Goal: Task Accomplishment & Management: Manage account settings

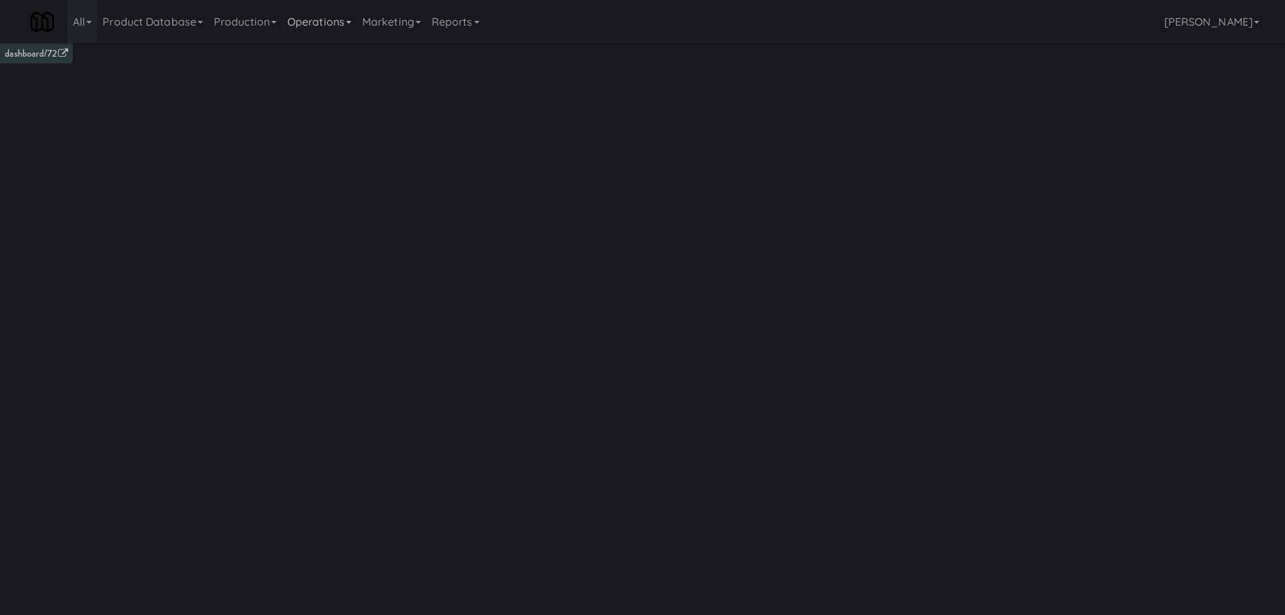
click at [347, 33] on link "Operations" at bounding box center [319, 21] width 75 height 43
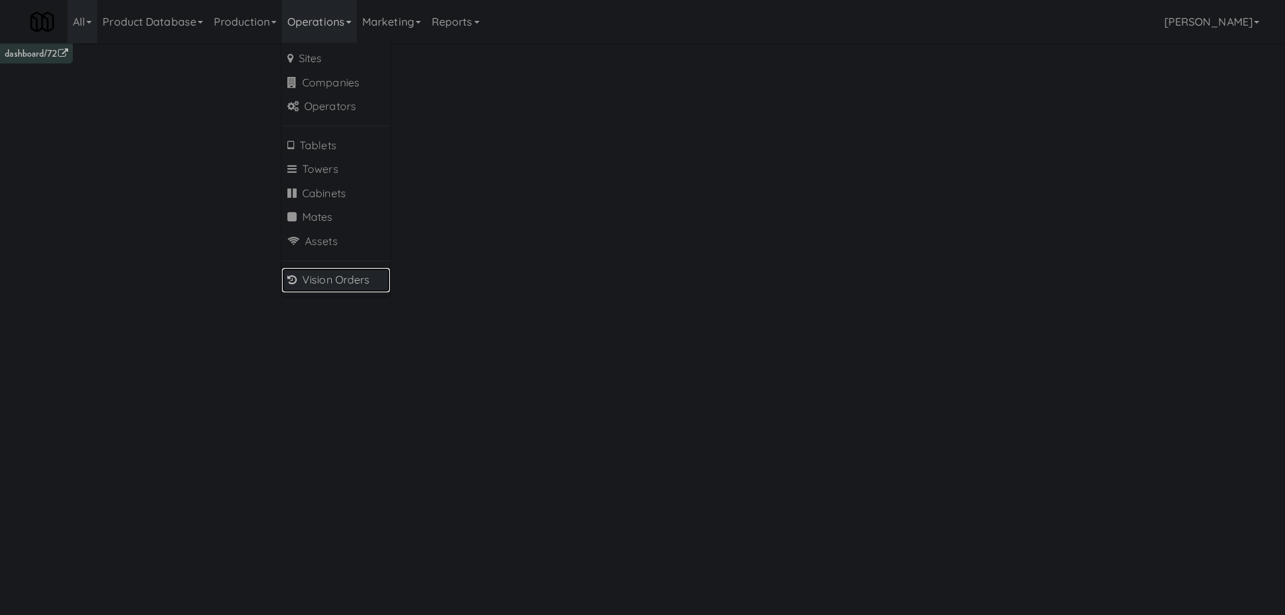
click at [351, 278] on link "Vision Orders" at bounding box center [336, 280] width 108 height 24
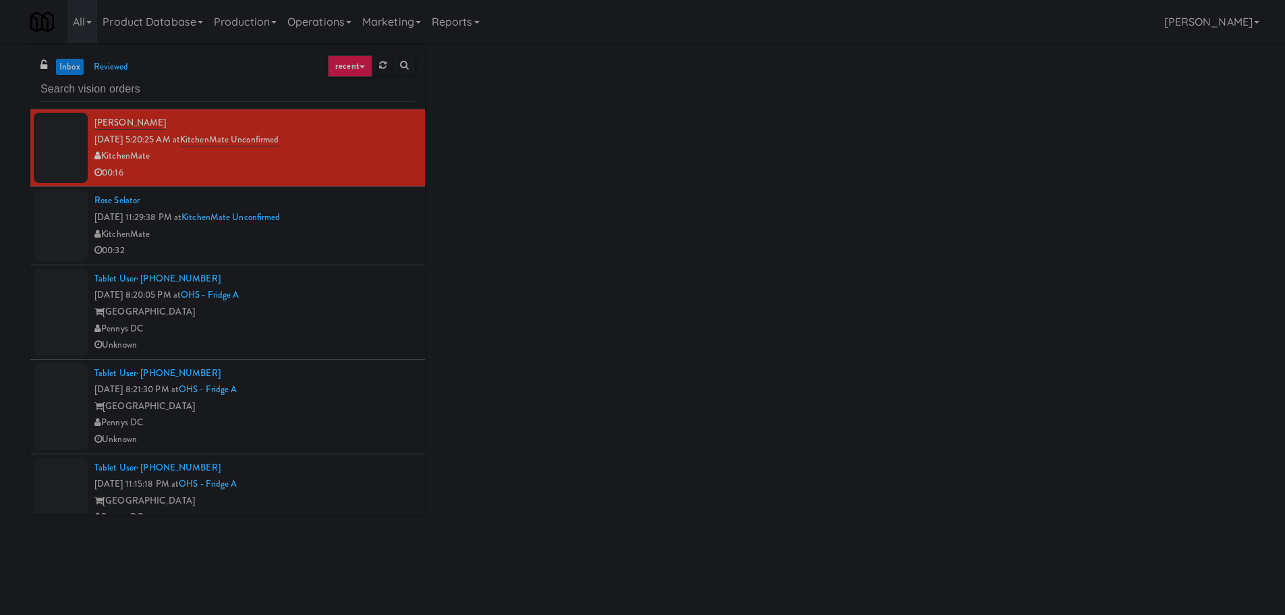
click at [181, 92] on input "text" at bounding box center [227, 89] width 374 height 25
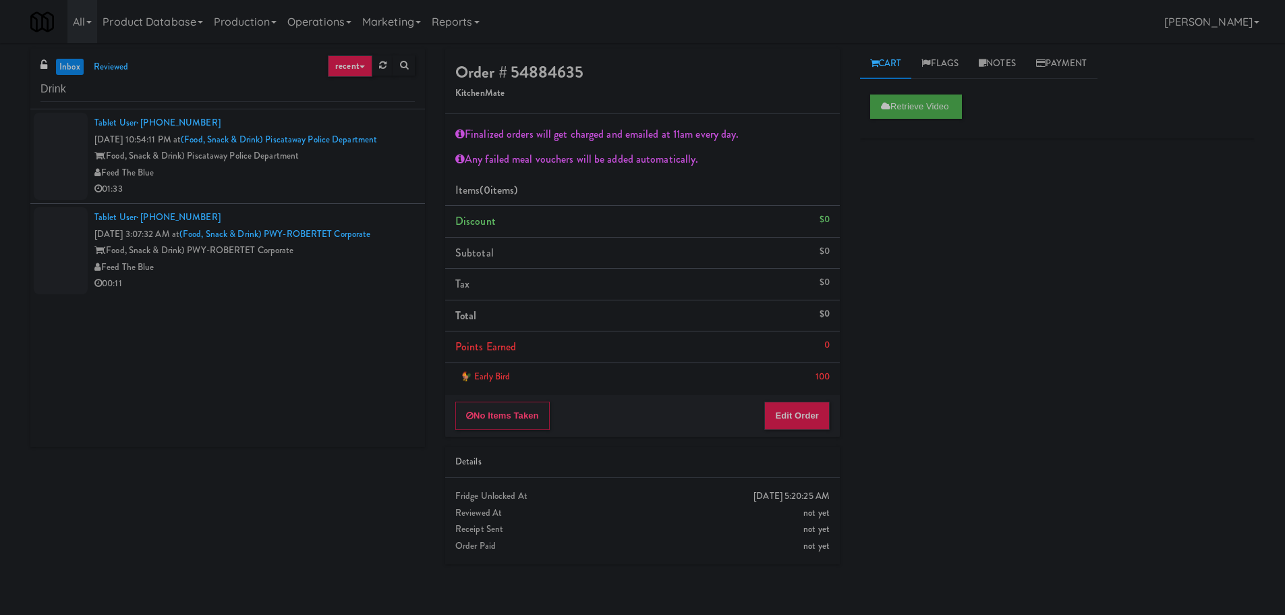
type input "Drink"
click at [254, 185] on div "01:33" at bounding box center [254, 189] width 320 height 17
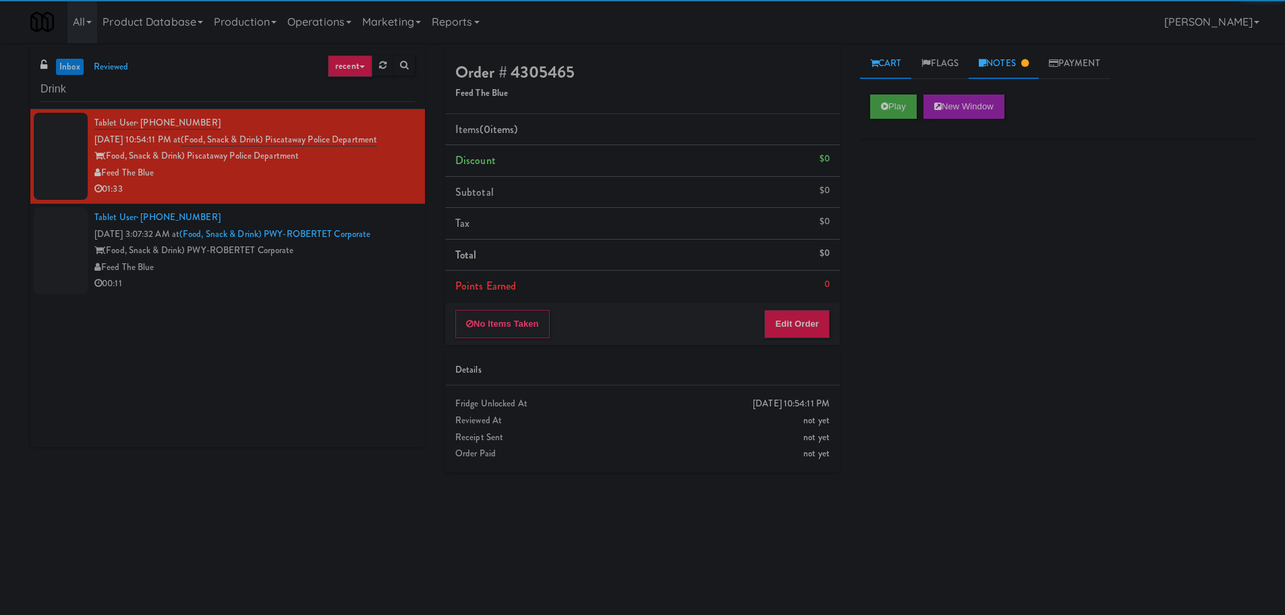
click at [982, 67] on link "Notes" at bounding box center [1004, 64] width 70 height 30
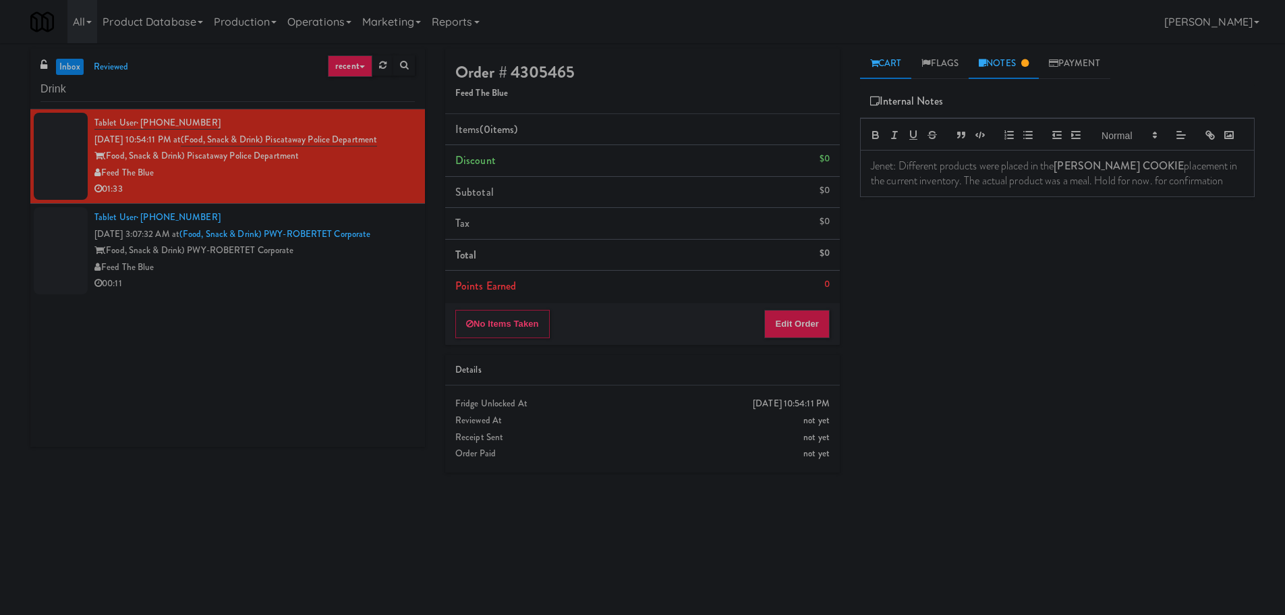
click at [903, 61] on link "Cart" at bounding box center [886, 64] width 52 height 30
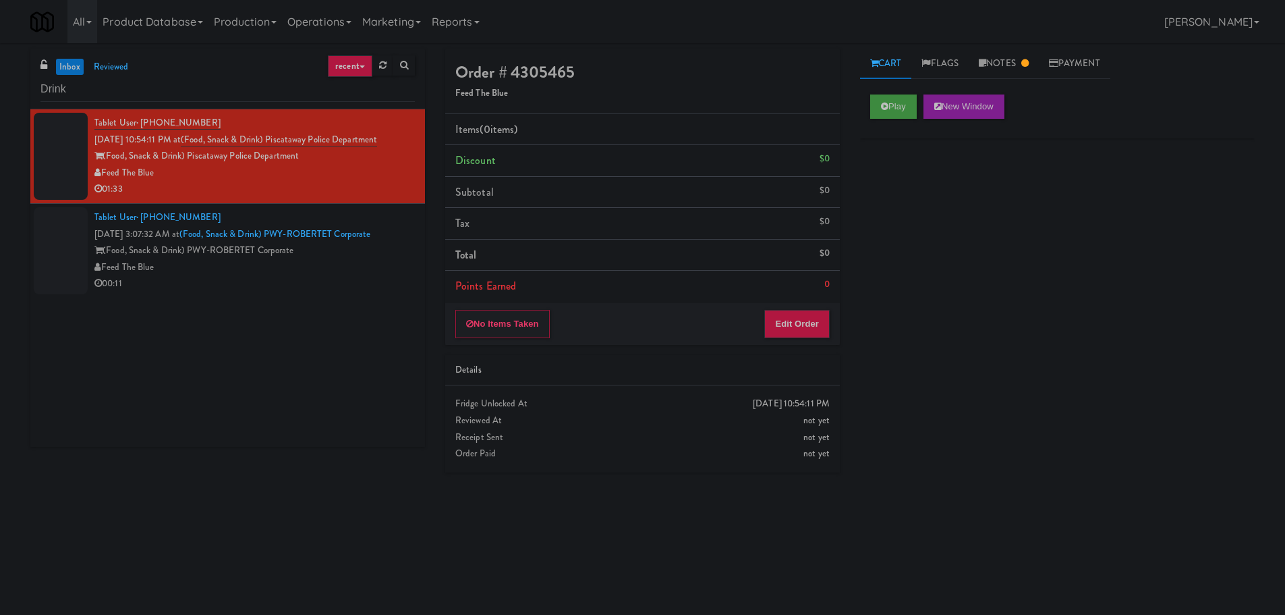
click at [363, 265] on div "Feed The Blue" at bounding box center [254, 267] width 320 height 17
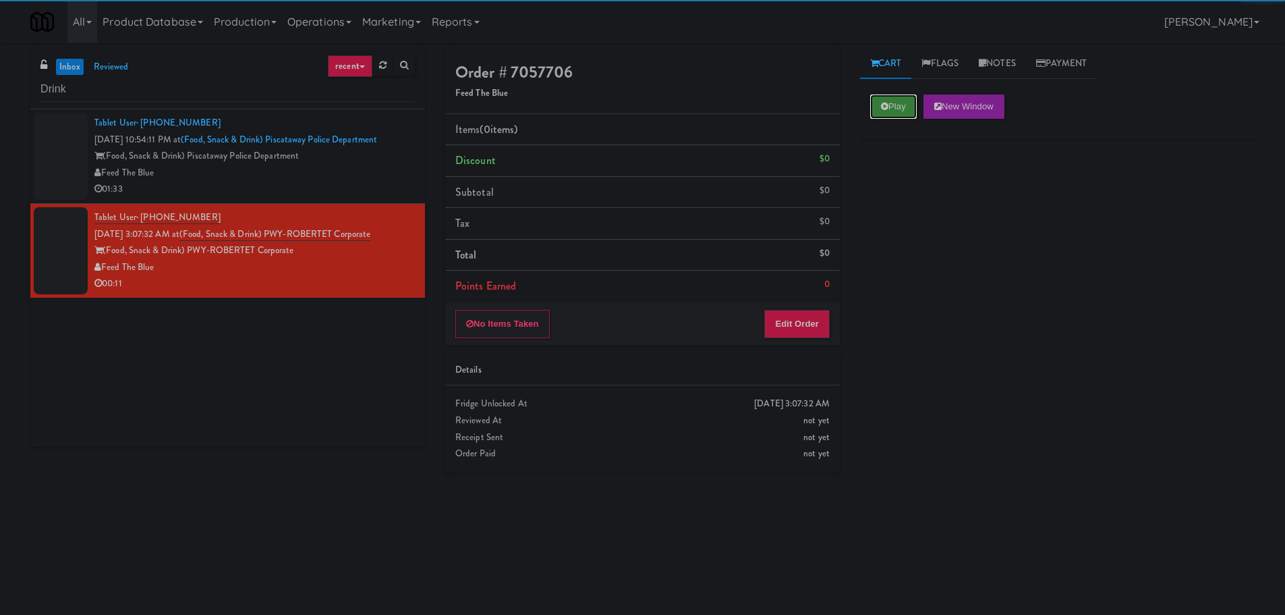
click at [882, 105] on icon at bounding box center [884, 106] width 7 height 9
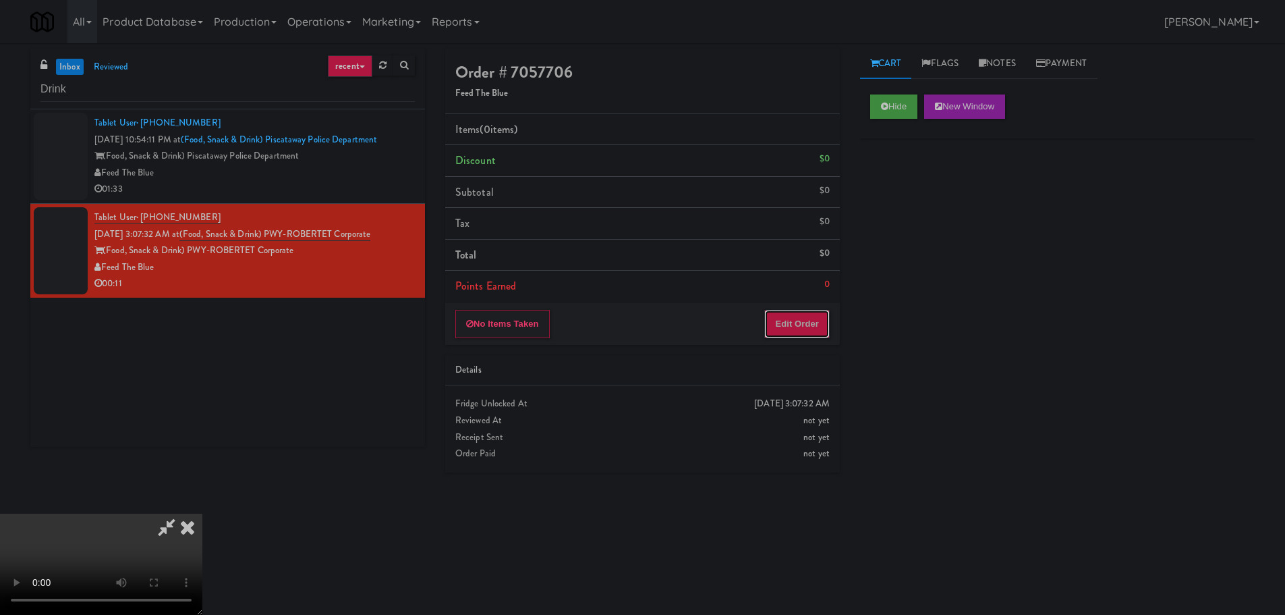
click at [791, 333] on button "Edit Order" at bounding box center [796, 324] width 65 height 28
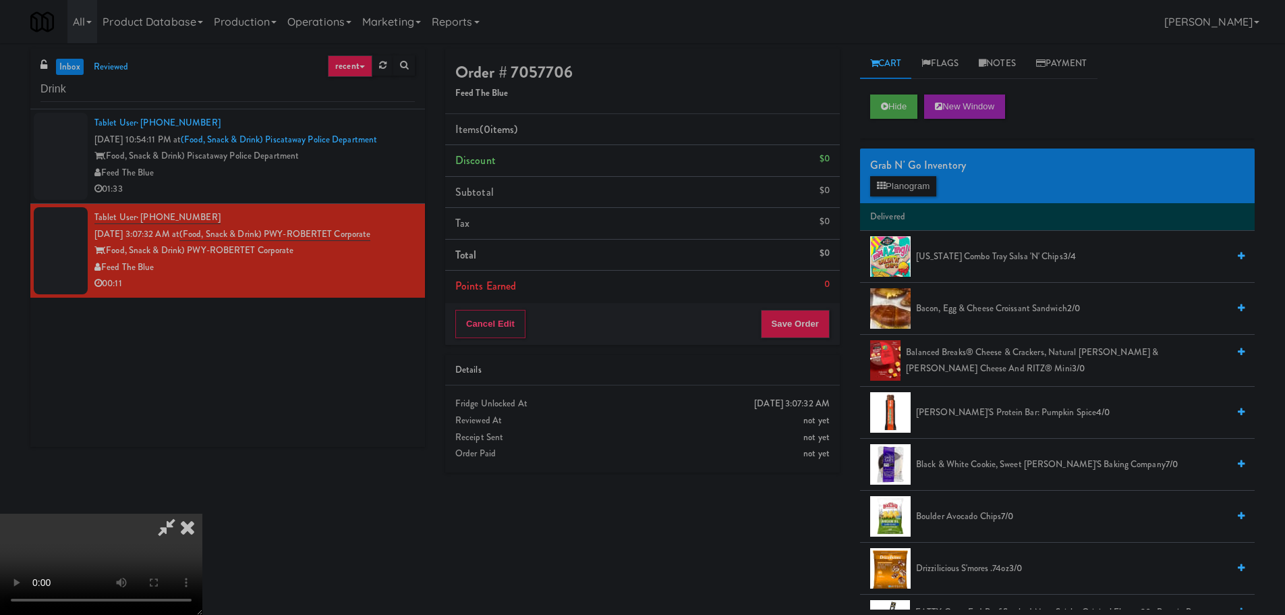
click at [202, 513] on video at bounding box center [101, 563] width 202 height 101
click at [880, 191] on button "Planogram" at bounding box center [903, 186] width 66 height 20
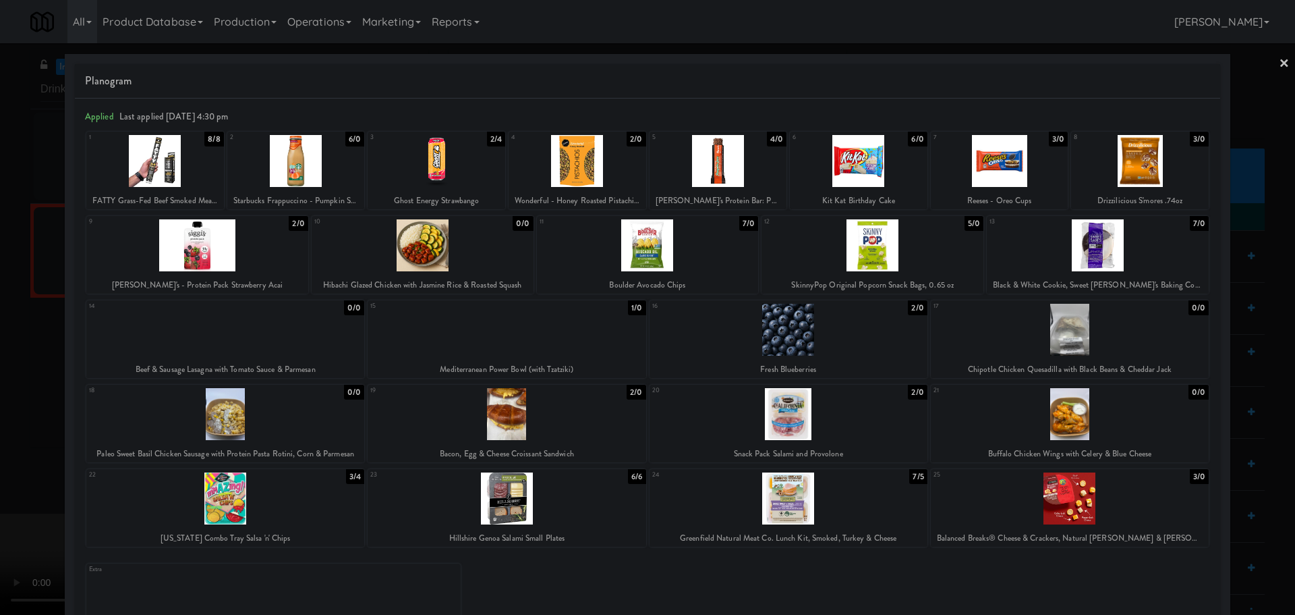
click at [28, 450] on div at bounding box center [647, 307] width 1295 height 615
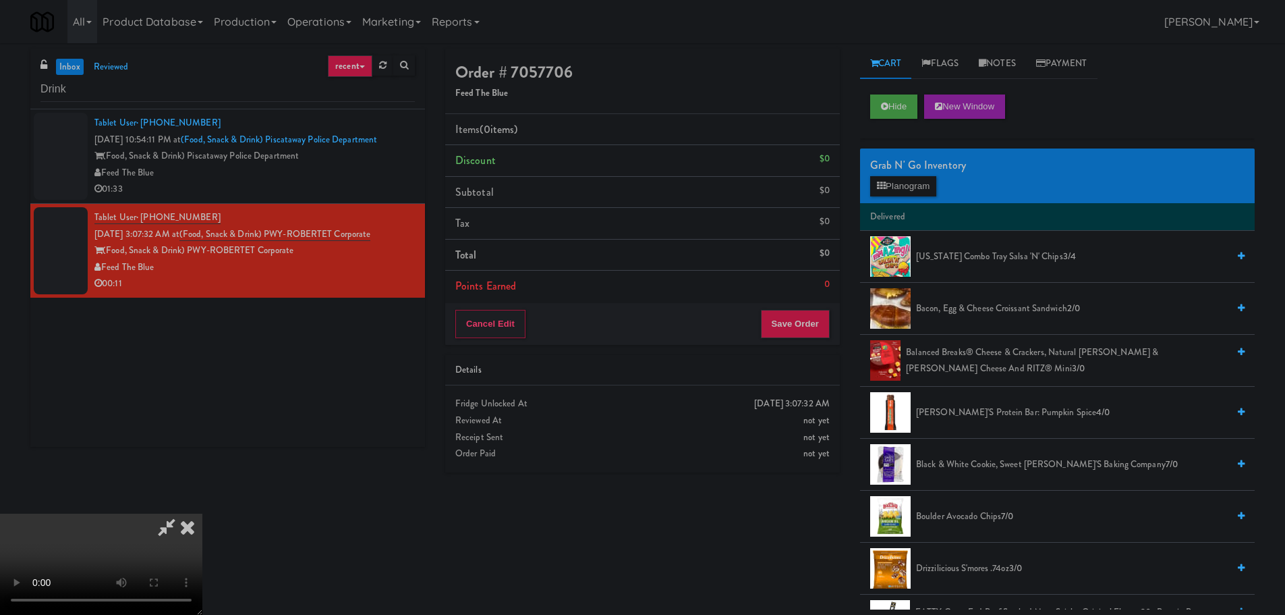
click at [202, 513] on video at bounding box center [101, 563] width 202 height 101
click at [924, 184] on button "Planogram" at bounding box center [903, 186] width 66 height 20
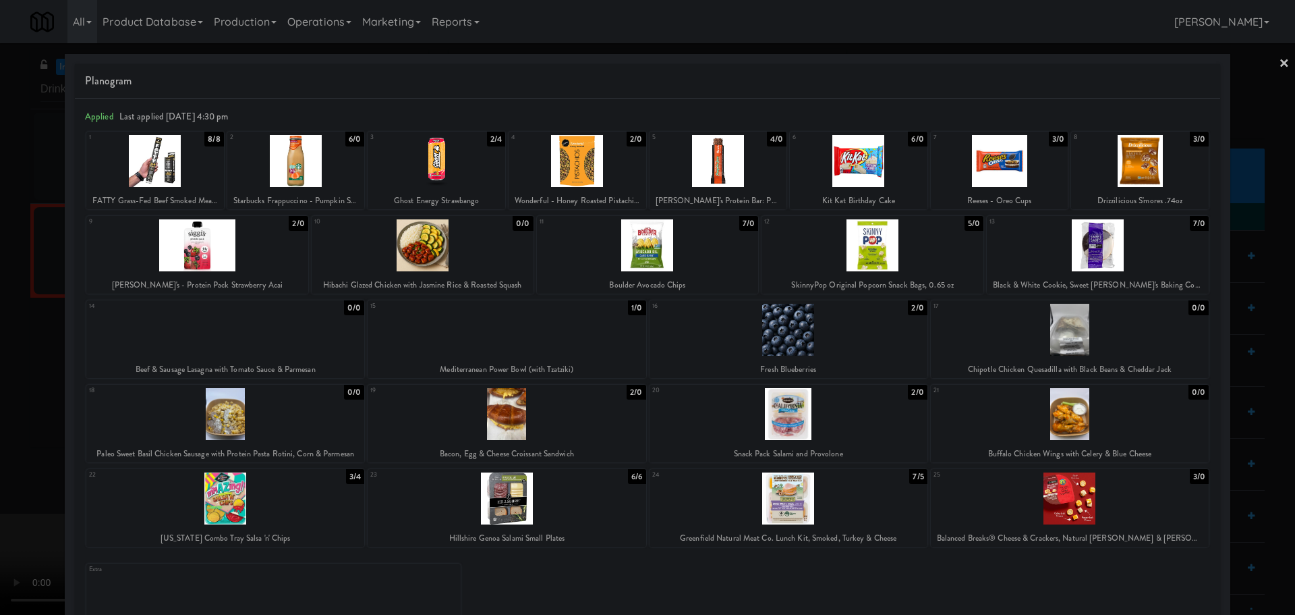
click at [505, 424] on div at bounding box center [507, 414] width 278 height 52
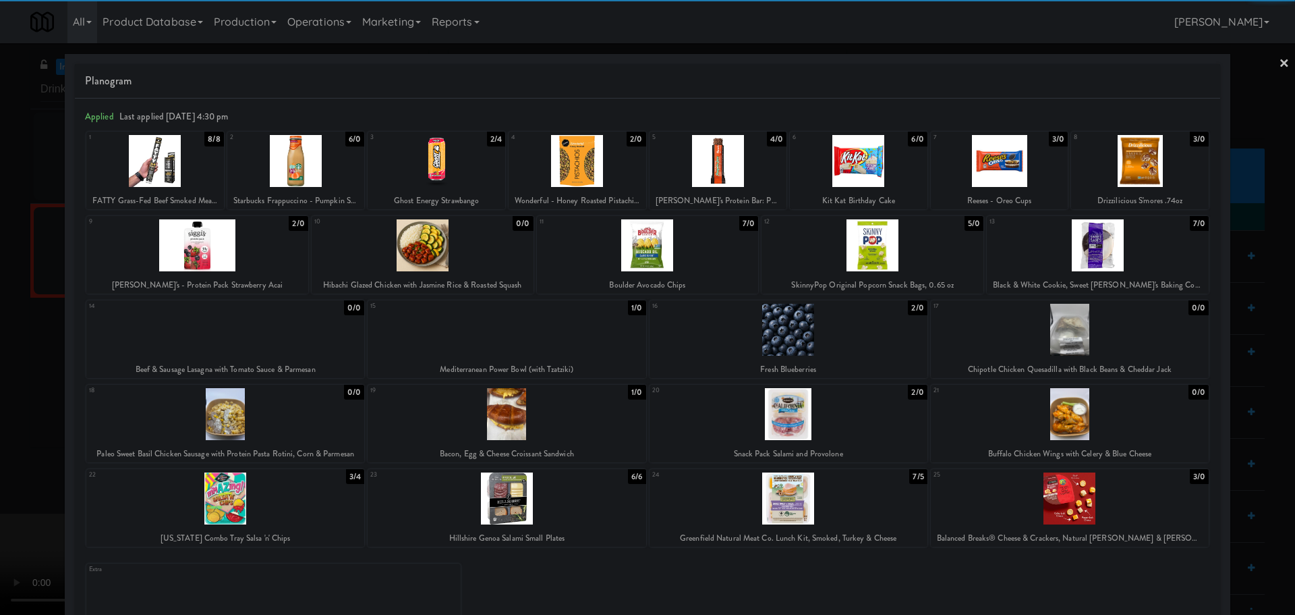
click at [0, 467] on div at bounding box center [647, 307] width 1295 height 615
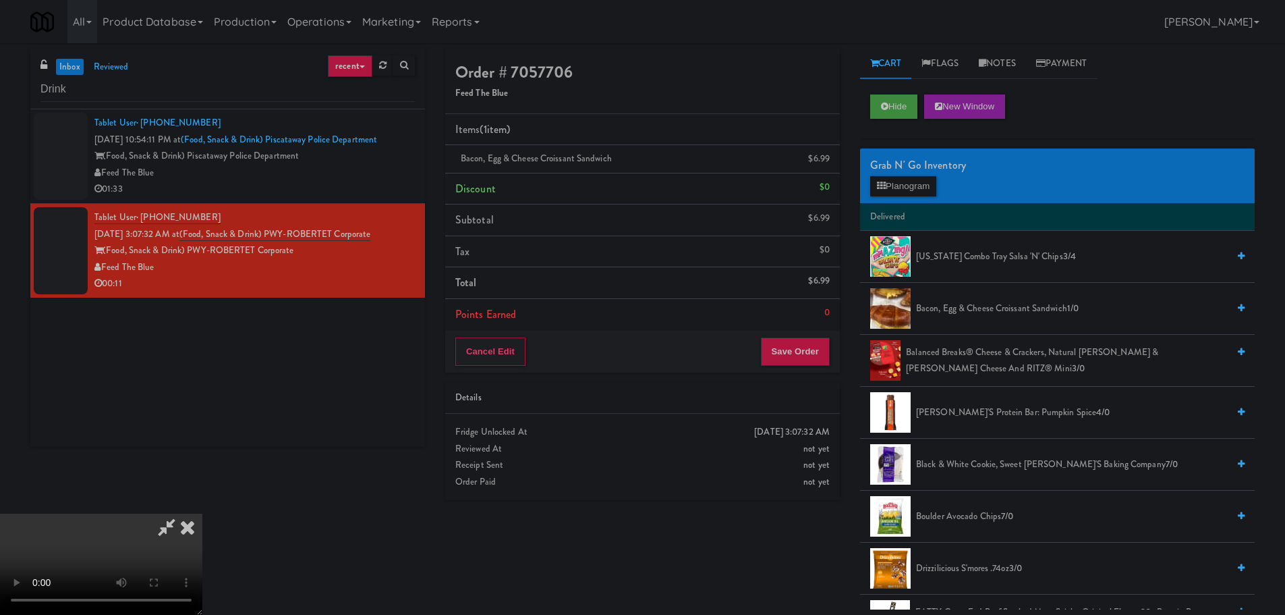
click at [202, 513] on video at bounding box center [101, 563] width 202 height 101
drag, startPoint x: 524, startPoint y: 352, endPoint x: 472, endPoint y: 330, distance: 56.5
click at [202, 513] on video at bounding box center [101, 563] width 202 height 101
drag, startPoint x: 499, startPoint y: 356, endPoint x: 531, endPoint y: 347, distance: 33.5
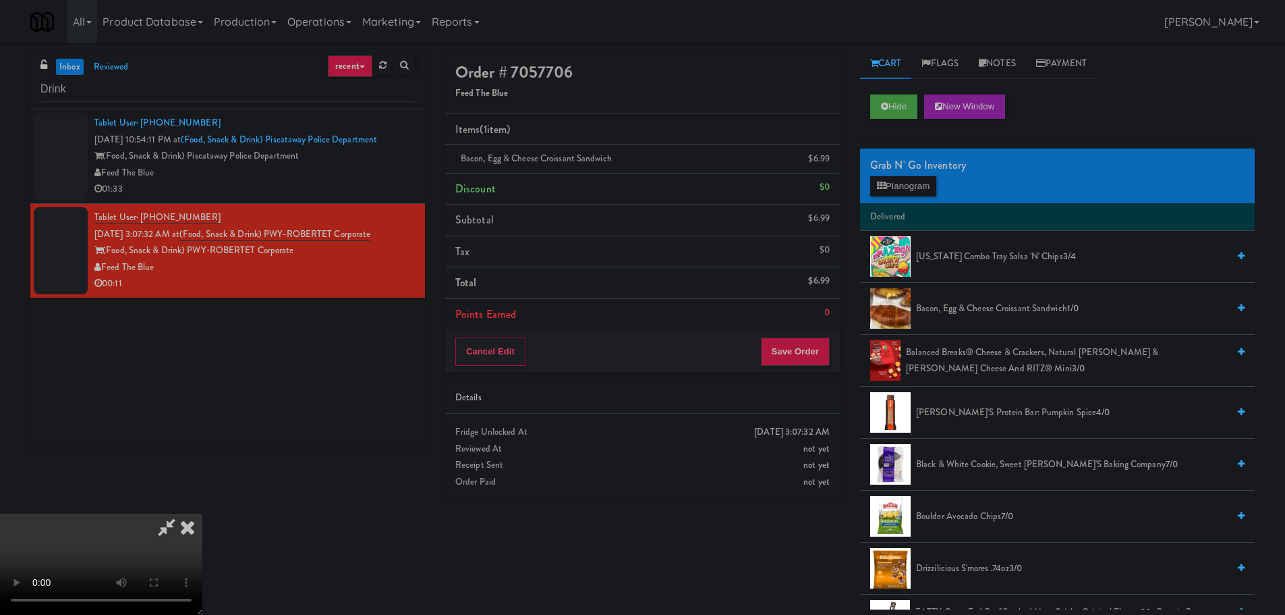
click at [202, 513] on video at bounding box center [101, 563] width 202 height 101
click at [877, 191] on button "Planogram" at bounding box center [903, 186] width 66 height 20
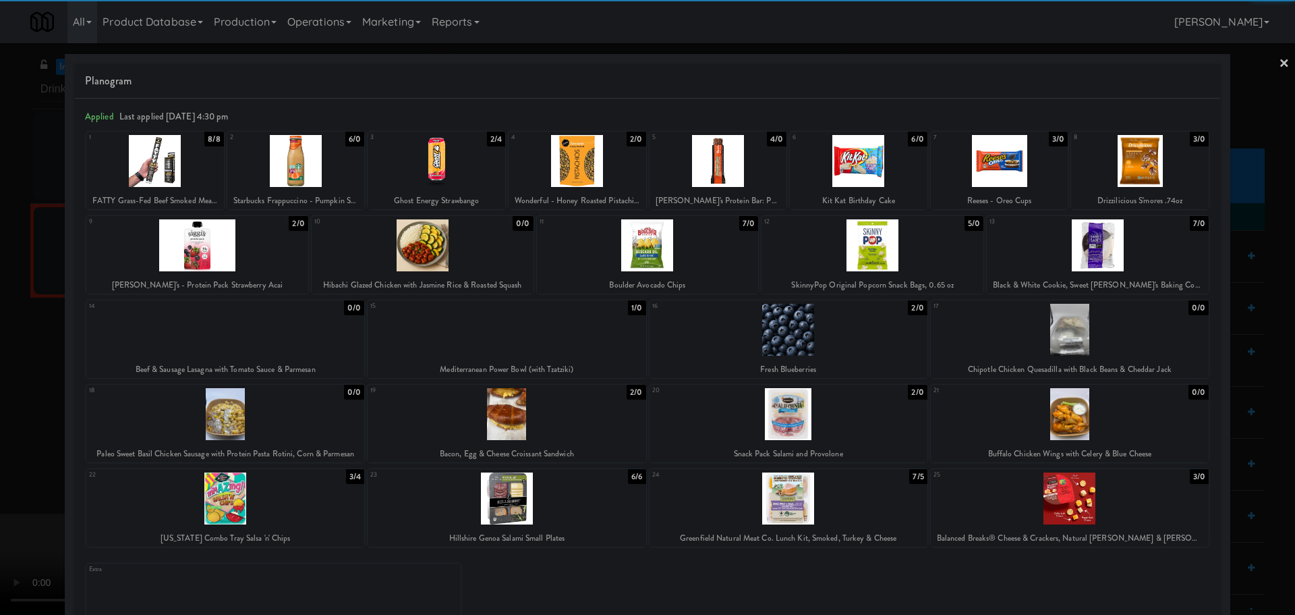
click at [304, 171] on div at bounding box center [296, 161] width 138 height 52
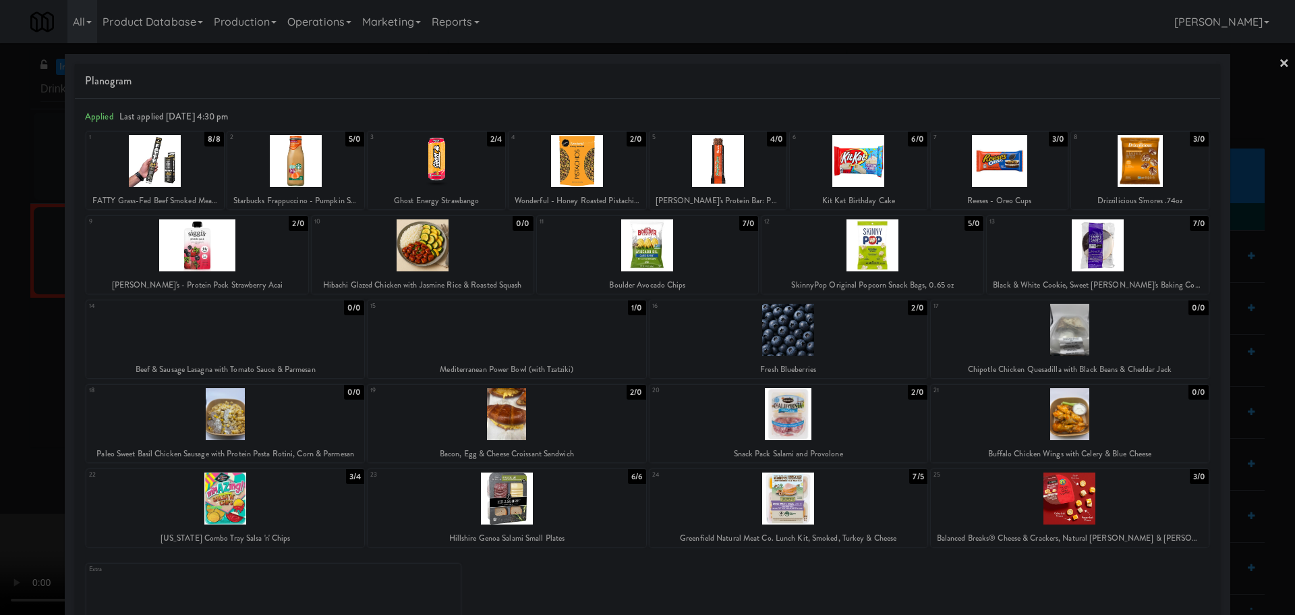
drag, startPoint x: 0, startPoint y: 302, endPoint x: 352, endPoint y: 283, distance: 352.6
click at [0, 304] on div at bounding box center [647, 307] width 1295 height 615
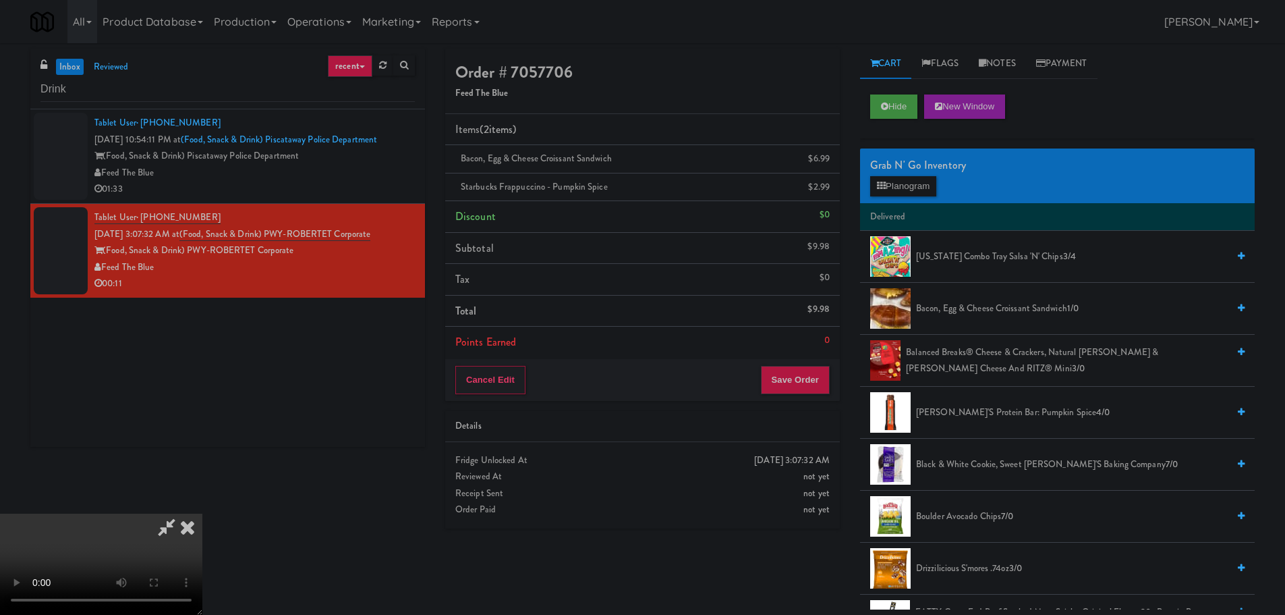
click at [202, 513] on video at bounding box center [101, 563] width 202 height 101
click at [779, 375] on button "Save Order" at bounding box center [795, 380] width 69 height 28
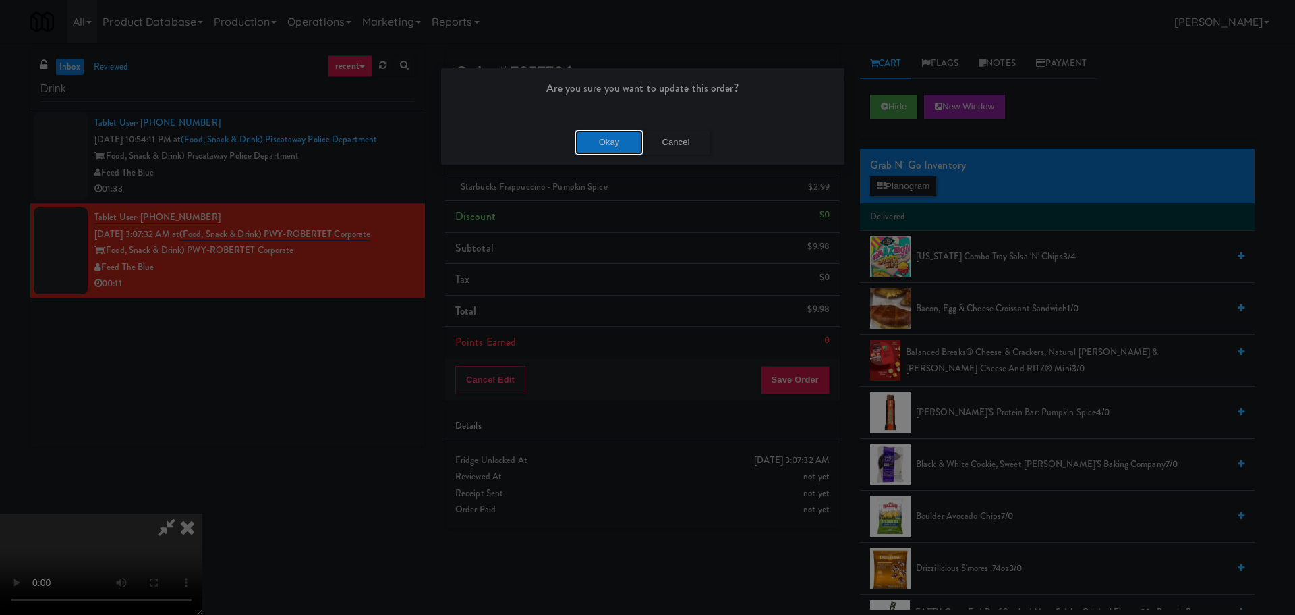
click at [619, 153] on button "Okay" at bounding box center [608, 142] width 67 height 24
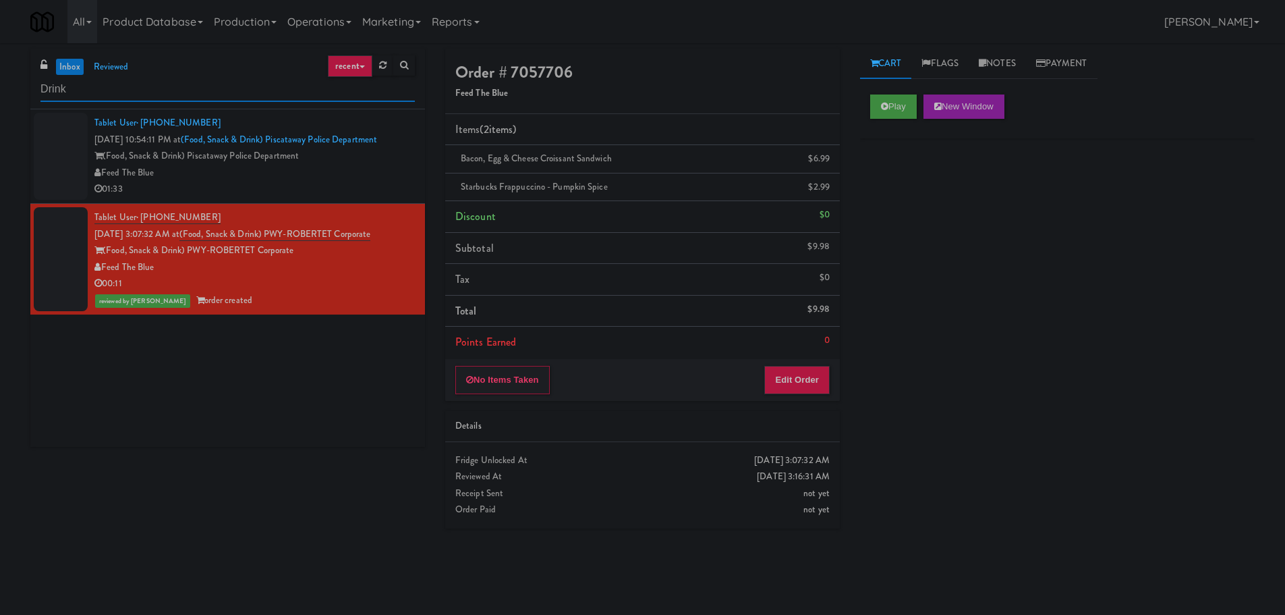
click at [127, 97] on input "Drink" at bounding box center [227, 89] width 374 height 25
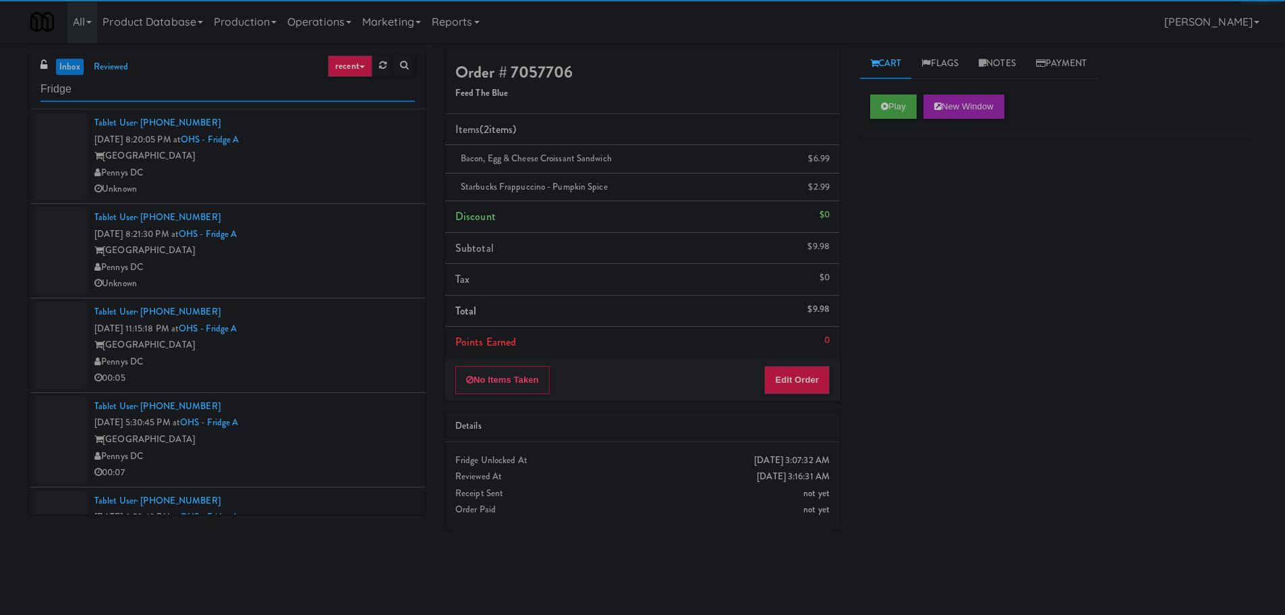
type input "Fridge"
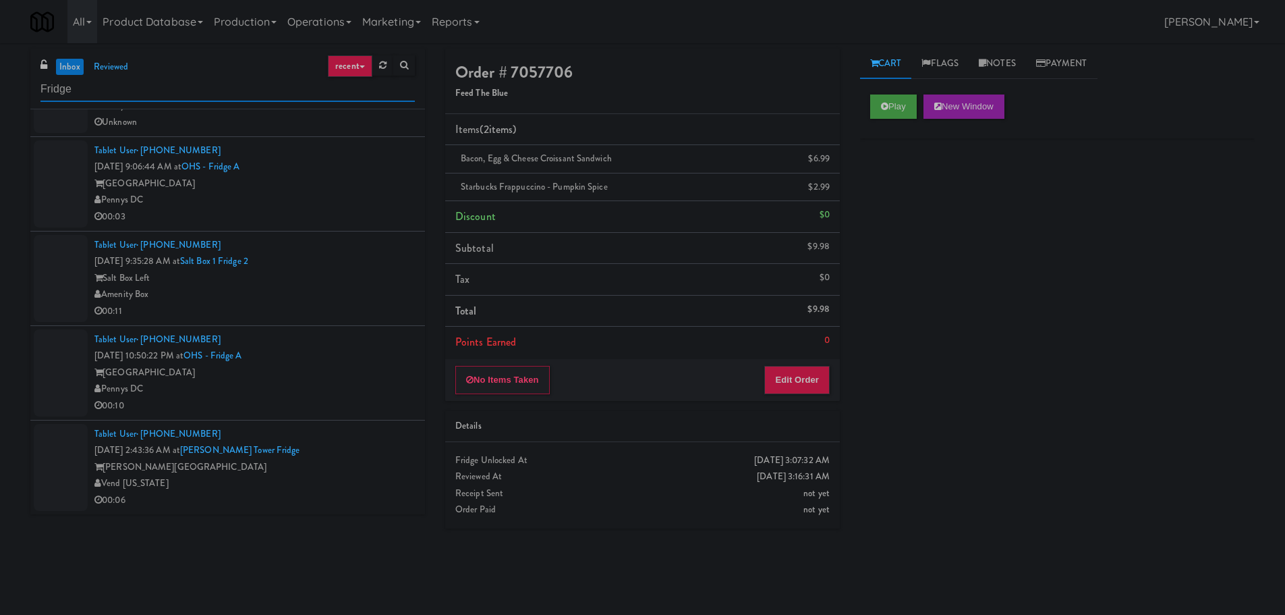
scroll to position [890, 0]
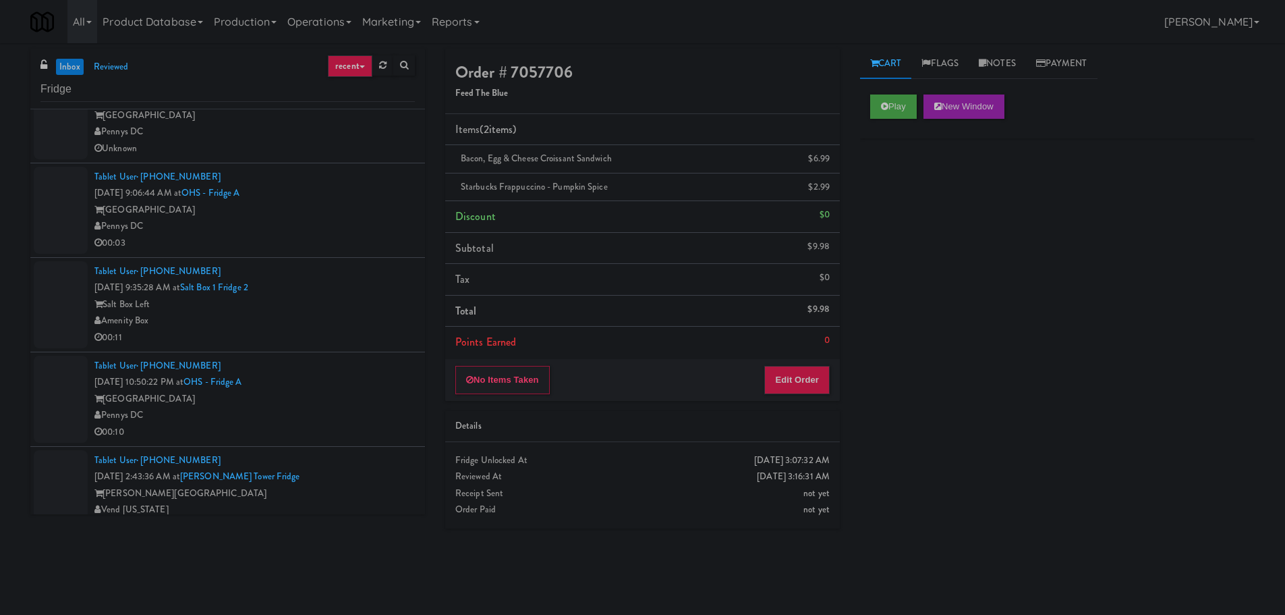
click at [340, 302] on div "Salt Box Left" at bounding box center [254, 304] width 320 height 17
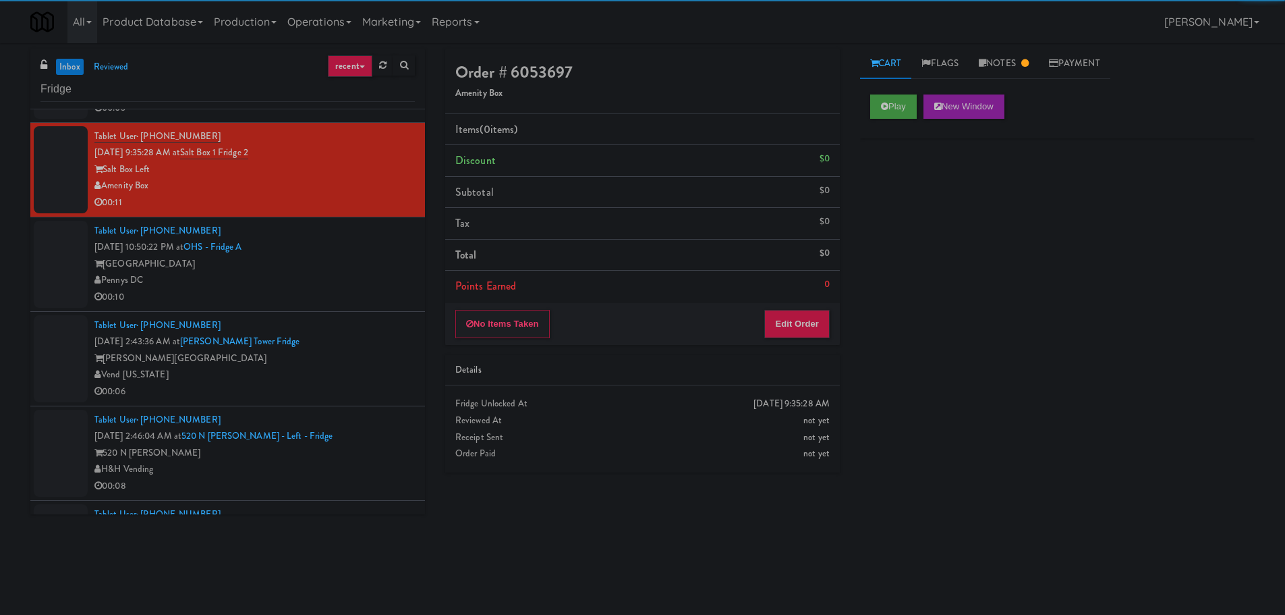
click at [349, 273] on div "Pennys DC" at bounding box center [254, 280] width 320 height 17
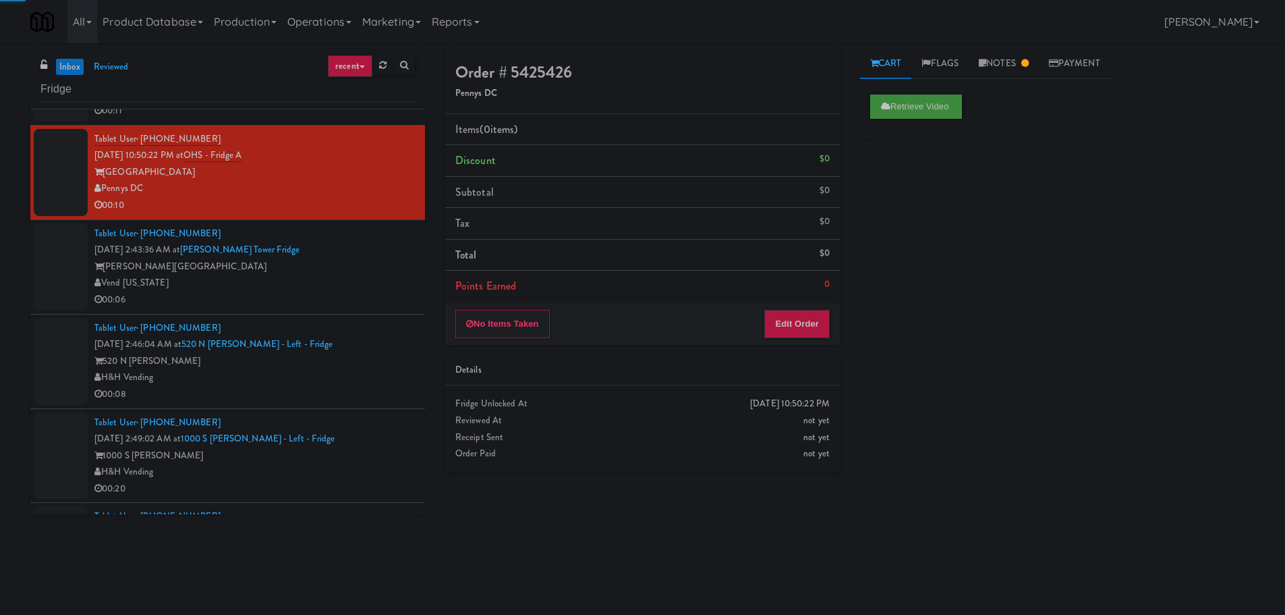
scroll to position [1160, 0]
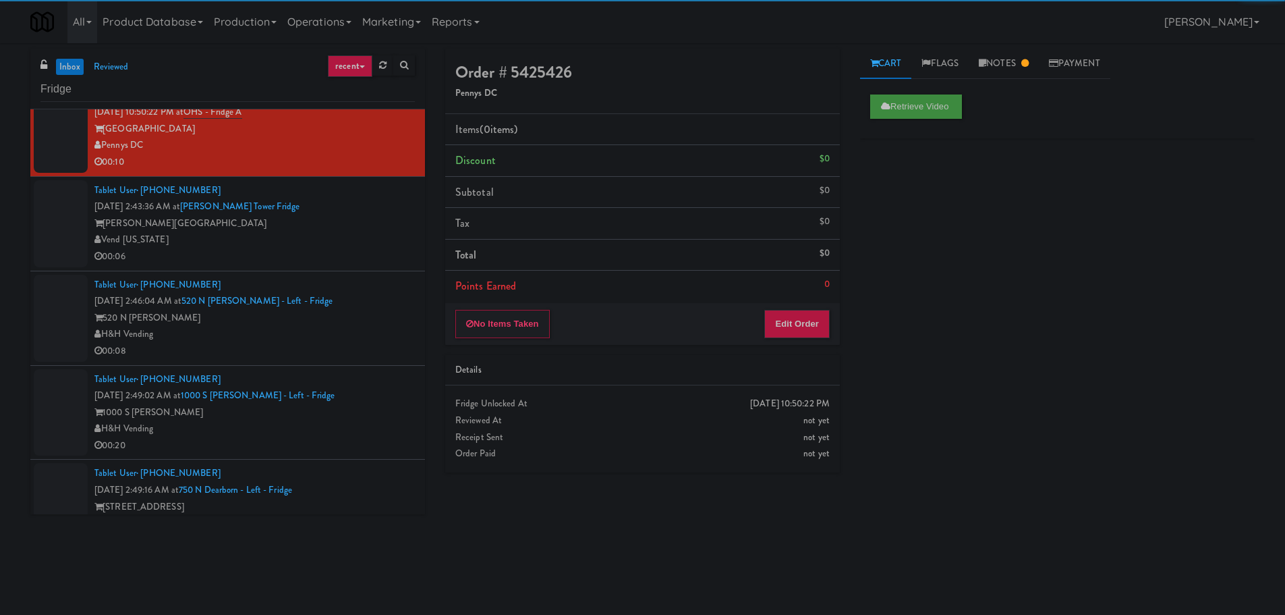
click at [353, 237] on div "Vend [US_STATE]" at bounding box center [254, 239] width 320 height 17
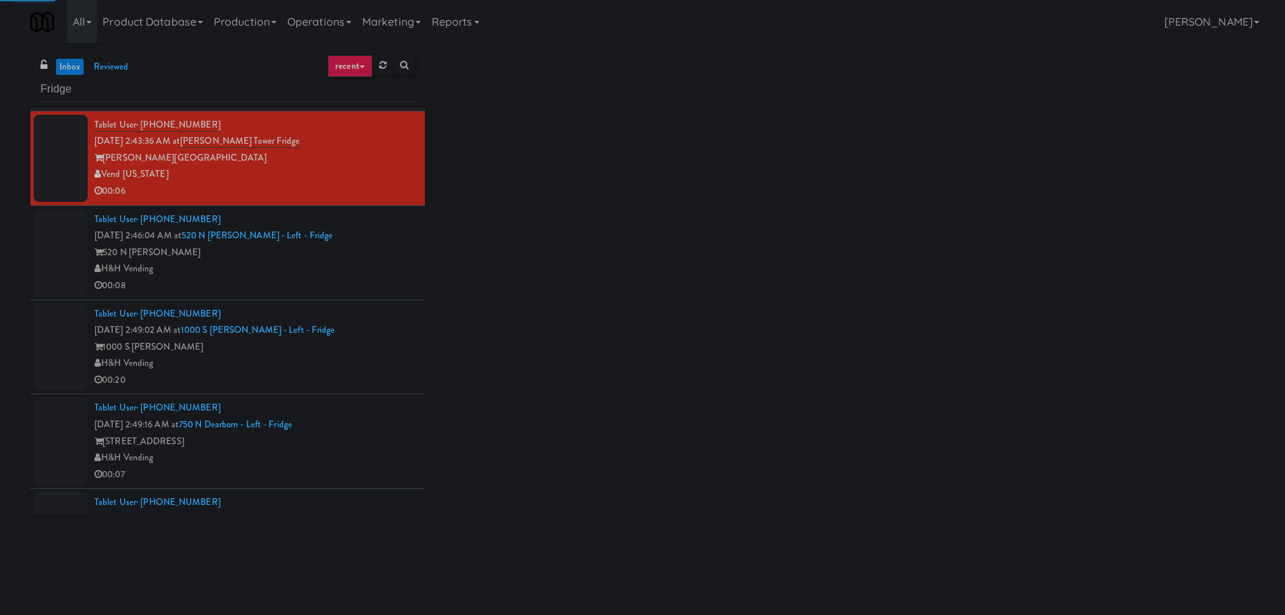
scroll to position [1228, 0]
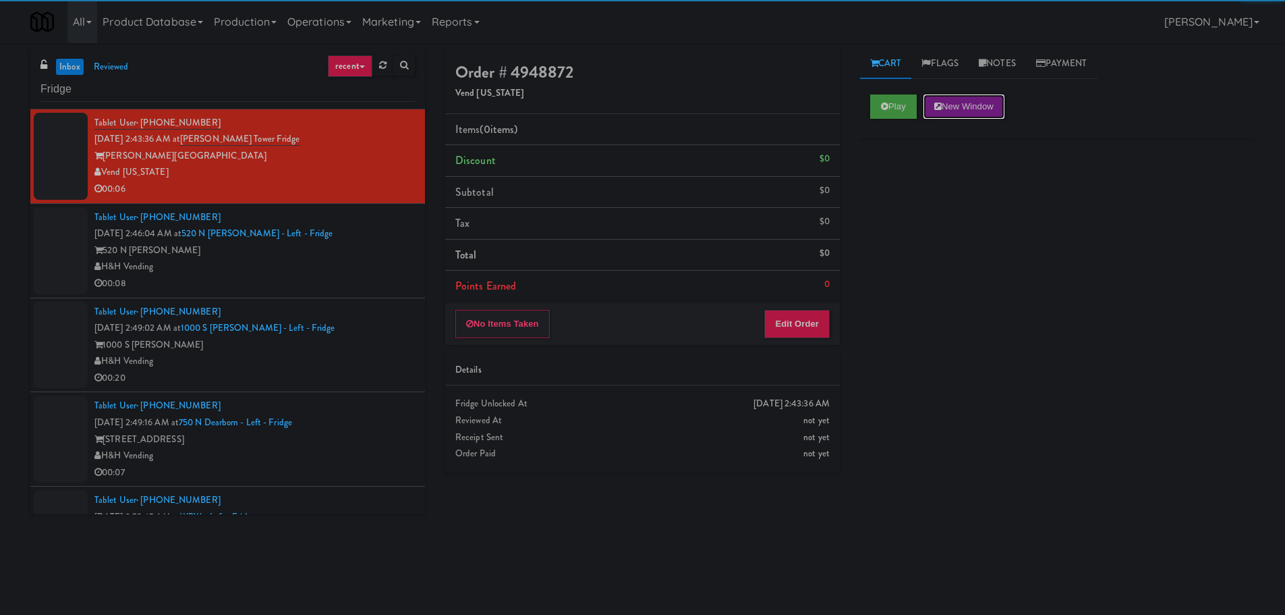
click at [928, 116] on button "New Window" at bounding box center [964, 106] width 81 height 24
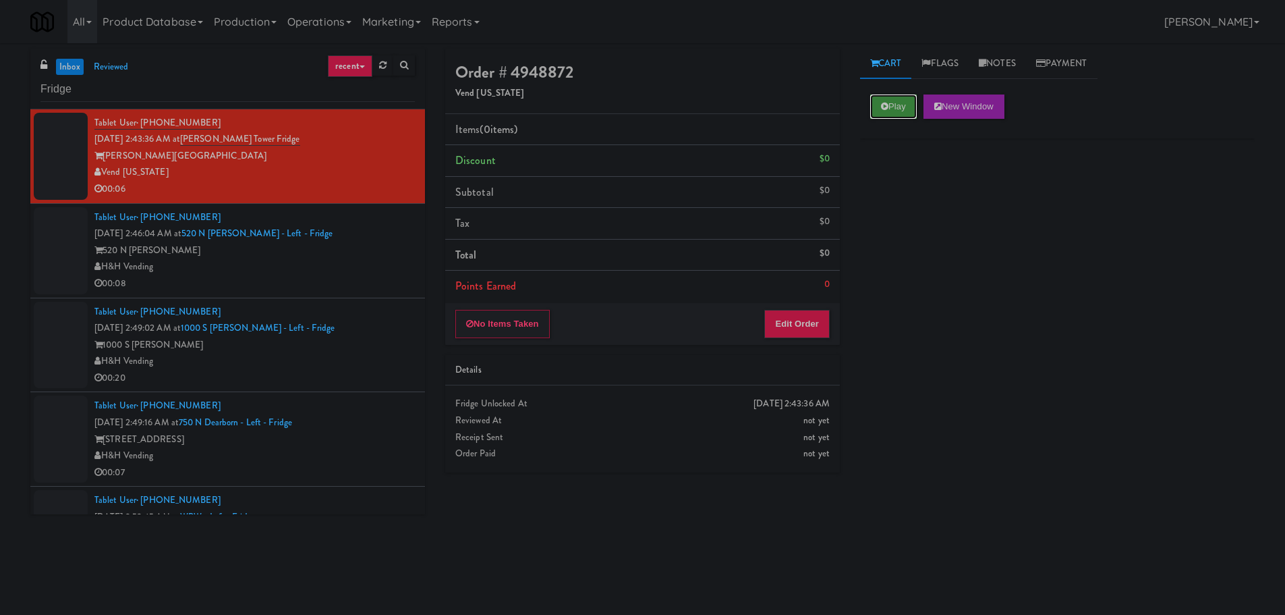
click at [913, 99] on button "Play" at bounding box center [893, 106] width 47 height 24
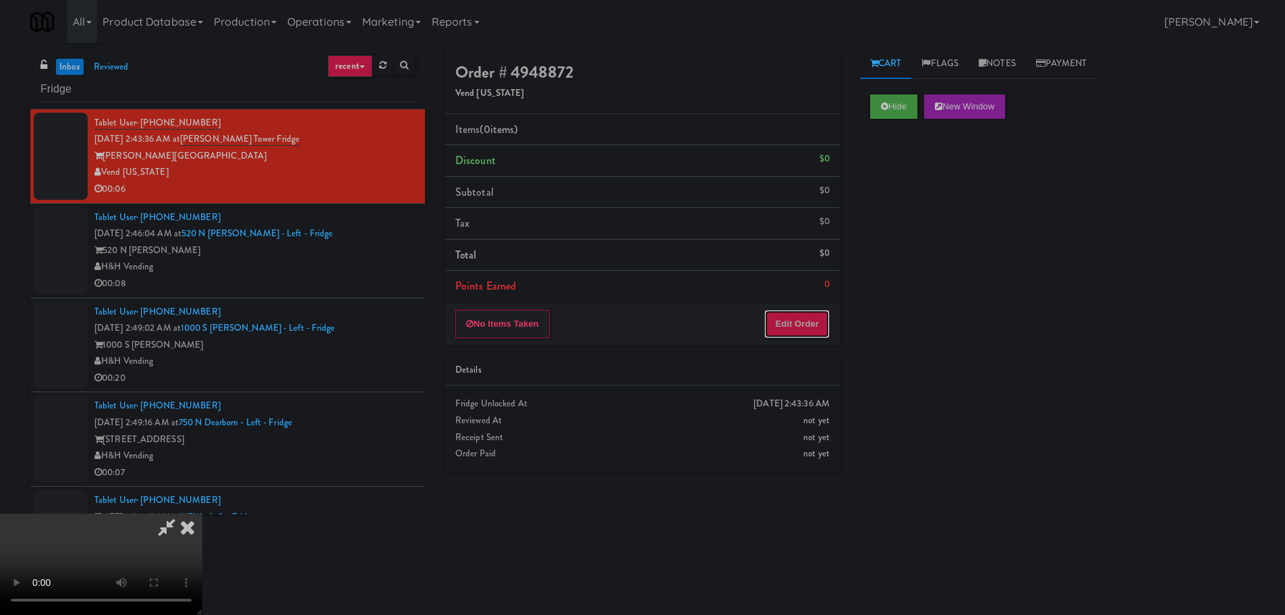
click at [793, 331] on button "Edit Order" at bounding box center [796, 324] width 65 height 28
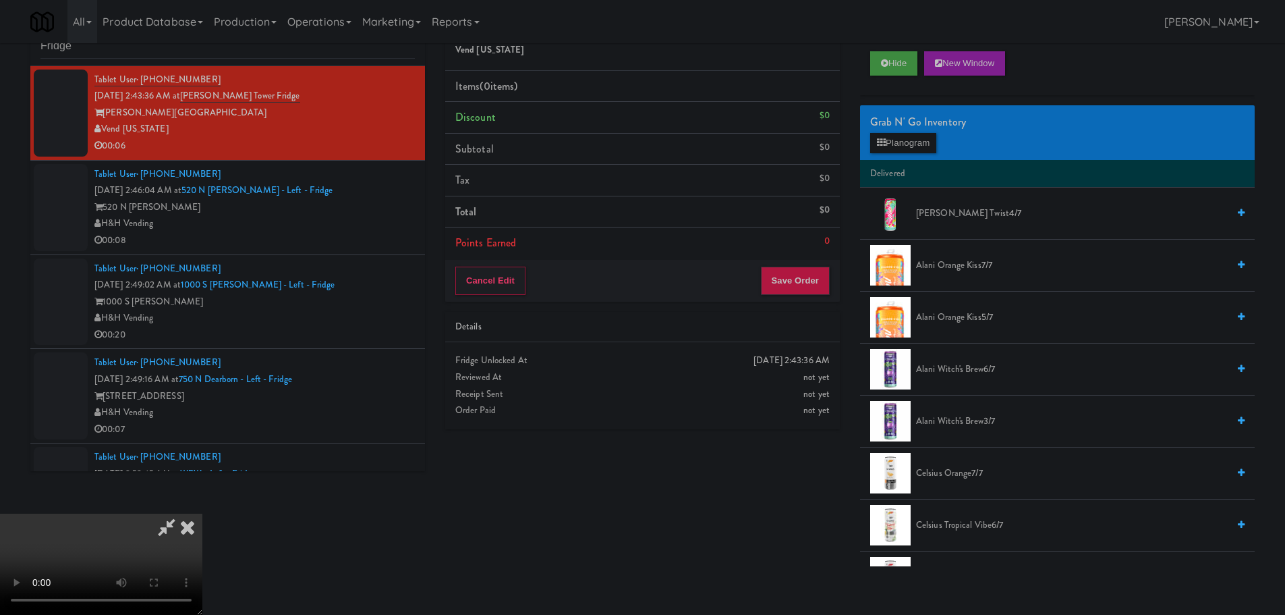
scroll to position [0, 0]
click at [202, 513] on video at bounding box center [101, 563] width 202 height 101
drag, startPoint x: 889, startPoint y: 119, endPoint x: 895, endPoint y: 137, distance: 19.0
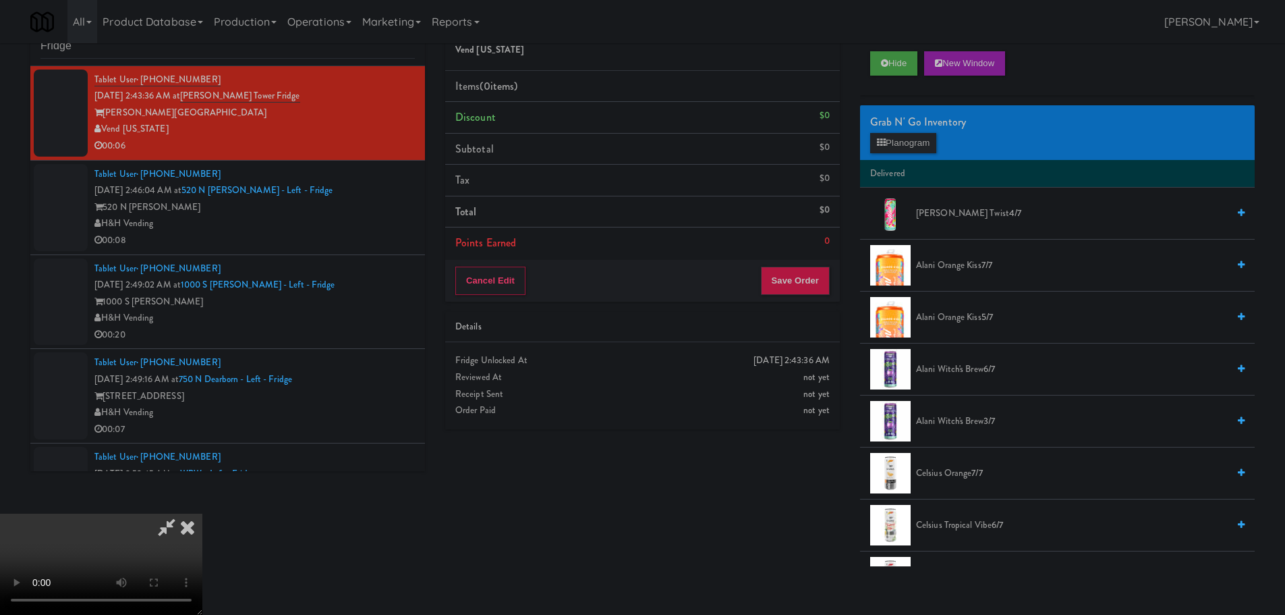
click at [889, 120] on div "Grab N' Go Inventory" at bounding box center [1057, 122] width 374 height 20
click at [896, 138] on button "Planogram" at bounding box center [903, 143] width 66 height 20
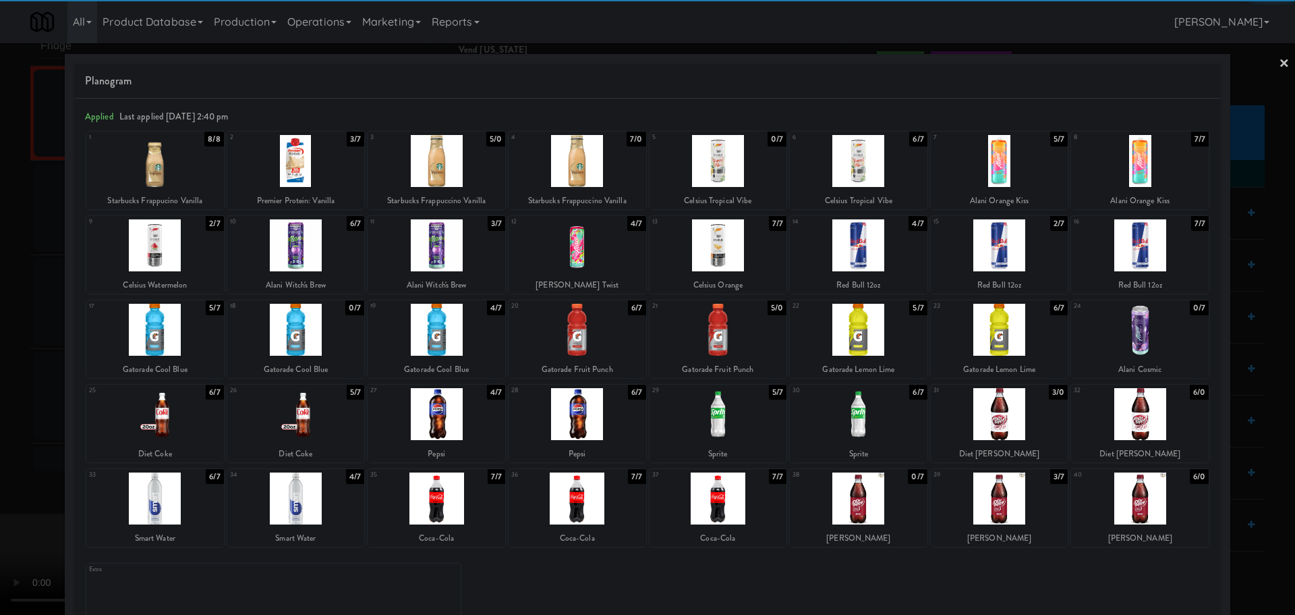
click at [598, 333] on div at bounding box center [578, 330] width 138 height 52
drag, startPoint x: 0, startPoint y: 383, endPoint x: 654, endPoint y: 292, distance: 660.7
click at [1, 383] on div at bounding box center [647, 307] width 1295 height 615
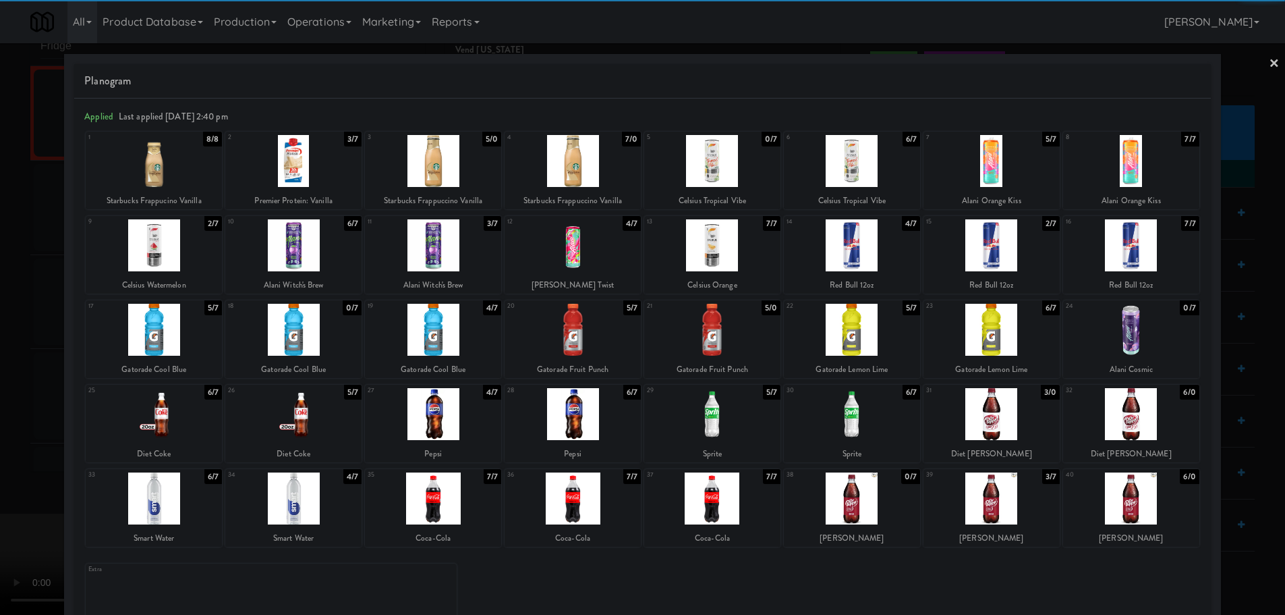
click at [202, 513] on video at bounding box center [101, 563] width 202 height 101
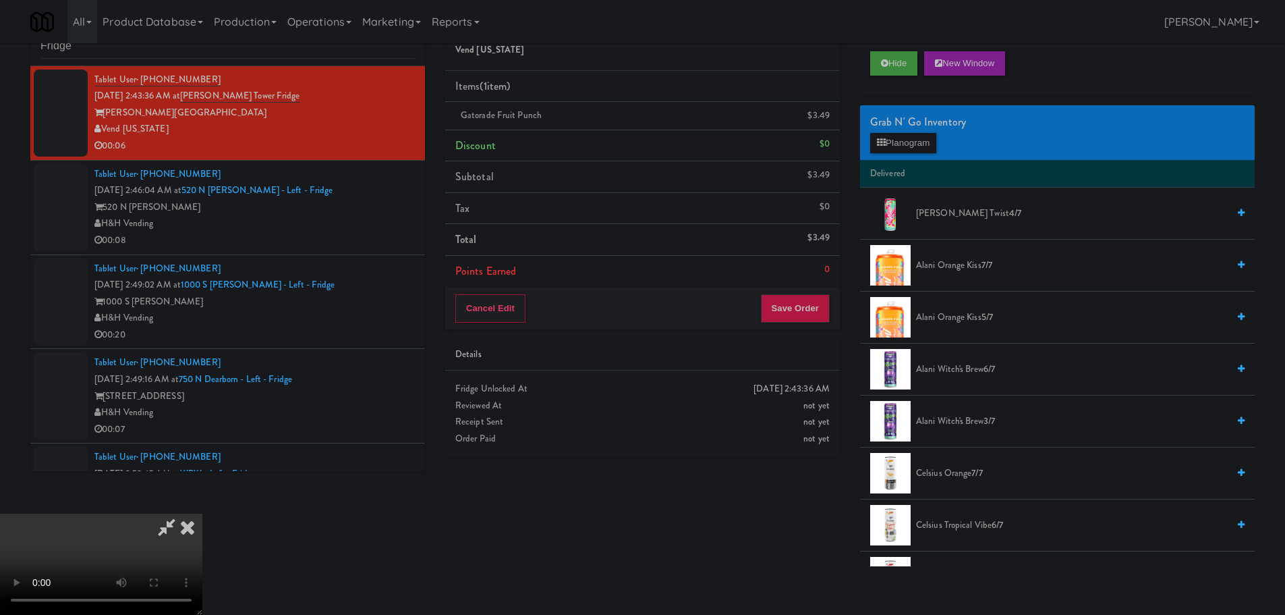
scroll to position [232, 0]
click at [778, 324] on div "Cancel Edit Save Order" at bounding box center [642, 308] width 395 height 42
click at [799, 308] on button "Save Order" at bounding box center [795, 308] width 69 height 28
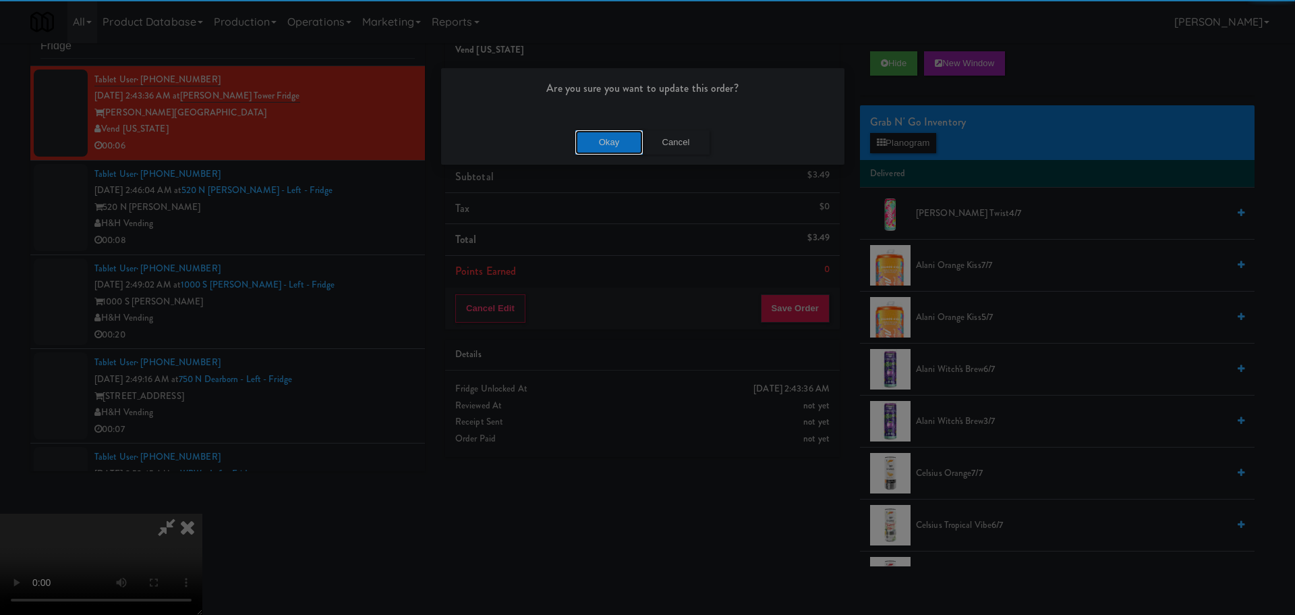
click at [600, 144] on button "Okay" at bounding box center [608, 142] width 67 height 24
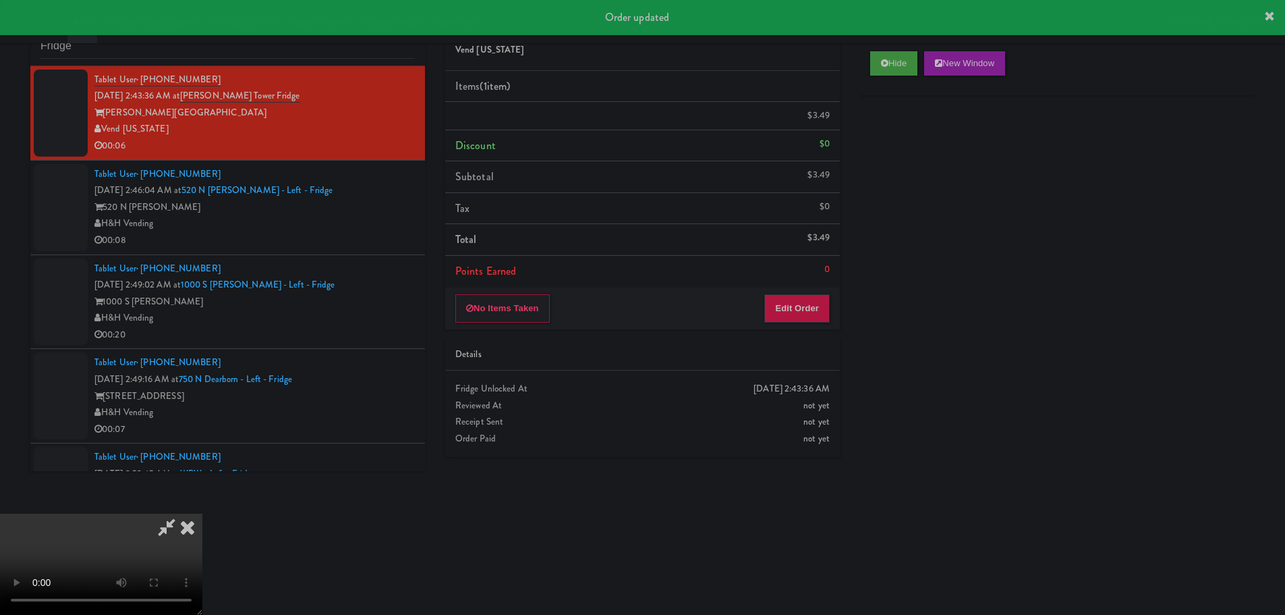
scroll to position [0, 0]
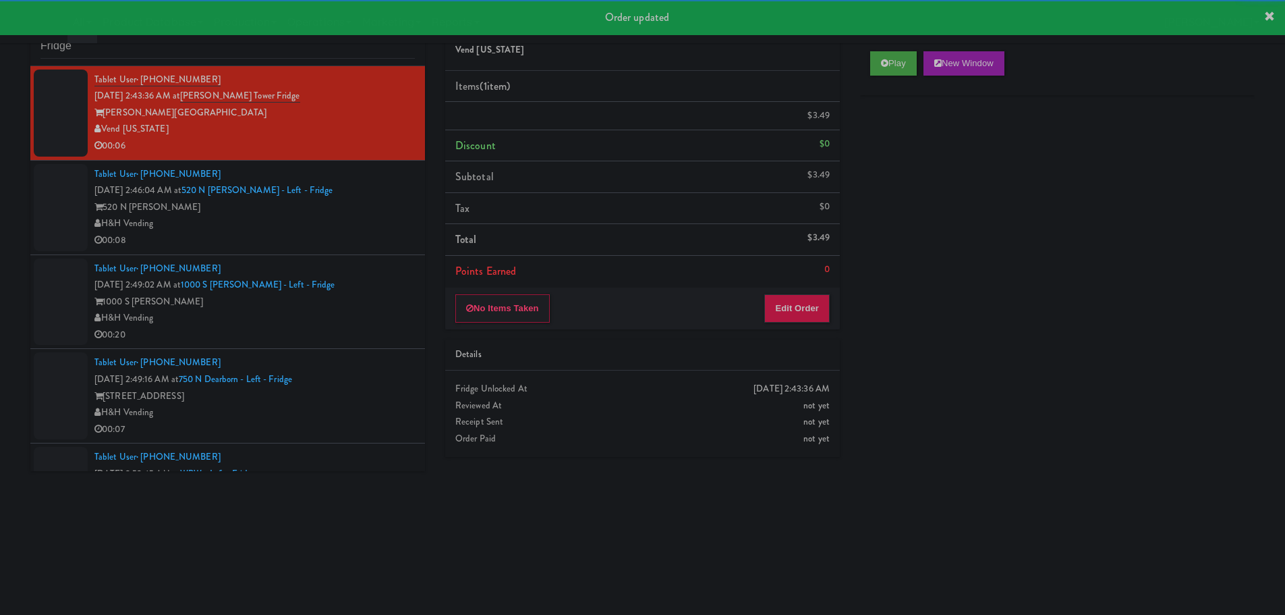
click at [356, 236] on div "00:08" at bounding box center [254, 240] width 320 height 17
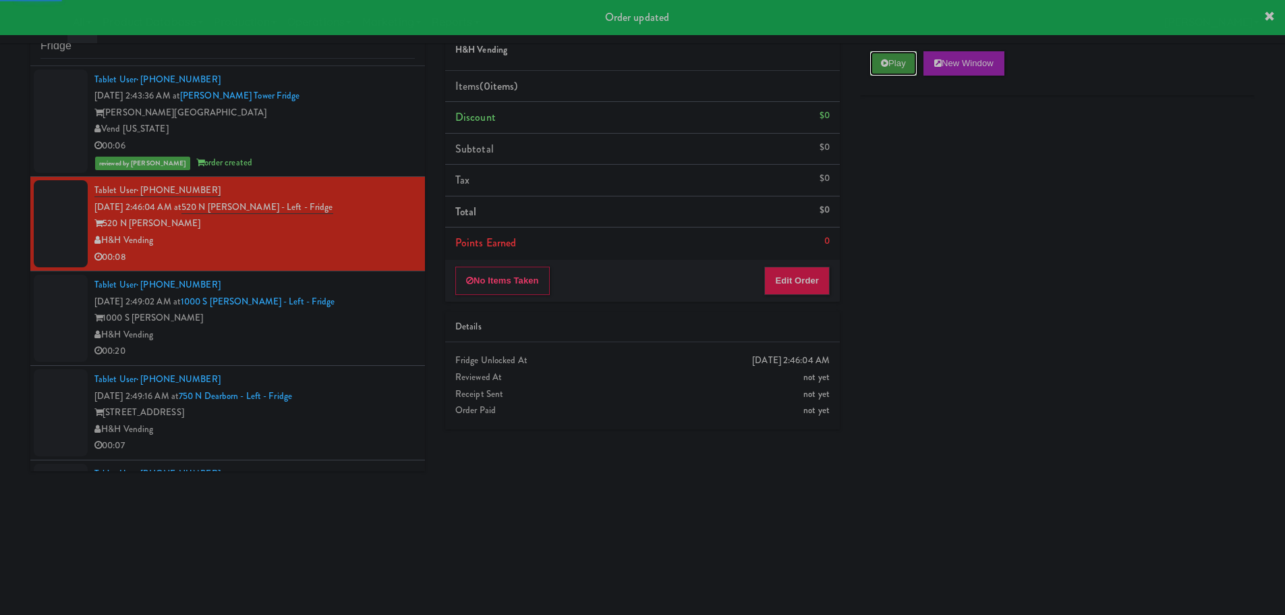
click at [894, 71] on button "Play" at bounding box center [893, 63] width 47 height 24
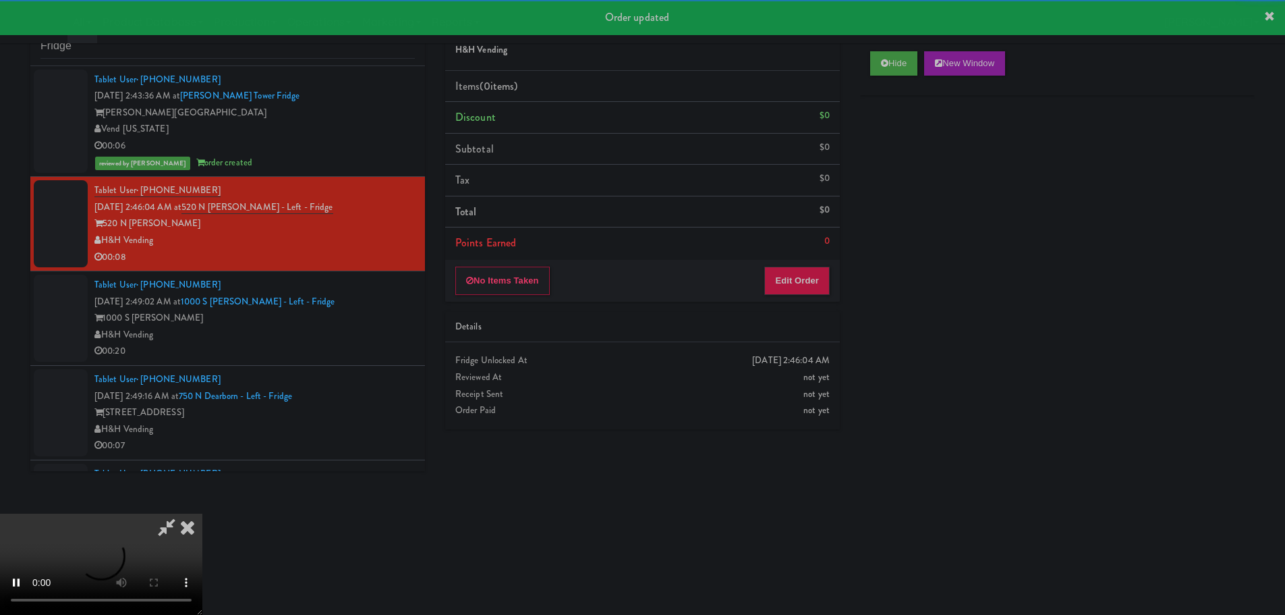
drag, startPoint x: 808, startPoint y: 244, endPoint x: 795, endPoint y: 259, distance: 20.1
click at [808, 245] on li "Points Earned 0" at bounding box center [642, 242] width 395 height 31
click at [781, 286] on button "Edit Order" at bounding box center [796, 280] width 65 height 28
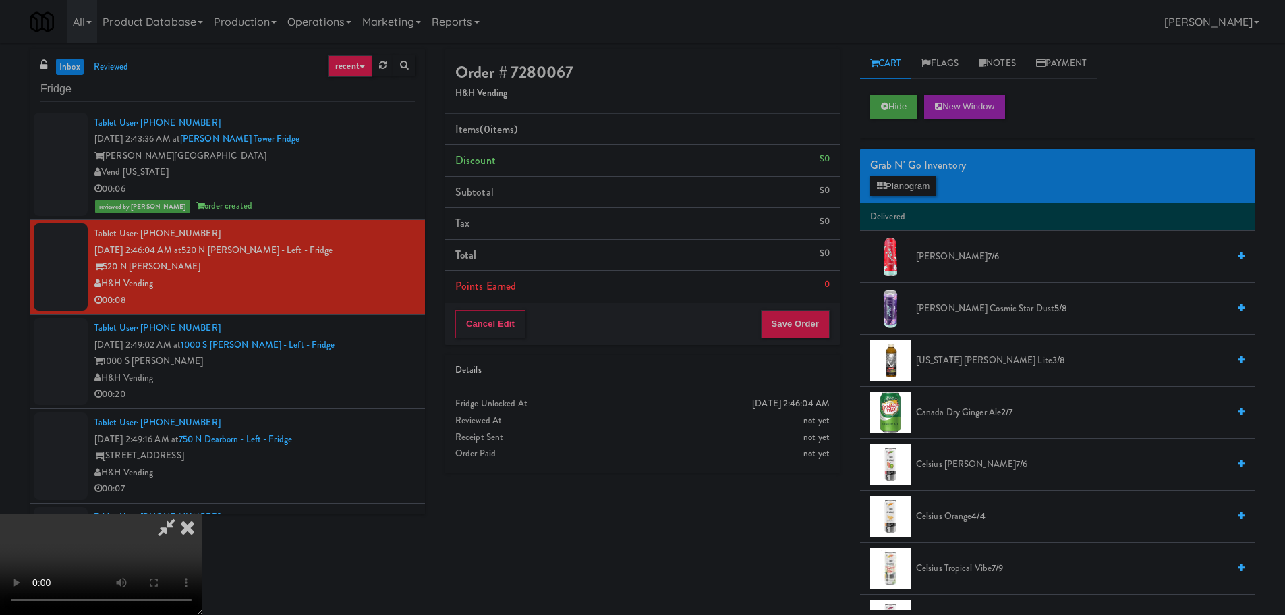
click at [202, 513] on video at bounding box center [101, 563] width 202 height 101
click at [923, 188] on button "Planogram" at bounding box center [903, 186] width 66 height 20
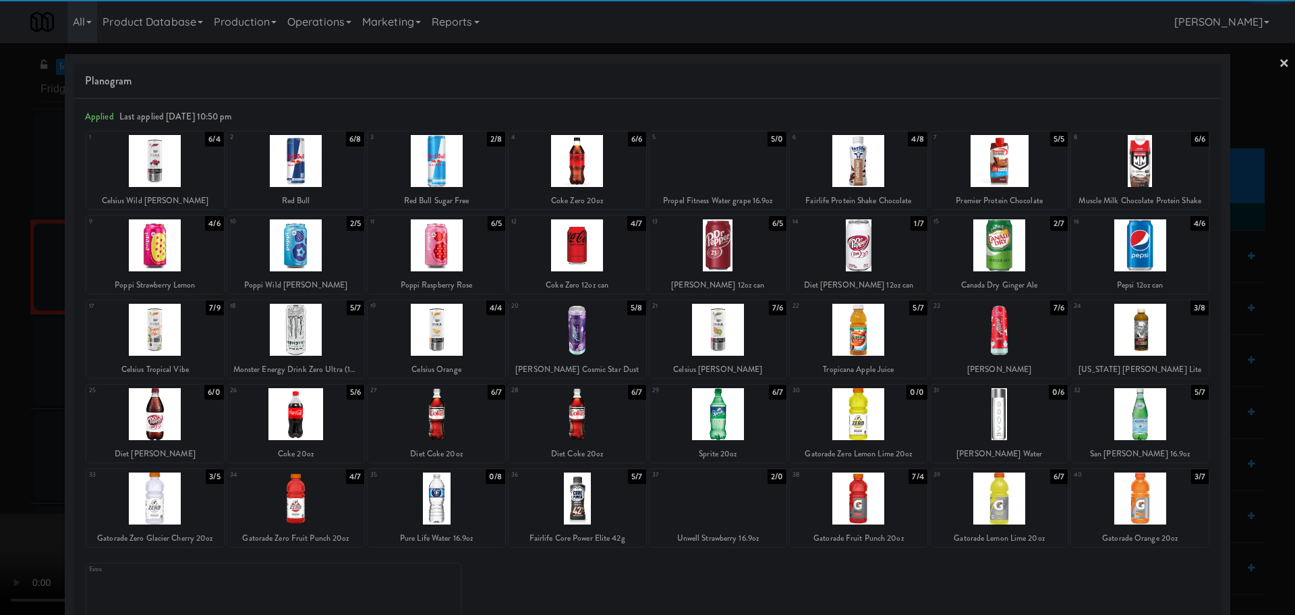
click at [313, 493] on div at bounding box center [296, 498] width 138 height 52
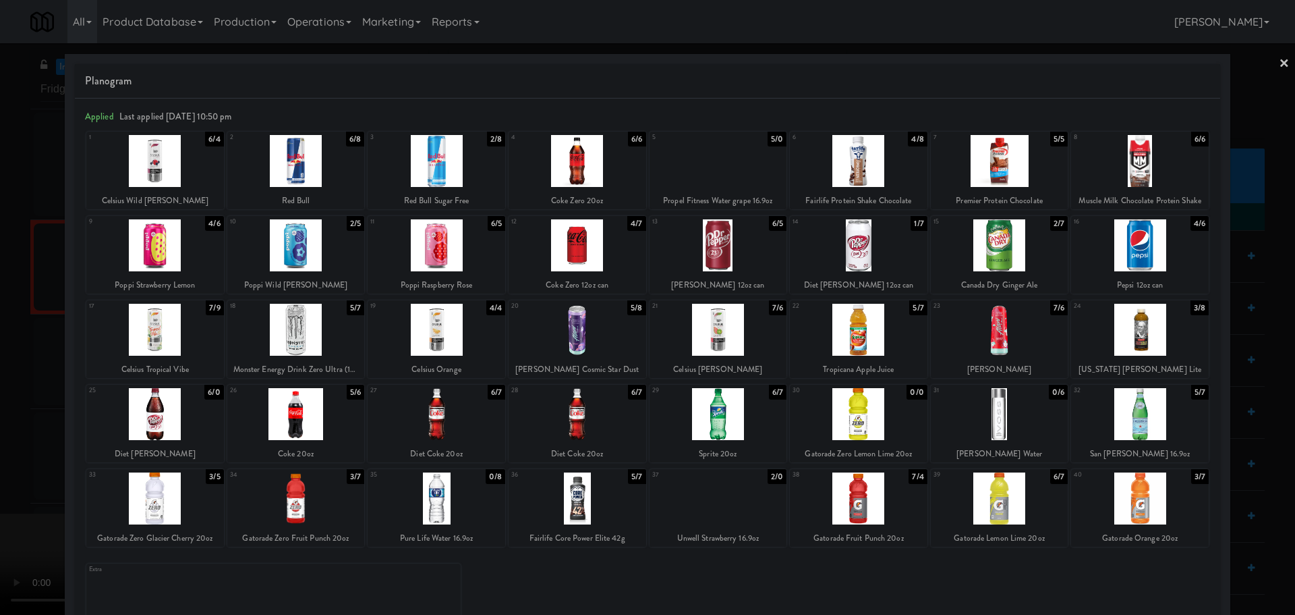
drag, startPoint x: 0, startPoint y: 534, endPoint x: 13, endPoint y: 539, distance: 13.7
click at [2, 534] on div at bounding box center [647, 307] width 1295 height 615
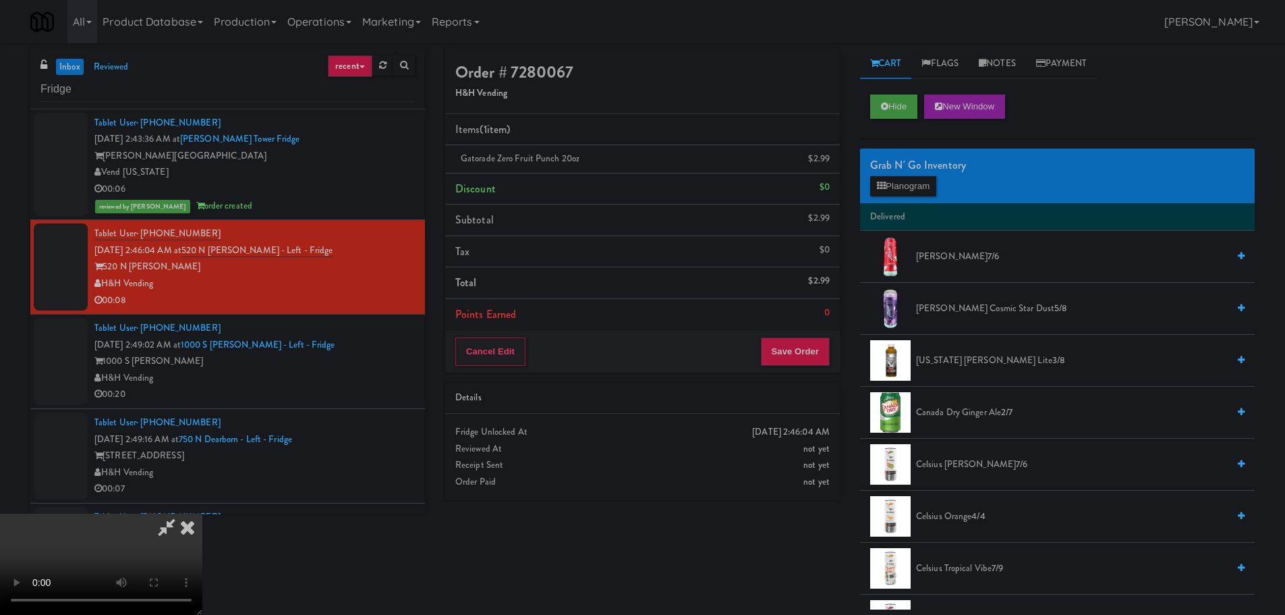
click at [202, 513] on video at bounding box center [101, 563] width 202 height 101
click at [895, 183] on button "Planogram" at bounding box center [903, 186] width 66 height 20
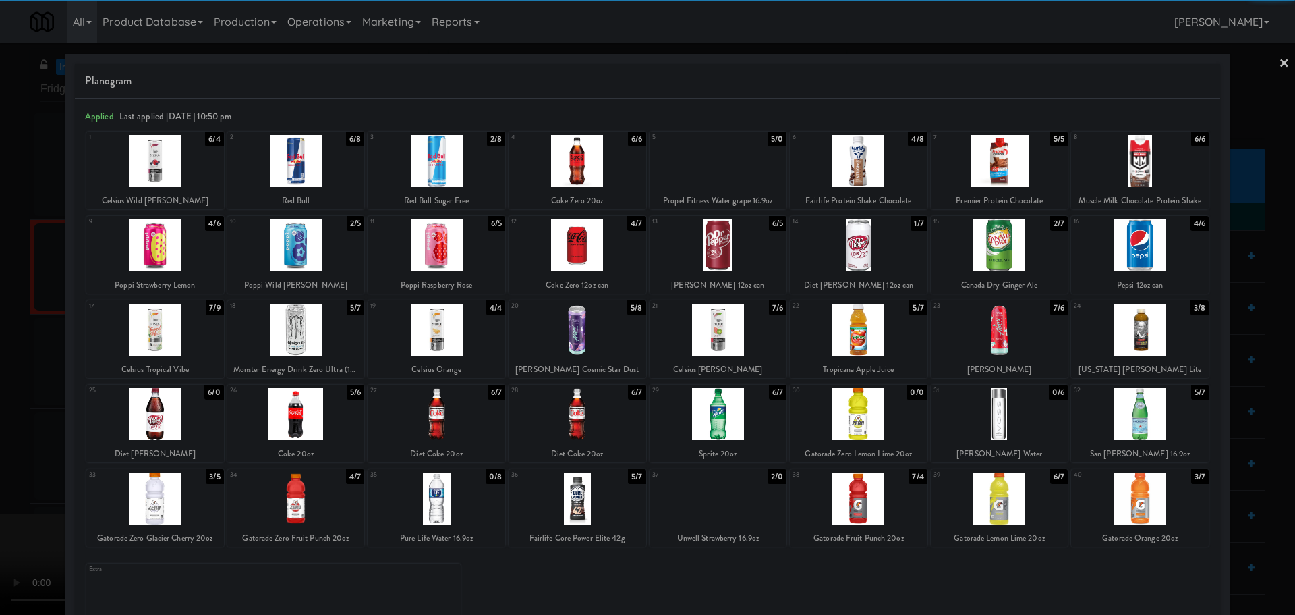
click at [181, 499] on div at bounding box center [155, 498] width 138 height 52
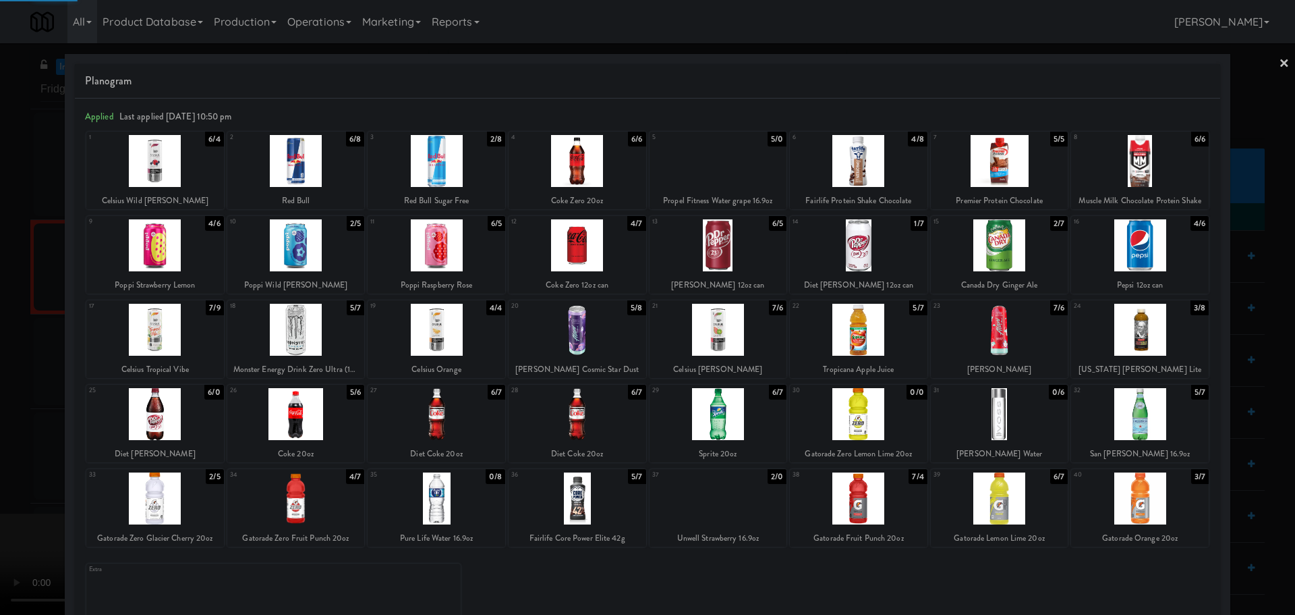
click at [0, 491] on div at bounding box center [647, 307] width 1295 height 615
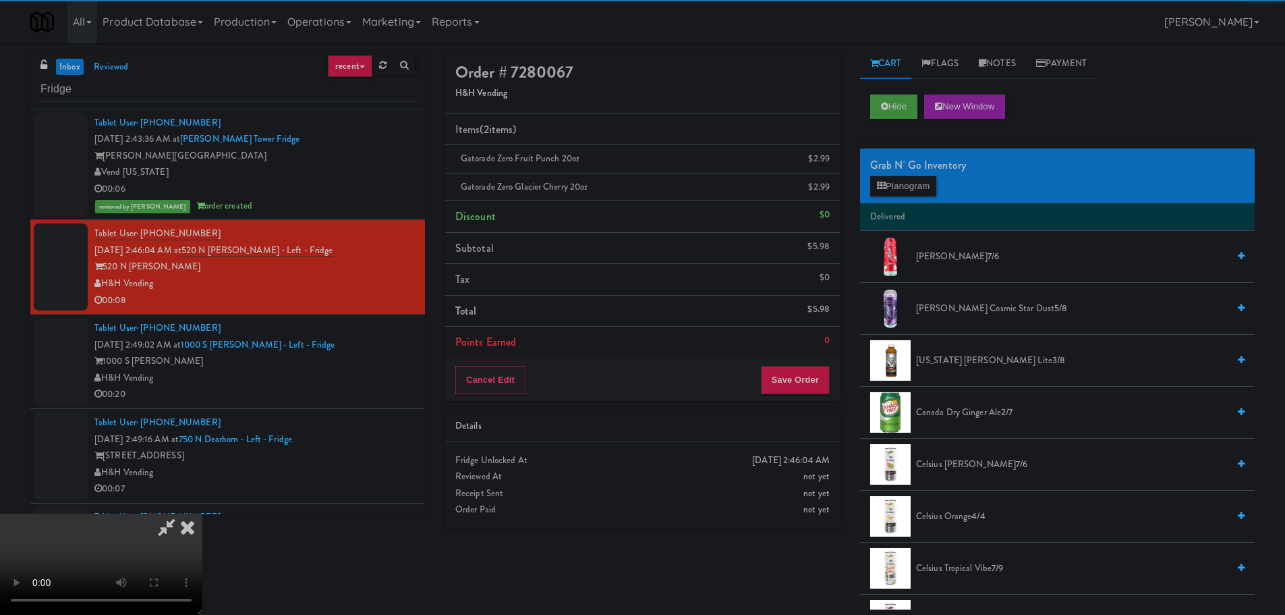
click at [202, 513] on video at bounding box center [101, 563] width 202 height 101
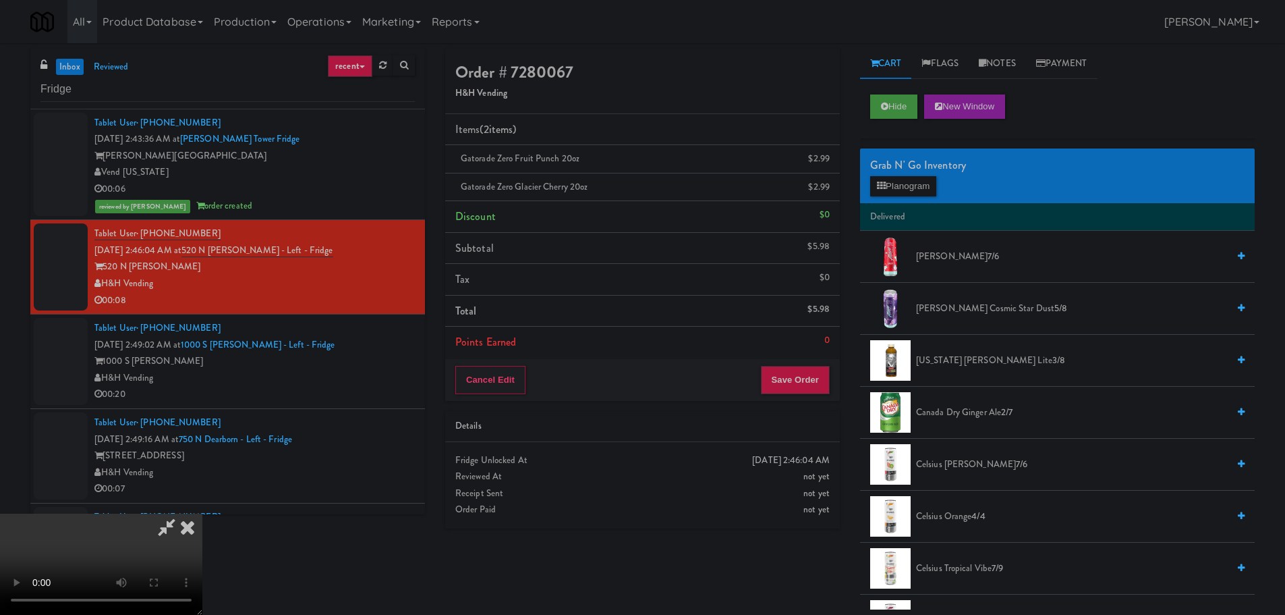
click at [202, 513] on video at bounding box center [101, 563] width 202 height 101
click at [903, 186] on button "Planogram" at bounding box center [903, 186] width 66 height 20
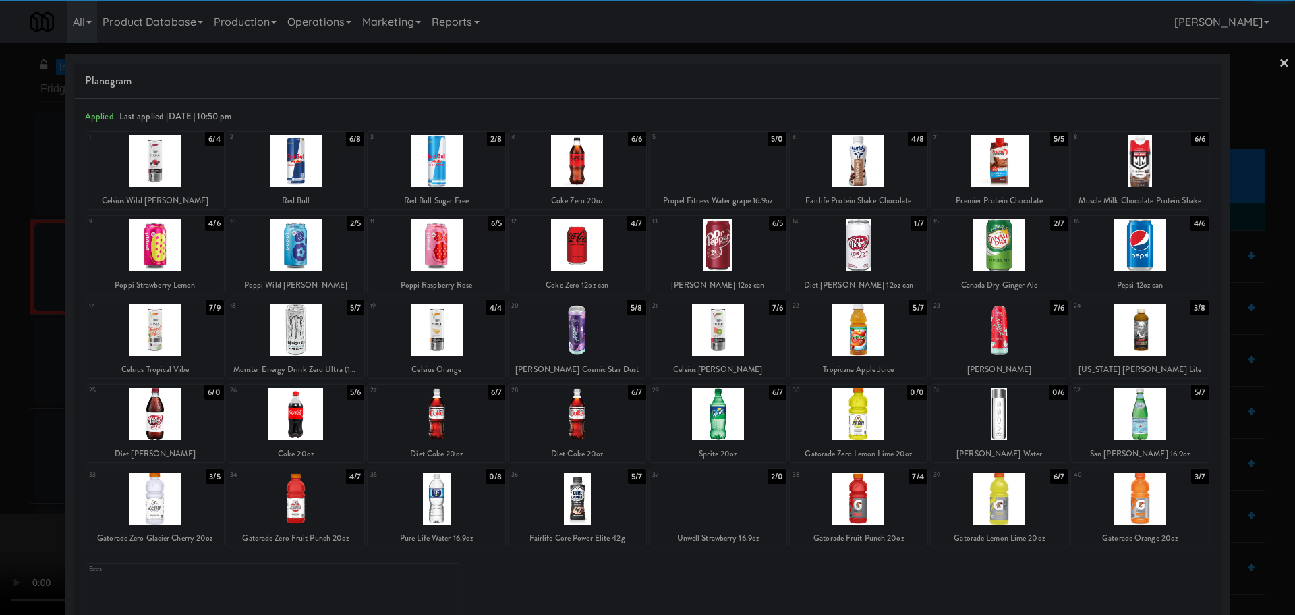
click at [874, 406] on div at bounding box center [859, 414] width 138 height 52
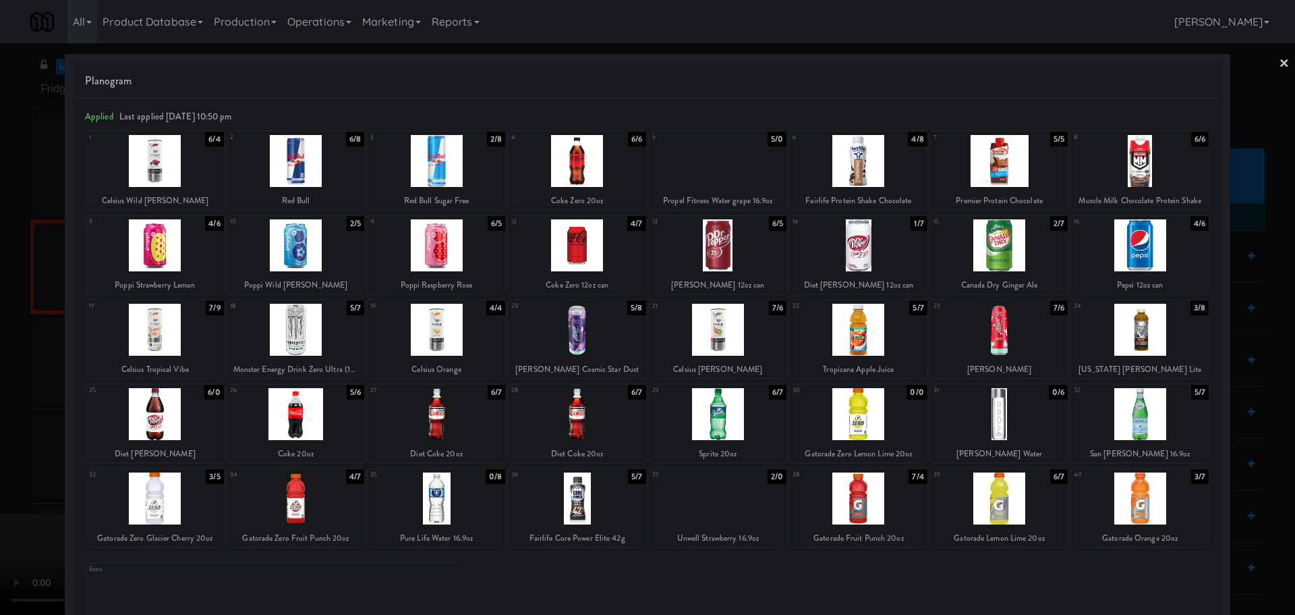
click at [0, 434] on div at bounding box center [647, 307] width 1295 height 615
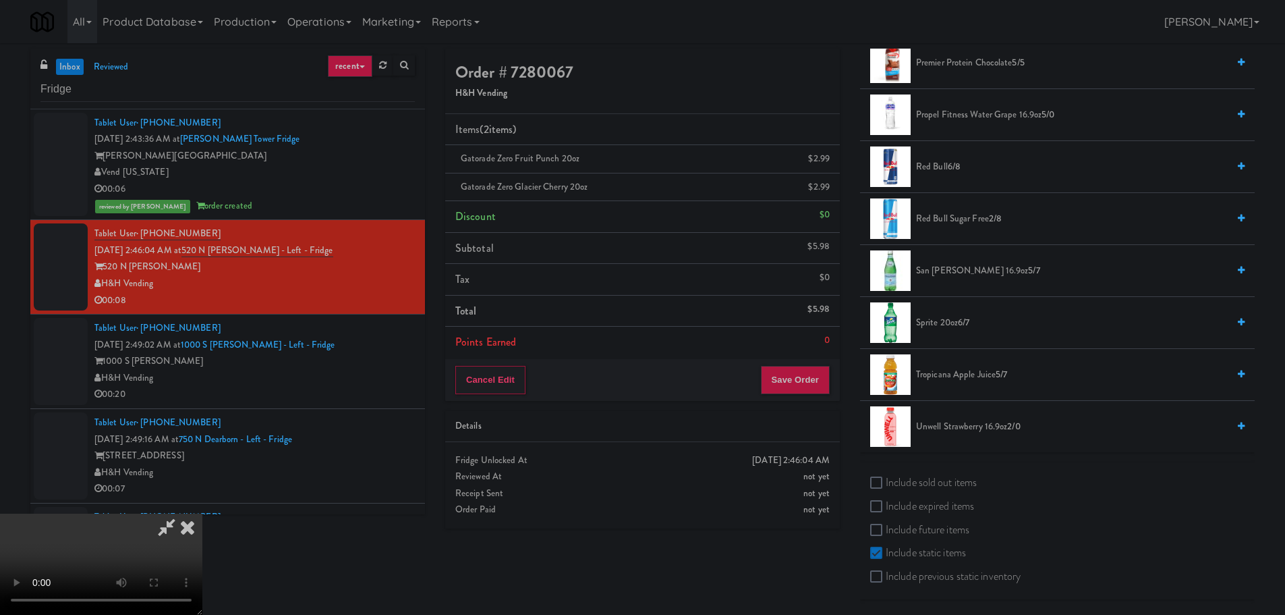
click at [962, 476] on label "Include sold out items" at bounding box center [923, 482] width 107 height 20
click at [886, 478] on input "Include sold out items" at bounding box center [878, 483] width 16 height 11
checkbox input "true"
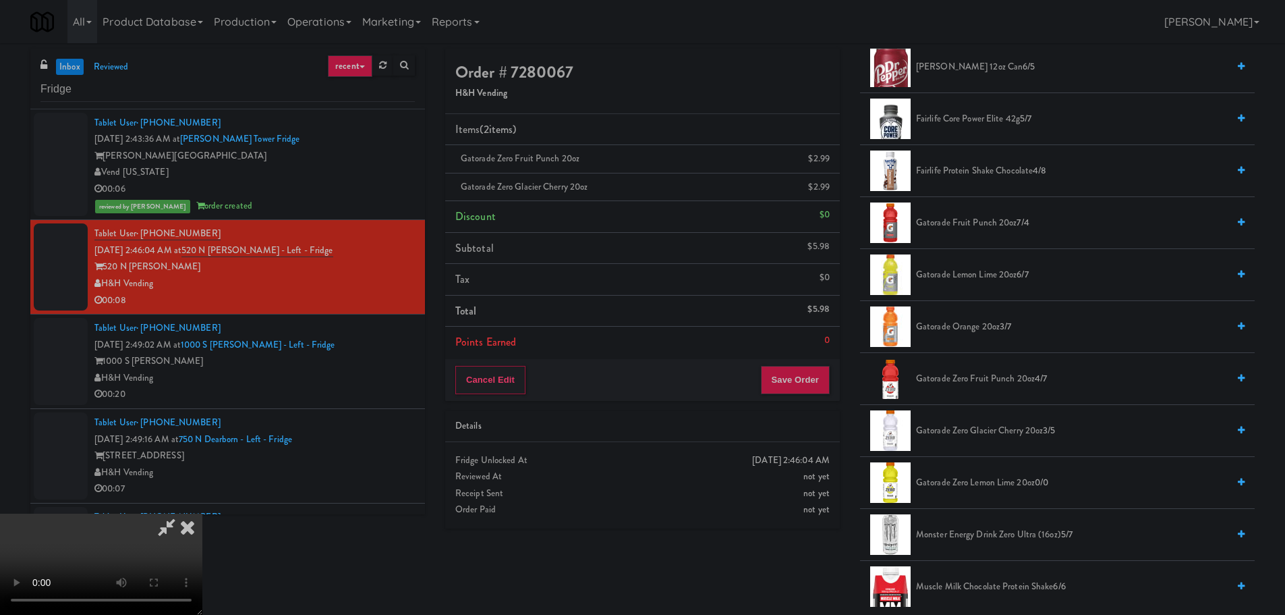
scroll to position [1025, 0]
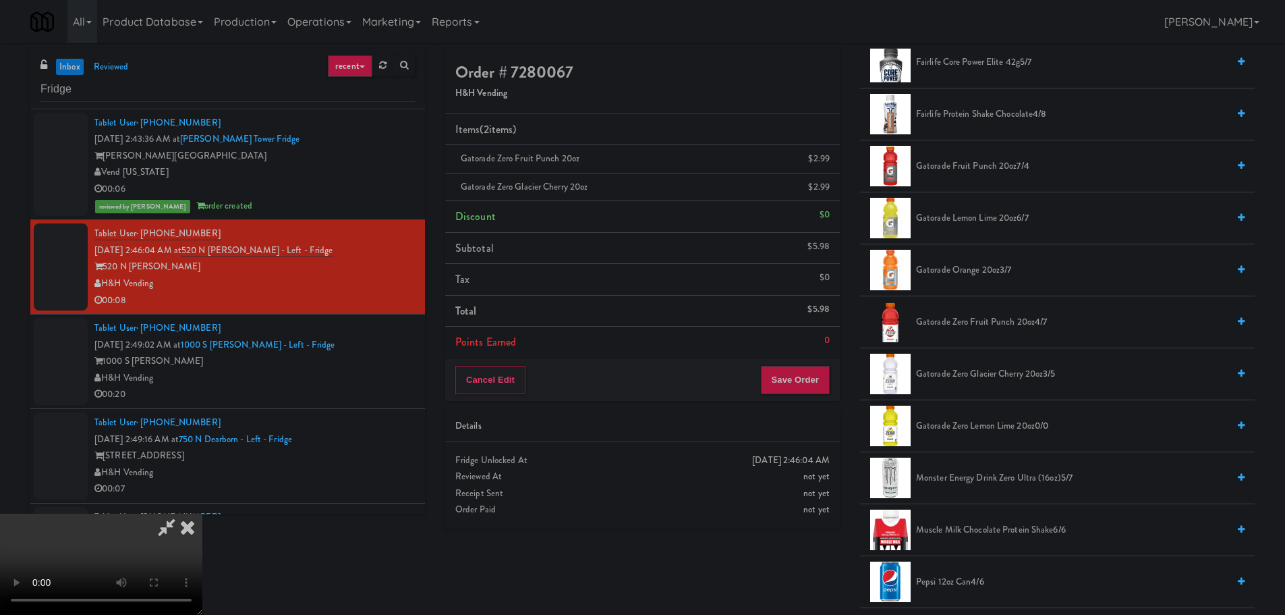
click at [980, 426] on span "Gatorade Zero Lemon Lime 20oz 0/0" at bounding box center [1072, 426] width 312 height 17
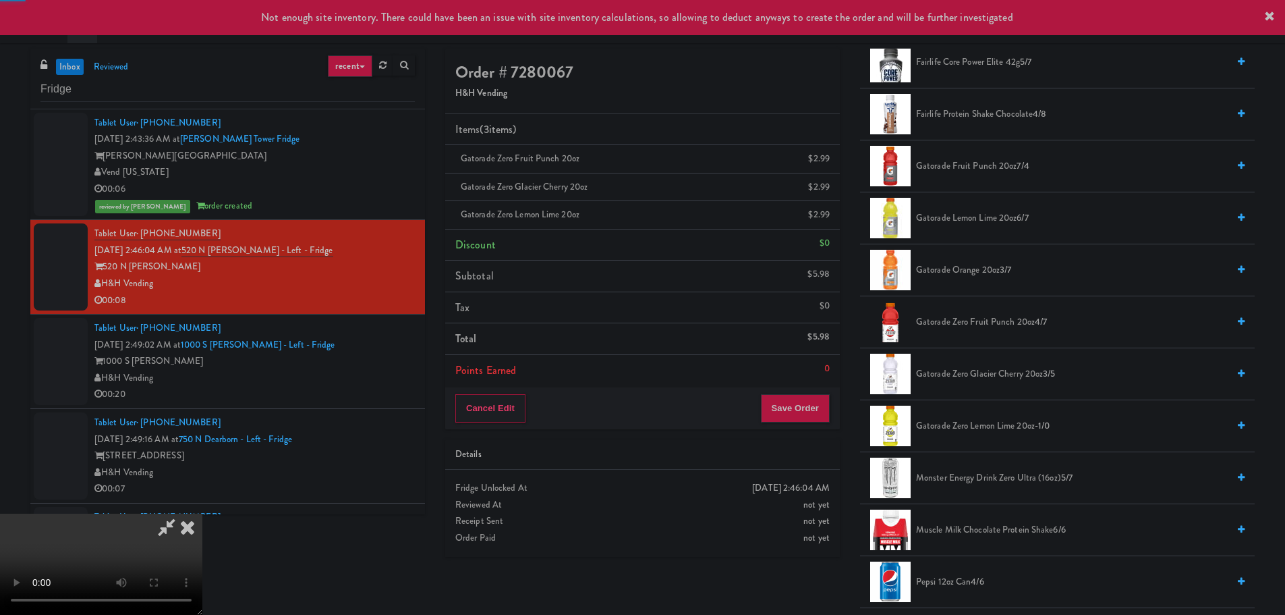
drag, startPoint x: 350, startPoint y: 398, endPoint x: 396, endPoint y: 399, distance: 45.9
click at [202, 513] on video at bounding box center [101, 563] width 202 height 101
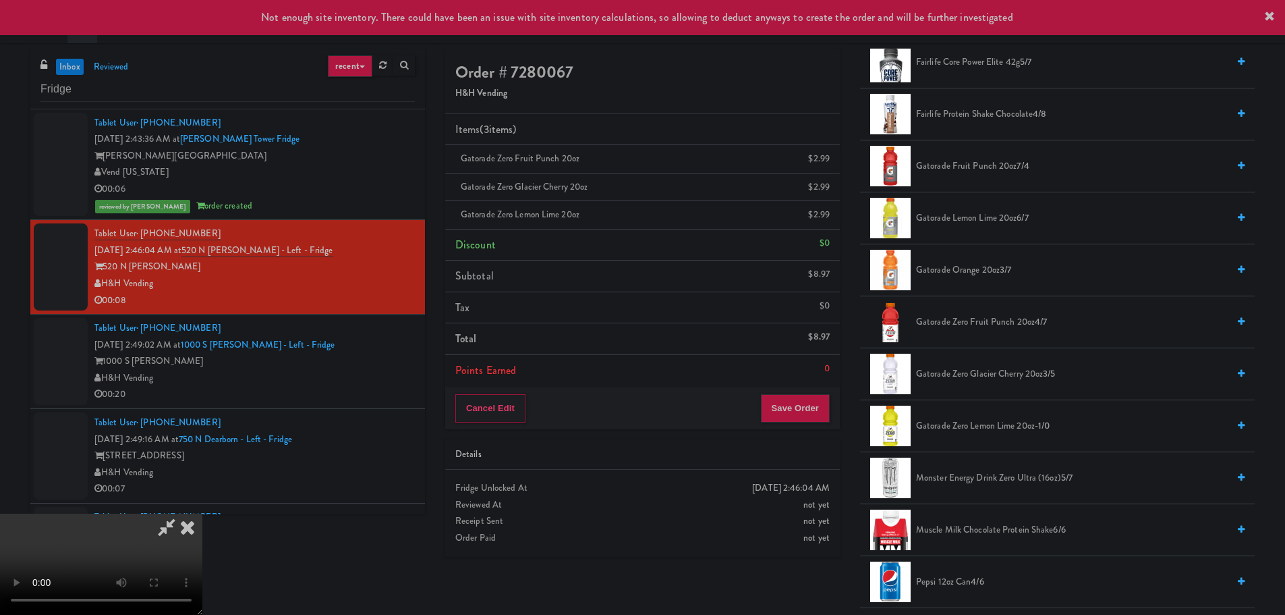
click at [202, 513] on video at bounding box center [101, 563] width 202 height 101
drag, startPoint x: 615, startPoint y: 336, endPoint x: 577, endPoint y: 387, distance: 63.7
click at [202, 513] on video at bounding box center [101, 563] width 202 height 101
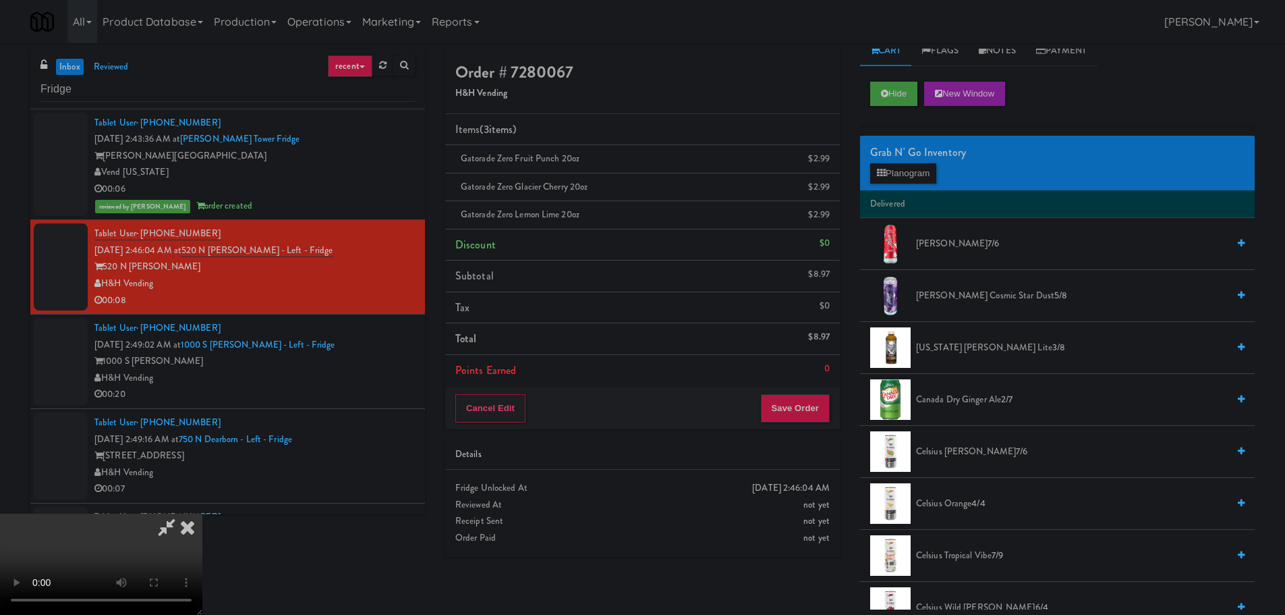
scroll to position [0, 0]
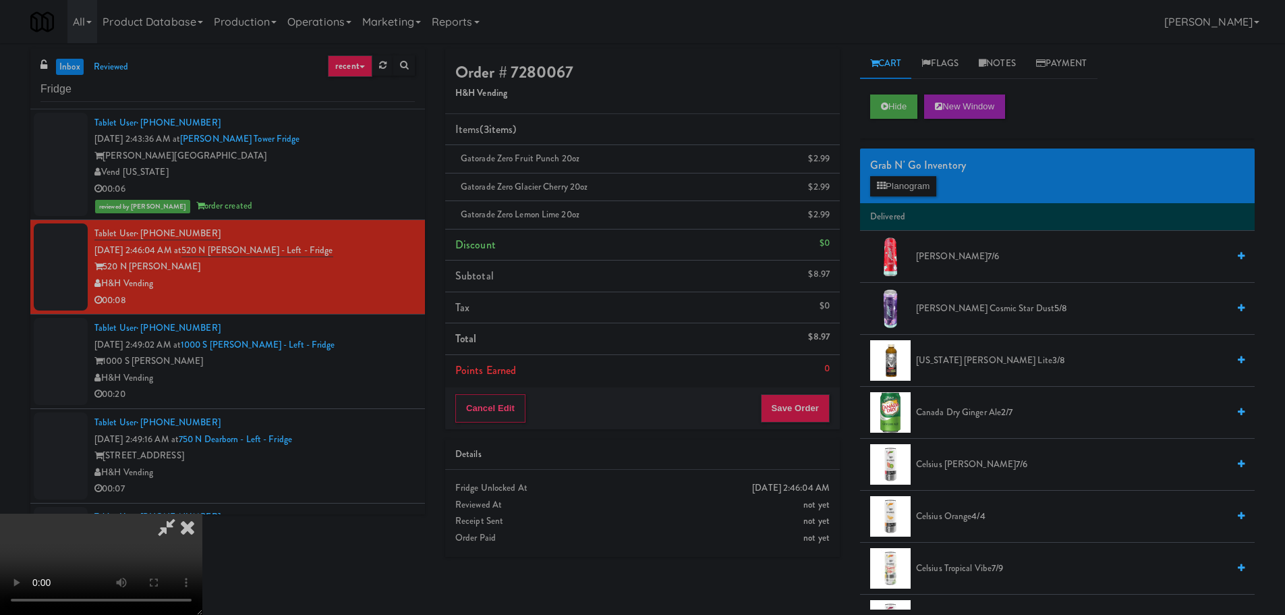
click at [940, 194] on div "Grab N' Go Inventory Planogram" at bounding box center [1057, 175] width 395 height 55
click at [936, 193] on button "Planogram" at bounding box center [903, 186] width 66 height 20
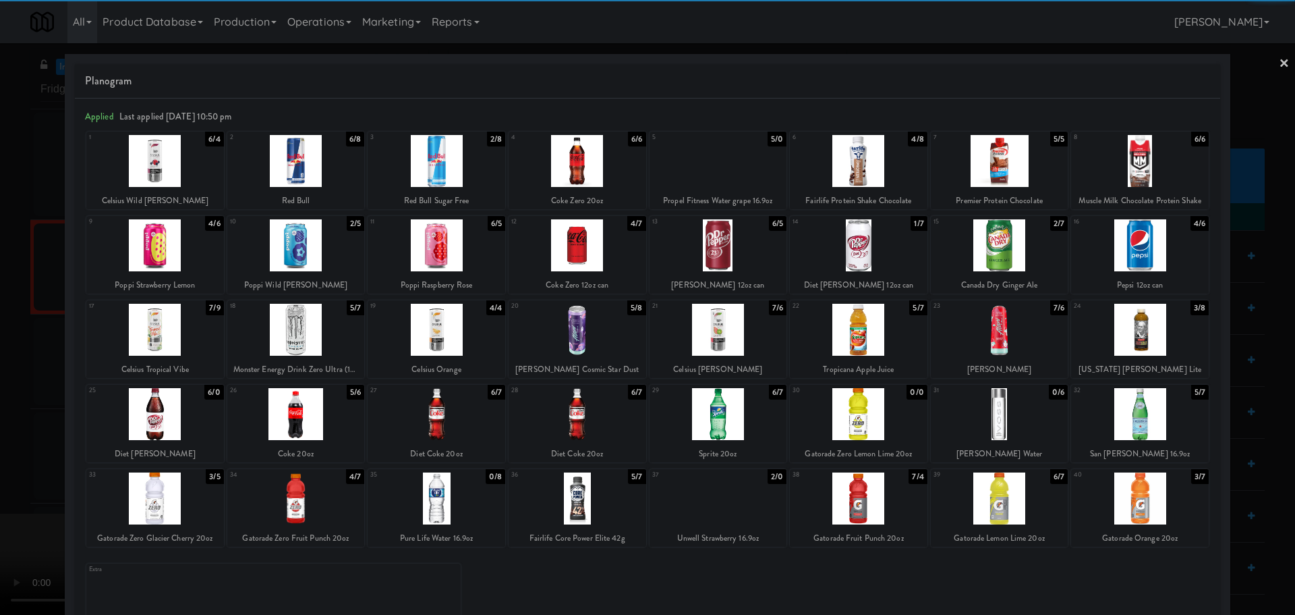
click at [584, 329] on div at bounding box center [578, 330] width 138 height 52
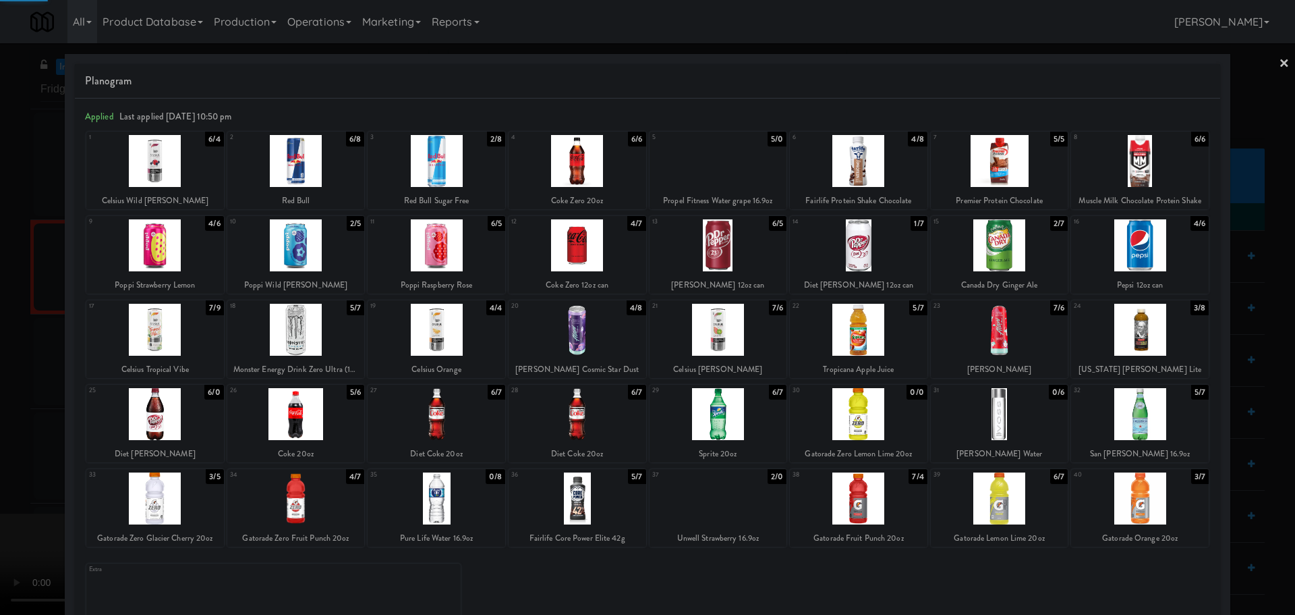
drag, startPoint x: 0, startPoint y: 368, endPoint x: 5, endPoint y: 374, distance: 8.6
click at [0, 374] on div at bounding box center [647, 307] width 1295 height 615
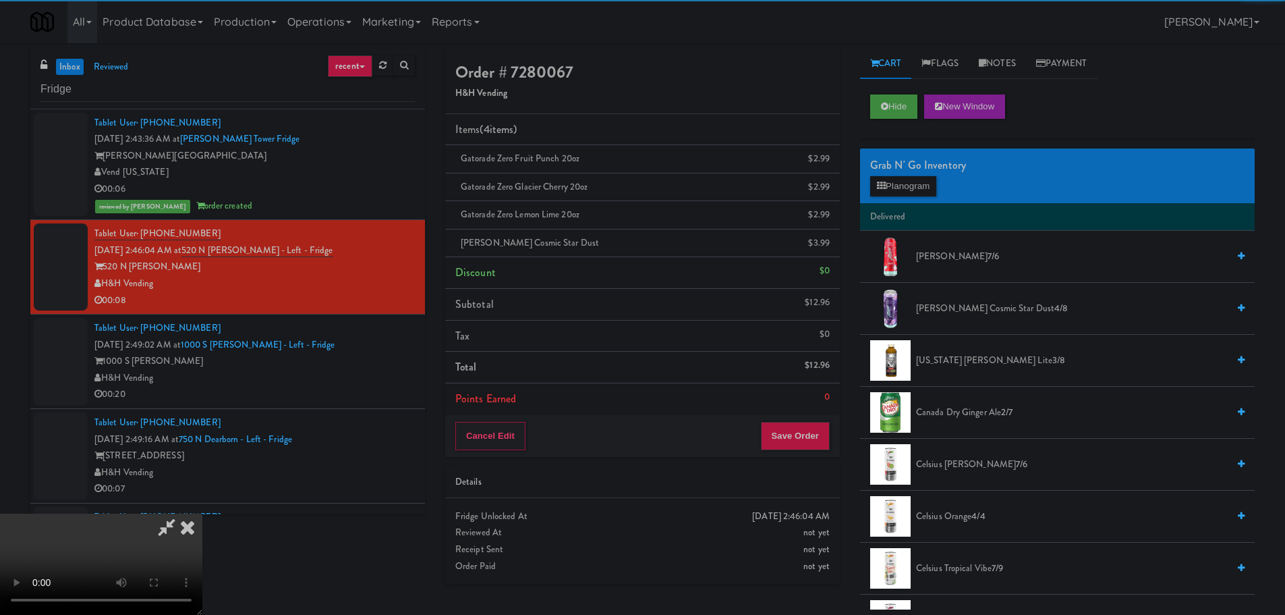
drag, startPoint x: 357, startPoint y: 314, endPoint x: 370, endPoint y: 317, distance: 13.9
click at [202, 513] on video at bounding box center [101, 563] width 202 height 101
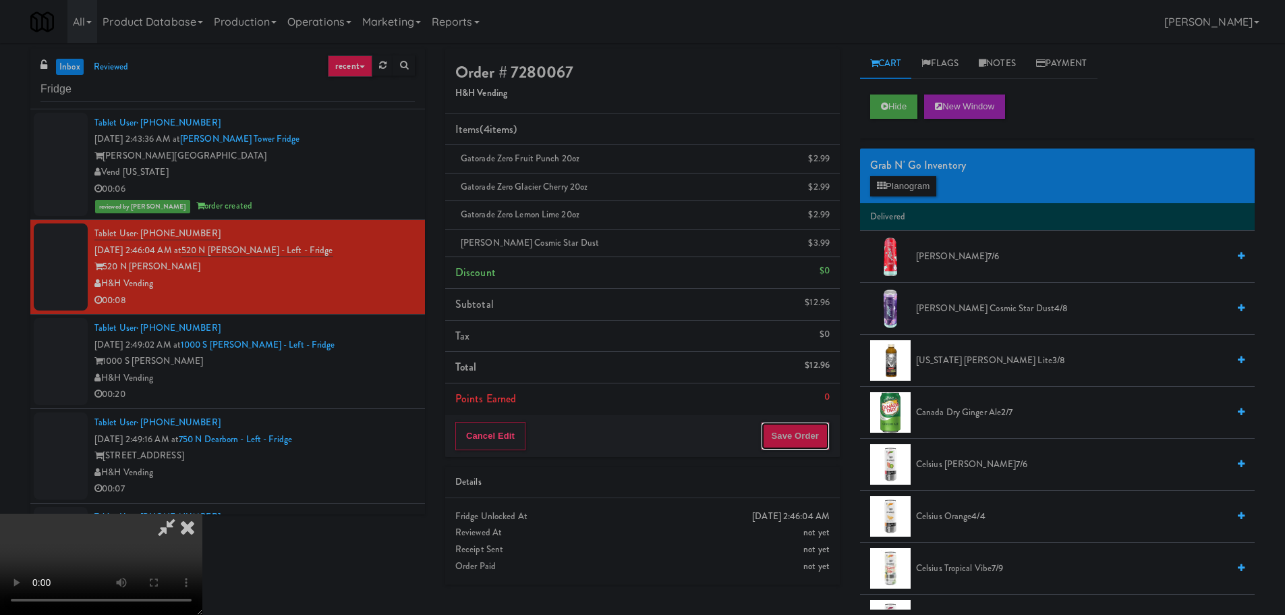
click at [795, 422] on button "Save Order" at bounding box center [795, 436] width 69 height 28
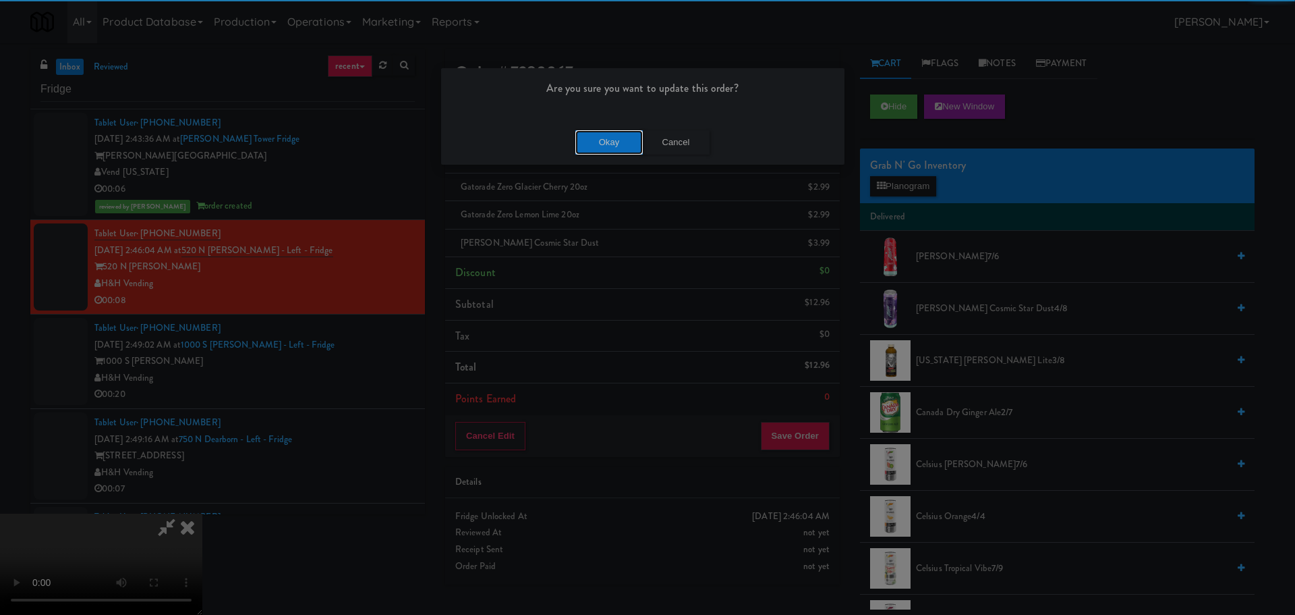
click at [613, 146] on button "Okay" at bounding box center [608, 142] width 67 height 24
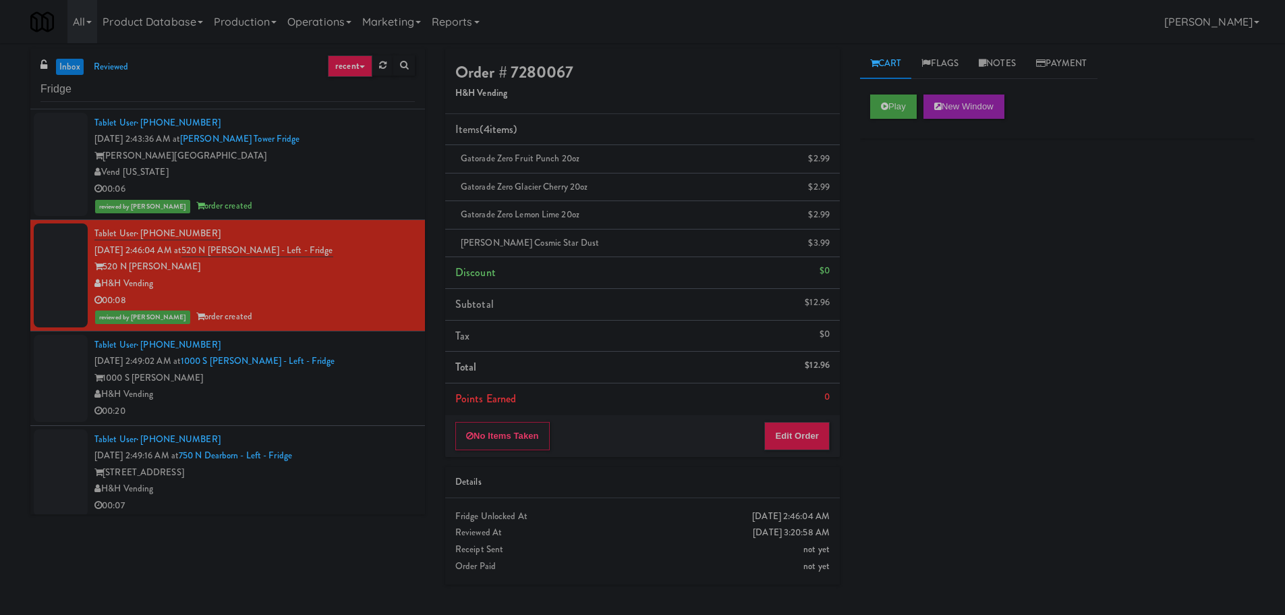
click at [387, 465] on div "[STREET_ADDRESS]" at bounding box center [254, 472] width 320 height 17
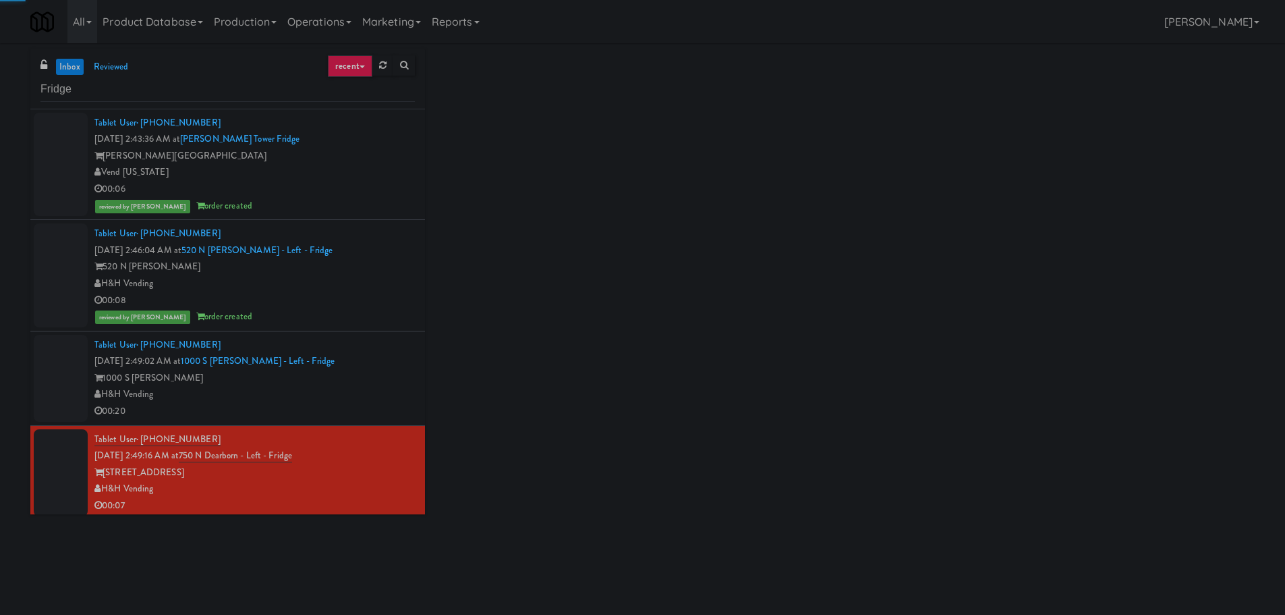
click at [384, 414] on div "00:20" at bounding box center [254, 411] width 320 height 17
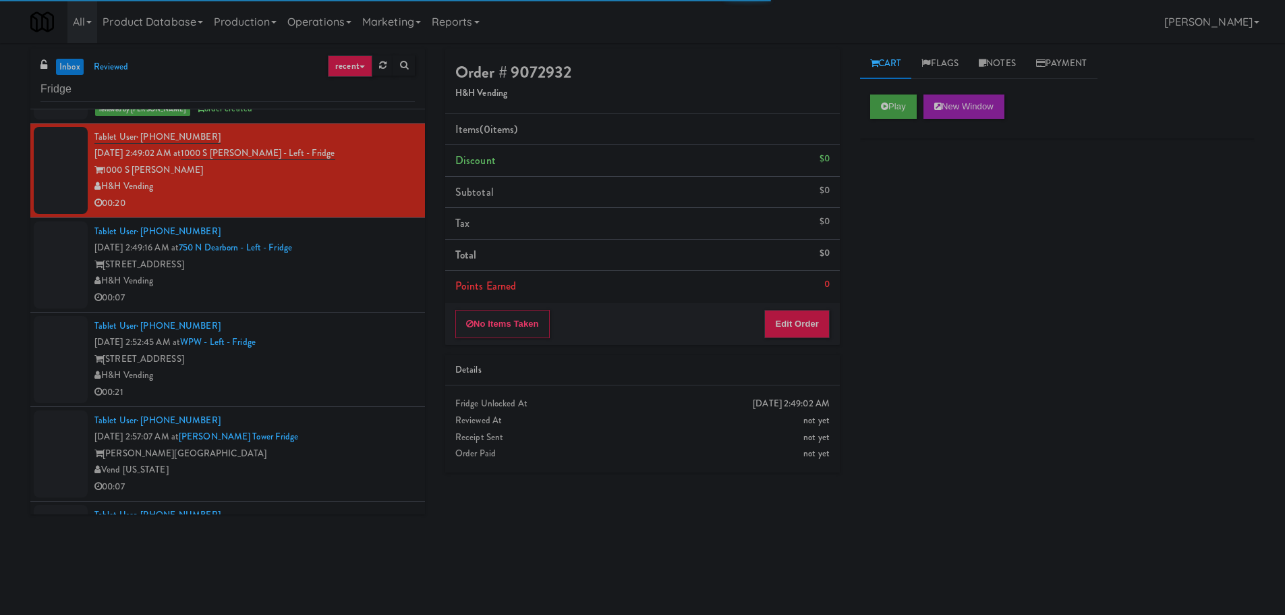
scroll to position [1430, 0]
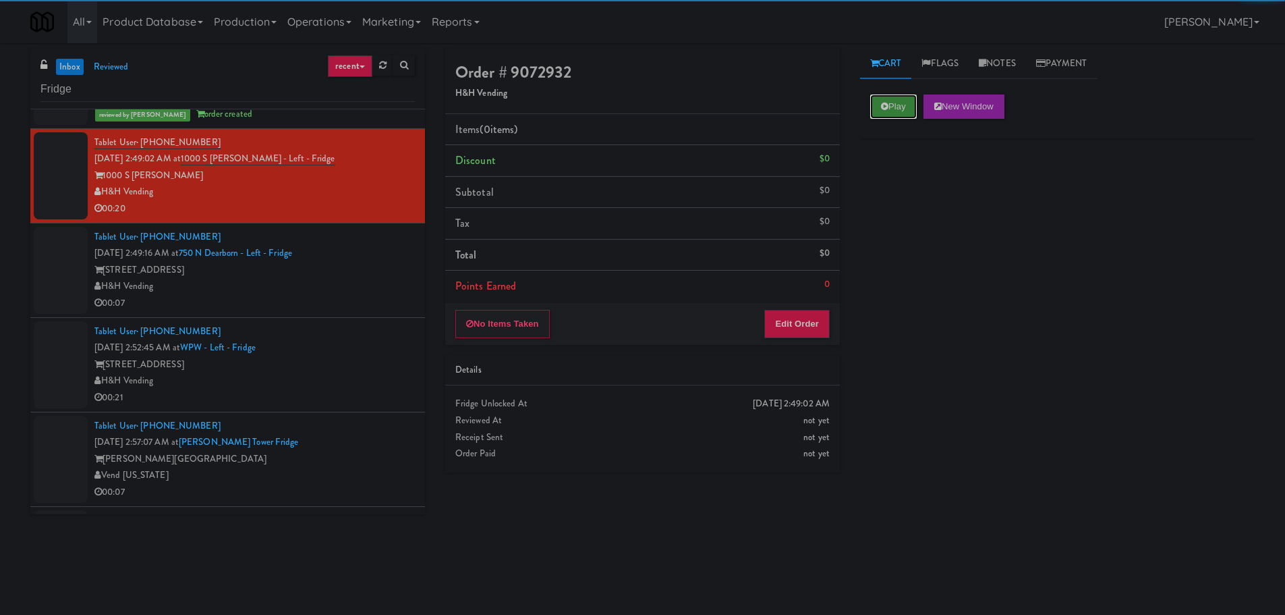
click at [887, 110] on icon at bounding box center [884, 106] width 7 height 9
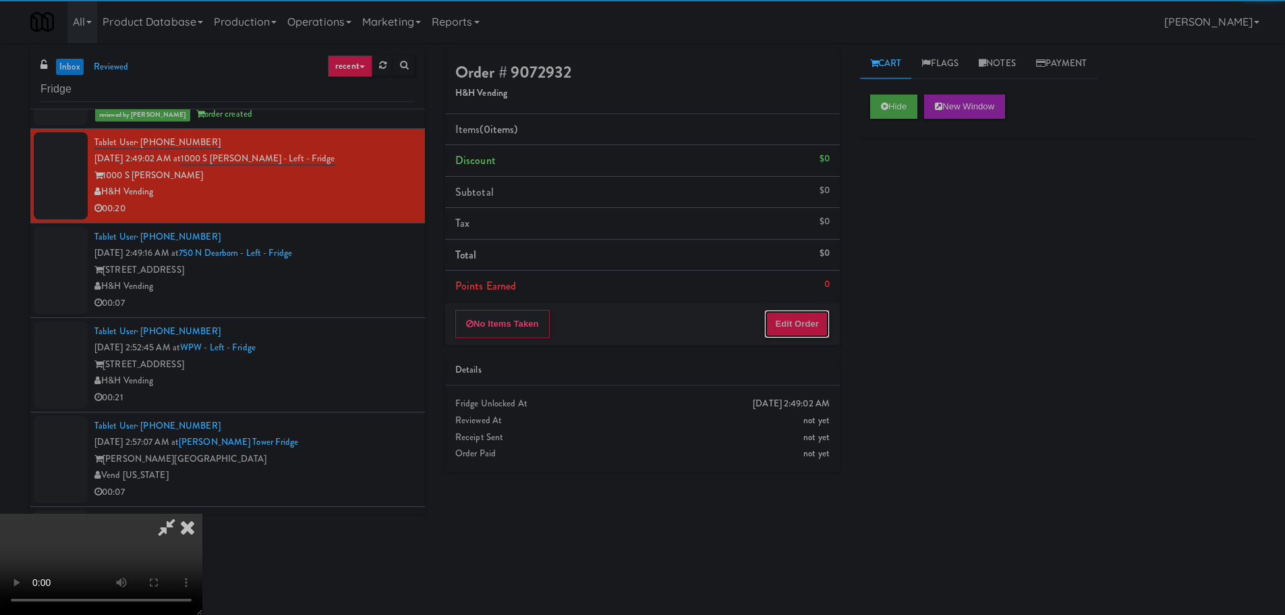
click at [792, 316] on button "Edit Order" at bounding box center [796, 324] width 65 height 28
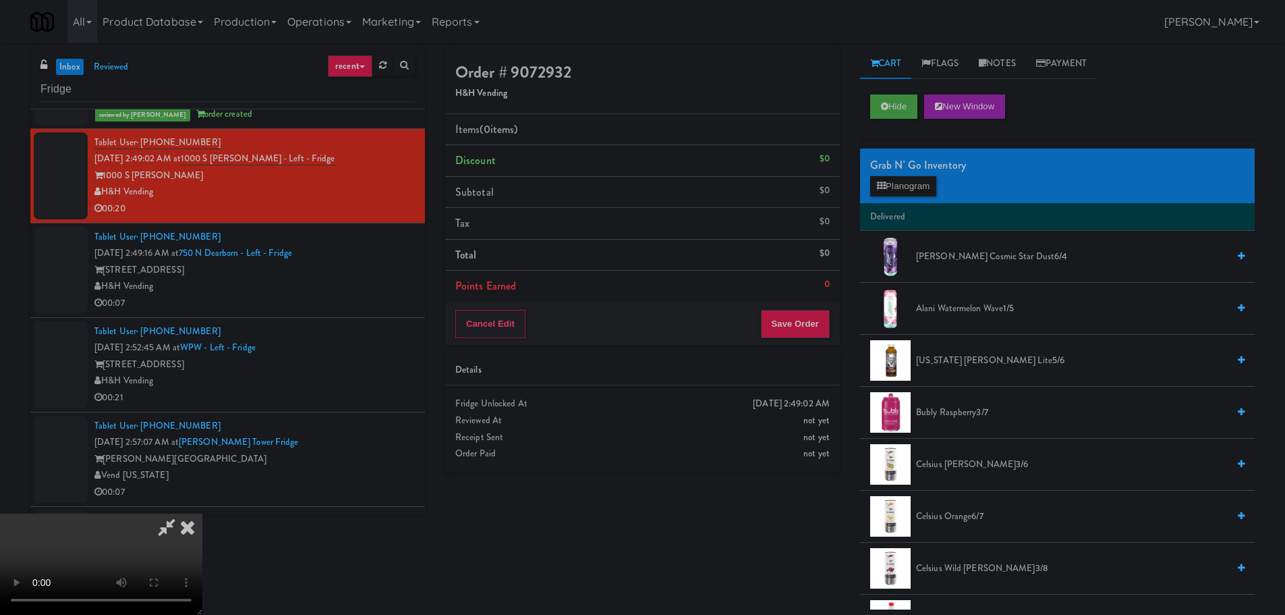
click at [202, 513] on video at bounding box center [101, 563] width 202 height 101
click at [932, 192] on button "Planogram" at bounding box center [903, 186] width 66 height 20
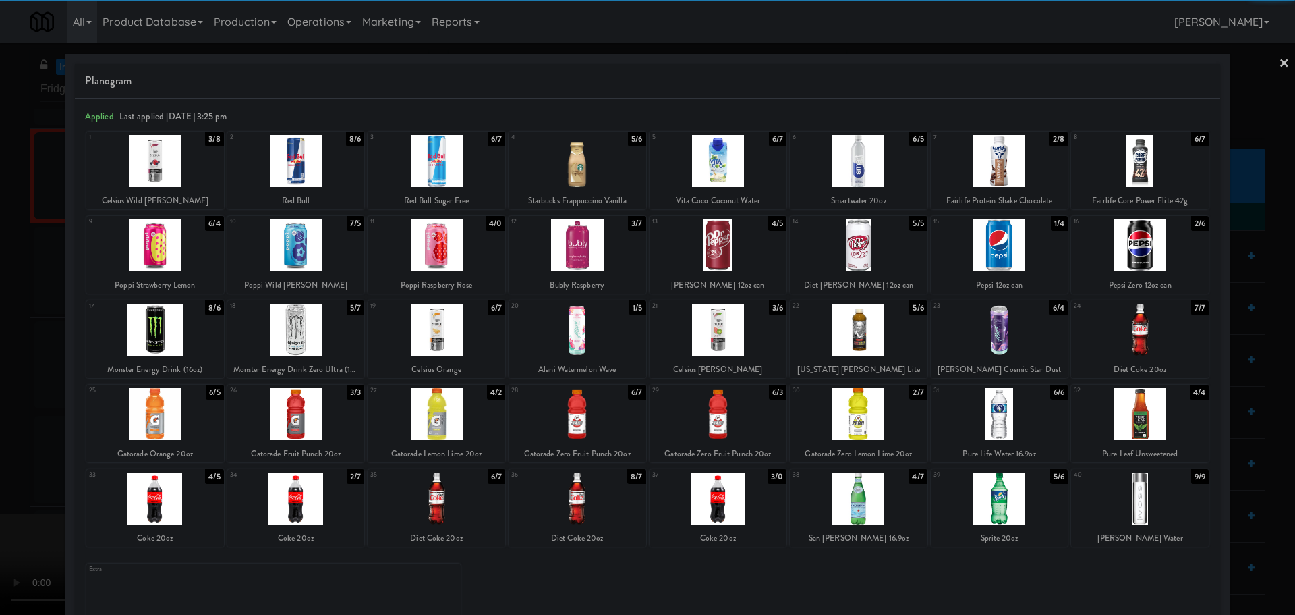
click at [1009, 492] on div at bounding box center [1000, 498] width 138 height 52
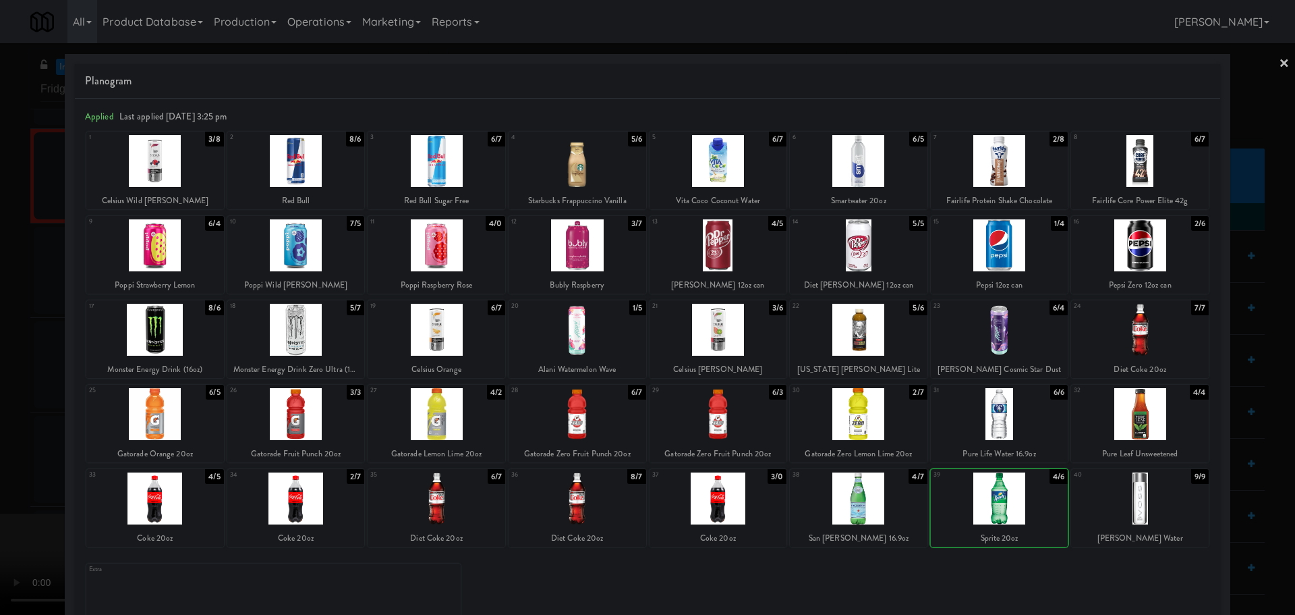
drag, startPoint x: 0, startPoint y: 426, endPoint x: 11, endPoint y: 425, distance: 10.9
click at [0, 428] on div at bounding box center [647, 307] width 1295 height 615
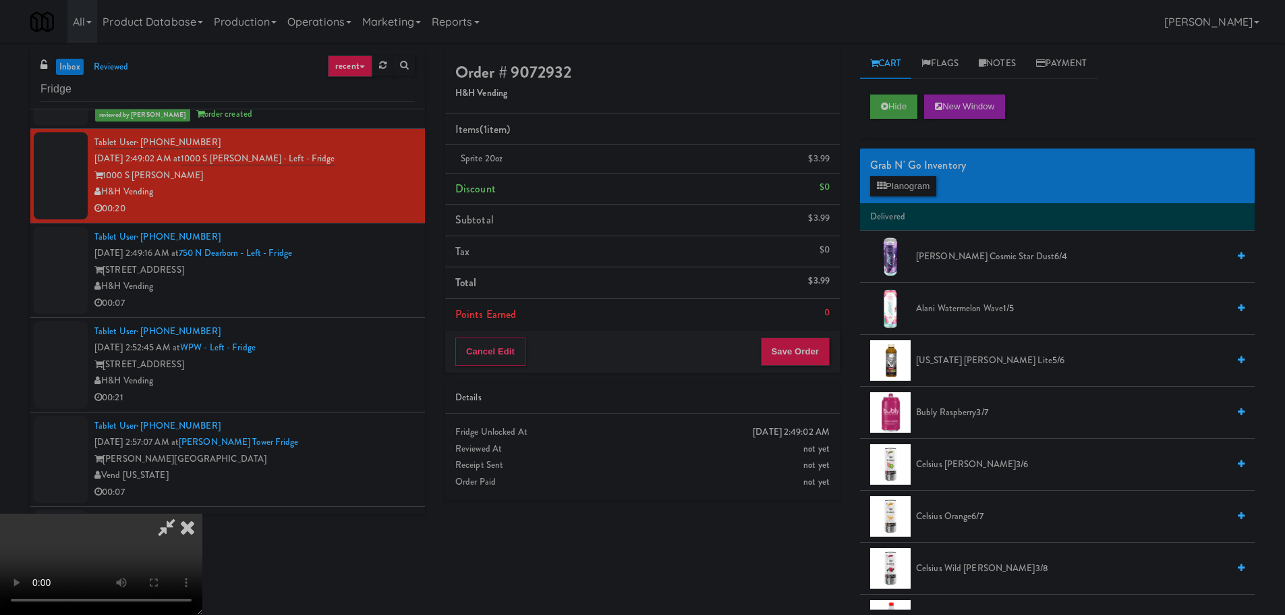
click at [202, 513] on video at bounding box center [101, 563] width 202 height 101
drag, startPoint x: 640, startPoint y: 291, endPoint x: 660, endPoint y: 291, distance: 20.2
click at [202, 513] on video at bounding box center [101, 563] width 202 height 101
drag, startPoint x: 619, startPoint y: 330, endPoint x: 622, endPoint y: 338, distance: 8.8
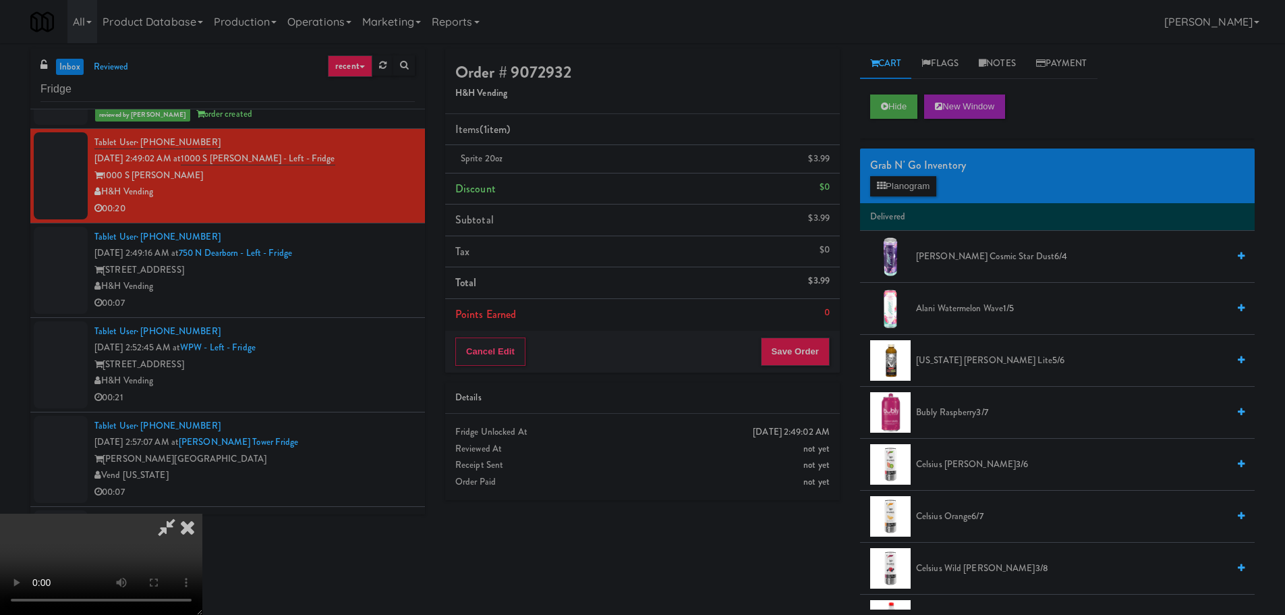
click at [202, 513] on video at bounding box center [101, 563] width 202 height 101
drag, startPoint x: 592, startPoint y: 393, endPoint x: 584, endPoint y: 401, distance: 12.4
click at [202, 513] on video at bounding box center [101, 563] width 202 height 101
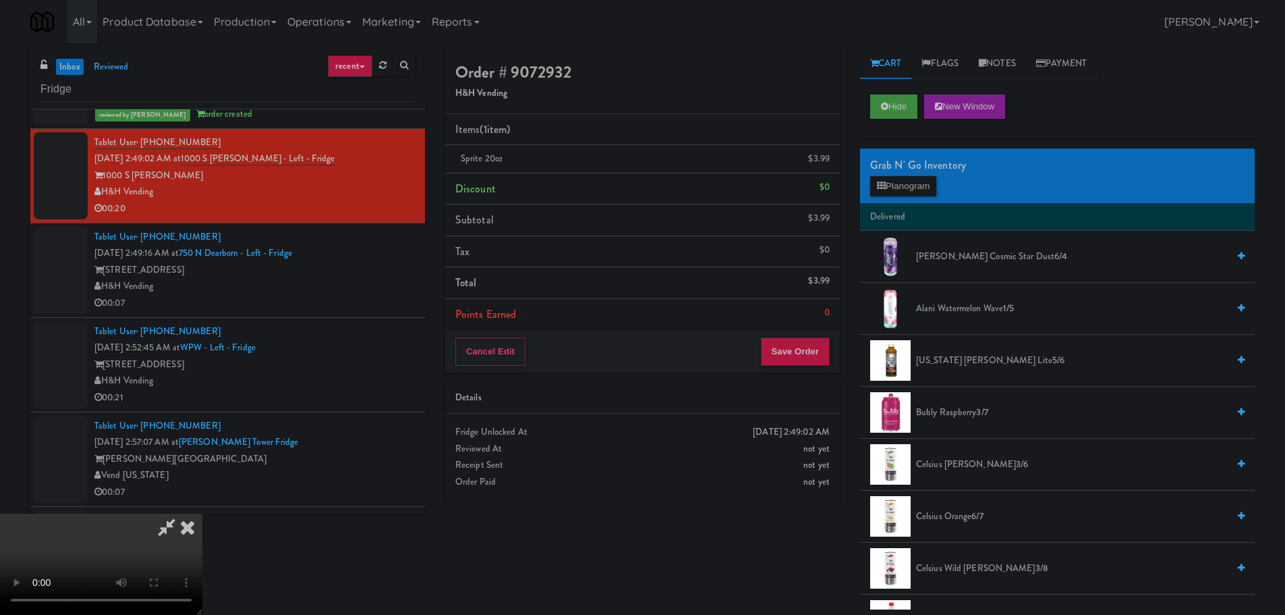
drag, startPoint x: 554, startPoint y: 364, endPoint x: 571, endPoint y: 364, distance: 16.9
click at [202, 513] on video at bounding box center [101, 563] width 202 height 101
drag, startPoint x: 584, startPoint y: 295, endPoint x: 591, endPoint y: 306, distance: 12.5
click at [202, 513] on video at bounding box center [101, 563] width 202 height 101
drag, startPoint x: 579, startPoint y: 401, endPoint x: 673, endPoint y: 325, distance: 120.3
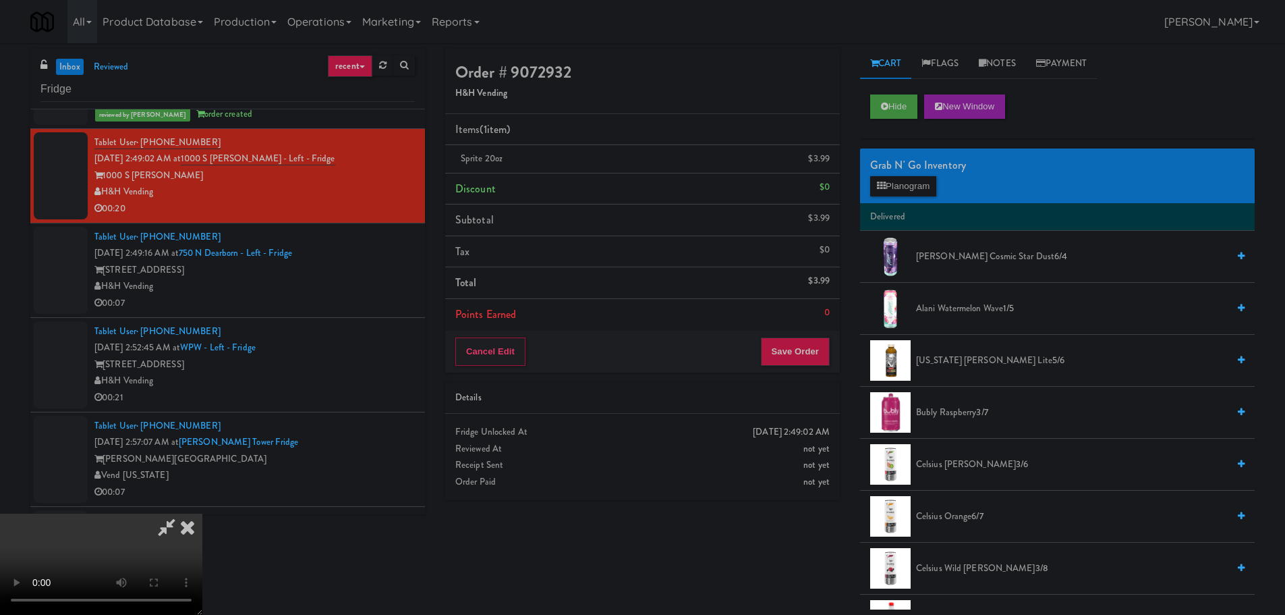
click at [202, 513] on video at bounding box center [101, 563] width 202 height 101
click at [876, 209] on li "Delivered" at bounding box center [1057, 217] width 395 height 28
click at [892, 196] on button "Planogram" at bounding box center [903, 186] width 66 height 20
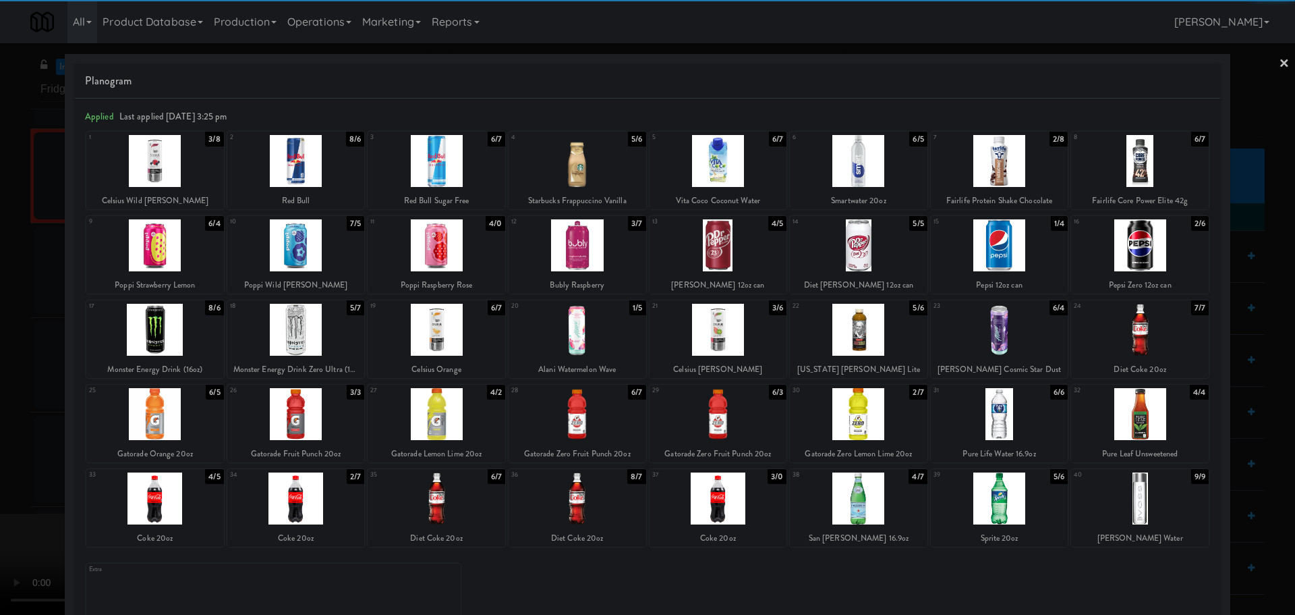
click at [441, 426] on div at bounding box center [437, 414] width 138 height 52
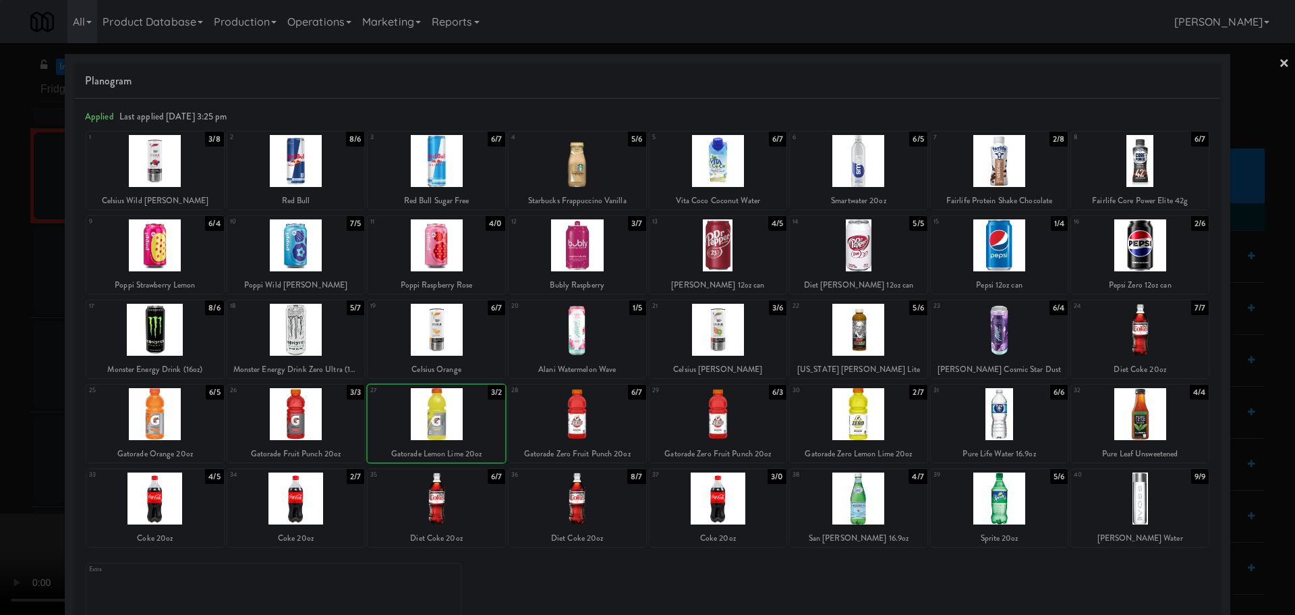
click at [0, 341] on div at bounding box center [647, 307] width 1295 height 615
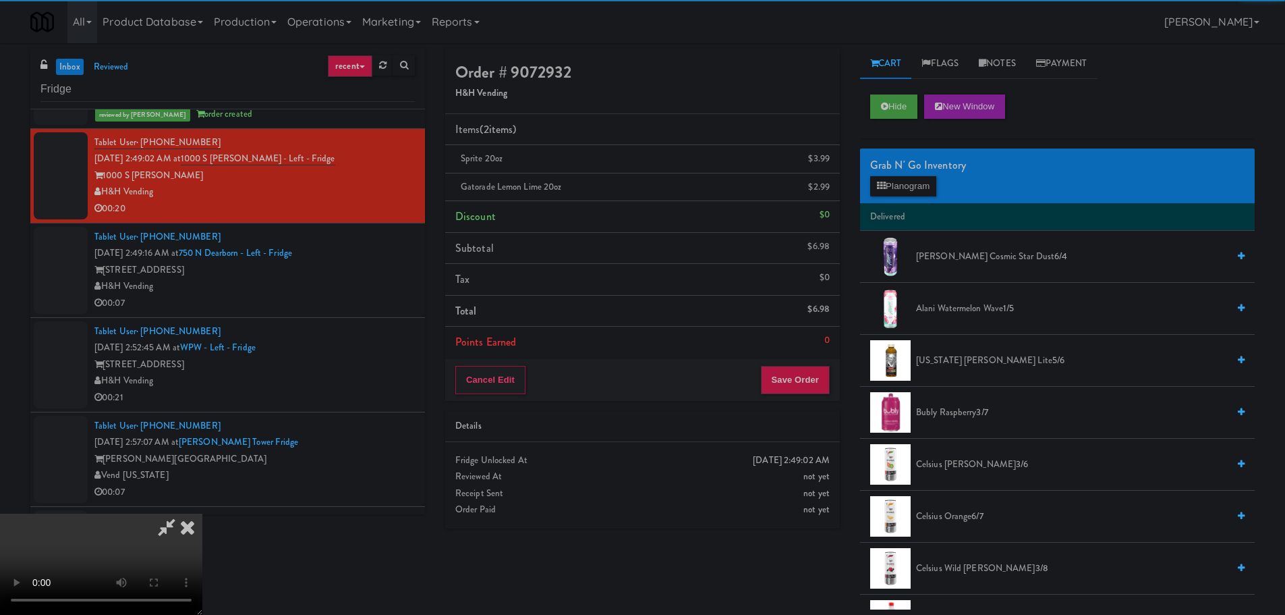
drag, startPoint x: 395, startPoint y: 266, endPoint x: 403, endPoint y: 264, distance: 8.2
click at [202, 513] on video at bounding box center [101, 563] width 202 height 101
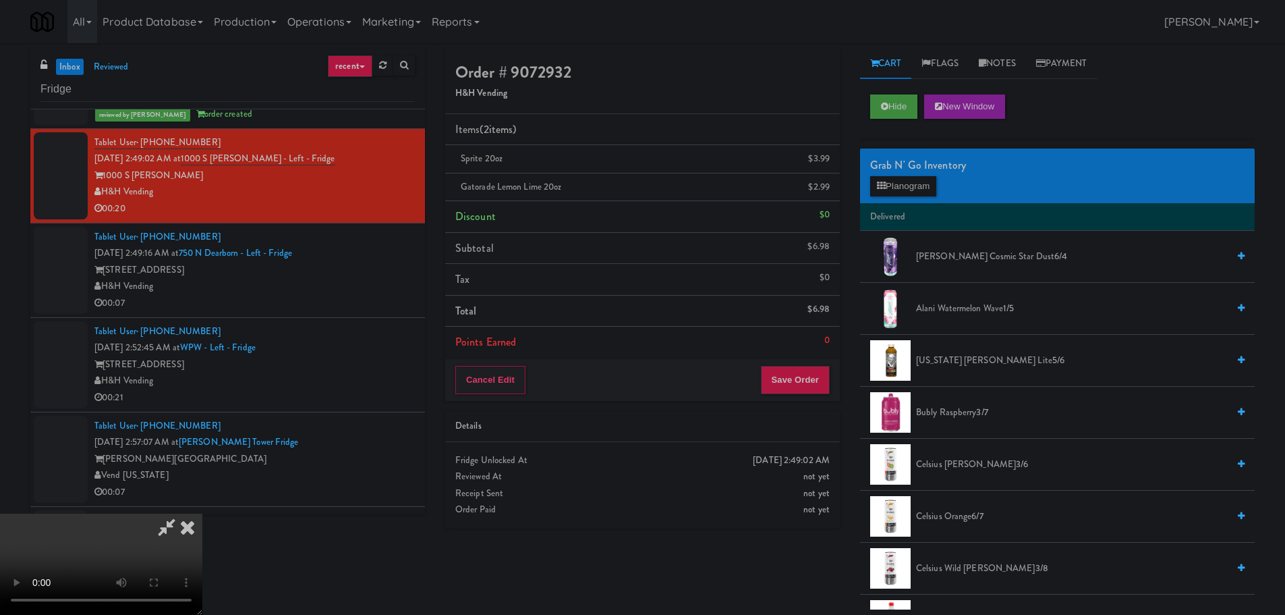
click at [202, 513] on video at bounding box center [101, 563] width 202 height 101
click at [951, 360] on span "[US_STATE] [PERSON_NAME] Lite 5/6" at bounding box center [1072, 360] width 312 height 17
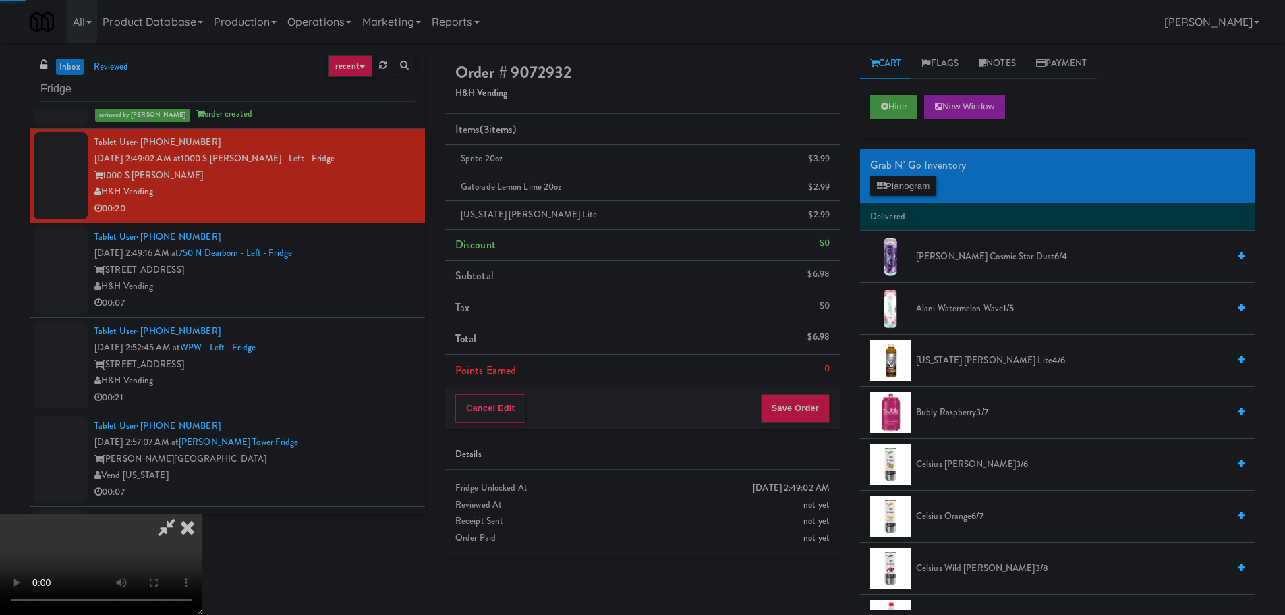
click at [202, 513] on video at bounding box center [101, 563] width 202 height 101
click at [781, 399] on button "Save Order" at bounding box center [795, 408] width 69 height 28
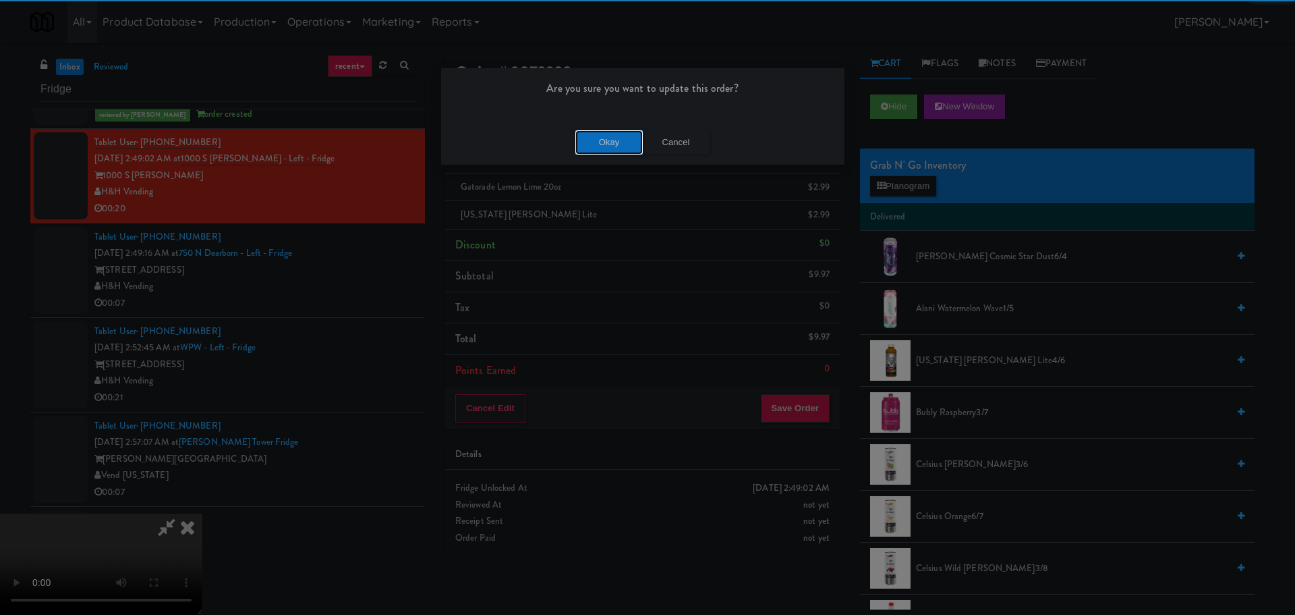
click at [610, 144] on button "Okay" at bounding box center [608, 142] width 67 height 24
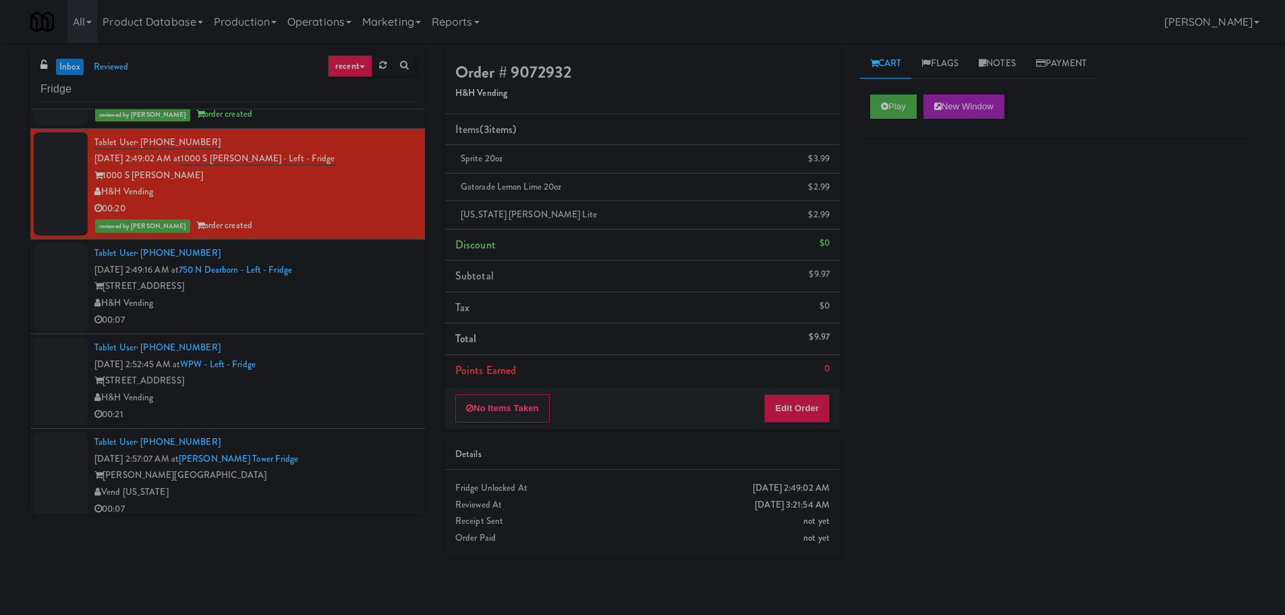
click at [329, 310] on div "H&H Vending" at bounding box center [254, 303] width 320 height 17
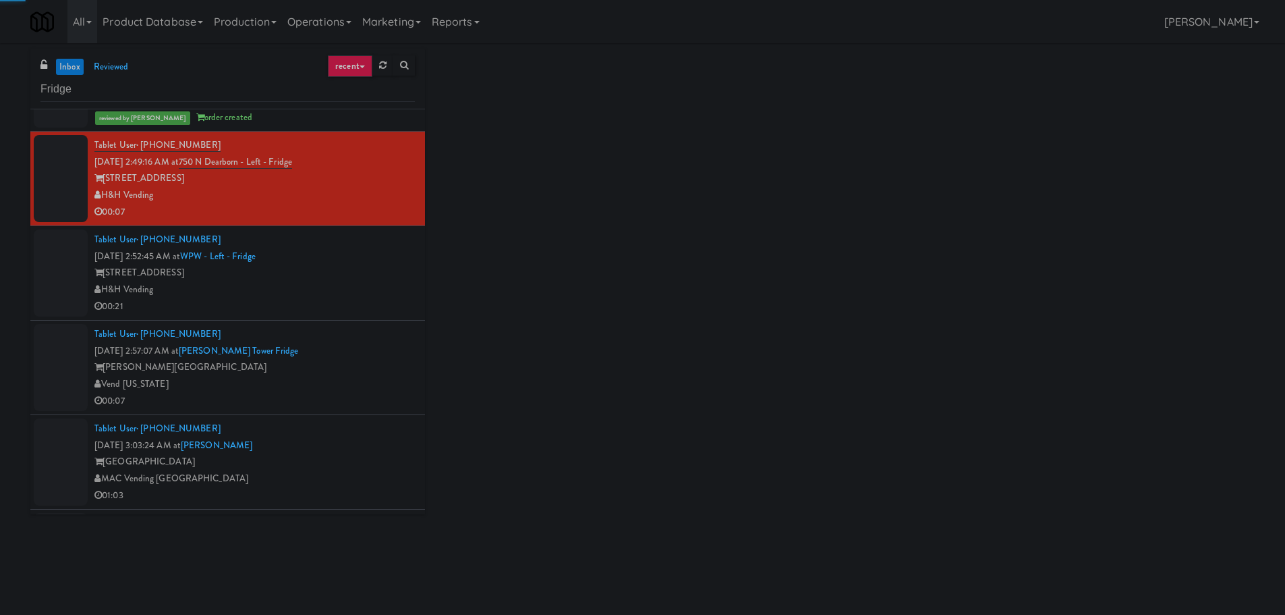
scroll to position [1565, 0]
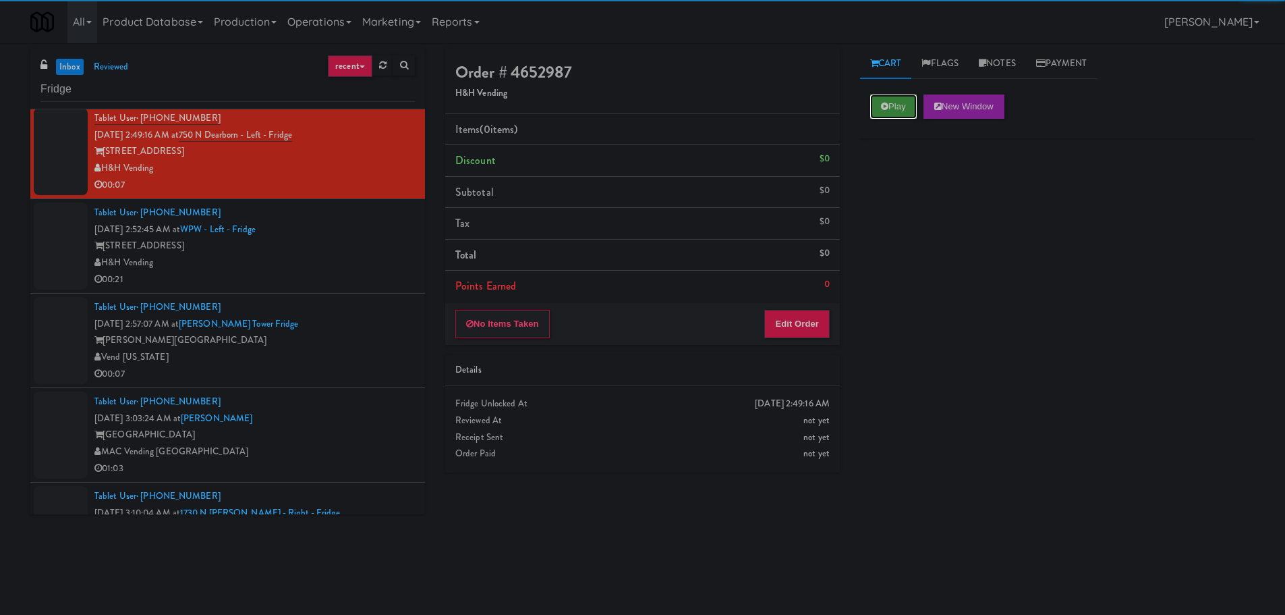
click at [895, 105] on button "Play" at bounding box center [893, 106] width 47 height 24
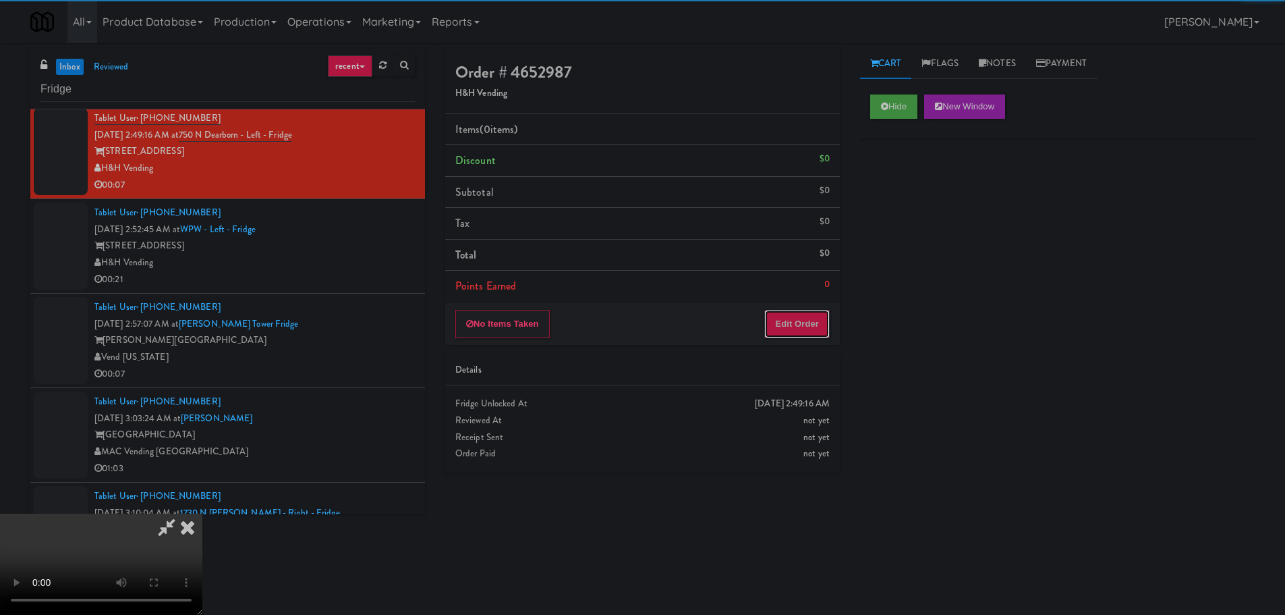
click at [796, 315] on button "Edit Order" at bounding box center [796, 324] width 65 height 28
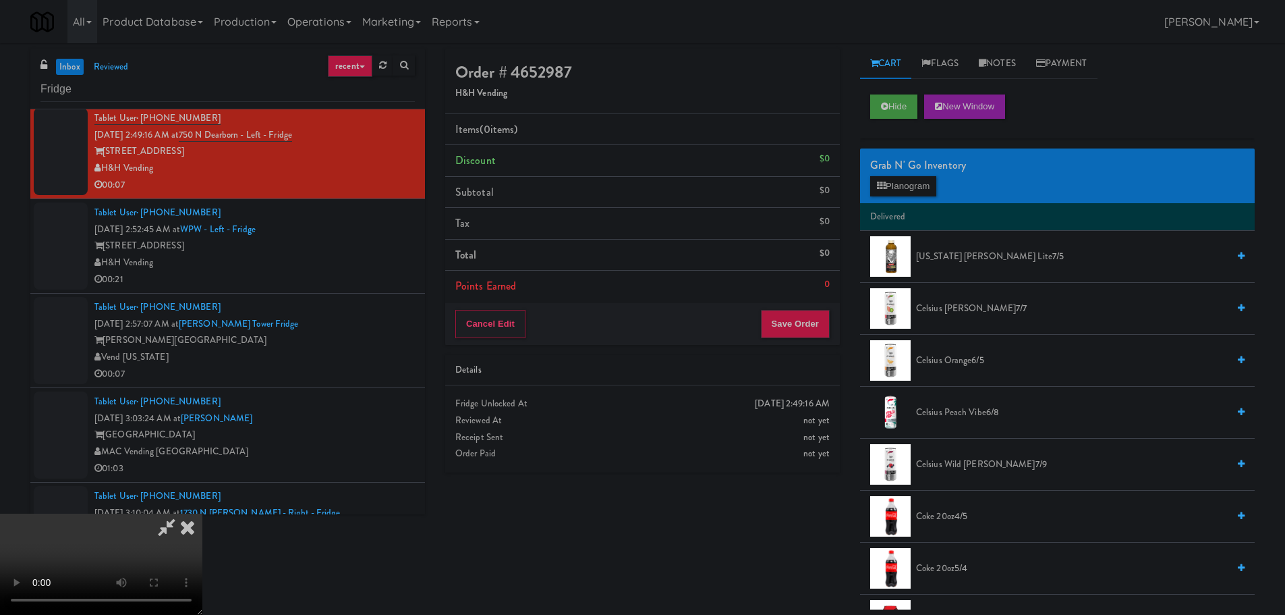
scroll to position [0, 0]
click at [202, 513] on video at bounding box center [101, 563] width 202 height 101
click at [895, 193] on button "Planogram" at bounding box center [903, 186] width 66 height 20
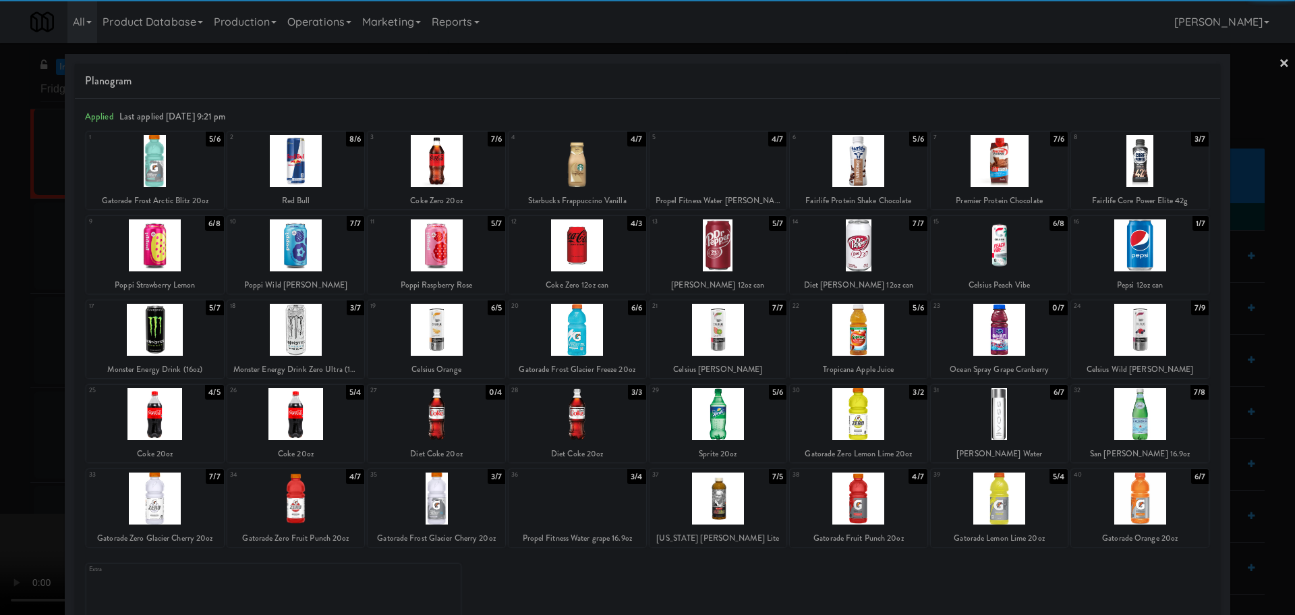
click at [1145, 253] on div at bounding box center [1140, 245] width 138 height 52
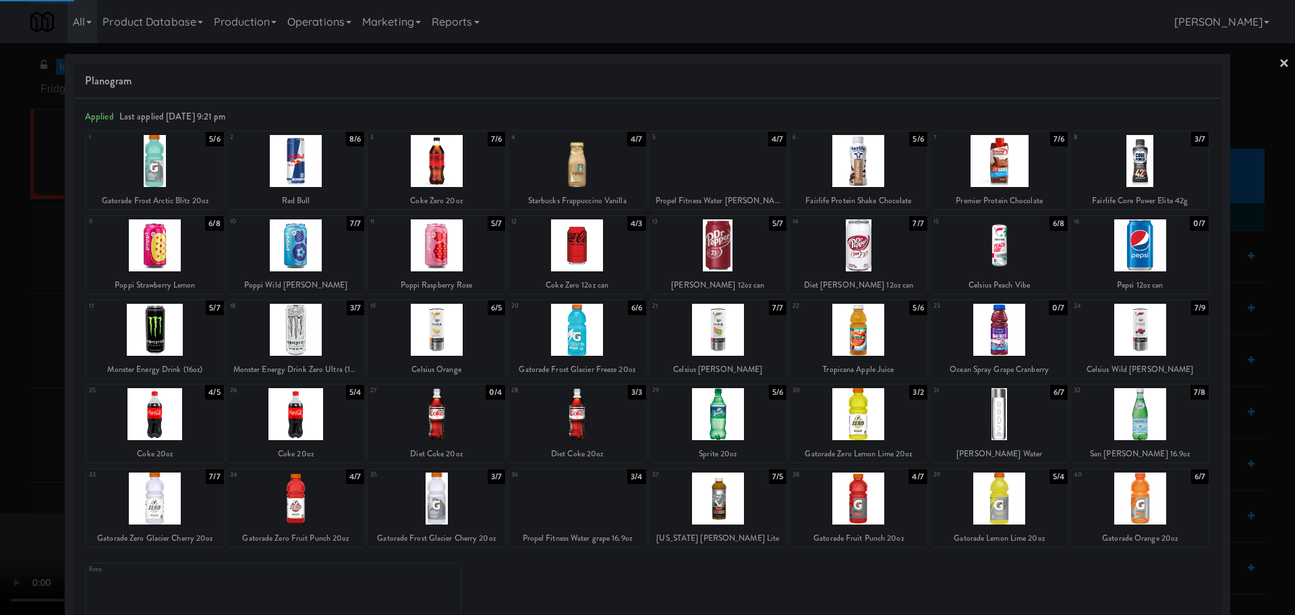
click at [0, 386] on div at bounding box center [647, 307] width 1295 height 615
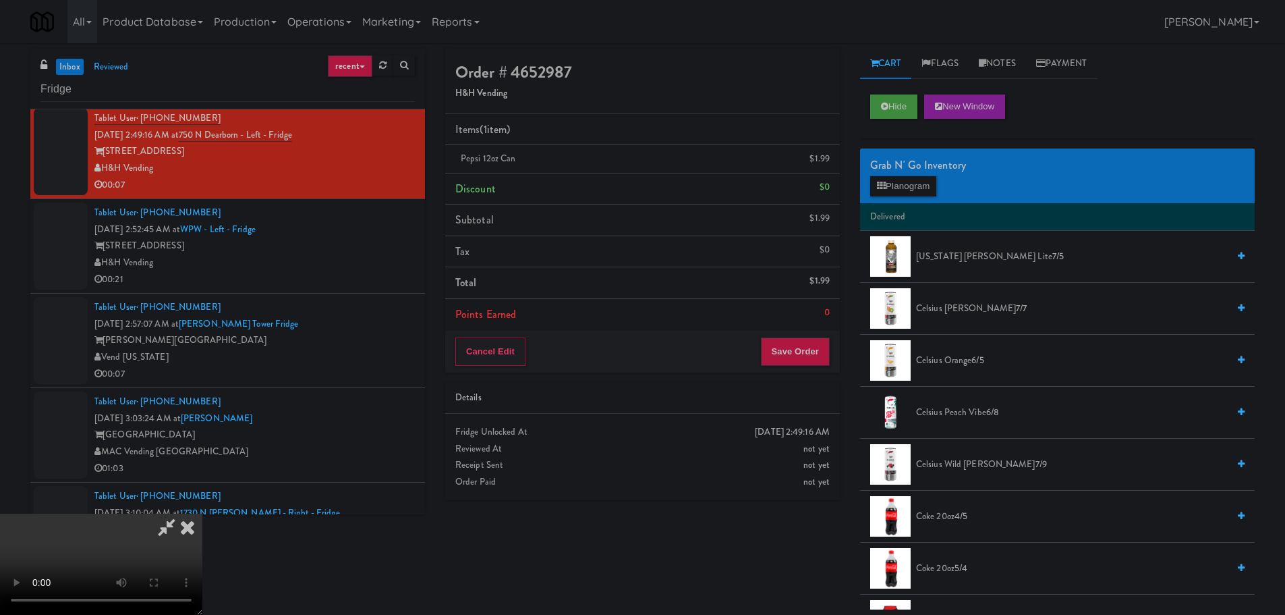
click at [202, 513] on video at bounding box center [101, 563] width 202 height 101
click at [780, 349] on button "Save Order" at bounding box center [795, 351] width 69 height 28
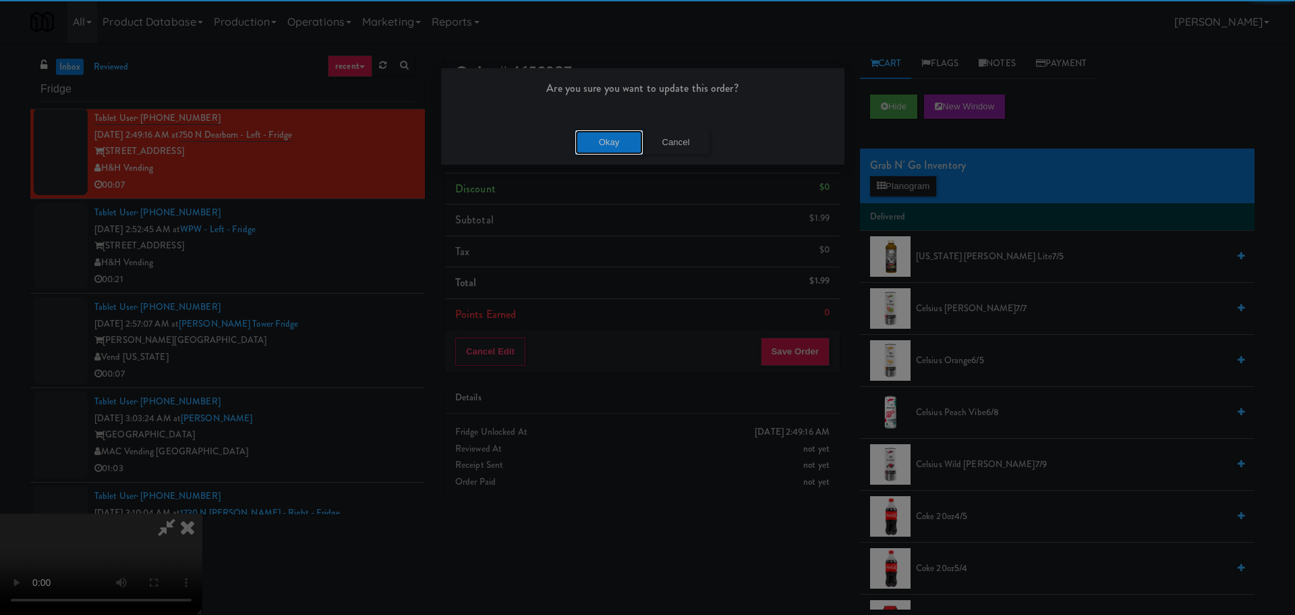
click at [604, 134] on button "Okay" at bounding box center [608, 142] width 67 height 24
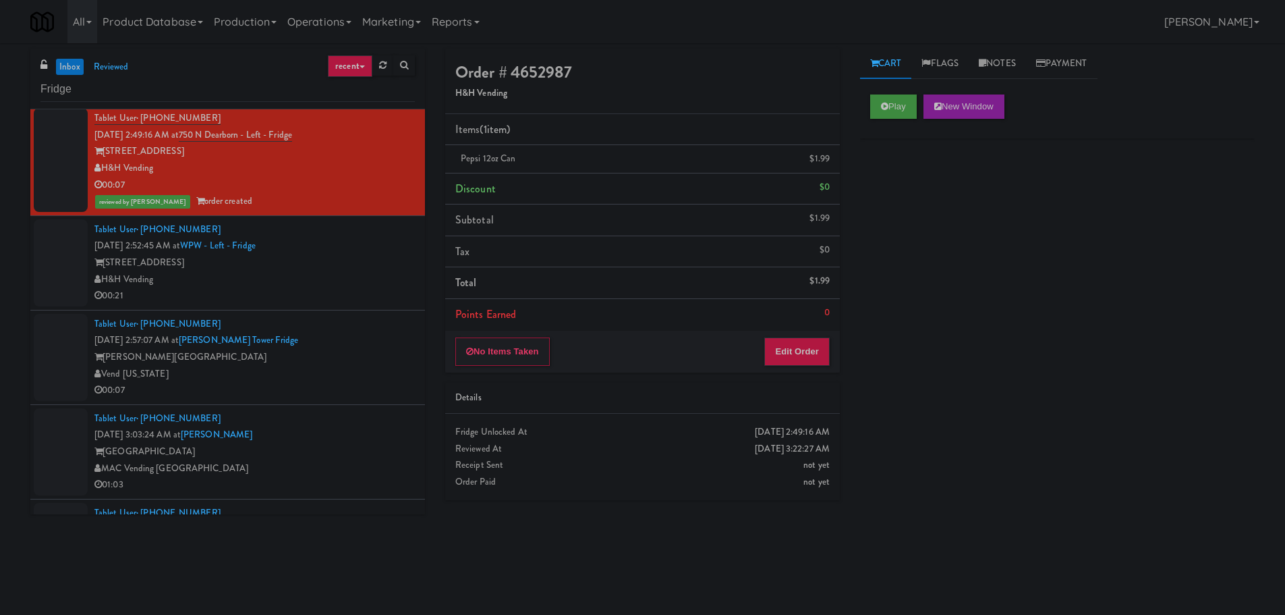
scroll to position [0, 0]
click at [383, 292] on div "00:21" at bounding box center [254, 295] width 320 height 17
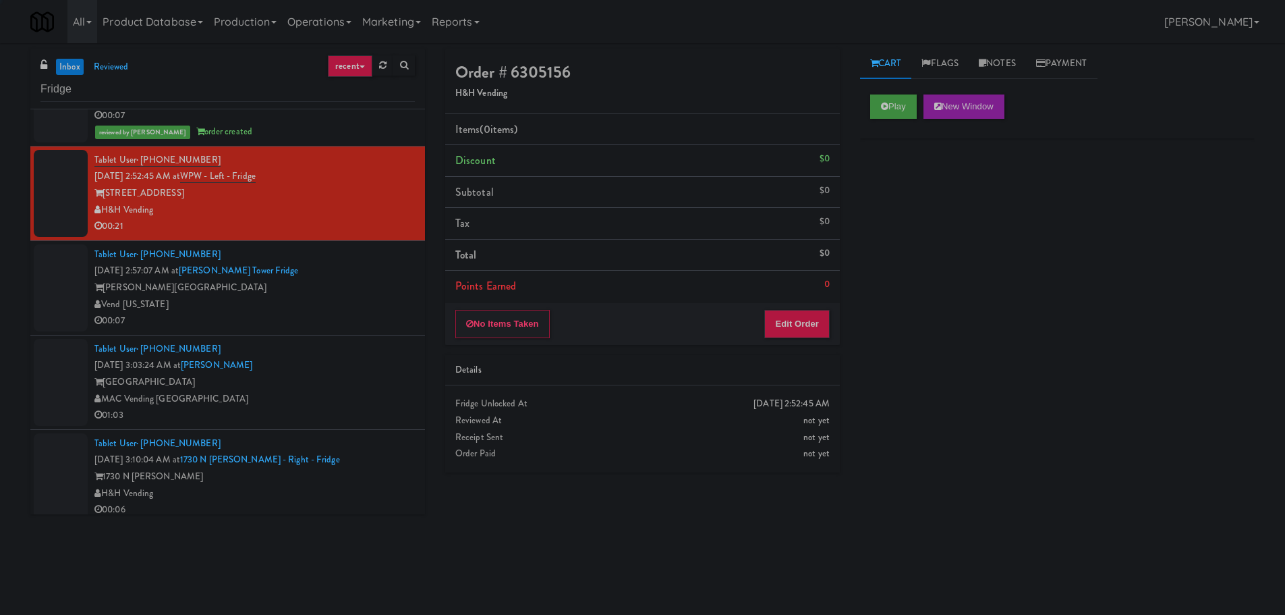
scroll to position [1633, 0]
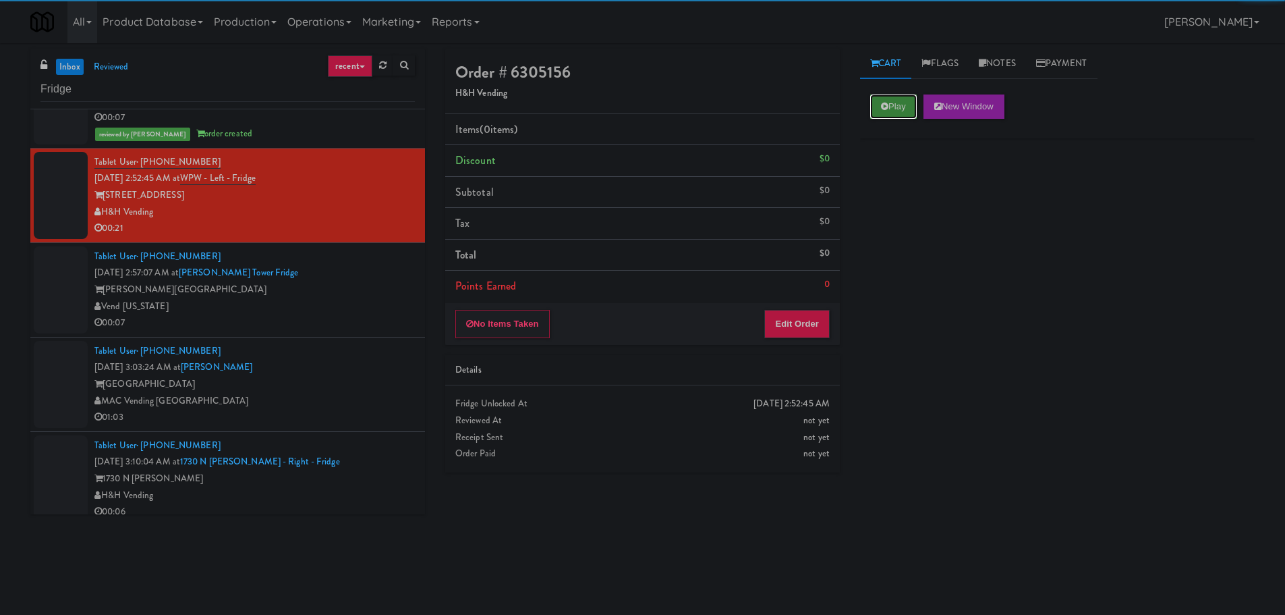
click at [904, 110] on button "Play" at bounding box center [893, 106] width 47 height 24
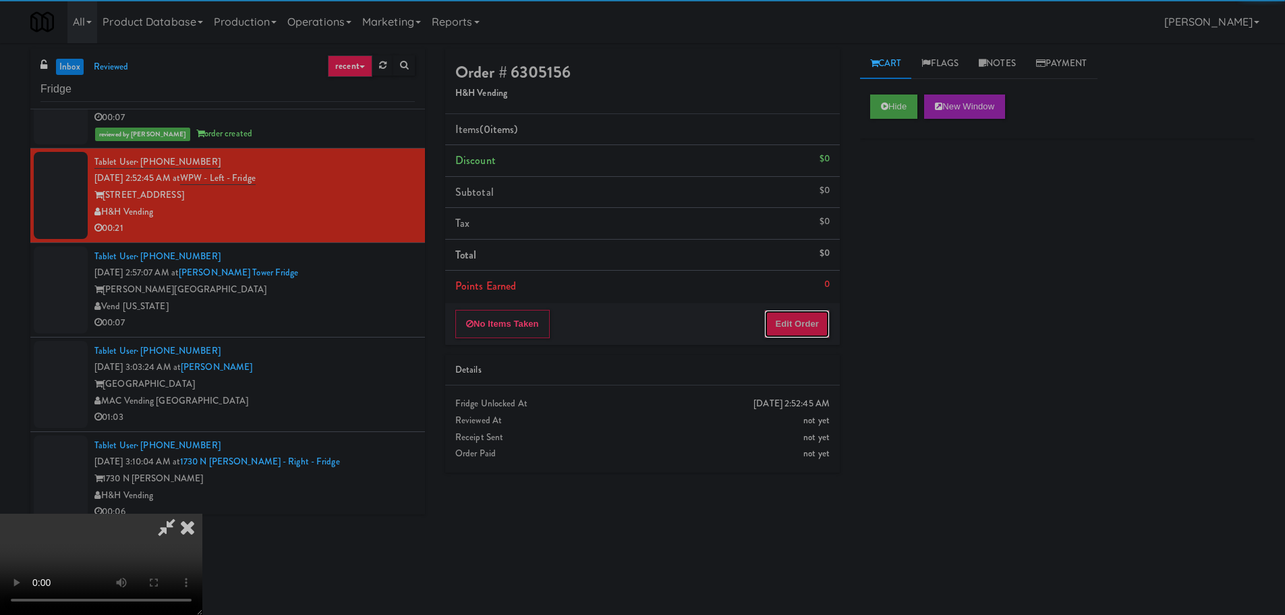
click at [808, 316] on button "Edit Order" at bounding box center [796, 324] width 65 height 28
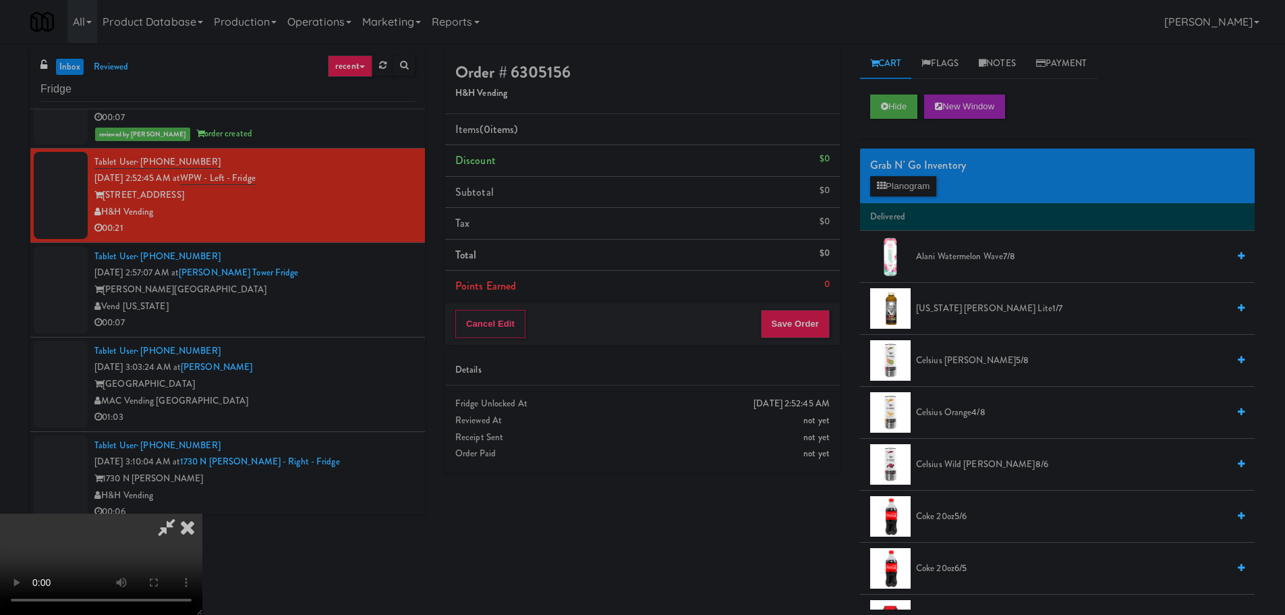
click at [202, 565] on video at bounding box center [101, 563] width 202 height 101
click at [202, 513] on video at bounding box center [101, 563] width 202 height 101
drag, startPoint x: 625, startPoint y: 375, endPoint x: 725, endPoint y: 353, distance: 101.6
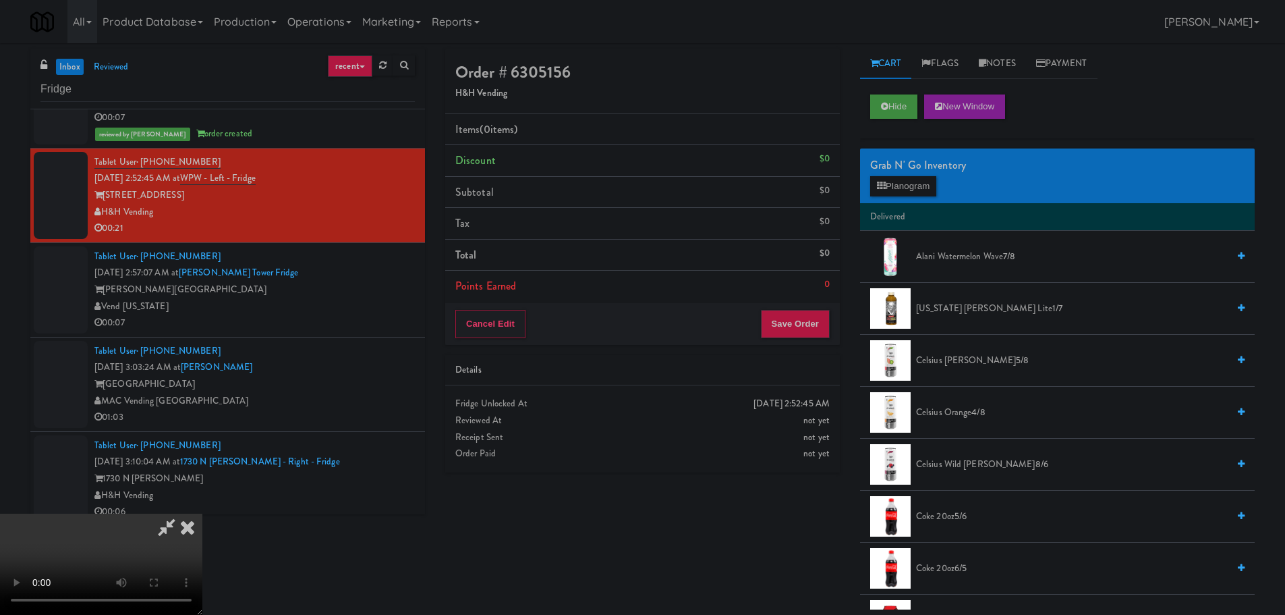
click at [202, 513] on video at bounding box center [101, 563] width 202 height 101
click at [911, 180] on button "Planogram" at bounding box center [903, 186] width 66 height 20
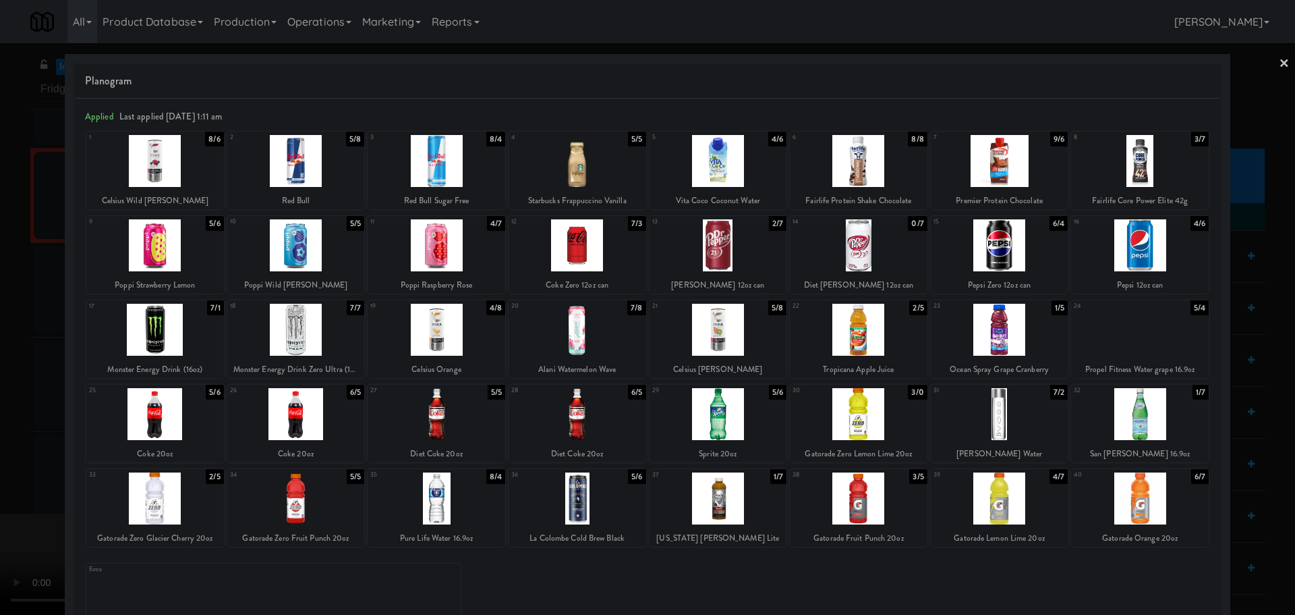
click at [725, 428] on div at bounding box center [719, 414] width 138 height 52
click at [0, 424] on div at bounding box center [647, 307] width 1295 height 615
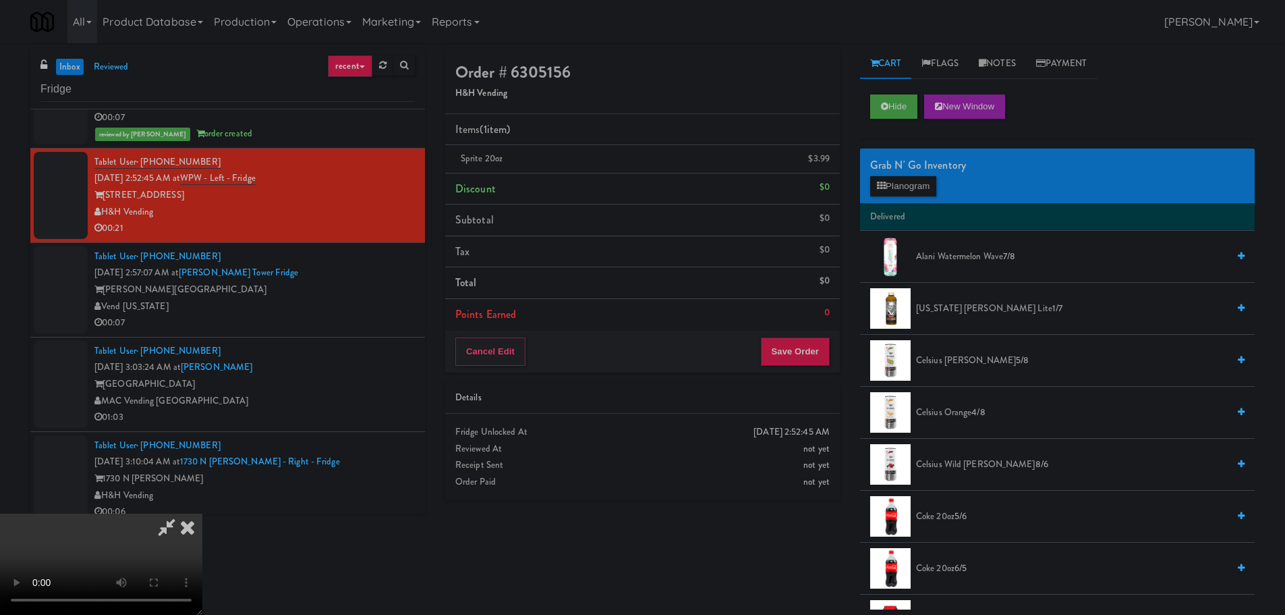
drag, startPoint x: 489, startPoint y: 372, endPoint x: 552, endPoint y: 376, distance: 62.9
click at [202, 513] on video at bounding box center [101, 563] width 202 height 101
drag, startPoint x: 664, startPoint y: 381, endPoint x: 876, endPoint y: 356, distance: 213.3
click at [202, 513] on video at bounding box center [101, 563] width 202 height 101
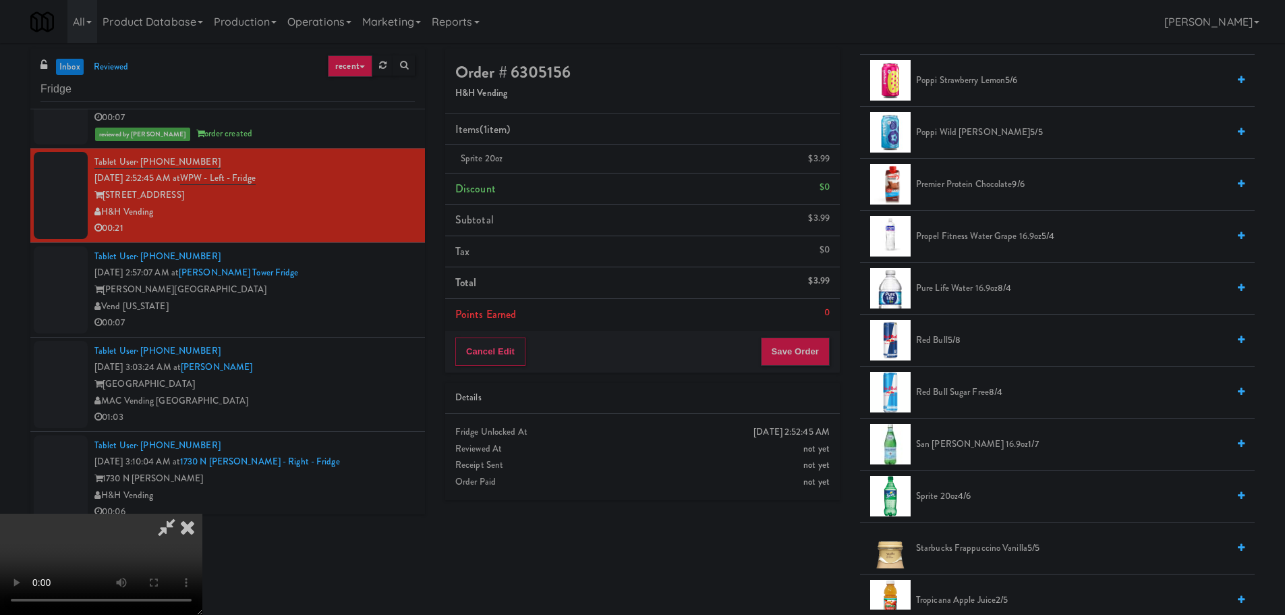
scroll to position [1552, 0]
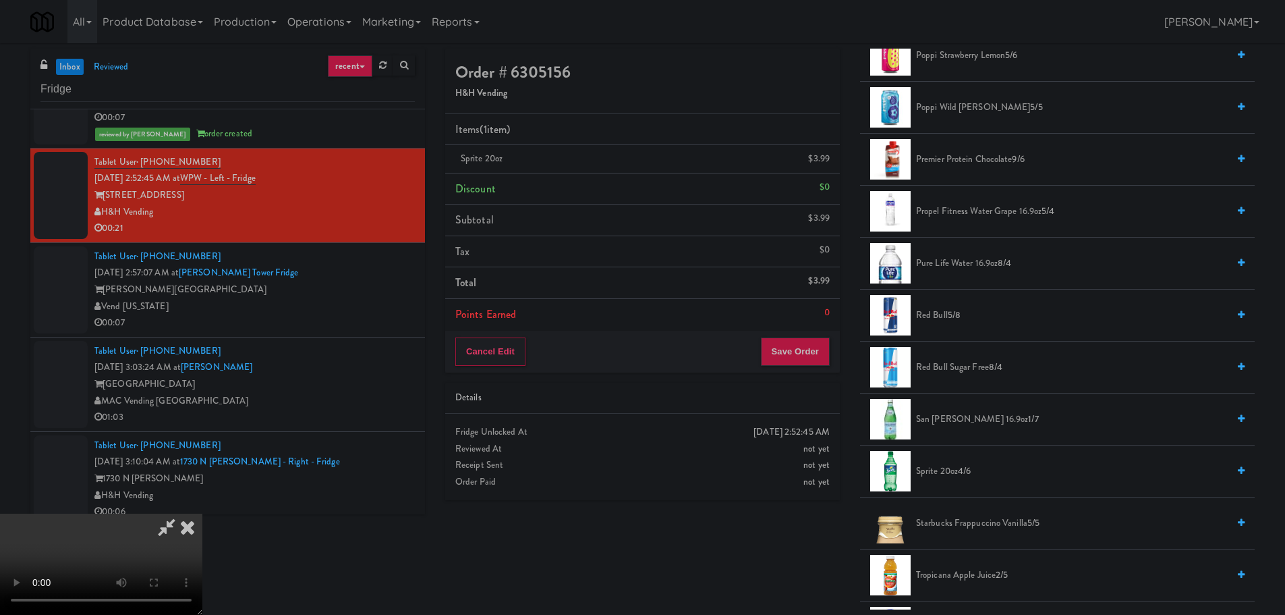
click at [955, 472] on span "Sprite 20oz 4/6" at bounding box center [1072, 471] width 312 height 17
click at [202, 513] on video at bounding box center [101, 563] width 202 height 101
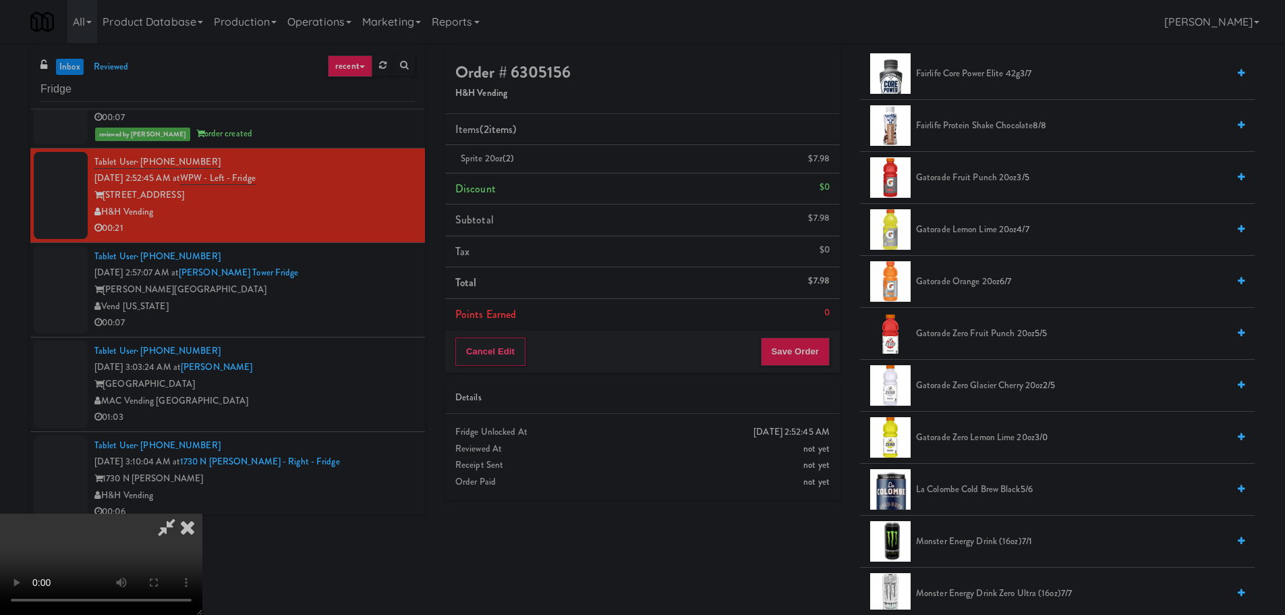
scroll to position [742, 0]
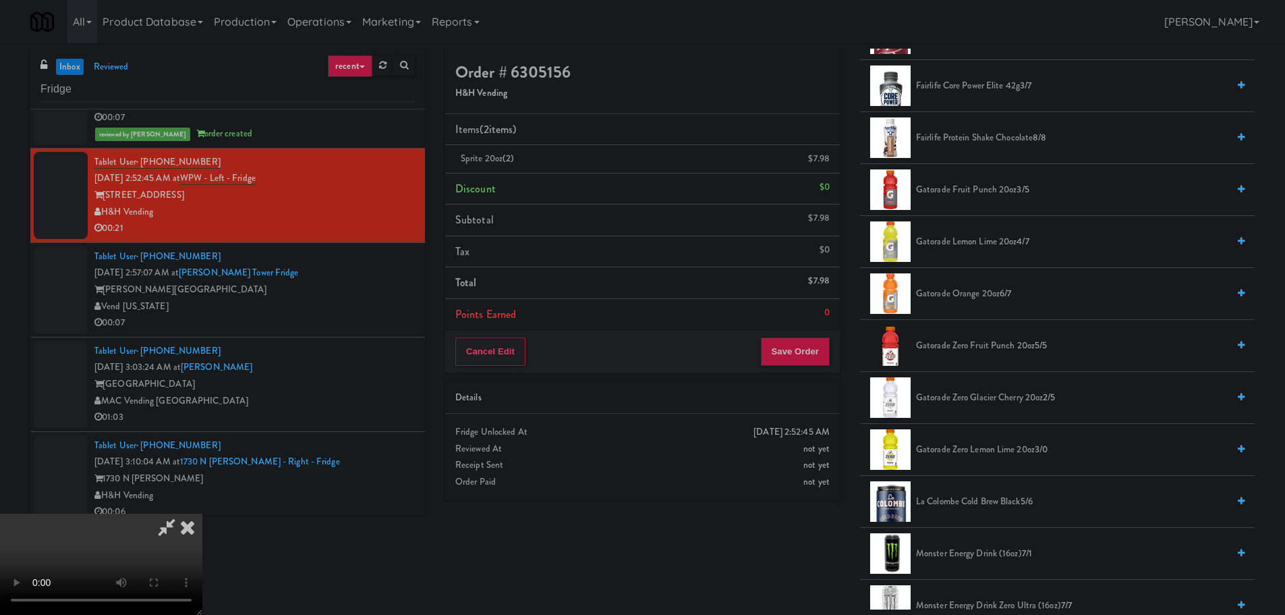
click at [998, 233] on li "Gatorade Lemon Lime 20oz 4/7" at bounding box center [1057, 242] width 395 height 52
click at [995, 240] on span "Gatorade Lemon Lime 20oz 4/7" at bounding box center [1072, 241] width 312 height 17
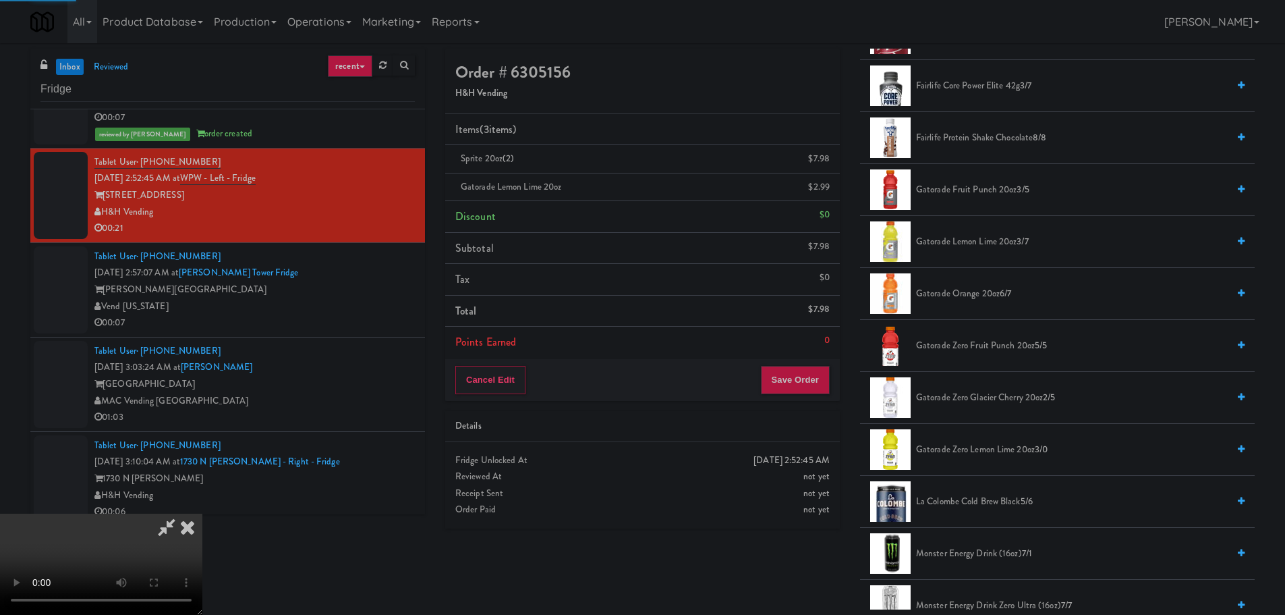
click at [202, 513] on video at bounding box center [101, 563] width 202 height 101
click at [819, 382] on button "Save Order" at bounding box center [795, 380] width 69 height 28
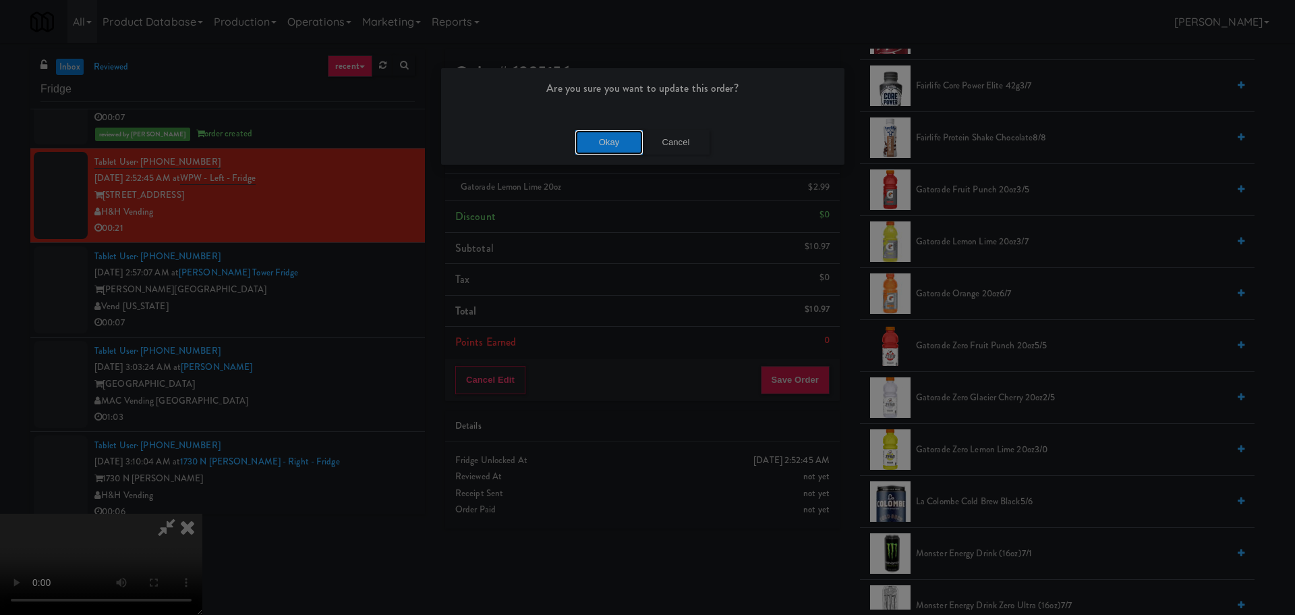
click at [597, 147] on button "Okay" at bounding box center [608, 142] width 67 height 24
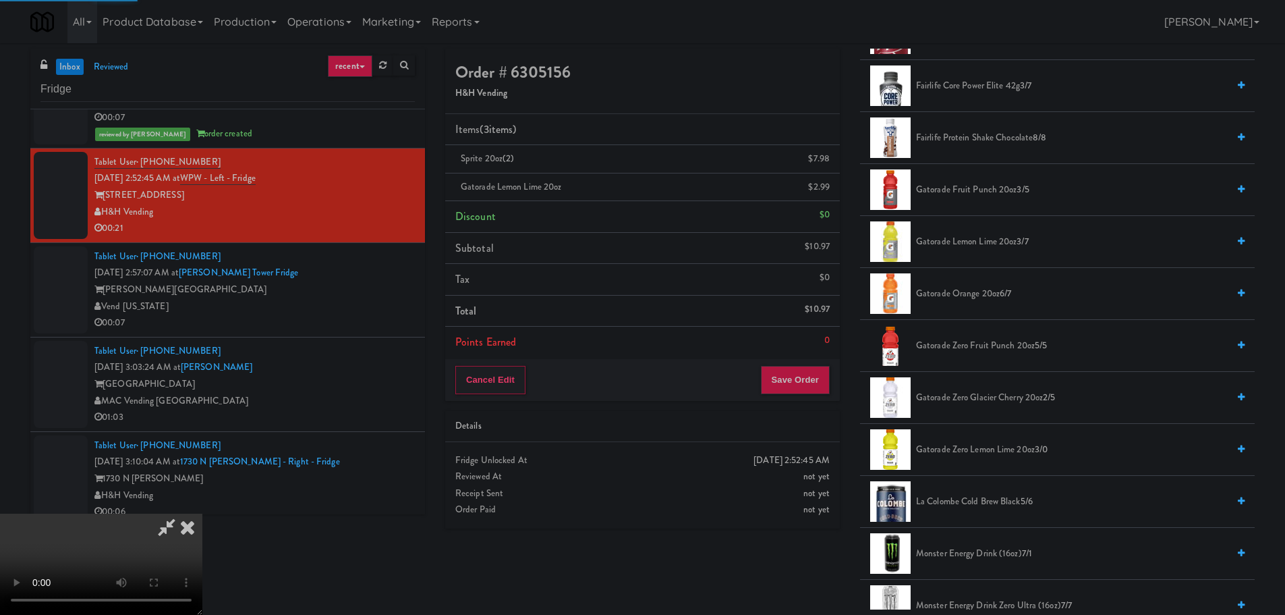
scroll to position [0, 0]
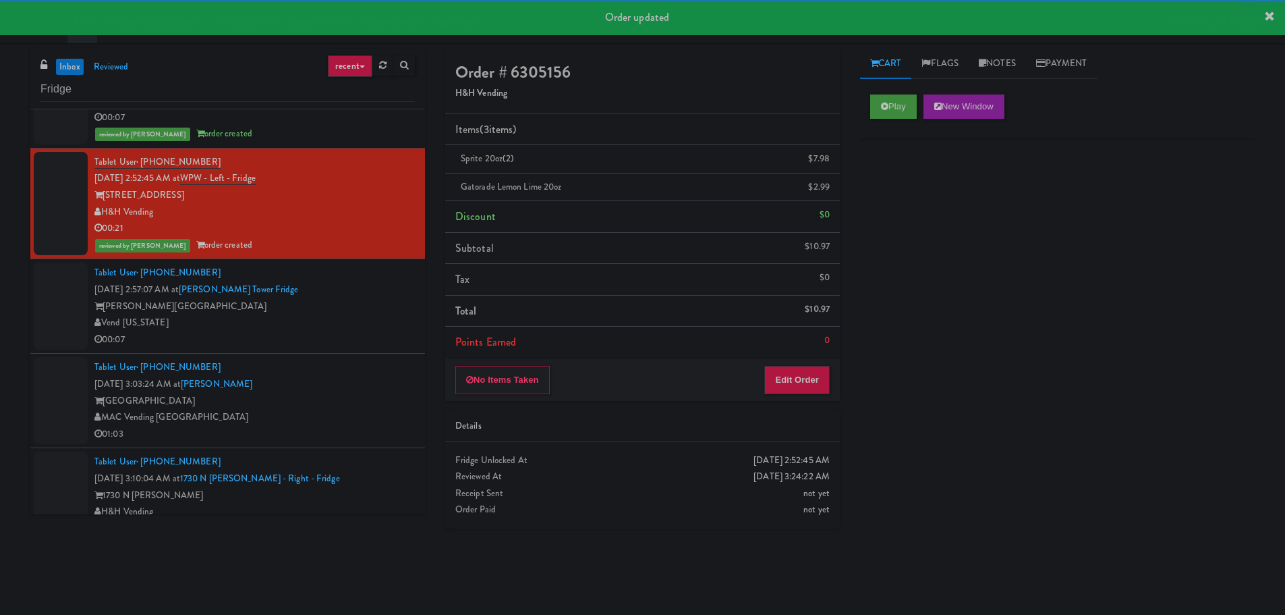
click at [368, 325] on div "Vend [US_STATE]" at bounding box center [254, 322] width 320 height 17
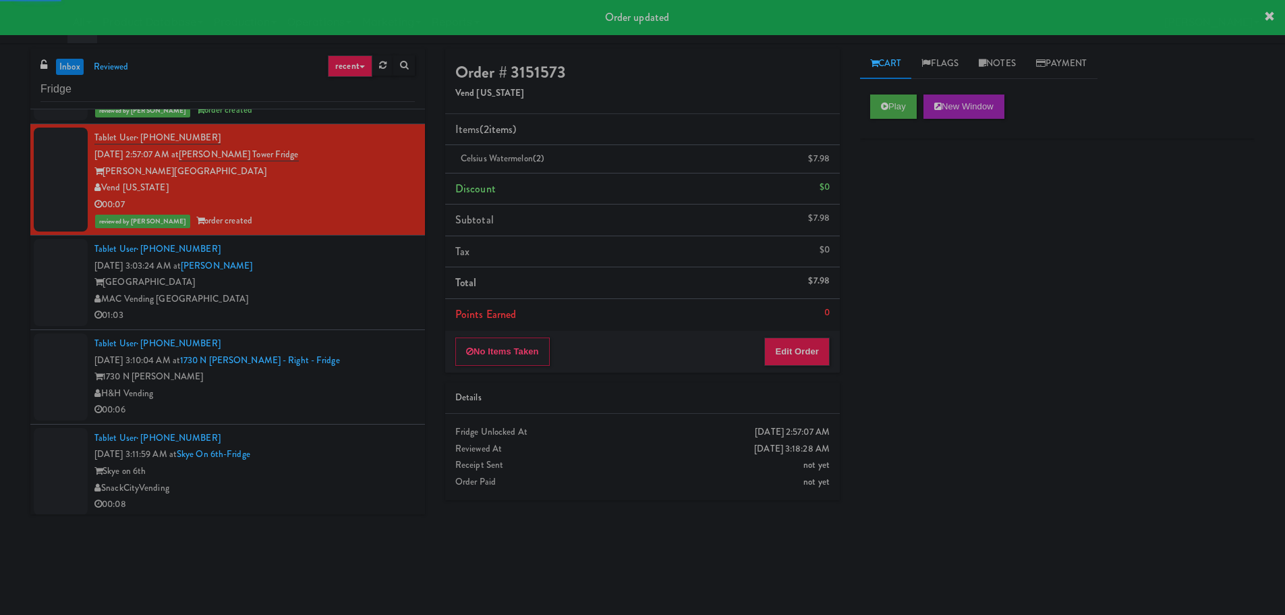
click at [358, 299] on div "MAC Vending [GEOGRAPHIC_DATA]" at bounding box center [254, 299] width 320 height 17
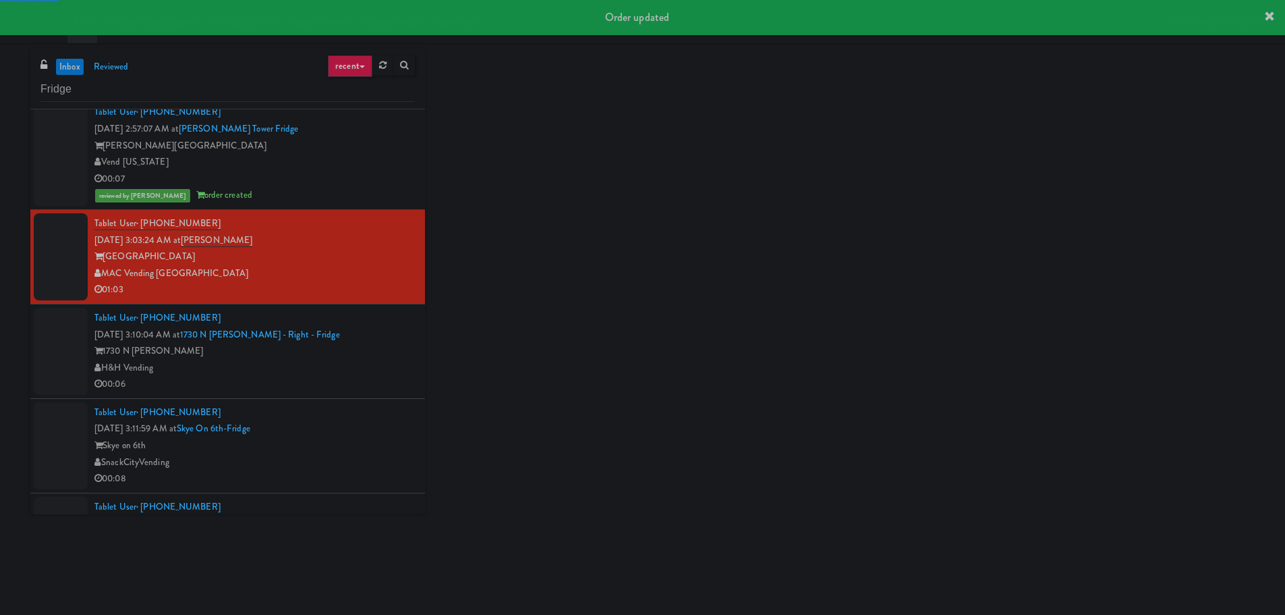
scroll to position [1866, 0]
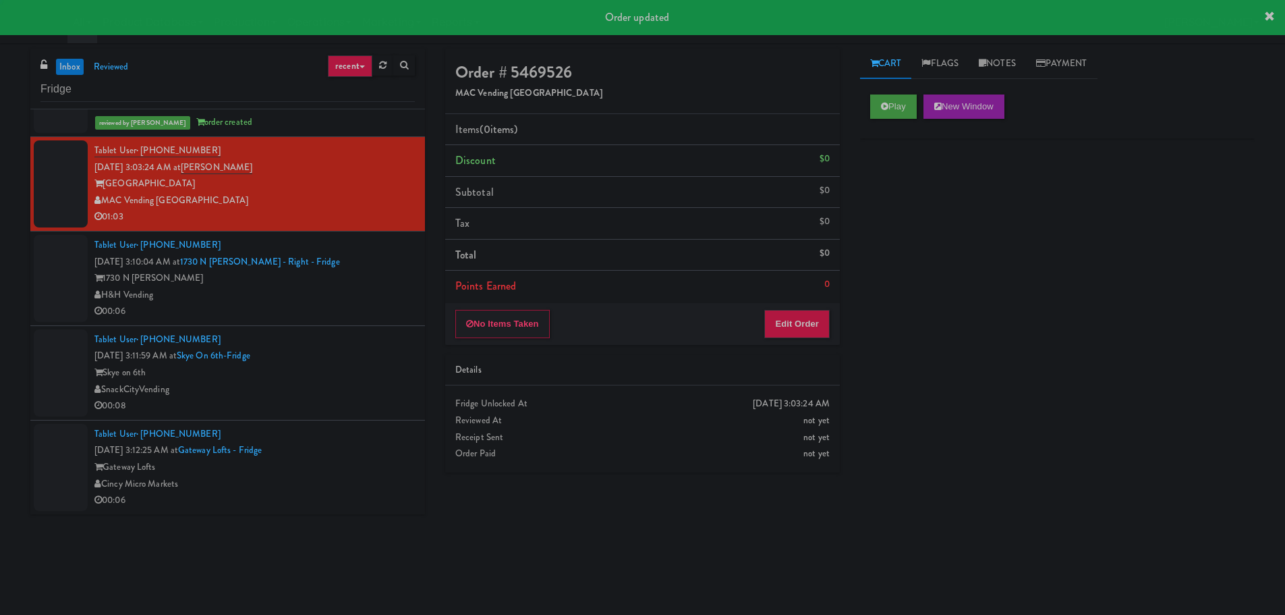
click at [351, 291] on div "H&H Vending" at bounding box center [254, 295] width 320 height 17
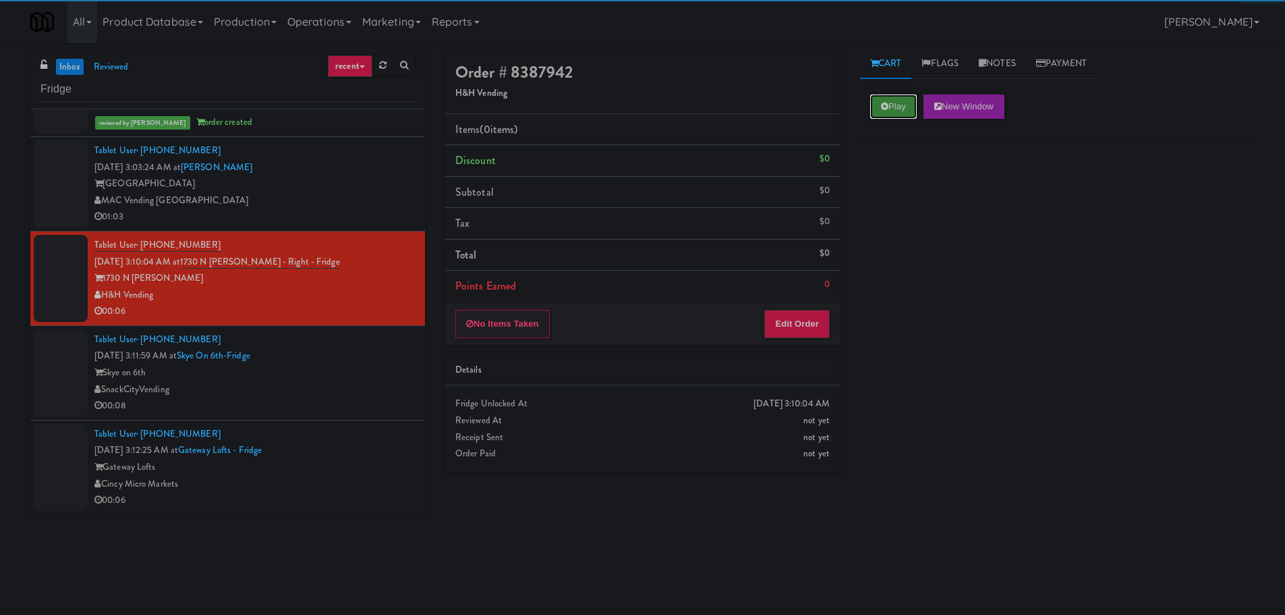
click at [887, 112] on button "Play" at bounding box center [893, 106] width 47 height 24
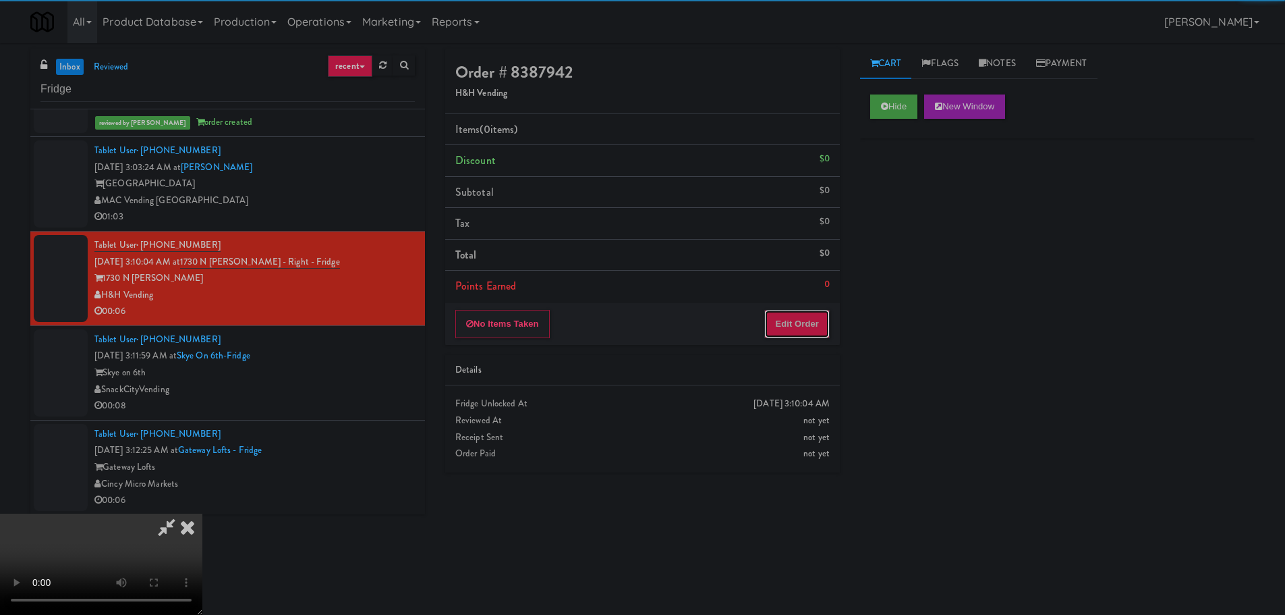
click at [801, 310] on button "Edit Order" at bounding box center [796, 324] width 65 height 28
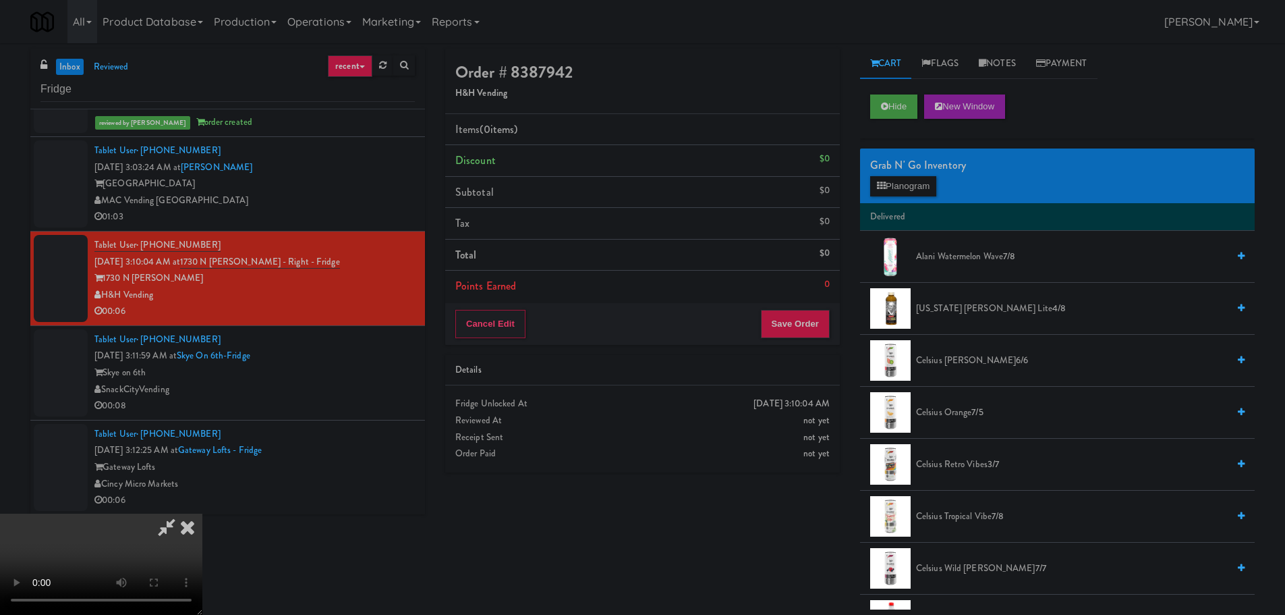
drag, startPoint x: 485, startPoint y: 403, endPoint x: 505, endPoint y: 402, distance: 20.3
click at [202, 513] on video at bounding box center [101, 563] width 202 height 101
click at [895, 190] on button "Planogram" at bounding box center [903, 186] width 66 height 20
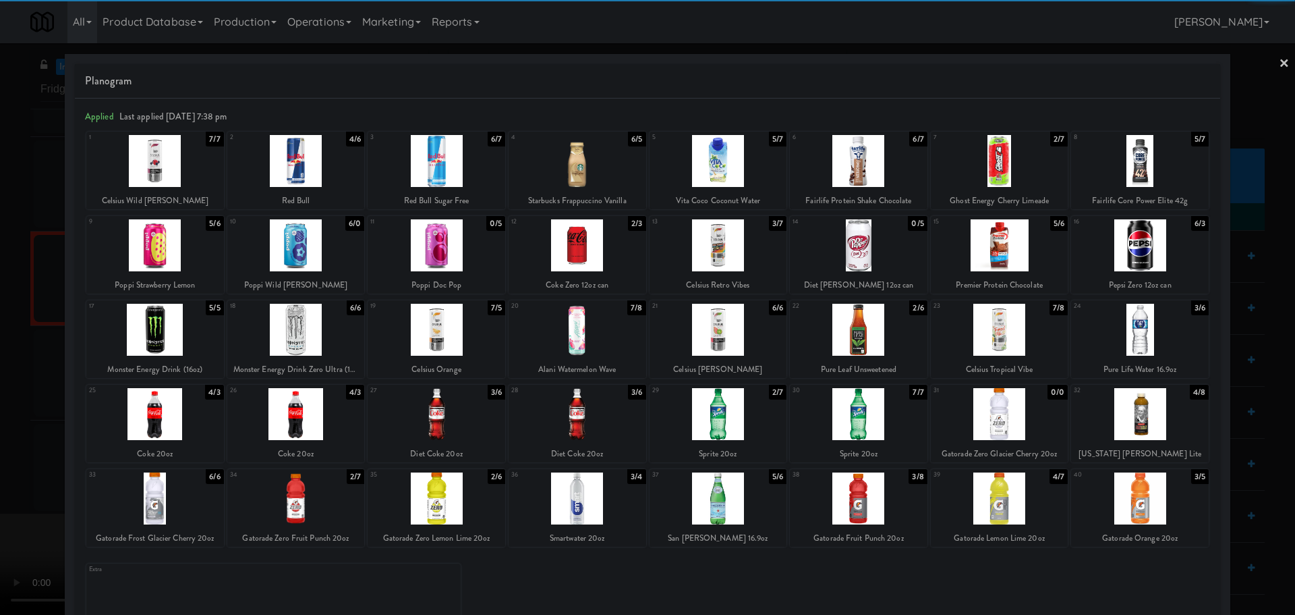
click at [451, 502] on div at bounding box center [437, 498] width 138 height 52
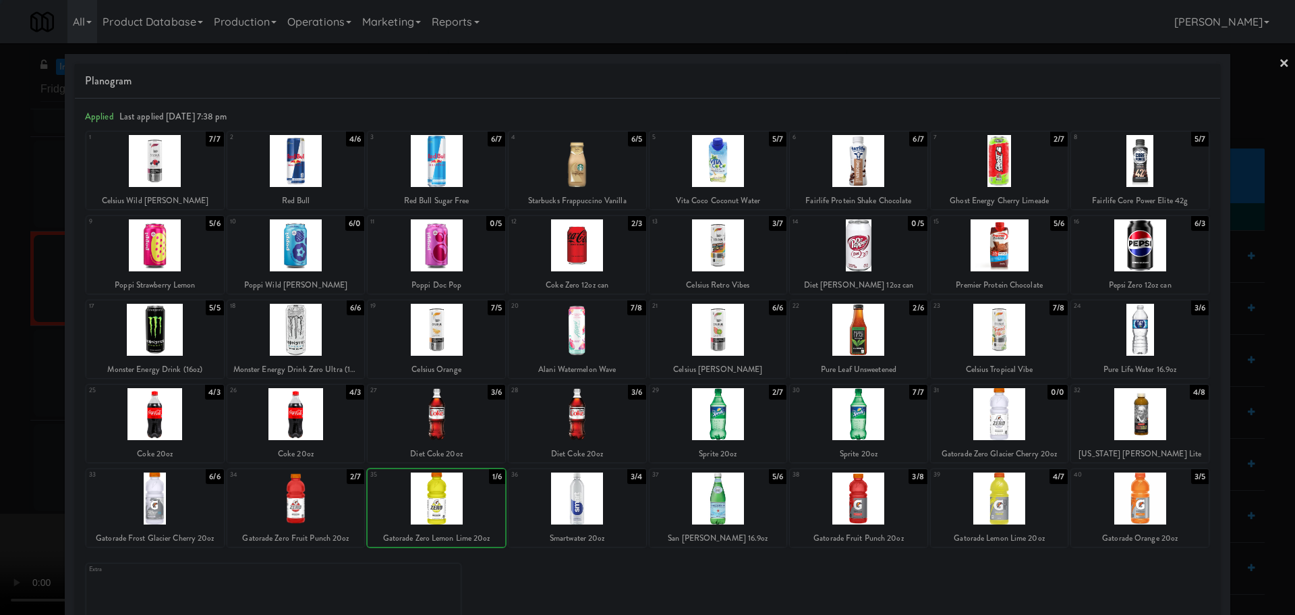
click at [1, 465] on div at bounding box center [647, 307] width 1295 height 615
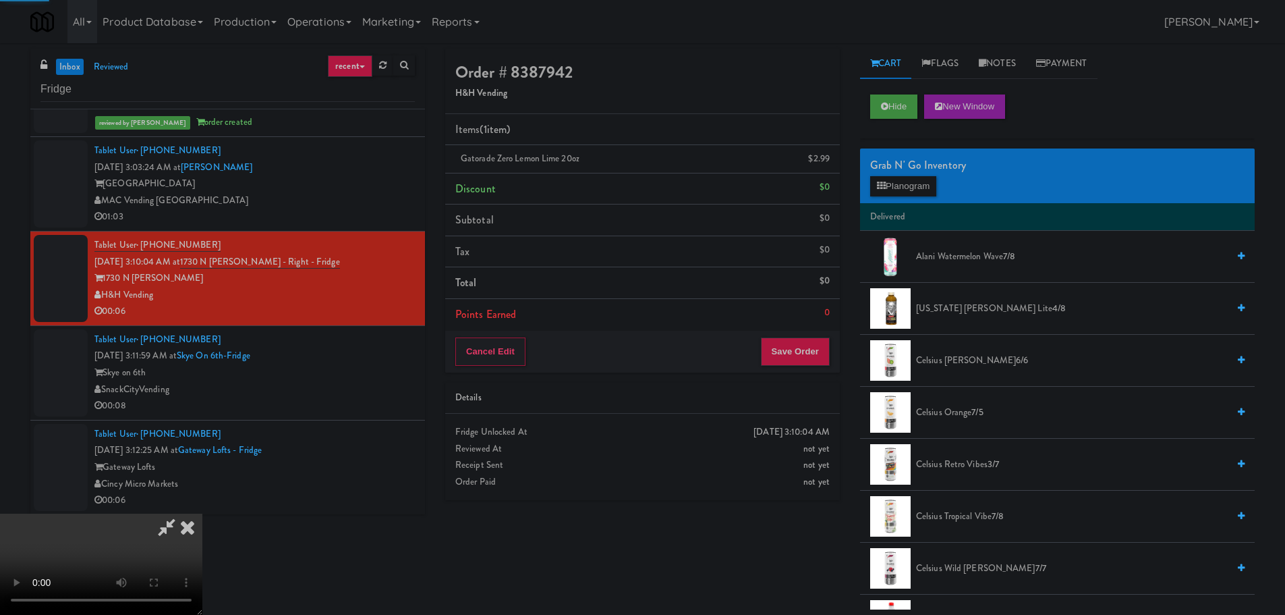
drag, startPoint x: 365, startPoint y: 343, endPoint x: 425, endPoint y: 326, distance: 62.4
click at [202, 513] on video at bounding box center [101, 563] width 202 height 101
drag, startPoint x: 595, startPoint y: 308, endPoint x: 613, endPoint y: 302, distance: 18.6
click at [202, 513] on video at bounding box center [101, 563] width 202 height 101
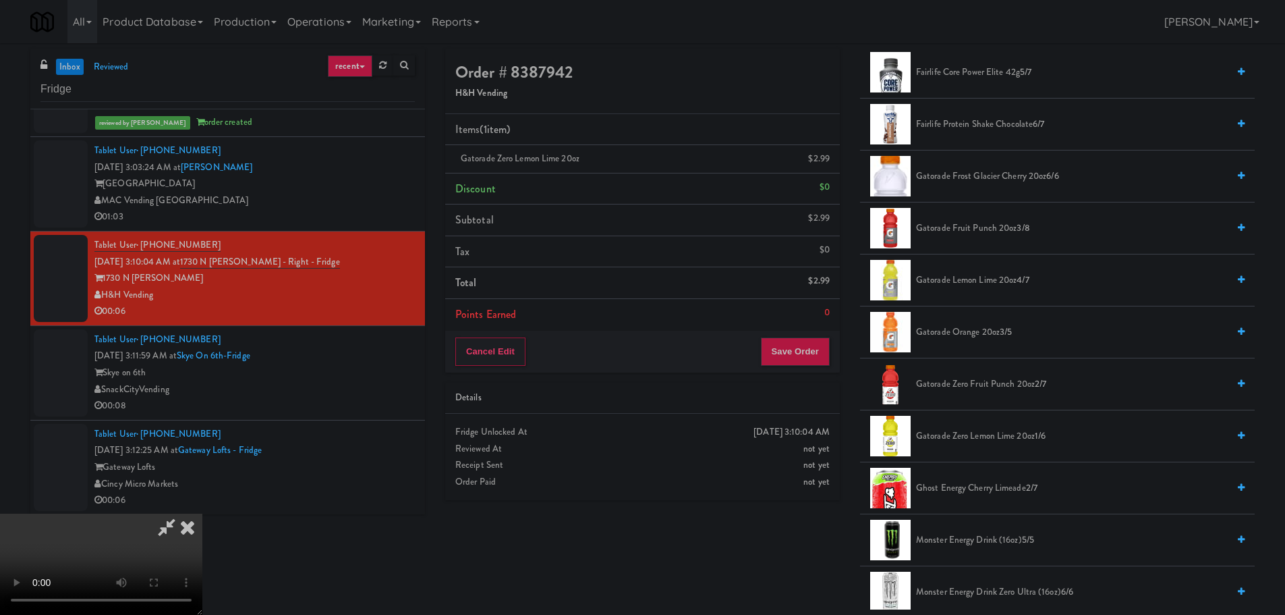
scroll to position [810, 0]
click at [959, 437] on span "Gatorade Zero Lemon Lime 20oz 1/6" at bounding box center [1072, 434] width 312 height 17
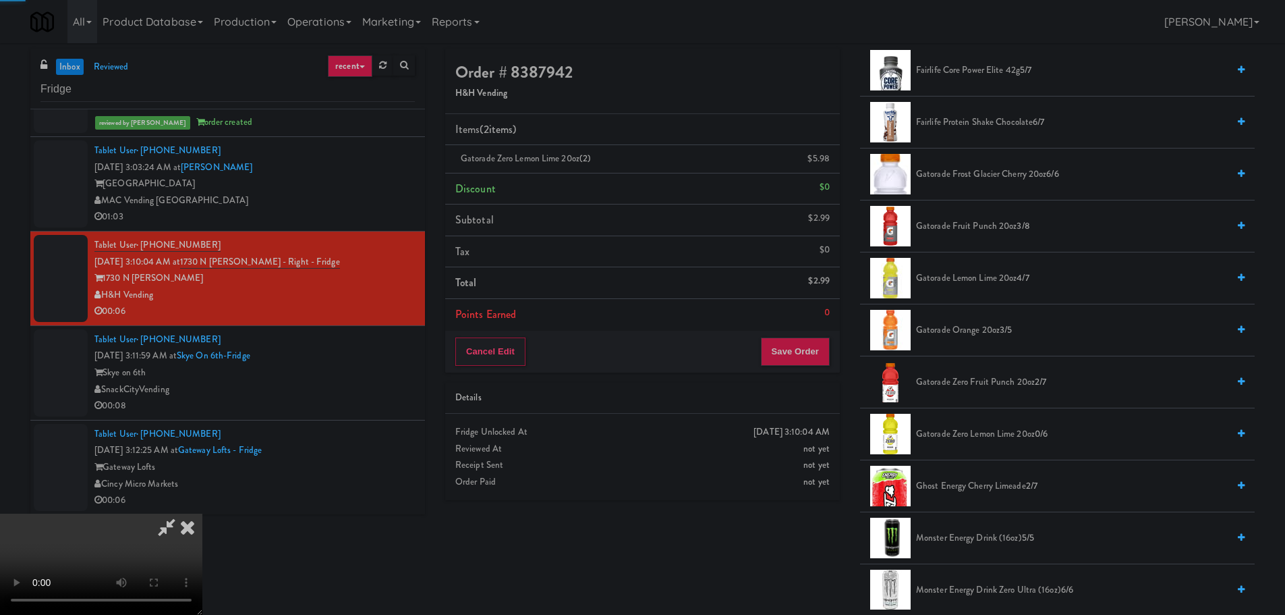
drag, startPoint x: 384, startPoint y: 331, endPoint x: 393, endPoint y: 331, distance: 9.4
click at [202, 513] on video at bounding box center [101, 563] width 202 height 101
click at [957, 385] on span "Gatorade Zero Fruit Punch 20oz 2/7" at bounding box center [1072, 382] width 312 height 17
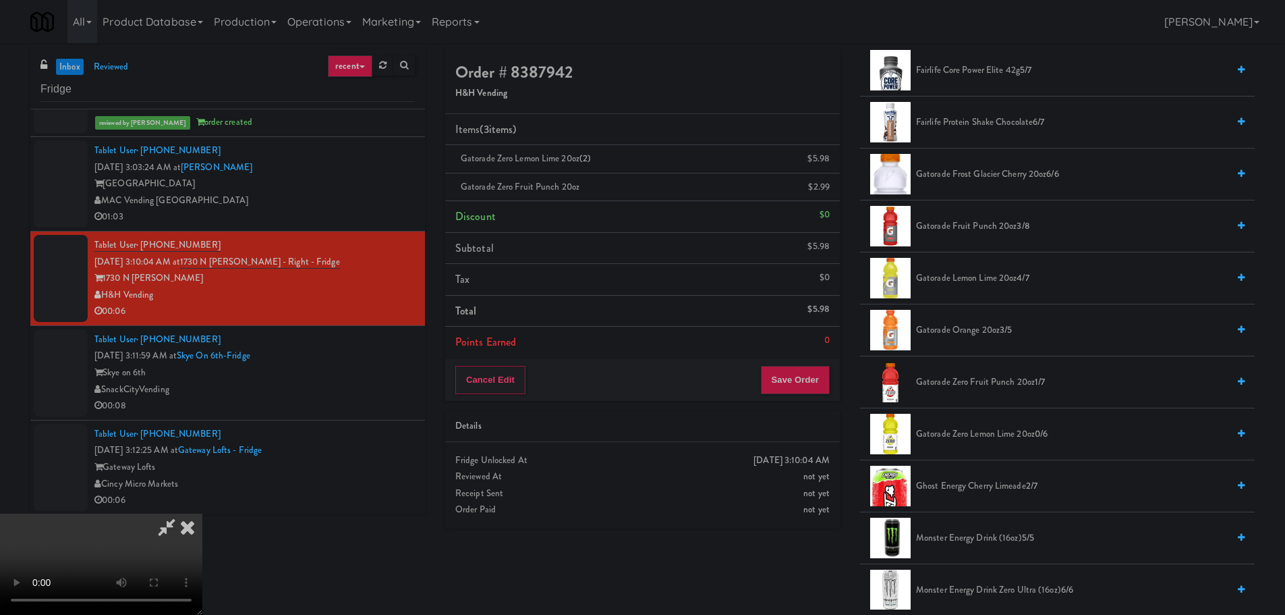
click at [202, 513] on video at bounding box center [101, 563] width 202 height 101
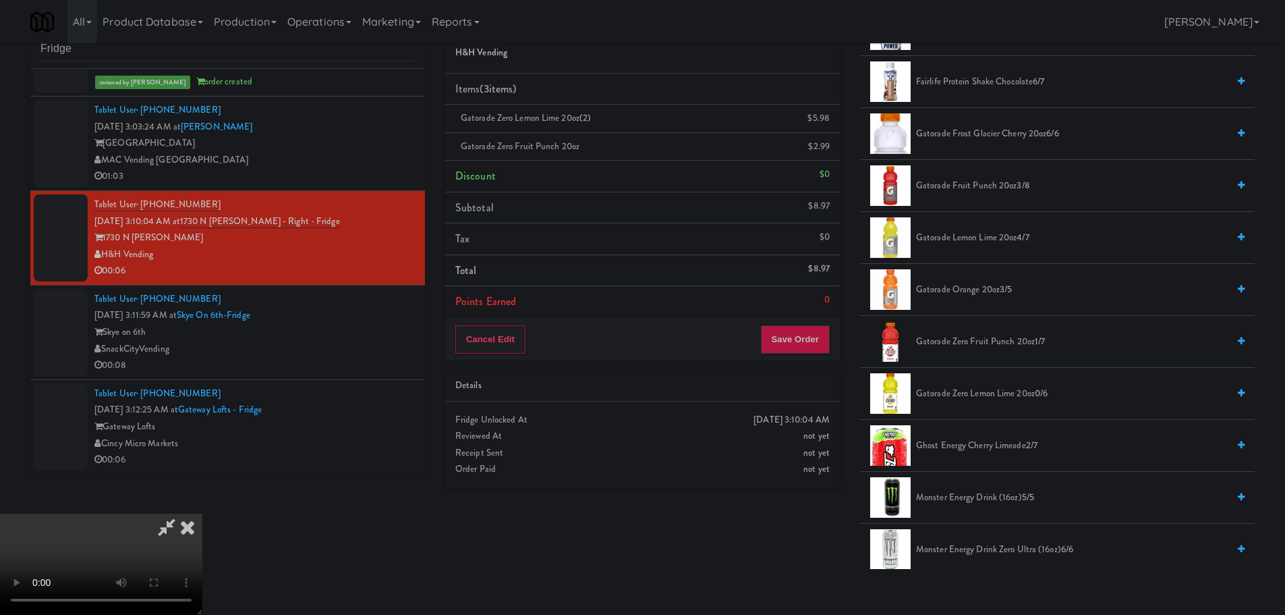
scroll to position [43, 0]
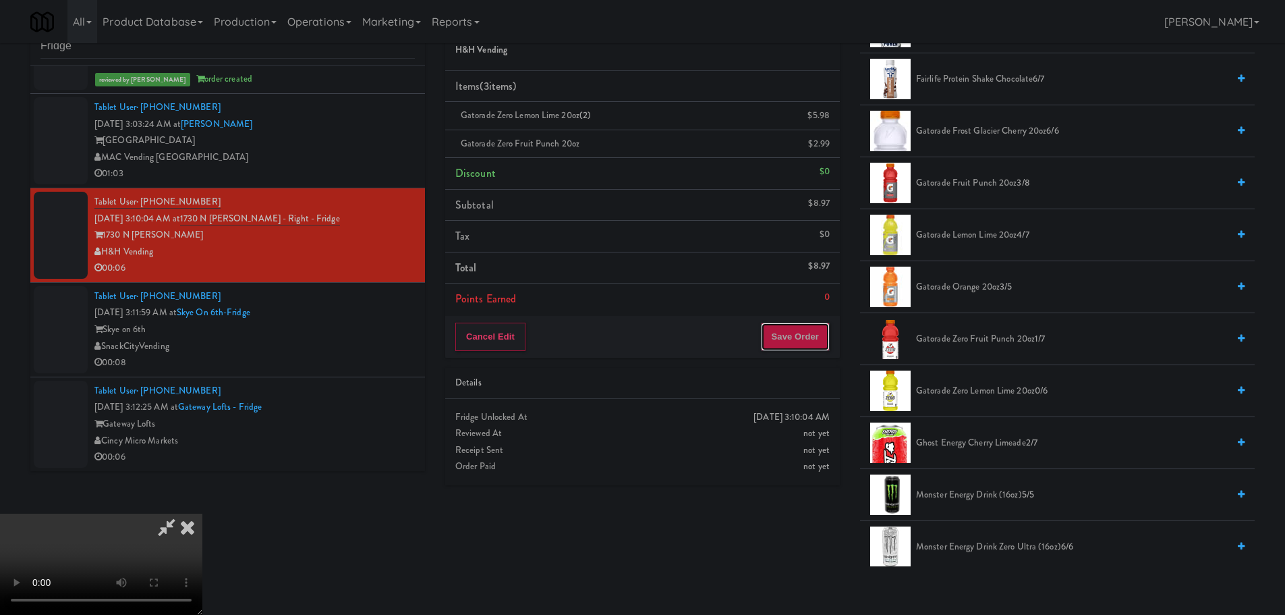
click at [801, 334] on button "Save Order" at bounding box center [795, 336] width 69 height 28
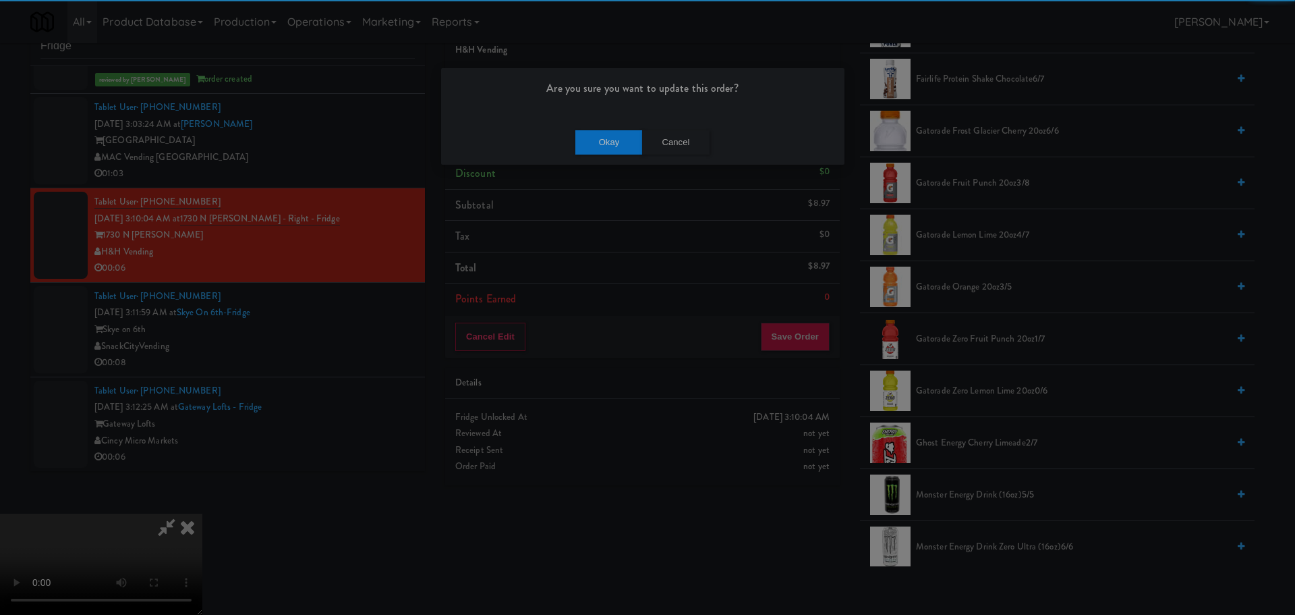
click at [611, 122] on div "Okay Cancel" at bounding box center [642, 141] width 403 height 45
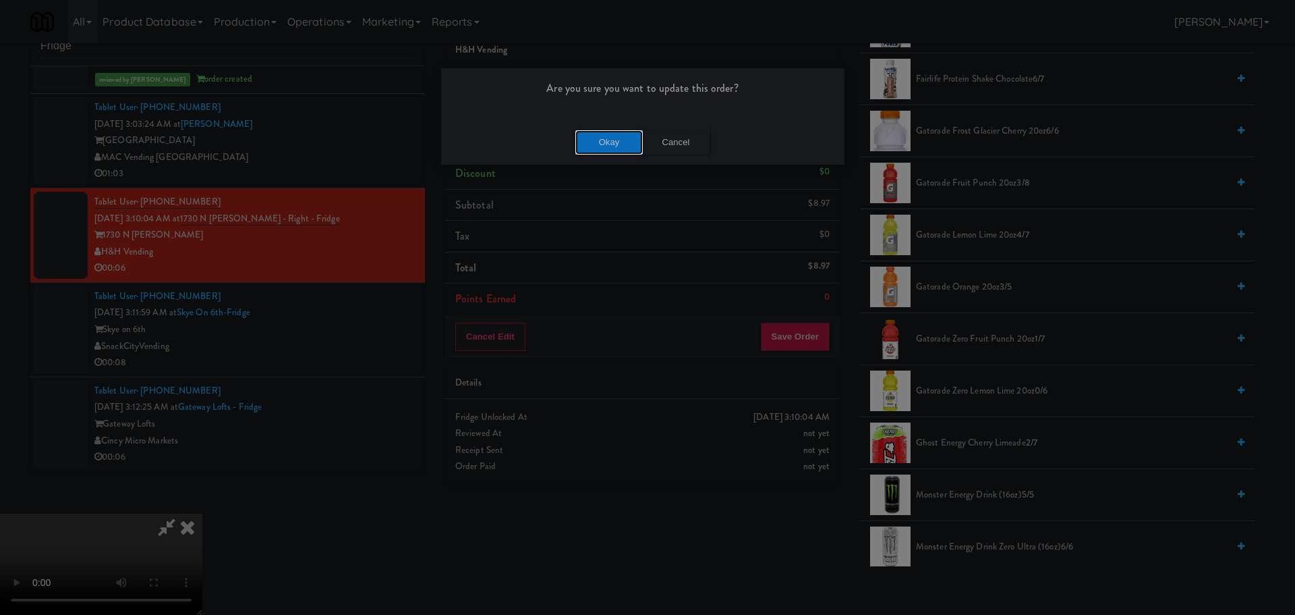
click at [611, 141] on button "Okay" at bounding box center [608, 142] width 67 height 24
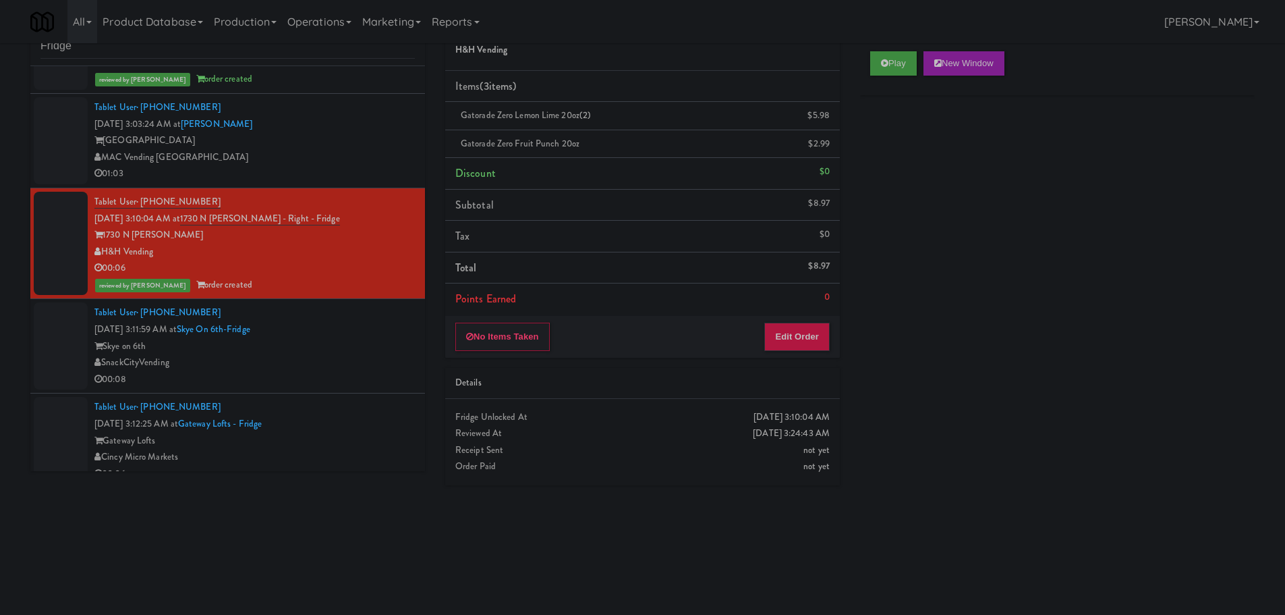
scroll to position [0, 0]
click at [351, 338] on div "Skye on 6th" at bounding box center [254, 346] width 320 height 17
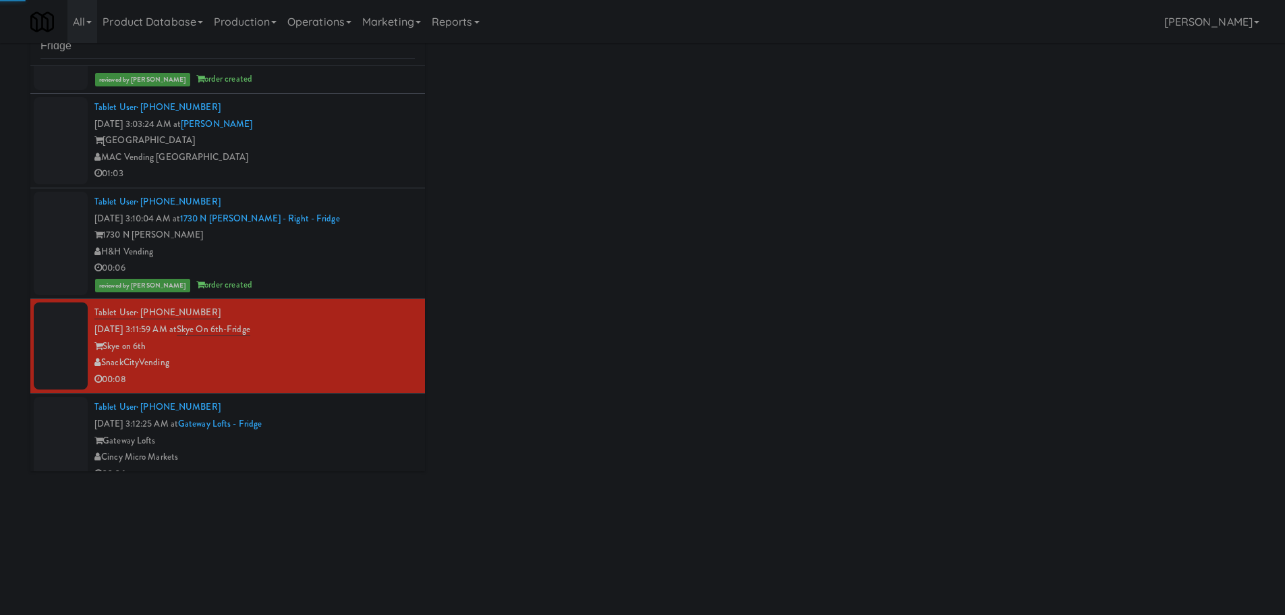
scroll to position [1882, 0]
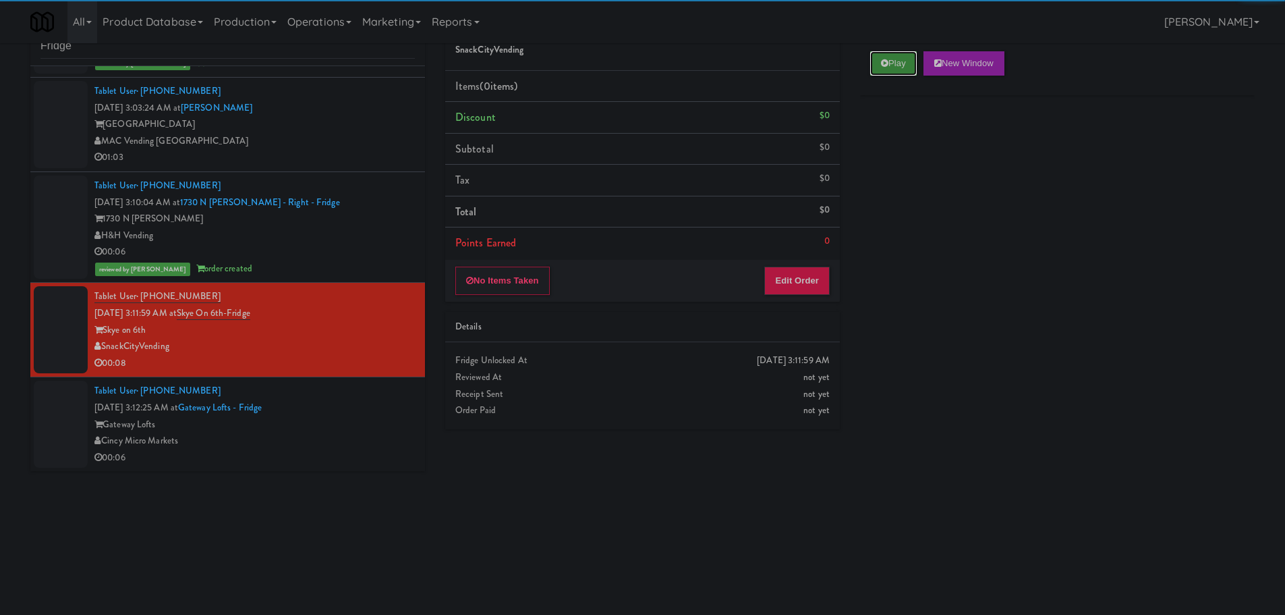
click at [884, 75] on button "Play" at bounding box center [893, 63] width 47 height 24
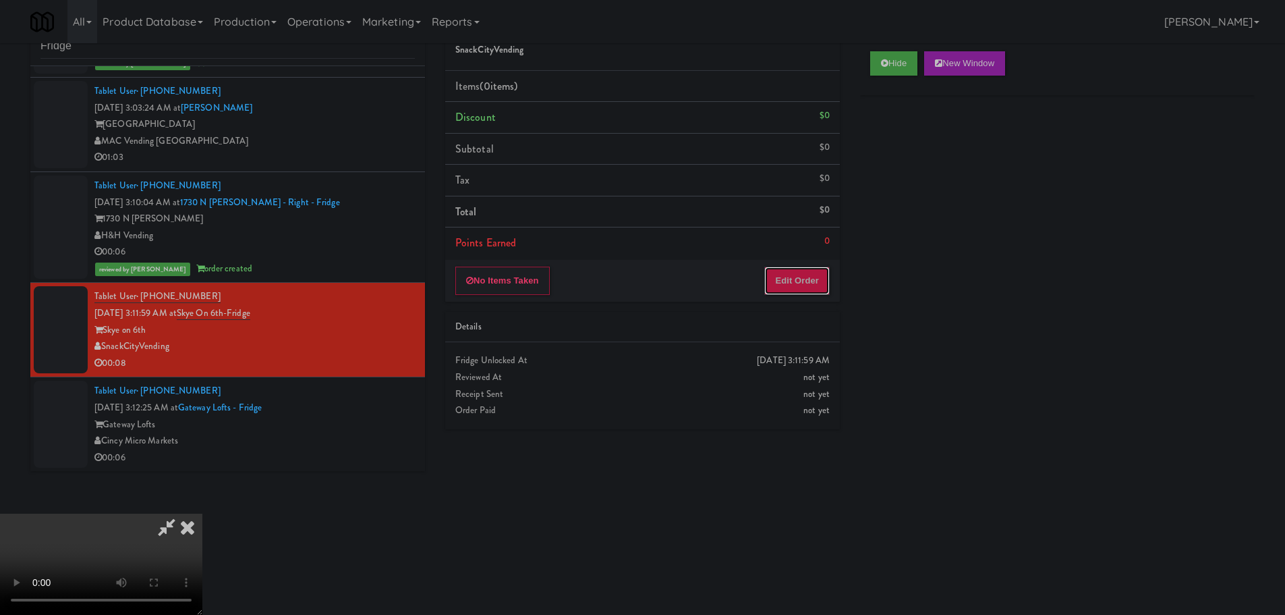
click at [799, 268] on button "Edit Order" at bounding box center [796, 280] width 65 height 28
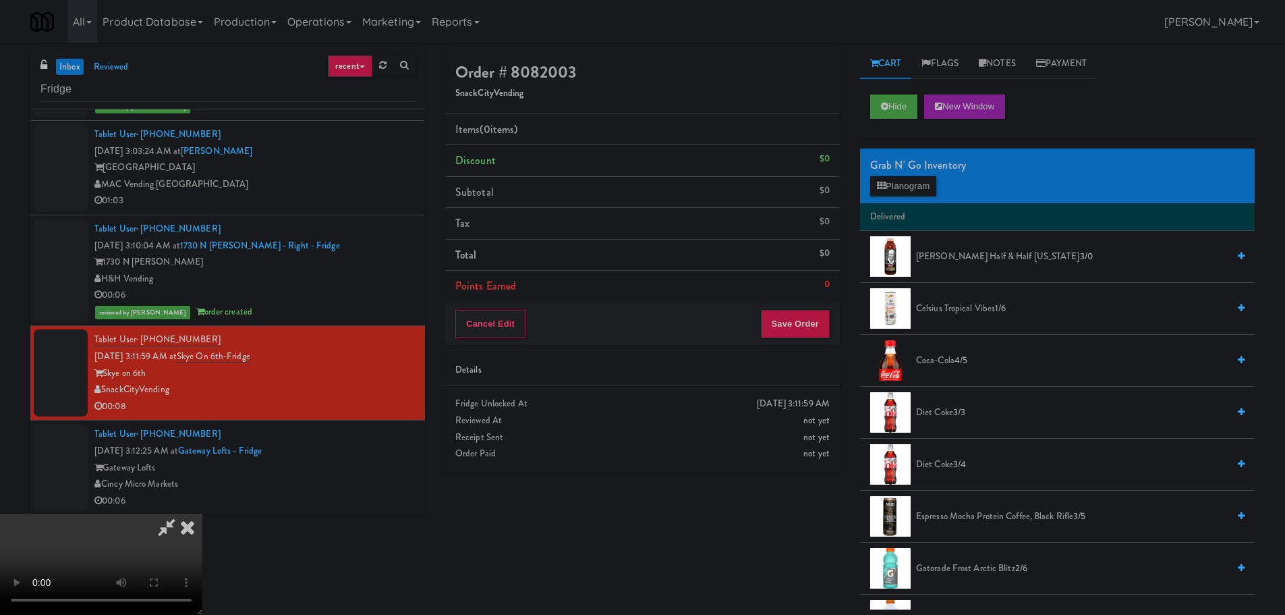
scroll to position [0, 0]
click at [202, 513] on video at bounding box center [101, 563] width 202 height 101
click at [926, 178] on button "Planogram" at bounding box center [903, 186] width 66 height 20
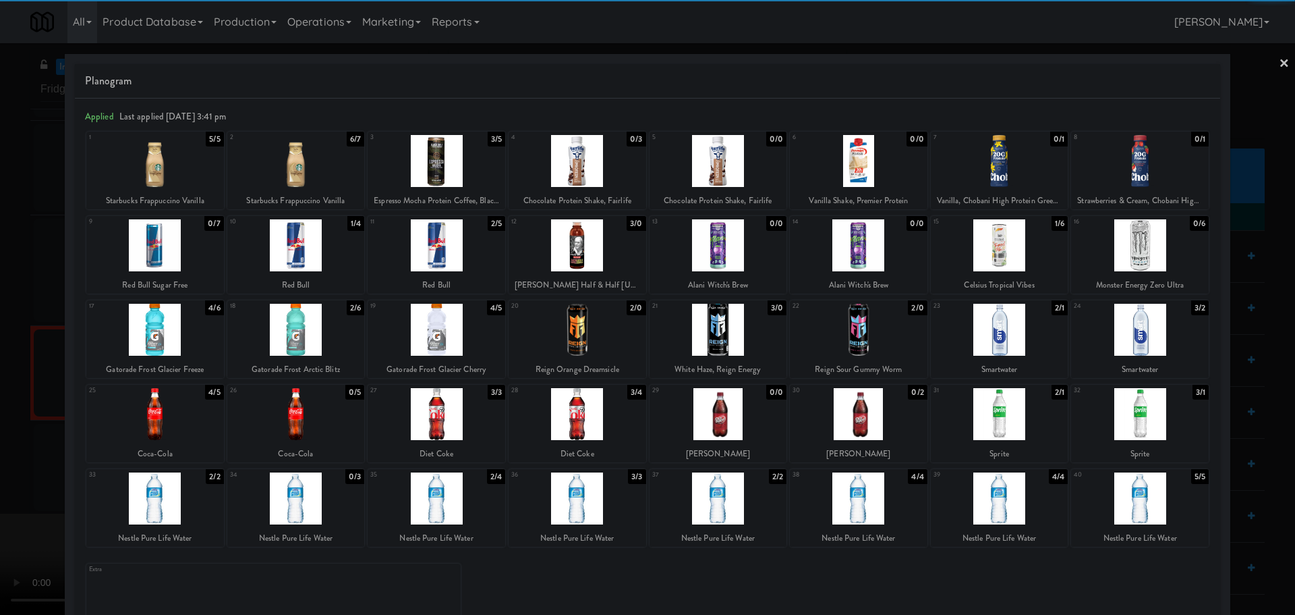
click at [295, 248] on div at bounding box center [296, 245] width 138 height 52
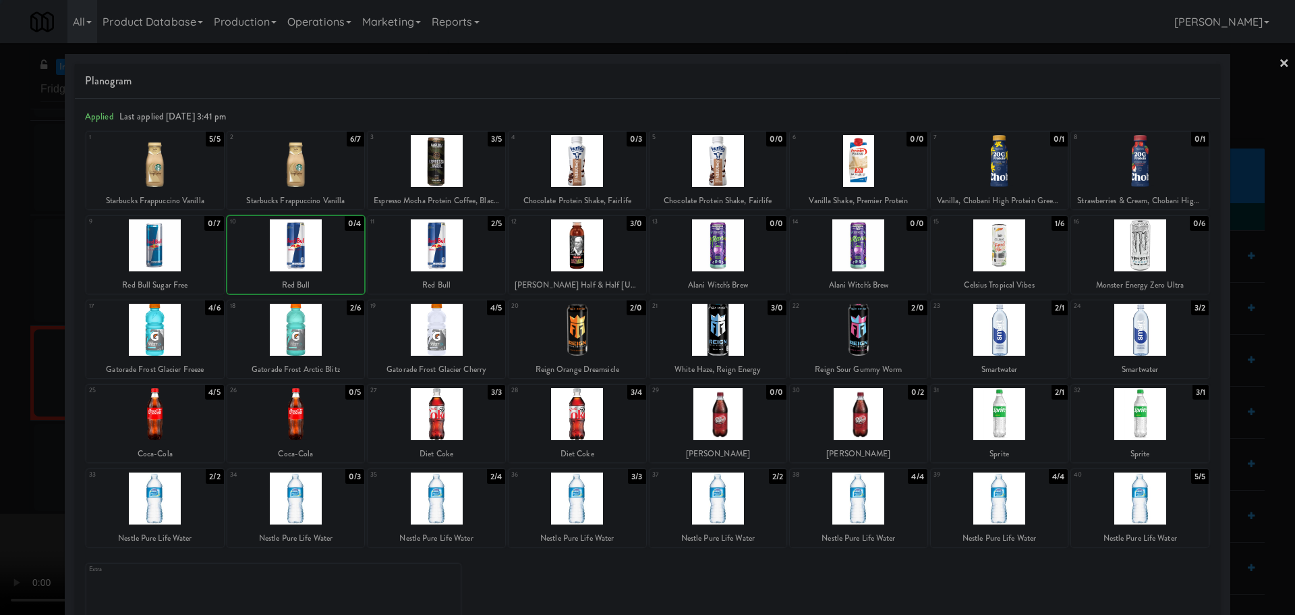
click at [0, 305] on div at bounding box center [647, 307] width 1295 height 615
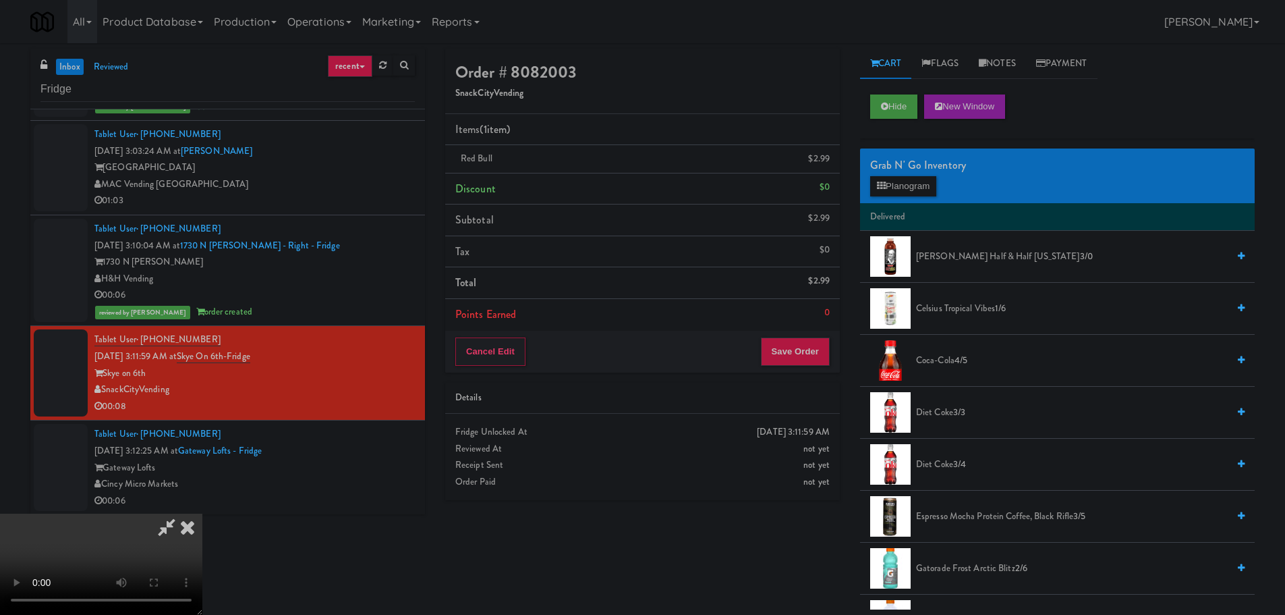
click at [202, 513] on video at bounding box center [101, 563] width 202 height 101
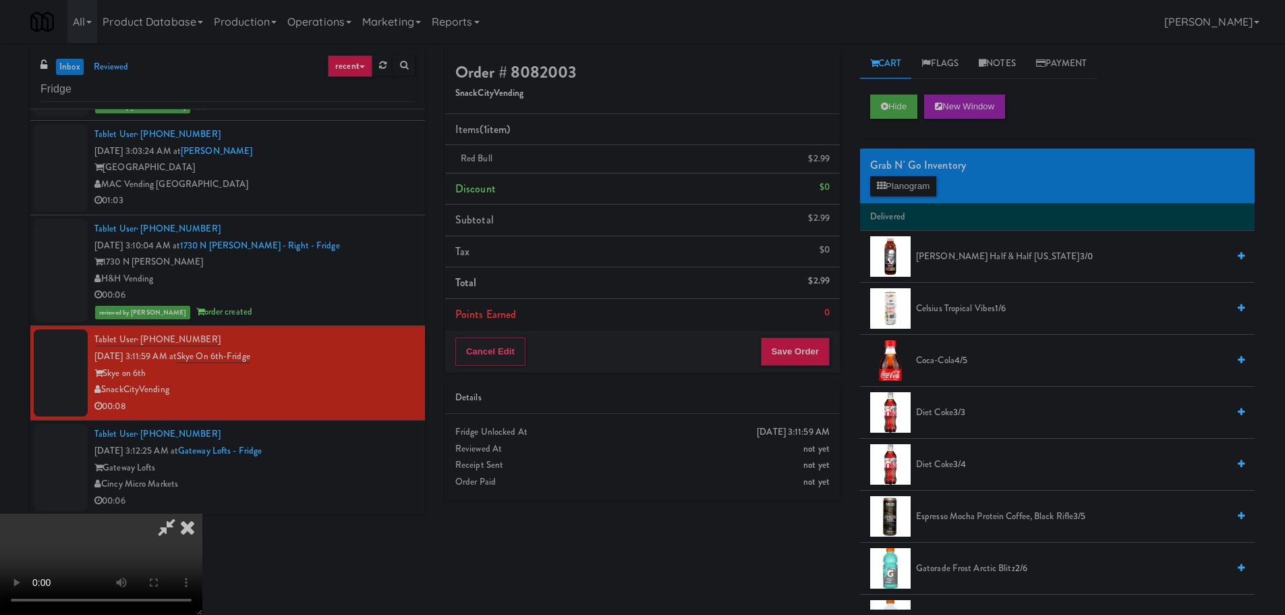
click at [202, 513] on video at bounding box center [101, 563] width 202 height 101
drag, startPoint x: 474, startPoint y: 418, endPoint x: 793, endPoint y: 236, distance: 367.4
click at [202, 513] on video at bounding box center [101, 563] width 202 height 101
click at [887, 187] on button "Planogram" at bounding box center [903, 186] width 66 height 20
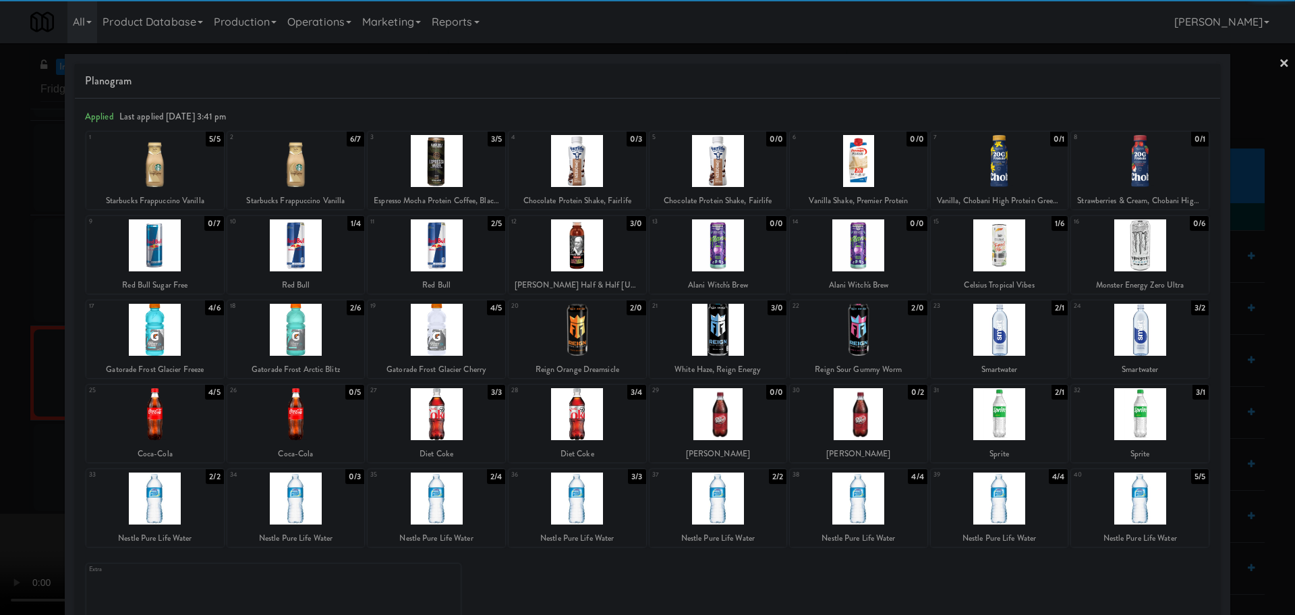
click at [466, 243] on div at bounding box center [437, 245] width 138 height 52
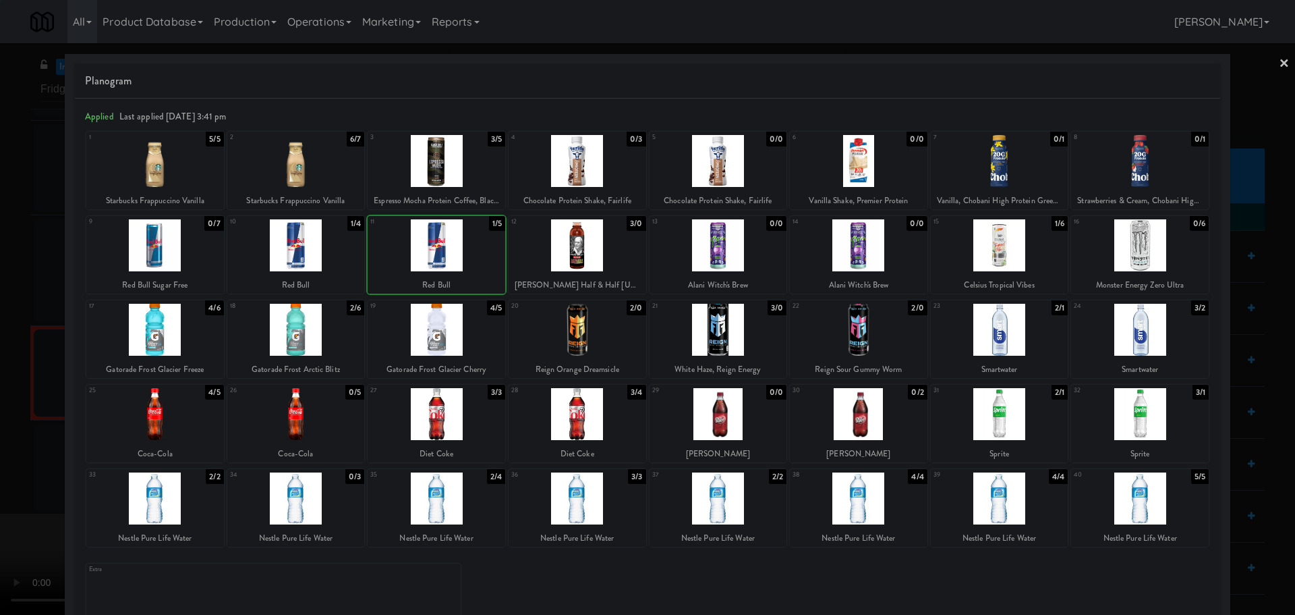
click at [0, 344] on div at bounding box center [647, 307] width 1295 height 615
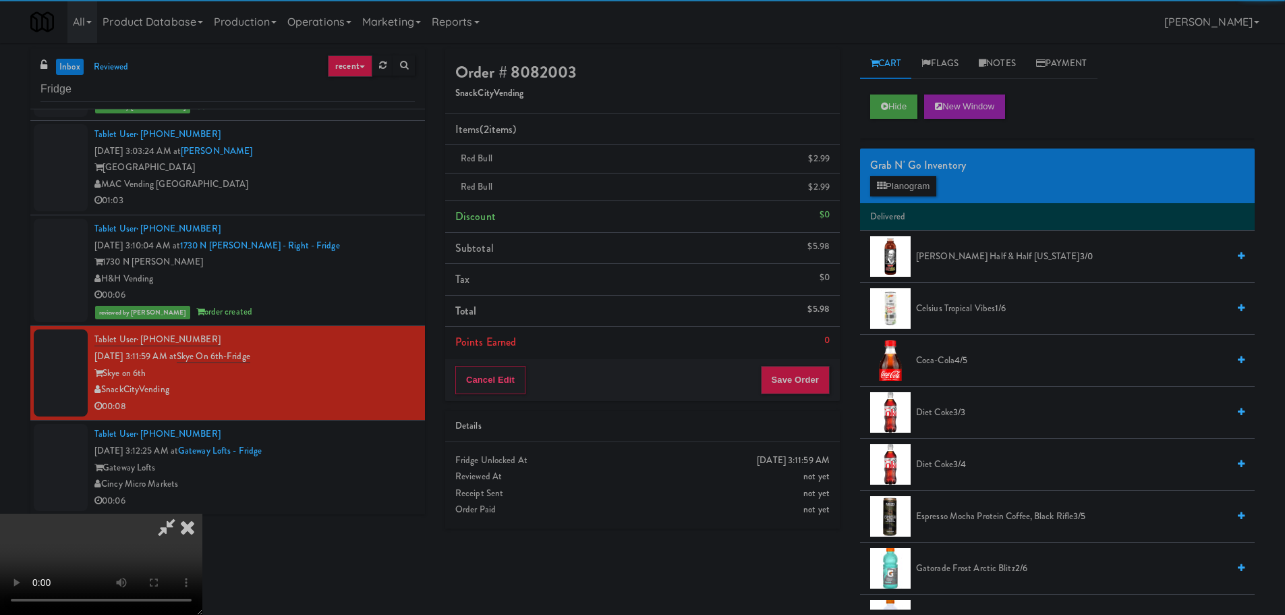
drag, startPoint x: 532, startPoint y: 293, endPoint x: 569, endPoint y: 297, distance: 38.0
click at [202, 513] on video at bounding box center [101, 563] width 202 height 101
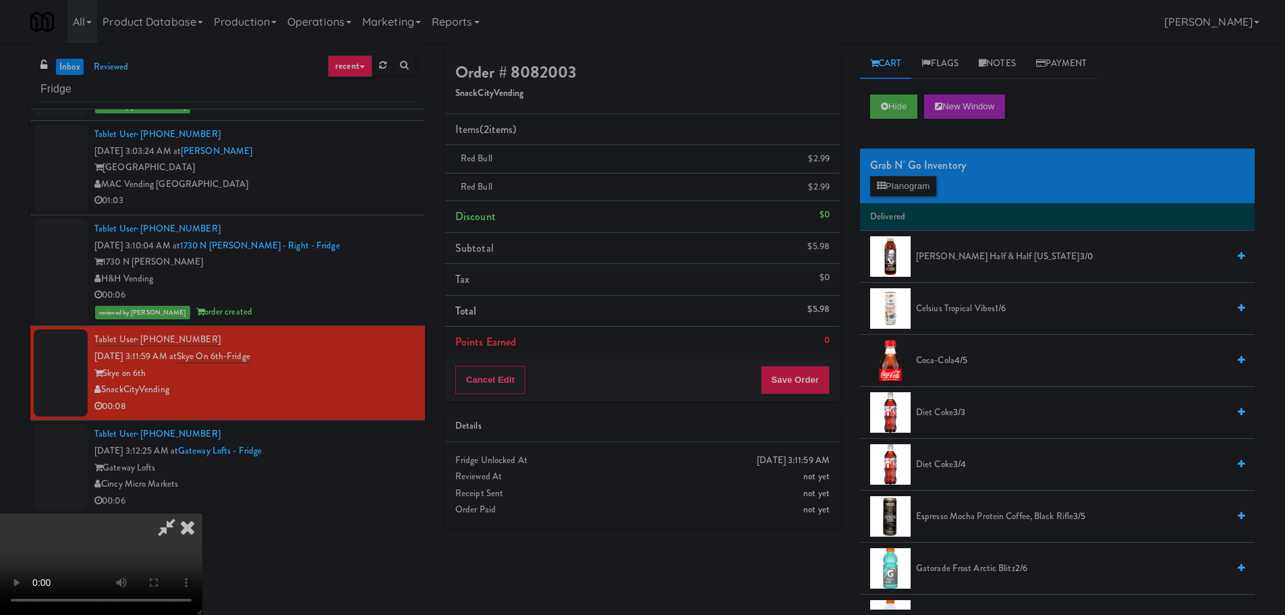
scroll to position [232, 0]
click at [807, 383] on button "Save Order" at bounding box center [795, 380] width 69 height 28
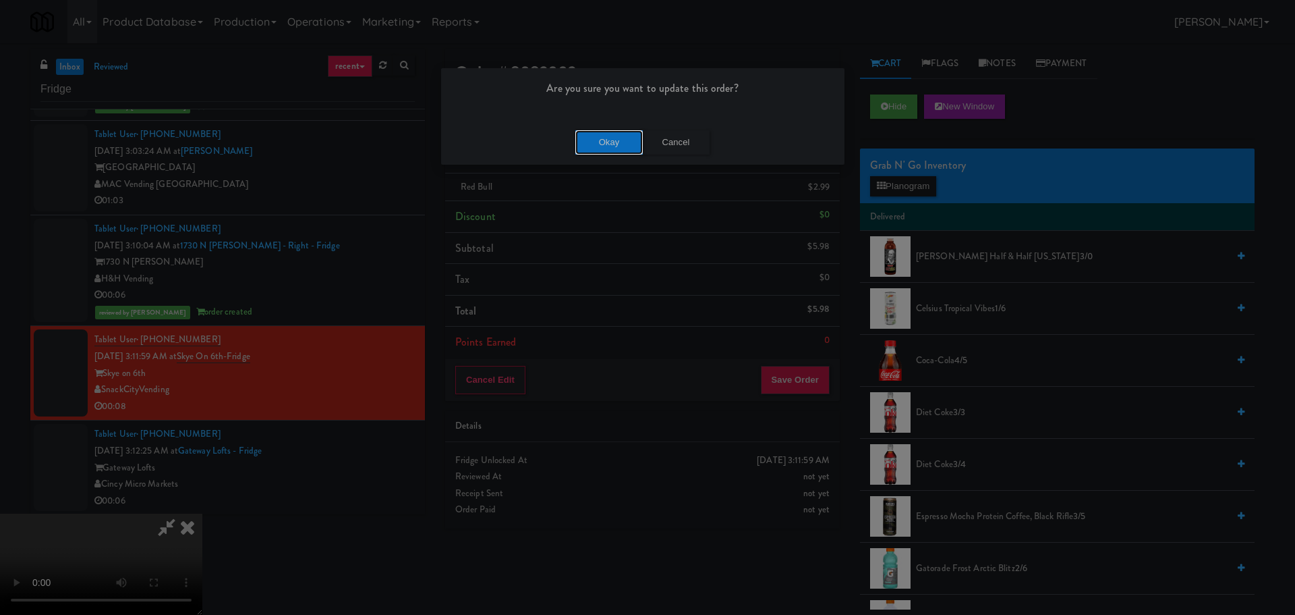
click at [616, 145] on button "Okay" at bounding box center [608, 142] width 67 height 24
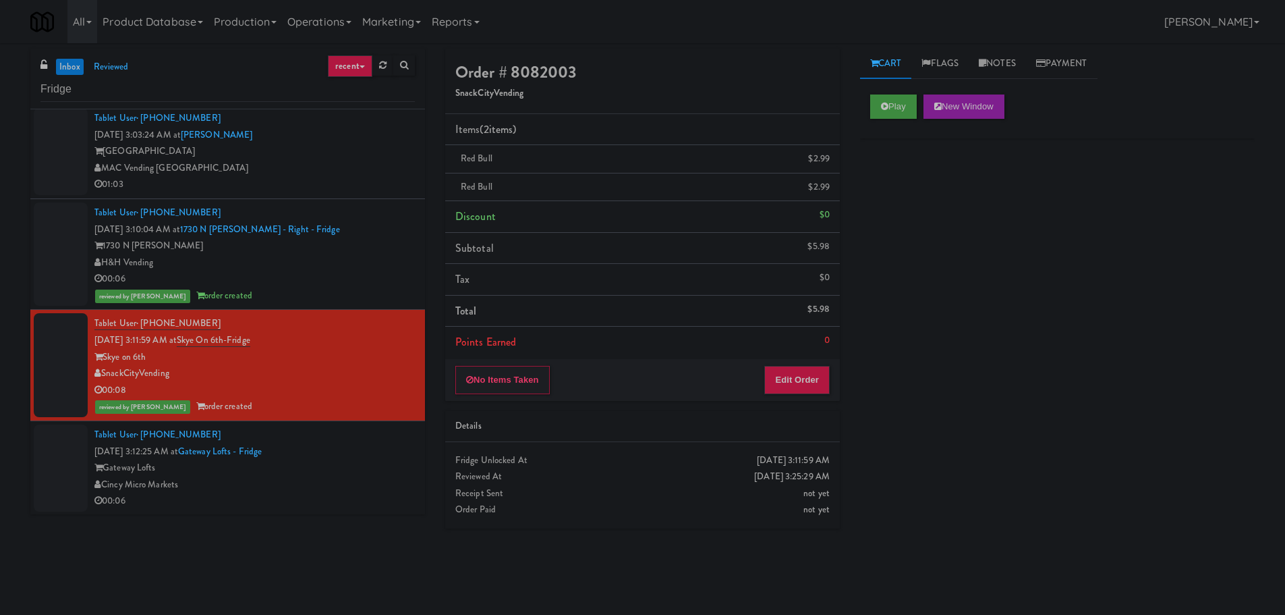
scroll to position [1899, 0]
click at [356, 448] on div "Tablet User · (678) 386-3933 [DATE] 3:12:25 AM at [GEOGRAPHIC_DATA] Lofts Cincy…" at bounding box center [254, 467] width 320 height 83
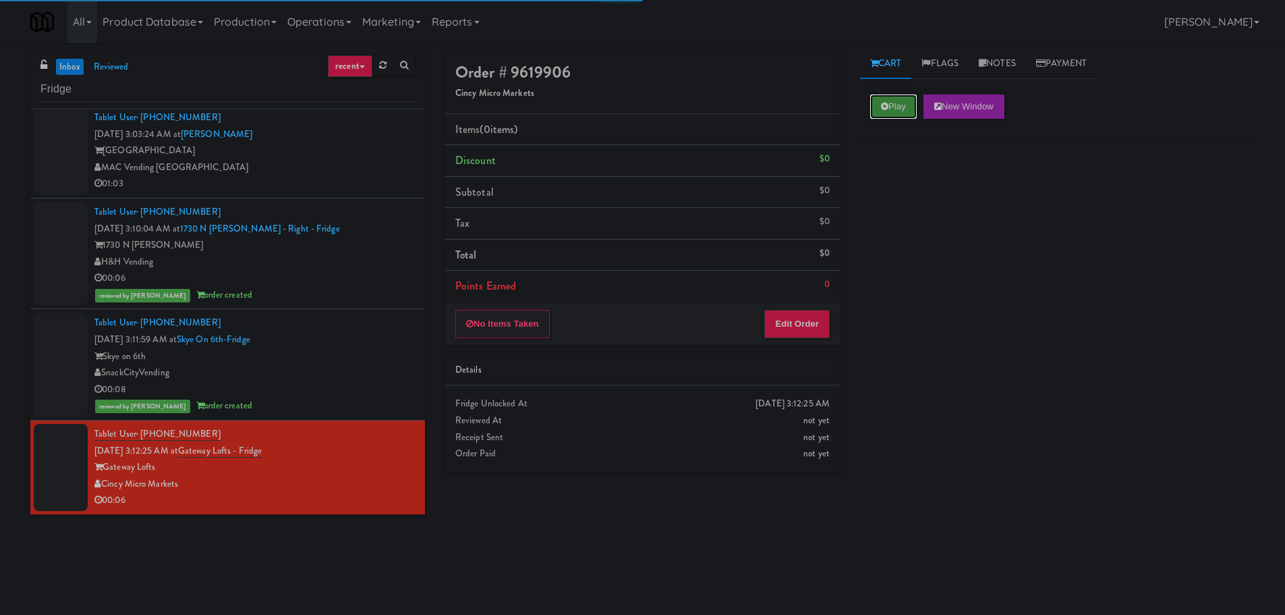
click at [911, 115] on button "Play" at bounding box center [893, 106] width 47 height 24
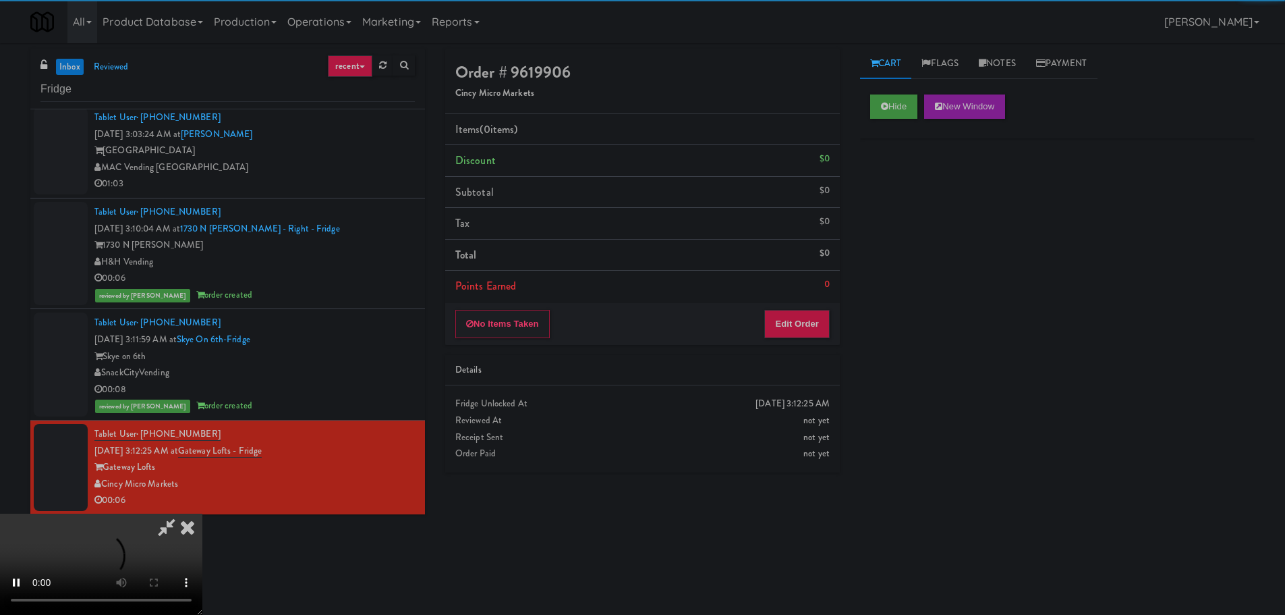
click at [809, 299] on li "Points Earned 0" at bounding box center [642, 286] width 395 height 31
click at [809, 321] on button "Edit Order" at bounding box center [796, 324] width 65 height 28
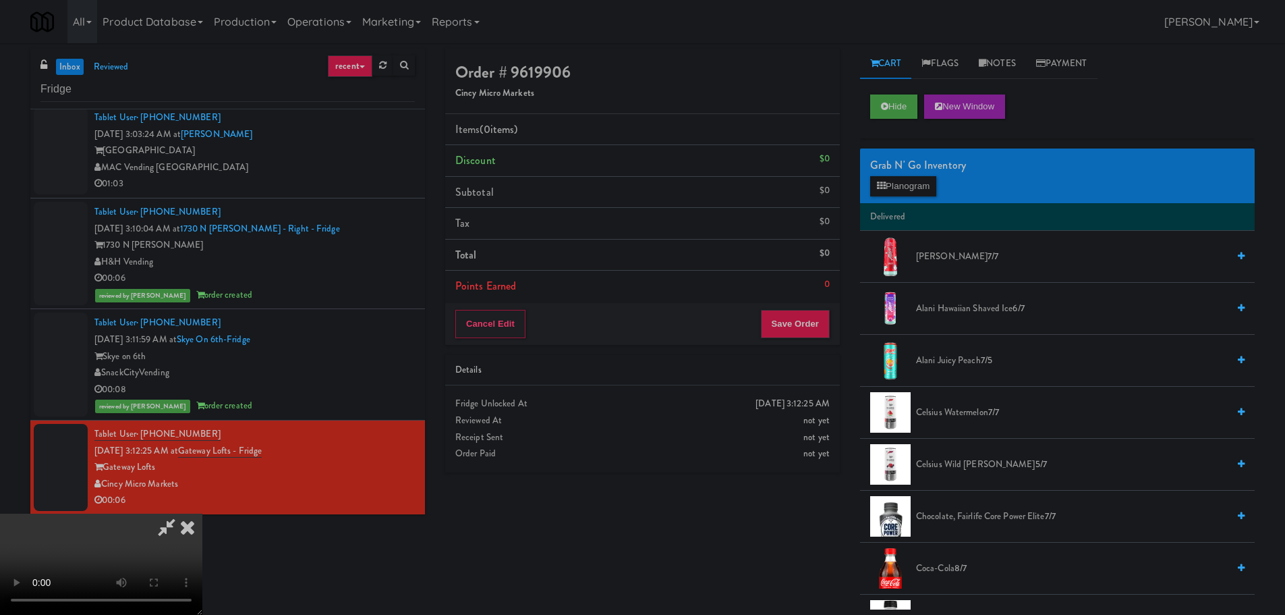
drag, startPoint x: 518, startPoint y: 391, endPoint x: 545, endPoint y: 387, distance: 27.4
click at [202, 513] on video at bounding box center [101, 563] width 202 height 101
click at [908, 188] on button "Planogram" at bounding box center [903, 186] width 66 height 20
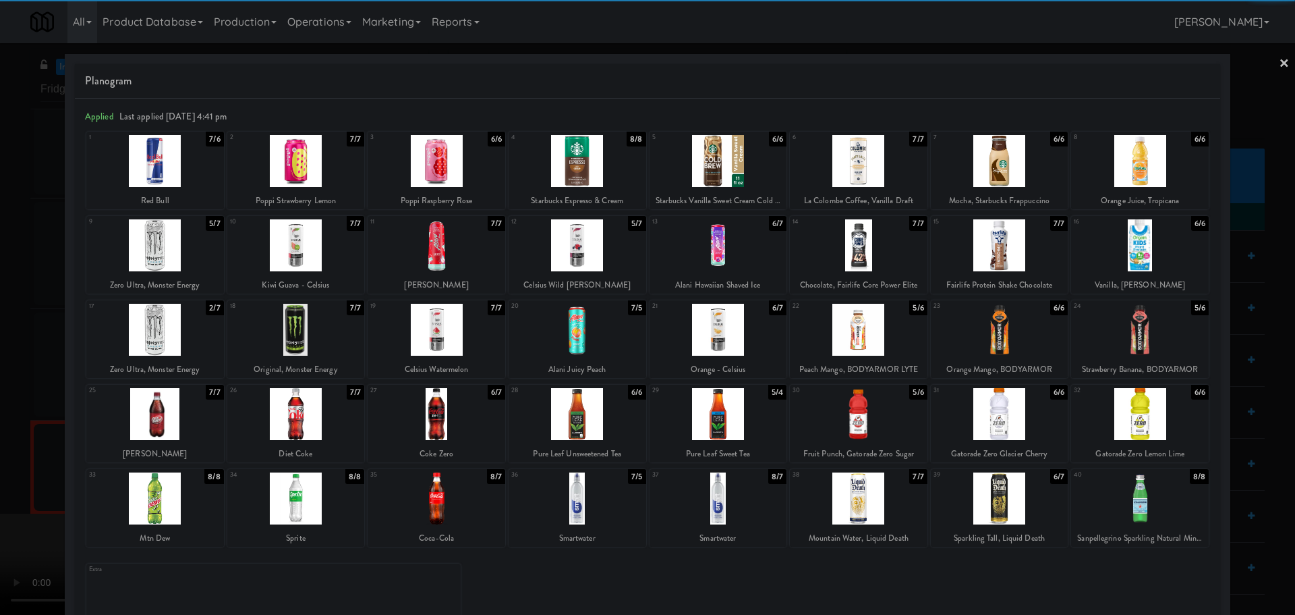
click at [1158, 343] on div at bounding box center [1140, 330] width 138 height 52
click at [0, 372] on div at bounding box center [647, 307] width 1295 height 615
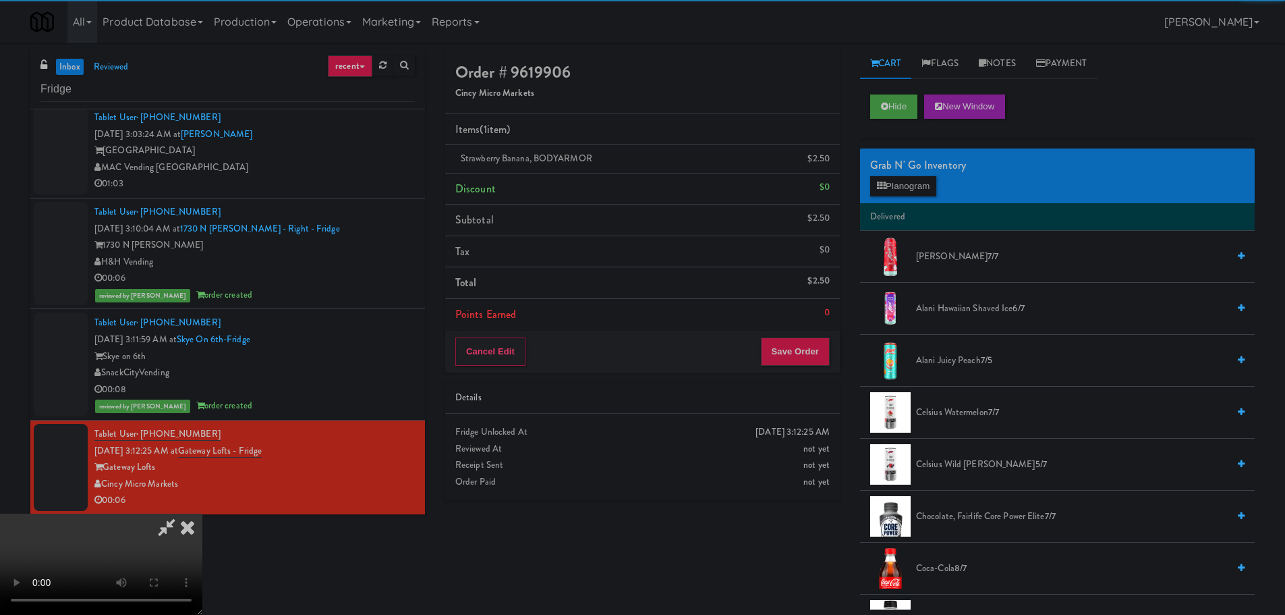
drag, startPoint x: 379, startPoint y: 266, endPoint x: 489, endPoint y: 275, distance: 110.3
click at [202, 513] on video at bounding box center [101, 563] width 202 height 101
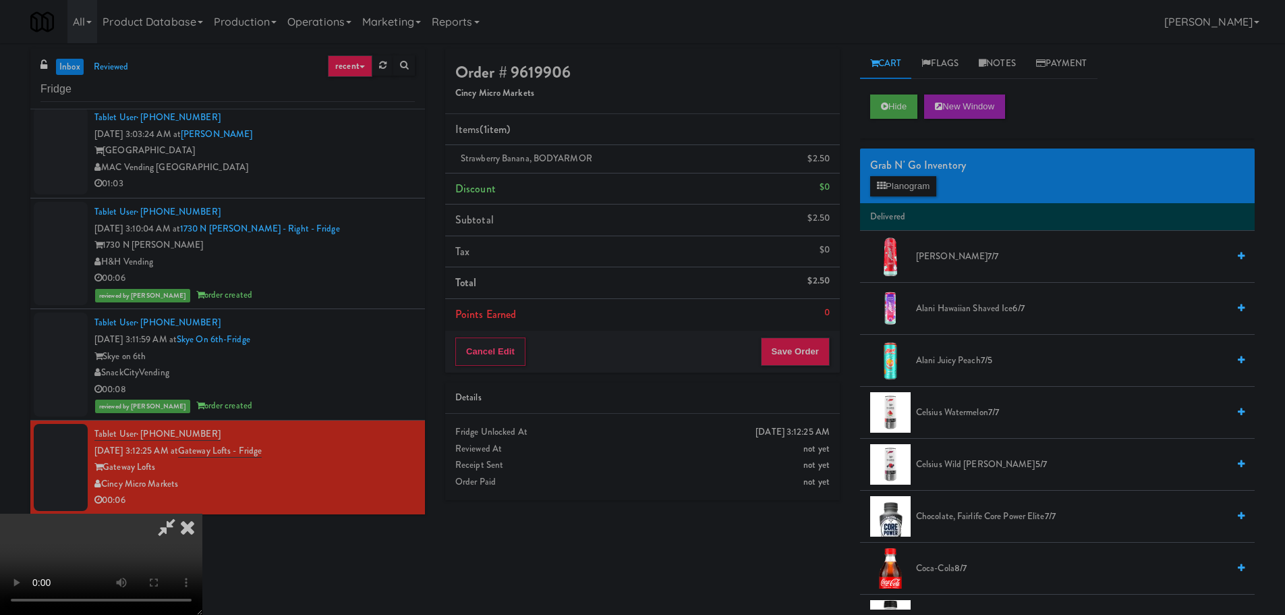
click at [202, 513] on video at bounding box center [101, 563] width 202 height 101
click at [924, 196] on button "Planogram" at bounding box center [903, 186] width 66 height 20
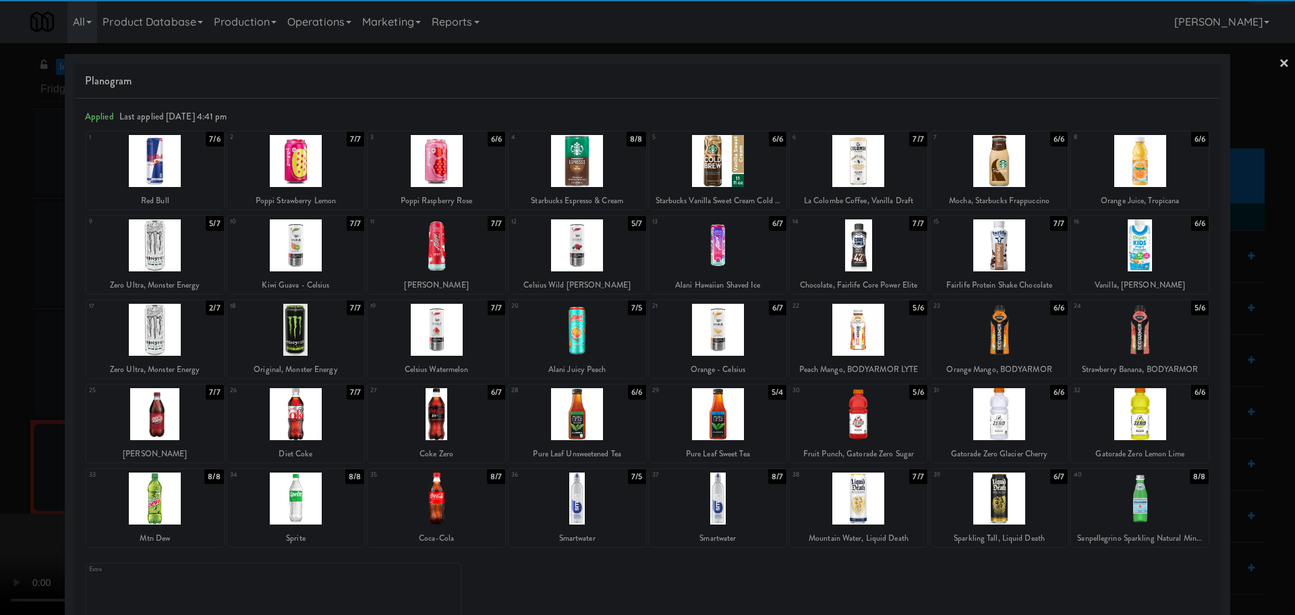
click at [1160, 339] on div at bounding box center [1140, 330] width 138 height 52
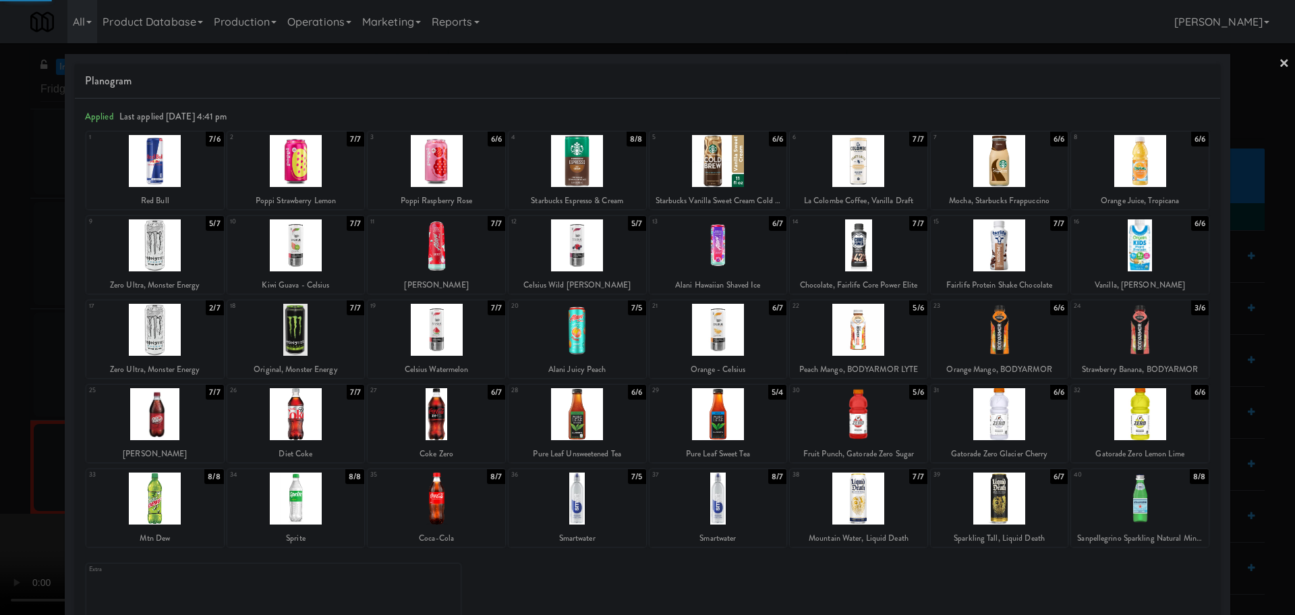
click at [0, 359] on div at bounding box center [647, 307] width 1295 height 615
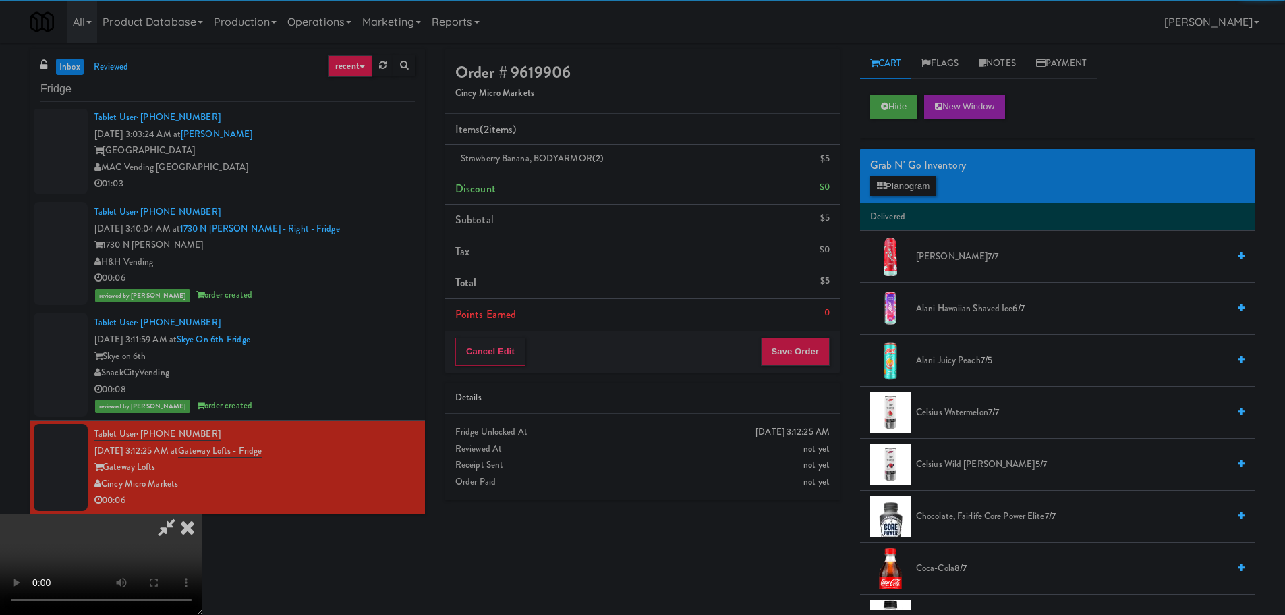
drag, startPoint x: 376, startPoint y: 273, endPoint x: 448, endPoint y: 267, distance: 72.4
click at [202, 513] on video at bounding box center [101, 563] width 202 height 101
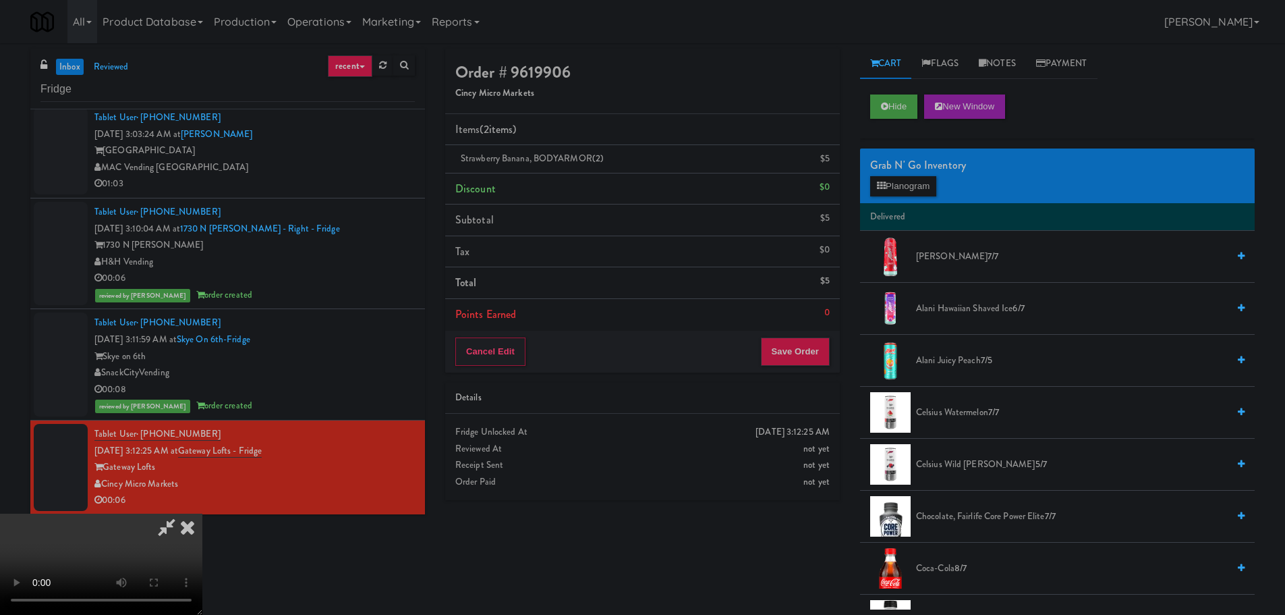
scroll to position [232, 0]
click at [801, 361] on button "Save Order" at bounding box center [795, 351] width 69 height 28
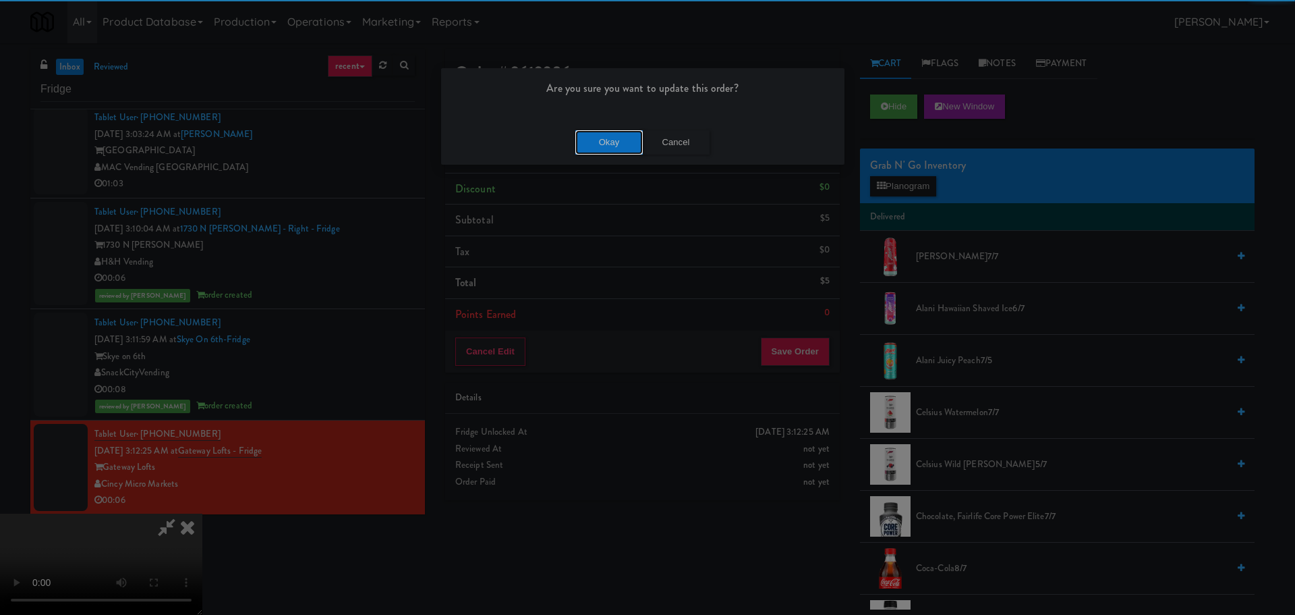
click at [613, 150] on button "Okay" at bounding box center [608, 142] width 67 height 24
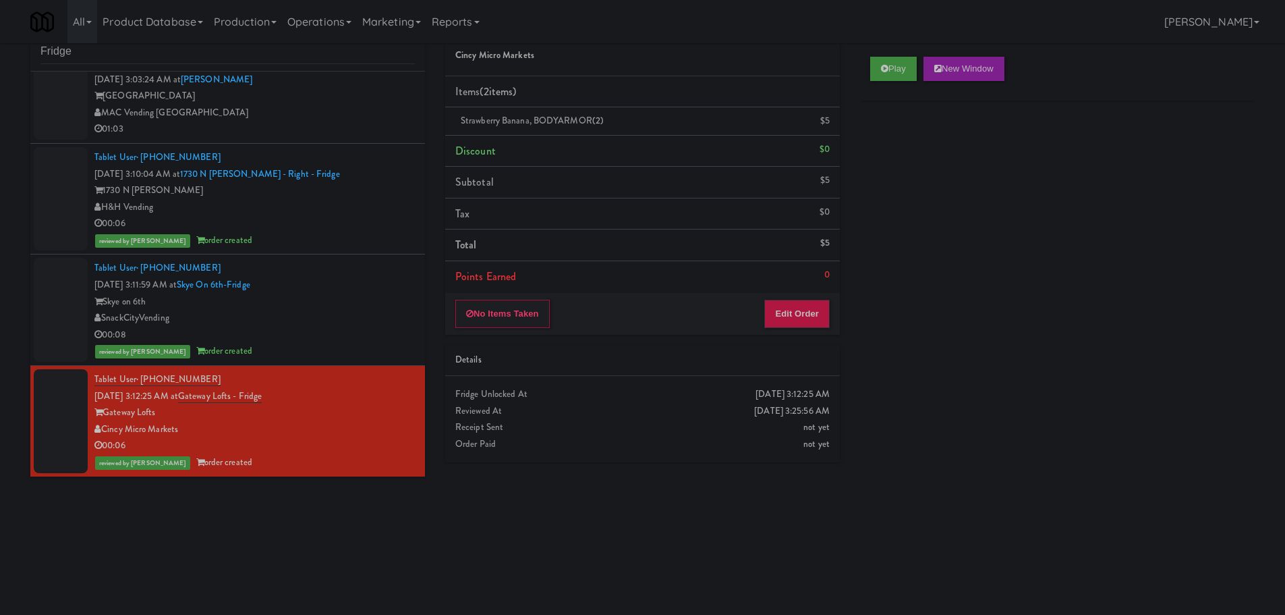
scroll to position [0, 0]
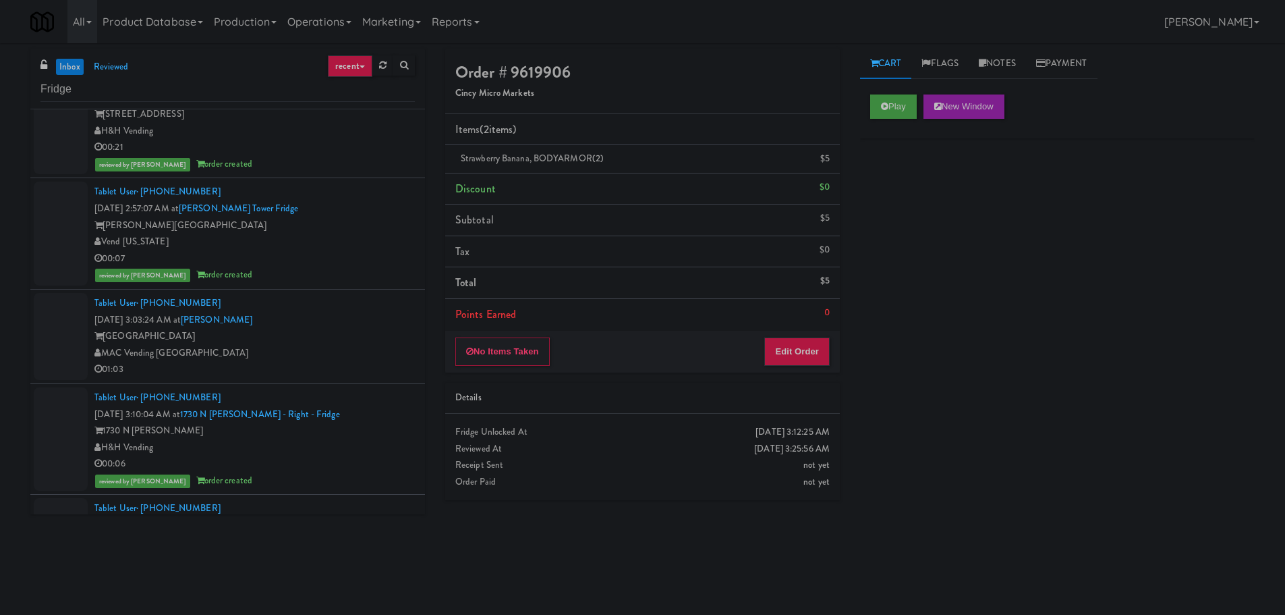
click at [383, 359] on div "MAC Vending [GEOGRAPHIC_DATA]" at bounding box center [254, 353] width 320 height 17
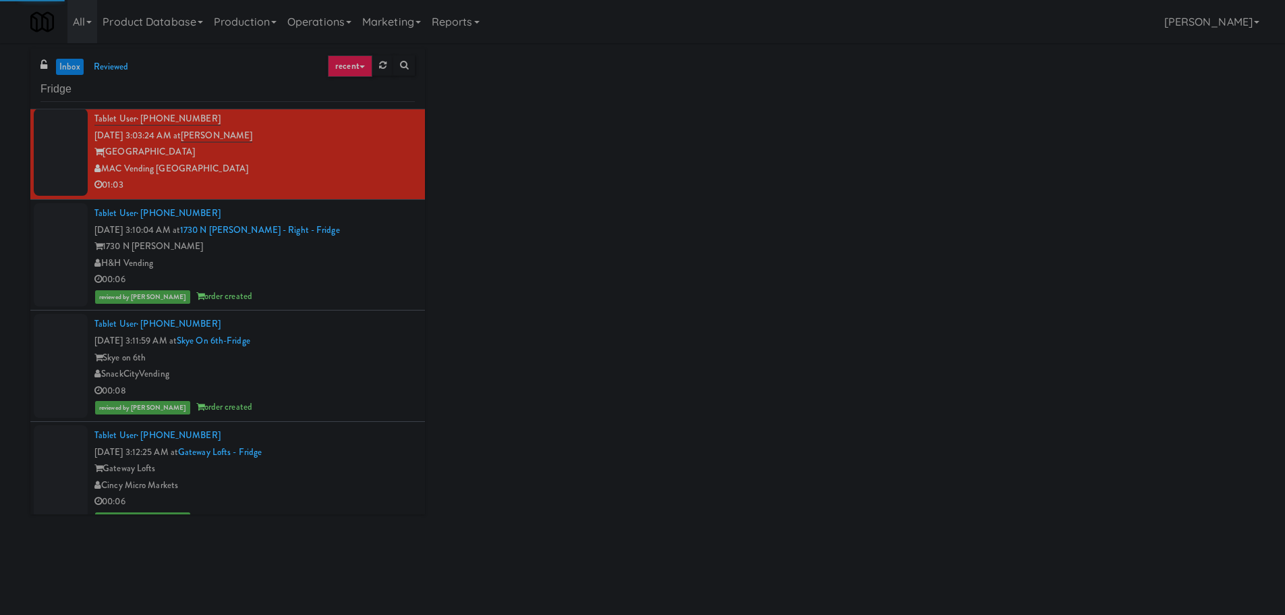
scroll to position [1916, 0]
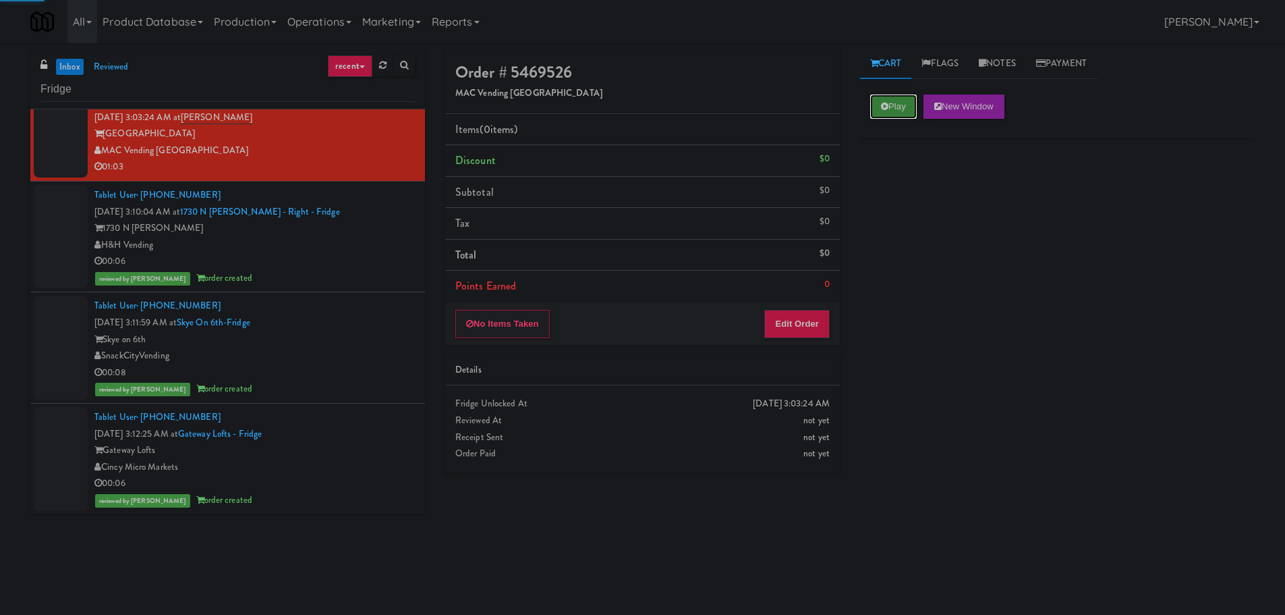
click at [880, 99] on button "Play" at bounding box center [893, 106] width 47 height 24
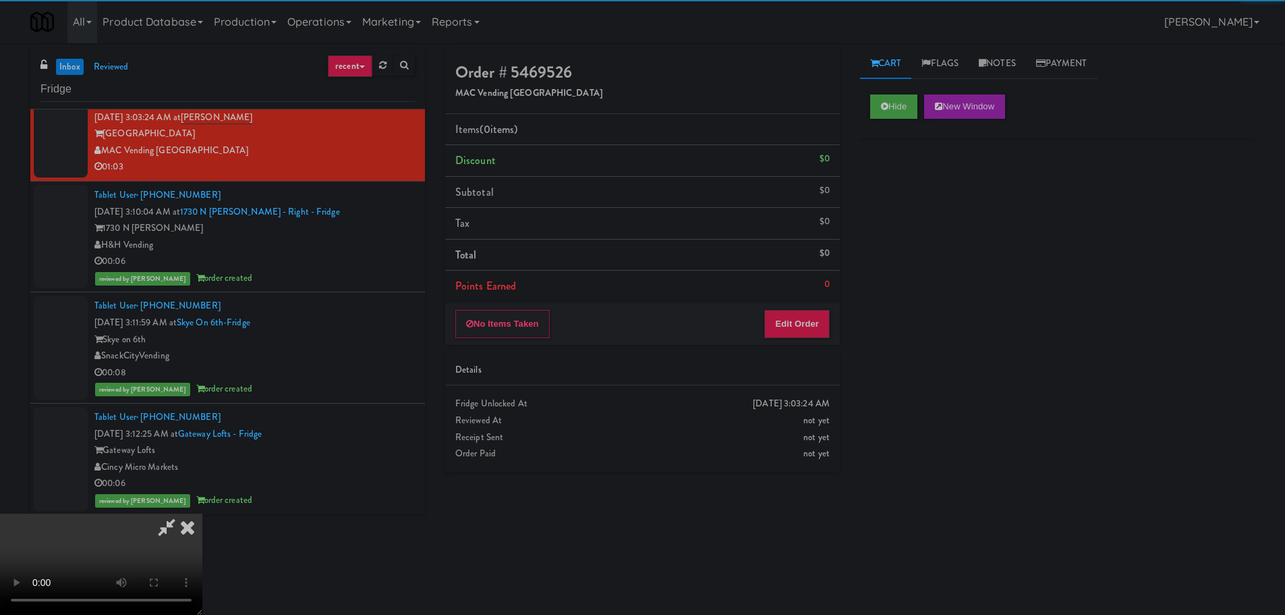
click at [774, 339] on div "No Items Taken Edit Order" at bounding box center [642, 324] width 395 height 42
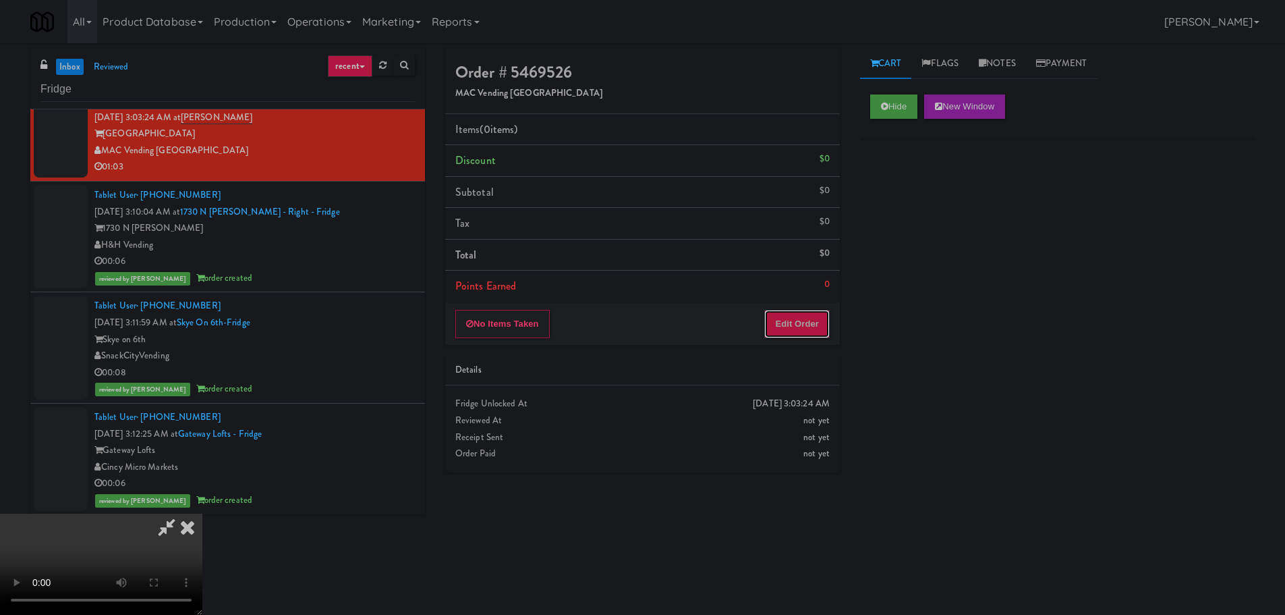
click at [782, 327] on button "Edit Order" at bounding box center [796, 324] width 65 height 28
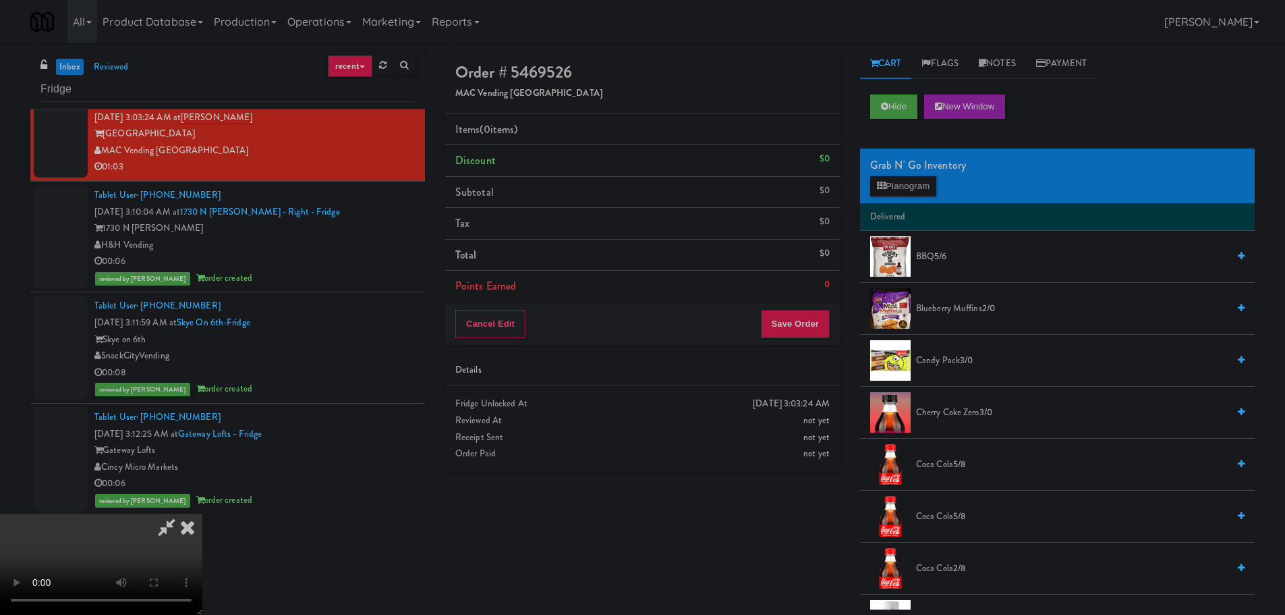
click at [202, 513] on video at bounding box center [101, 563] width 202 height 101
drag, startPoint x: 526, startPoint y: 326, endPoint x: 530, endPoint y: 333, distance: 7.5
click at [202, 513] on video at bounding box center [101, 563] width 202 height 101
drag, startPoint x: 590, startPoint y: 368, endPoint x: 621, endPoint y: 356, distance: 33.3
click at [202, 513] on video at bounding box center [101, 563] width 202 height 101
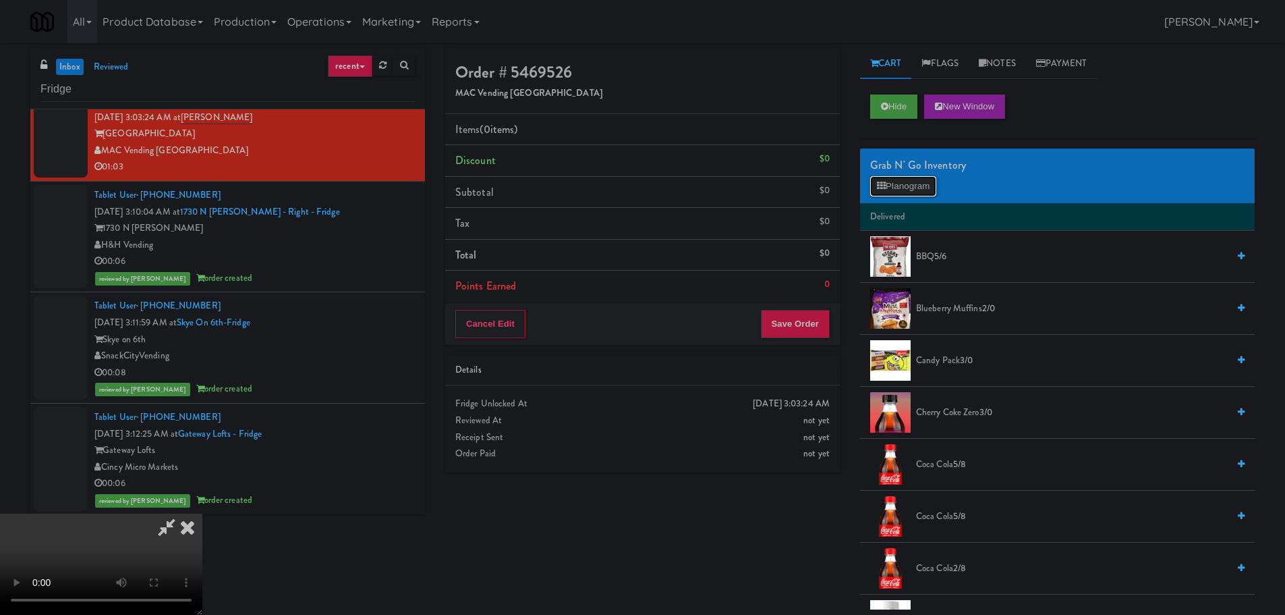
click at [900, 186] on button "Planogram" at bounding box center [903, 186] width 66 height 20
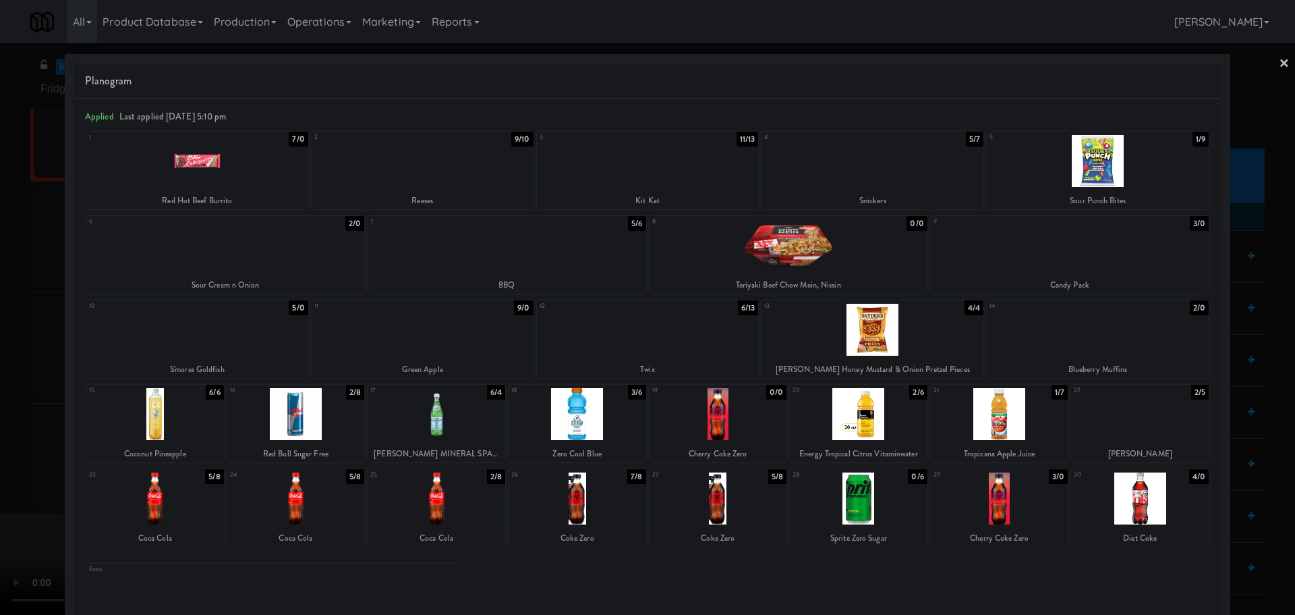
click at [494, 250] on div at bounding box center [507, 245] width 278 height 52
click at [0, 345] on div at bounding box center [647, 307] width 1295 height 615
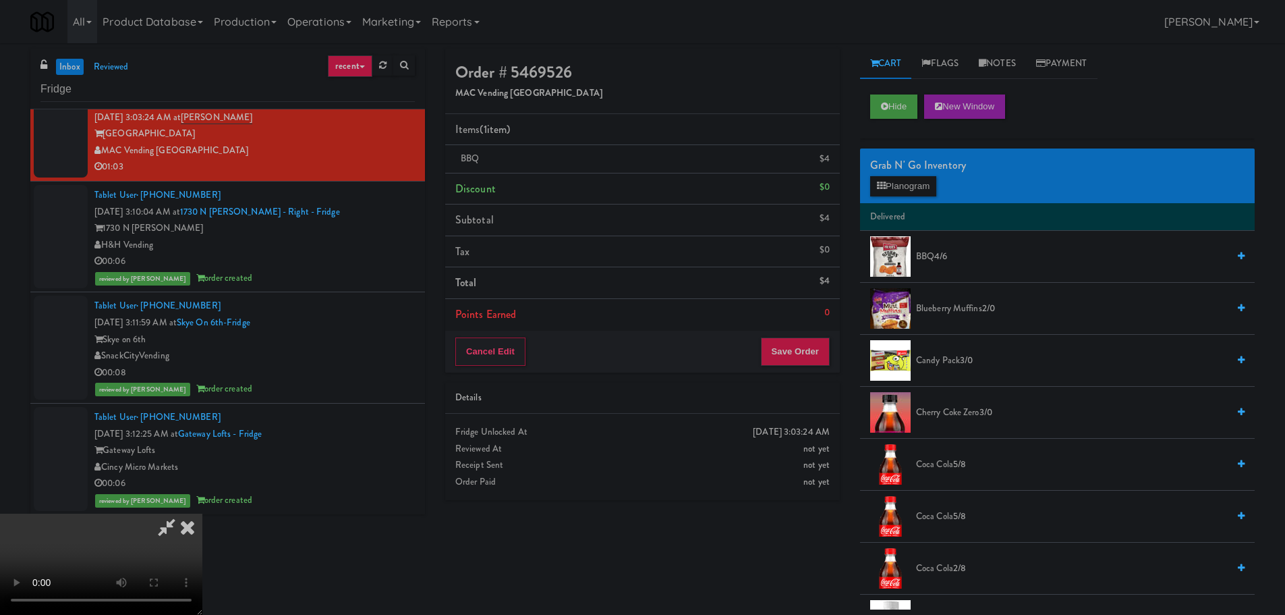
click at [202, 513] on video at bounding box center [101, 563] width 202 height 101
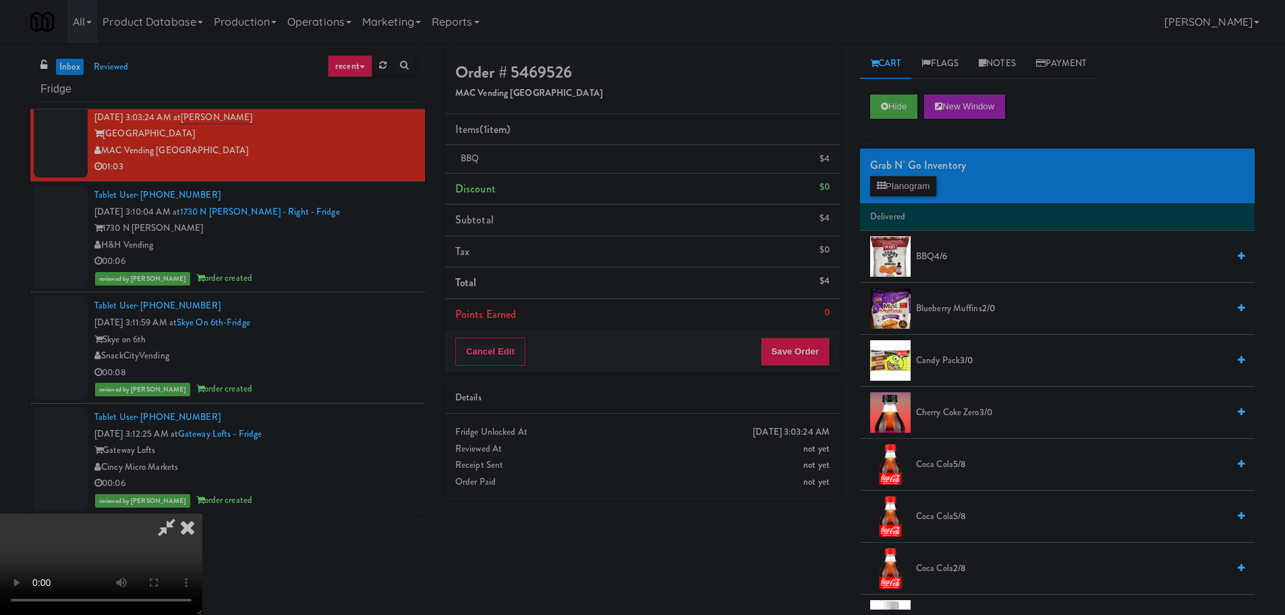
click at [202, 513] on video at bounding box center [101, 563] width 202 height 101
click at [912, 188] on button "Planogram" at bounding box center [903, 186] width 66 height 20
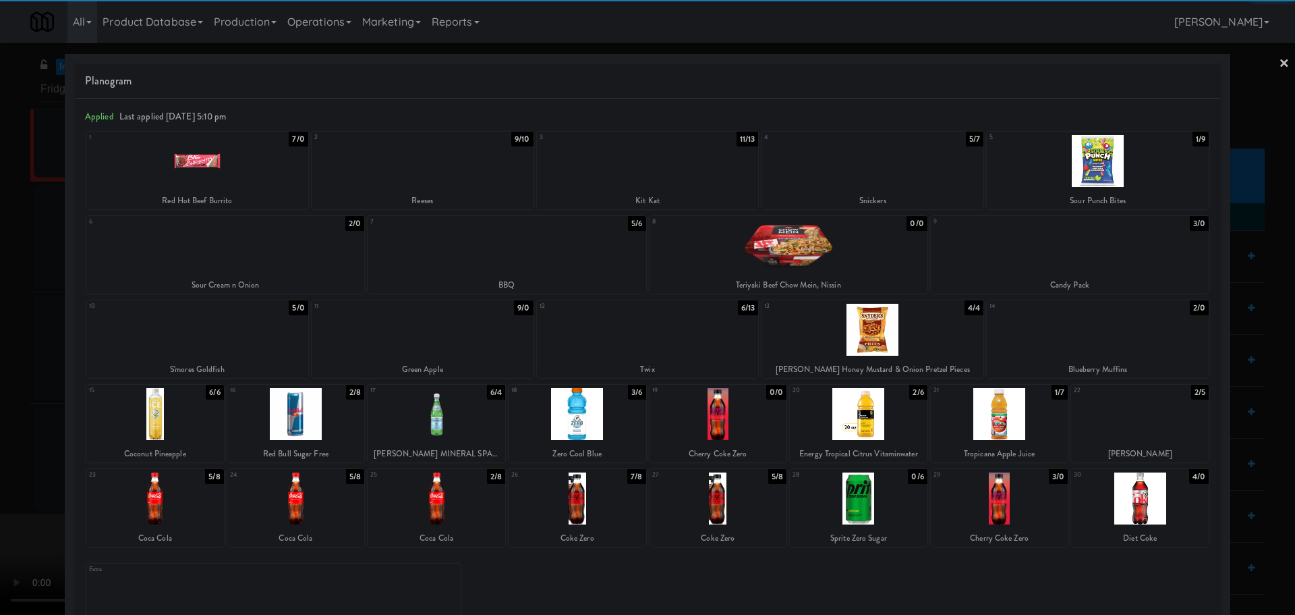
click at [167, 412] on div at bounding box center [155, 414] width 138 height 52
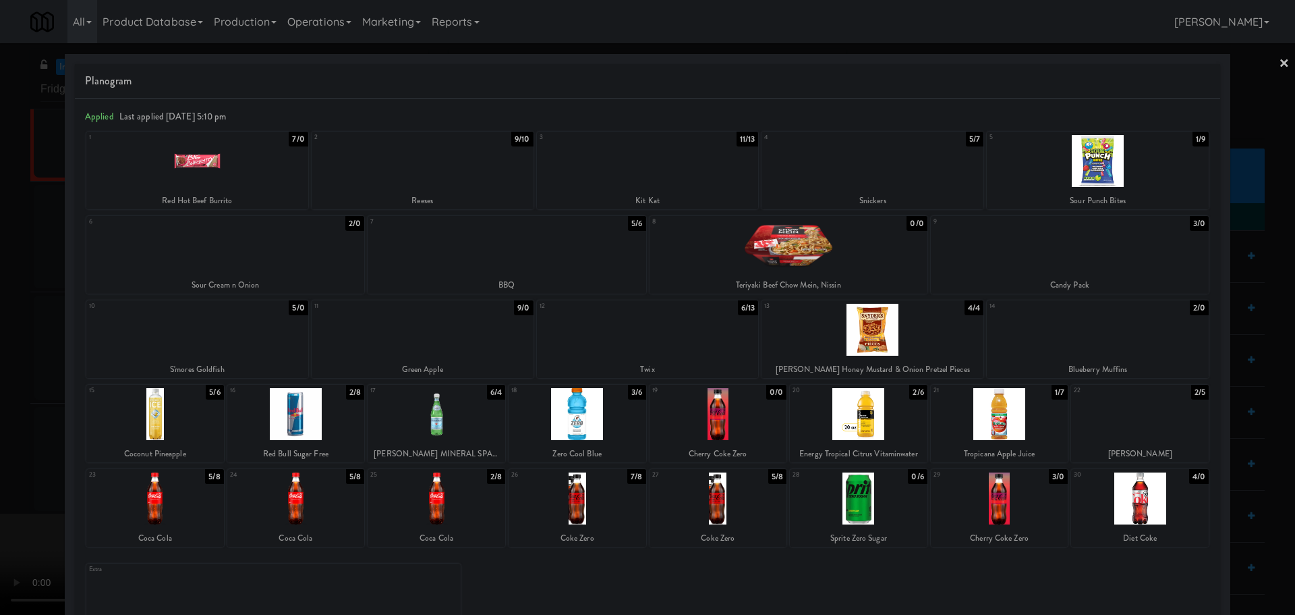
click at [0, 453] on div at bounding box center [647, 307] width 1295 height 615
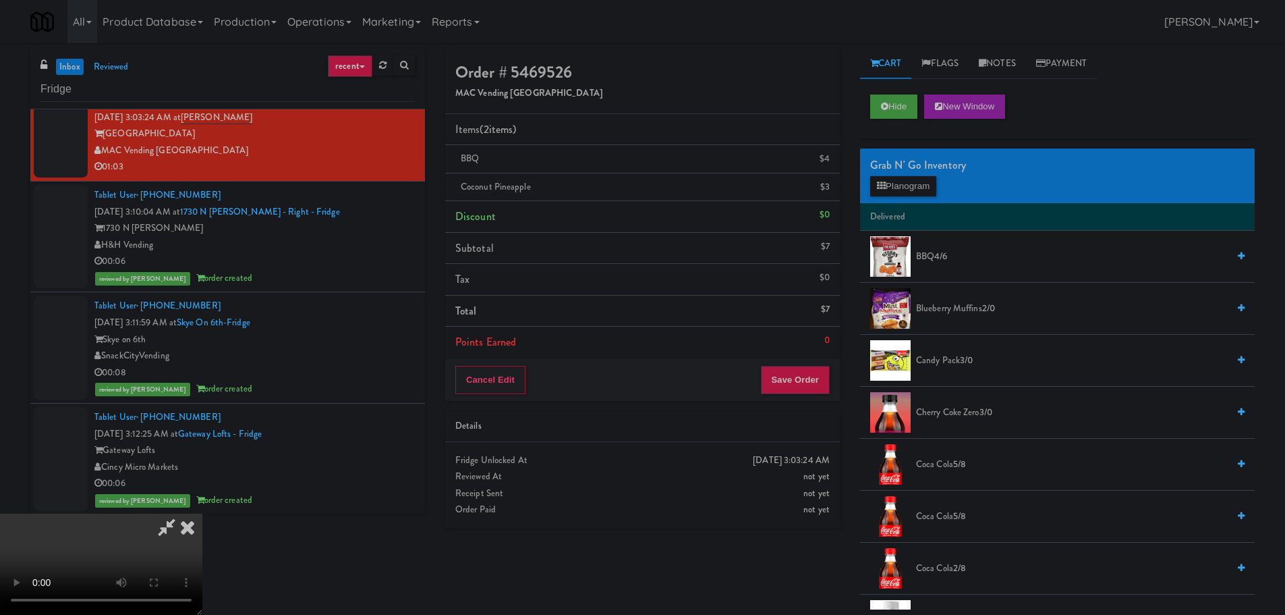
click at [202, 513] on video at bounding box center [101, 563] width 202 height 101
click at [903, 188] on button "Planogram" at bounding box center [903, 186] width 66 height 20
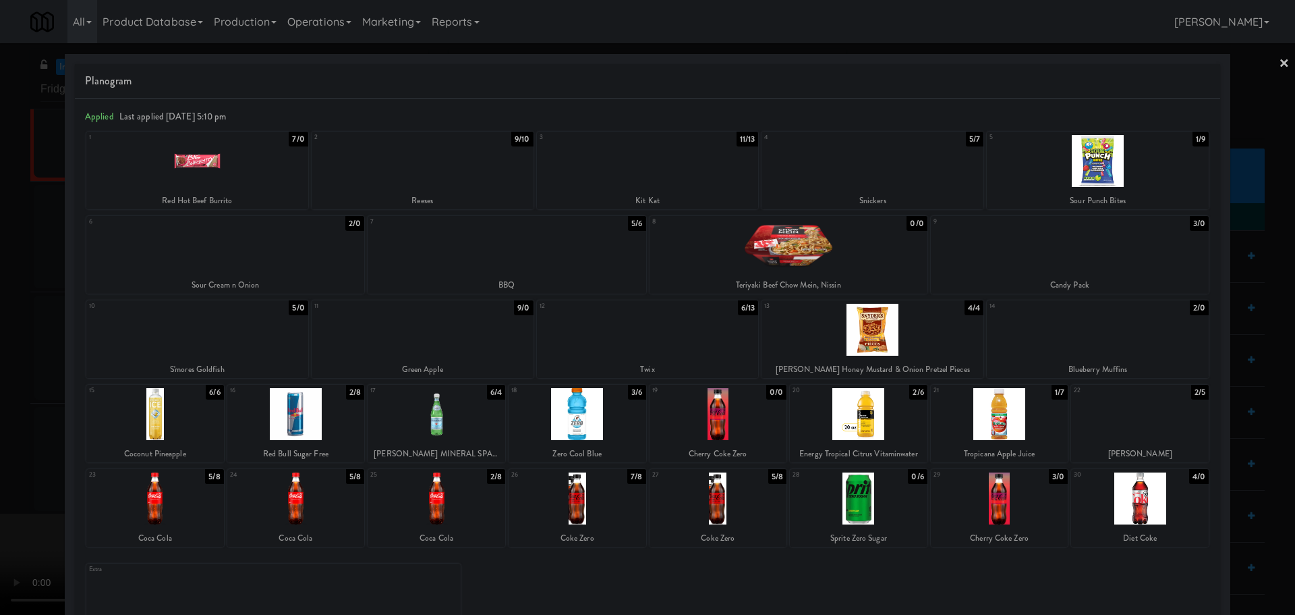
click at [5, 435] on div at bounding box center [647, 307] width 1295 height 615
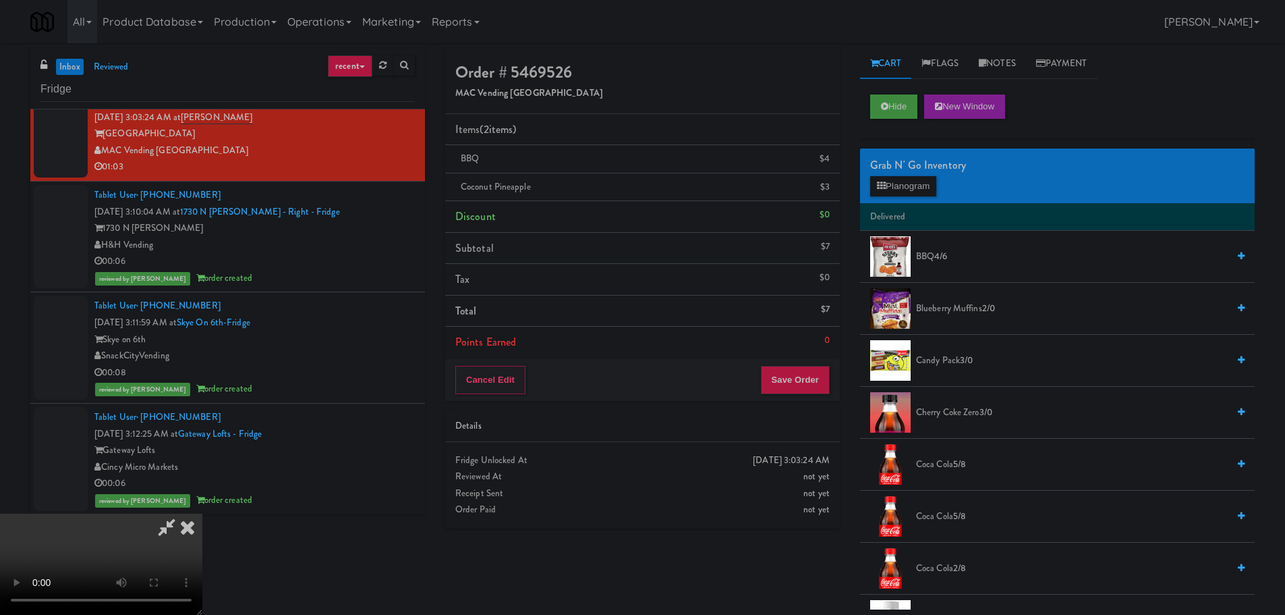
click at [202, 513] on video at bounding box center [101, 563] width 202 height 101
drag, startPoint x: 482, startPoint y: 446, endPoint x: 488, endPoint y: 443, distance: 7.3
click at [202, 513] on video at bounding box center [101, 563] width 202 height 101
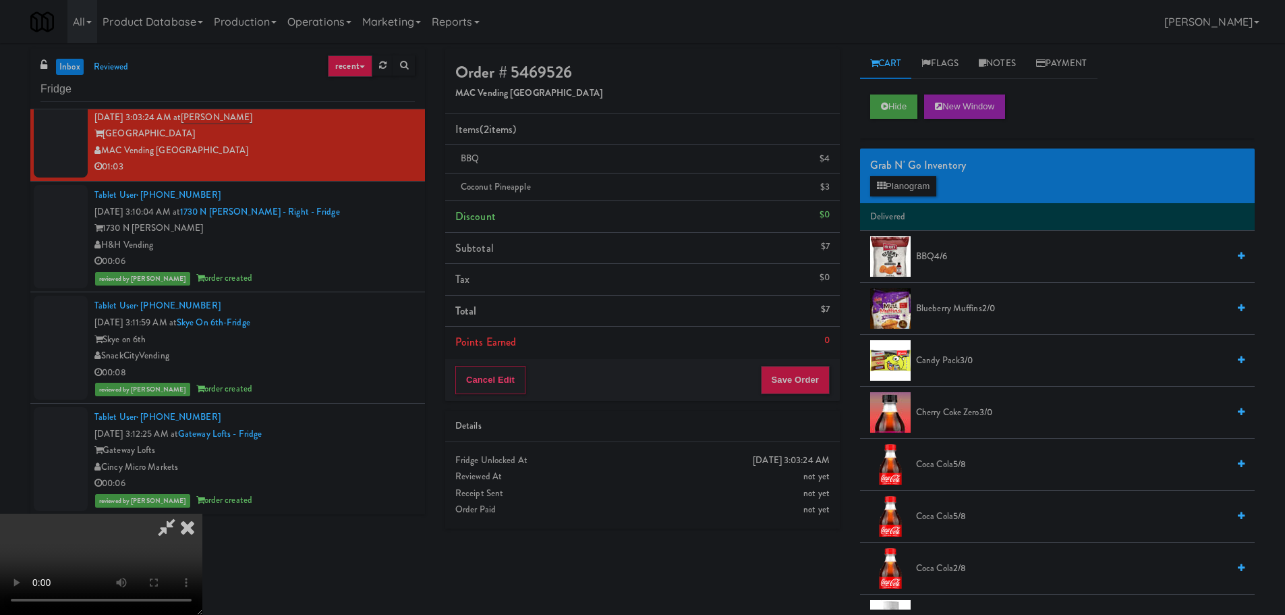
click at [182, 513] on icon at bounding box center [166, 526] width 31 height 27
click at [202, 513] on video at bounding box center [101, 563] width 202 height 101
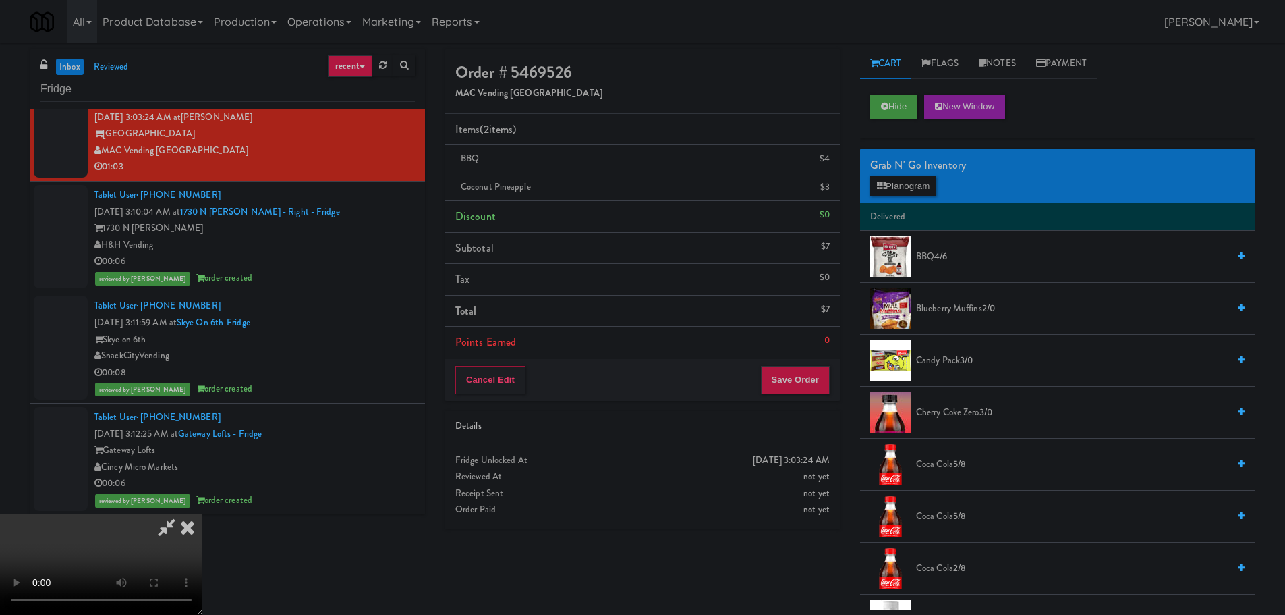
click at [202, 513] on video at bounding box center [101, 563] width 202 height 101
click at [182, 513] on icon at bounding box center [166, 526] width 31 height 27
click at [202, 513] on video at bounding box center [101, 563] width 202 height 101
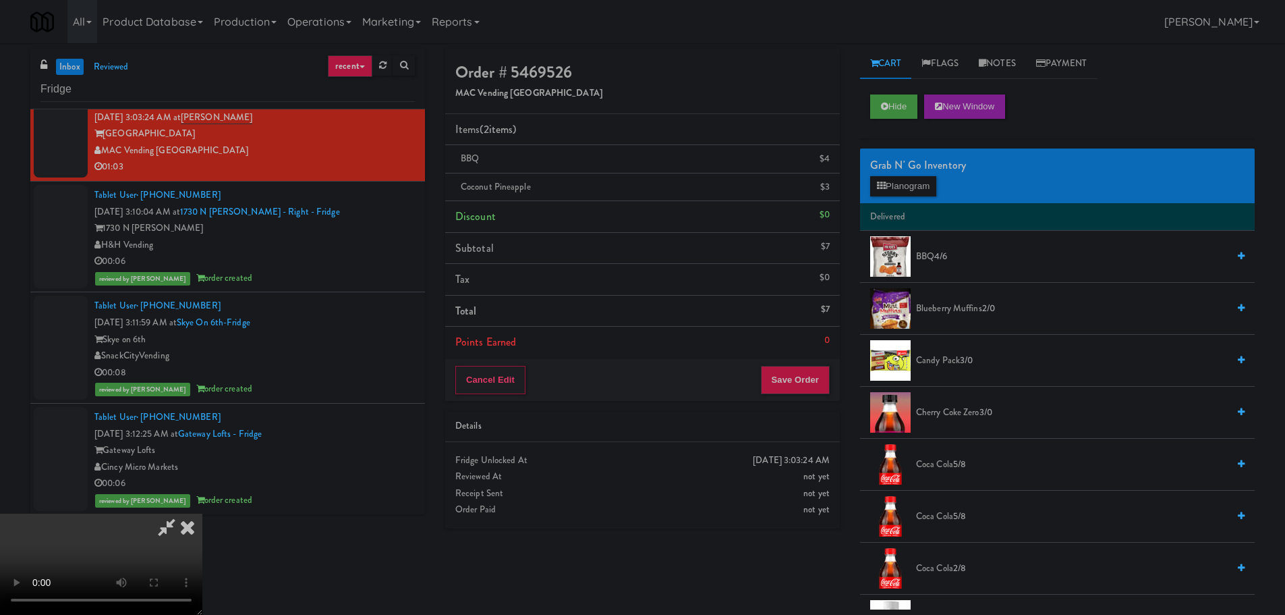
click at [202, 513] on video at bounding box center [101, 563] width 202 height 101
click at [915, 190] on button "Planogram" at bounding box center [903, 186] width 66 height 20
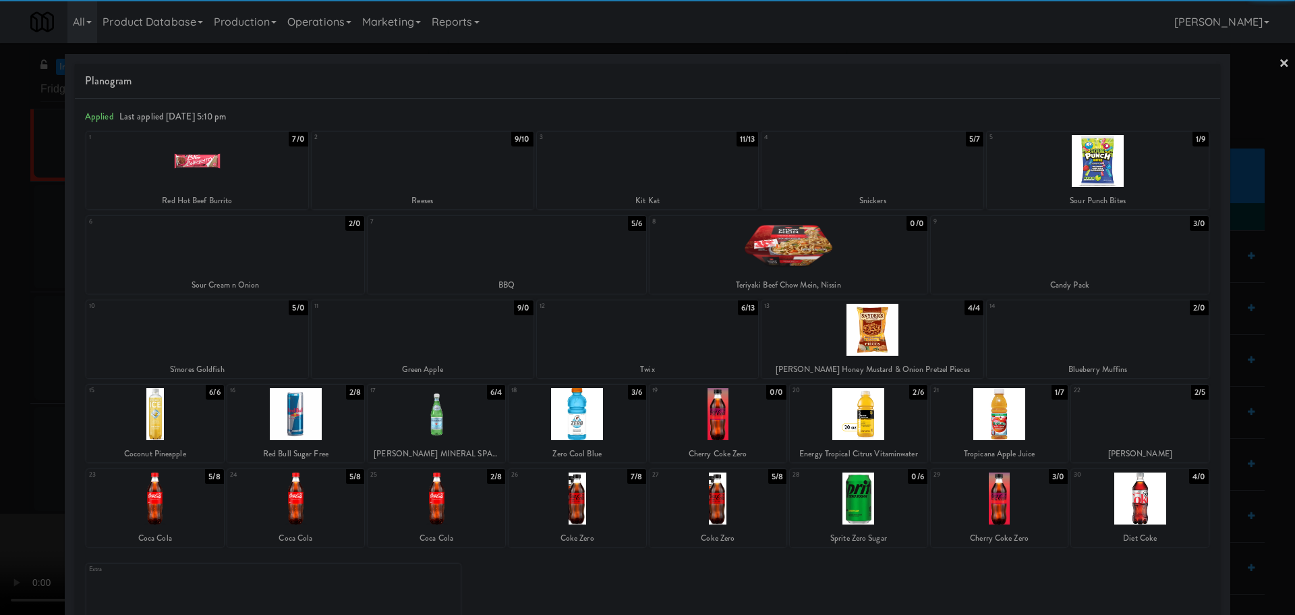
click at [569, 254] on div at bounding box center [507, 245] width 278 height 52
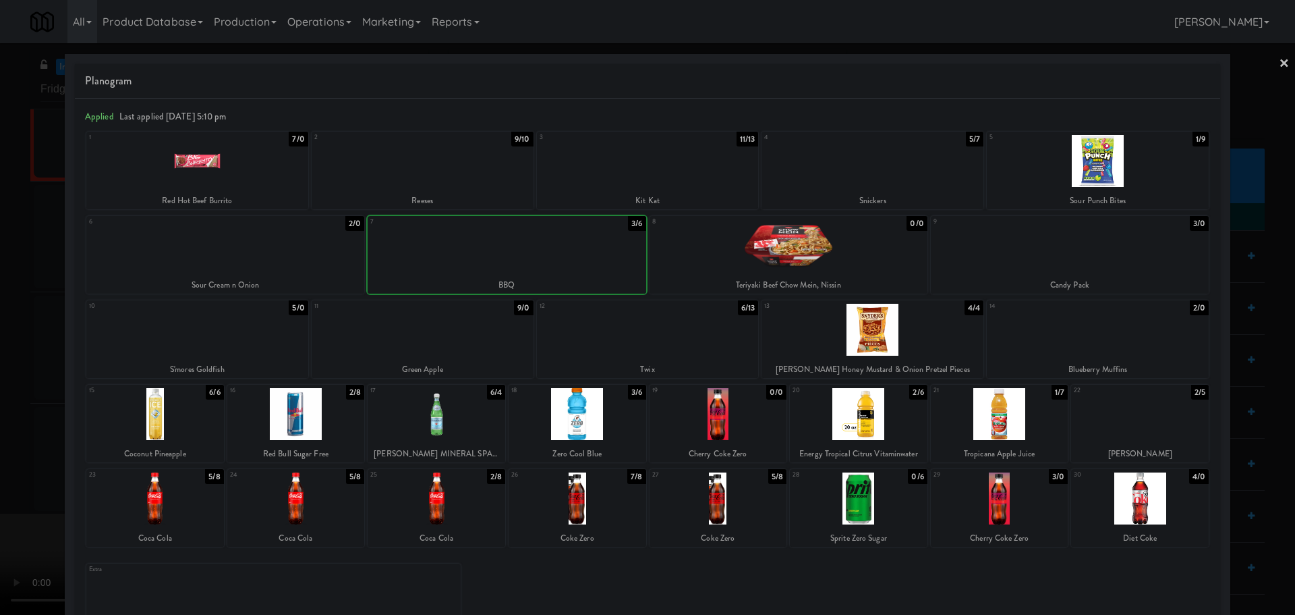
click at [0, 372] on div at bounding box center [647, 307] width 1295 height 615
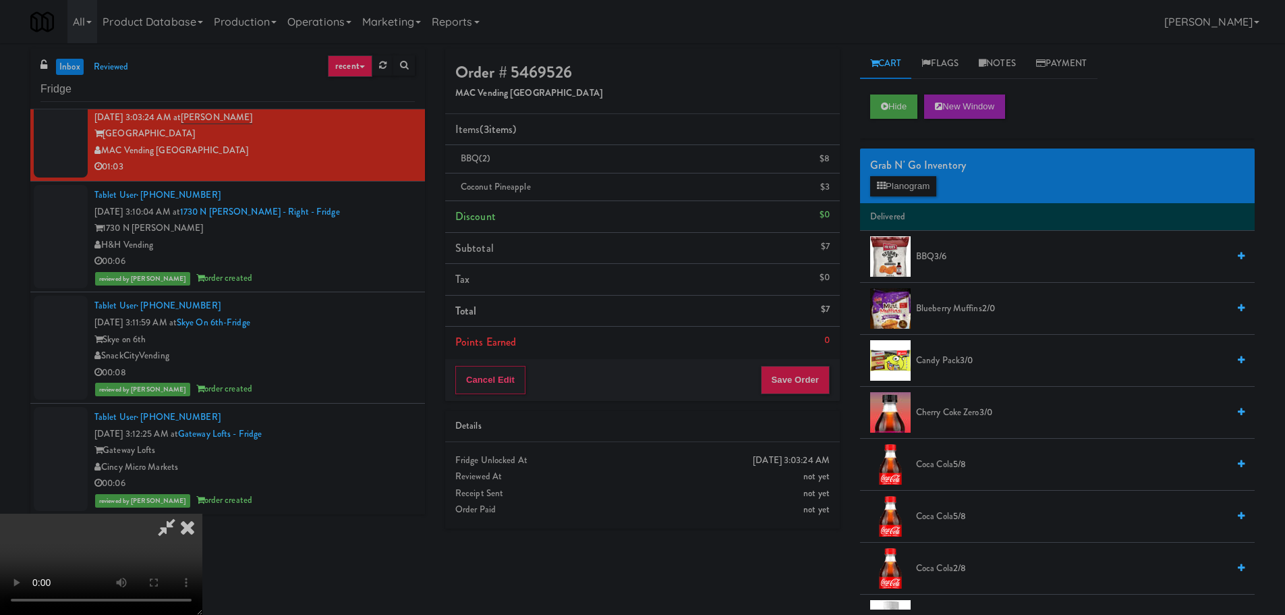
drag, startPoint x: 513, startPoint y: 300, endPoint x: 548, endPoint y: 308, distance: 36.7
click at [202, 513] on video at bounding box center [101, 563] width 202 height 101
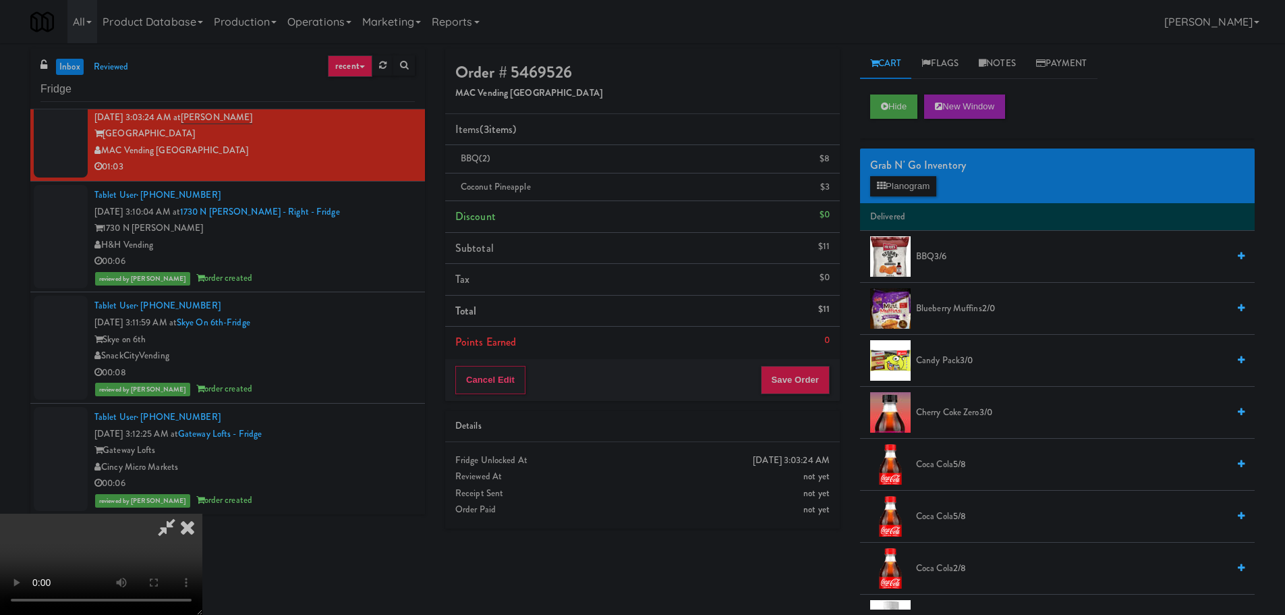
click at [202, 513] on video at bounding box center [101, 563] width 202 height 101
click at [907, 181] on button "Planogram" at bounding box center [903, 186] width 66 height 20
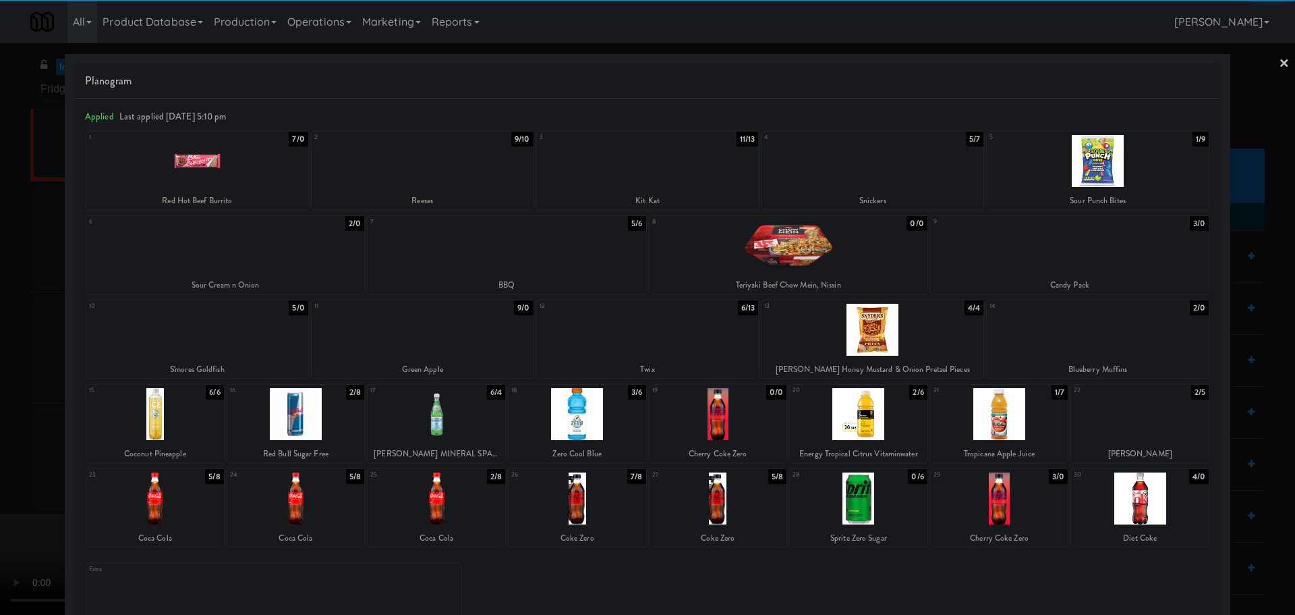
click at [675, 343] on div at bounding box center [648, 330] width 222 height 52
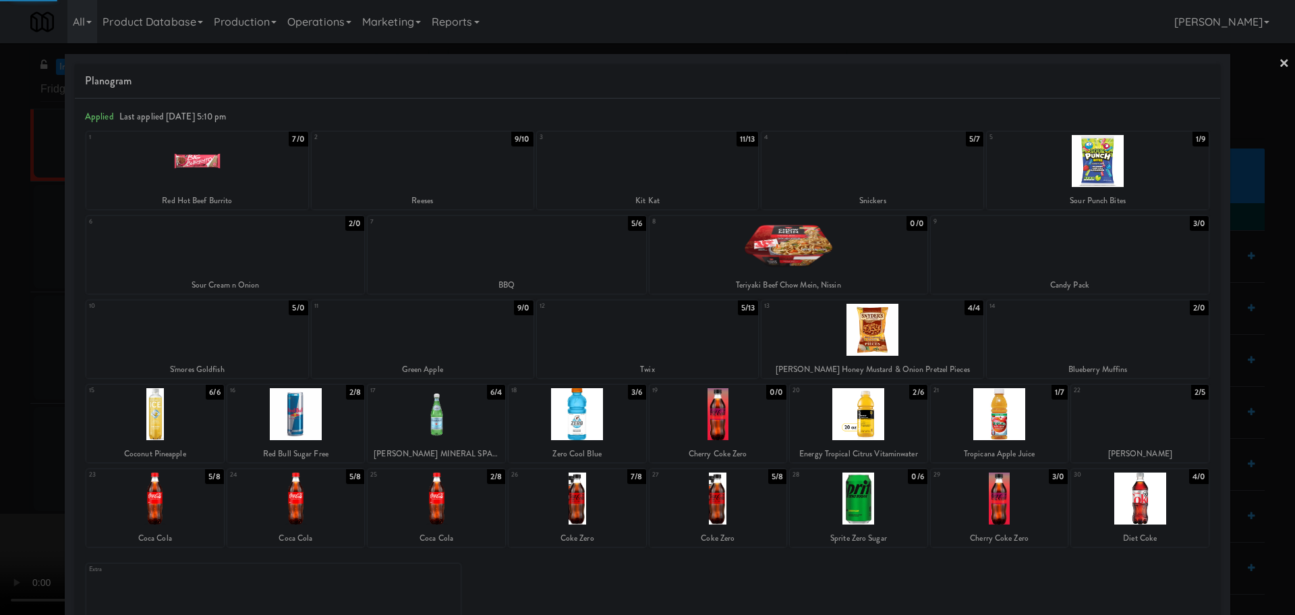
click at [0, 393] on div at bounding box center [647, 307] width 1295 height 615
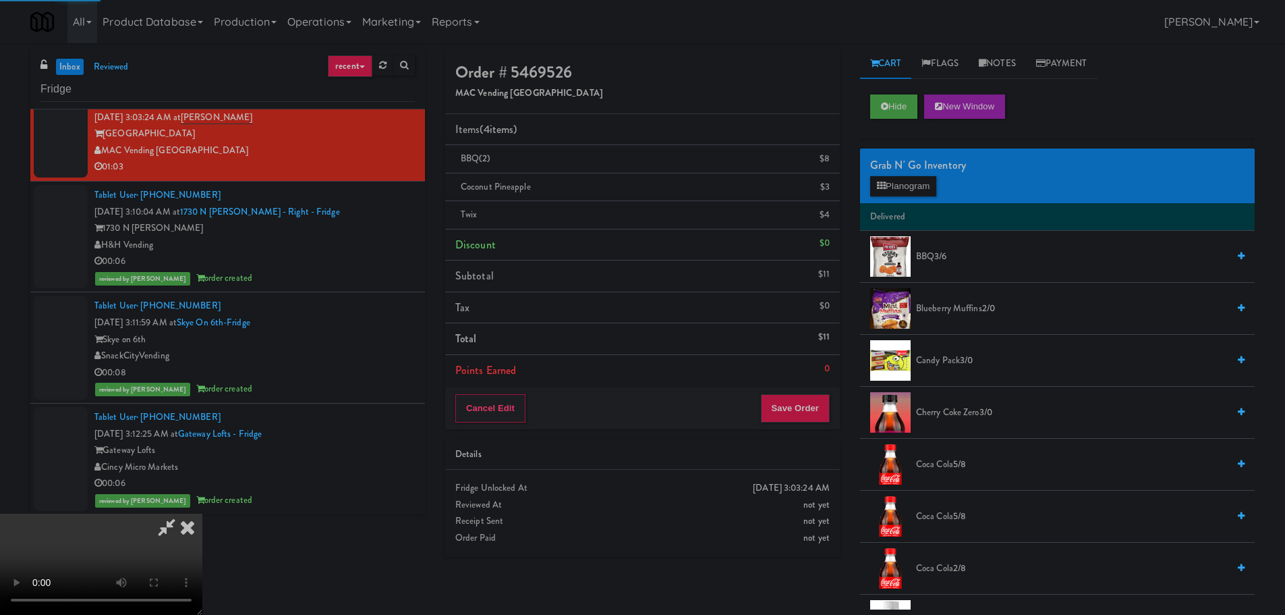
click at [202, 513] on video at bounding box center [101, 563] width 202 height 101
drag, startPoint x: 635, startPoint y: 368, endPoint x: 669, endPoint y: 370, distance: 33.1
click at [202, 513] on video at bounding box center [101, 563] width 202 height 101
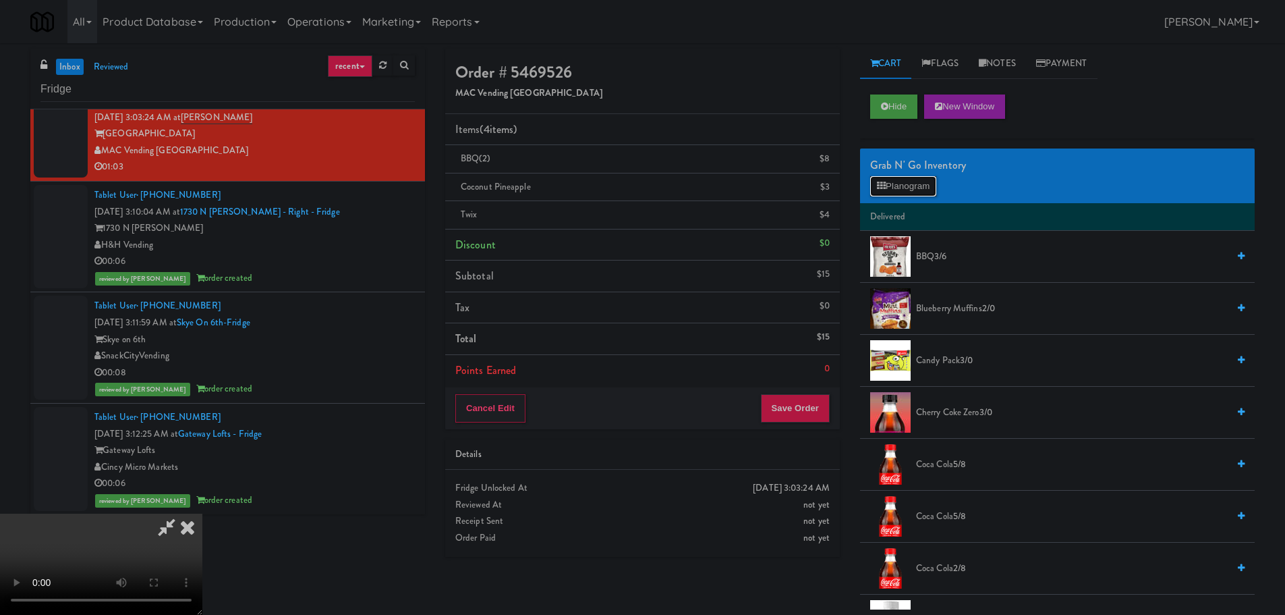
click at [932, 186] on button "Planogram" at bounding box center [903, 186] width 66 height 20
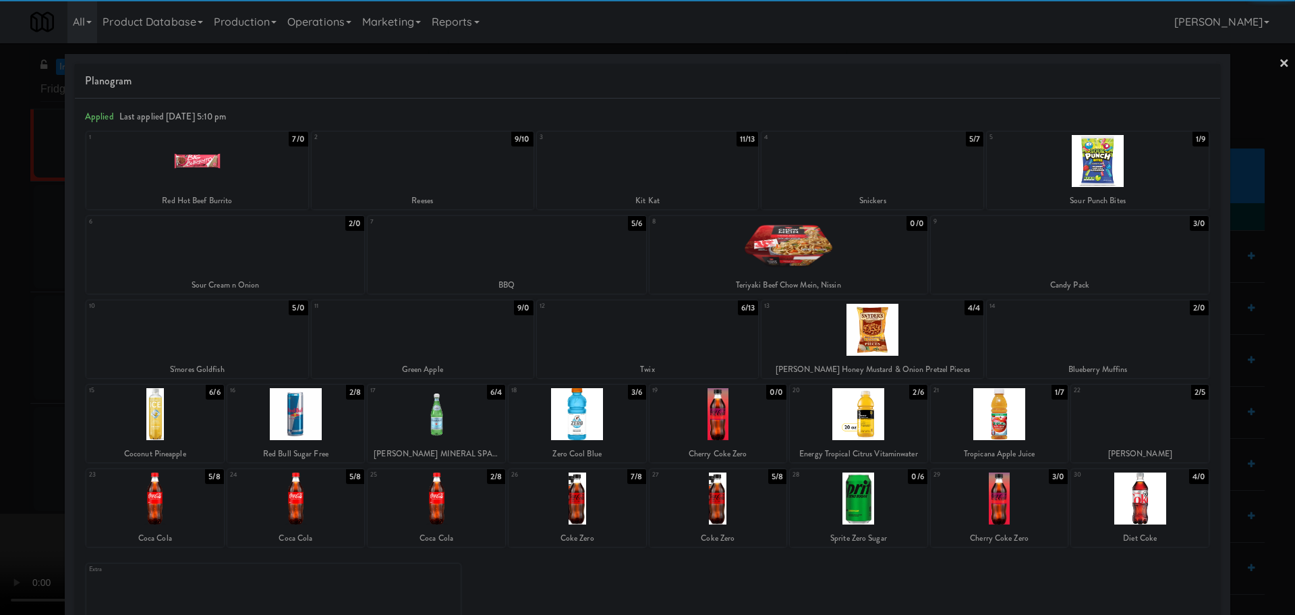
click at [271, 246] on div at bounding box center [225, 245] width 278 height 52
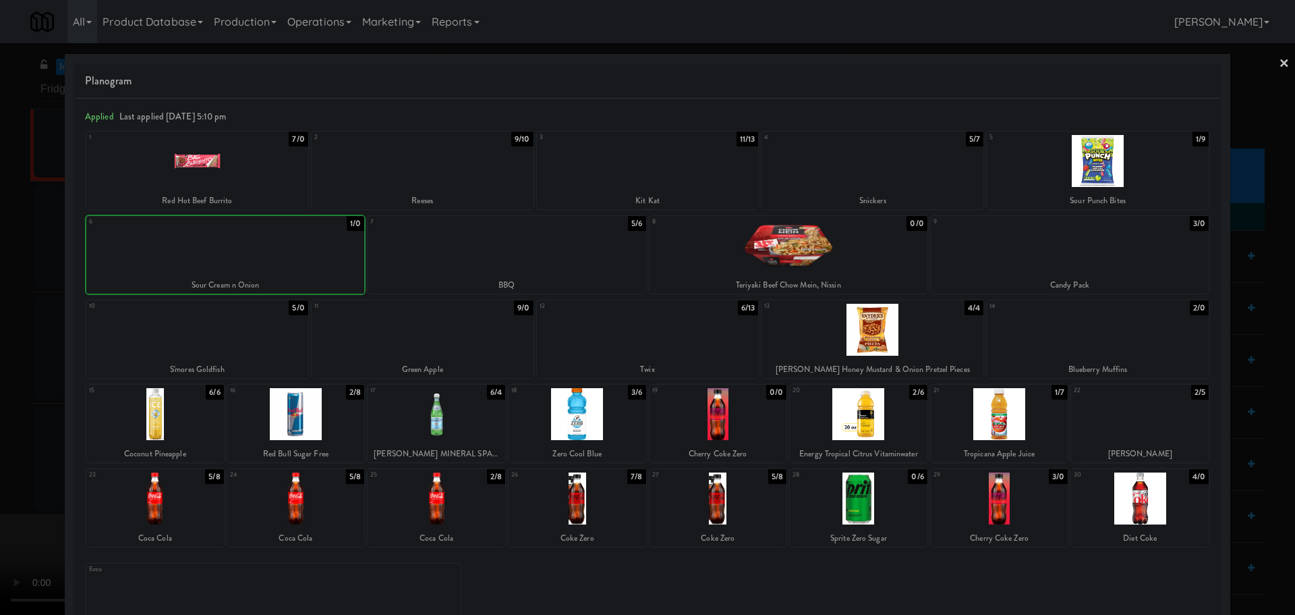
click at [0, 349] on div at bounding box center [647, 307] width 1295 height 615
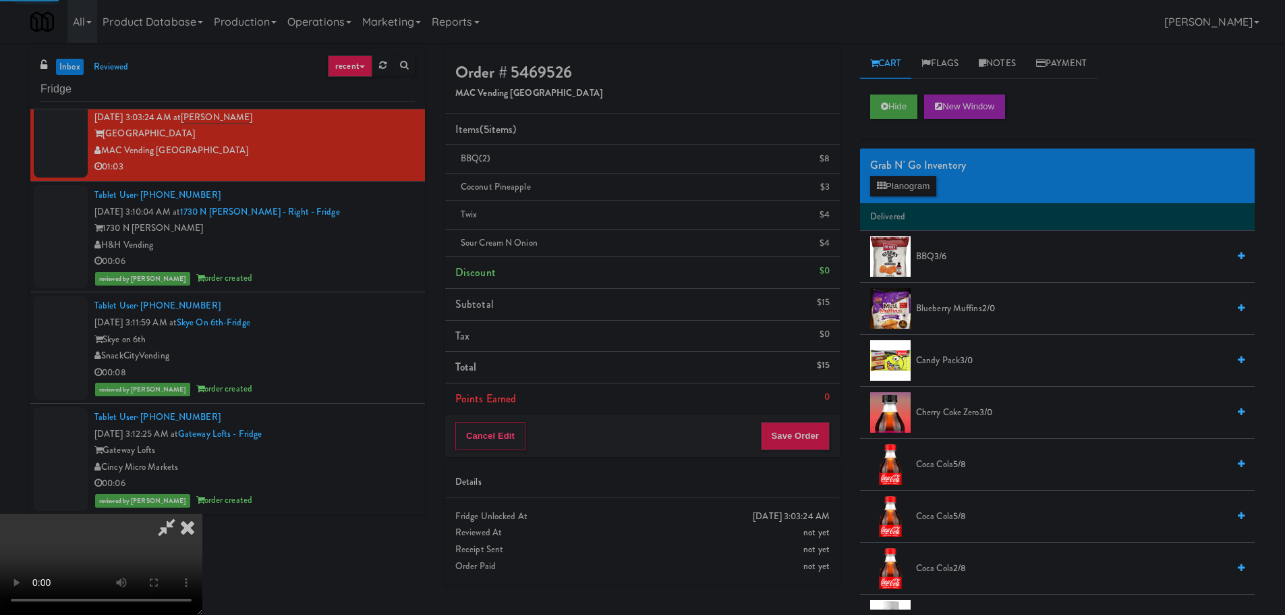
drag, startPoint x: 540, startPoint y: 291, endPoint x: 555, endPoint y: 293, distance: 14.9
click at [202, 513] on video at bounding box center [101, 563] width 202 height 101
click at [789, 432] on button "Save Order" at bounding box center [795, 436] width 69 height 28
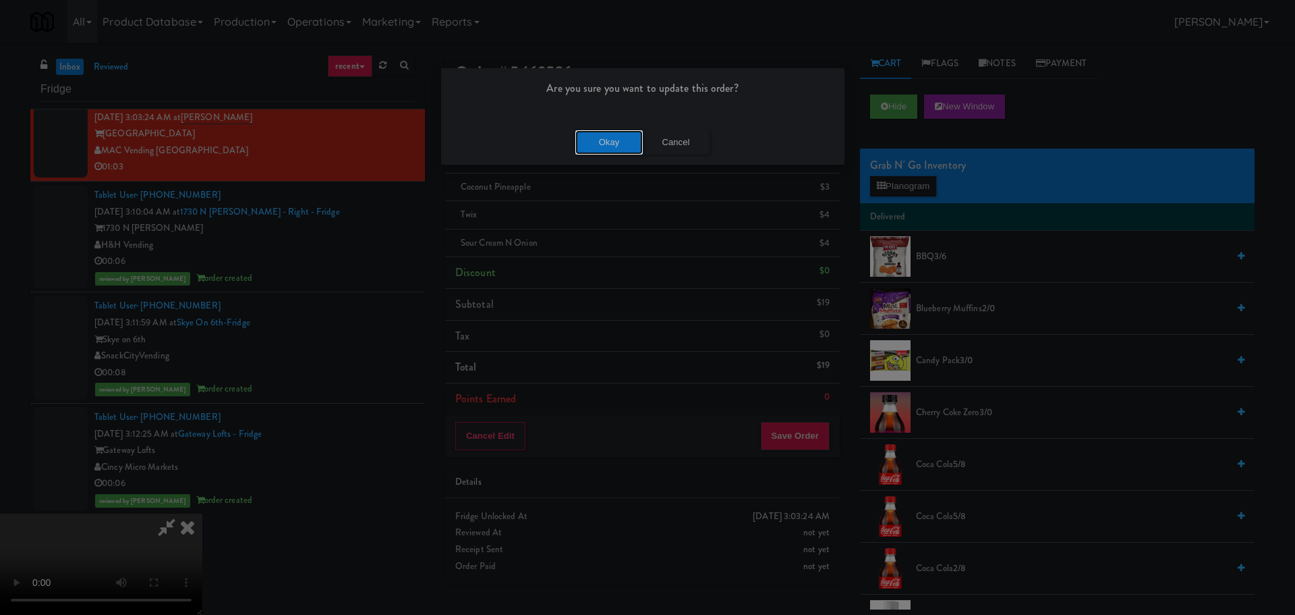
click at [614, 137] on button "Okay" at bounding box center [608, 142] width 67 height 24
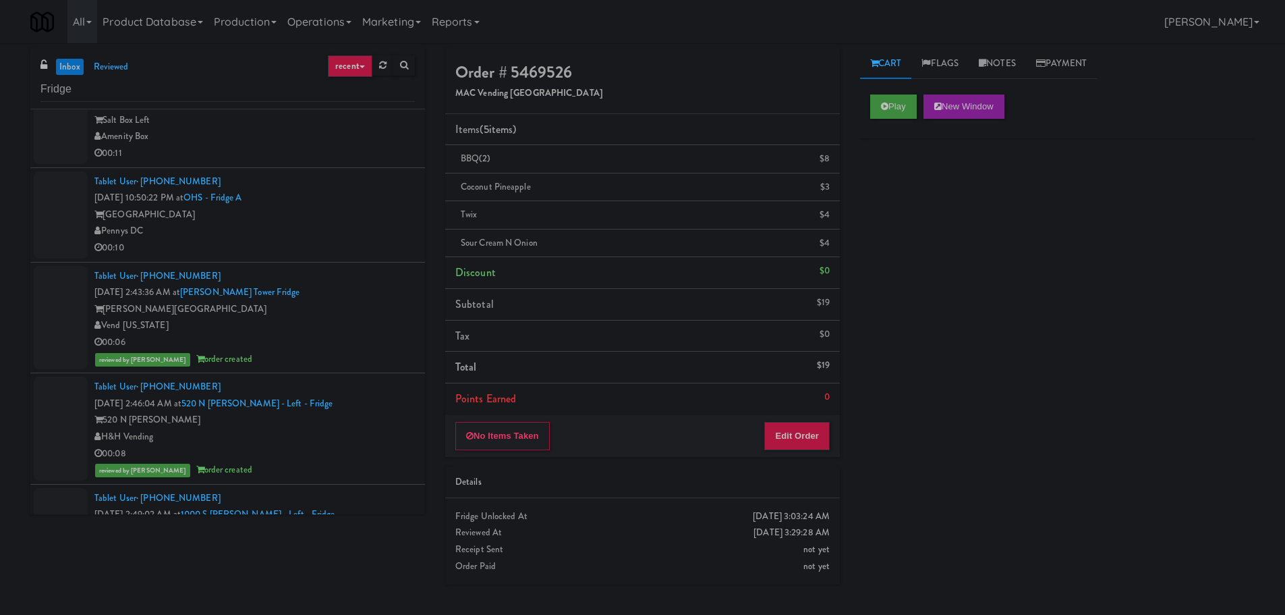
scroll to position [1079, 0]
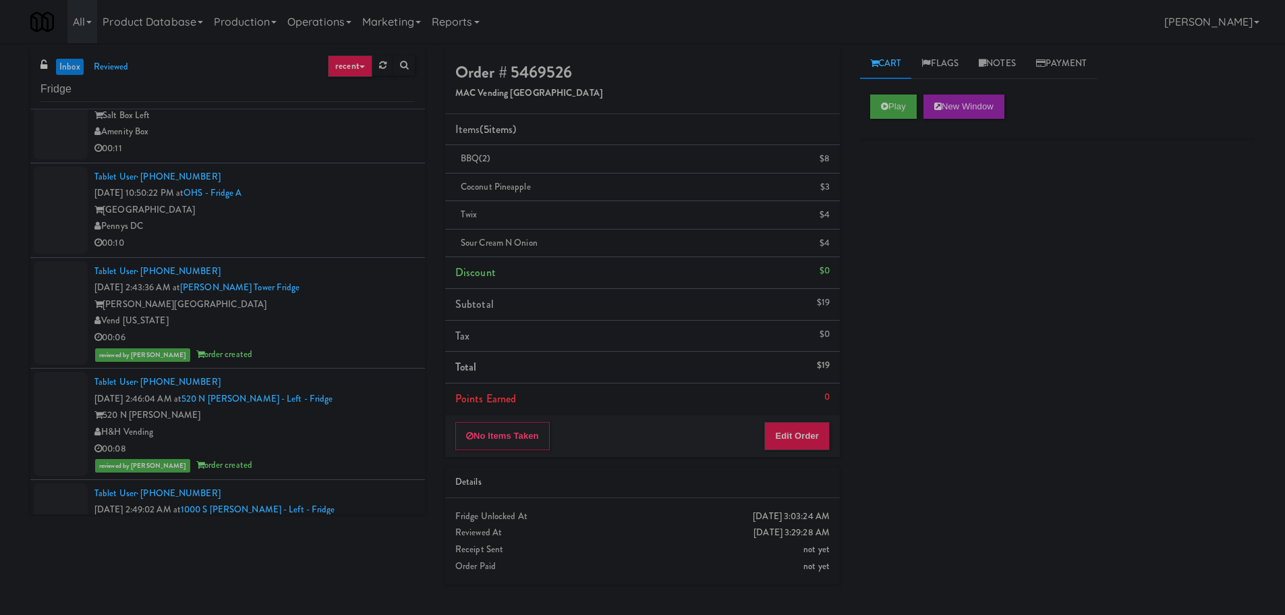
click at [358, 227] on div "Pennys DC" at bounding box center [254, 226] width 320 height 17
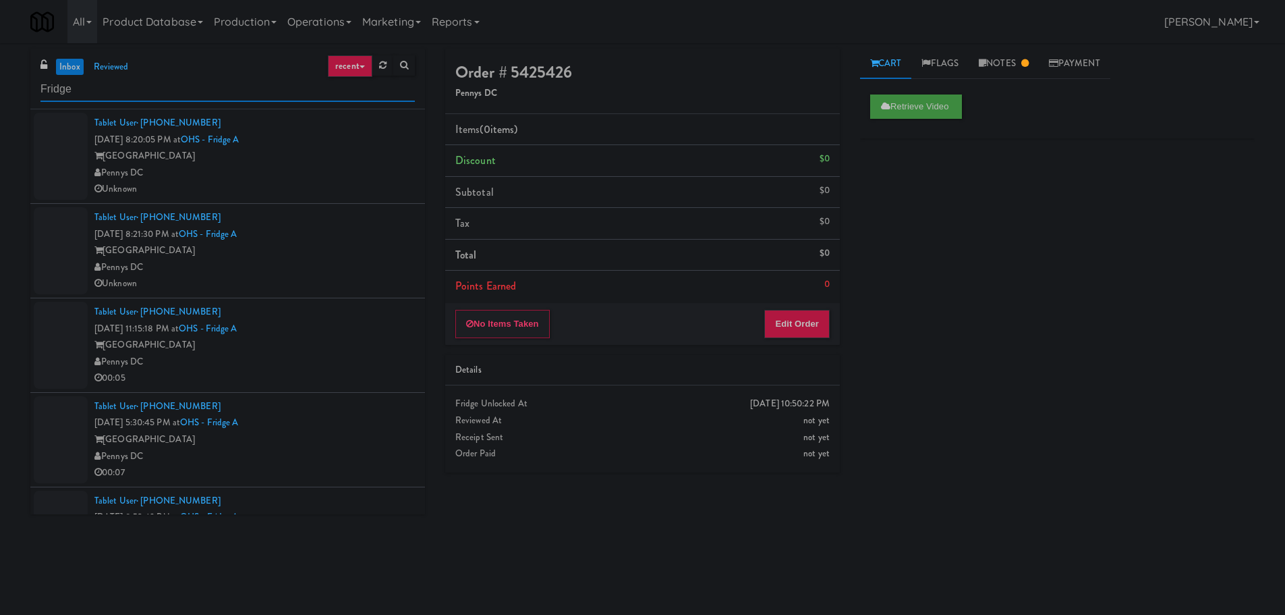
click at [163, 82] on input "Fridge" at bounding box center [227, 89] width 374 height 25
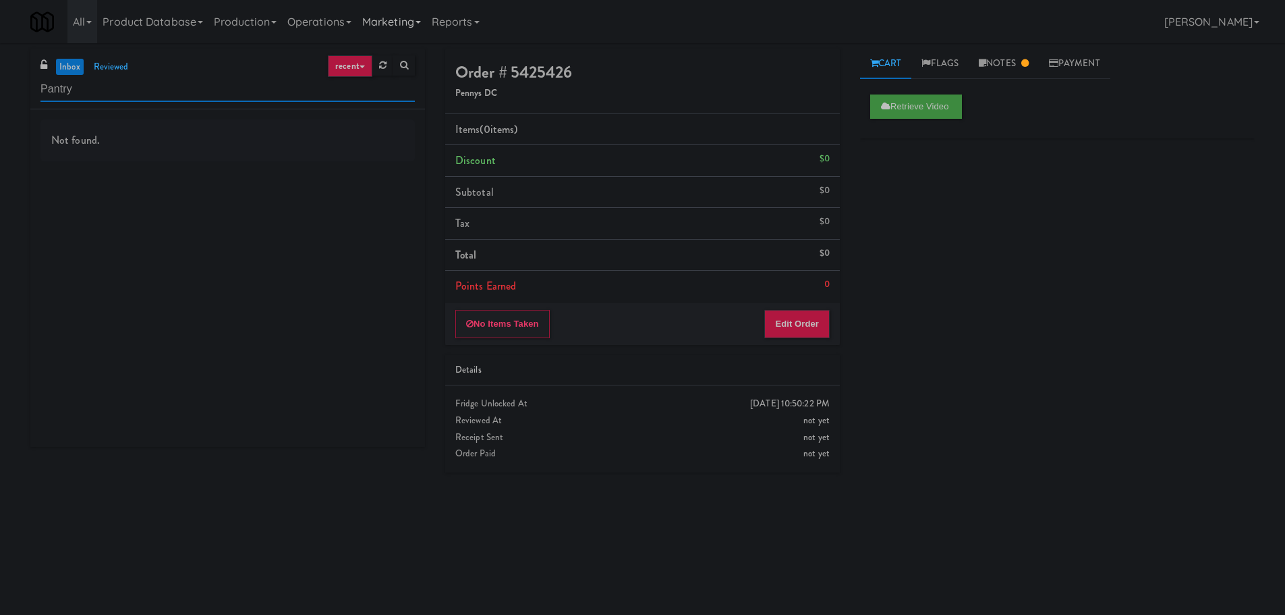
type input "Pantry"
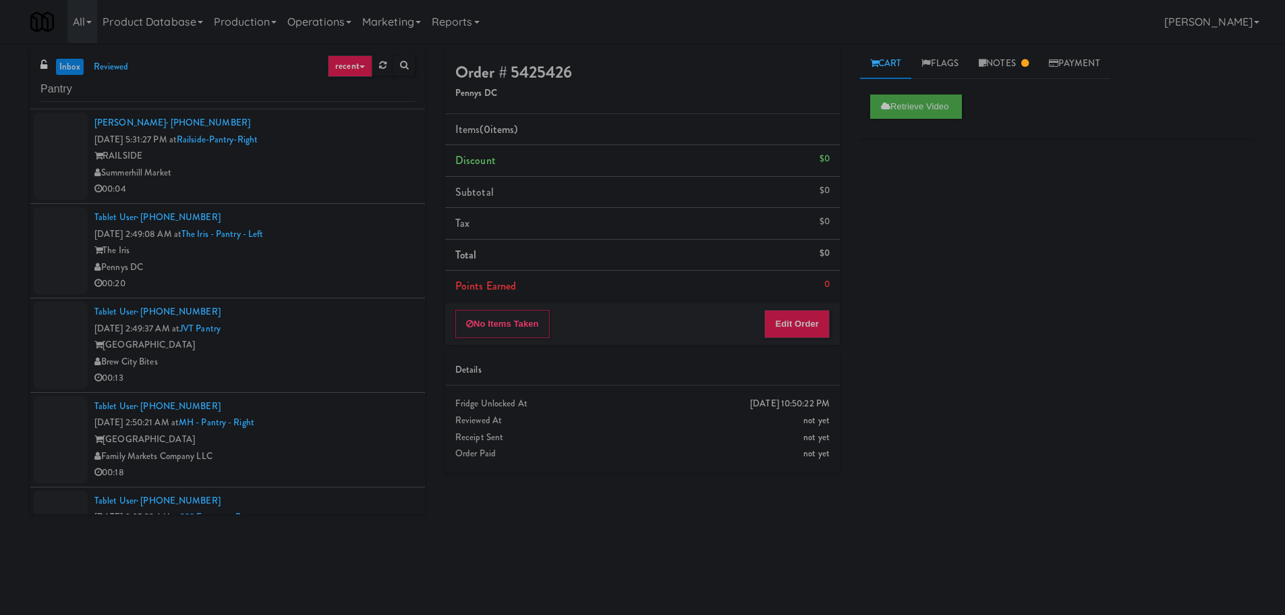
click at [369, 177] on div "Summerhill Market" at bounding box center [254, 173] width 320 height 17
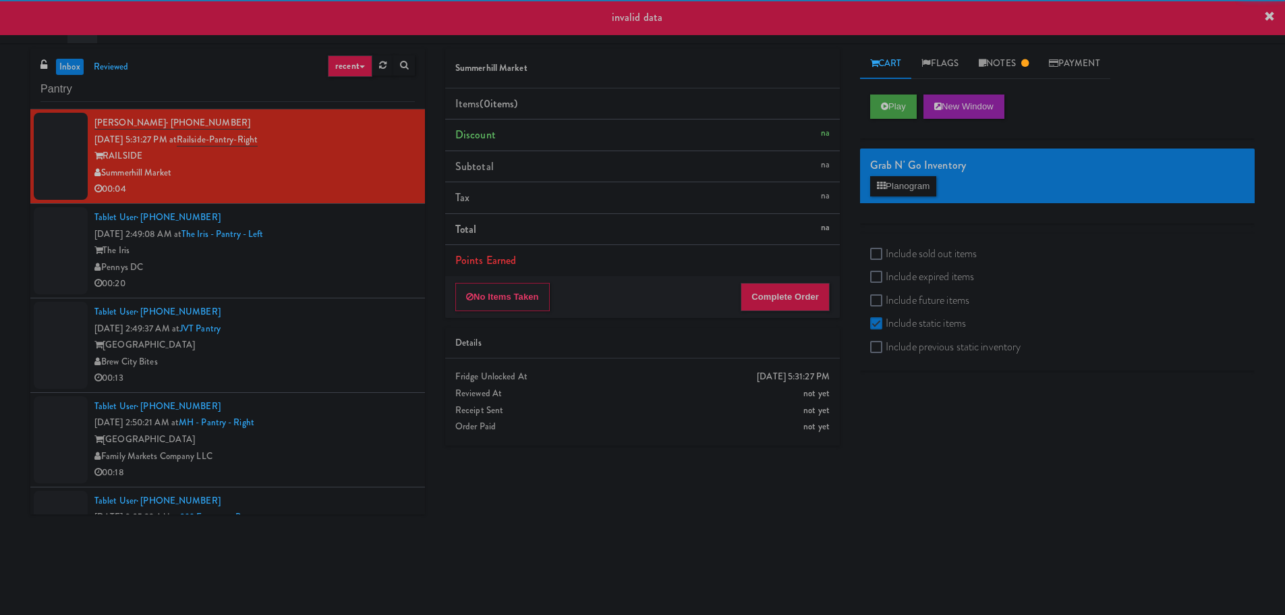
click at [357, 259] on div "Pennys DC" at bounding box center [254, 267] width 320 height 17
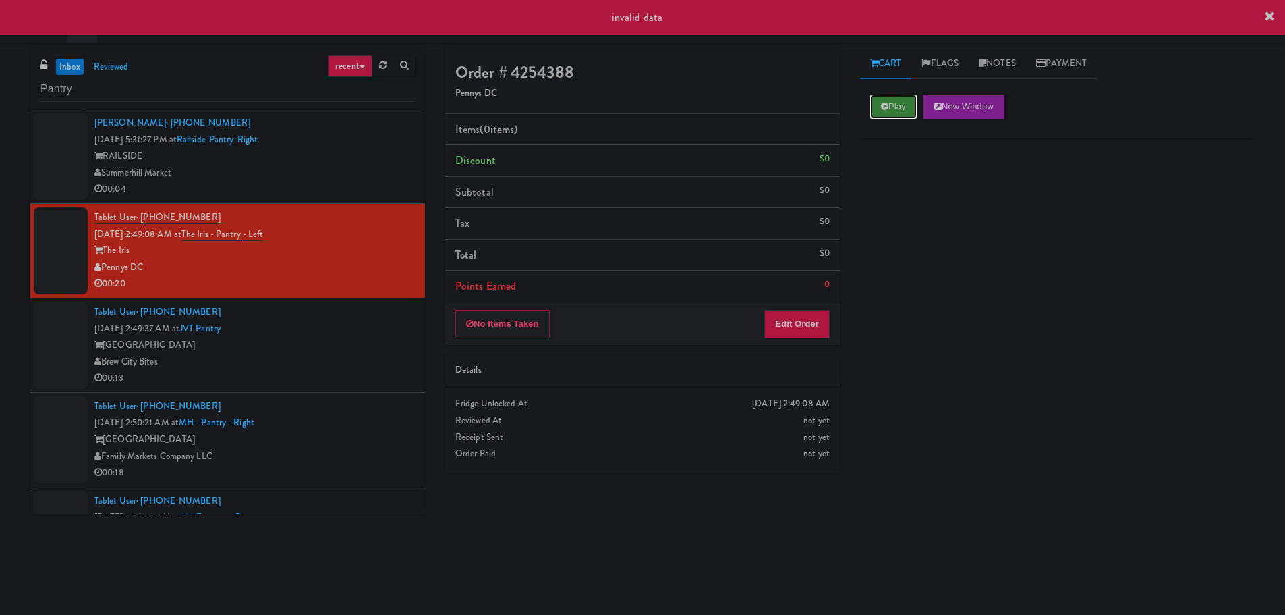
click at [880, 100] on button "Play" at bounding box center [893, 106] width 47 height 24
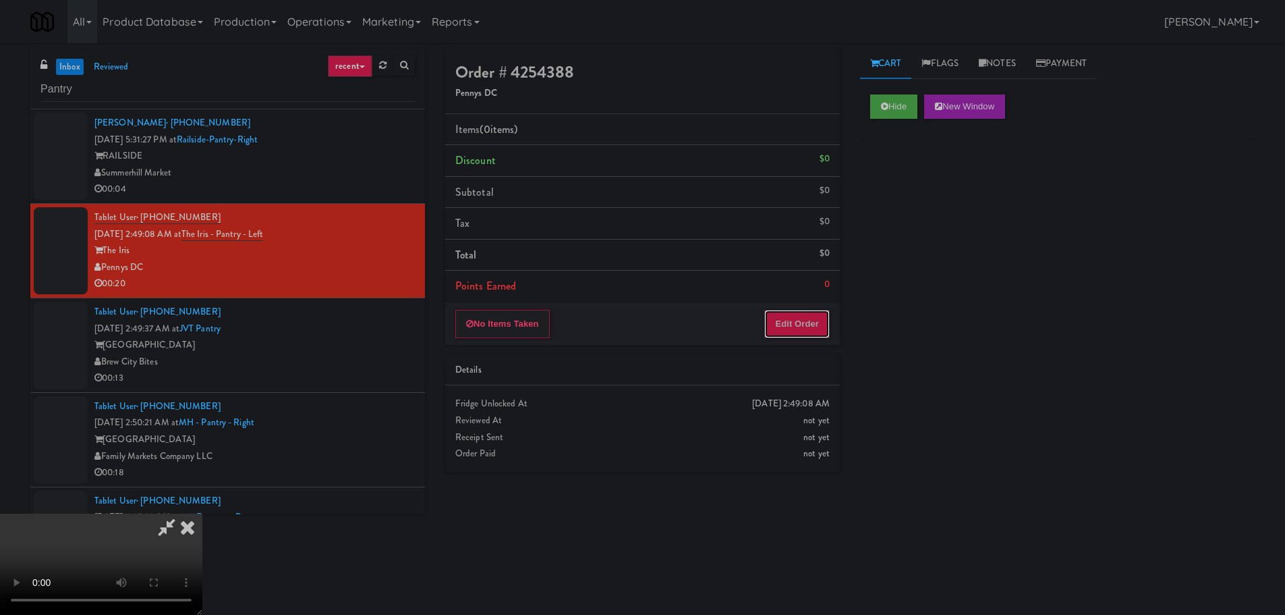
click at [821, 313] on button "Edit Order" at bounding box center [796, 324] width 65 height 28
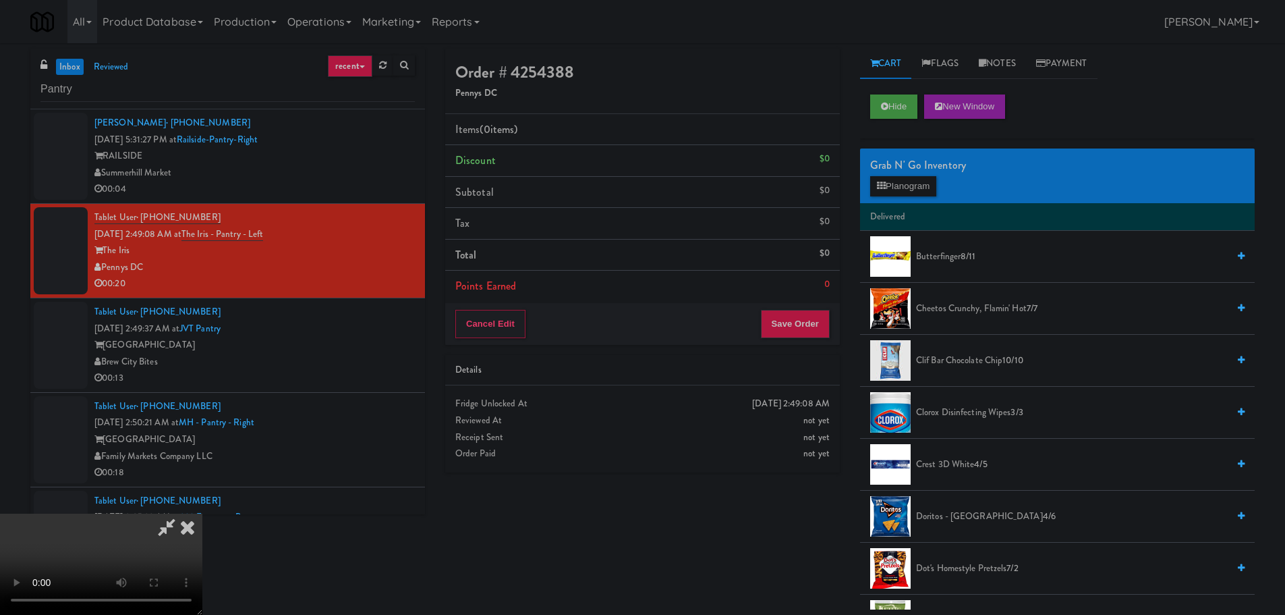
click at [202, 513] on video at bounding box center [101, 563] width 202 height 101
click at [954, 308] on span "Cheetos Crunchy, Flamin' Hot 7/7" at bounding box center [1072, 308] width 312 height 17
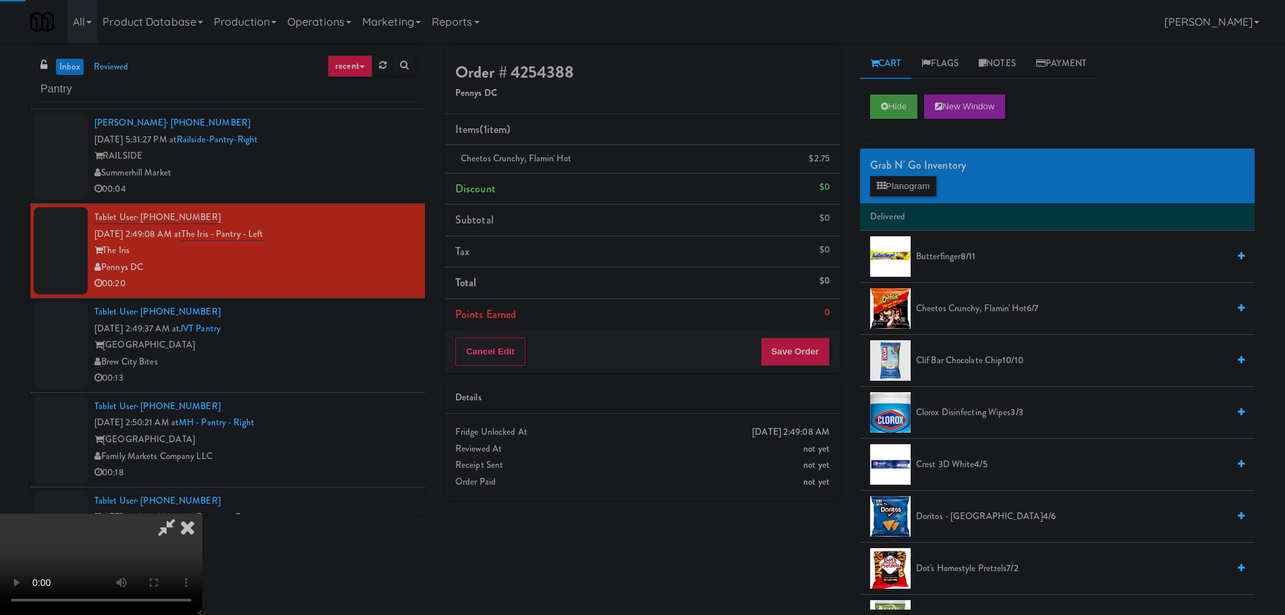
click at [202, 513] on video at bounding box center [101, 563] width 202 height 101
click at [932, 309] on span "Cheetos Crunchy, Flamin' Hot 6/7" at bounding box center [1072, 308] width 312 height 17
click at [202, 513] on video at bounding box center [101, 563] width 202 height 101
click at [803, 339] on button "Save Order" at bounding box center [795, 351] width 69 height 28
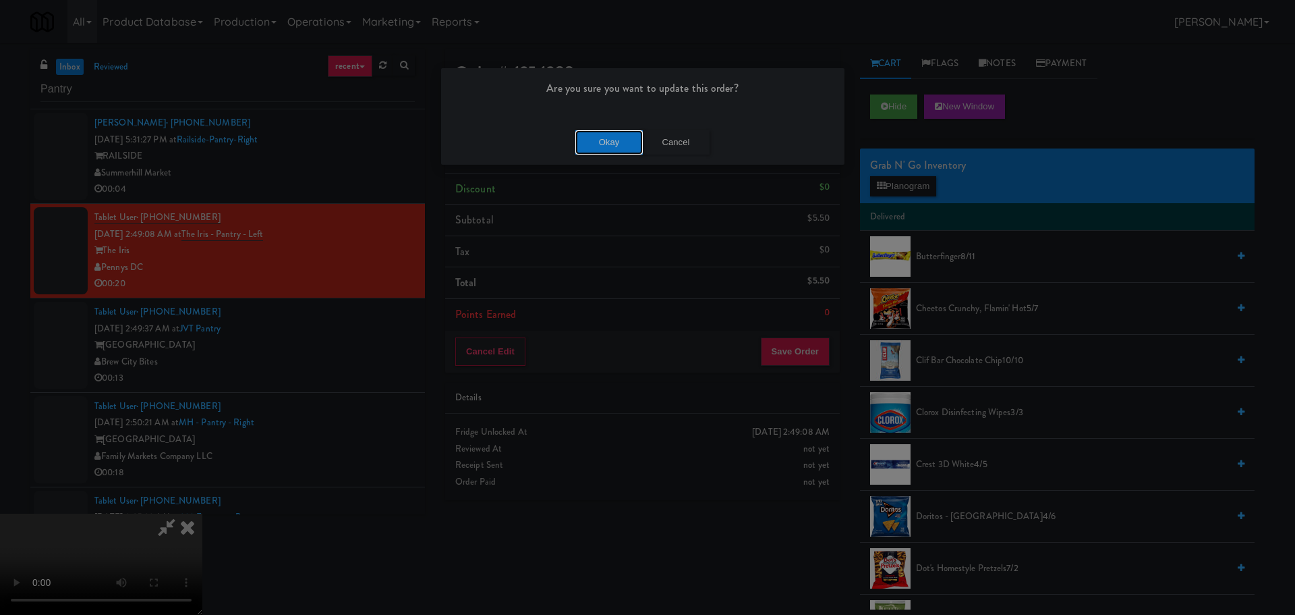
click at [611, 138] on button "Okay" at bounding box center [608, 142] width 67 height 24
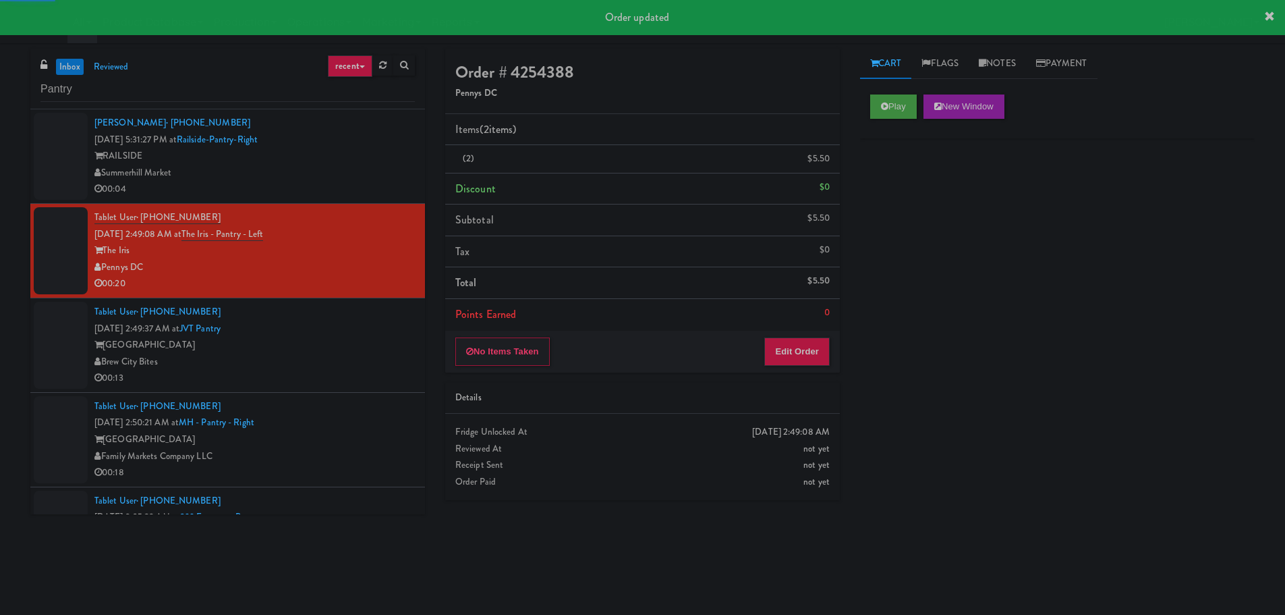
click at [354, 331] on div "Tablet User · (847) 323-5556 [DATE] 2:49:37 AM at [GEOGRAPHIC_DATA] [GEOGRAPHIC…" at bounding box center [254, 345] width 320 height 83
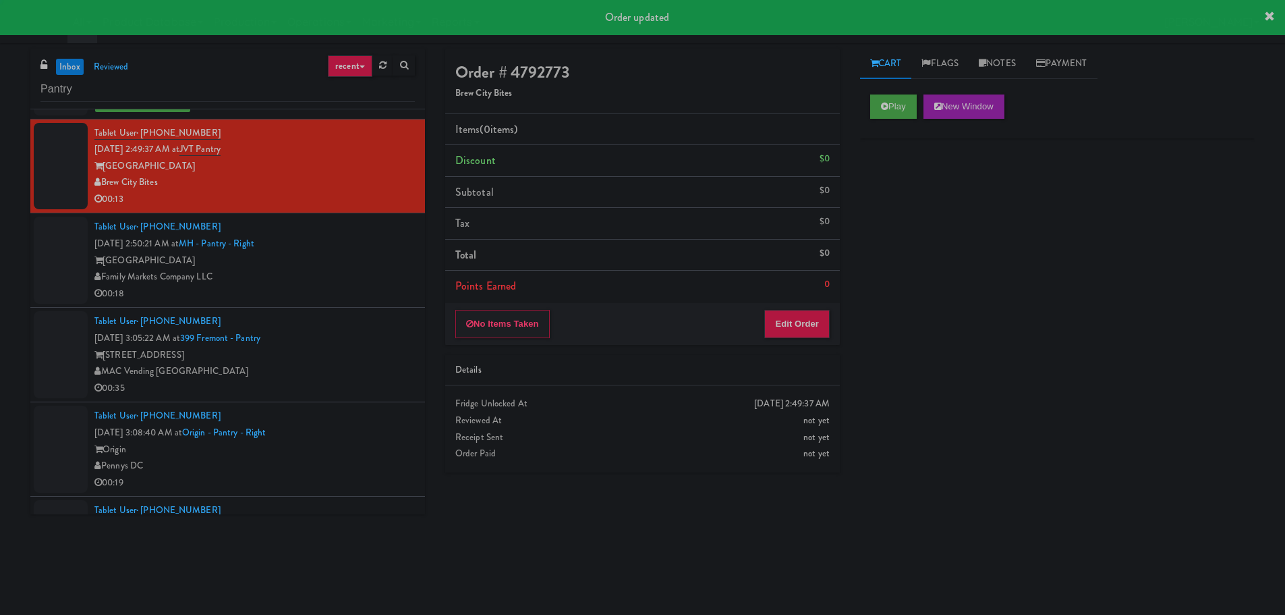
scroll to position [202, 0]
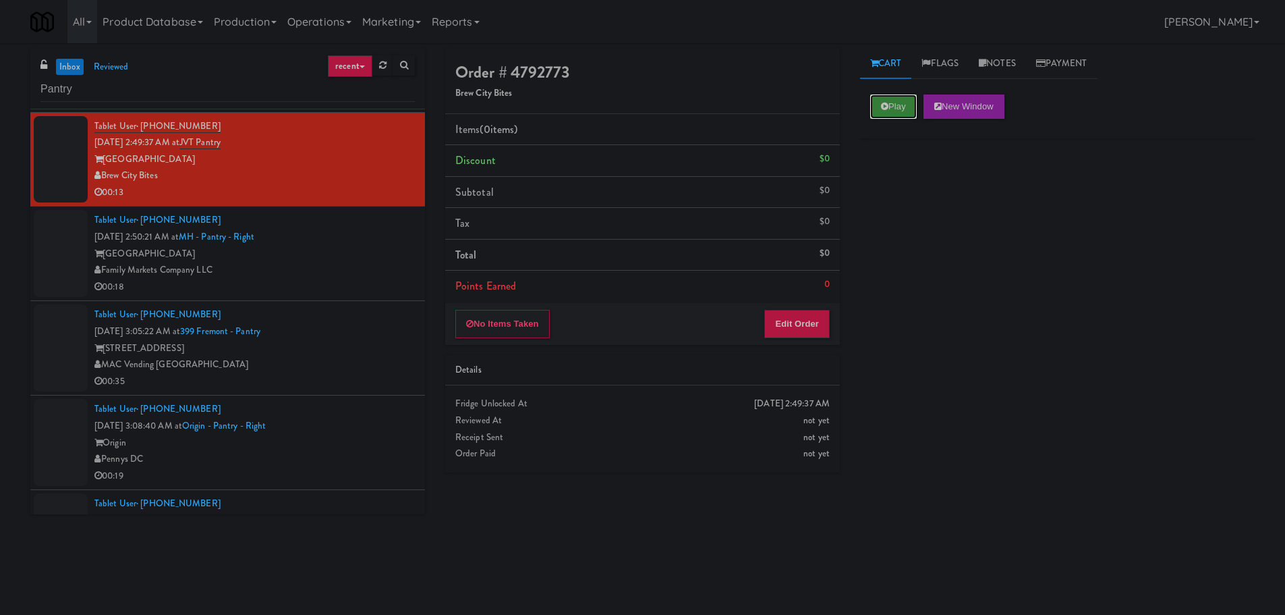
click at [889, 113] on button "Play" at bounding box center [893, 106] width 47 height 24
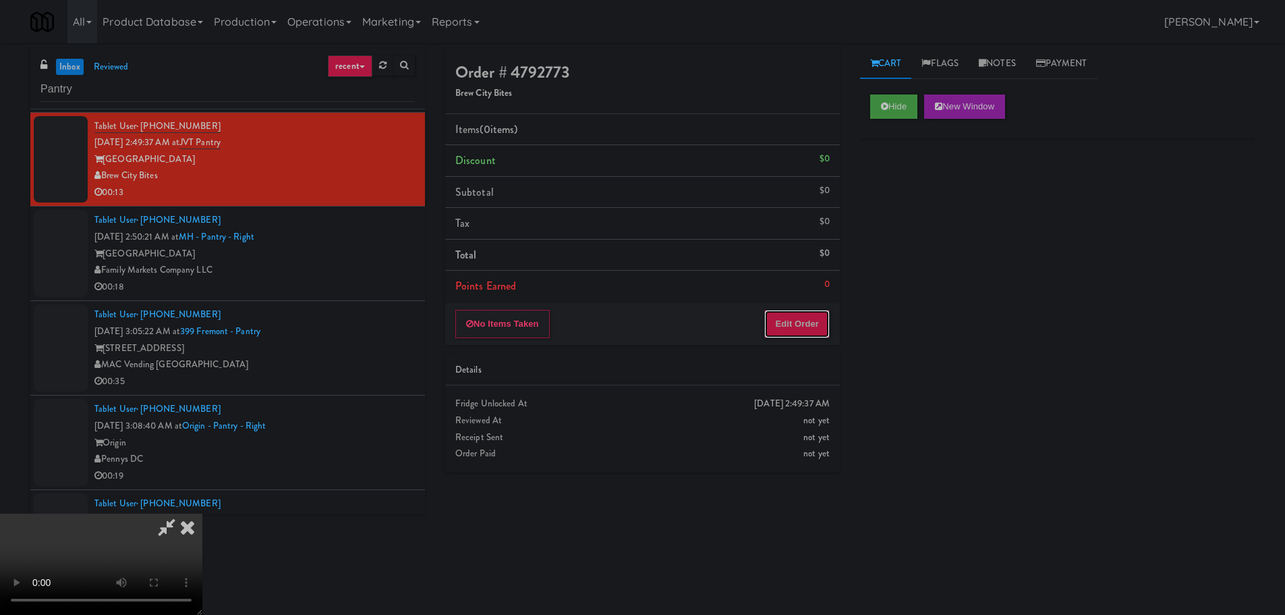
click at [804, 316] on button "Edit Order" at bounding box center [796, 324] width 65 height 28
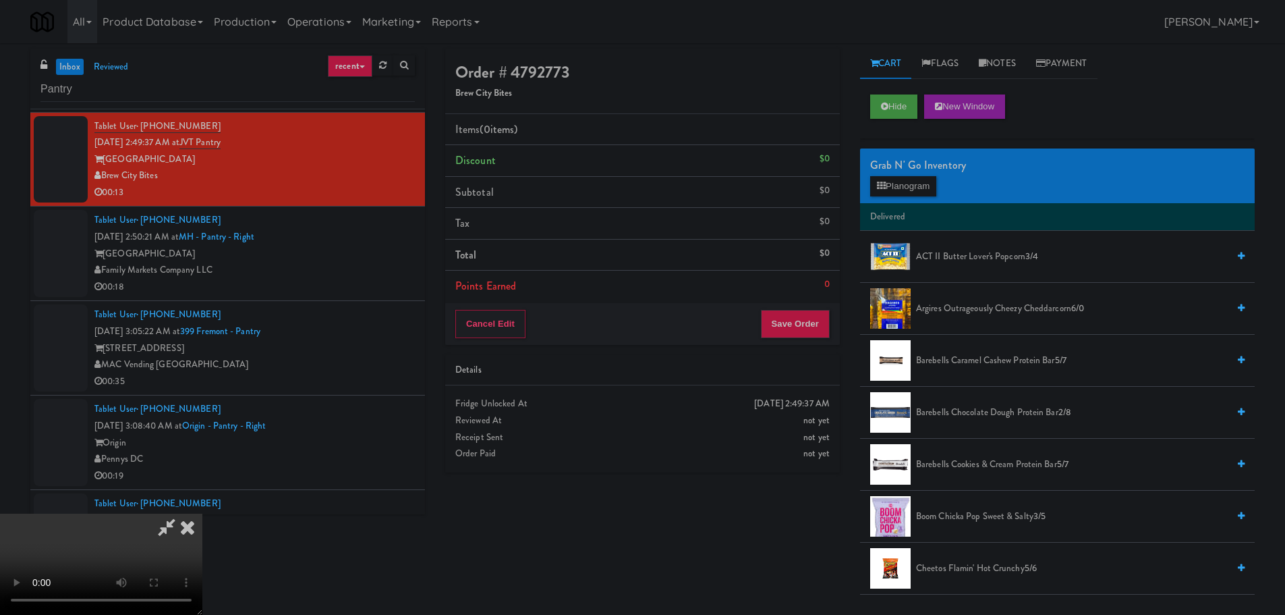
scroll to position [0, 0]
click at [202, 513] on video at bounding box center [101, 563] width 202 height 101
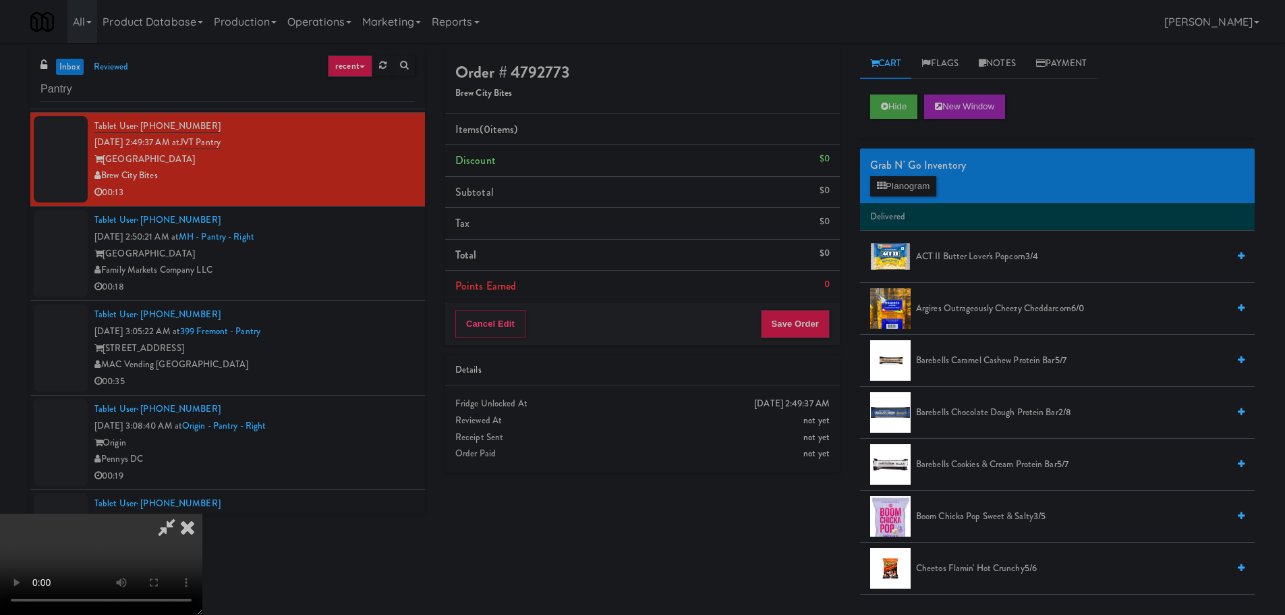
scroll to position [232, 0]
click at [202, 513] on video at bounding box center [101, 563] width 202 height 101
click at [930, 190] on button "Planogram" at bounding box center [903, 186] width 66 height 20
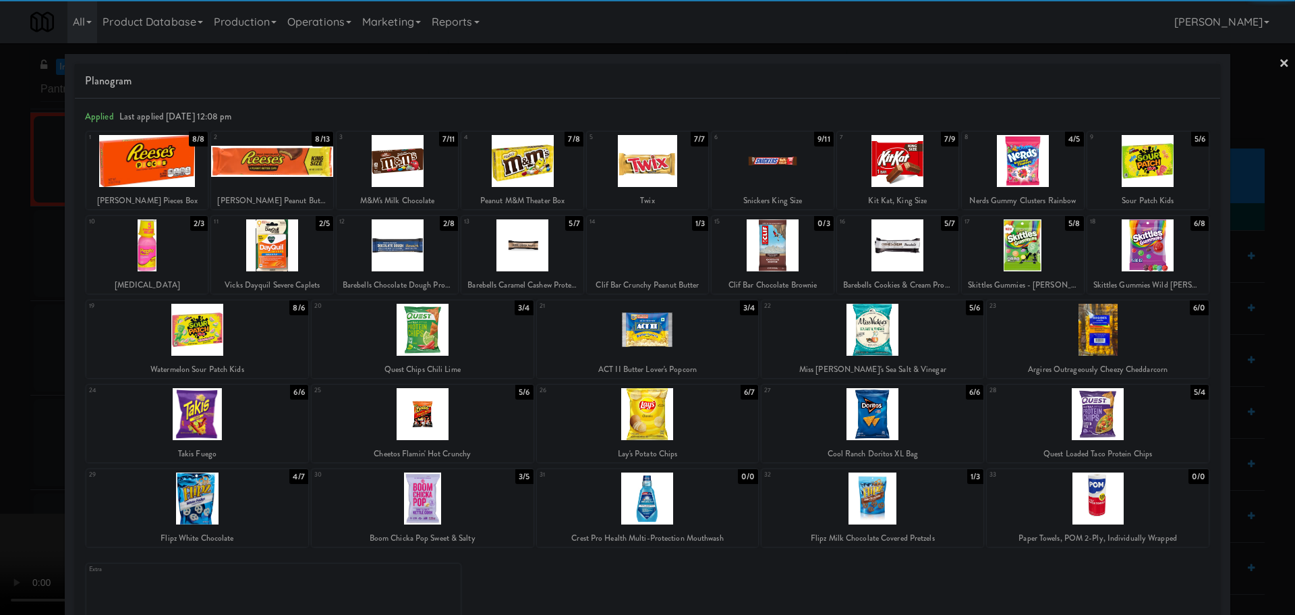
click at [451, 405] on div at bounding box center [423, 414] width 222 height 52
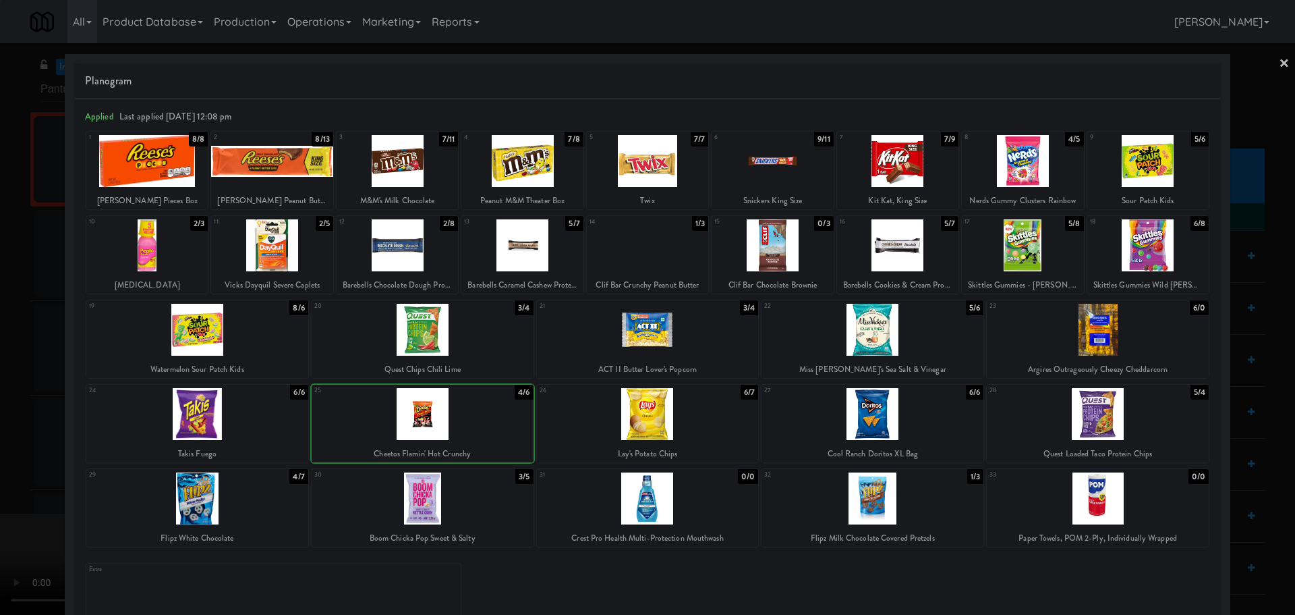
click at [4, 443] on div at bounding box center [647, 307] width 1295 height 615
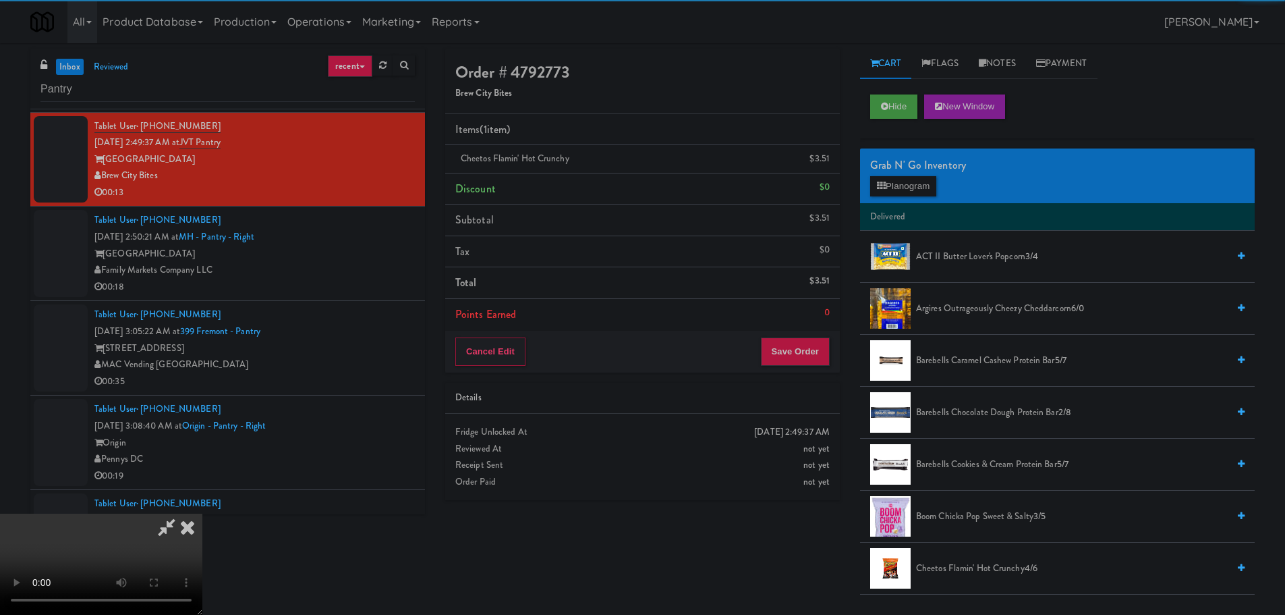
drag, startPoint x: 337, startPoint y: 394, endPoint x: 441, endPoint y: 388, distance: 103.4
click at [202, 513] on video at bounding box center [101, 563] width 202 height 101
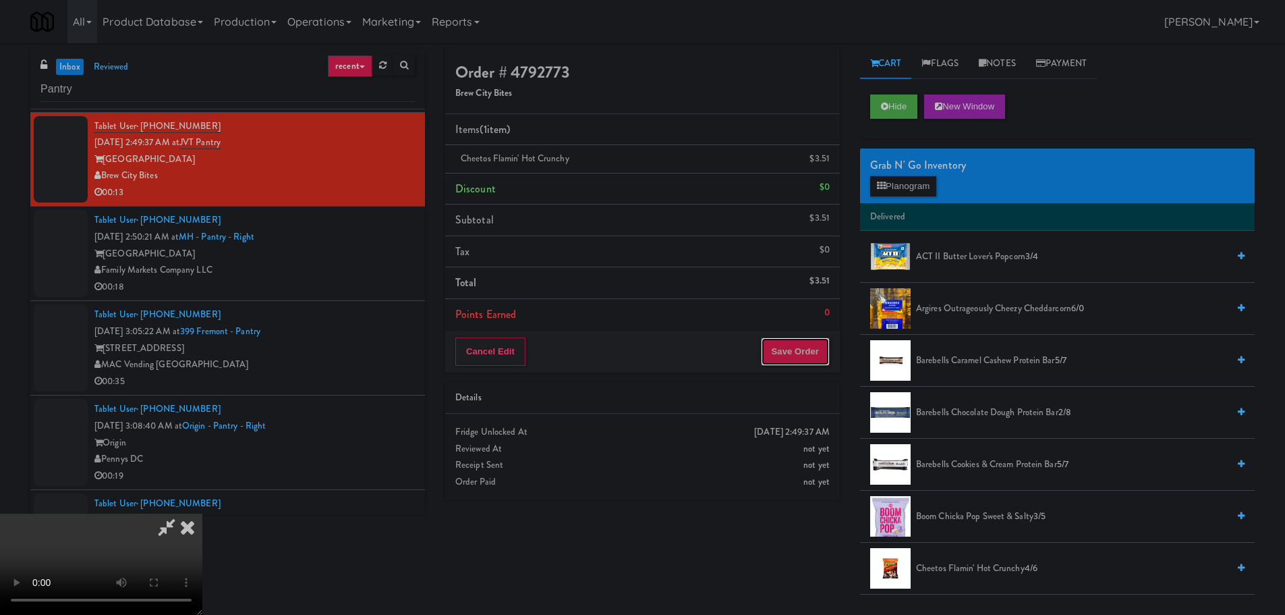
click at [797, 339] on button "Save Order" at bounding box center [795, 351] width 69 height 28
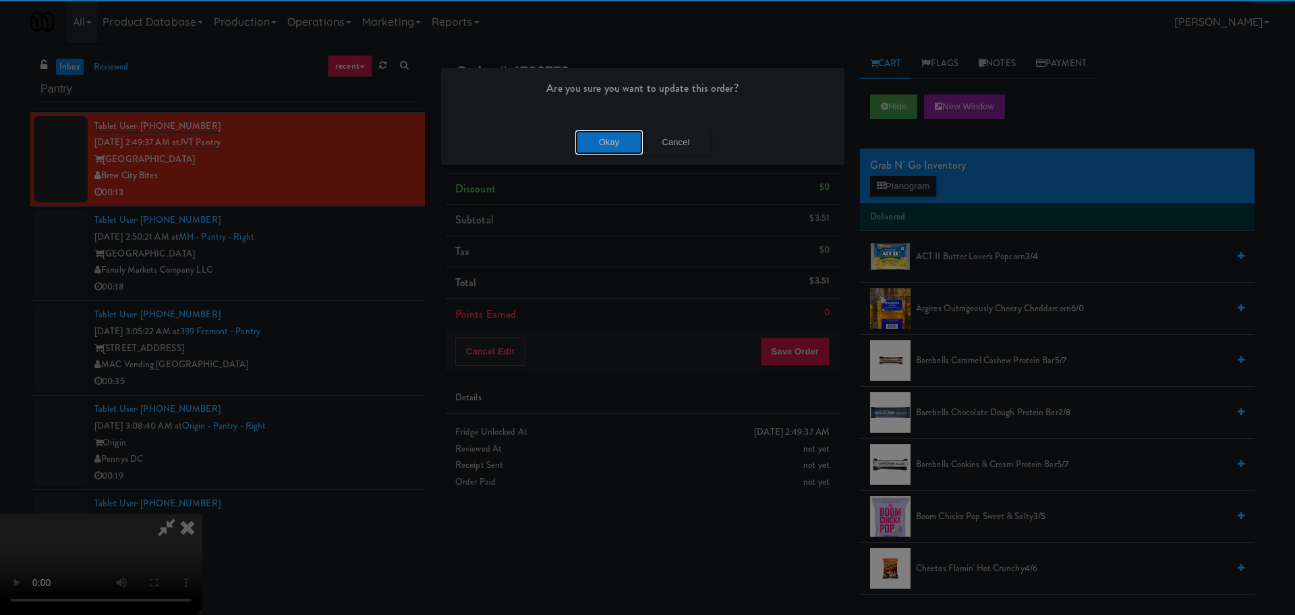
click at [622, 146] on button "Okay" at bounding box center [608, 142] width 67 height 24
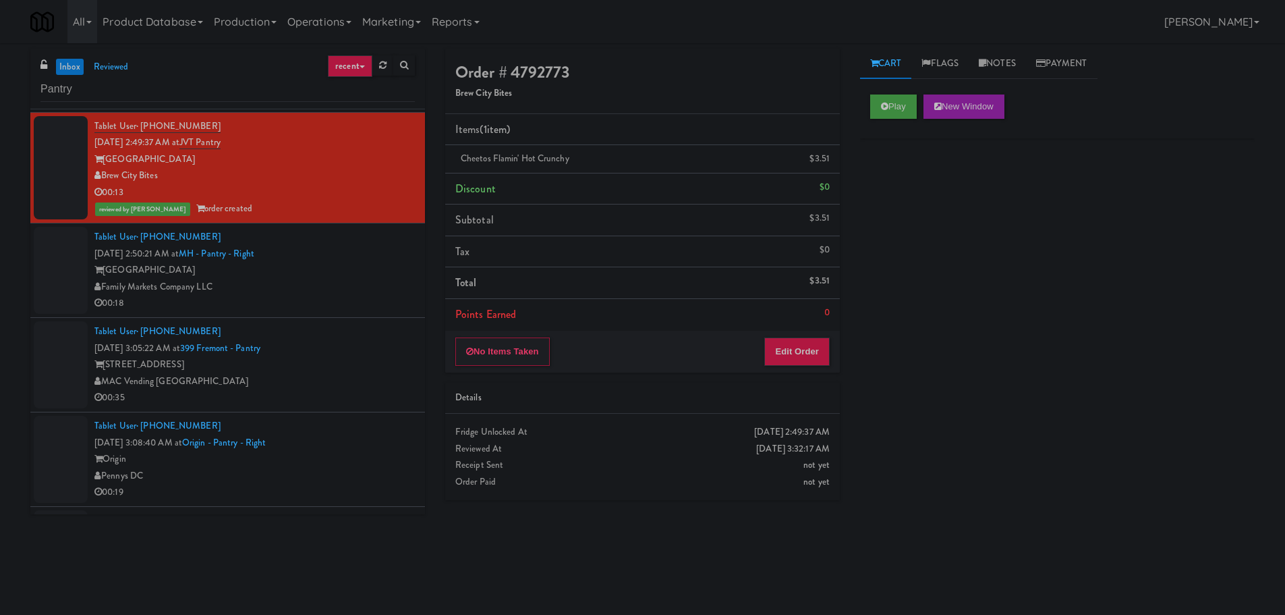
click at [382, 288] on div "Family Markets Company LLC" at bounding box center [254, 287] width 320 height 17
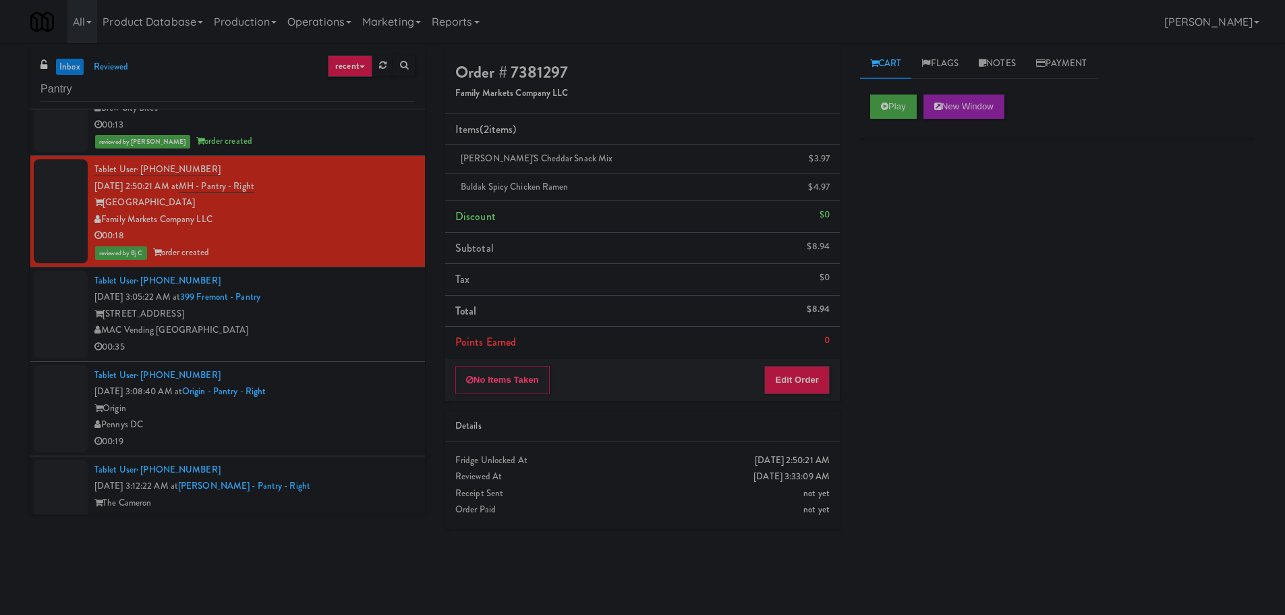
click at [345, 329] on div "MAC Vending [GEOGRAPHIC_DATA]" at bounding box center [254, 330] width 320 height 17
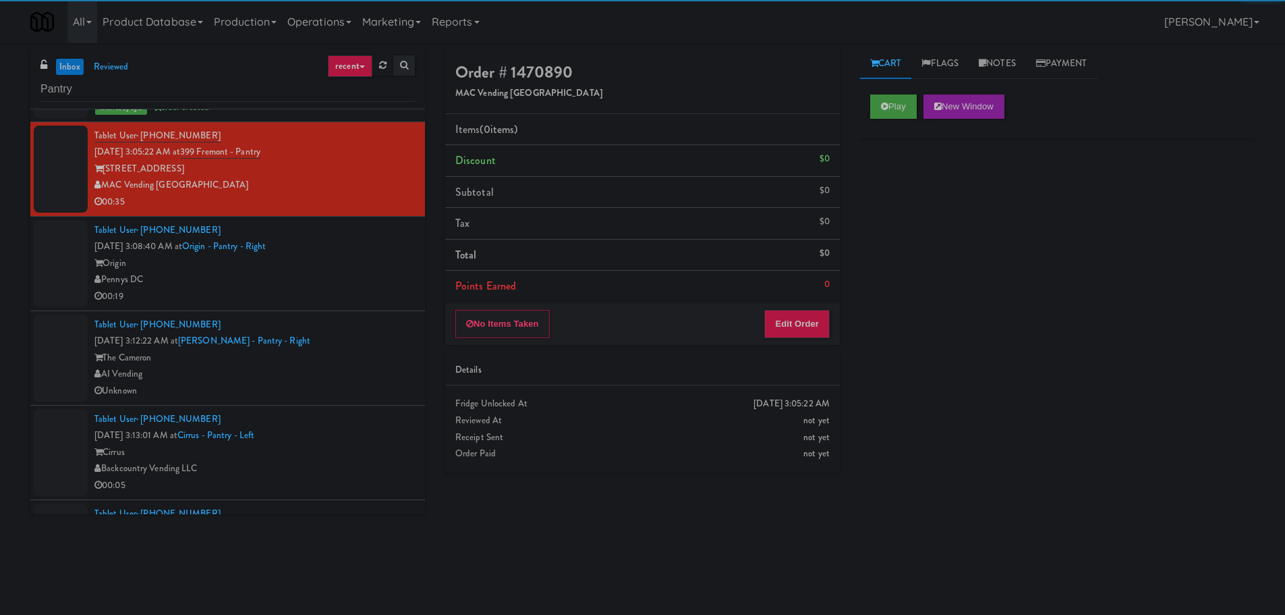
scroll to position [405, 0]
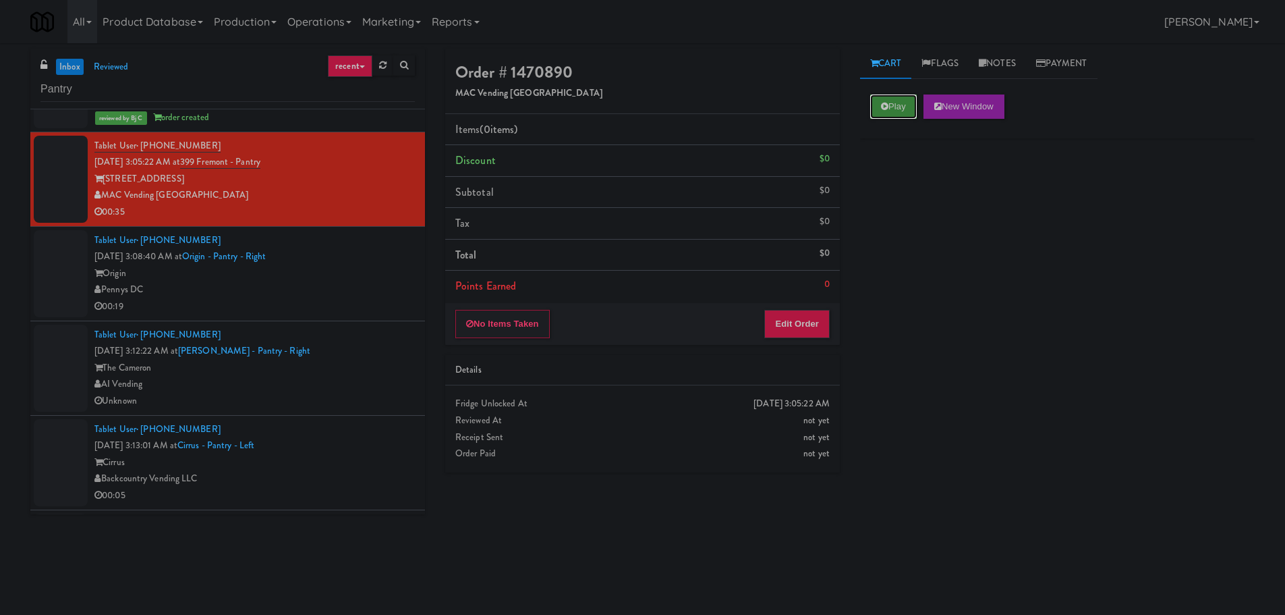
click at [872, 106] on button "Play" at bounding box center [893, 106] width 47 height 24
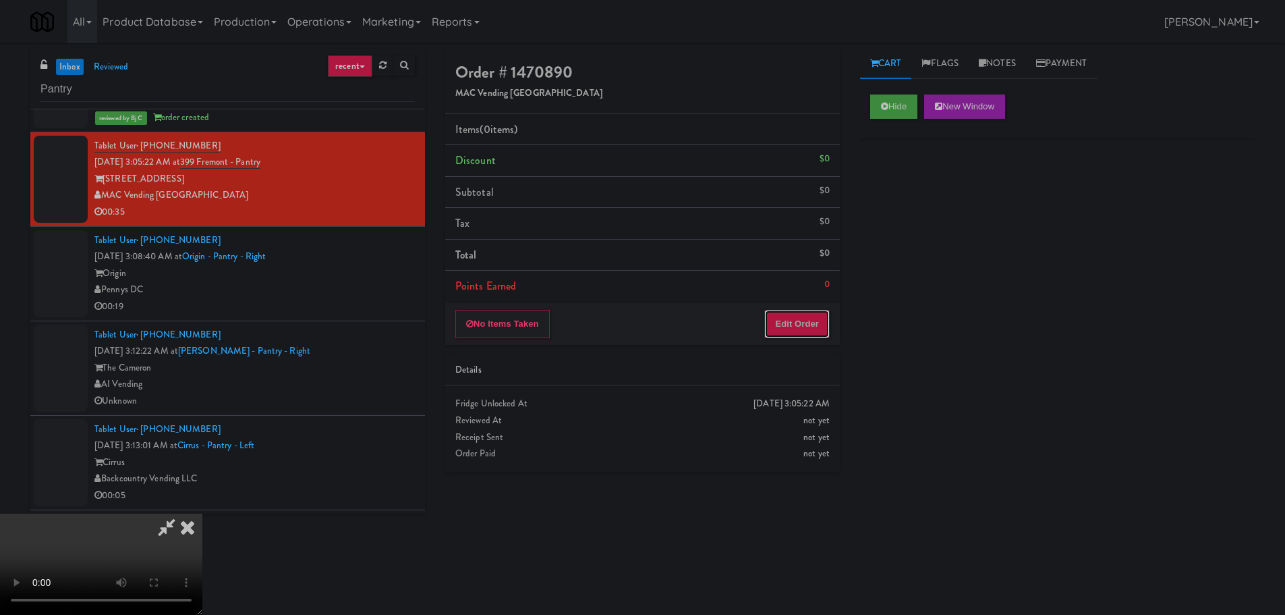
click at [792, 328] on button "Edit Order" at bounding box center [796, 324] width 65 height 28
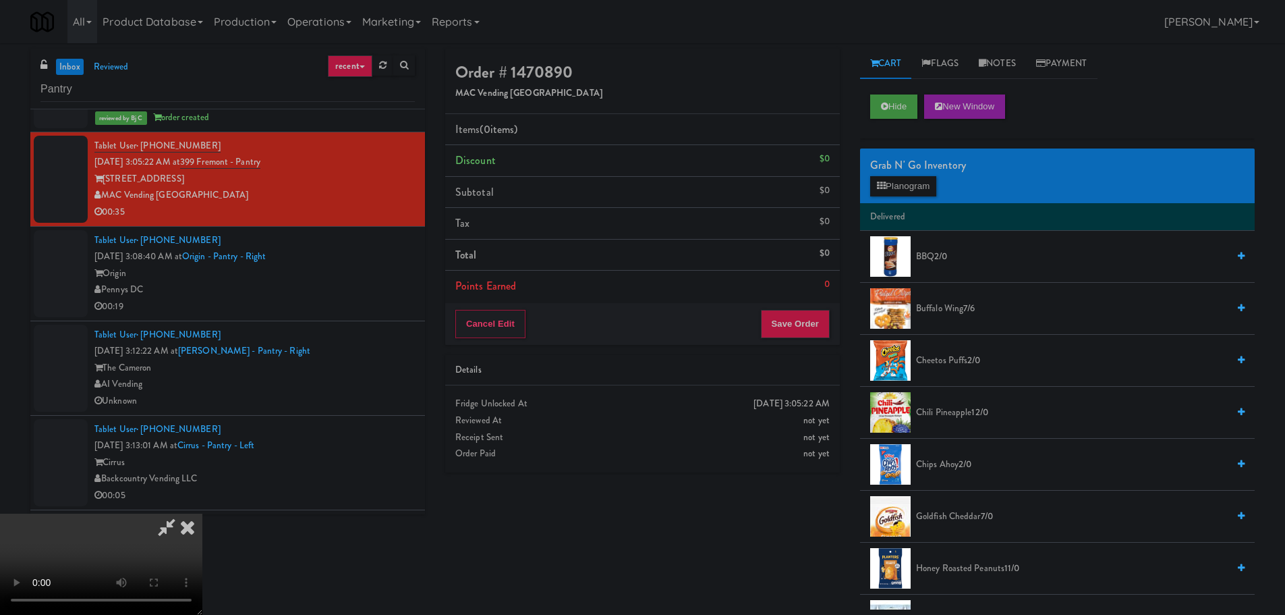
scroll to position [232, 0]
click at [202, 513] on video at bounding box center [101, 563] width 202 height 101
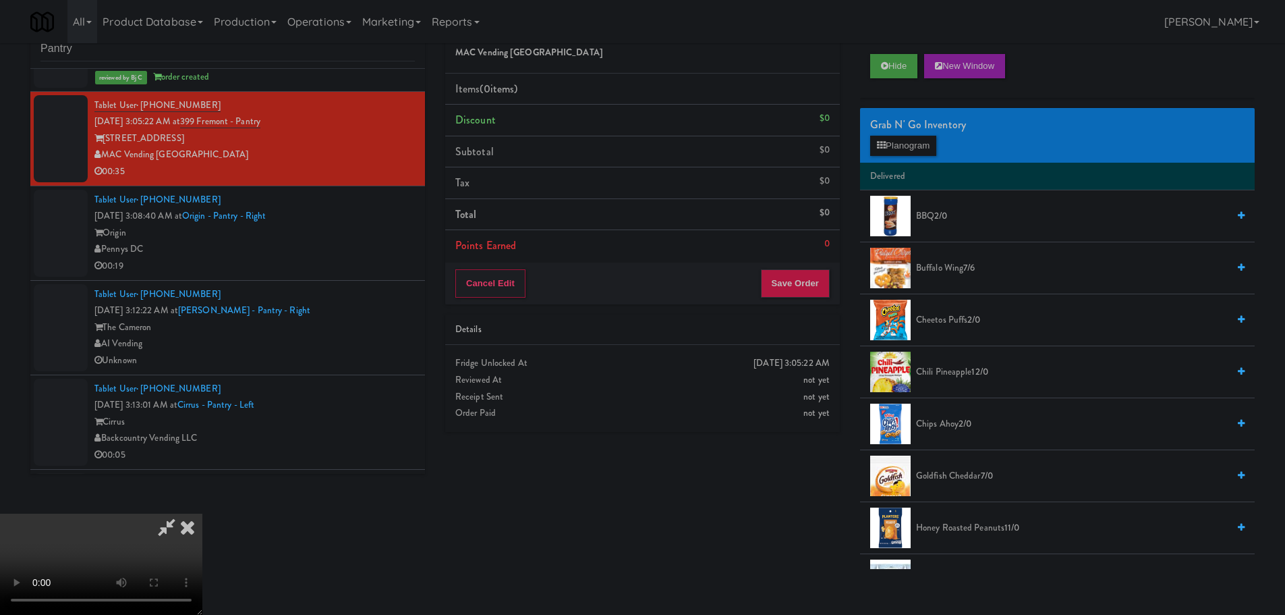
scroll to position [43, 0]
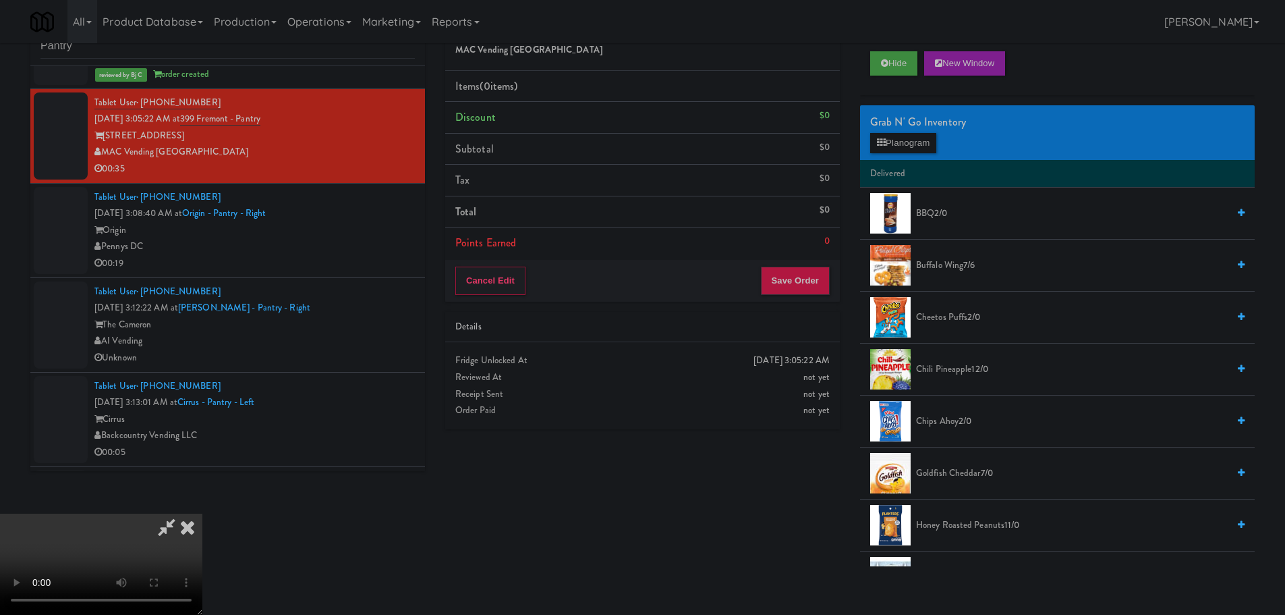
click at [202, 513] on video at bounding box center [101, 563] width 202 height 101
drag, startPoint x: 383, startPoint y: 387, endPoint x: 405, endPoint y: 377, distance: 23.8
click at [202, 513] on video at bounding box center [101, 563] width 202 height 101
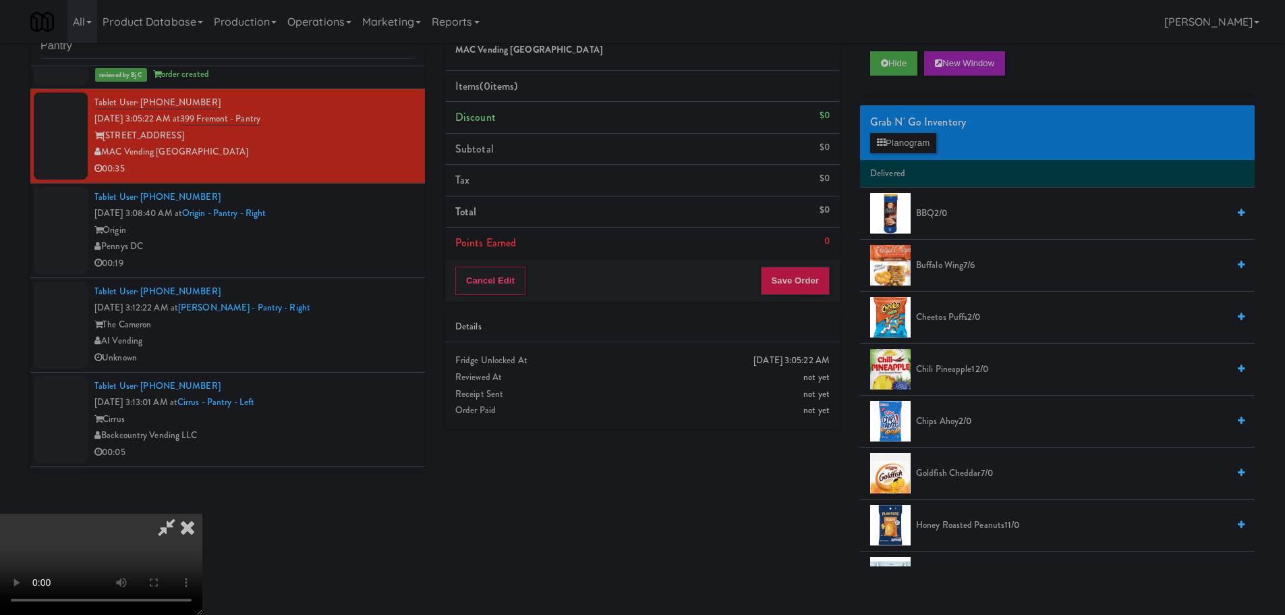
click at [202, 513] on video at bounding box center [101, 563] width 202 height 101
click at [906, 149] on button "Planogram" at bounding box center [903, 143] width 66 height 20
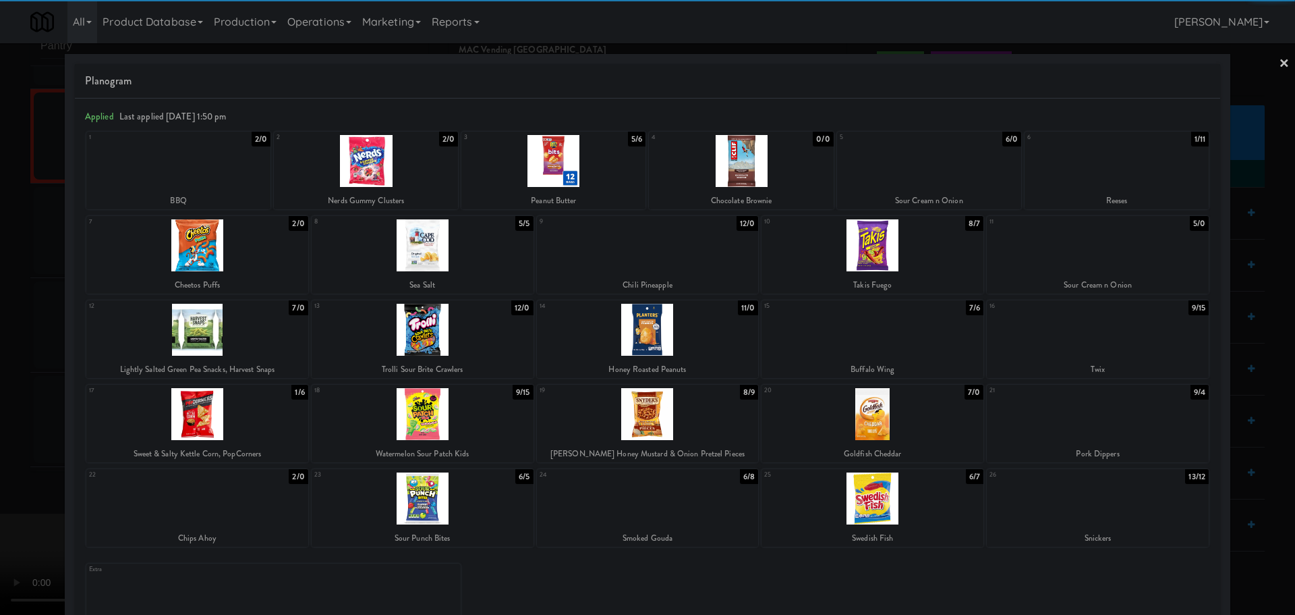
click at [1102, 507] on div at bounding box center [1098, 498] width 222 height 52
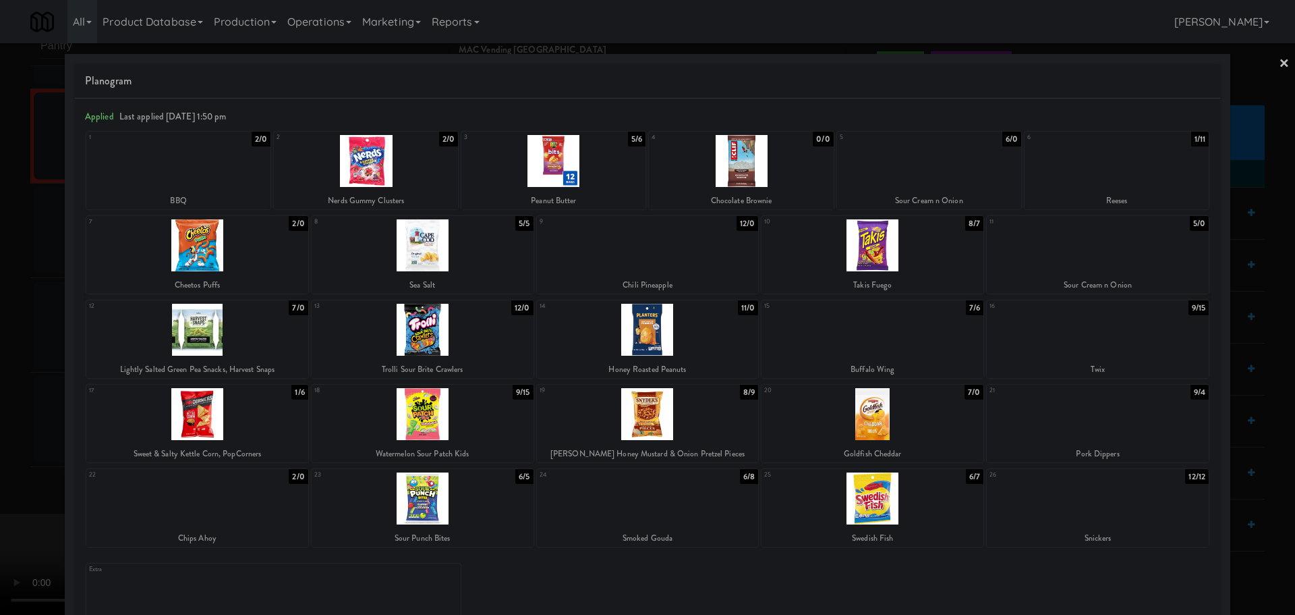
drag, startPoint x: 0, startPoint y: 426, endPoint x: 509, endPoint y: 299, distance: 524.9
click at [5, 426] on div at bounding box center [647, 307] width 1295 height 615
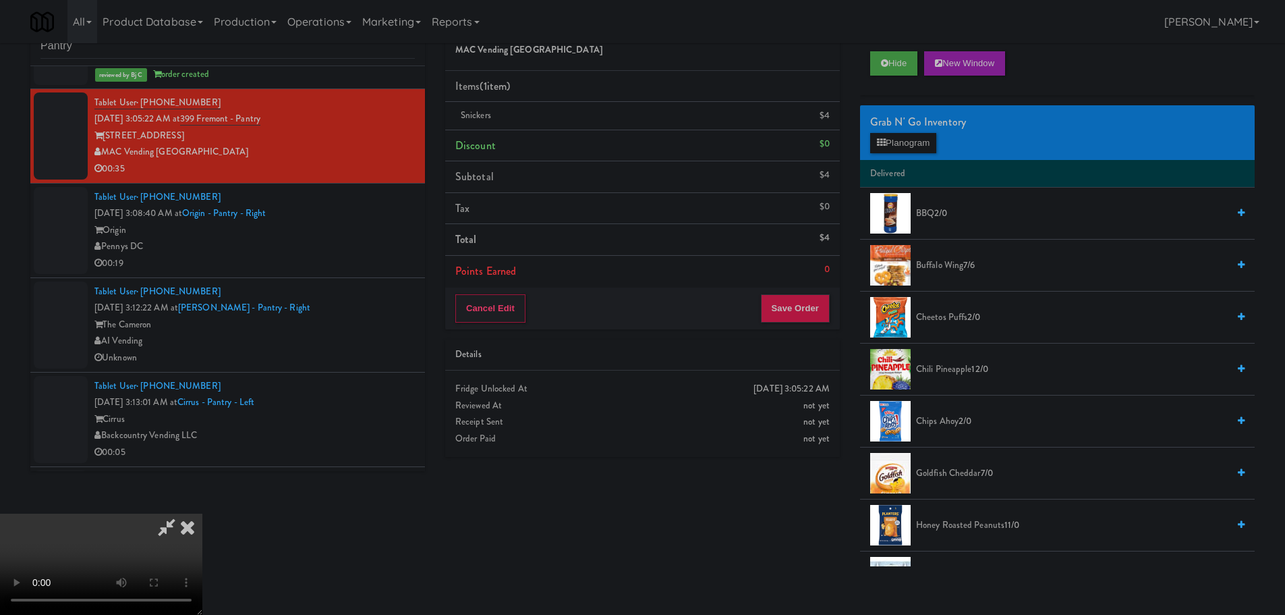
click at [202, 513] on video at bounding box center [101, 563] width 202 height 101
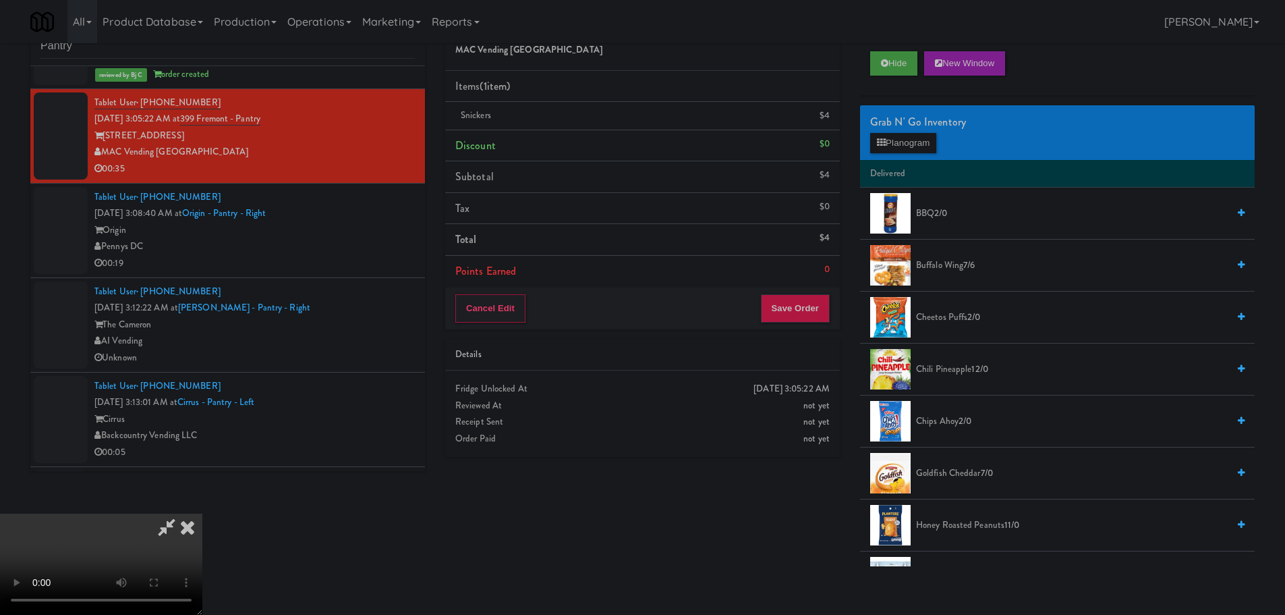
drag, startPoint x: 406, startPoint y: 366, endPoint x: 412, endPoint y: 362, distance: 7.2
click at [202, 513] on video at bounding box center [101, 563] width 202 height 101
drag, startPoint x: 466, startPoint y: 366, endPoint x: 712, endPoint y: 281, distance: 259.9
click at [202, 513] on video at bounding box center [101, 563] width 202 height 101
click at [950, 315] on span "Cheetos Puffs 2/0" at bounding box center [1072, 317] width 312 height 17
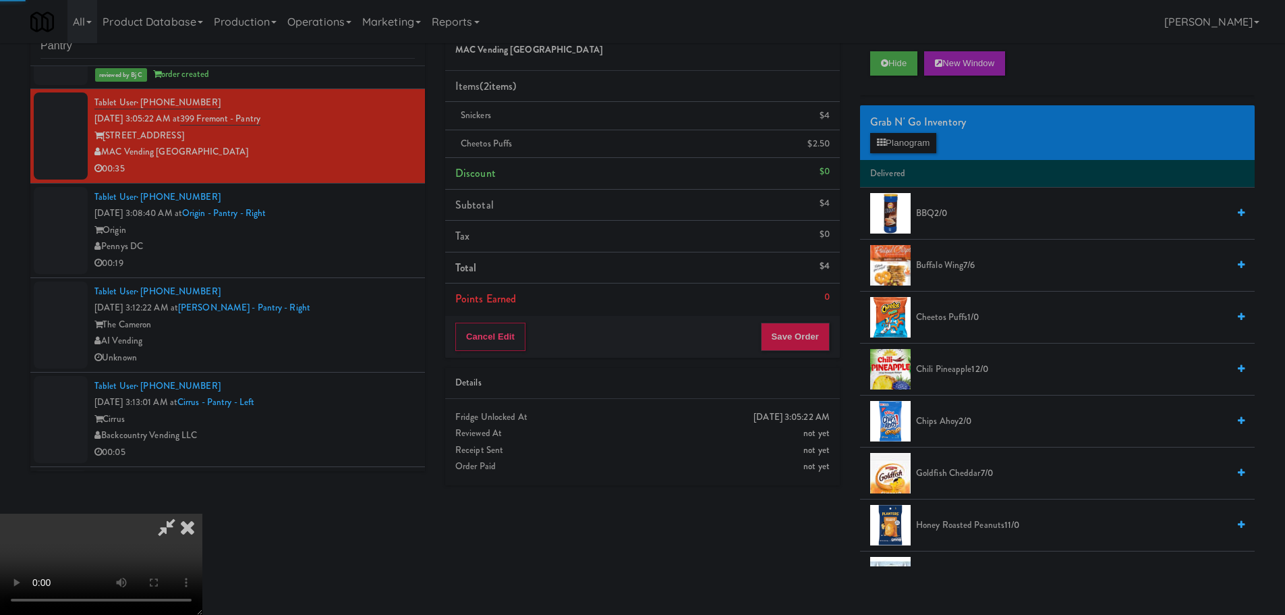
click at [202, 513] on video at bounding box center [101, 563] width 202 height 101
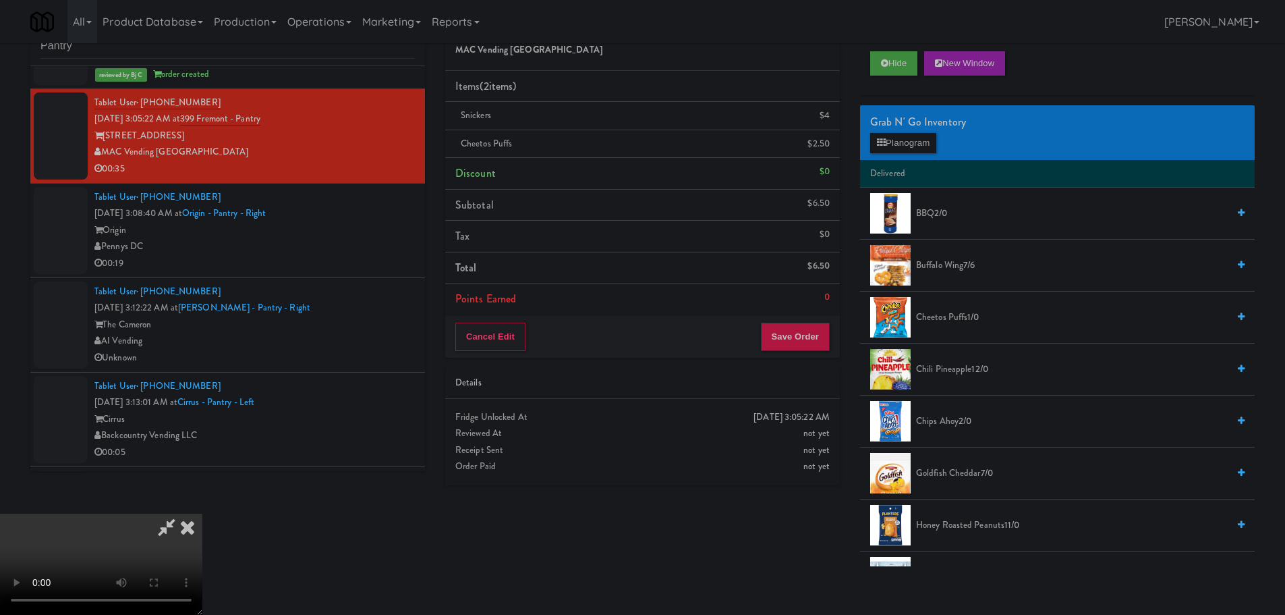
click at [202, 513] on video at bounding box center [101, 563] width 202 height 101
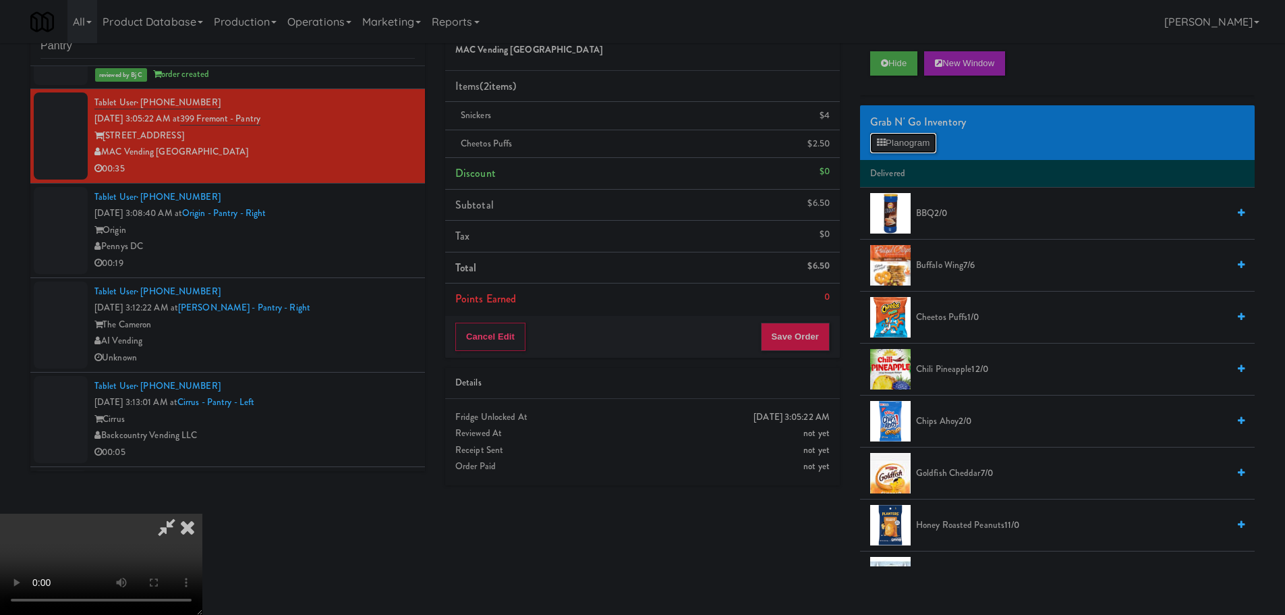
click at [918, 137] on button "Planogram" at bounding box center [903, 143] width 66 height 20
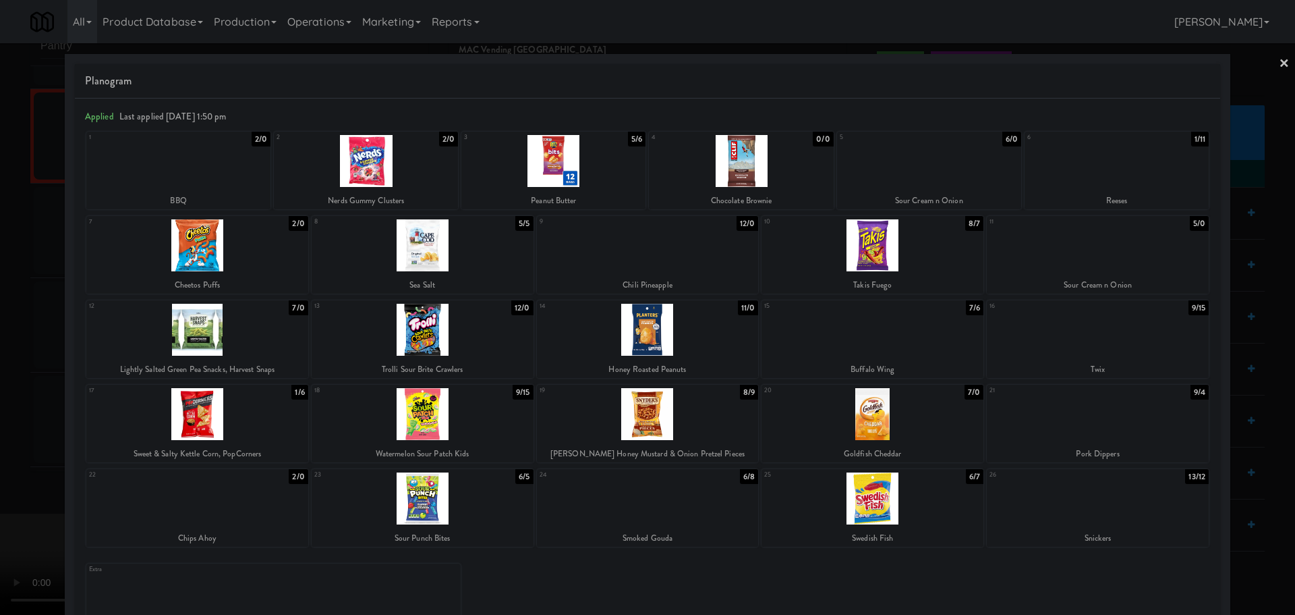
click at [1098, 182] on div at bounding box center [1117, 161] width 184 height 52
drag, startPoint x: 0, startPoint y: 286, endPoint x: 30, endPoint y: 295, distance: 31.6
click at [0, 289] on div at bounding box center [647, 307] width 1295 height 615
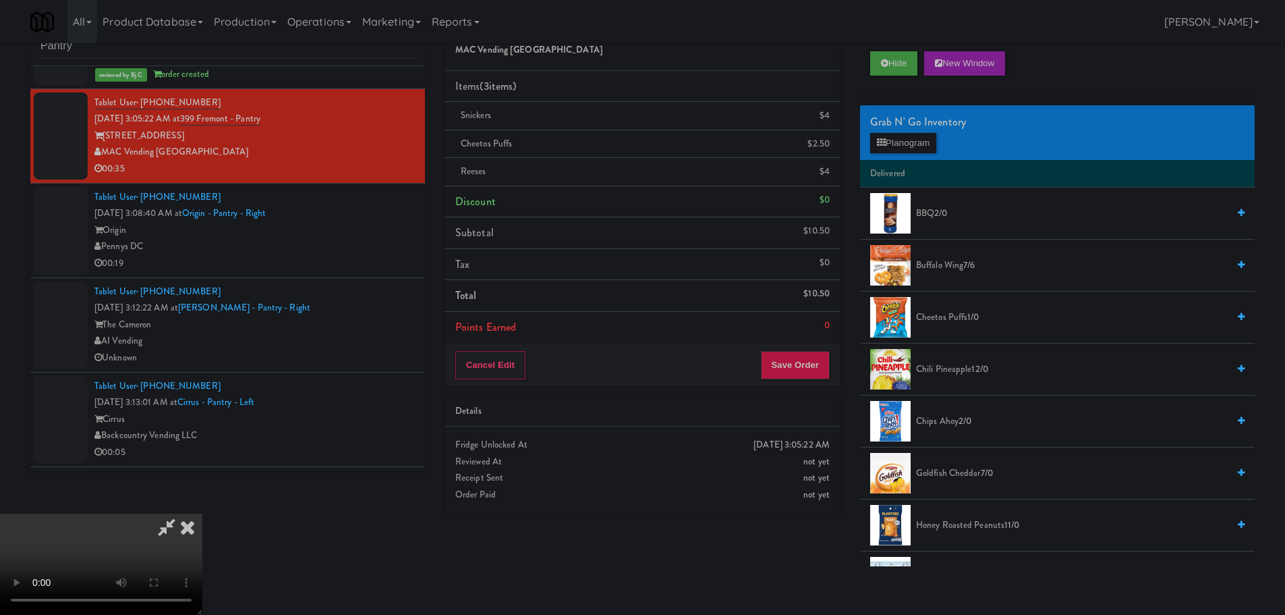
scroll to position [232, 0]
click at [202, 513] on video at bounding box center [101, 563] width 202 height 101
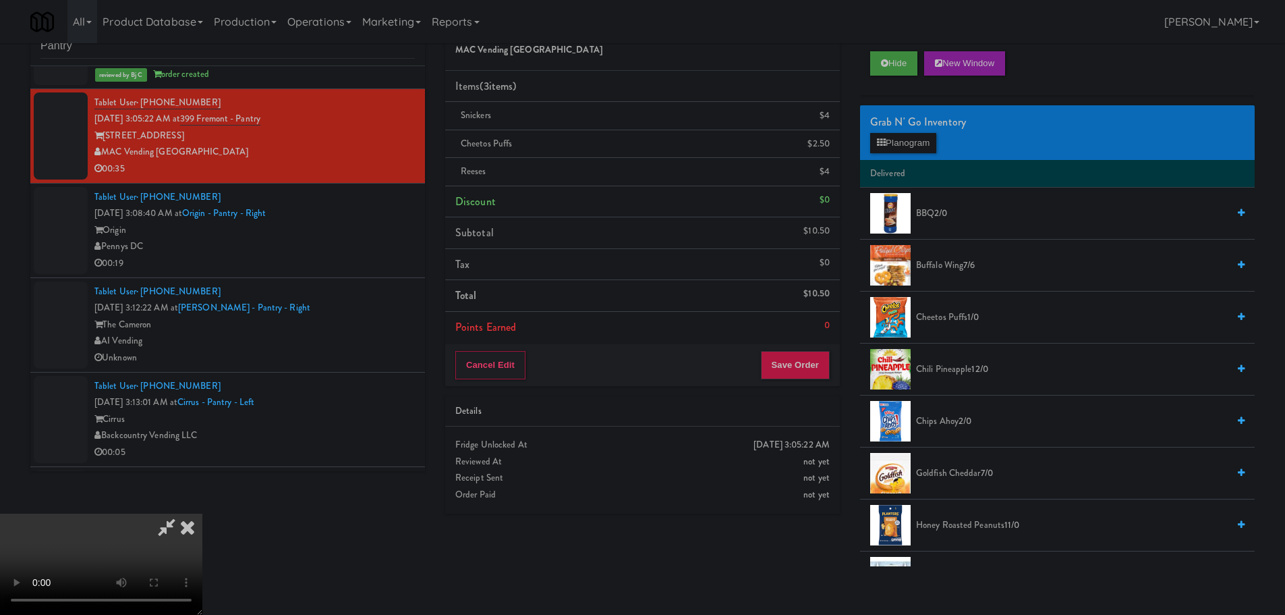
click at [202, 513] on video at bounding box center [101, 563] width 202 height 101
click at [785, 372] on button "Save Order" at bounding box center [795, 365] width 69 height 28
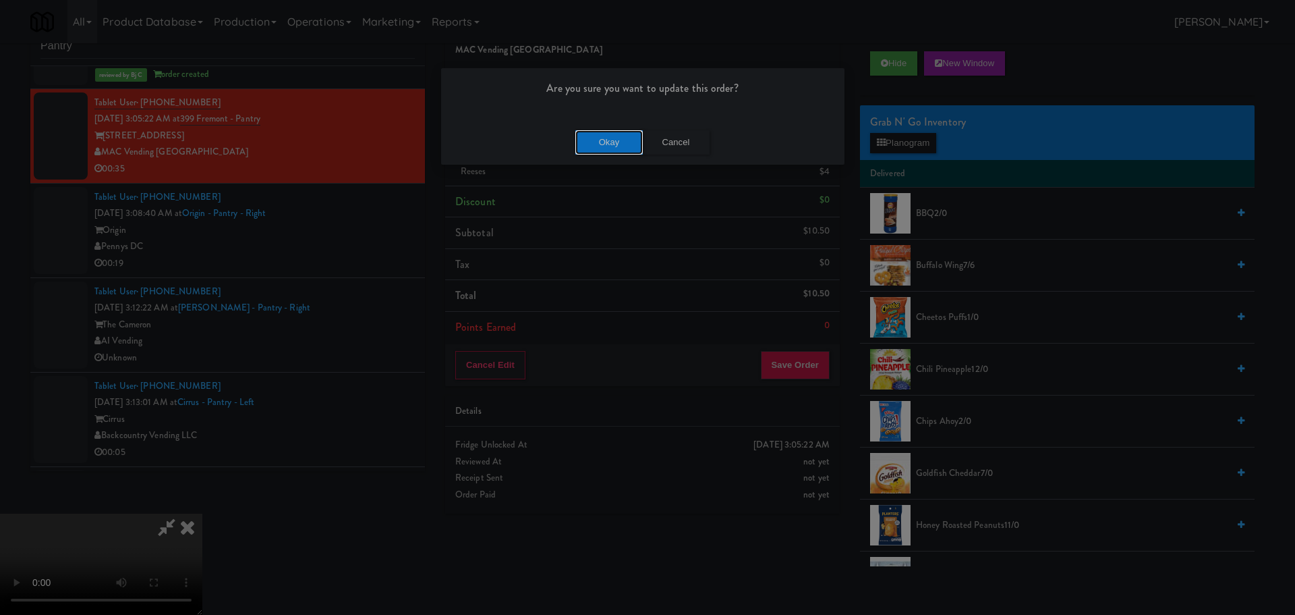
click at [595, 142] on button "Okay" at bounding box center [608, 142] width 67 height 24
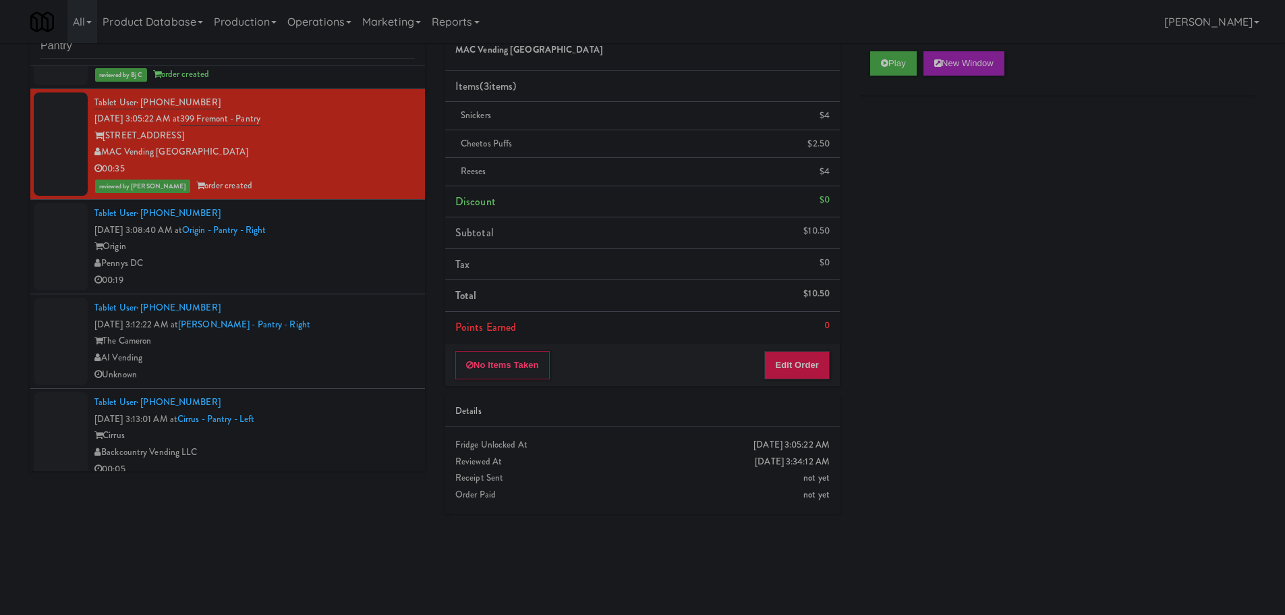
scroll to position [0, 0]
click at [324, 256] on div "Pennys DC" at bounding box center [254, 263] width 320 height 17
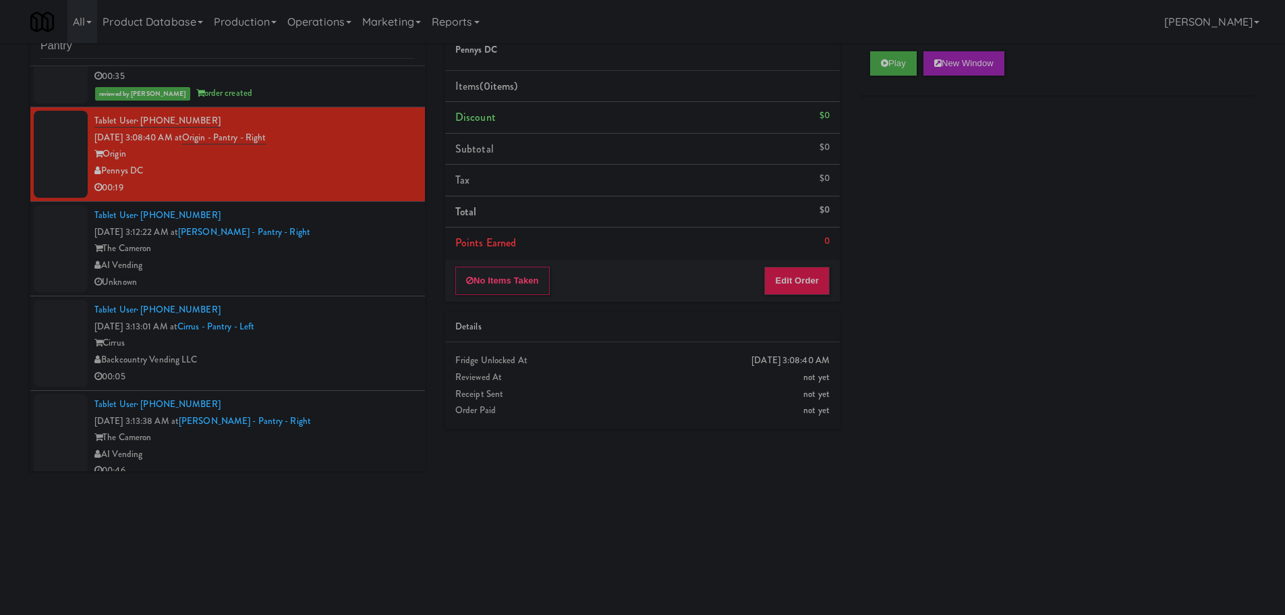
scroll to position [540, 0]
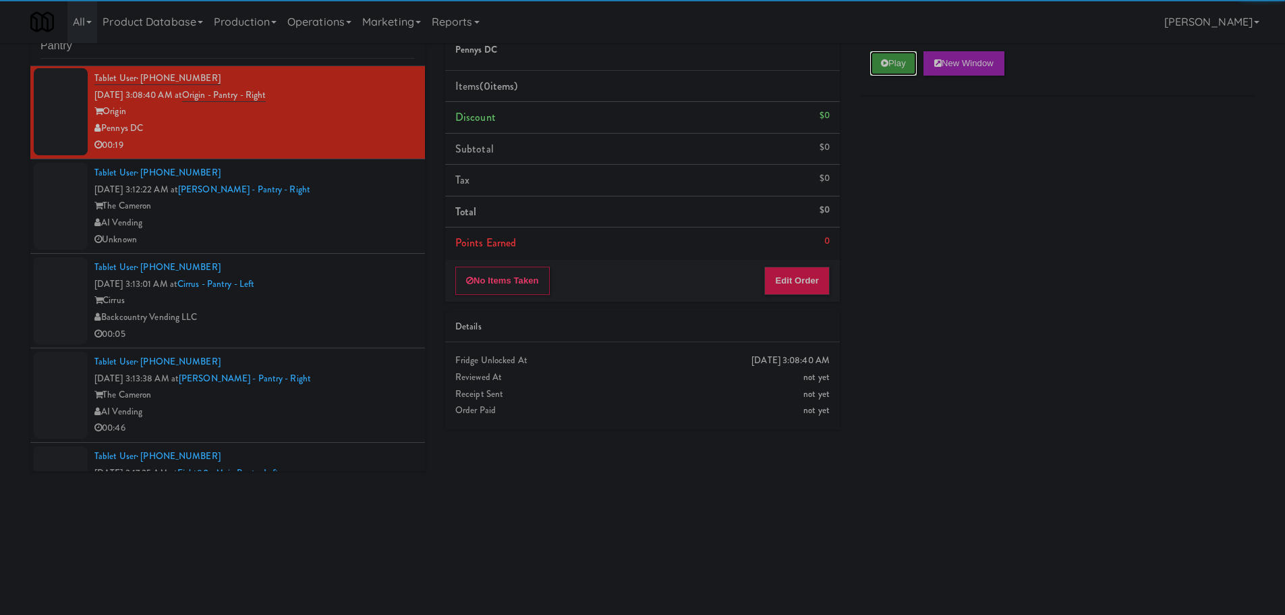
click at [899, 61] on button "Play" at bounding box center [893, 63] width 47 height 24
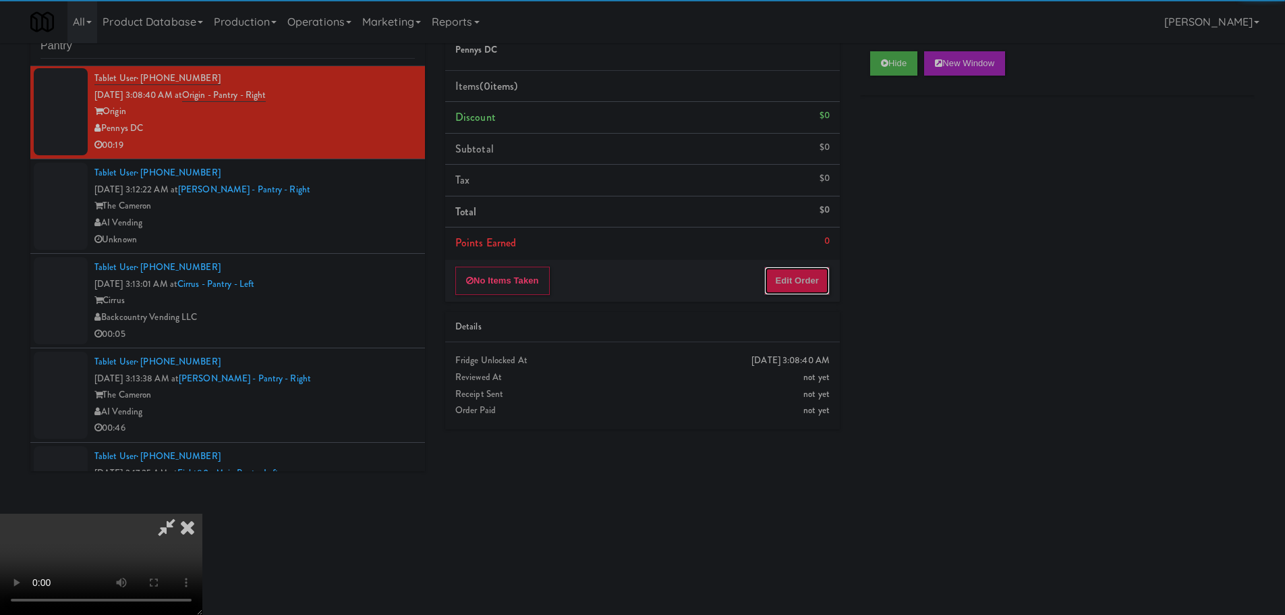
click at [793, 279] on button "Edit Order" at bounding box center [796, 280] width 65 height 28
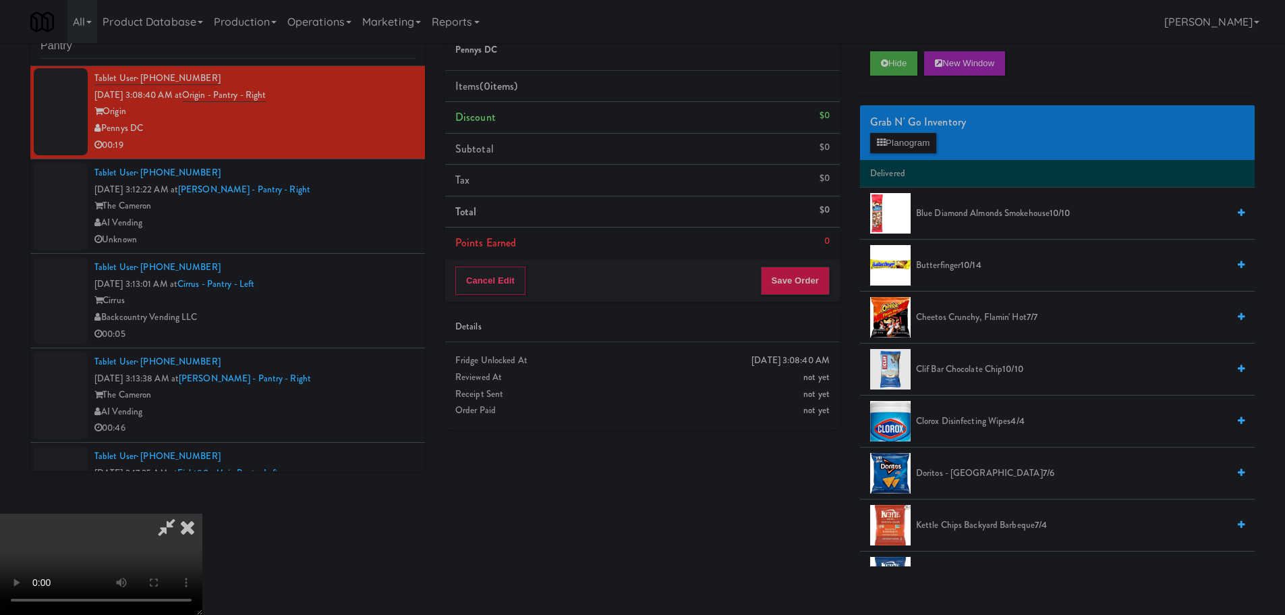
scroll to position [0, 0]
click at [202, 513] on video at bounding box center [101, 563] width 202 height 101
drag, startPoint x: 531, startPoint y: 317, endPoint x: 596, endPoint y: 306, distance: 66.3
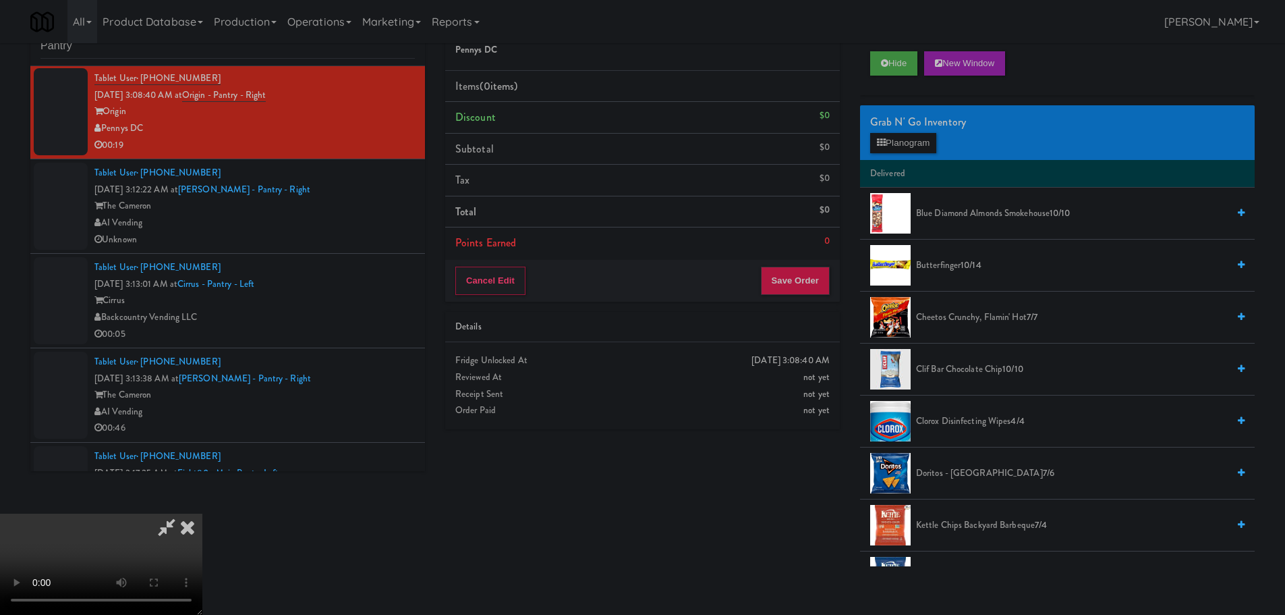
click at [202, 513] on video at bounding box center [101, 563] width 202 height 101
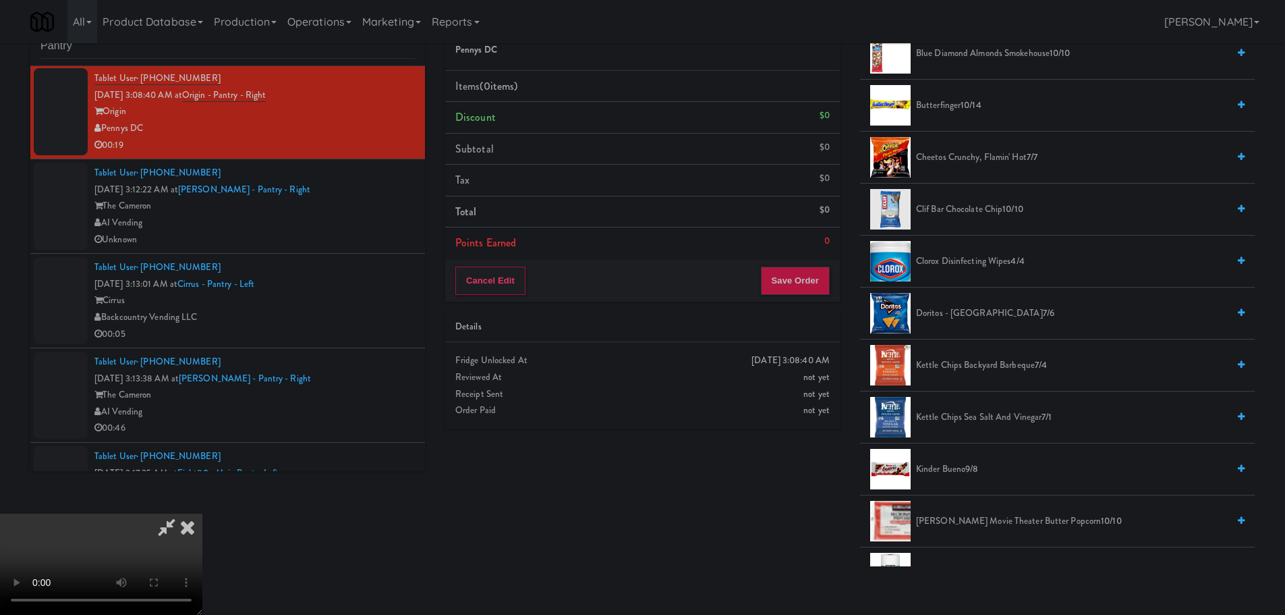
scroll to position [270, 0]
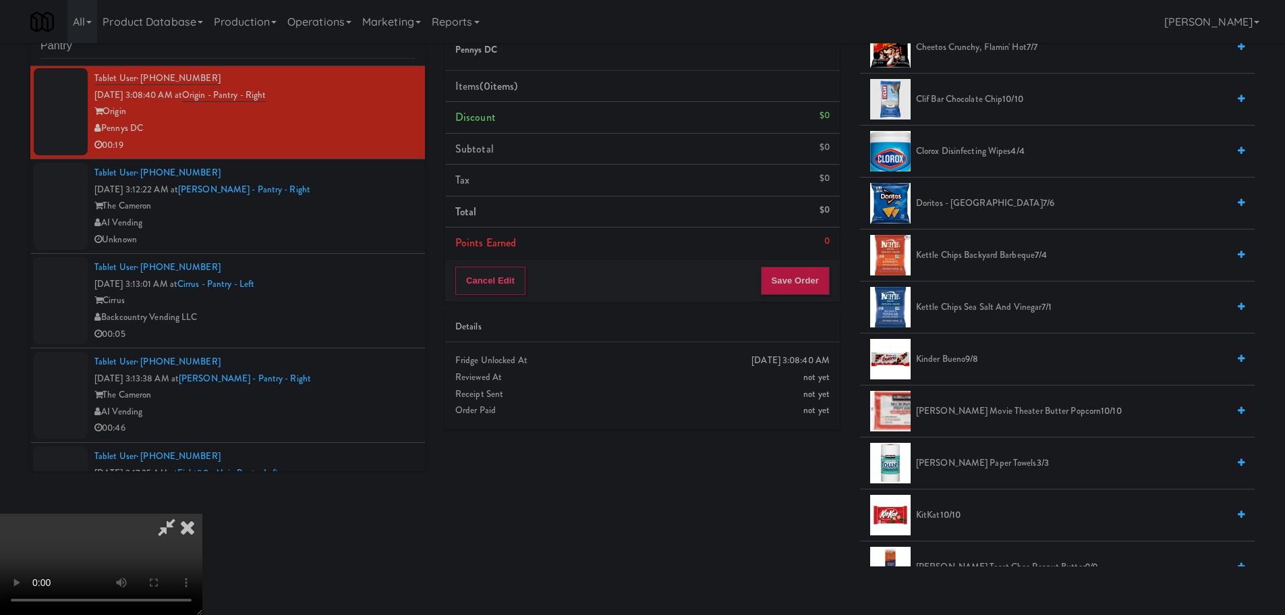
click at [984, 300] on span "Kettle Chips Sea Salt and Vinegar 7/1" at bounding box center [1072, 307] width 312 height 17
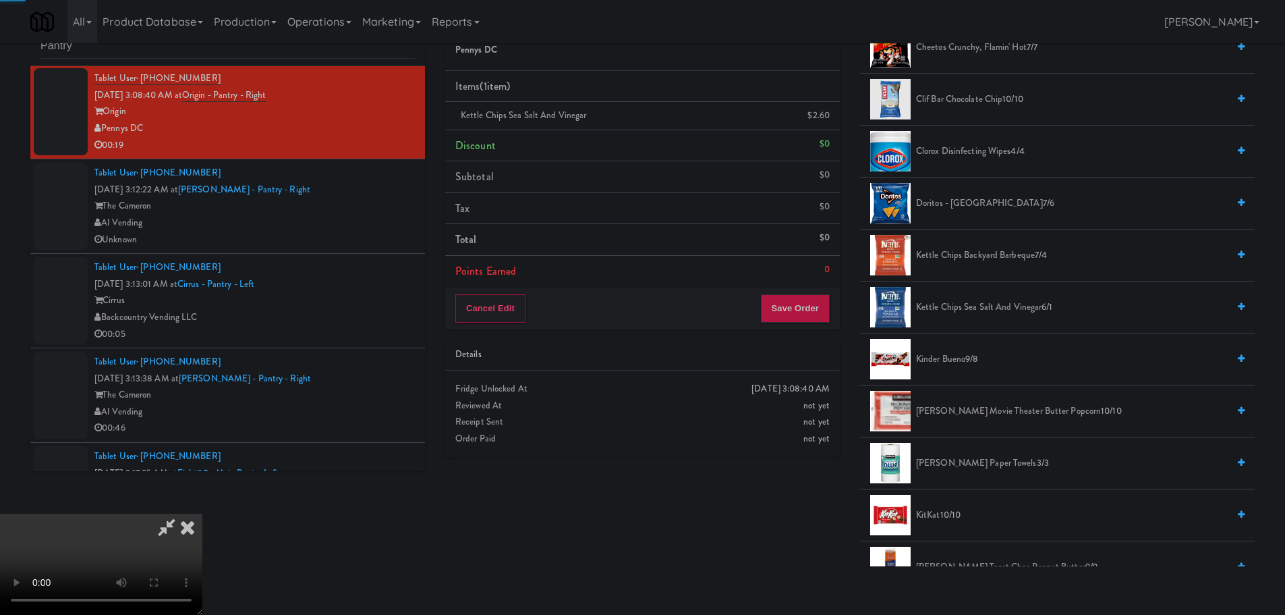
click at [202, 513] on video at bounding box center [101, 563] width 202 height 101
drag, startPoint x: 536, startPoint y: 318, endPoint x: 542, endPoint y: 326, distance: 10.1
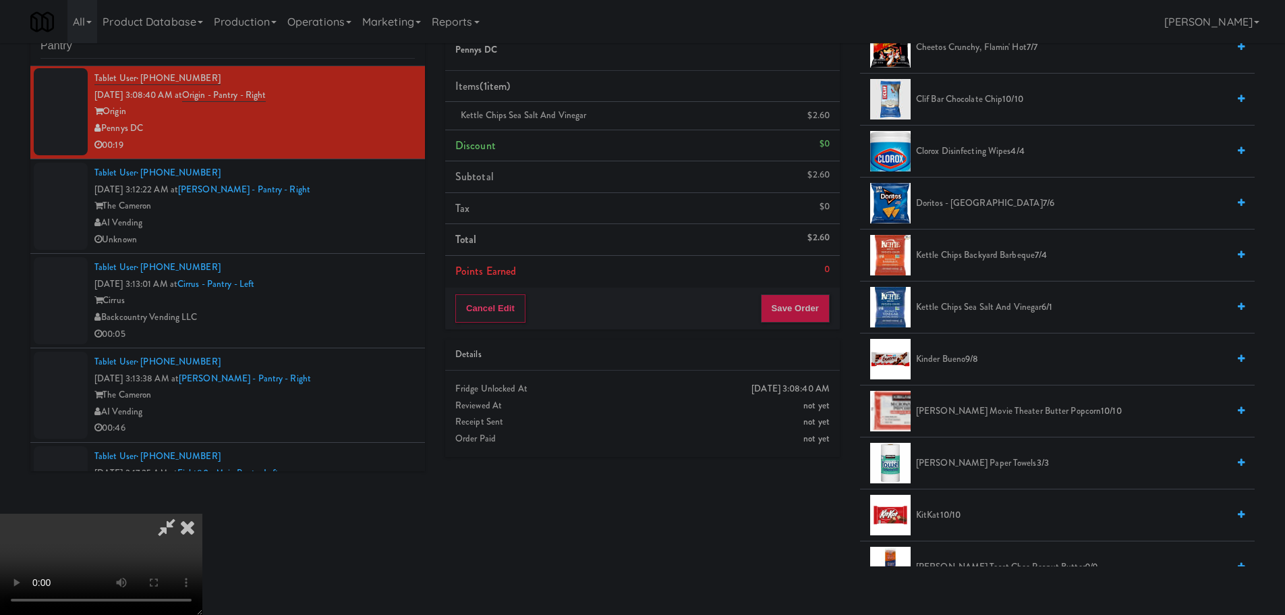
click at [202, 513] on video at bounding box center [101, 563] width 202 height 101
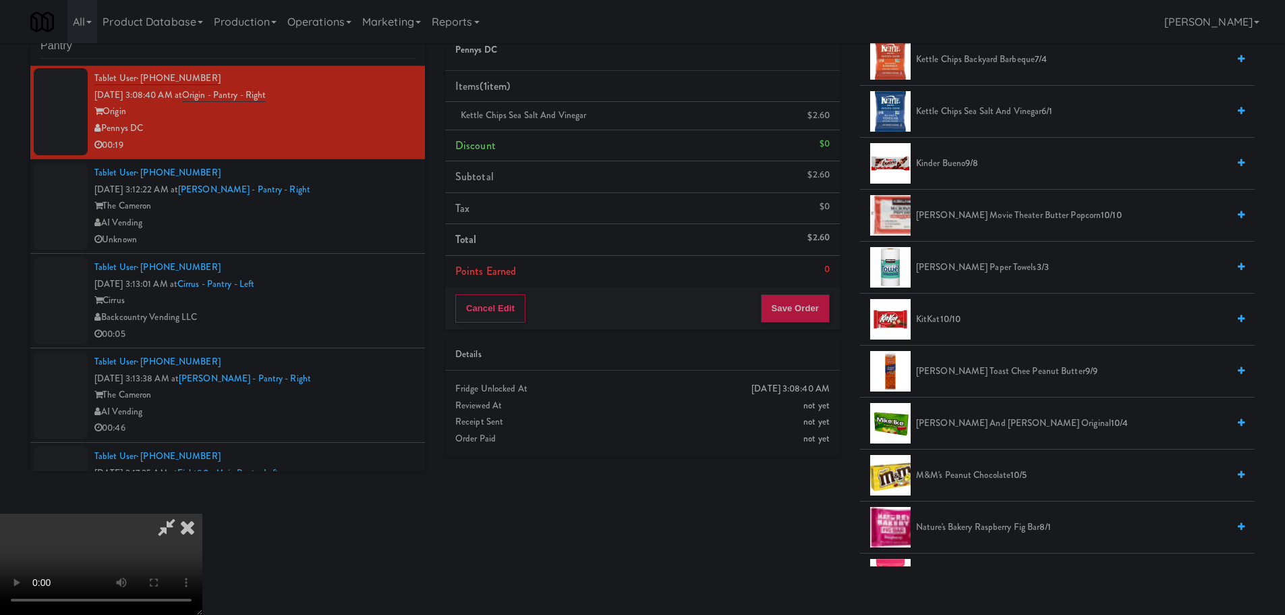
scroll to position [607, 0]
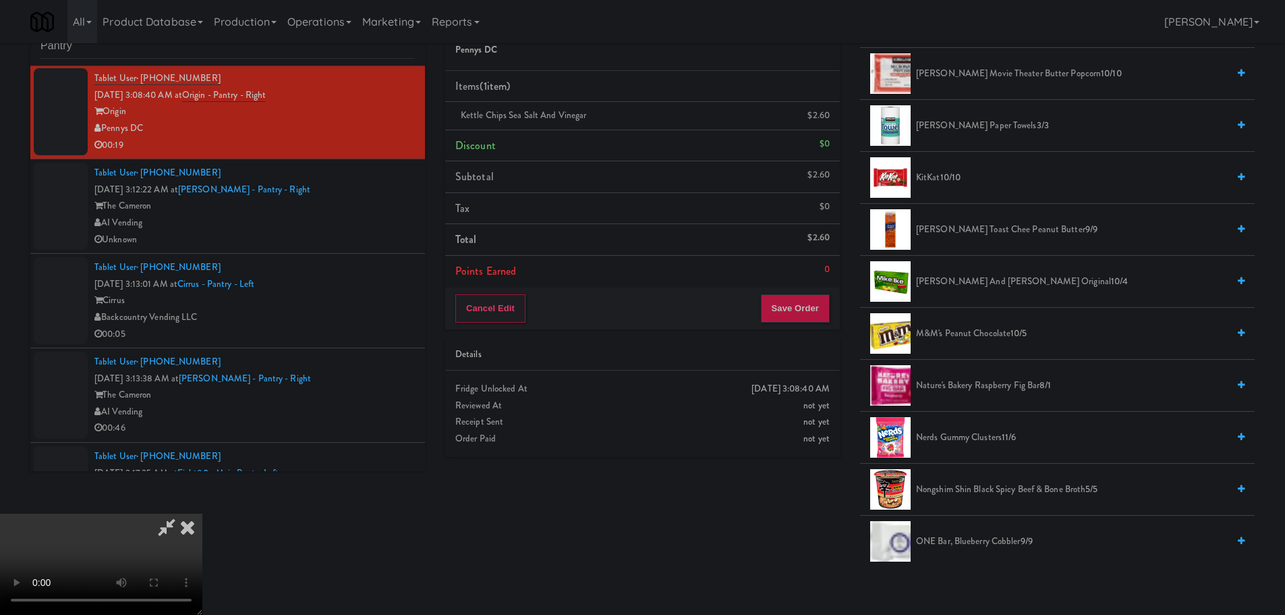
click at [980, 241] on li "[PERSON_NAME] Toast Chee Peanut Butter 9/9" at bounding box center [1057, 230] width 395 height 52
click at [980, 237] on span "[PERSON_NAME] Toast Chee Peanut Butter 9/9" at bounding box center [1072, 229] width 312 height 17
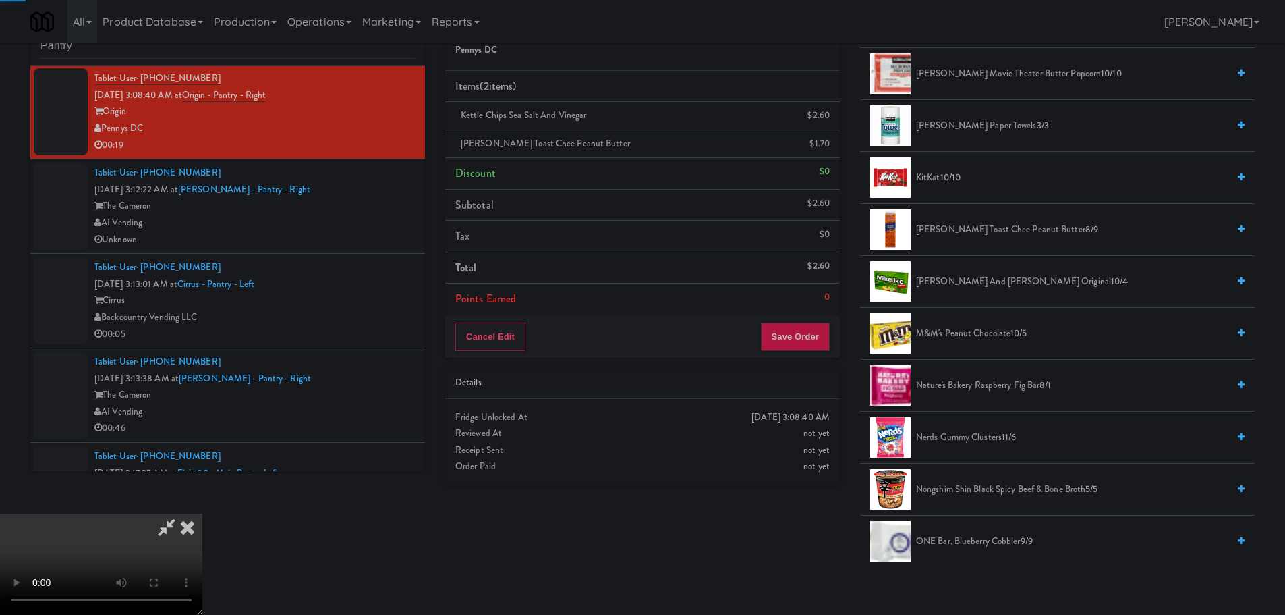
click at [202, 513] on video at bounding box center [101, 563] width 202 height 101
click at [787, 327] on button "Save Order" at bounding box center [795, 336] width 69 height 28
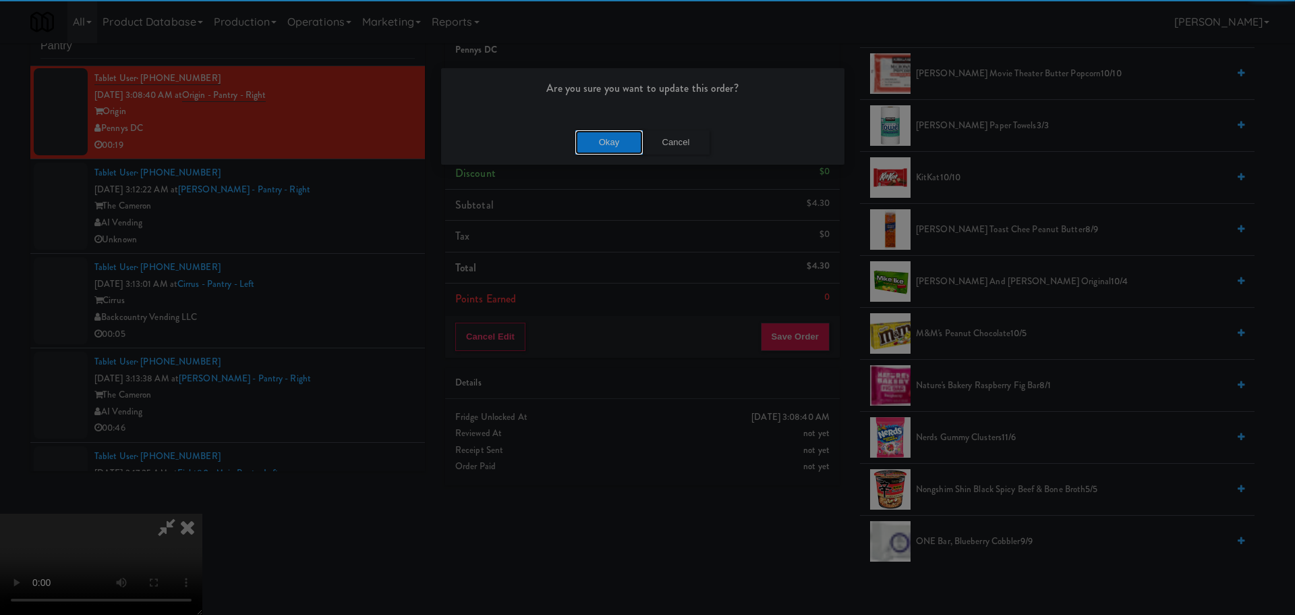
click at [590, 136] on button "Okay" at bounding box center [608, 142] width 67 height 24
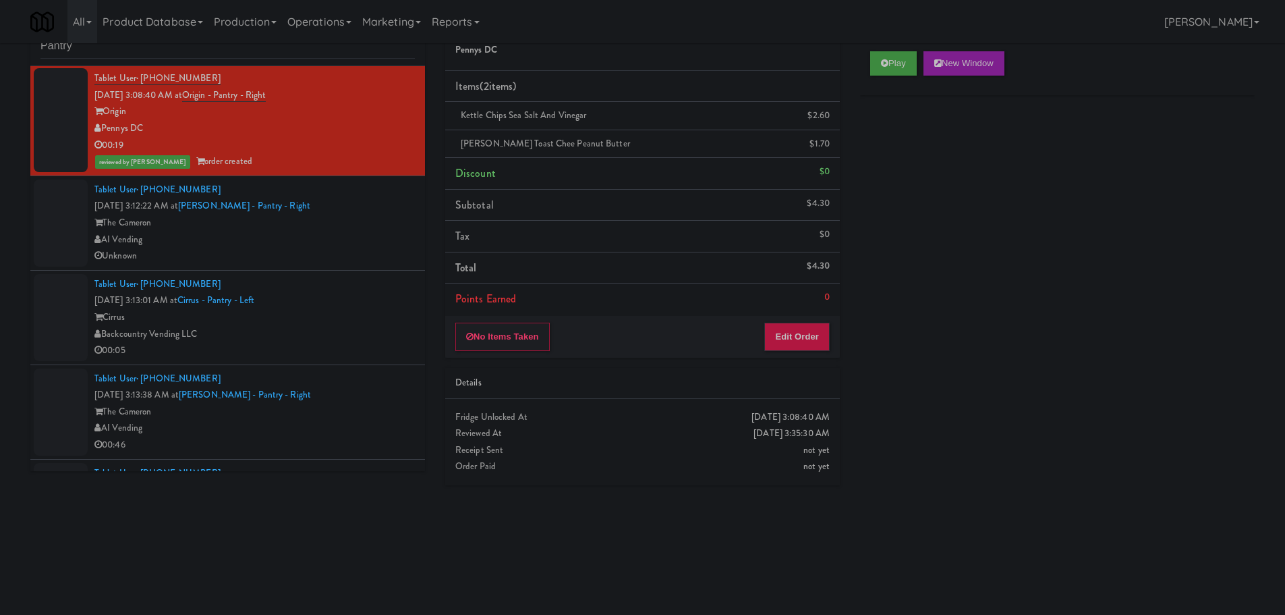
scroll to position [0, 0]
click at [370, 262] on div "Unknown" at bounding box center [254, 256] width 320 height 17
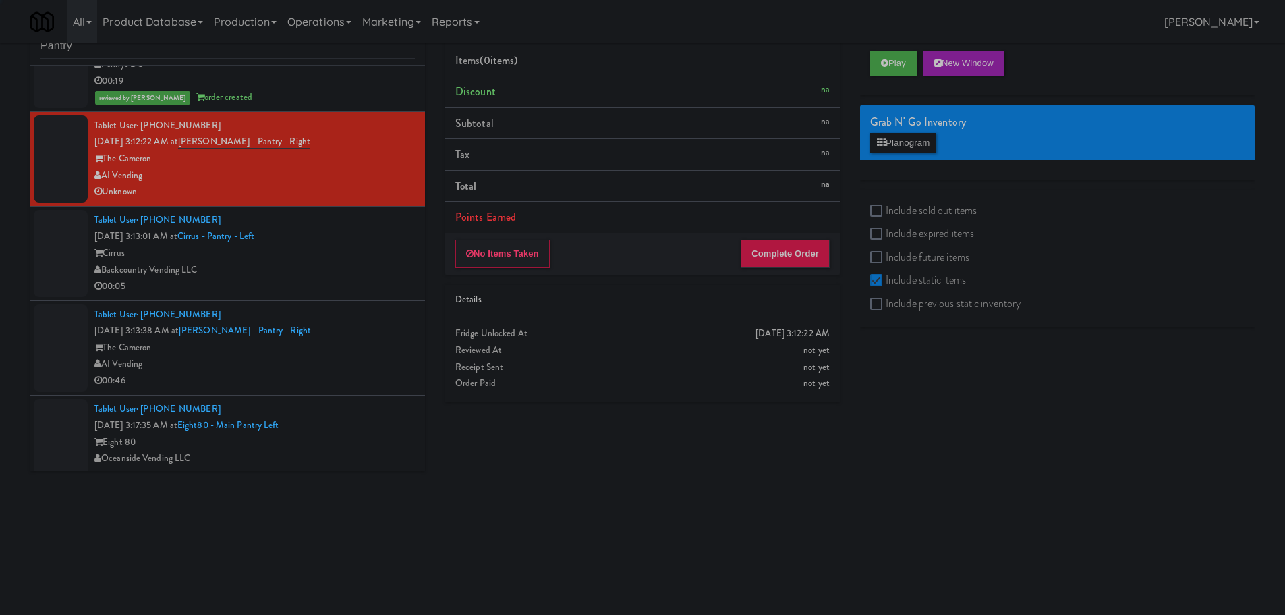
scroll to position [607, 0]
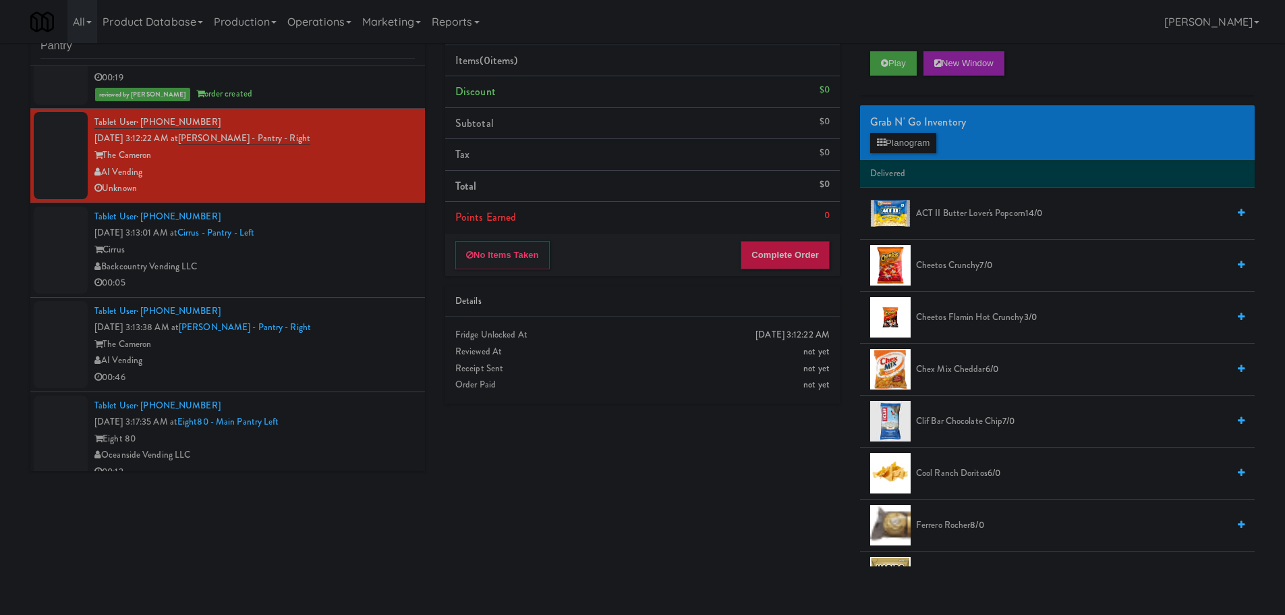
click at [350, 281] on div "00:05" at bounding box center [254, 283] width 320 height 17
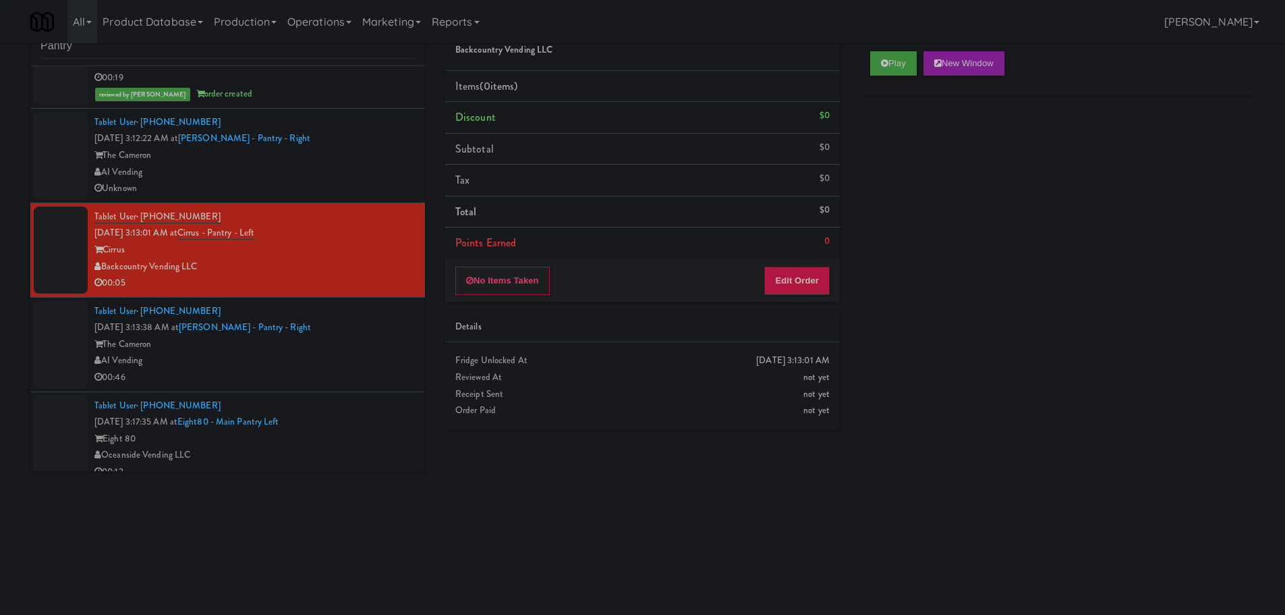
click at [345, 165] on div "AI Vending" at bounding box center [254, 172] width 320 height 17
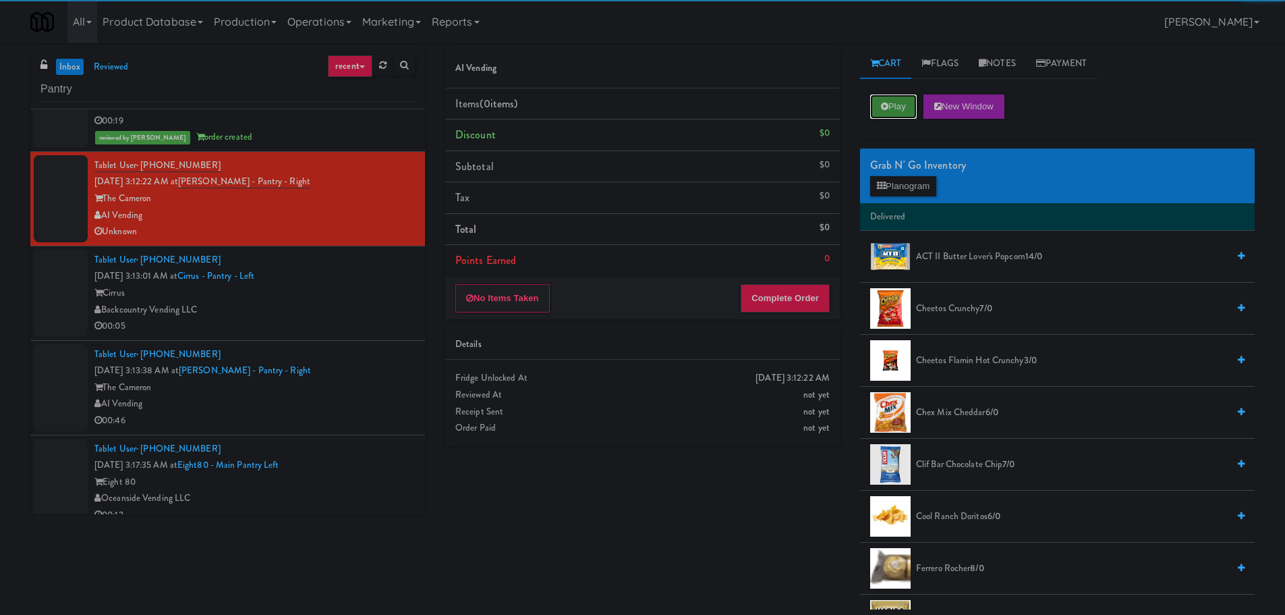
click at [899, 107] on button "Play" at bounding box center [893, 106] width 47 height 24
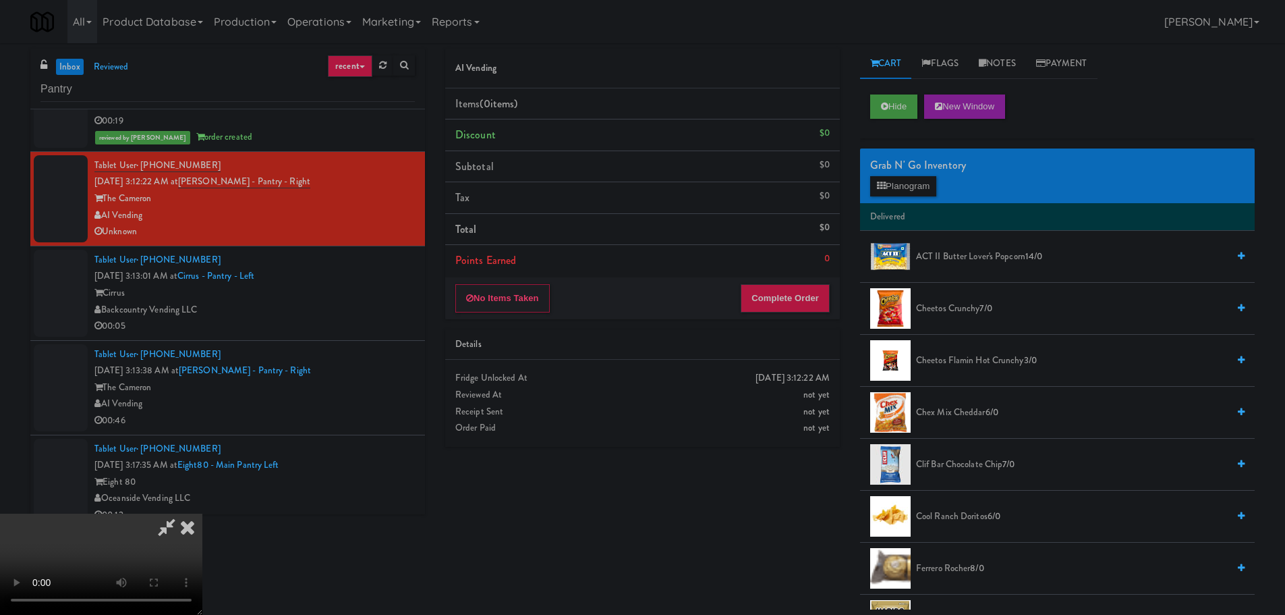
scroll to position [232, 0]
click at [202, 513] on video at bounding box center [101, 563] width 202 height 101
click at [202, 513] on icon at bounding box center [188, 526] width 30 height 27
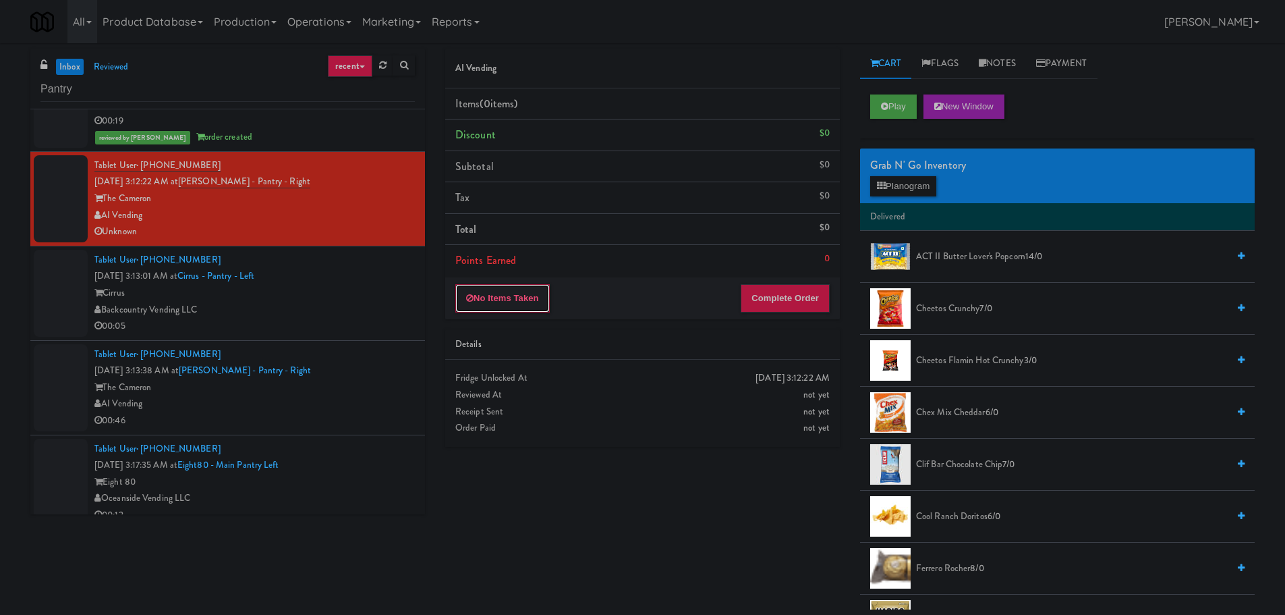
click at [507, 295] on button "No Items Taken" at bounding box center [502, 298] width 94 height 28
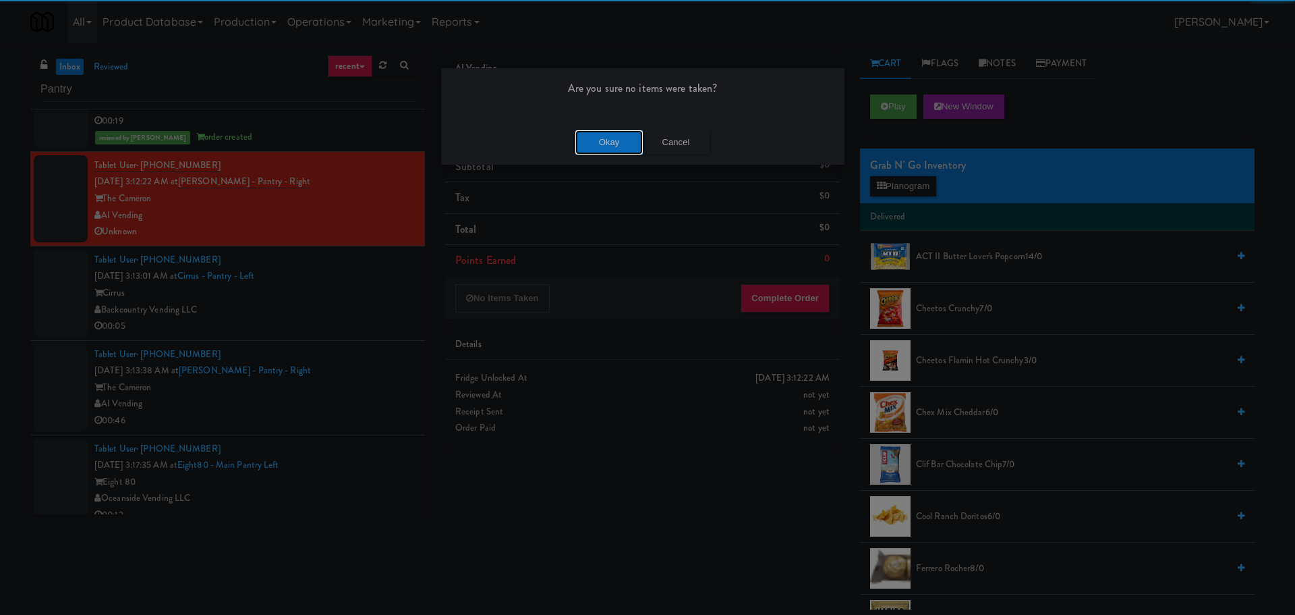
drag, startPoint x: 602, startPoint y: 146, endPoint x: 579, endPoint y: 163, distance: 29.0
click at [602, 146] on button "Okay" at bounding box center [608, 142] width 67 height 24
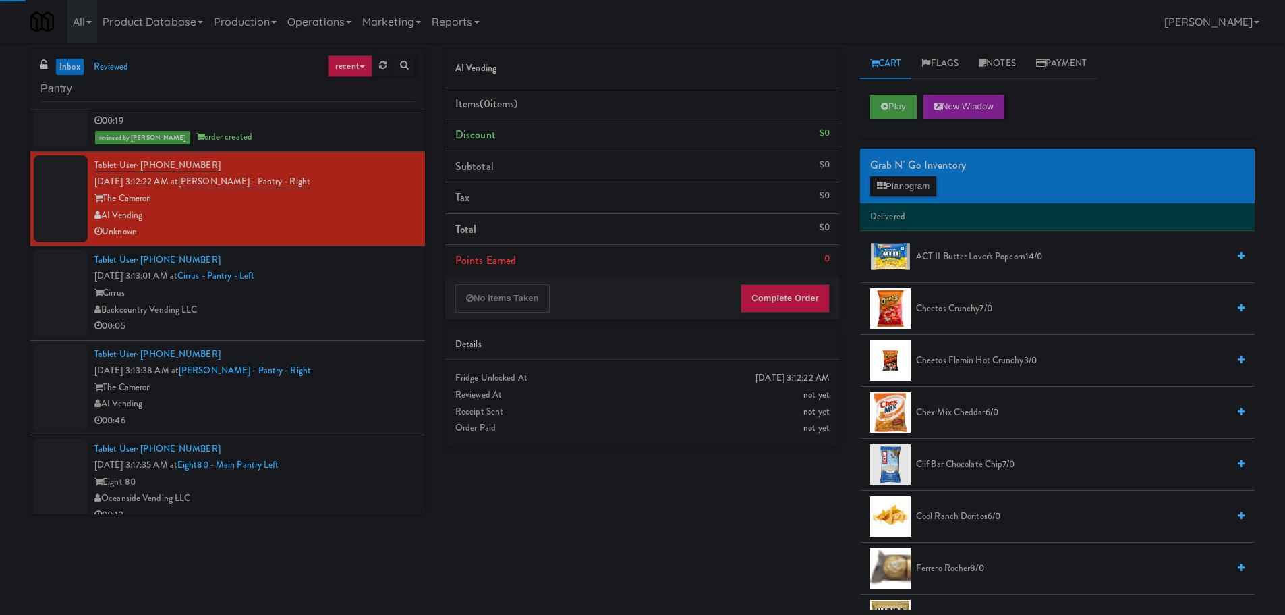
click at [360, 296] on div "Cirrus" at bounding box center [254, 293] width 320 height 17
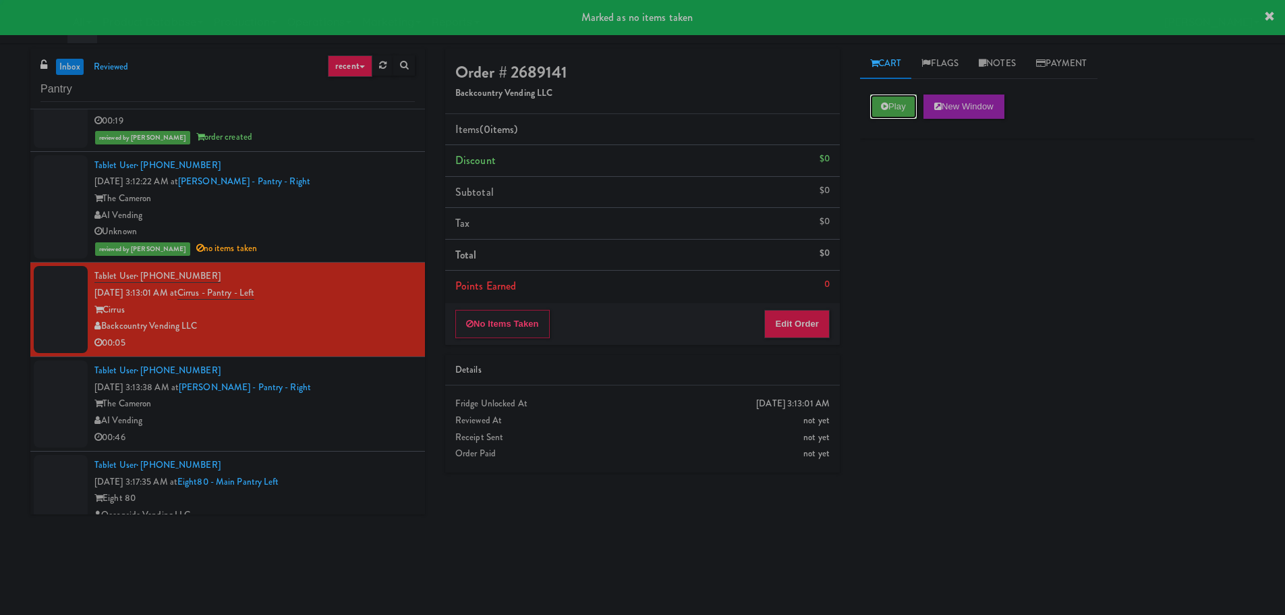
click at [895, 109] on button "Play" at bounding box center [893, 106] width 47 height 24
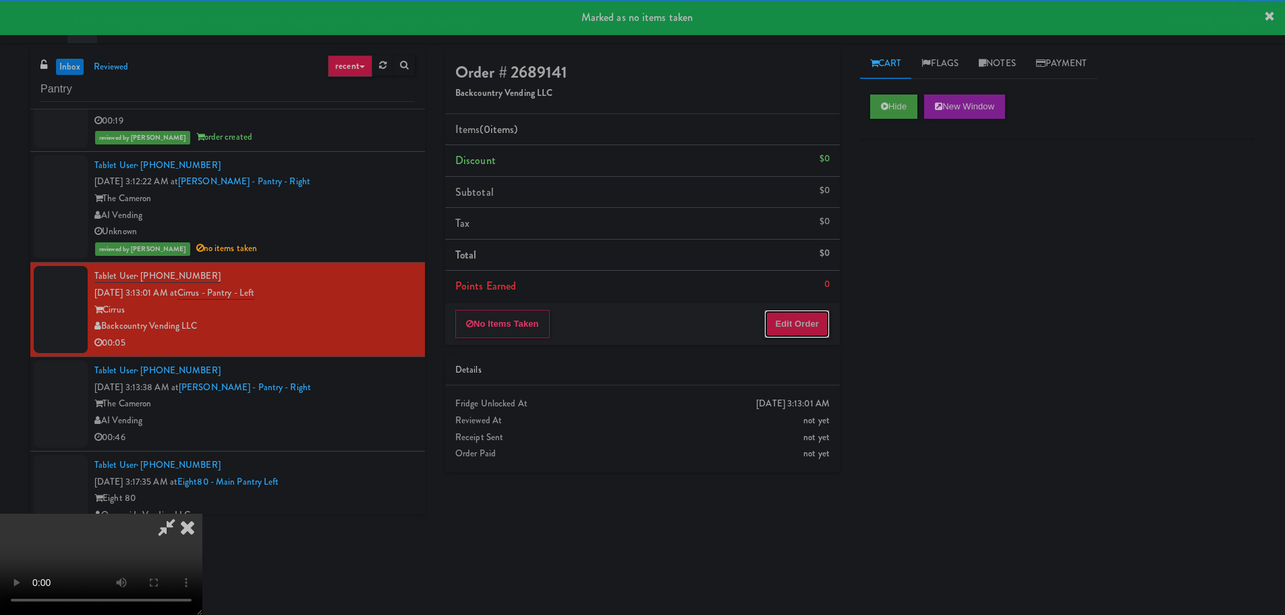
click at [801, 323] on button "Edit Order" at bounding box center [796, 324] width 65 height 28
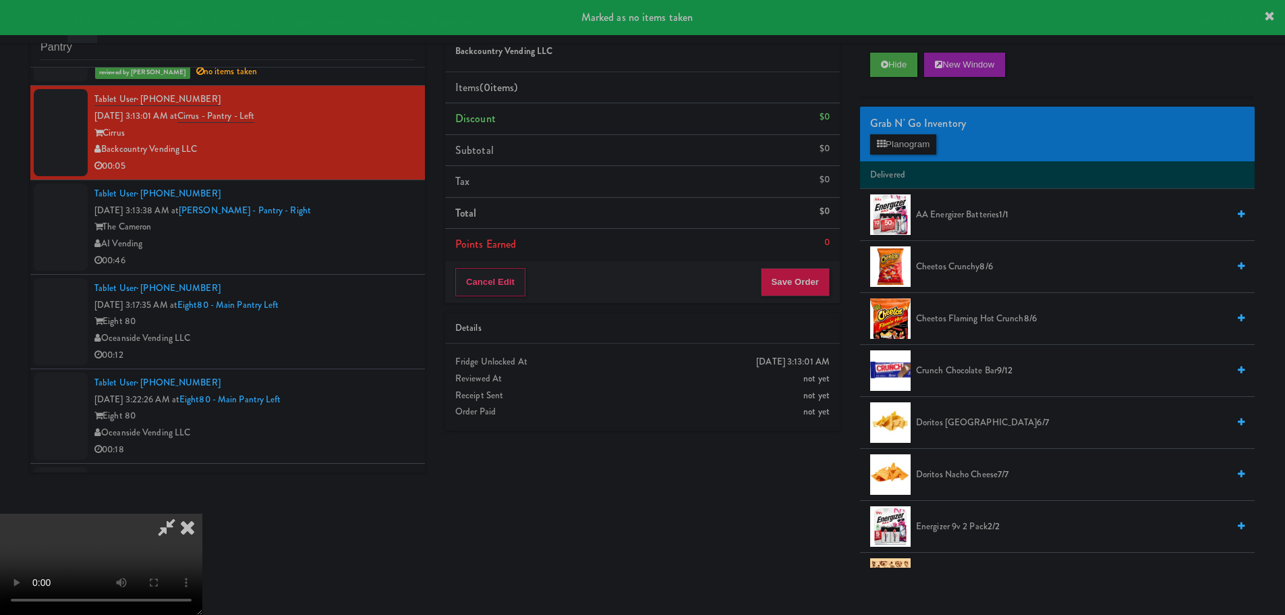
scroll to position [43, 0]
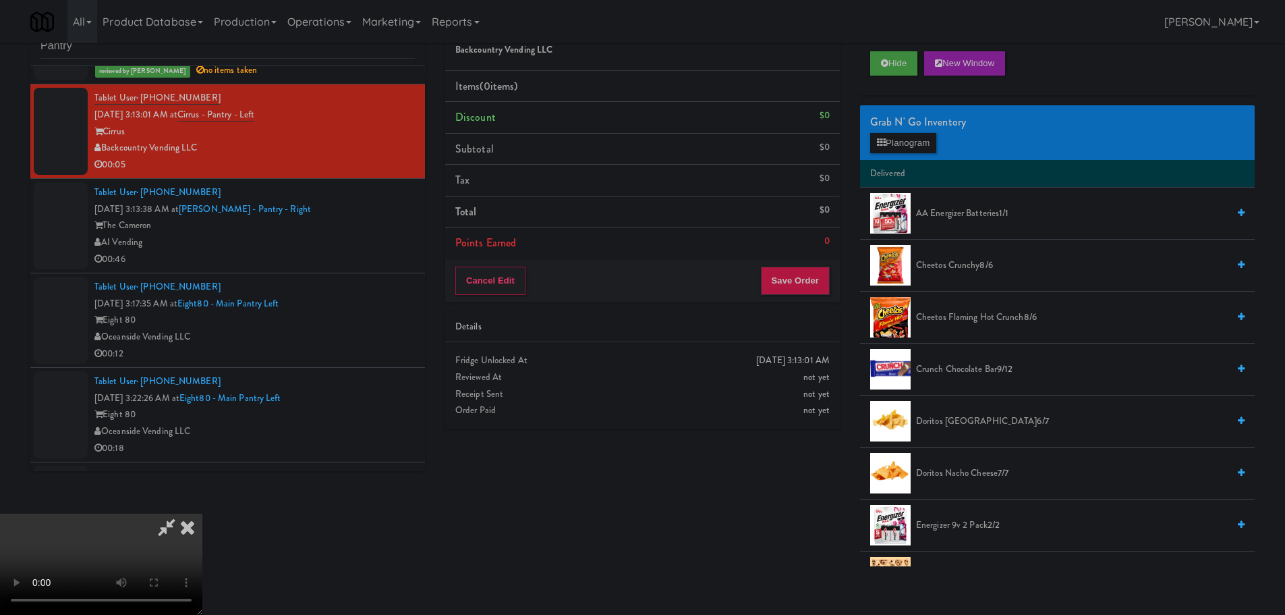
click at [202, 513] on video at bounding box center [101, 563] width 202 height 101
click at [917, 141] on button "Planogram" at bounding box center [903, 143] width 66 height 20
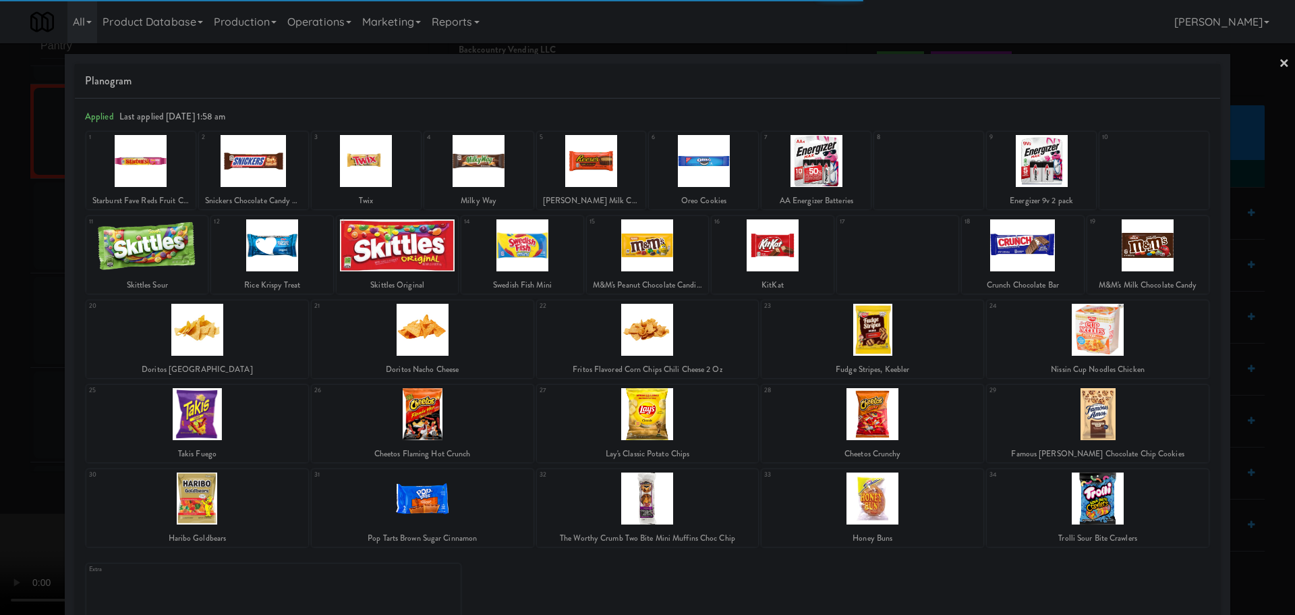
click at [468, 505] on div at bounding box center [423, 498] width 222 height 52
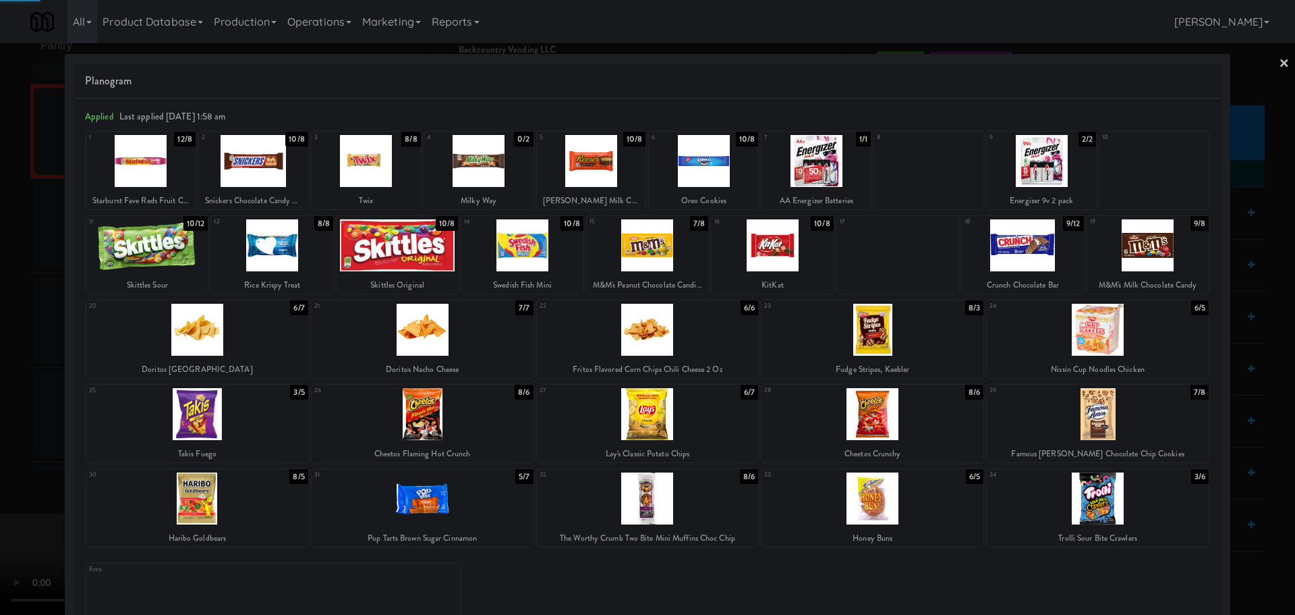
drag, startPoint x: 0, startPoint y: 442, endPoint x: 250, endPoint y: 356, distance: 264.5
click at [0, 441] on div at bounding box center [647, 307] width 1295 height 615
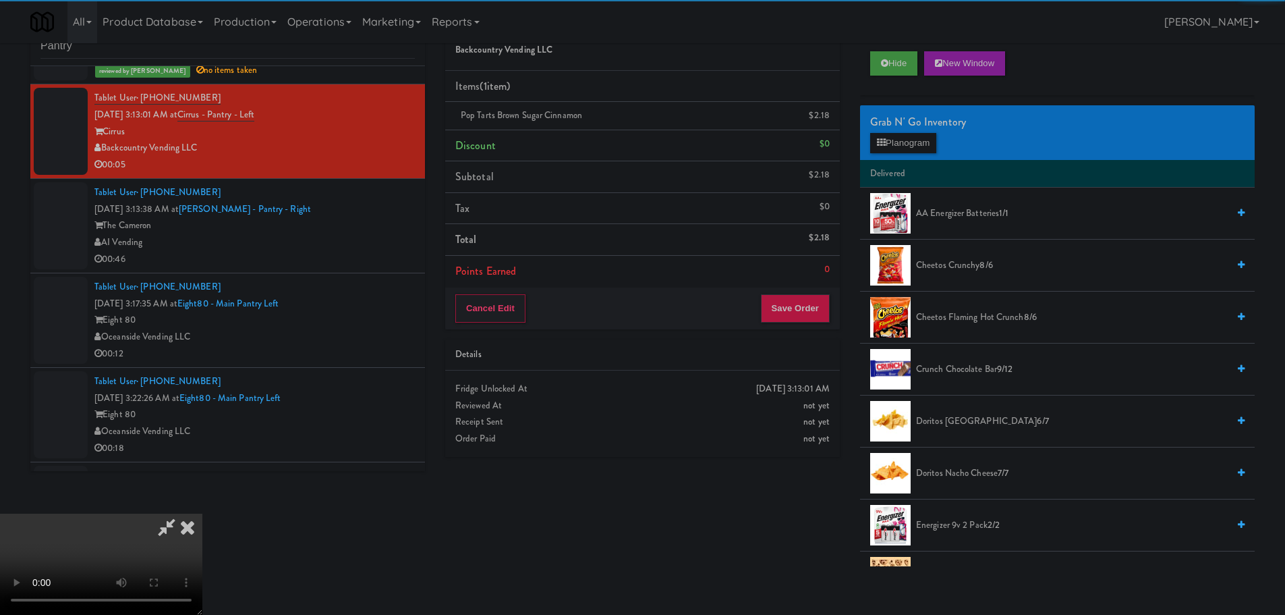
click at [202, 513] on video at bounding box center [101, 563] width 202 height 101
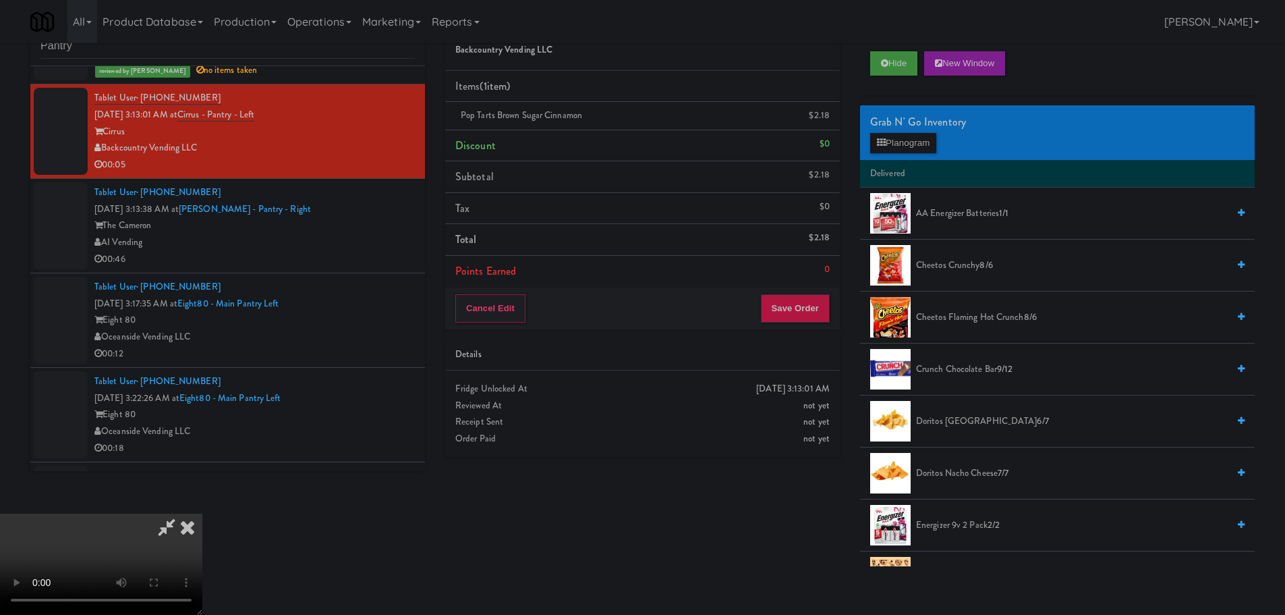
click at [202, 513] on video at bounding box center [101, 563] width 202 height 101
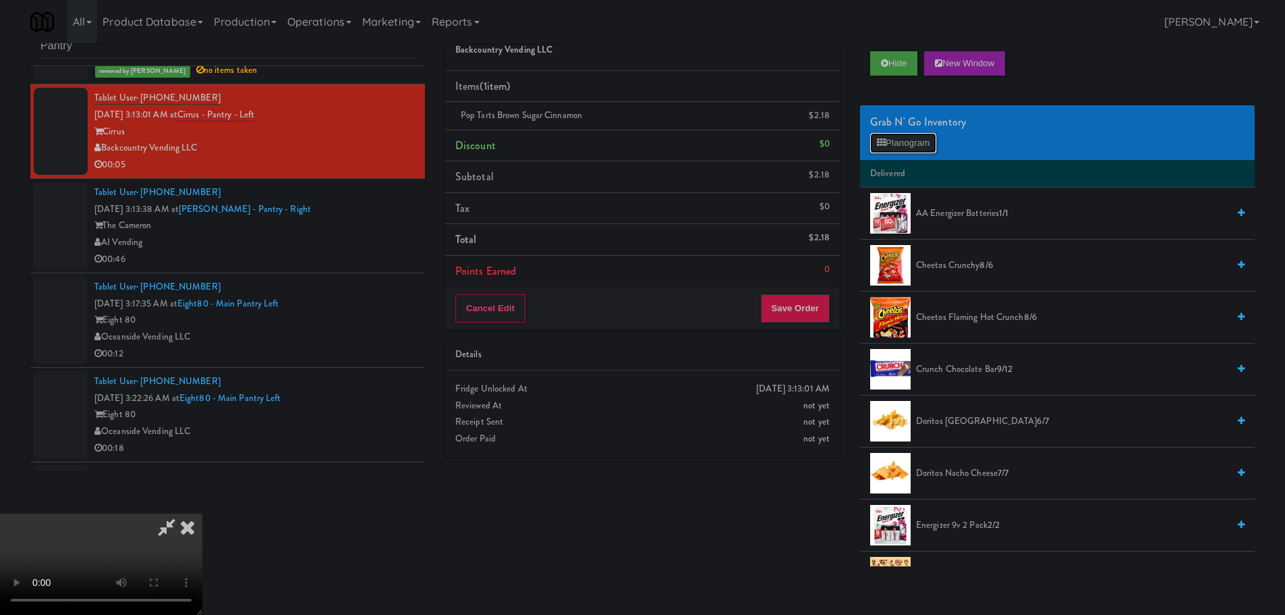
click at [922, 143] on button "Planogram" at bounding box center [903, 143] width 66 height 20
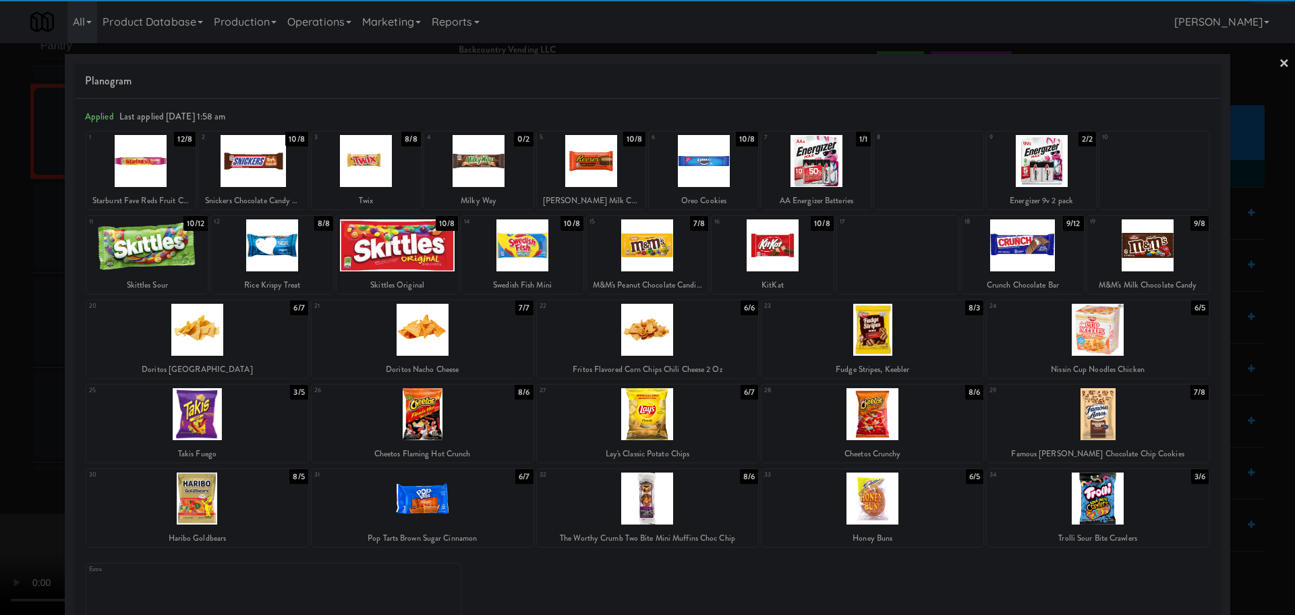
click at [290, 264] on div at bounding box center [271, 245] width 121 height 52
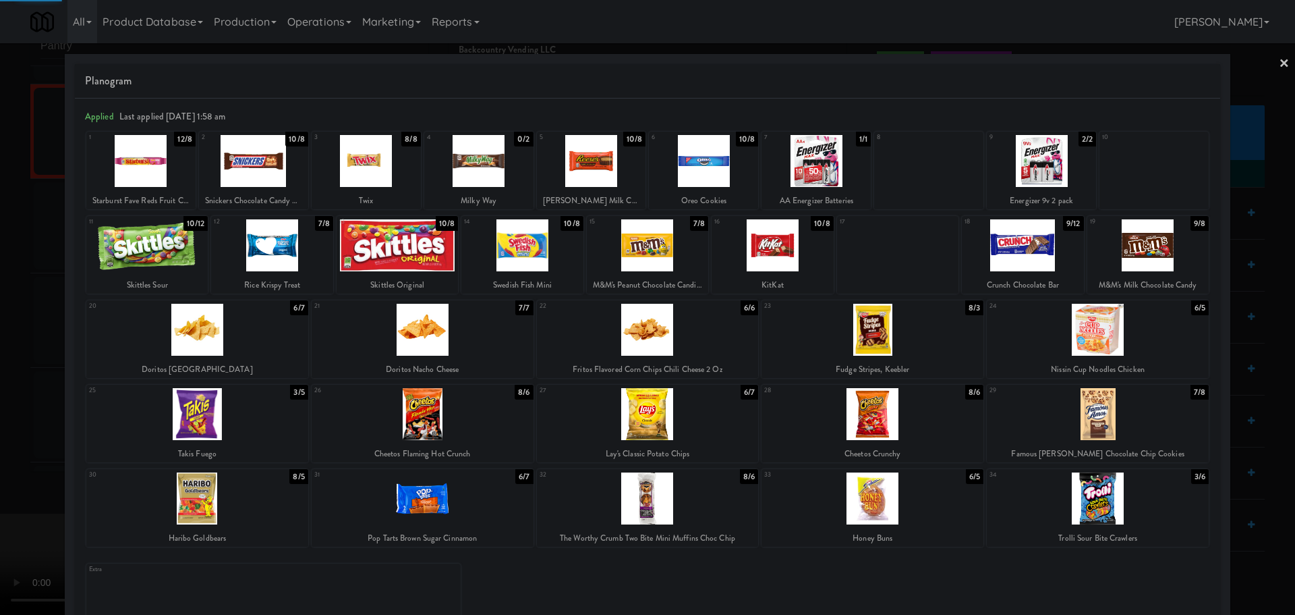
click at [0, 345] on div at bounding box center [647, 307] width 1295 height 615
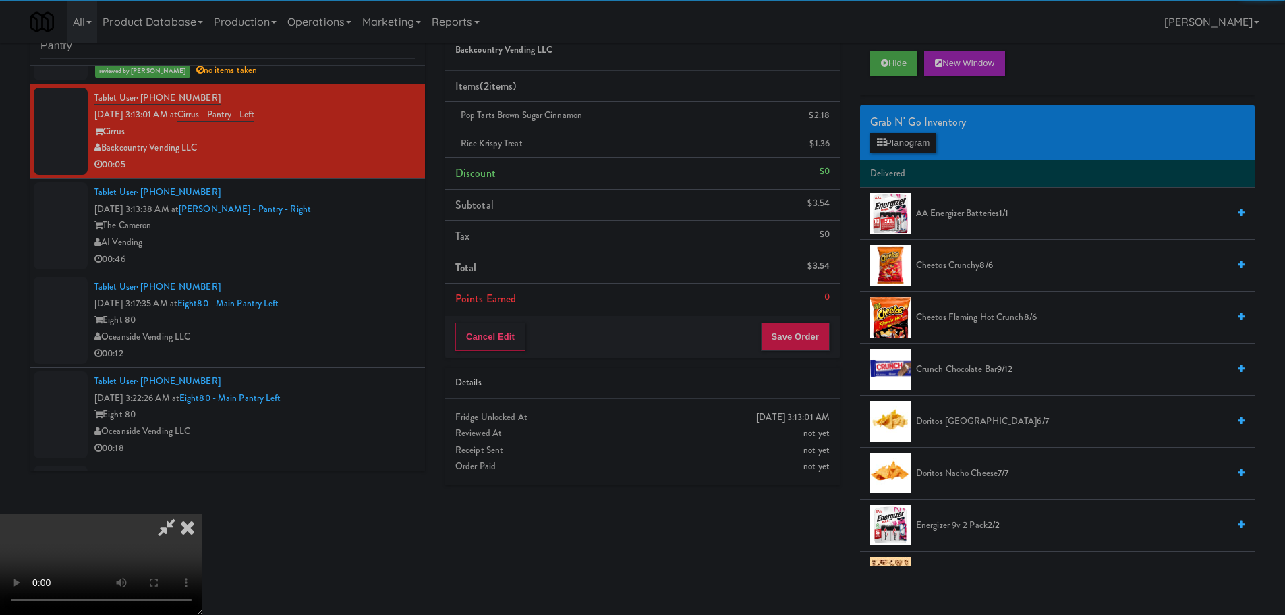
click at [202, 513] on video at bounding box center [101, 563] width 202 height 101
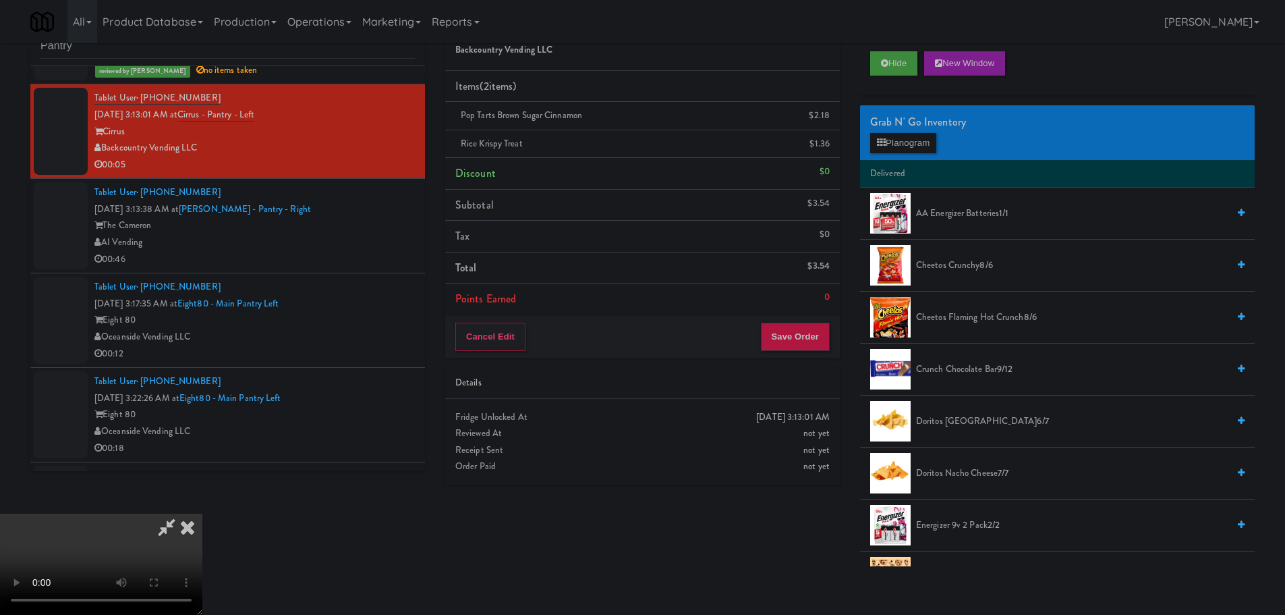
click at [202, 513] on video at bounding box center [101, 563] width 202 height 101
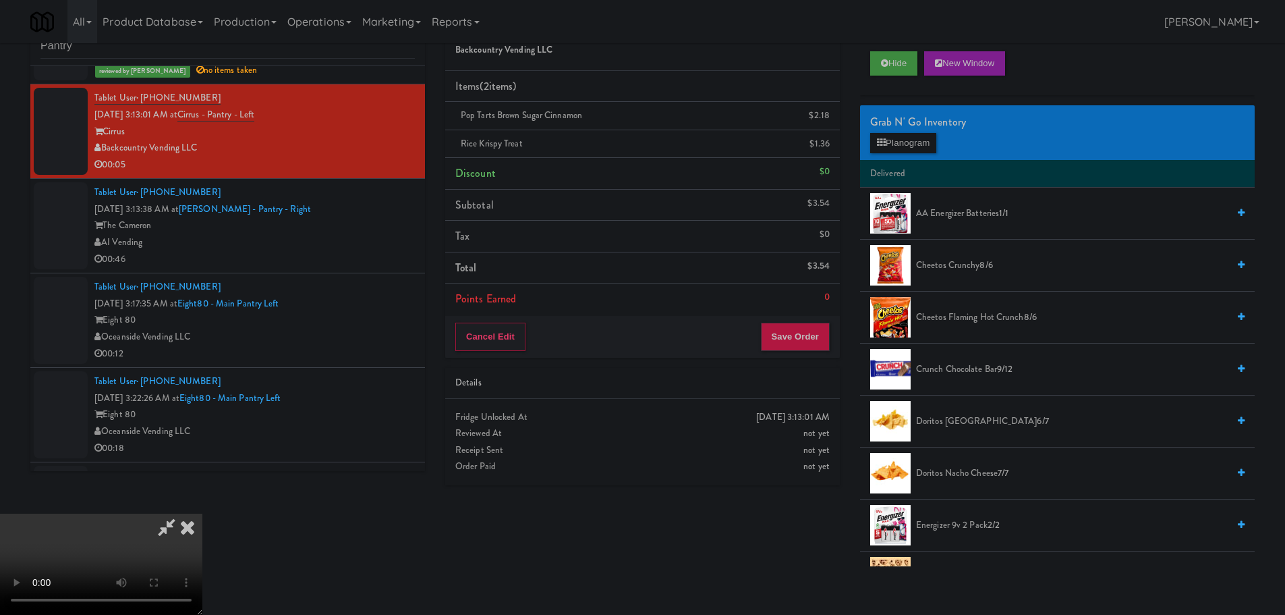
click at [202, 513] on video at bounding box center [101, 563] width 202 height 101
click at [897, 148] on button "Planogram" at bounding box center [903, 143] width 66 height 20
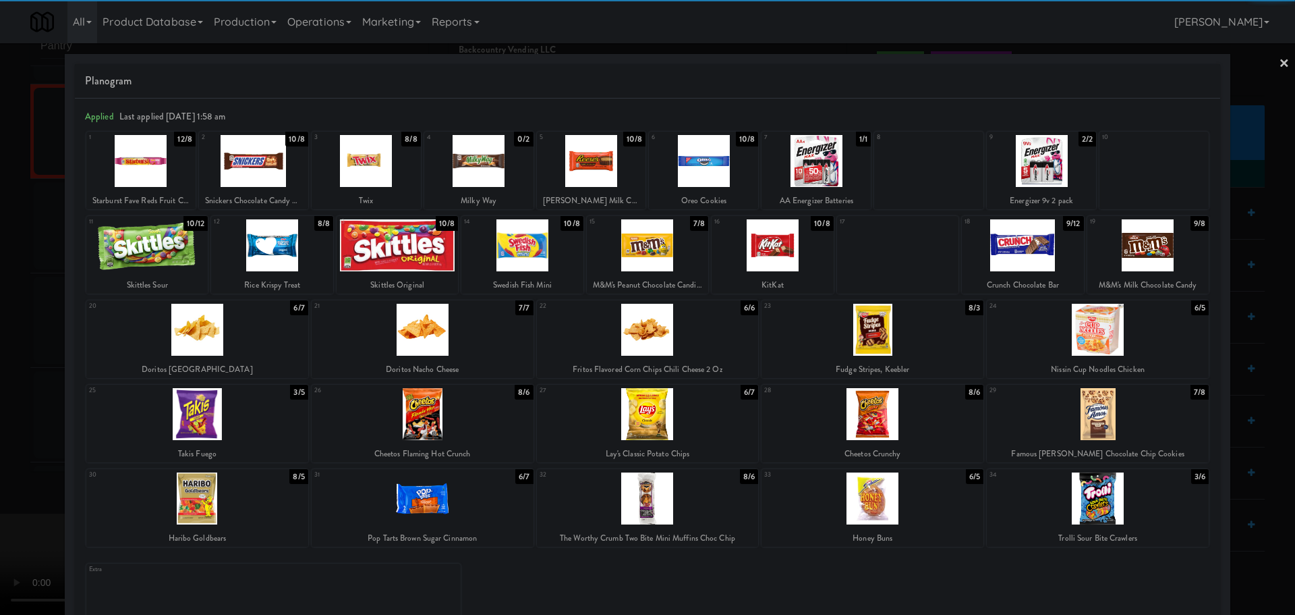
click at [288, 244] on div at bounding box center [271, 245] width 121 height 52
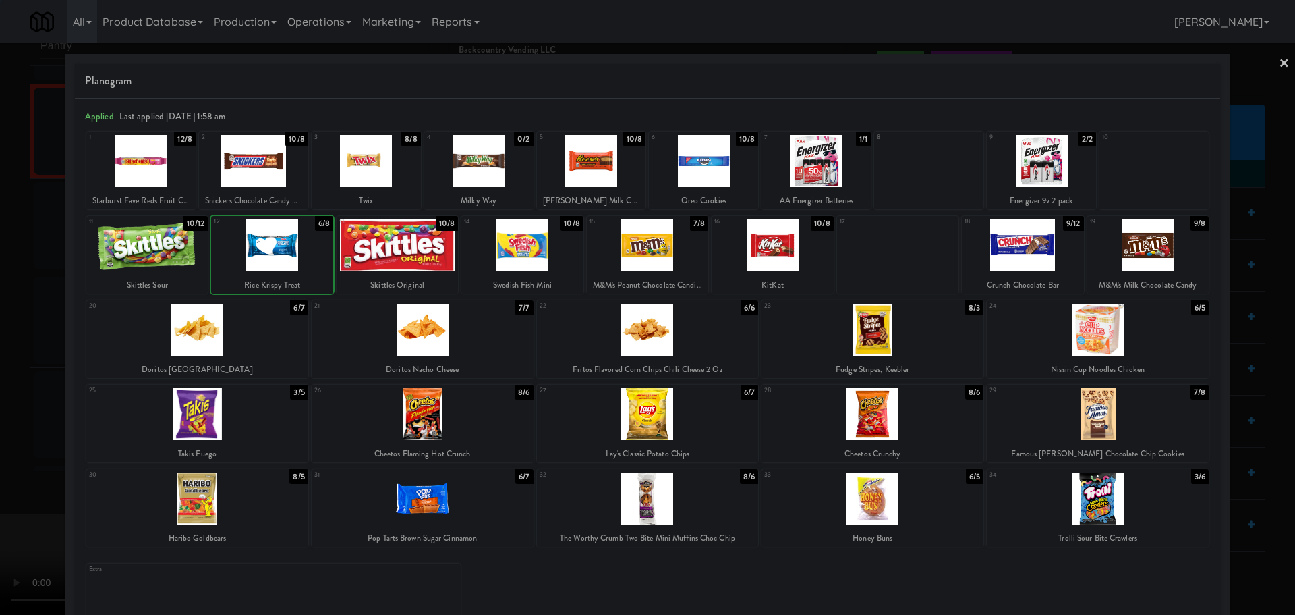
drag, startPoint x: 0, startPoint y: 349, endPoint x: 31, endPoint y: 364, distance: 34.4
click at [0, 353] on div at bounding box center [647, 307] width 1295 height 615
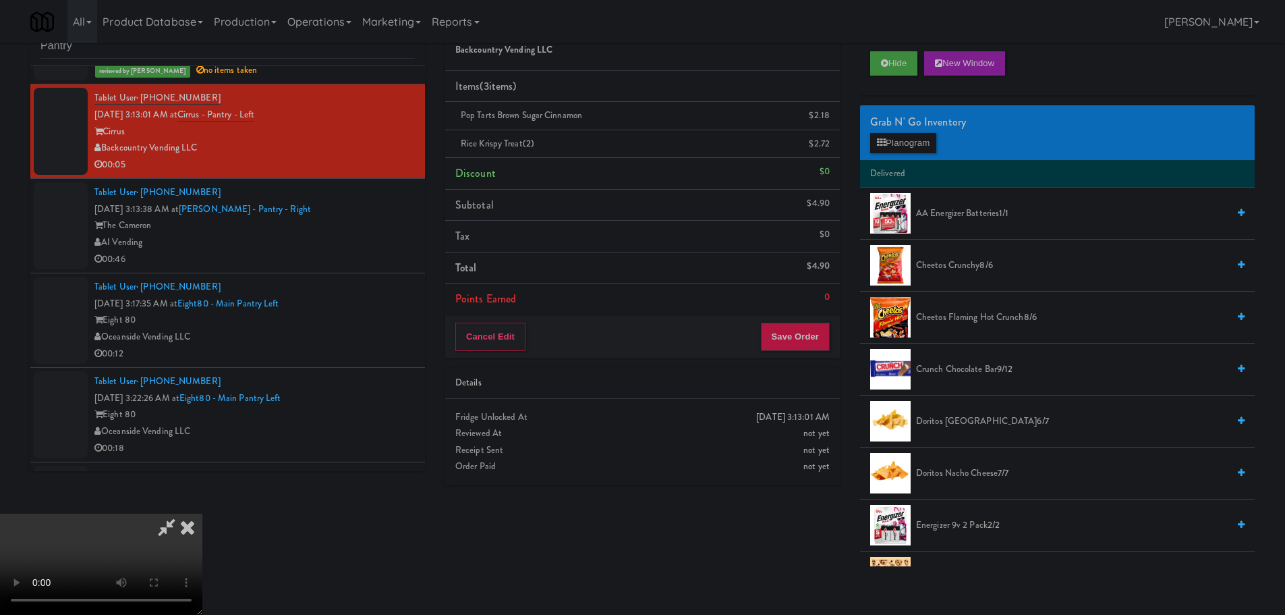
click at [202, 513] on video at bounding box center [101, 563] width 202 height 101
drag, startPoint x: 501, startPoint y: 418, endPoint x: 529, endPoint y: 389, distance: 40.5
click at [202, 513] on video at bounding box center [101, 563] width 202 height 101
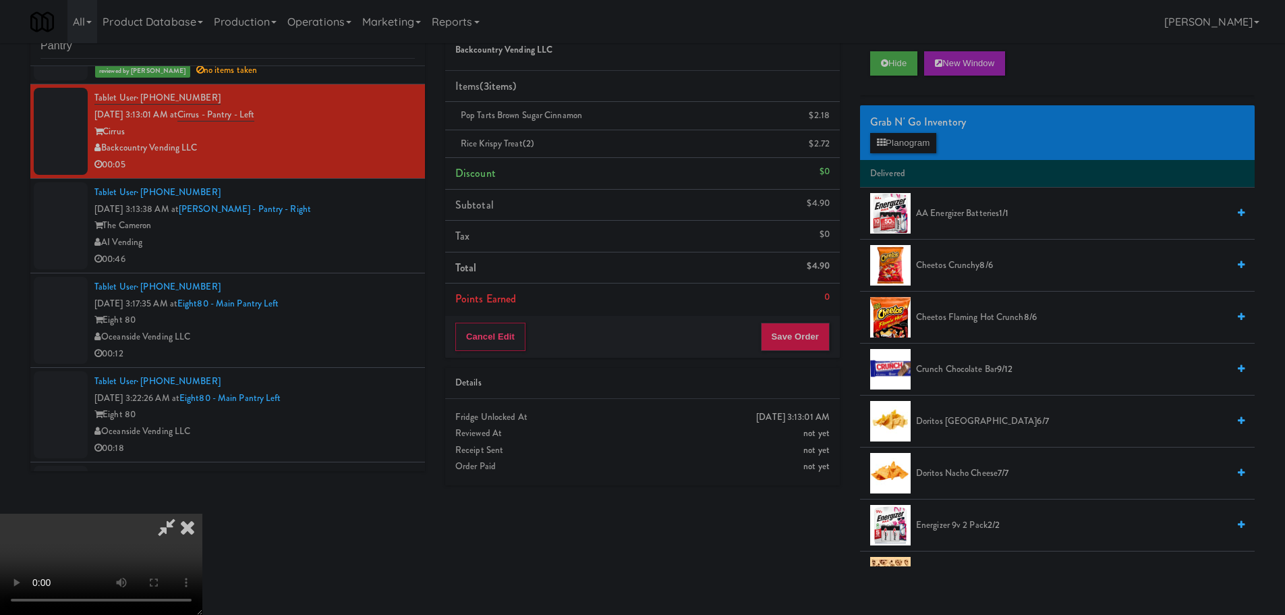
click at [202, 513] on video at bounding box center [101, 563] width 202 height 101
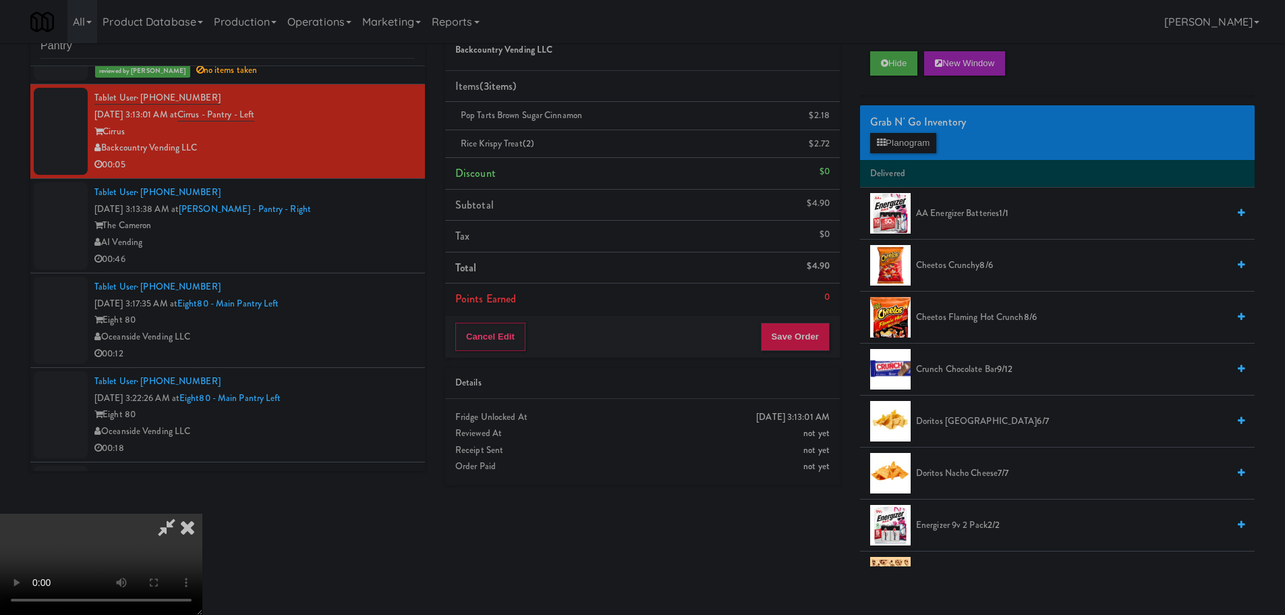
click at [202, 513] on video at bounding box center [101, 563] width 202 height 101
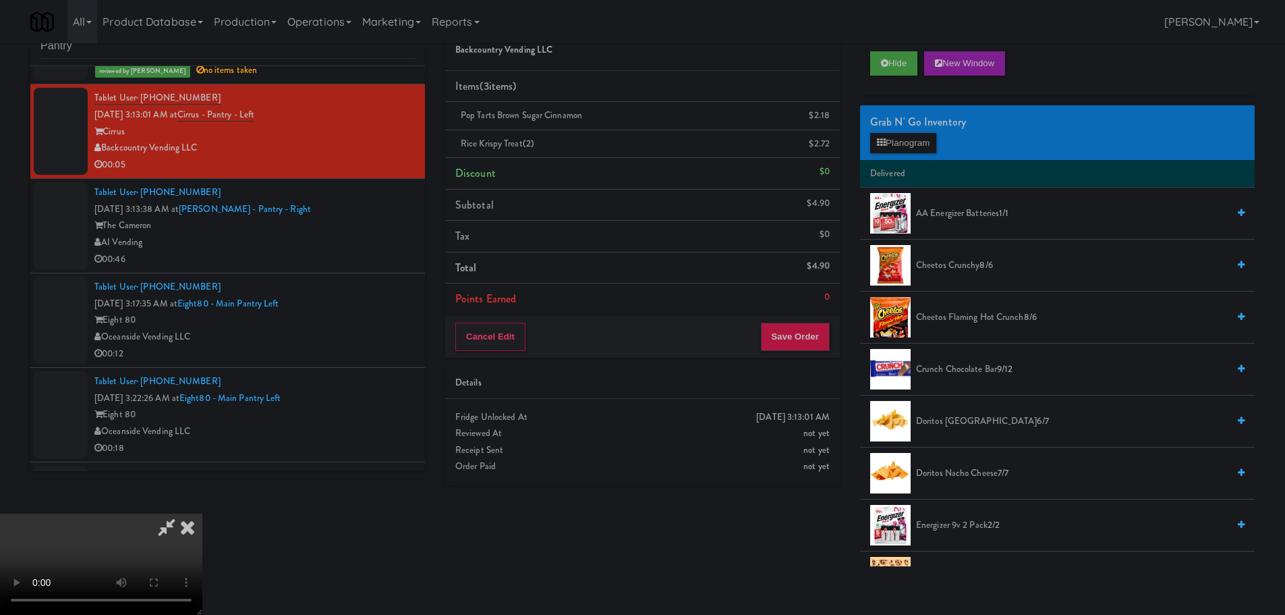
click at [202, 513] on video at bounding box center [101, 563] width 202 height 101
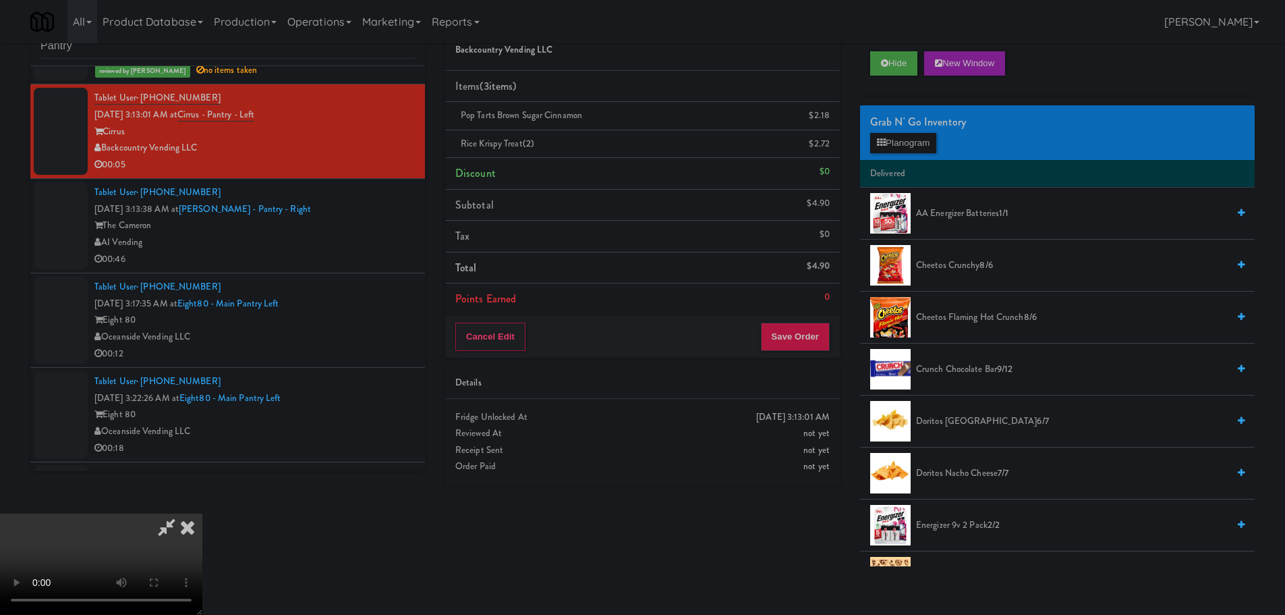
click at [202, 513] on video at bounding box center [101, 563] width 202 height 101
click at [202, 601] on video at bounding box center [101, 563] width 202 height 101
click at [202, 513] on video at bounding box center [101, 563] width 202 height 101
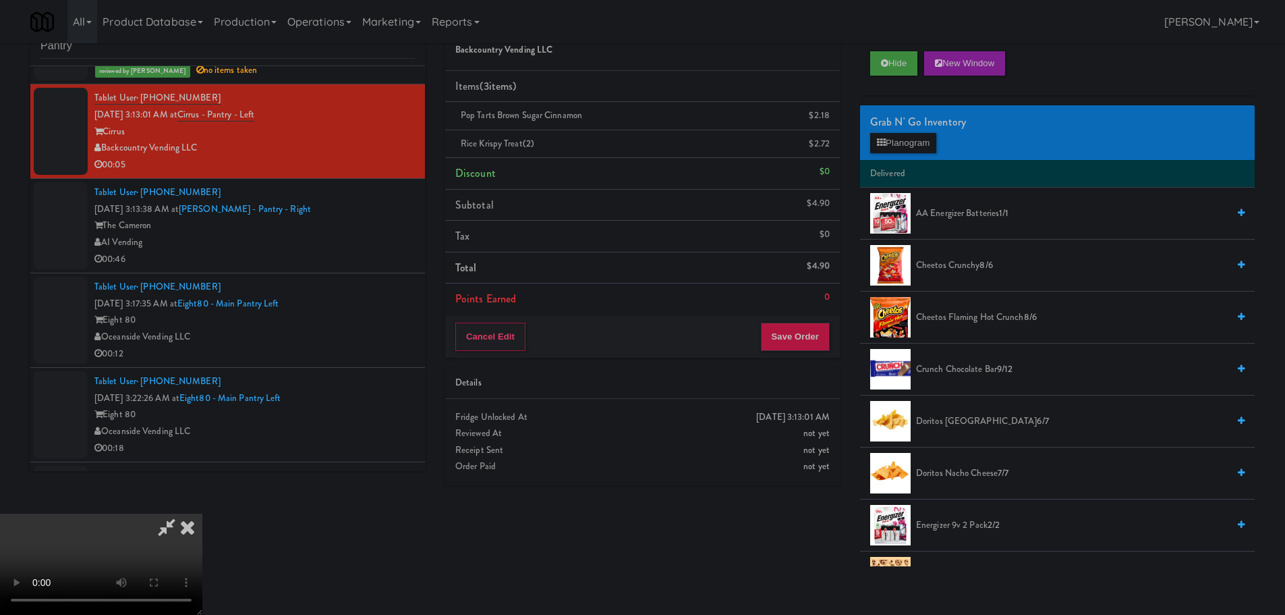
click at [202, 513] on video at bounding box center [101, 563] width 202 height 101
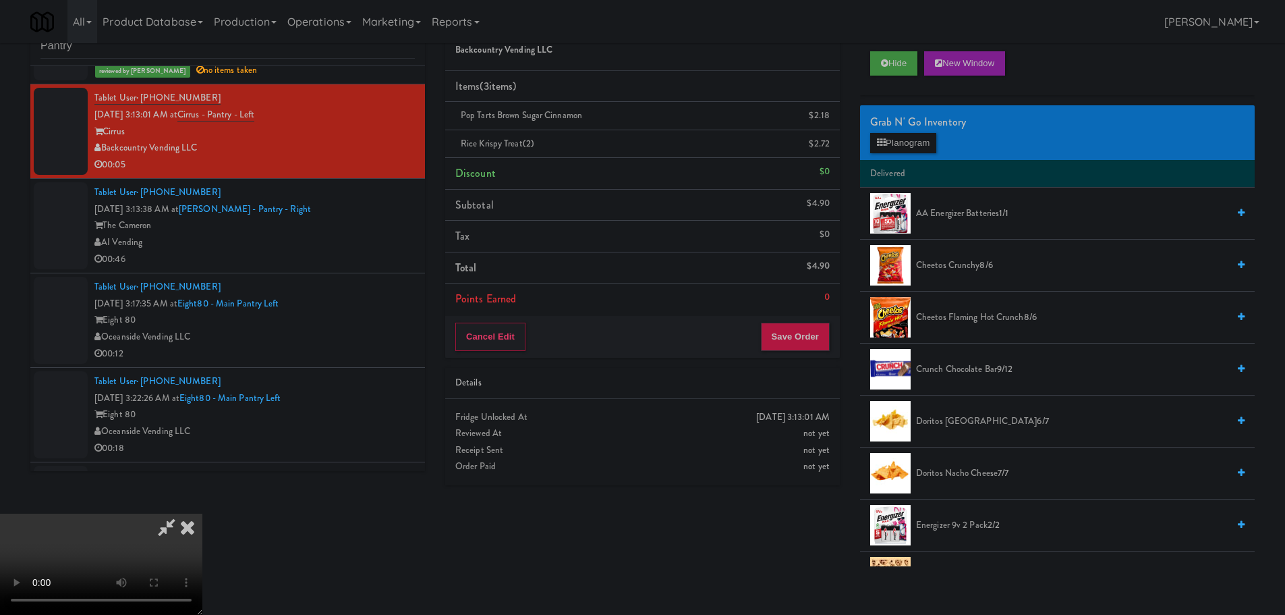
click at [202, 513] on video at bounding box center [101, 563] width 202 height 101
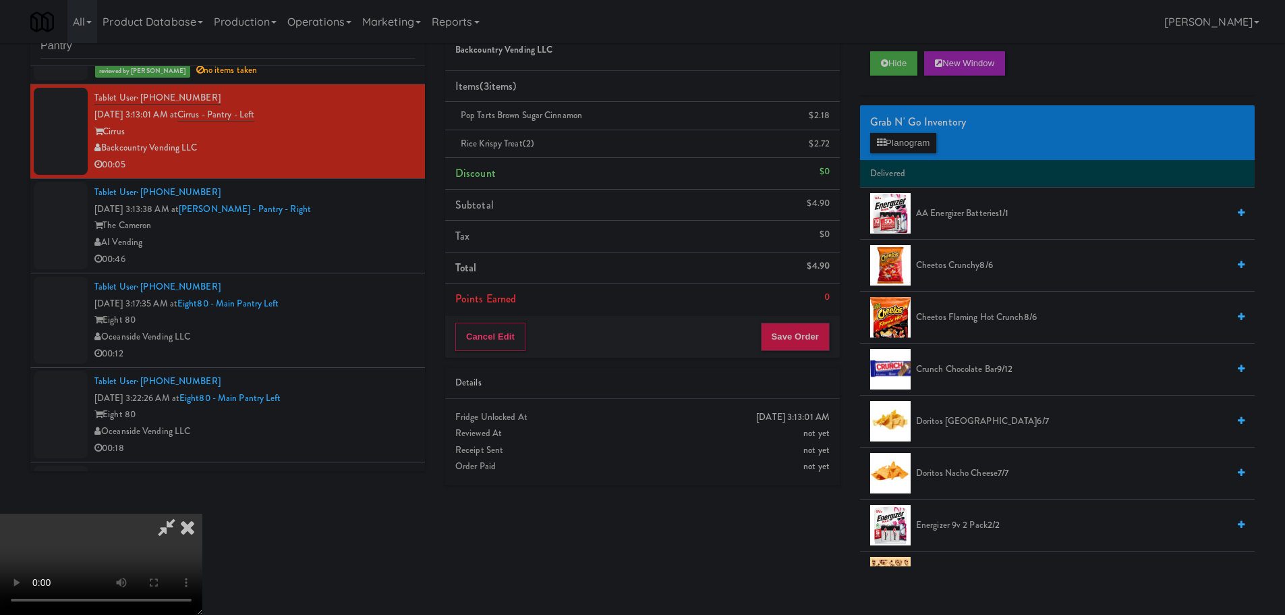
click at [202, 513] on video at bounding box center [101, 563] width 202 height 101
click at [801, 349] on button "Save Order" at bounding box center [795, 336] width 69 height 28
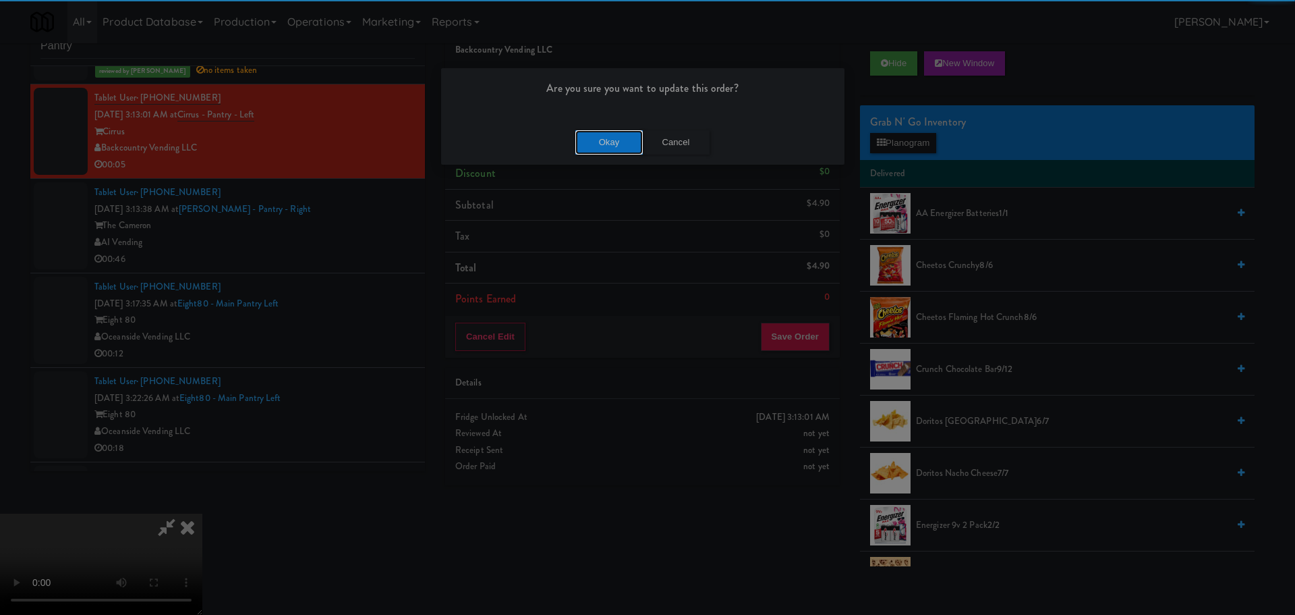
click at [588, 135] on button "Okay" at bounding box center [608, 142] width 67 height 24
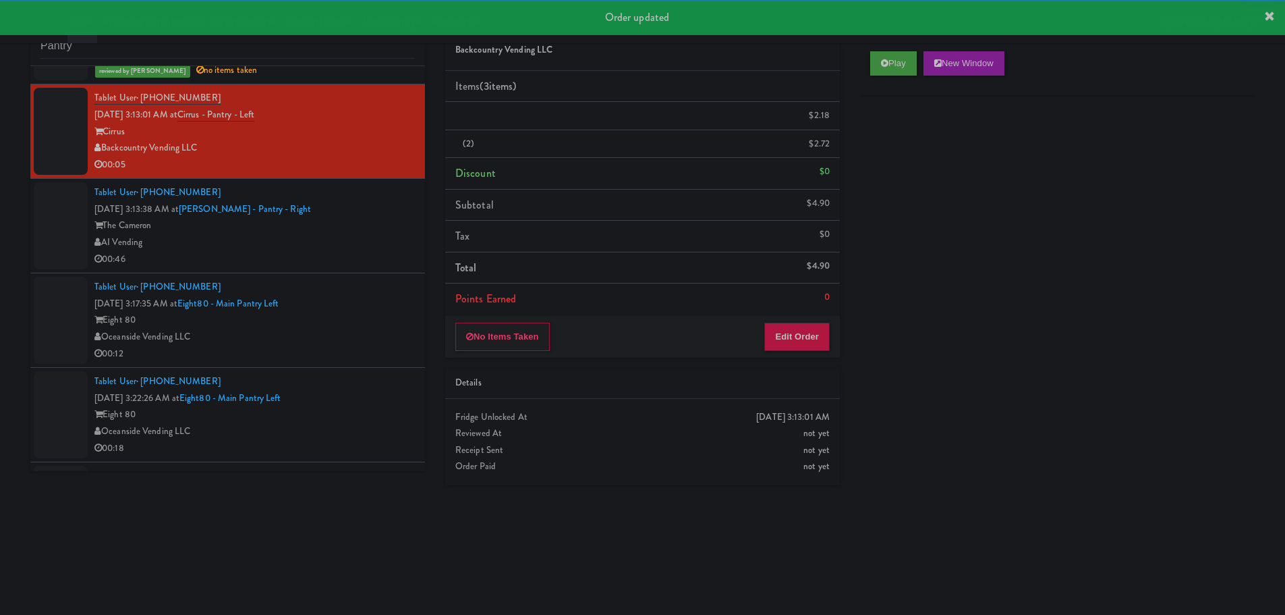
click at [343, 256] on div "00:46" at bounding box center [254, 259] width 320 height 17
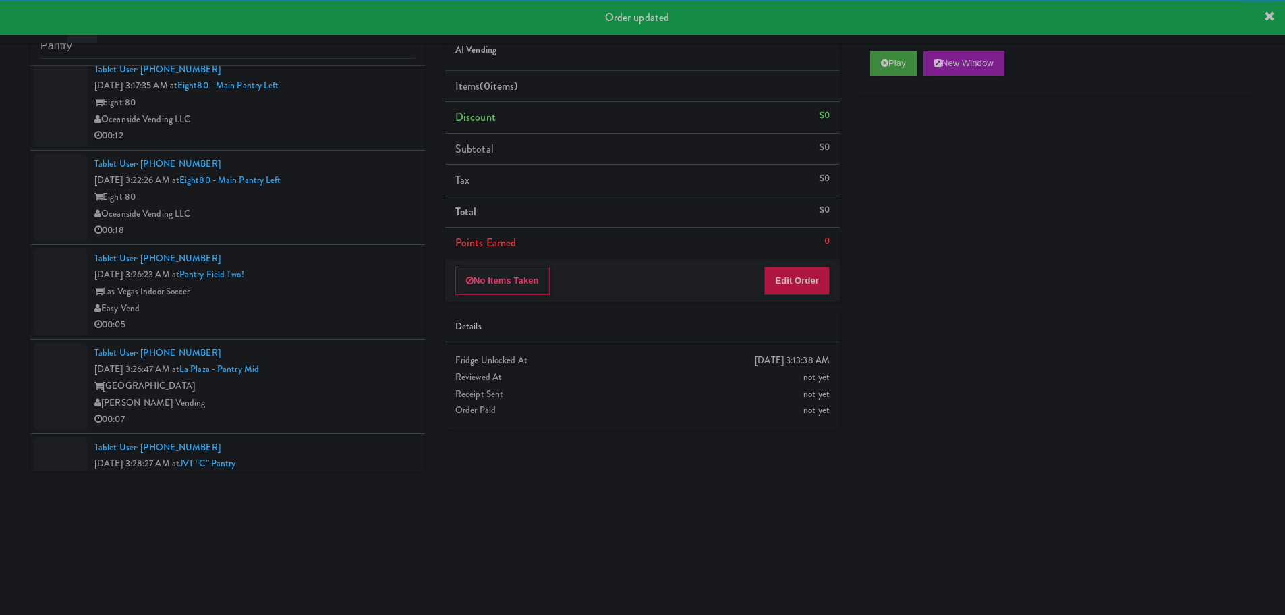
scroll to position [944, 0]
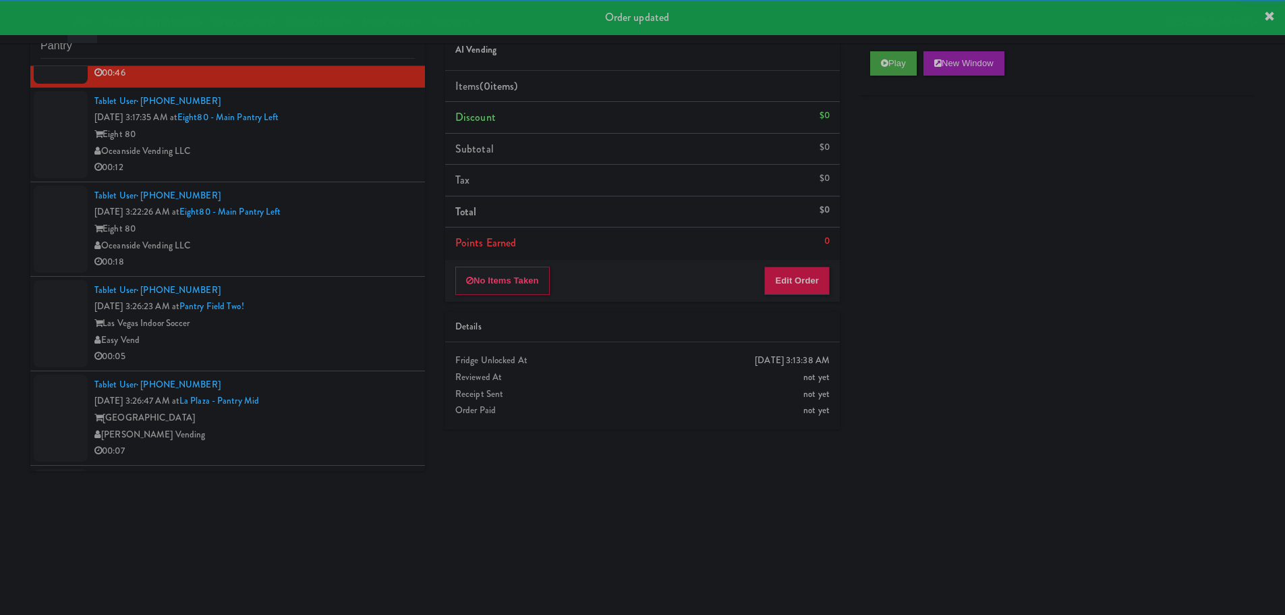
click at [348, 161] on div "00:12" at bounding box center [254, 167] width 320 height 17
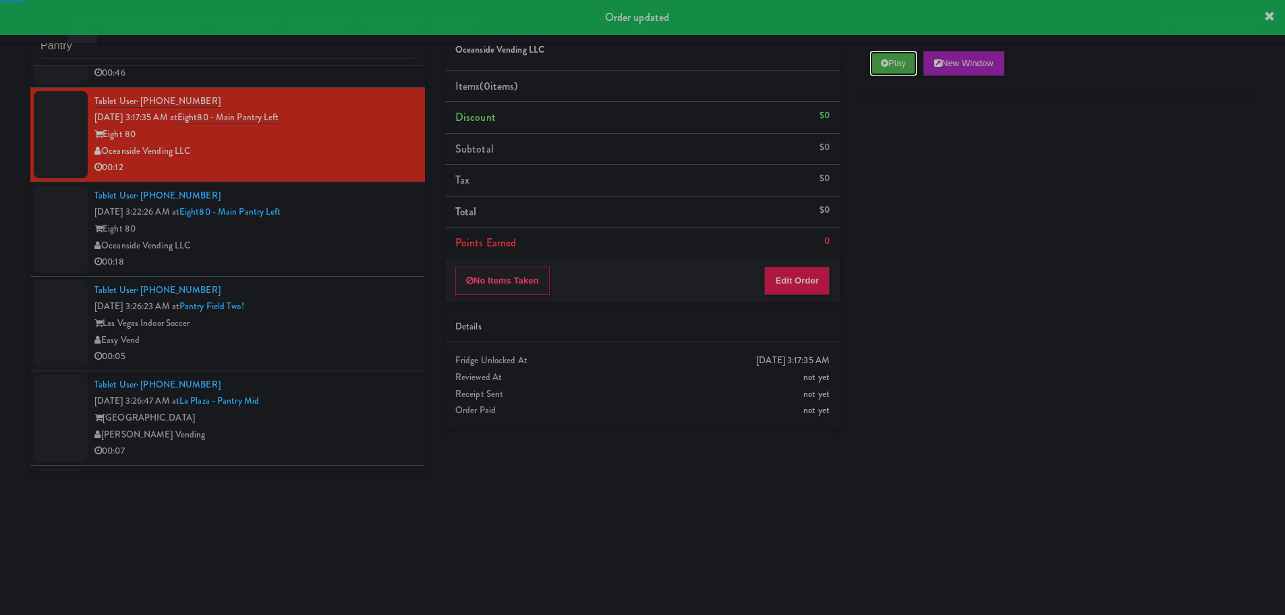
click at [901, 67] on button "Play" at bounding box center [893, 63] width 47 height 24
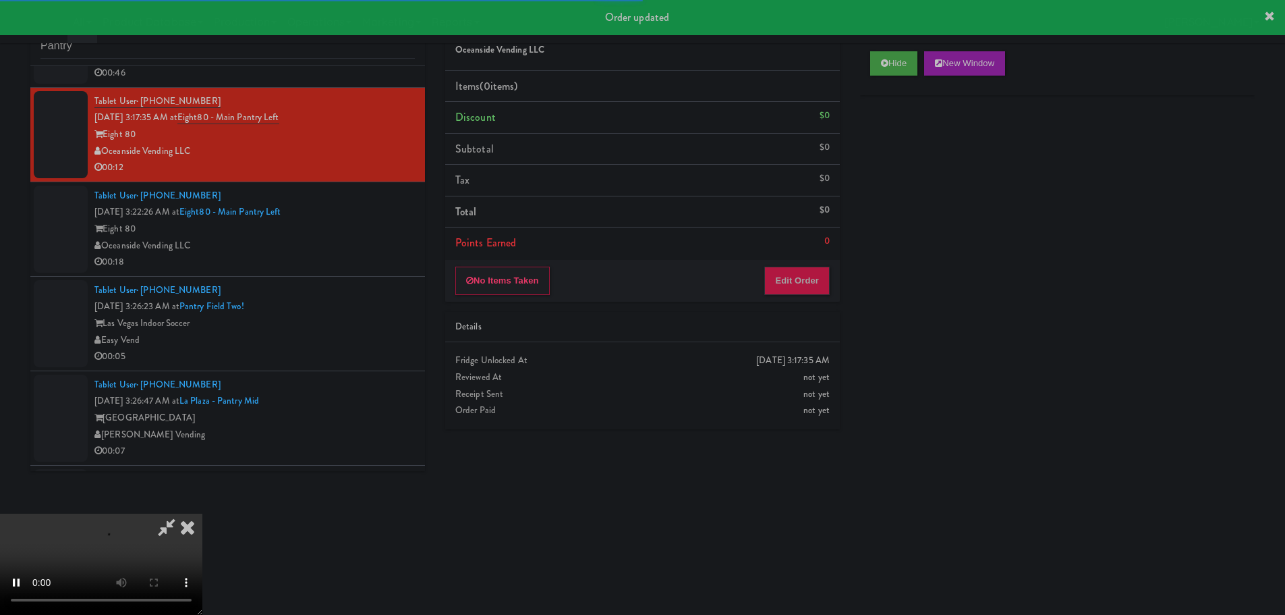
drag, startPoint x: 794, startPoint y: 322, endPoint x: 803, endPoint y: 291, distance: 32.9
click at [796, 319] on div "Details" at bounding box center [642, 326] width 374 height 17
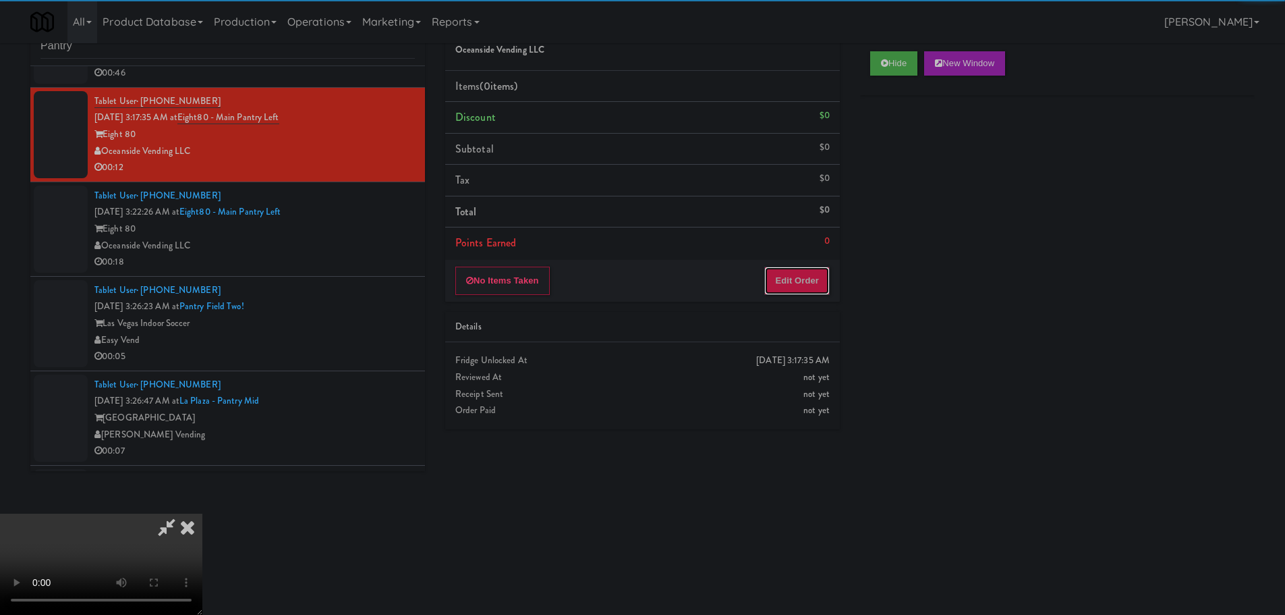
click at [803, 290] on button "Edit Order" at bounding box center [796, 280] width 65 height 28
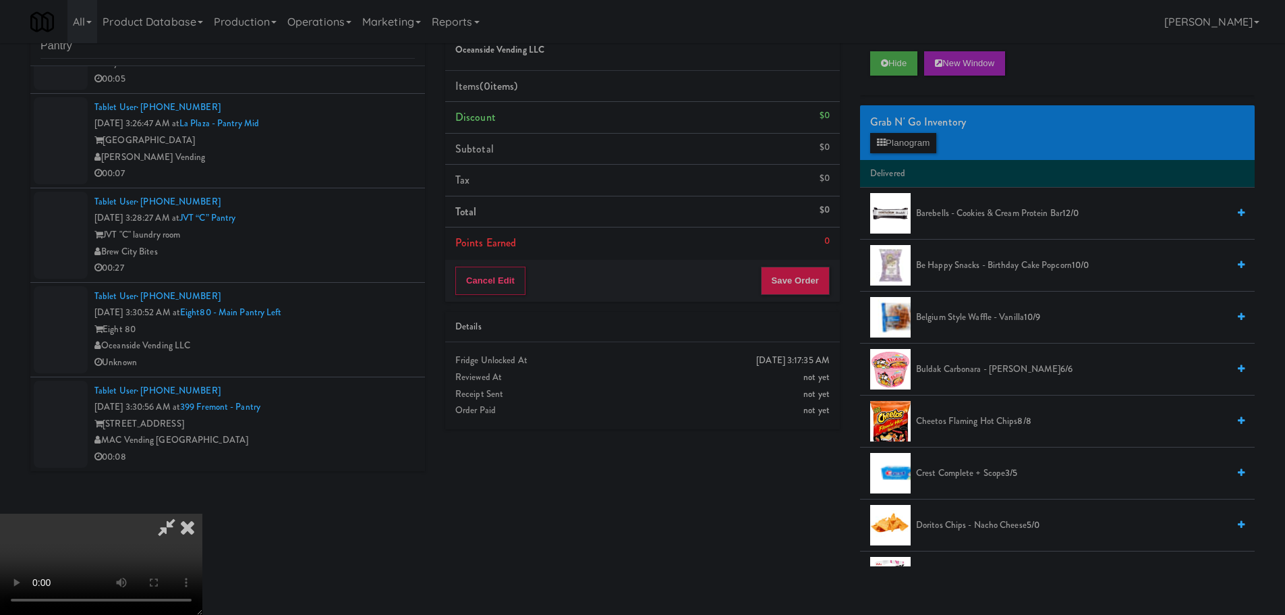
scroll to position [232, 0]
click at [202, 563] on video at bounding box center [101, 563] width 202 height 101
click at [202, 513] on video at bounding box center [101, 563] width 202 height 101
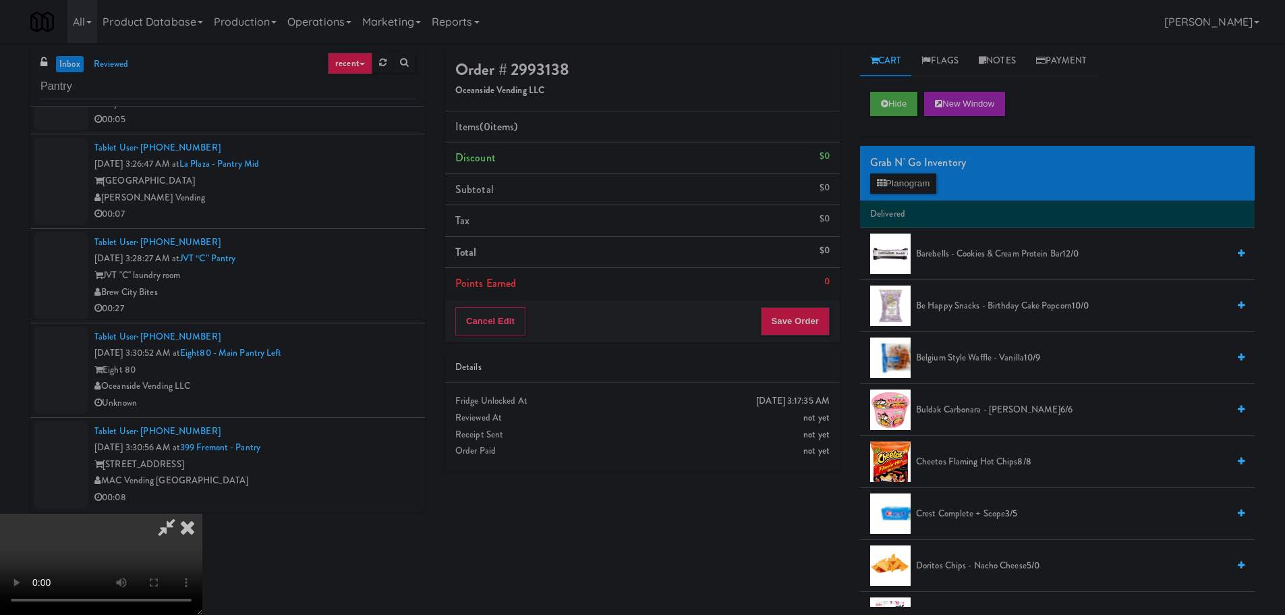
scroll to position [0, 0]
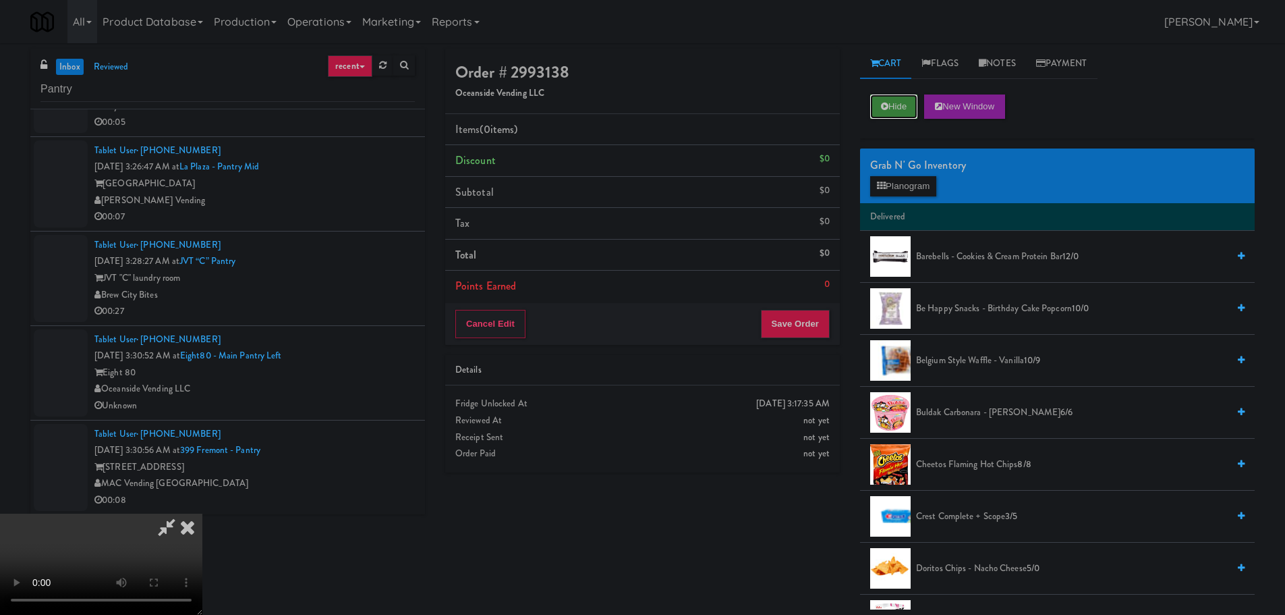
click at [892, 111] on button "Hide" at bounding box center [893, 106] width 47 height 24
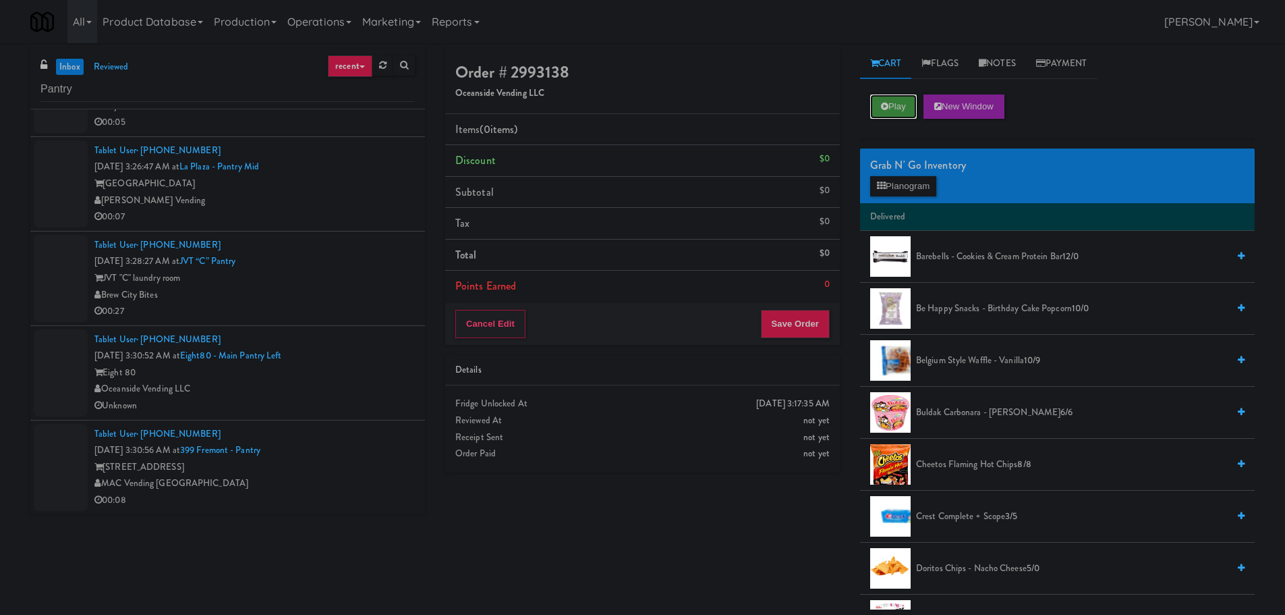
click at [892, 111] on button "Play" at bounding box center [893, 106] width 47 height 24
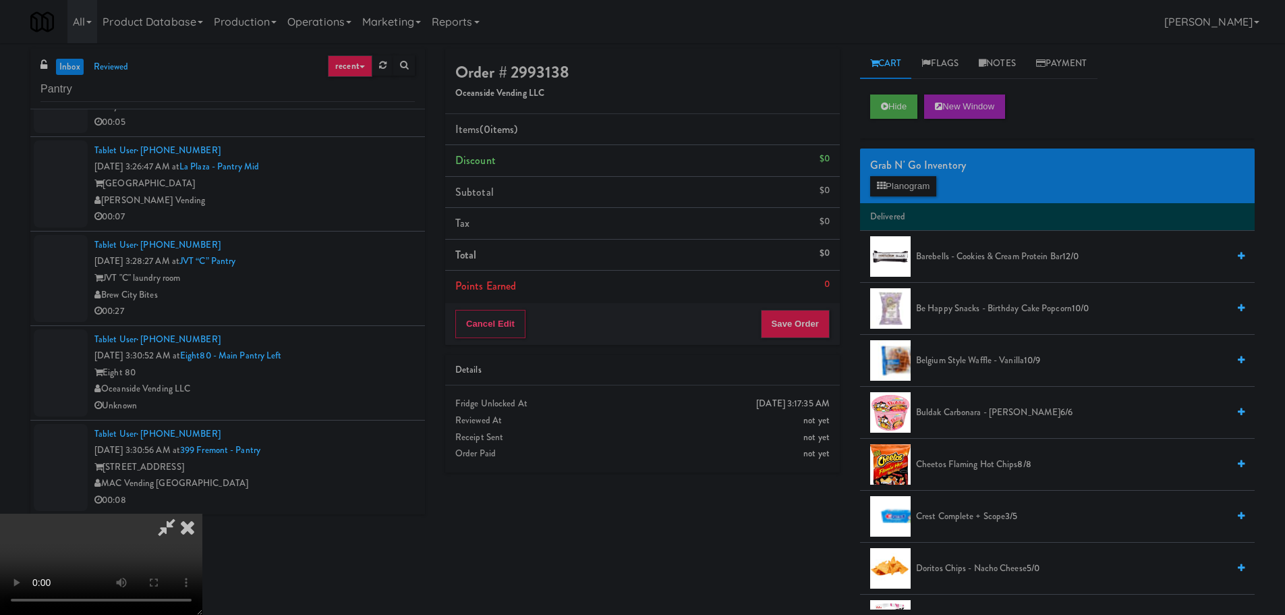
click at [202, 513] on video at bounding box center [101, 563] width 202 height 101
click at [900, 183] on button "Planogram" at bounding box center [903, 186] width 66 height 20
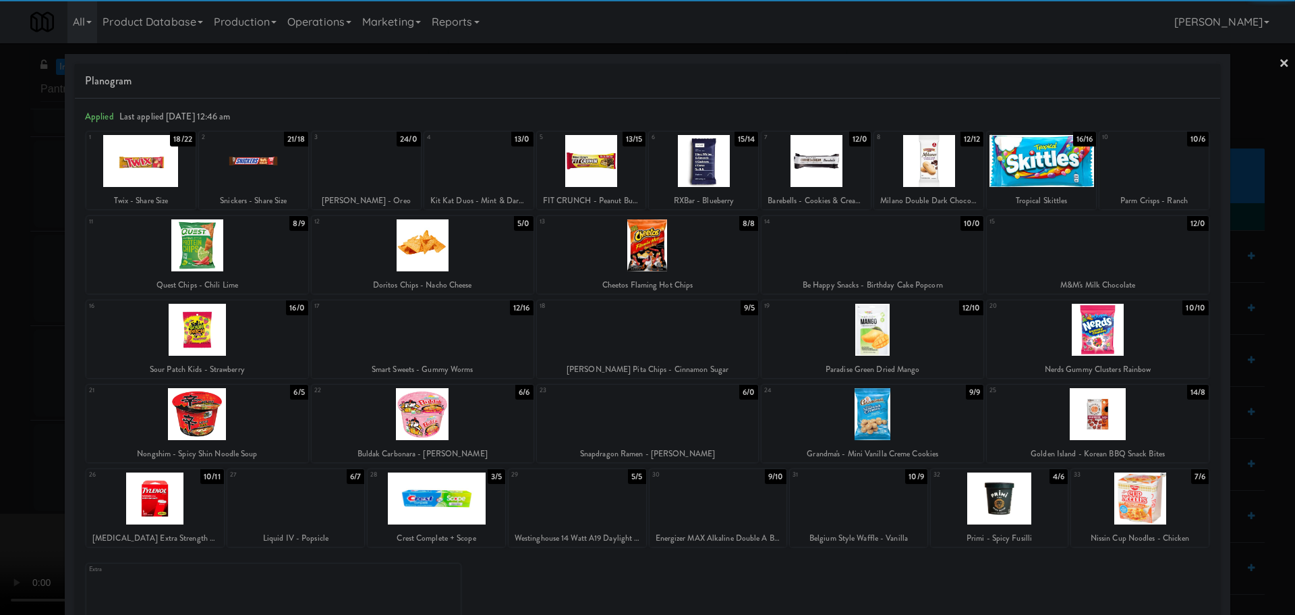
click at [946, 169] on div at bounding box center [928, 161] width 109 height 52
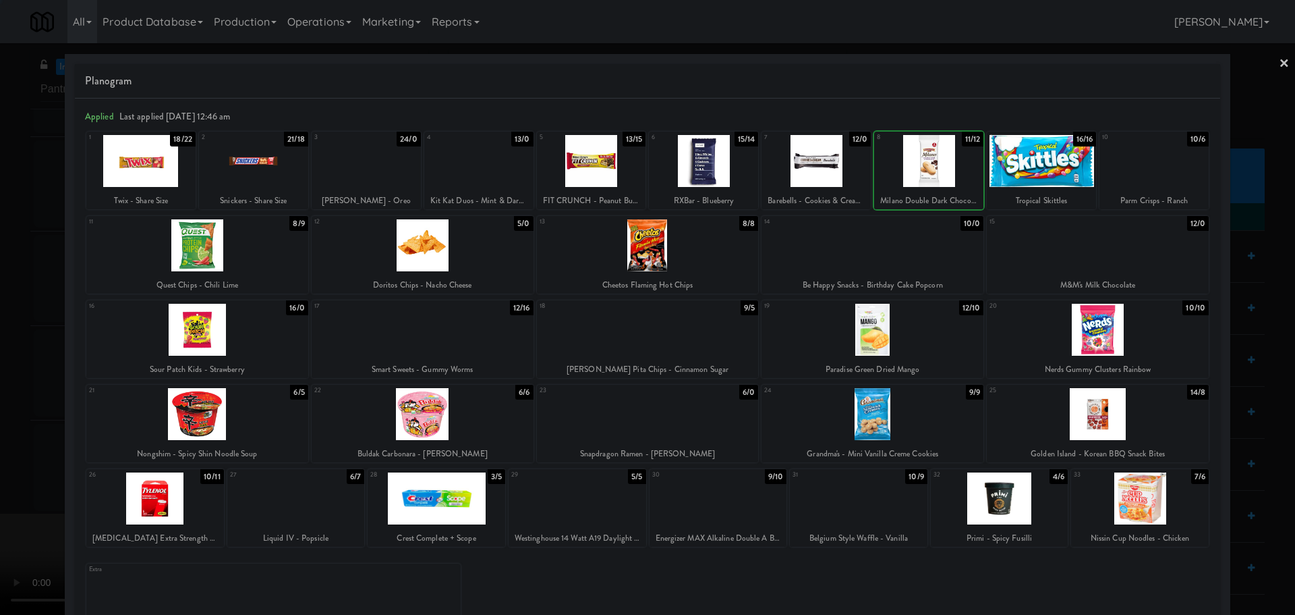
click at [909, 167] on div at bounding box center [928, 161] width 109 height 52
drag, startPoint x: 0, startPoint y: 308, endPoint x: 25, endPoint y: 306, distance: 25.0
click at [0, 318] on div at bounding box center [647, 307] width 1295 height 615
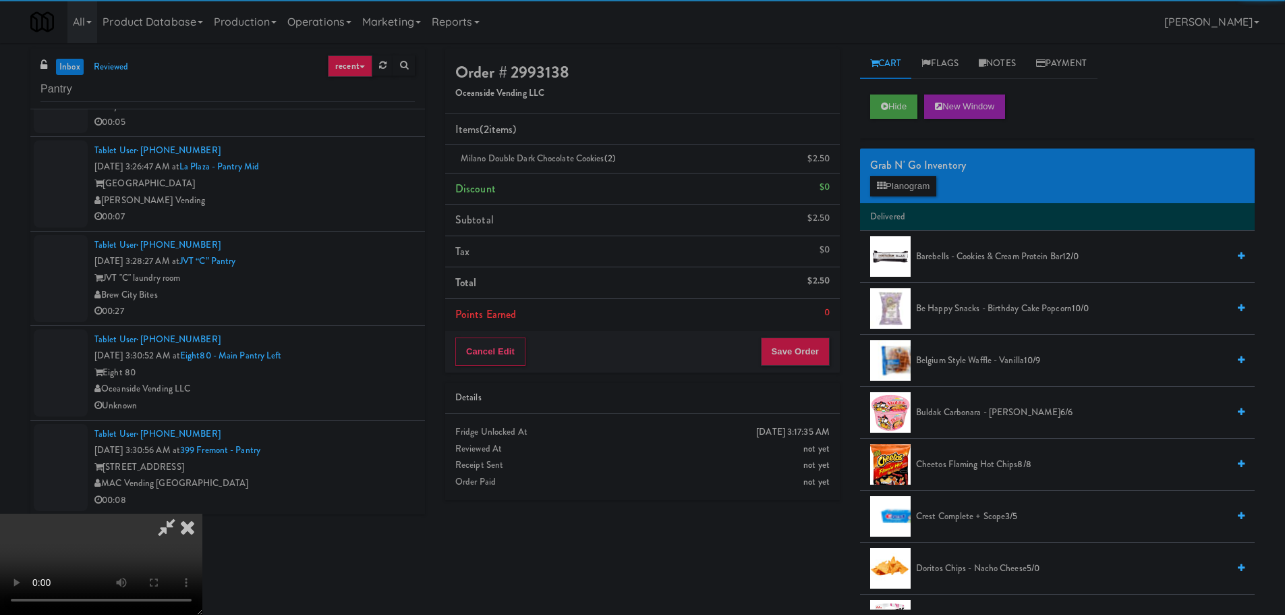
drag, startPoint x: 304, startPoint y: 251, endPoint x: 318, endPoint y: 257, distance: 16.0
click at [202, 513] on video at bounding box center [101, 563] width 202 height 101
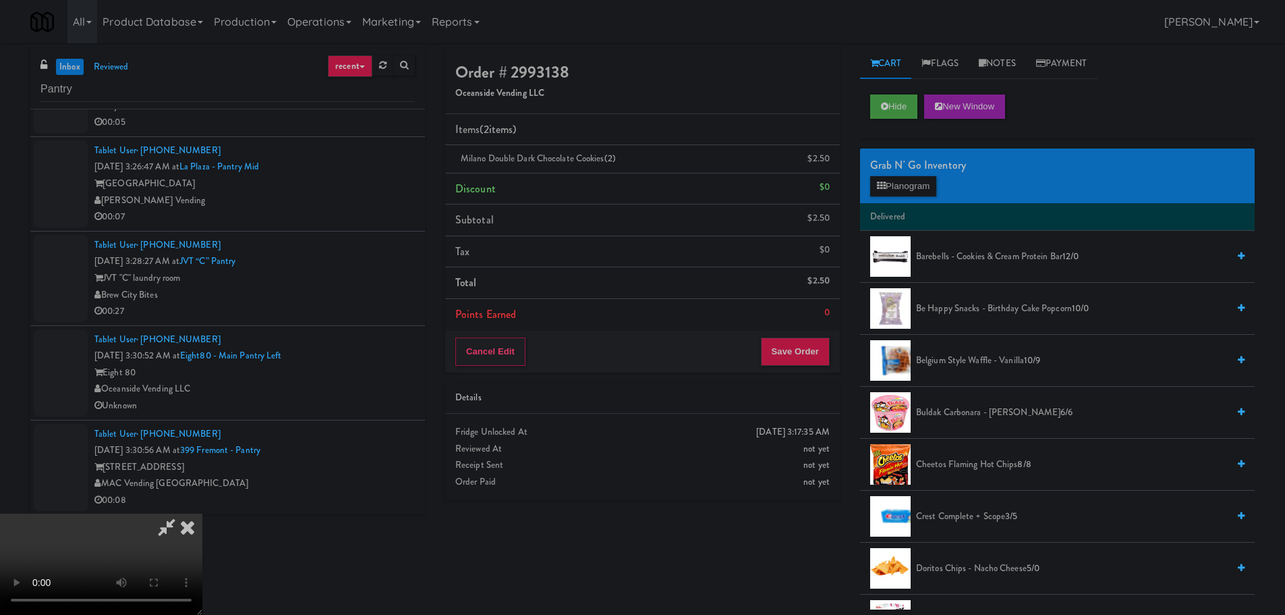
click at [202, 513] on video at bounding box center [101, 563] width 202 height 101
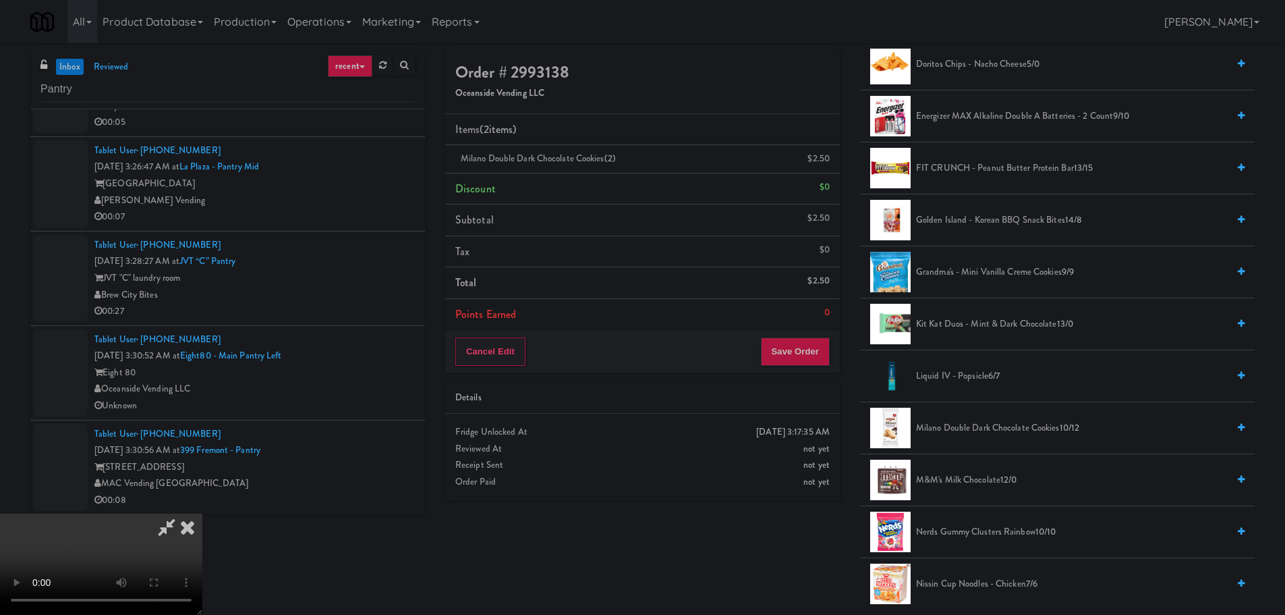
scroll to position [607, 0]
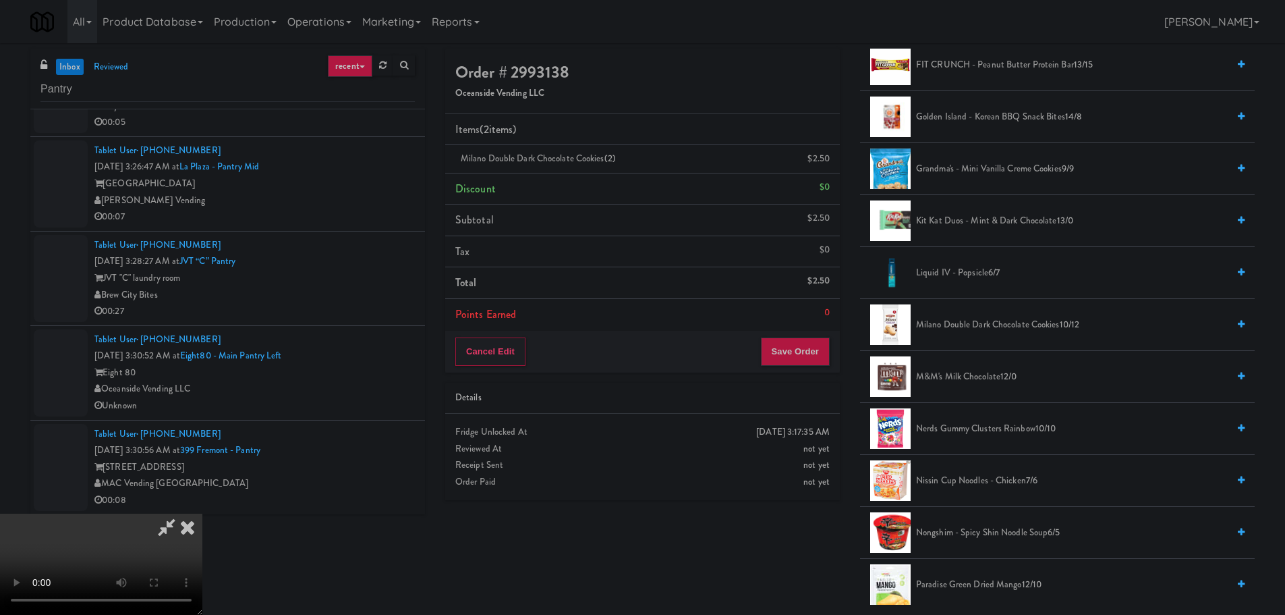
click at [1004, 320] on span "Milano Double Dark Chocolate Cookies 10/12" at bounding box center [1072, 324] width 312 height 17
click at [202, 513] on video at bounding box center [101, 563] width 202 height 101
click at [810, 341] on button "Save Order" at bounding box center [795, 351] width 69 height 28
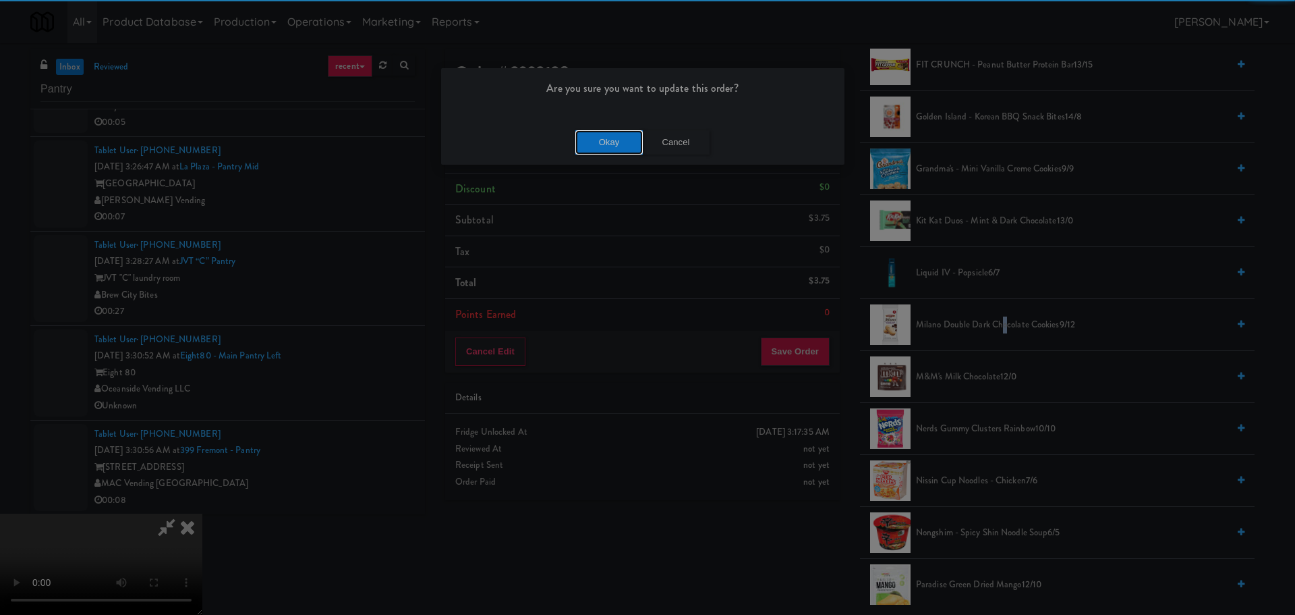
click at [597, 136] on button "Okay" at bounding box center [608, 142] width 67 height 24
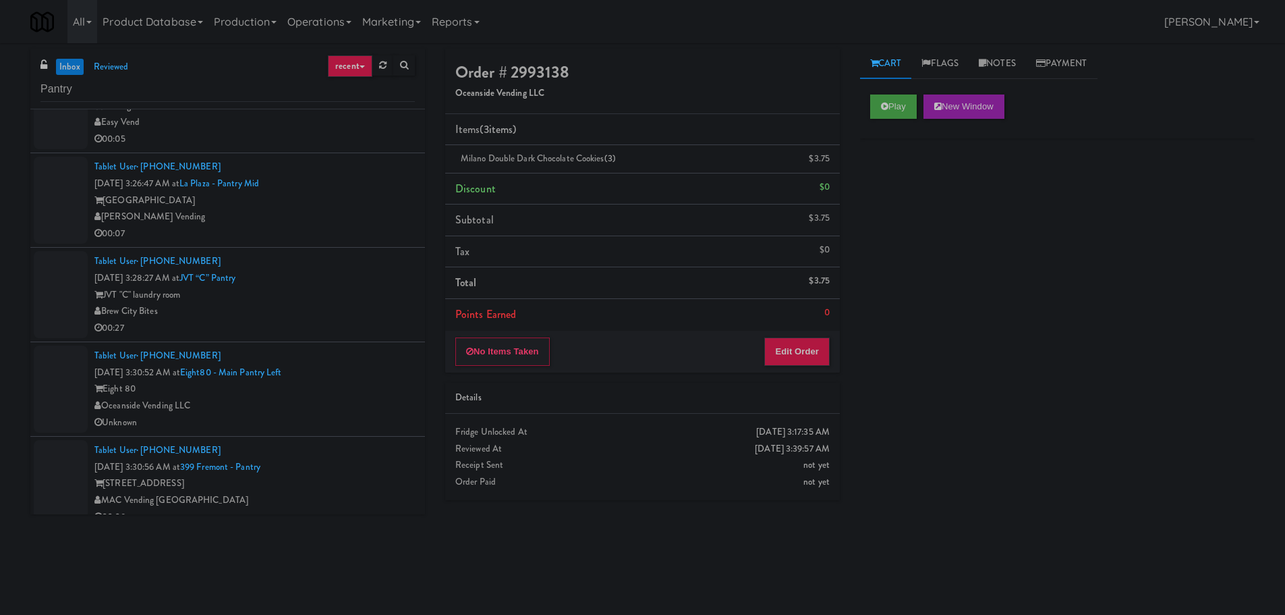
scroll to position [0, 0]
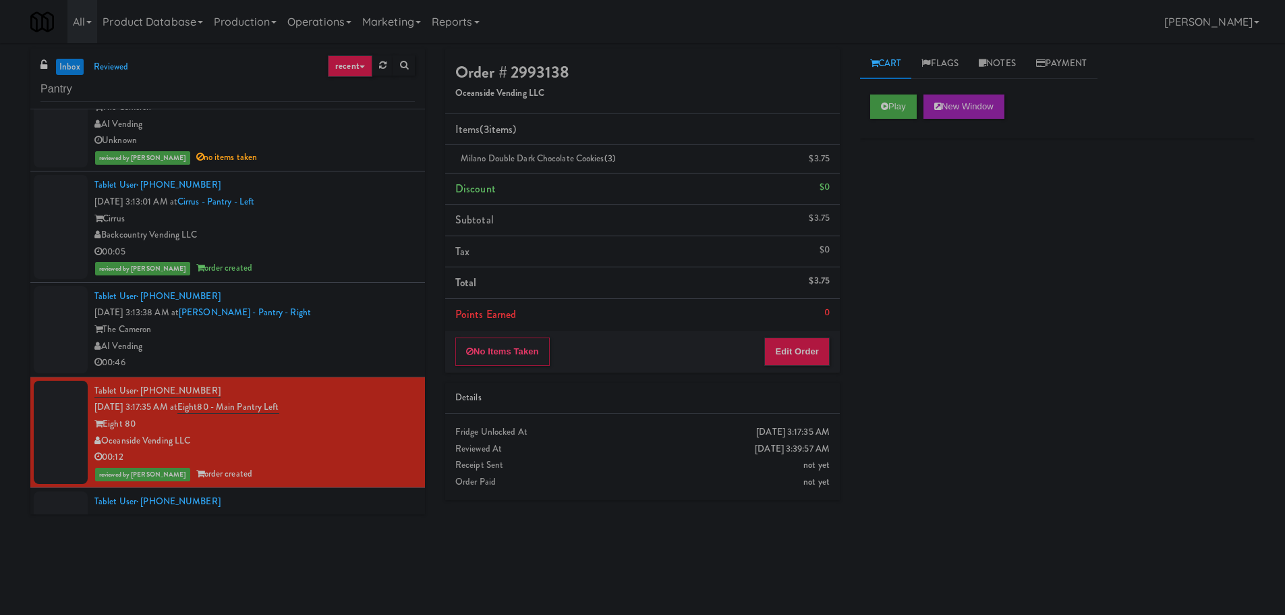
click at [354, 326] on div "The Cameron" at bounding box center [254, 329] width 320 height 17
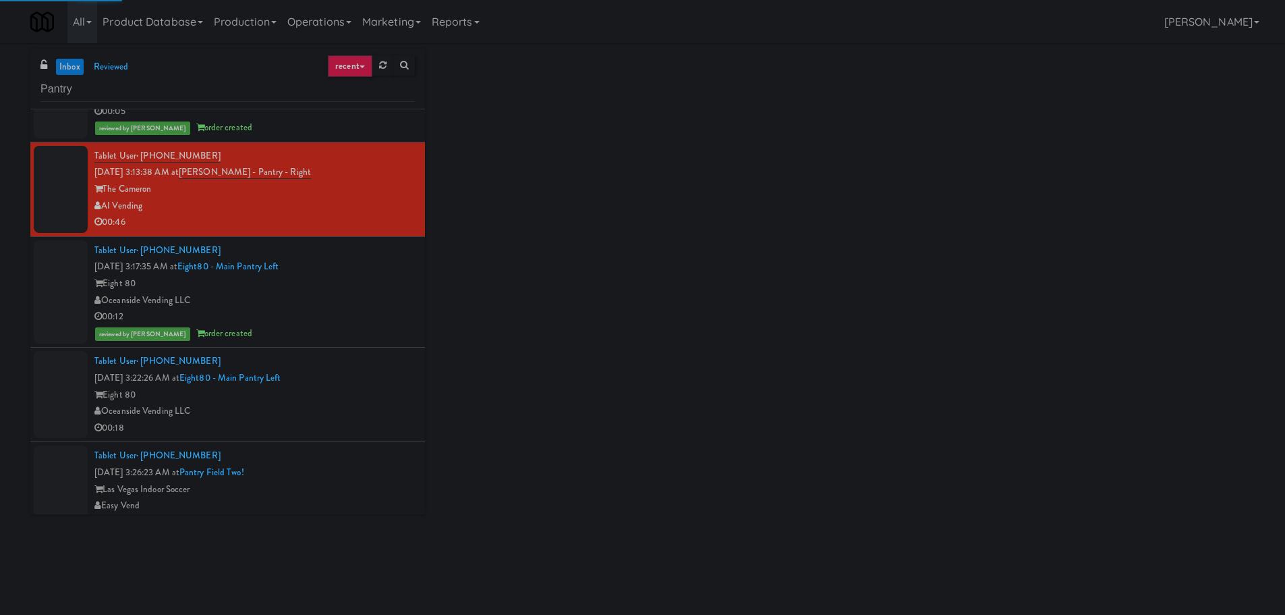
scroll to position [833, 0]
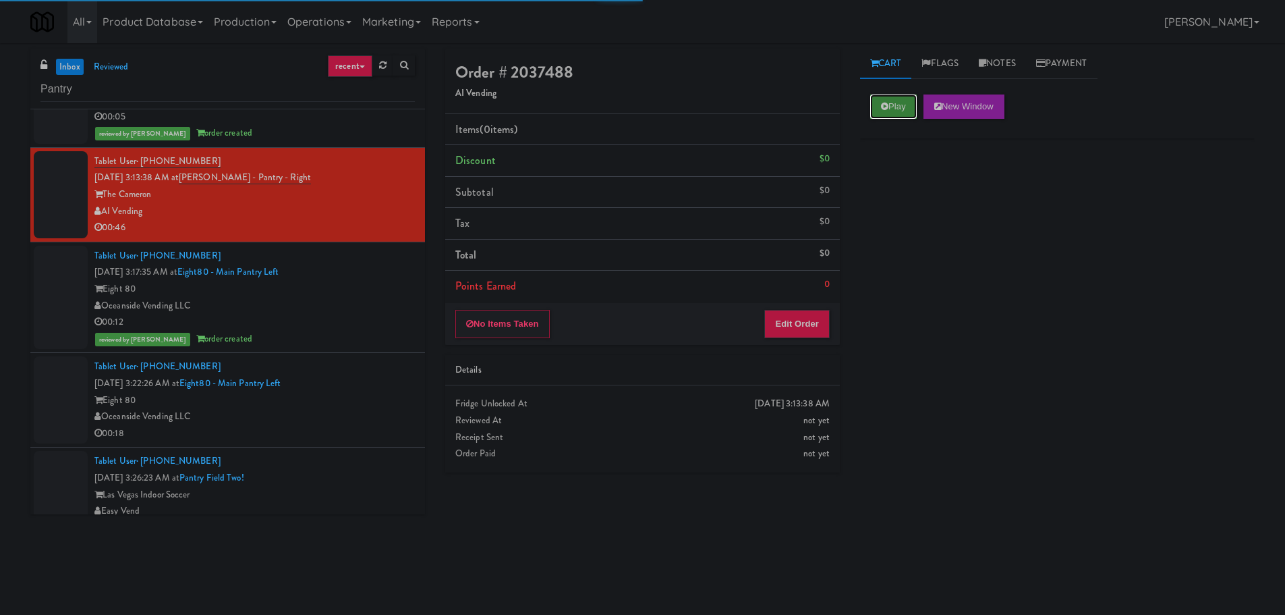
click at [909, 99] on button "Play" at bounding box center [893, 106] width 47 height 24
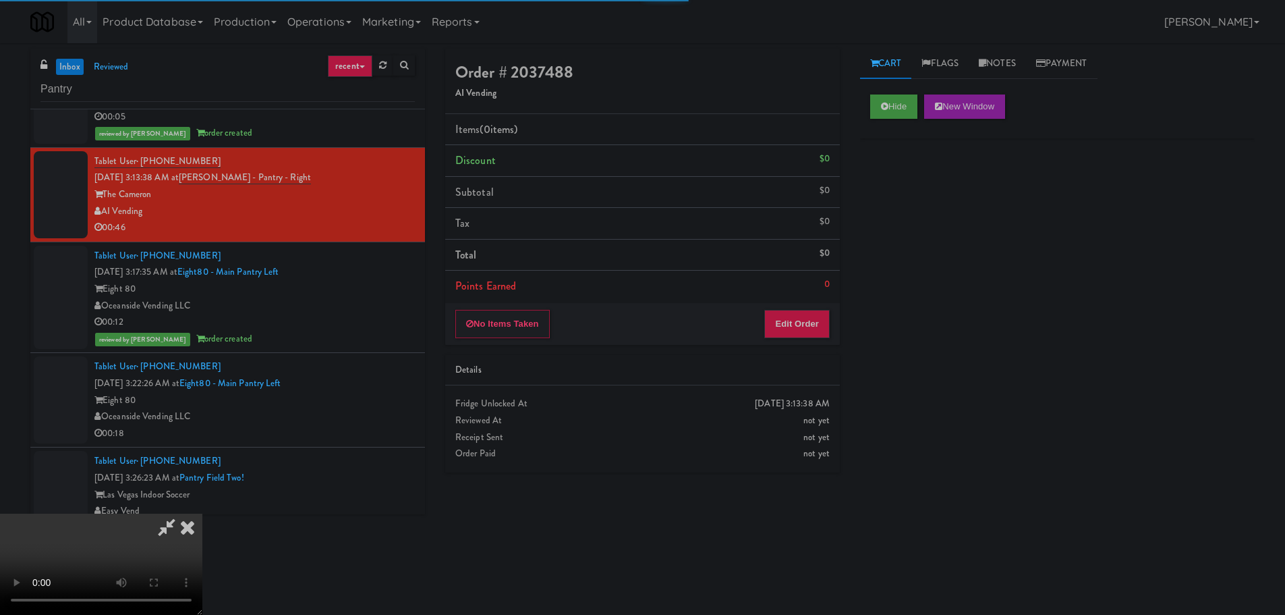
click at [791, 344] on div "No Items Taken Edit Order" at bounding box center [642, 324] width 395 height 42
click at [792, 341] on div "No Items Taken Edit Order" at bounding box center [642, 324] width 395 height 42
click at [803, 327] on button "Edit Order" at bounding box center [796, 324] width 65 height 28
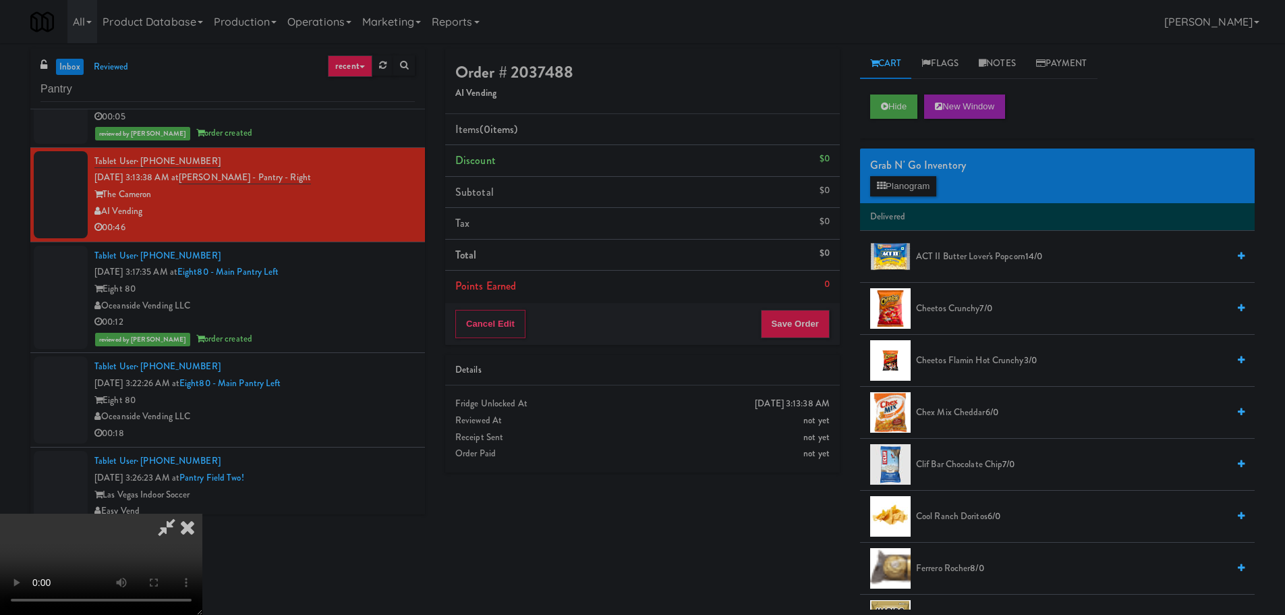
scroll to position [0, 0]
click at [202, 513] on video at bounding box center [101, 563] width 202 height 101
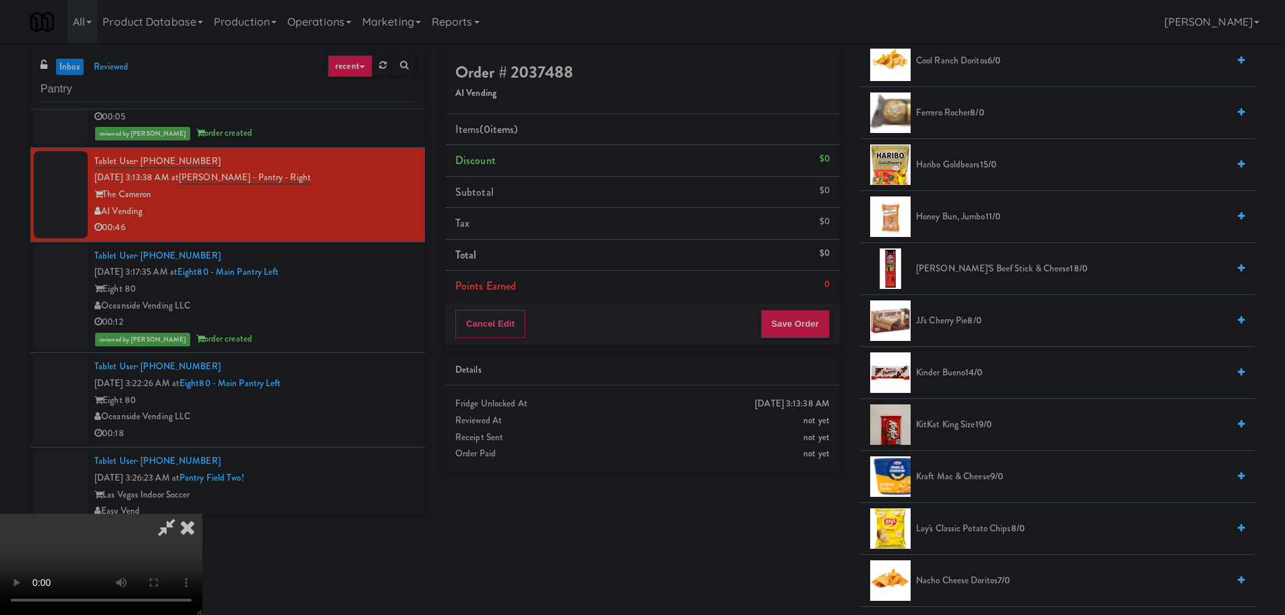
scroll to position [472, 0]
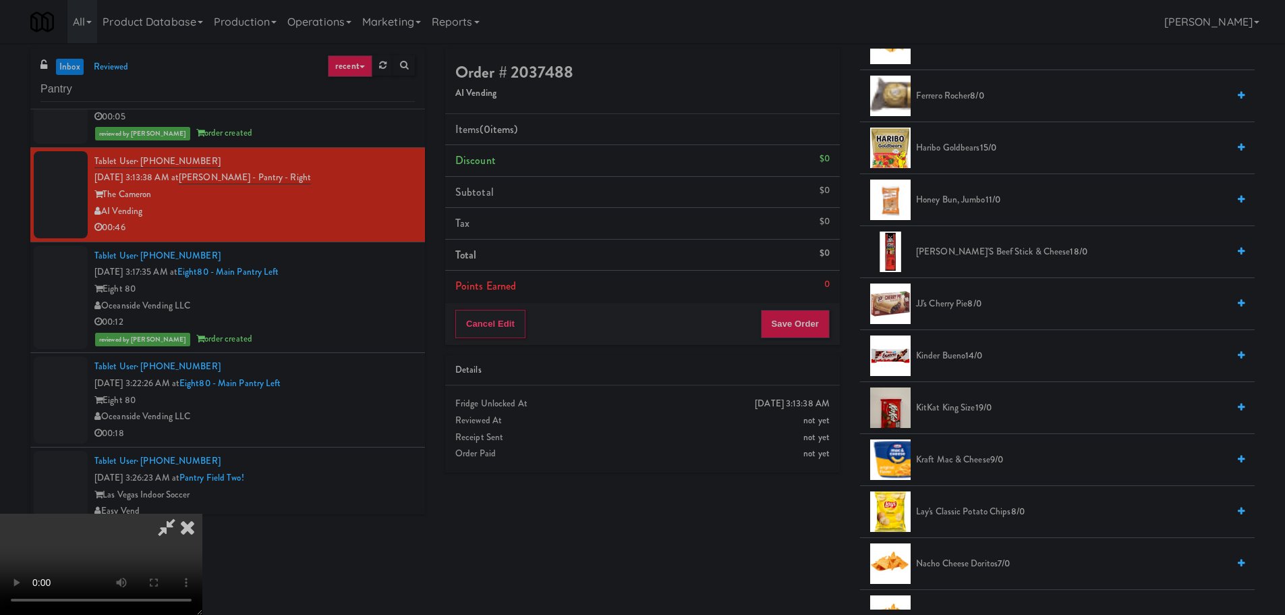
click at [969, 144] on span "Haribo Goldbears 15/0" at bounding box center [1072, 148] width 312 height 17
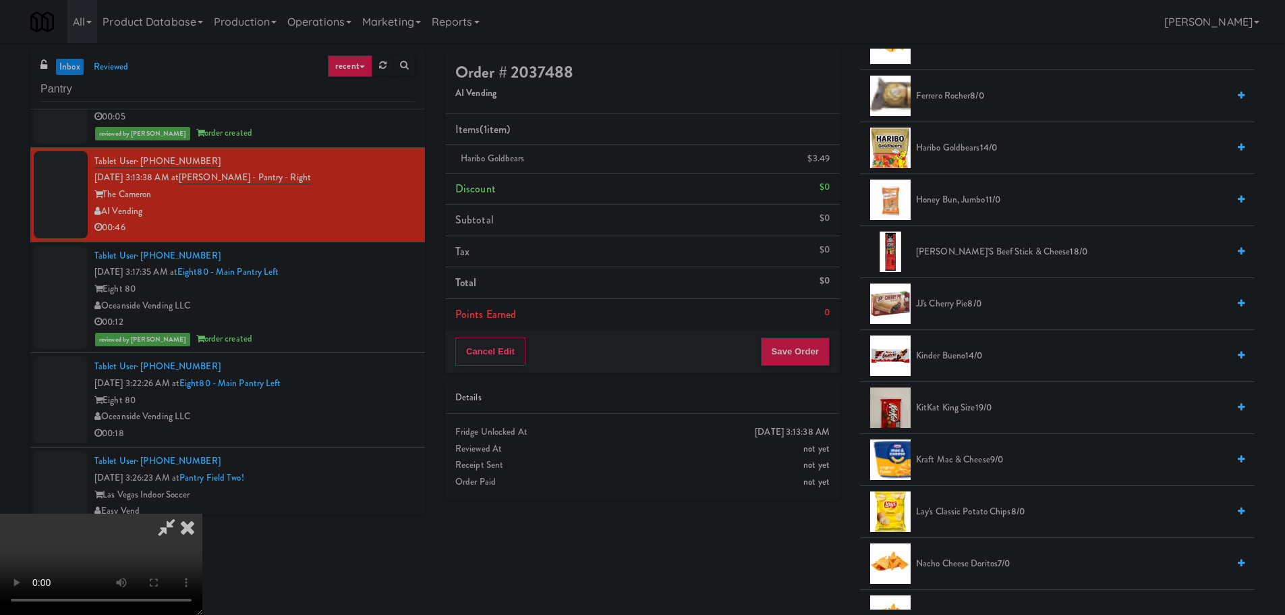
click at [202, 513] on video at bounding box center [101, 563] width 202 height 101
click at [814, 343] on button "Save Order" at bounding box center [795, 351] width 69 height 28
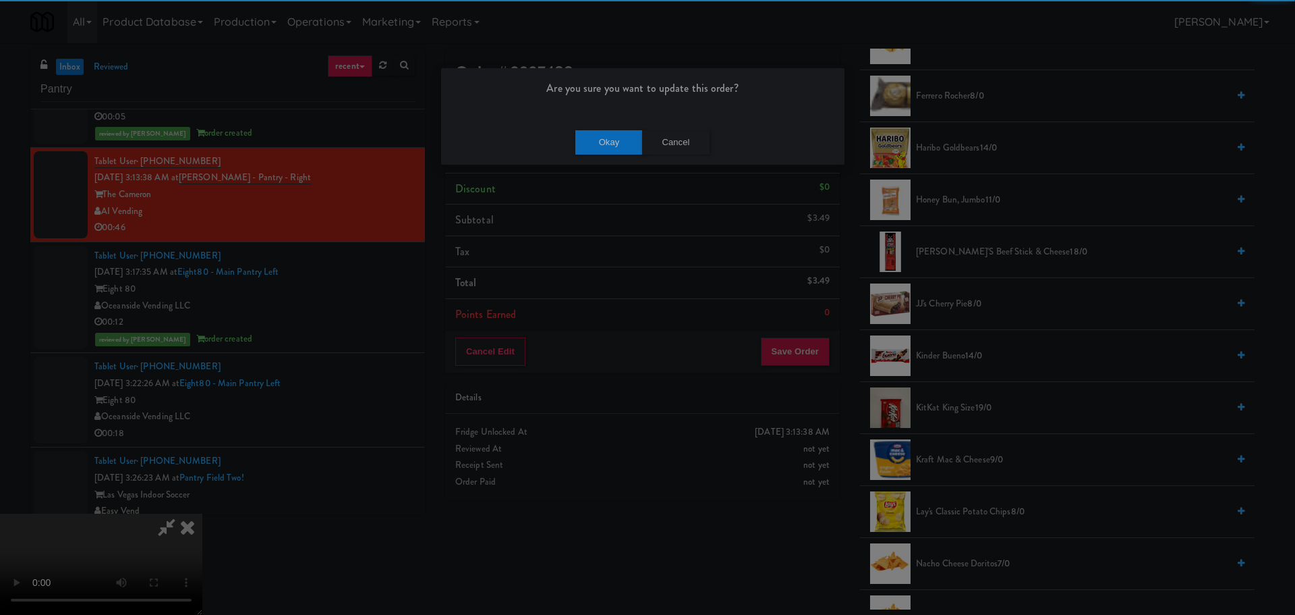
click at [594, 163] on div "Are you sure you want to update this order? Okay Cancel" at bounding box center [647, 307] width 1295 height 615
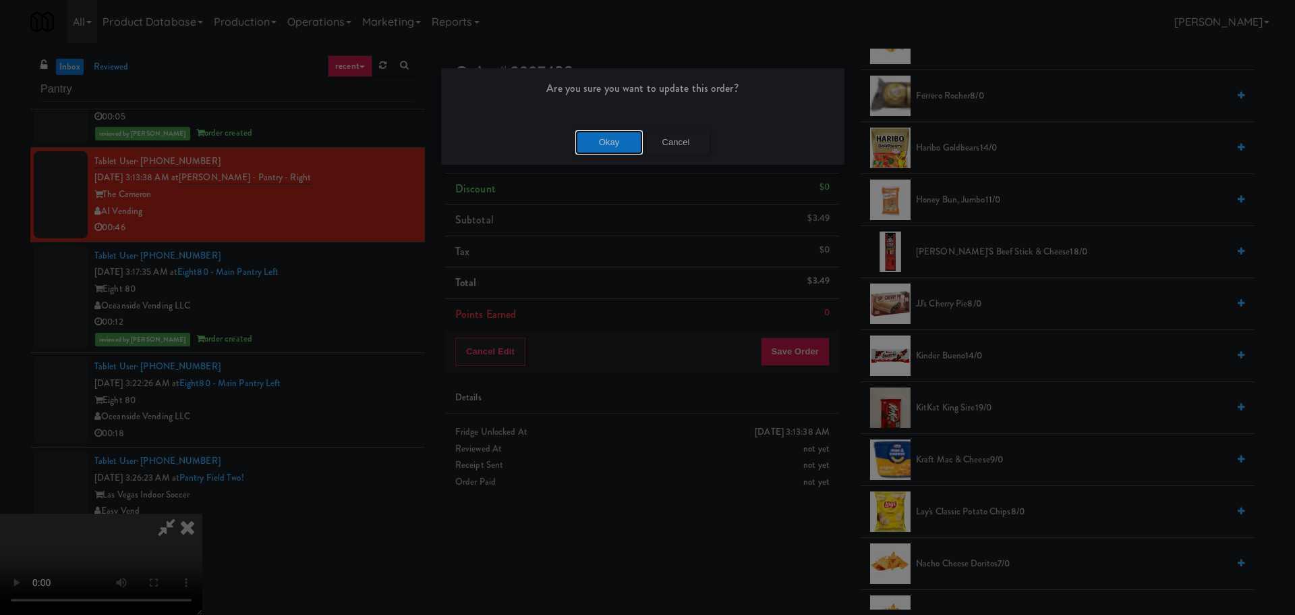
click at [602, 151] on button "Okay" at bounding box center [608, 142] width 67 height 24
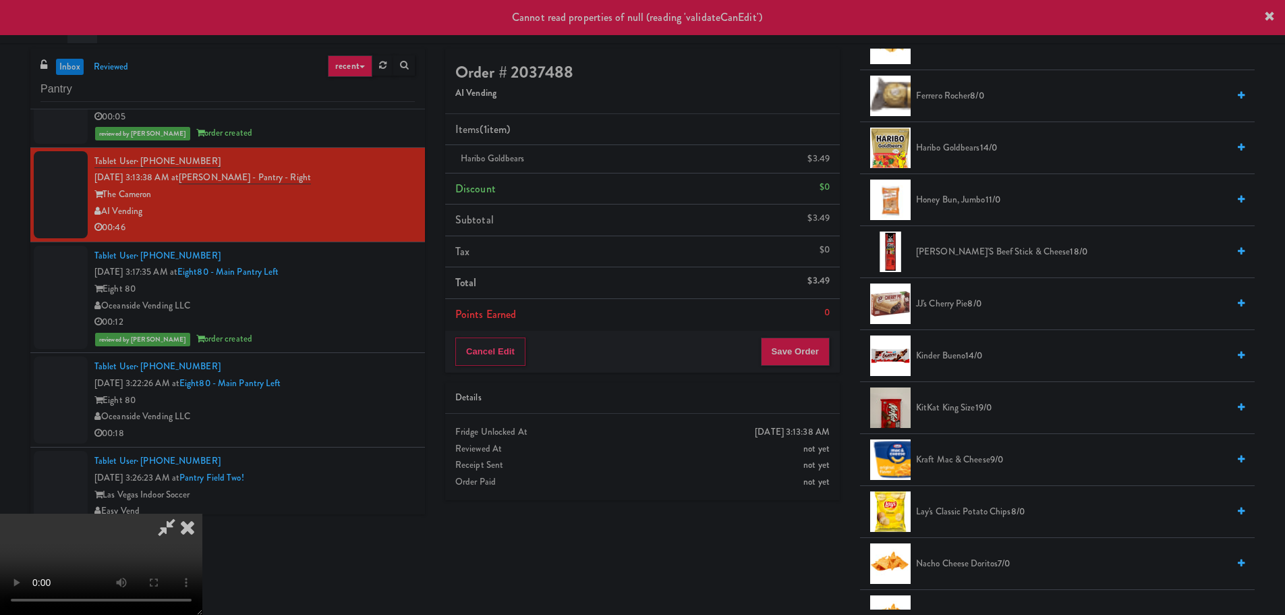
scroll to position [0, 0]
click at [202, 513] on icon at bounding box center [188, 526] width 30 height 27
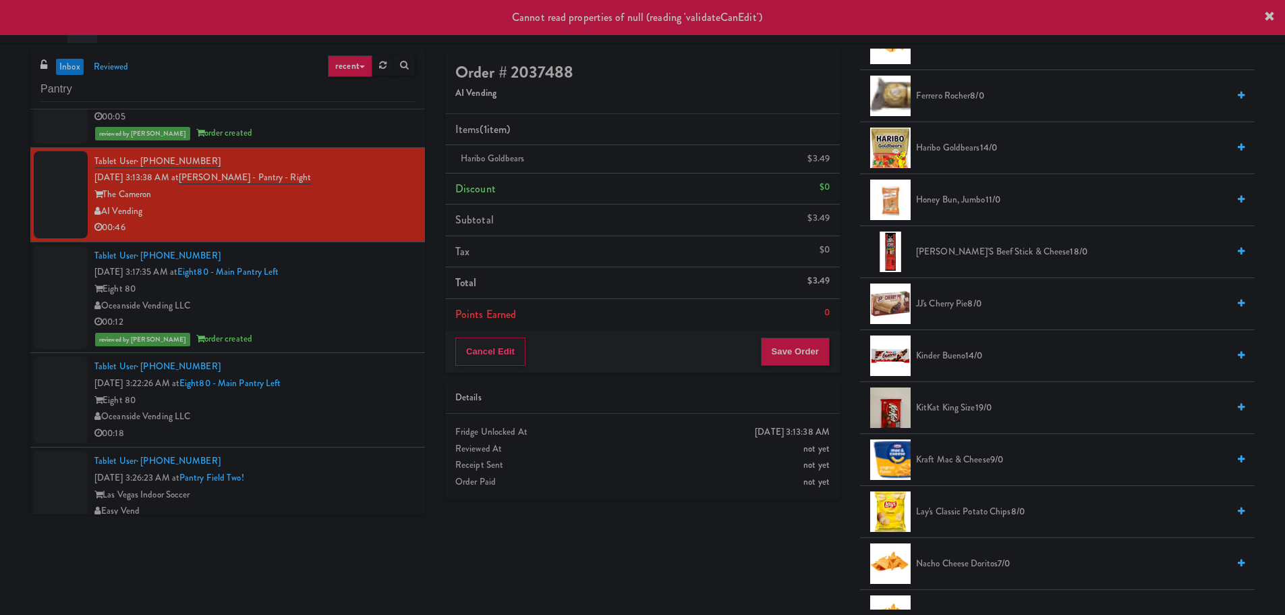
click at [356, 303] on div "Oceanside Vending LLC" at bounding box center [254, 305] width 320 height 17
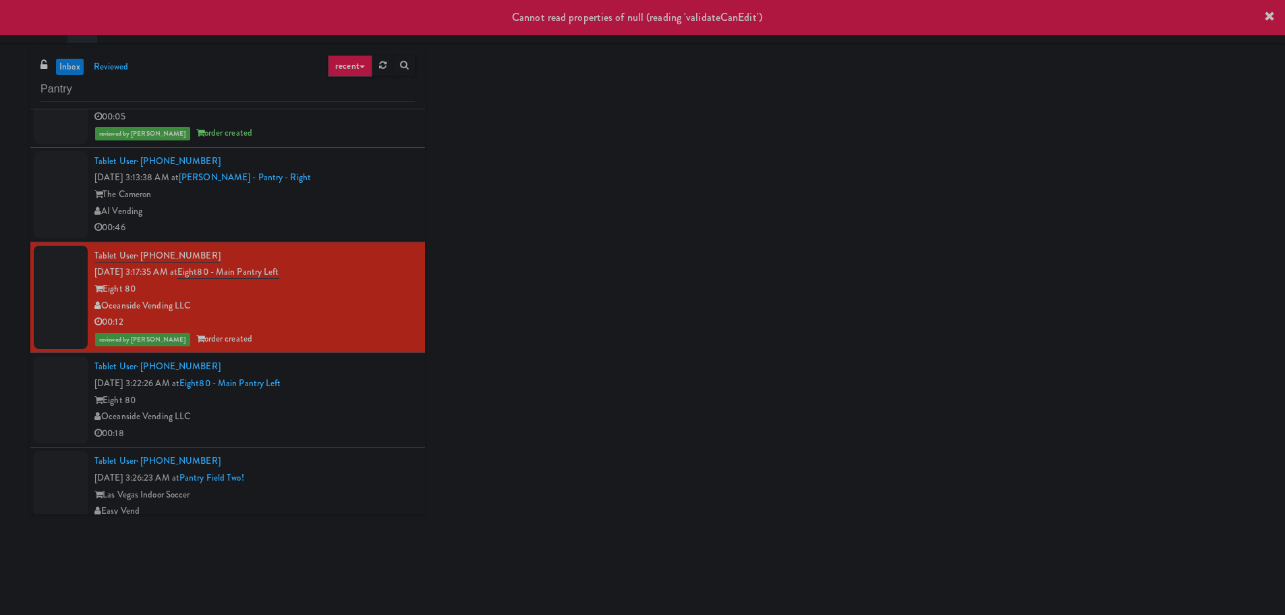
click at [360, 203] on div "AI Vending" at bounding box center [254, 211] width 320 height 17
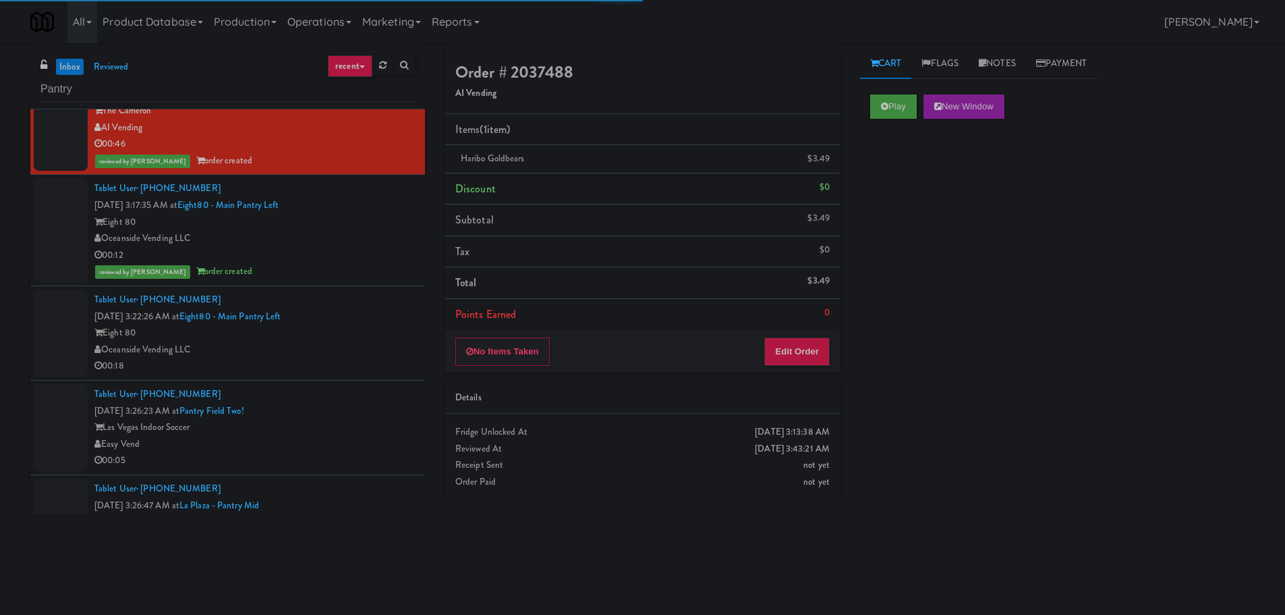
click at [362, 354] on div "Oceanside Vending LLC" at bounding box center [254, 349] width 320 height 17
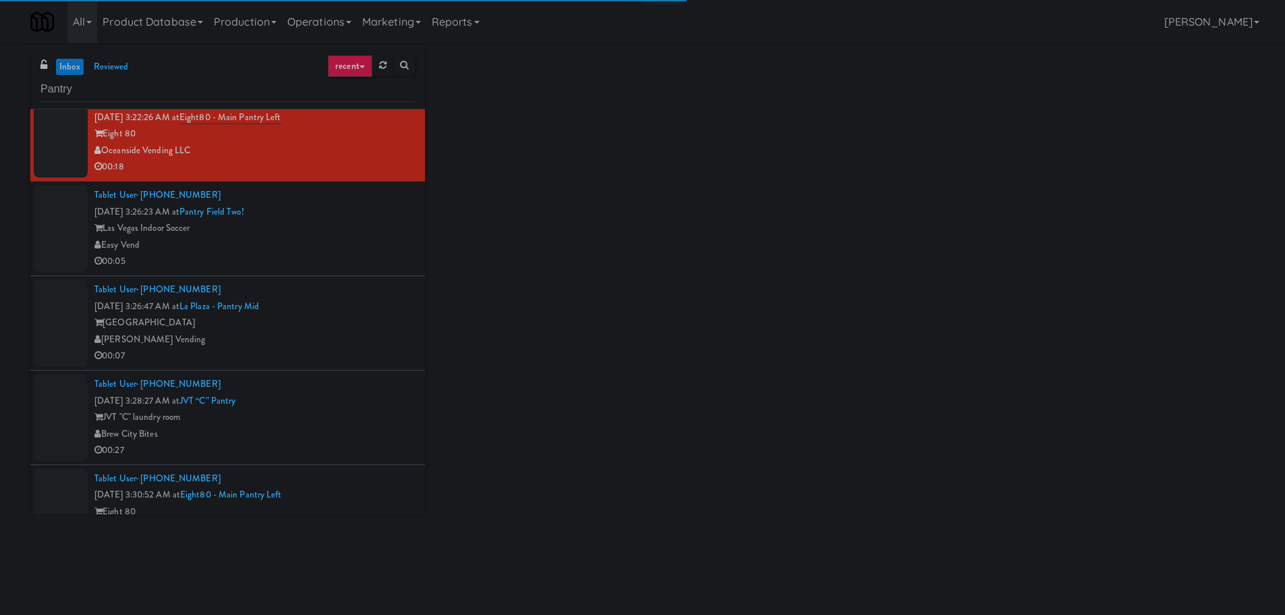
scroll to position [1120, 0]
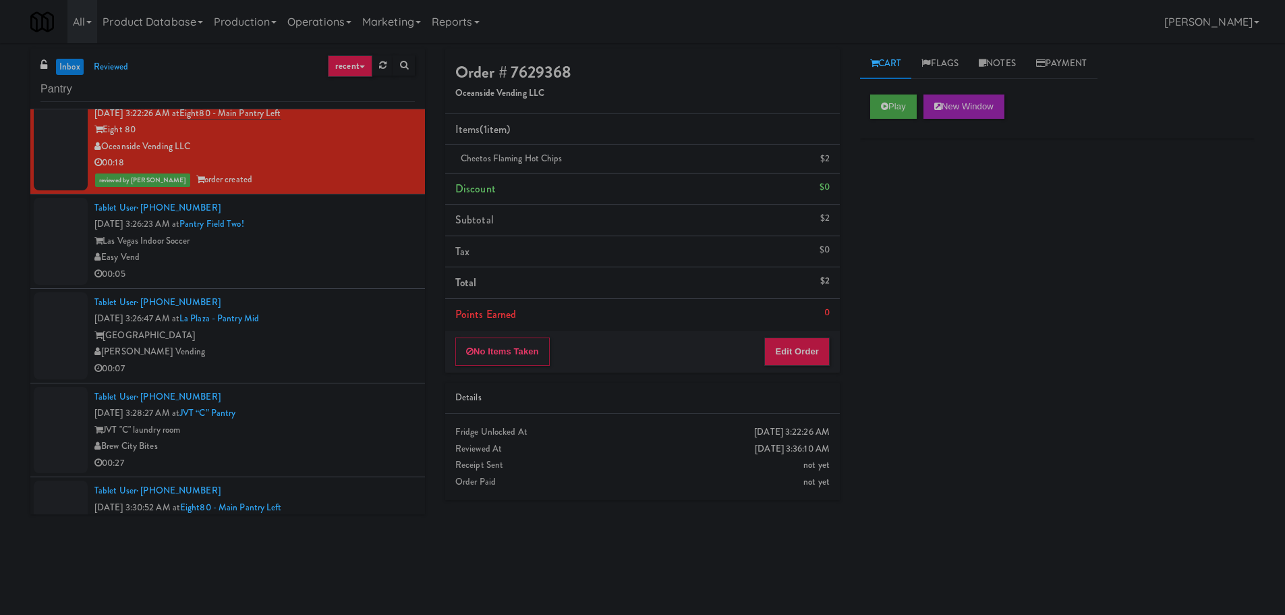
click at [358, 268] on div "00:05" at bounding box center [254, 274] width 320 height 17
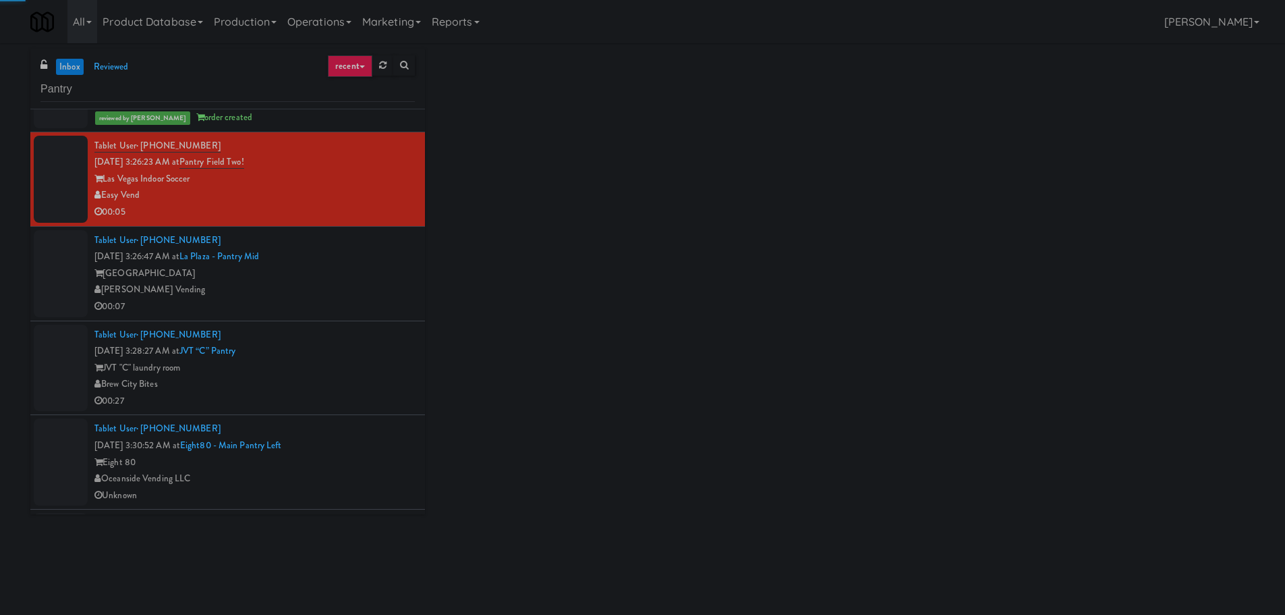
scroll to position [1187, 0]
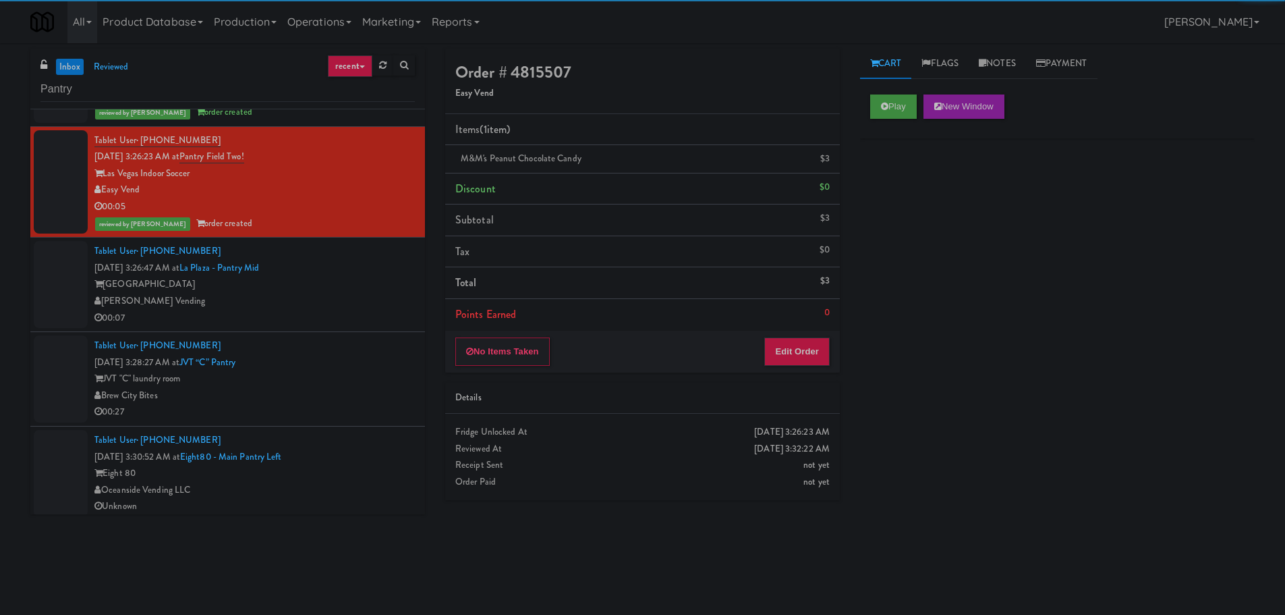
click at [317, 318] on div "00:07" at bounding box center [254, 318] width 320 height 17
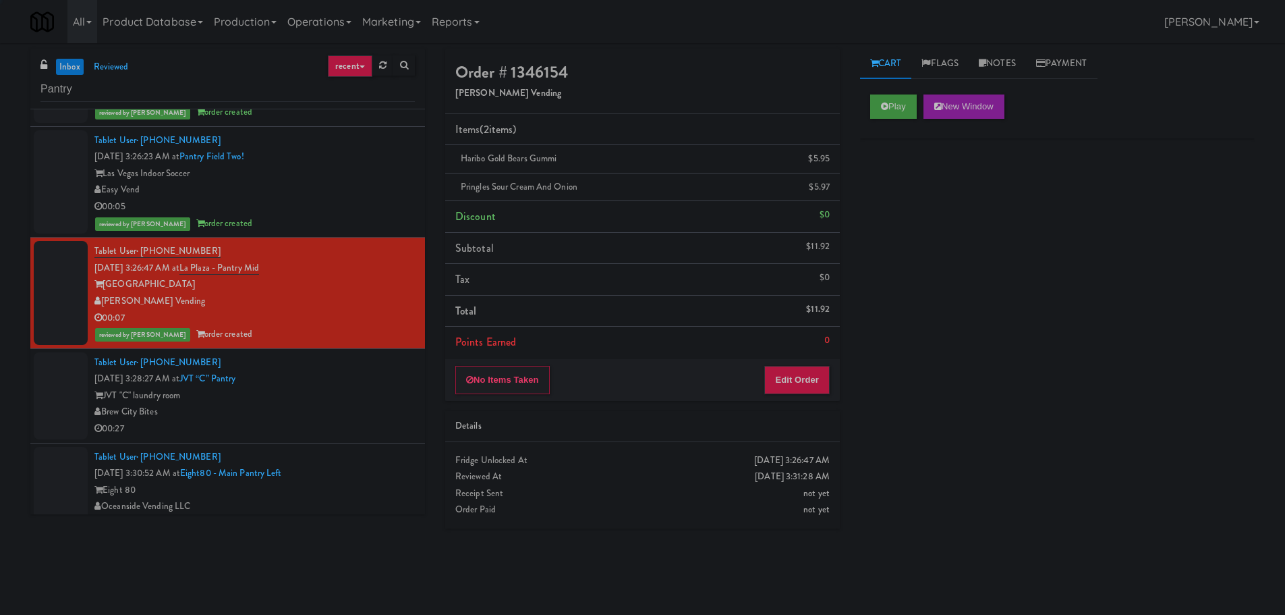
click at [343, 376] on div "Tablet User · (920) 642-0580 [DATE] 3:28:27 AM at JVT “C” pantry JVT "C" laundr…" at bounding box center [254, 395] width 320 height 83
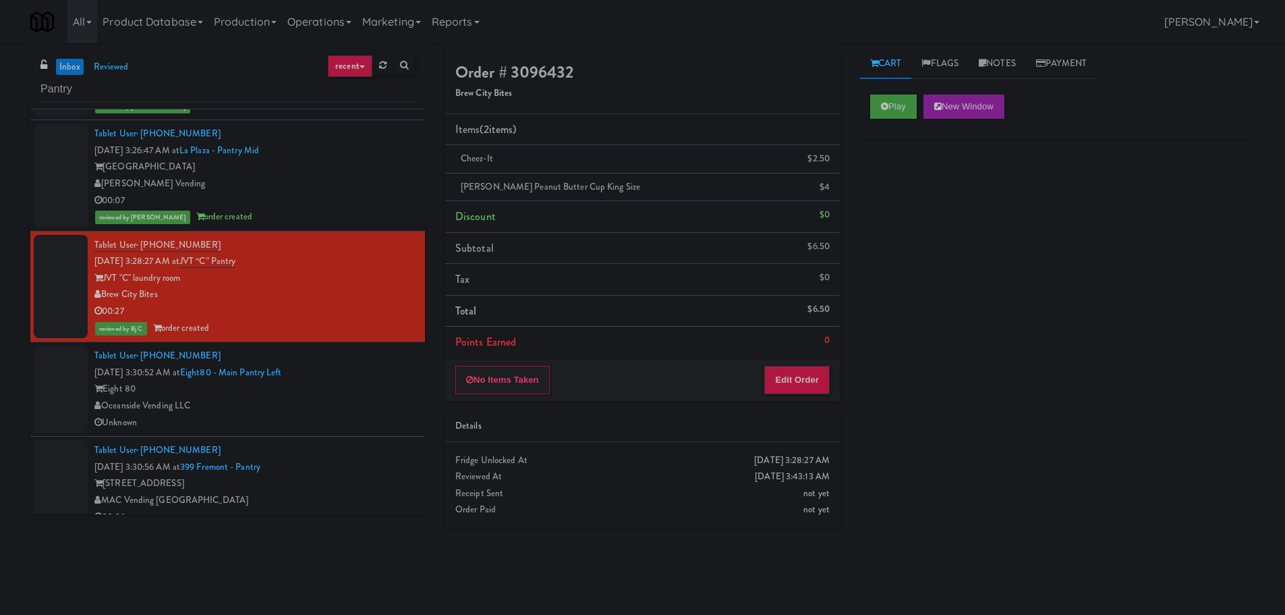
click at [367, 417] on div "Unknown" at bounding box center [254, 422] width 320 height 17
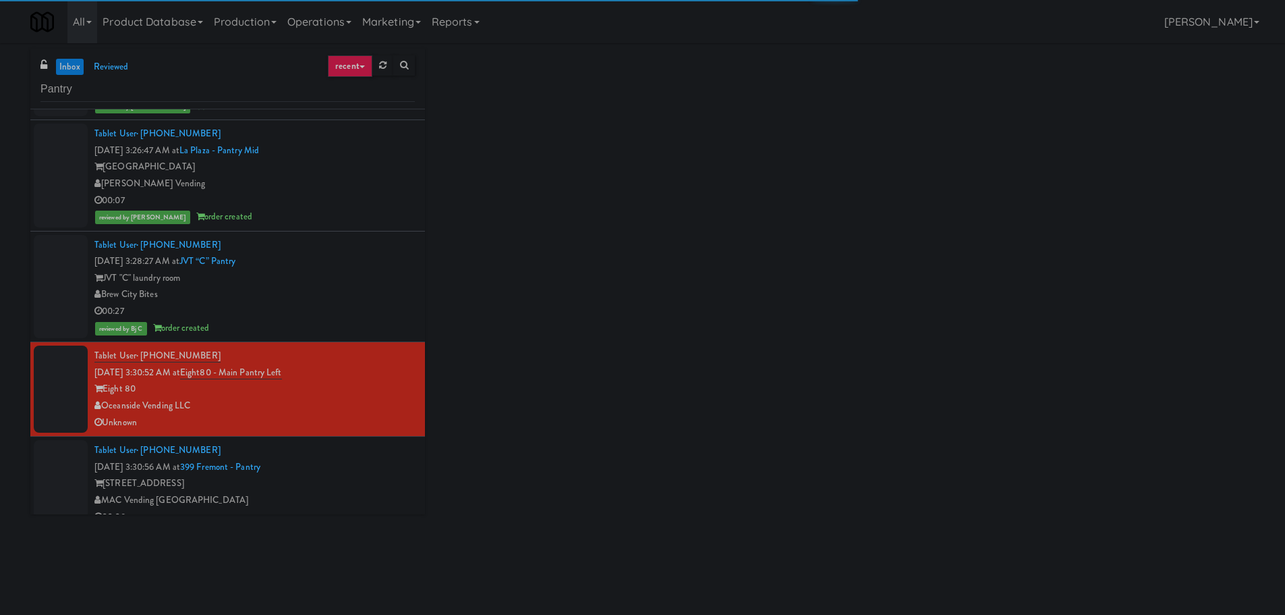
click at [358, 467] on div "Tablet User · (954) 683-0862 [DATE] 3:30:56 AM at [GEOGRAPHIC_DATA] - Pantry [S…" at bounding box center [254, 483] width 320 height 83
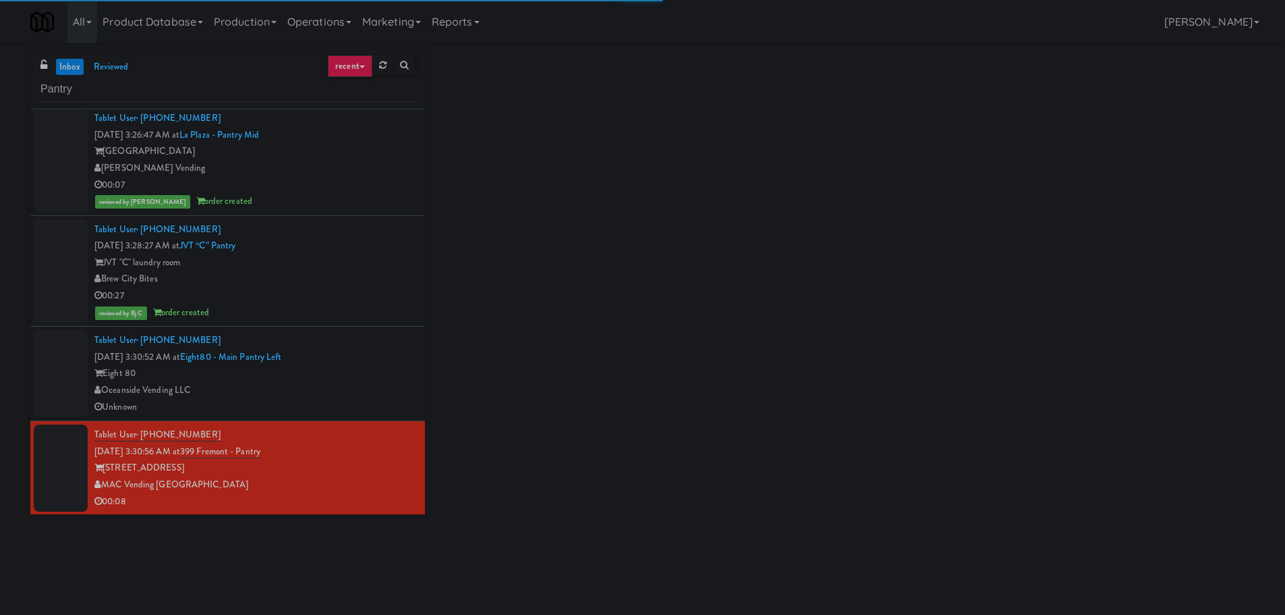
scroll to position [1321, 0]
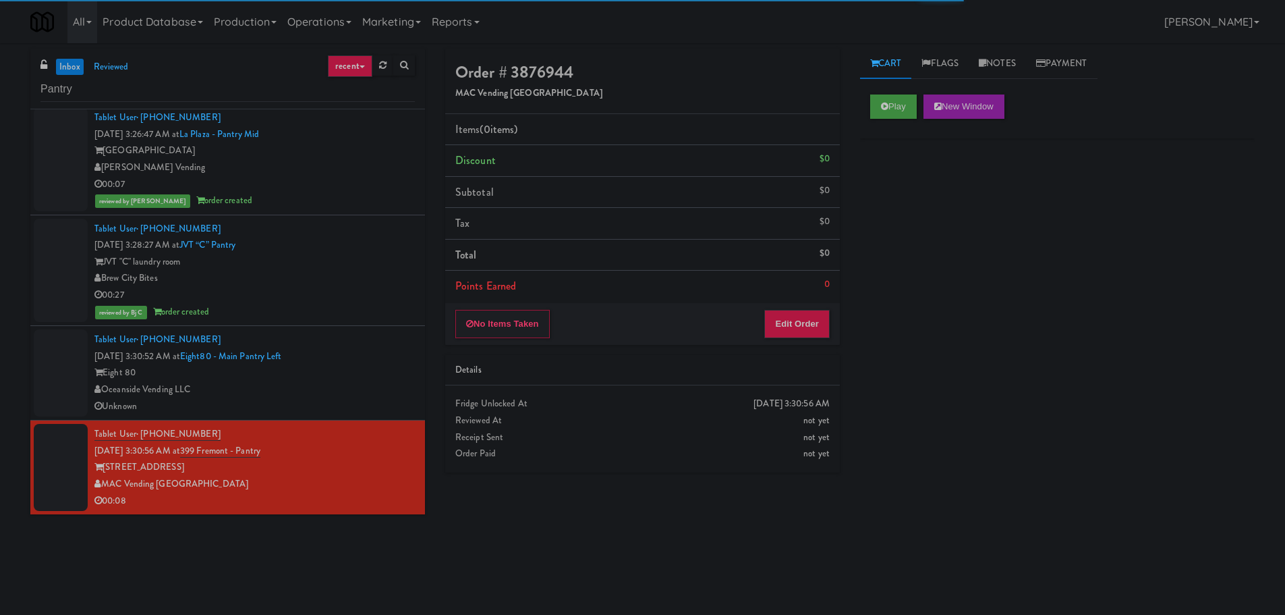
click at [372, 377] on div "Eight 80" at bounding box center [254, 372] width 320 height 17
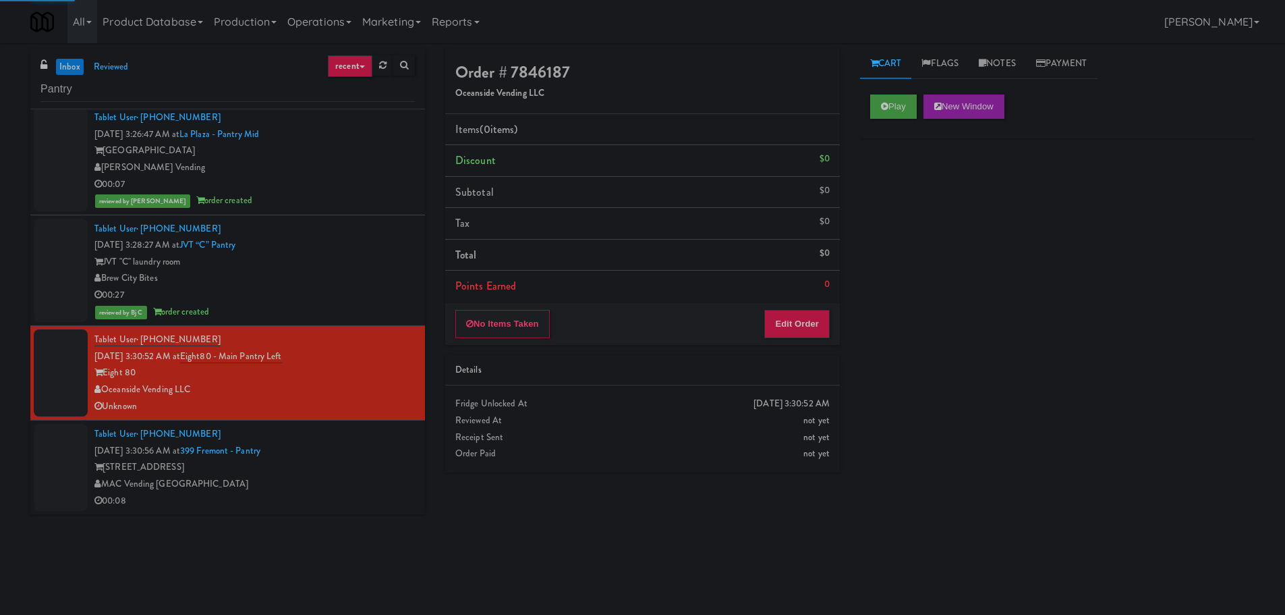
click at [369, 463] on div "[STREET_ADDRESS]" at bounding box center [254, 467] width 320 height 17
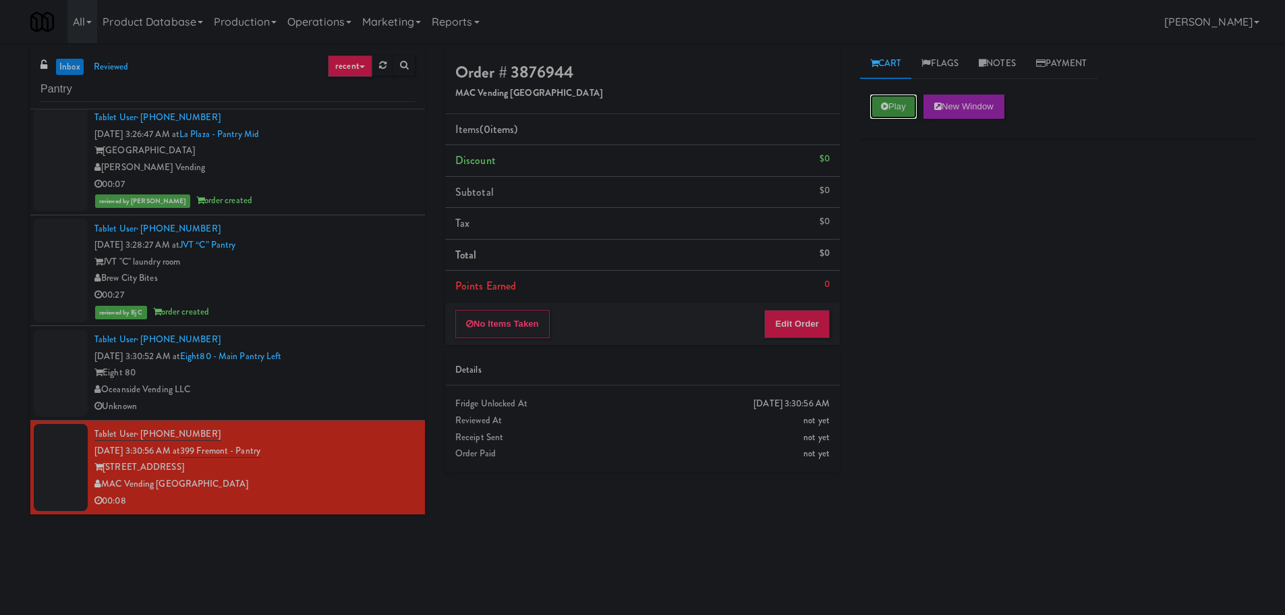
click at [894, 113] on button "Play" at bounding box center [893, 106] width 47 height 24
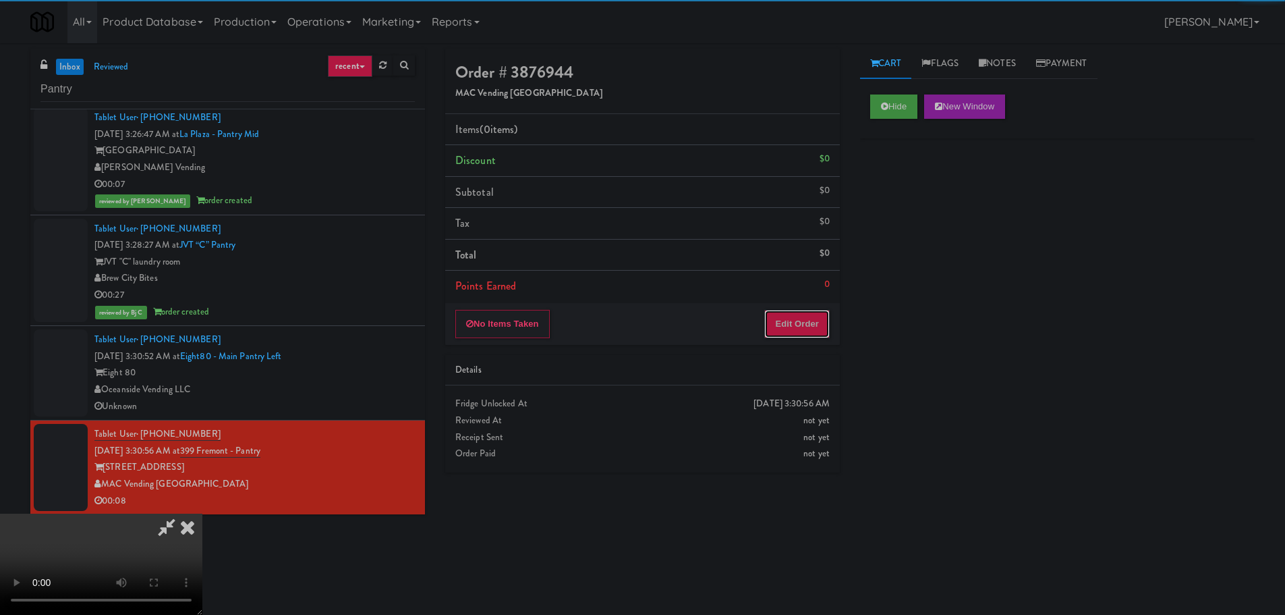
click at [791, 335] on button "Edit Order" at bounding box center [796, 324] width 65 height 28
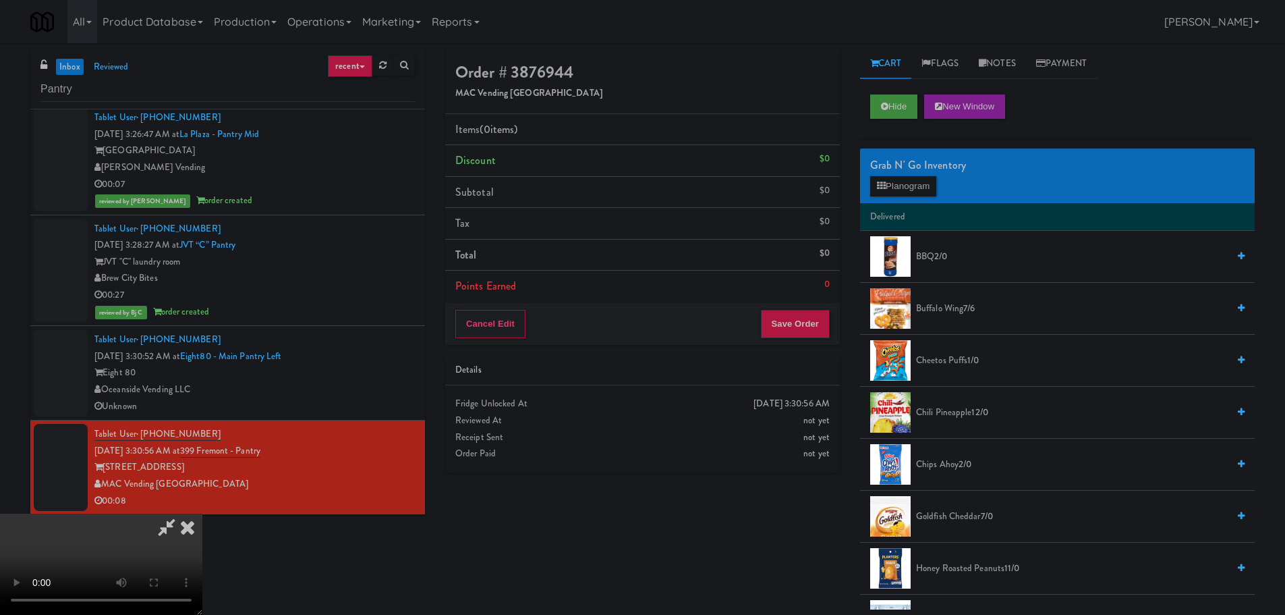
scroll to position [232, 0]
click at [202, 513] on video at bounding box center [101, 563] width 202 height 101
click at [920, 183] on button "Planogram" at bounding box center [903, 186] width 66 height 20
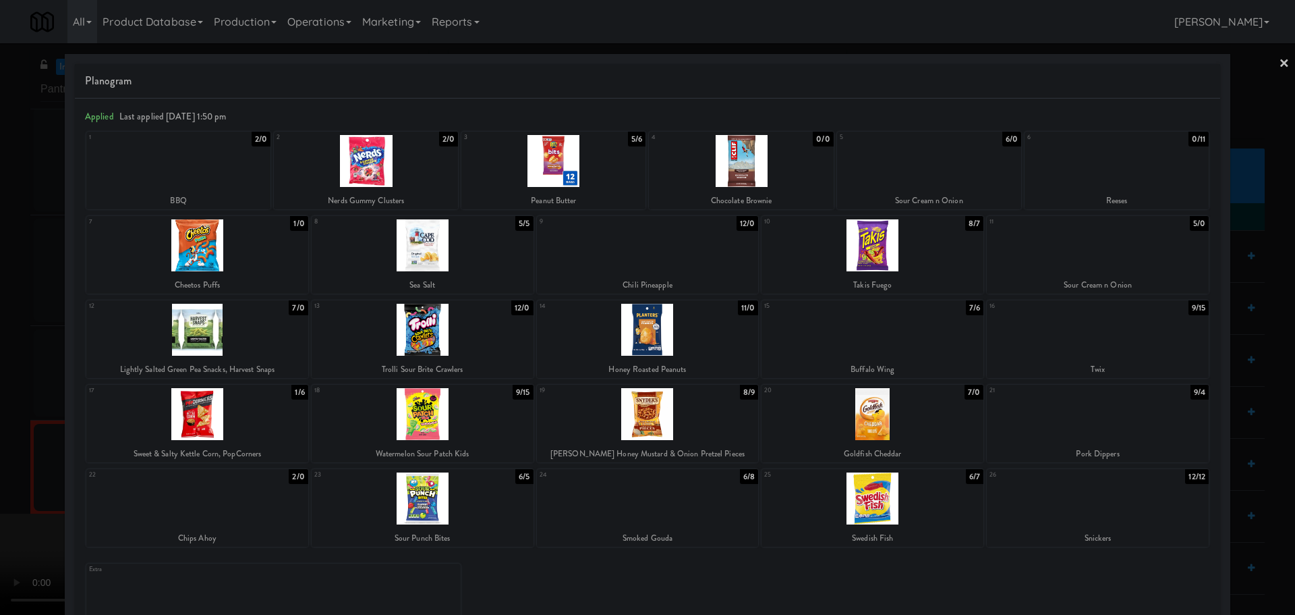
click at [0, 337] on div at bounding box center [647, 307] width 1295 height 615
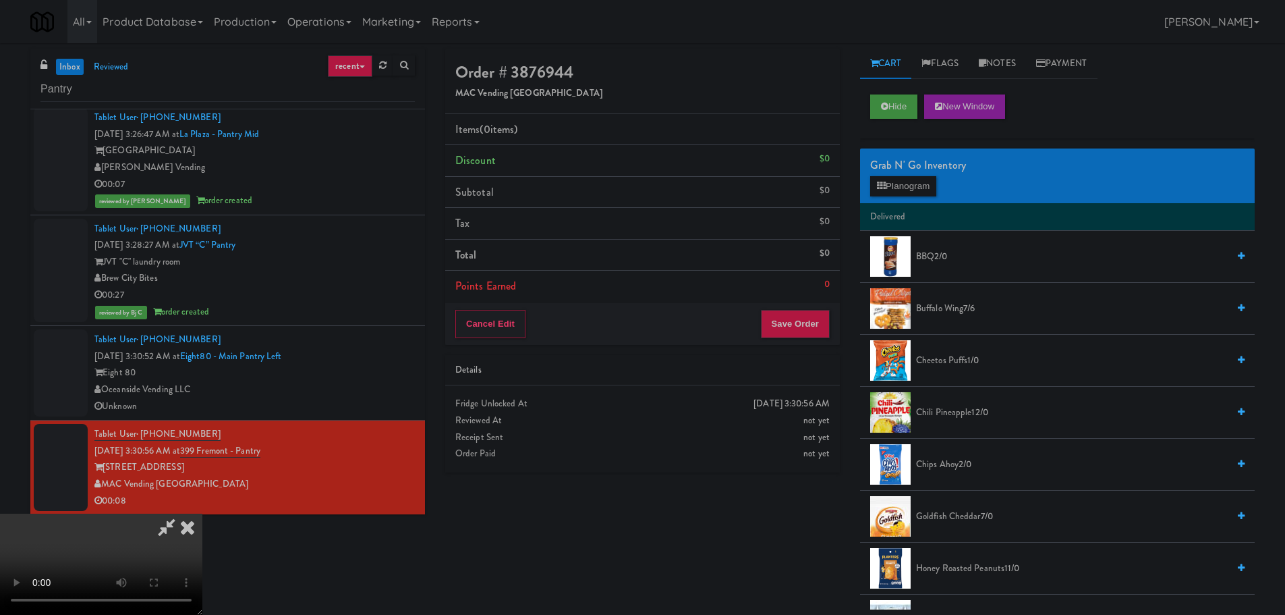
drag, startPoint x: 287, startPoint y: 559, endPoint x: 331, endPoint y: 511, distance: 64.9
click at [202, 558] on video at bounding box center [101, 563] width 202 height 101
click at [202, 513] on video at bounding box center [101, 563] width 202 height 101
click at [869, 183] on div "Grab N' Go Inventory Planogram" at bounding box center [1057, 175] width 395 height 55
click at [879, 181] on icon at bounding box center [881, 185] width 9 height 9
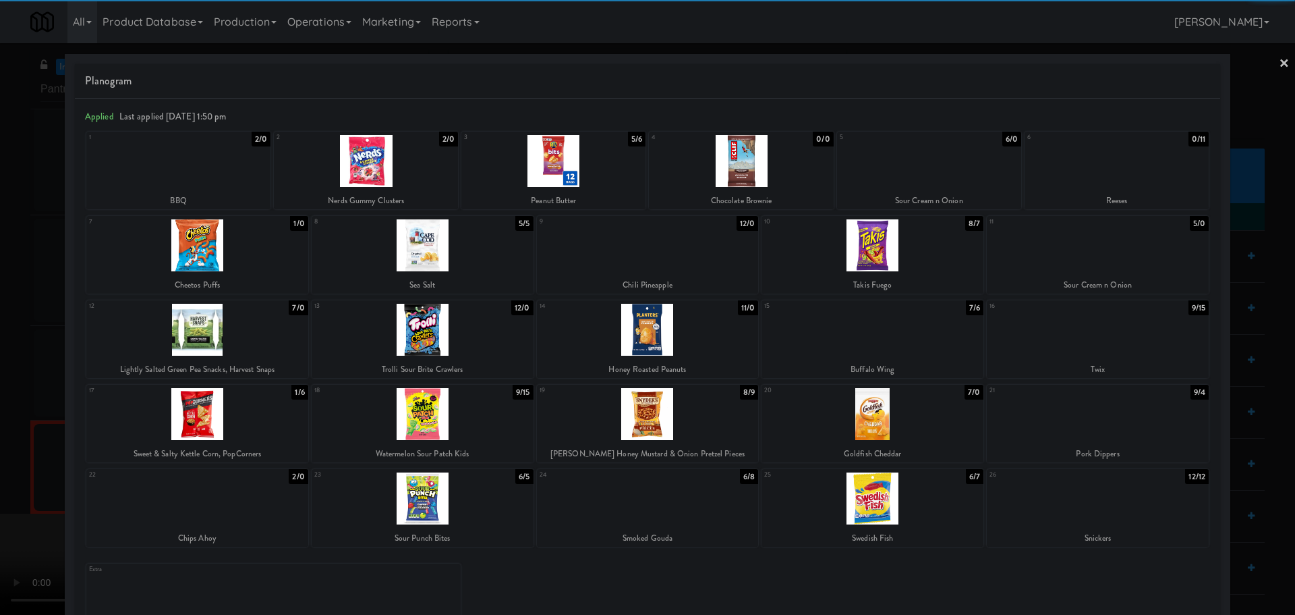
click at [459, 238] on div at bounding box center [423, 245] width 222 height 52
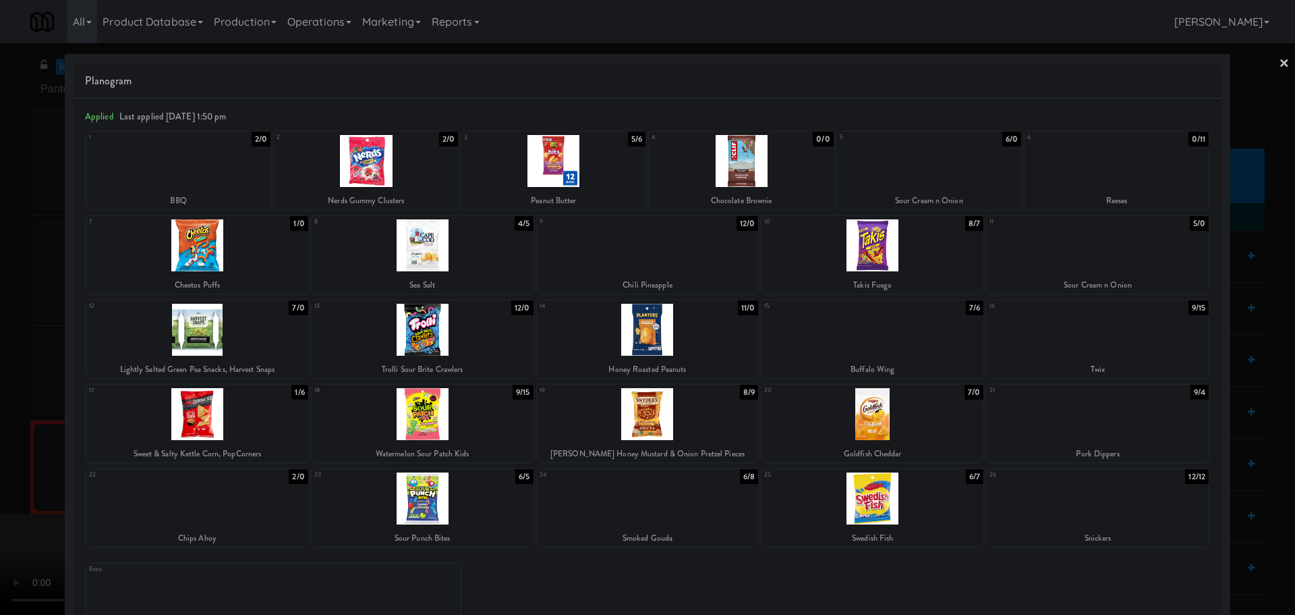
click at [0, 300] on div at bounding box center [647, 307] width 1295 height 615
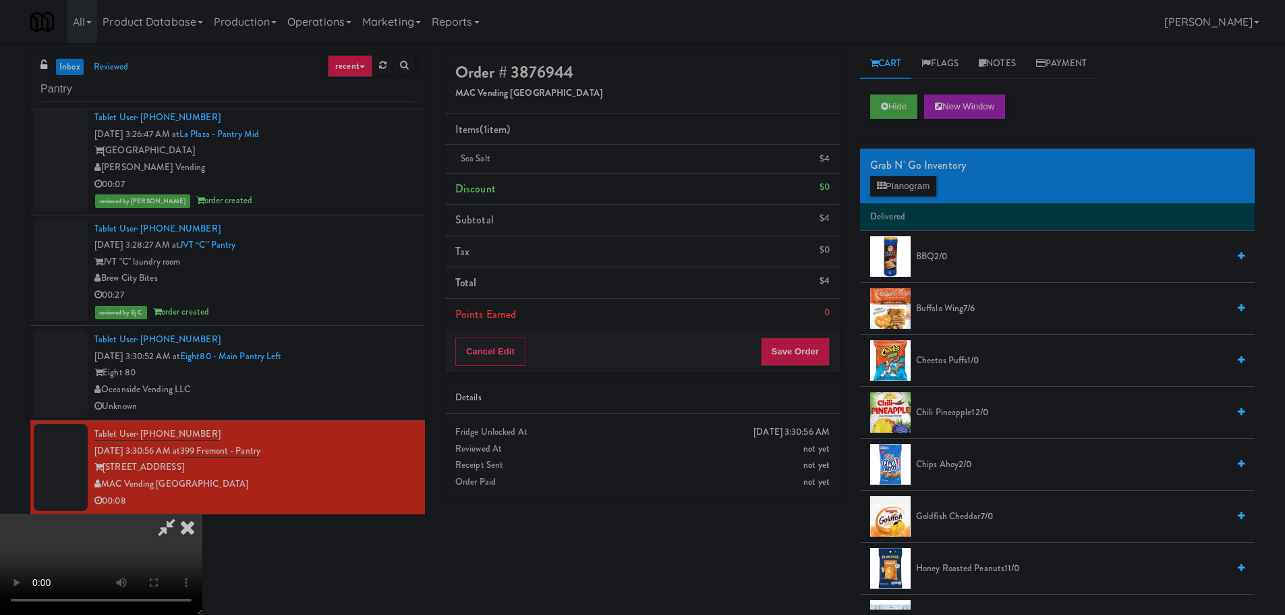
click at [202, 513] on video at bounding box center [101, 563] width 202 height 101
click at [928, 191] on button "Planogram" at bounding box center [903, 186] width 66 height 20
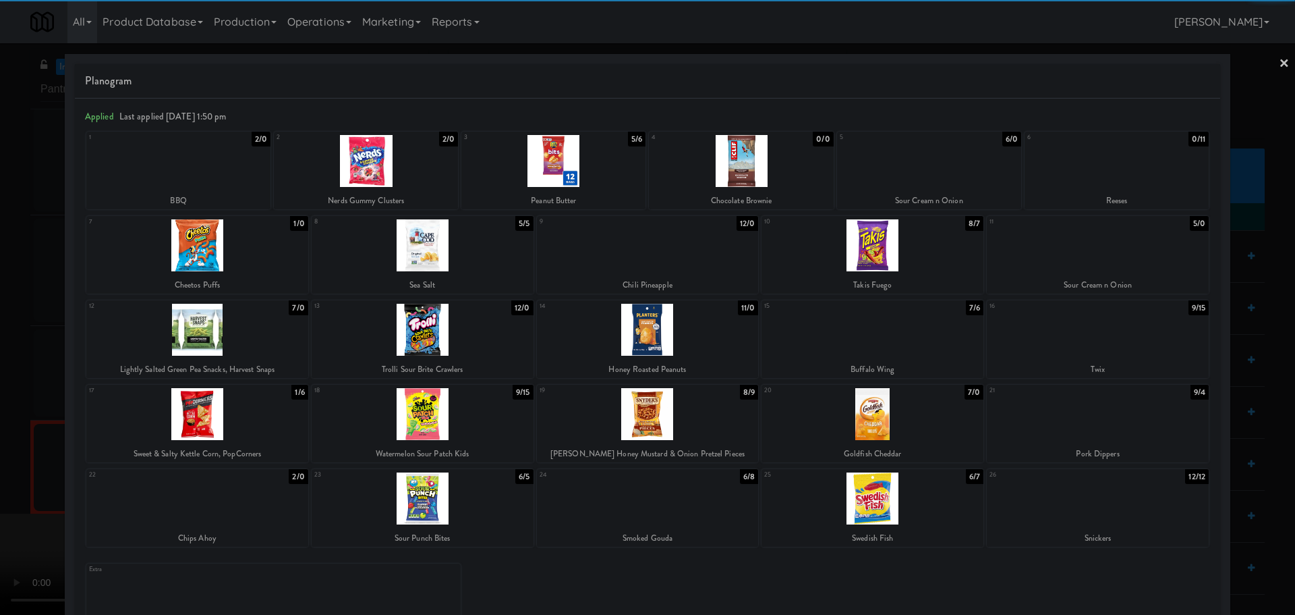
click at [391, 157] on div at bounding box center [366, 161] width 184 height 52
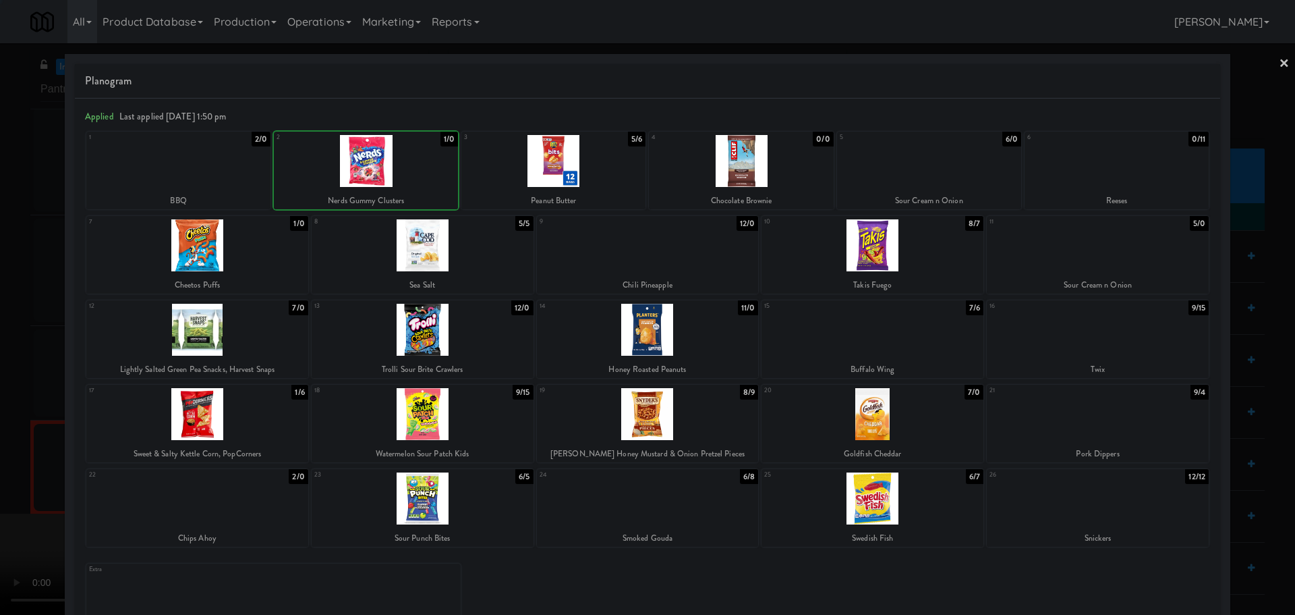
click at [0, 316] on div at bounding box center [647, 307] width 1295 height 615
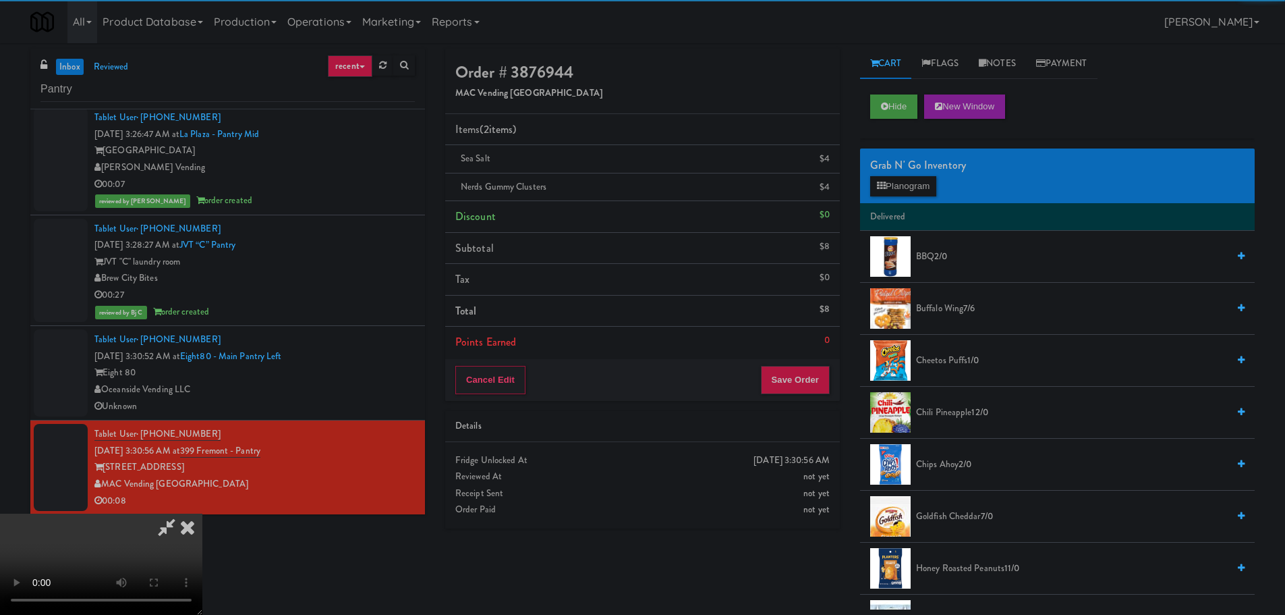
drag, startPoint x: 560, startPoint y: 264, endPoint x: 573, endPoint y: 265, distance: 12.8
click at [202, 513] on video at bounding box center [101, 563] width 202 height 101
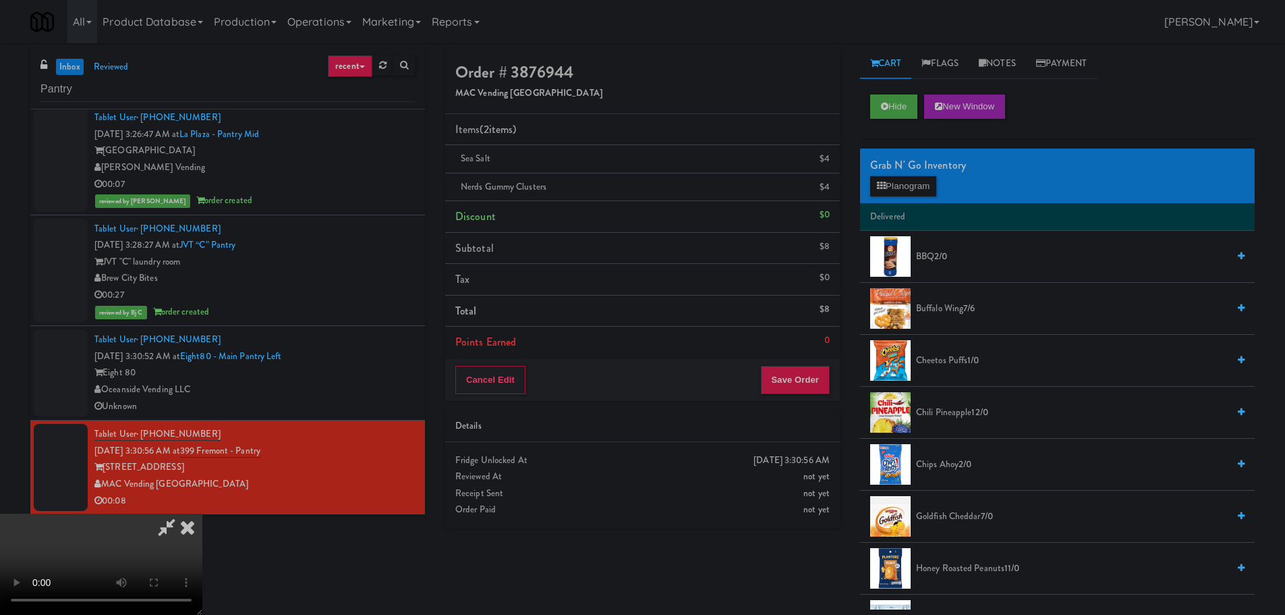
scroll to position [232, 0]
click at [801, 371] on button "Save Order" at bounding box center [795, 380] width 69 height 28
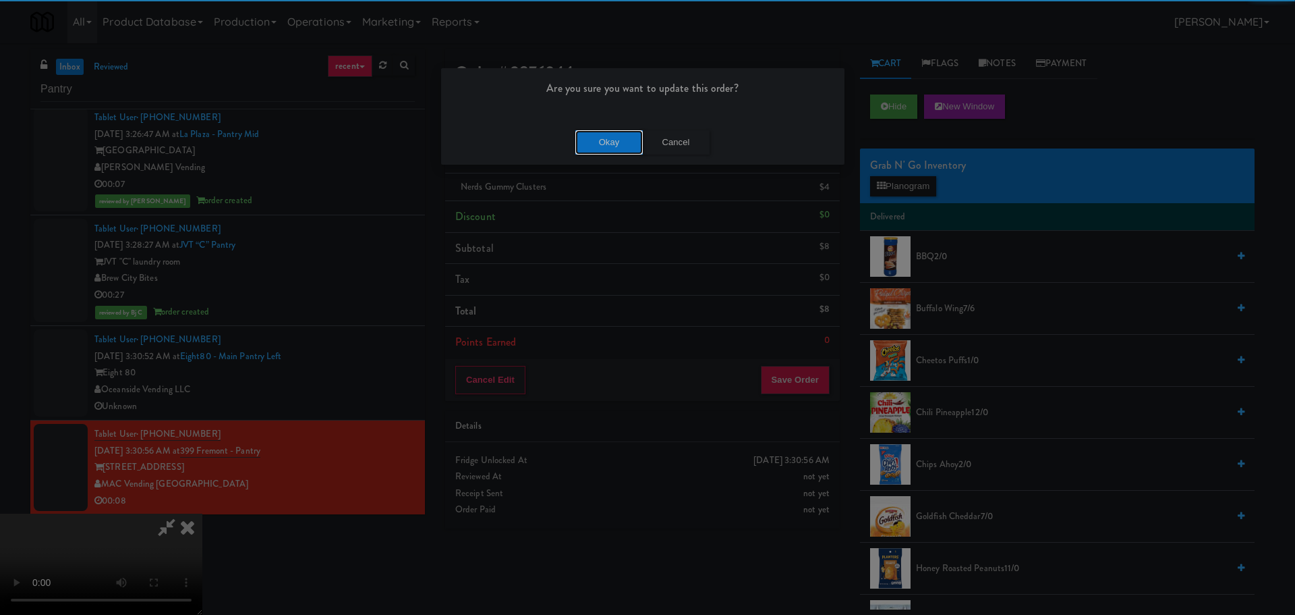
click at [616, 150] on button "Okay" at bounding box center [608, 142] width 67 height 24
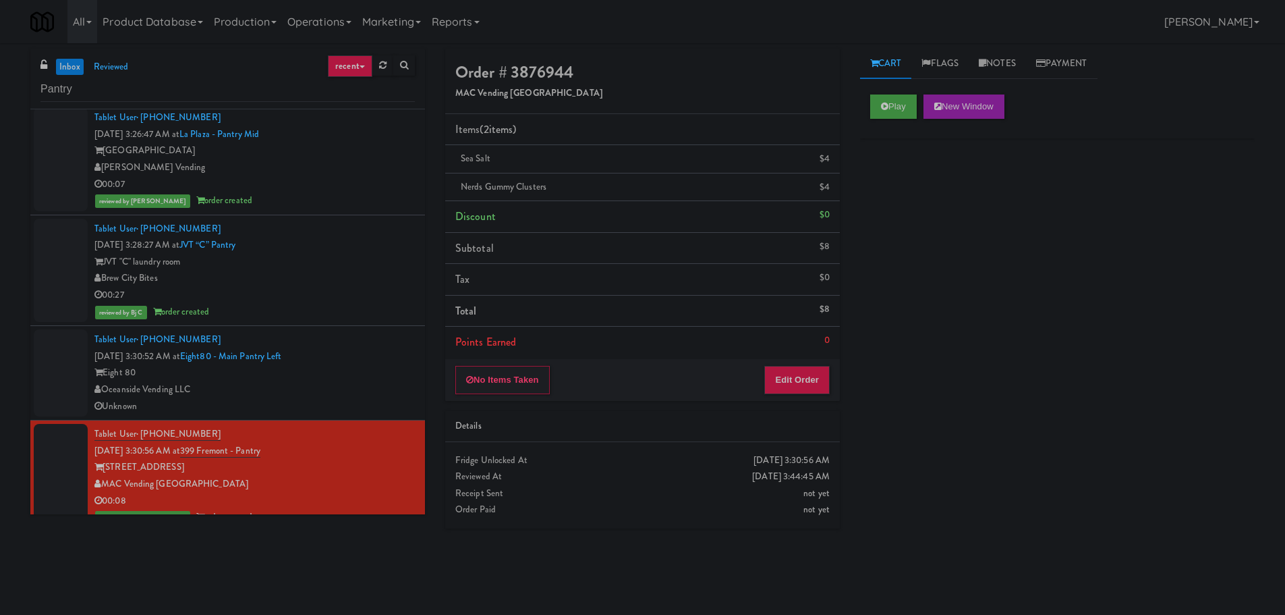
scroll to position [0, 0]
click at [360, 382] on div "Oceanside Vending LLC" at bounding box center [254, 389] width 320 height 17
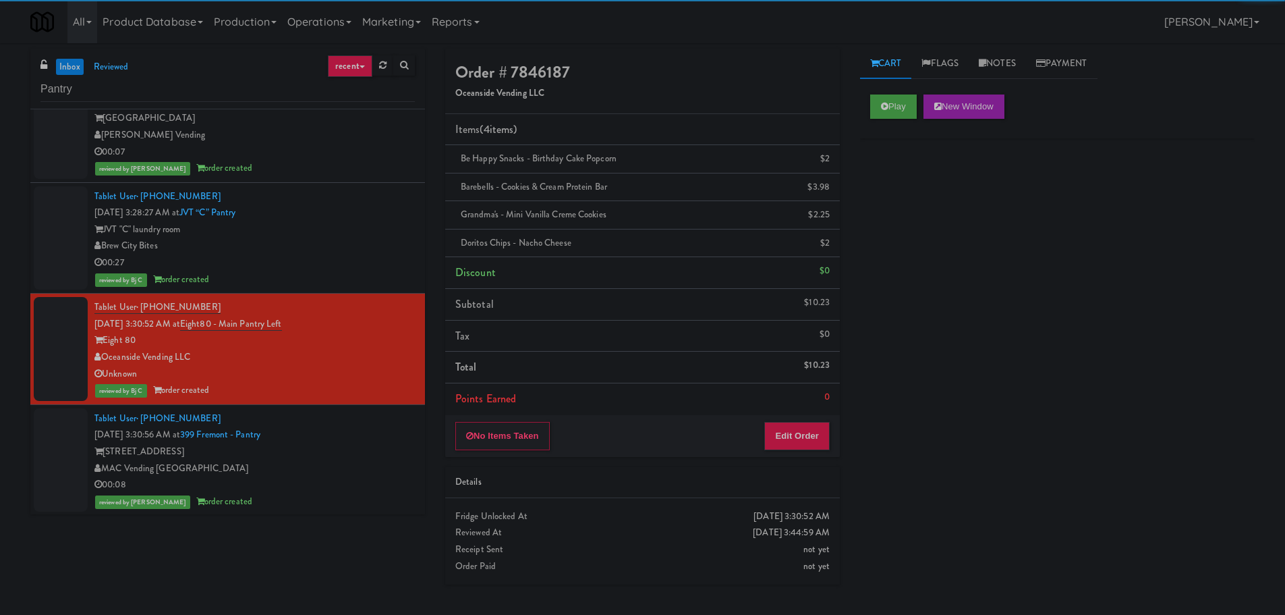
scroll to position [1354, 0]
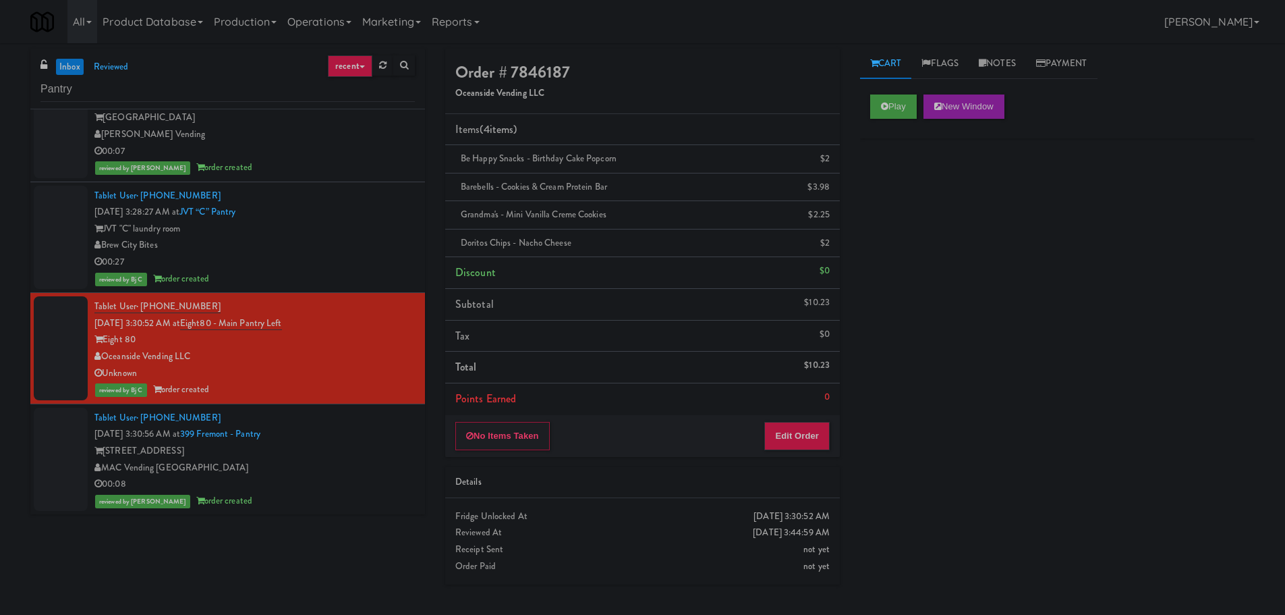
click at [356, 439] on div "Tablet User · (954) 683-0862 [DATE] 3:30:56 AM at [GEOGRAPHIC_DATA] - Pantry [S…" at bounding box center [254, 459] width 320 height 100
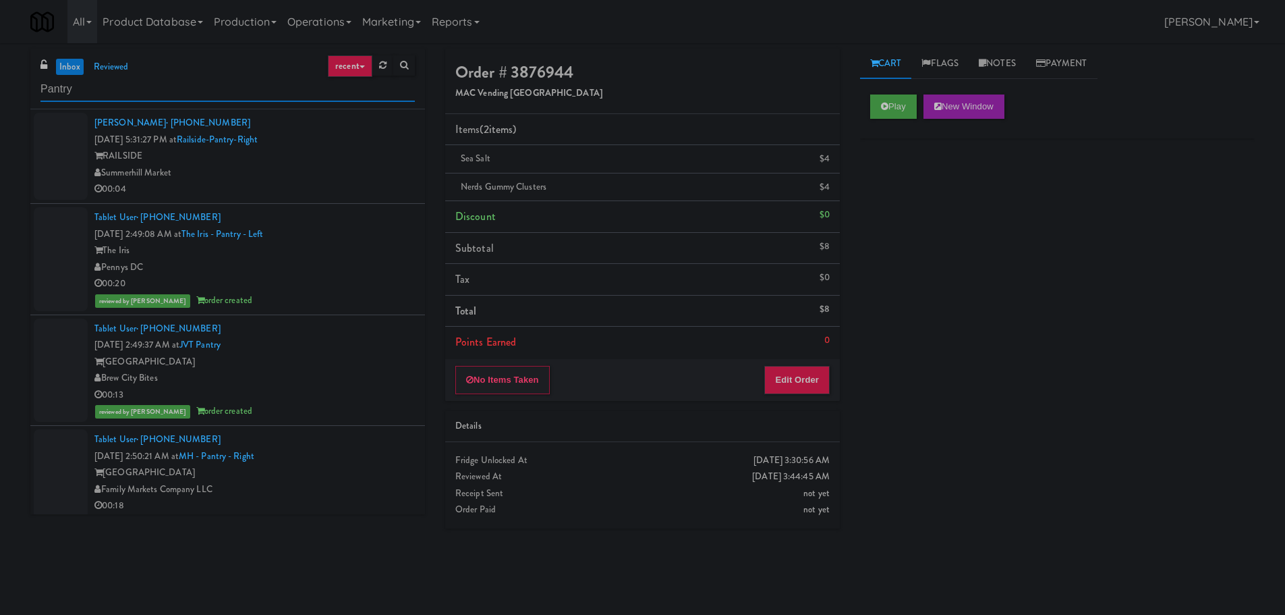
click at [161, 86] on input "Pantry" at bounding box center [227, 89] width 374 height 25
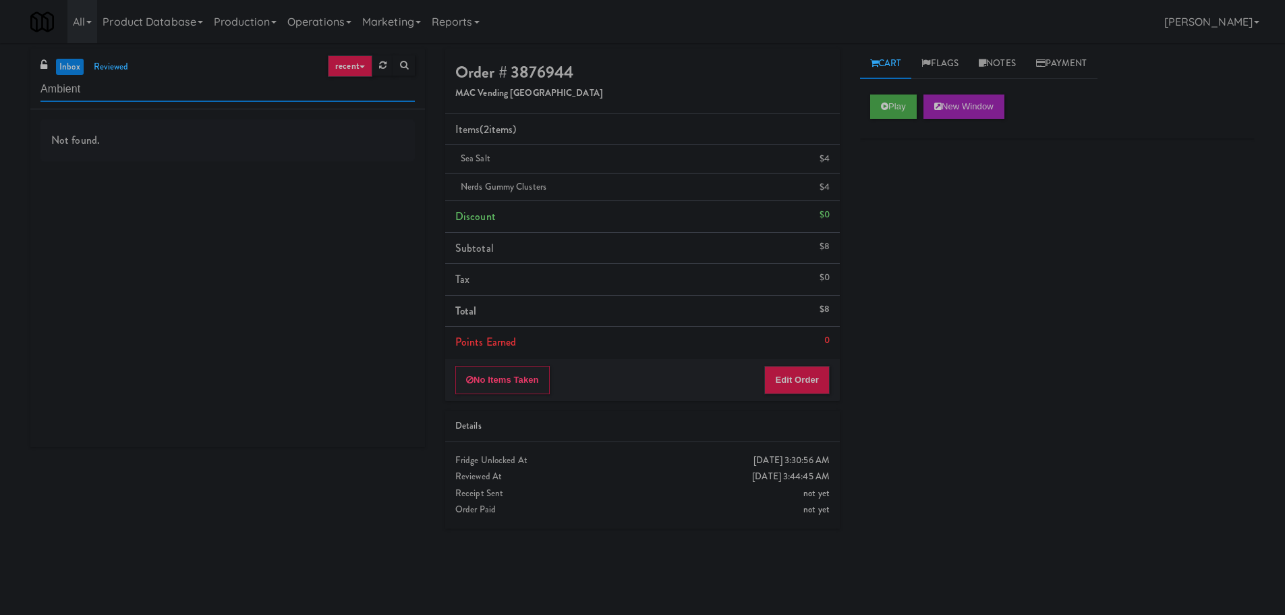
click at [136, 90] on input "Ambient" at bounding box center [227, 89] width 374 height 25
type input "COmbo"
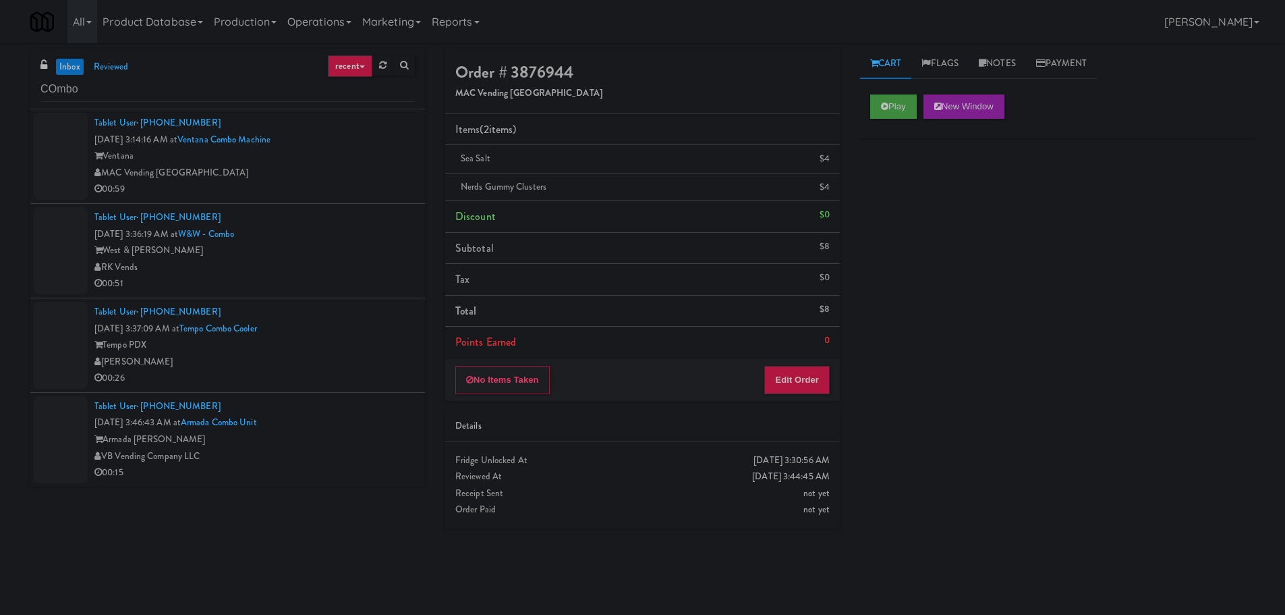
click at [335, 152] on div "Ventana" at bounding box center [254, 156] width 320 height 17
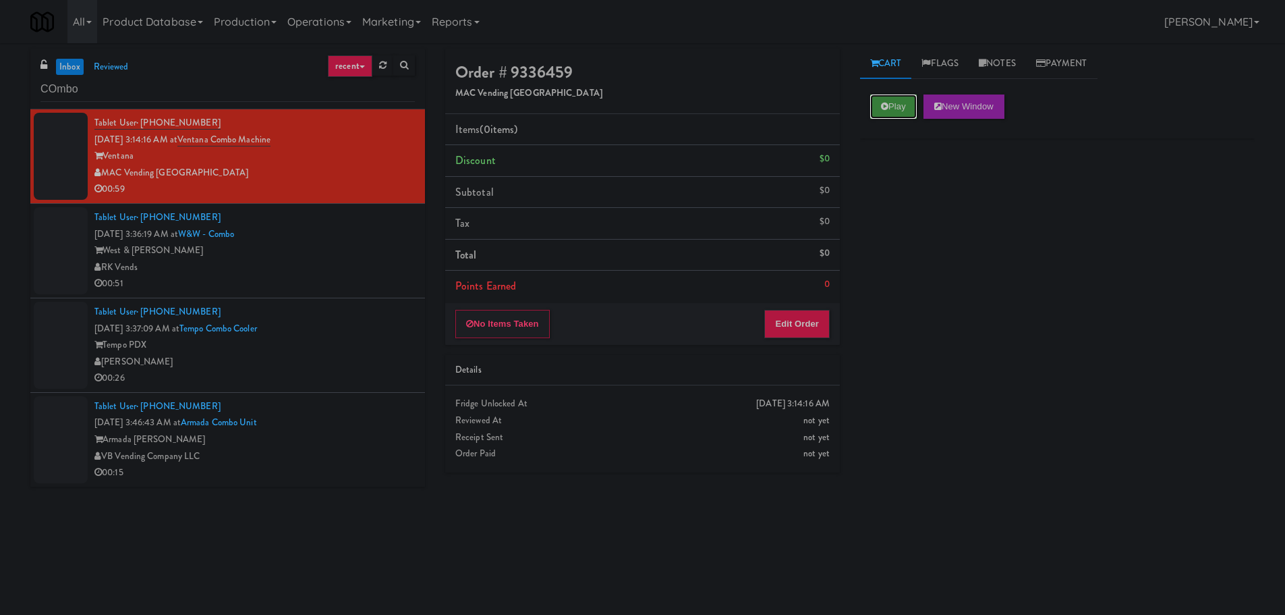
click at [882, 97] on button "Play" at bounding box center [893, 106] width 47 height 24
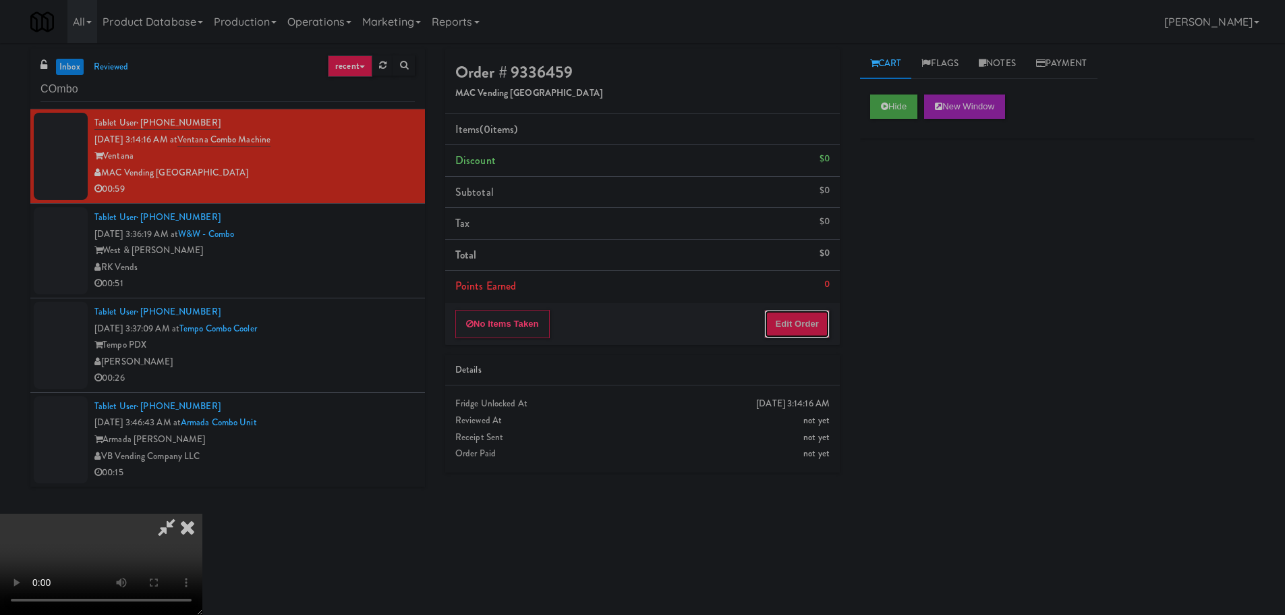
click at [807, 310] on button "Edit Order" at bounding box center [796, 324] width 65 height 28
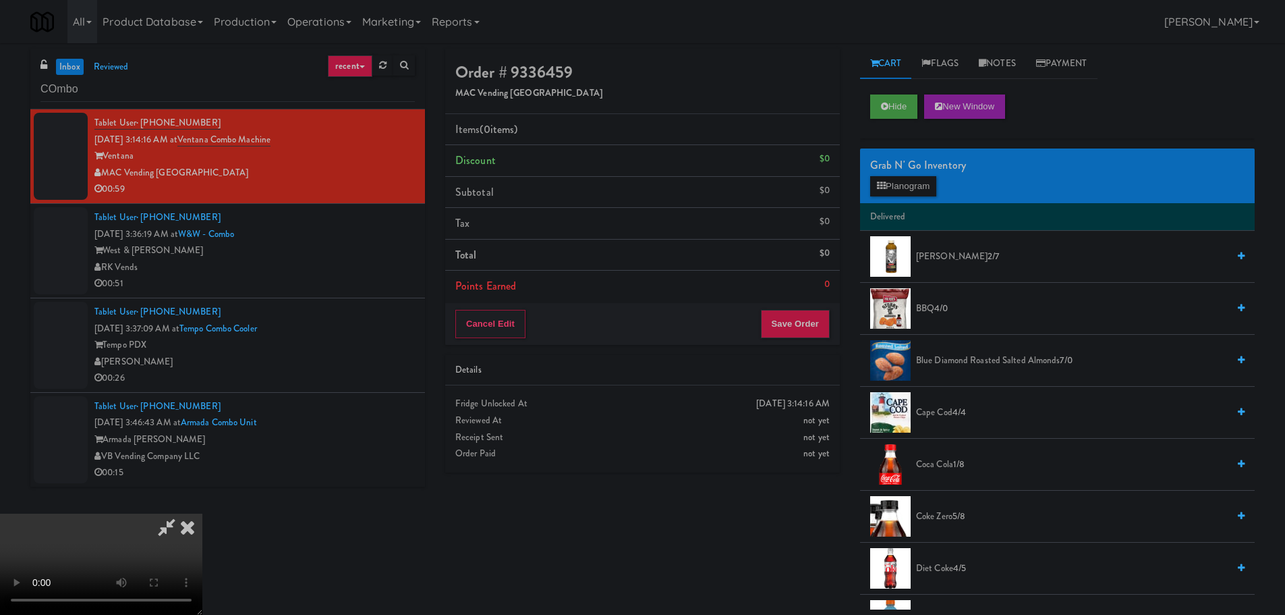
click at [202, 513] on video at bounding box center [101, 563] width 202 height 101
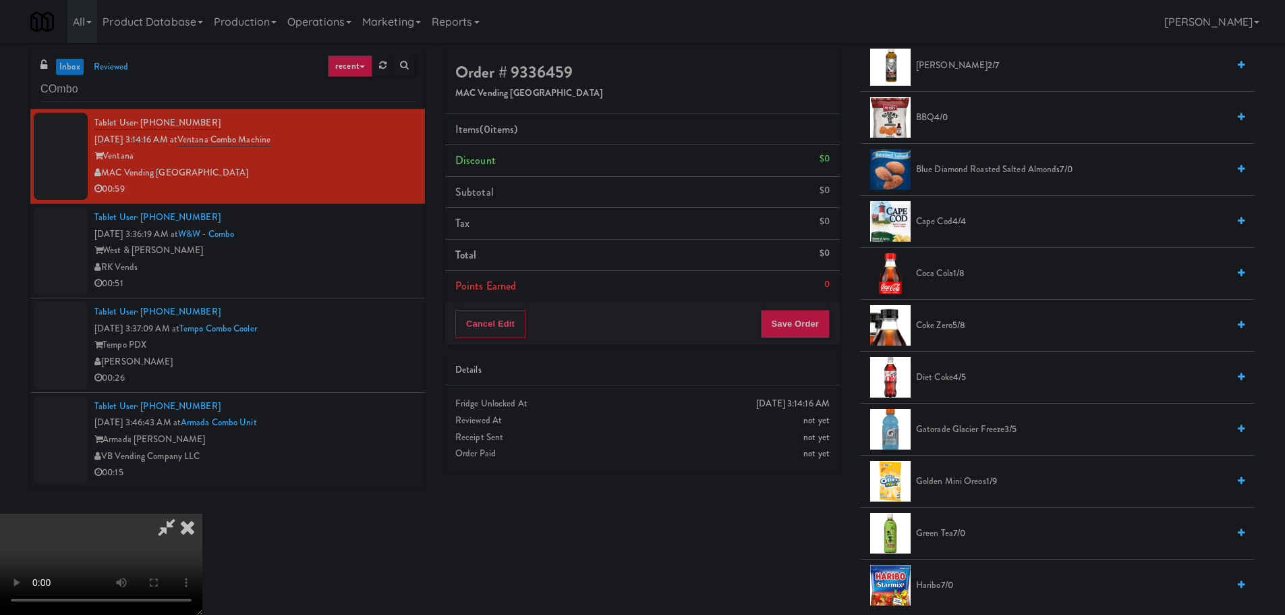
scroll to position [202, 0]
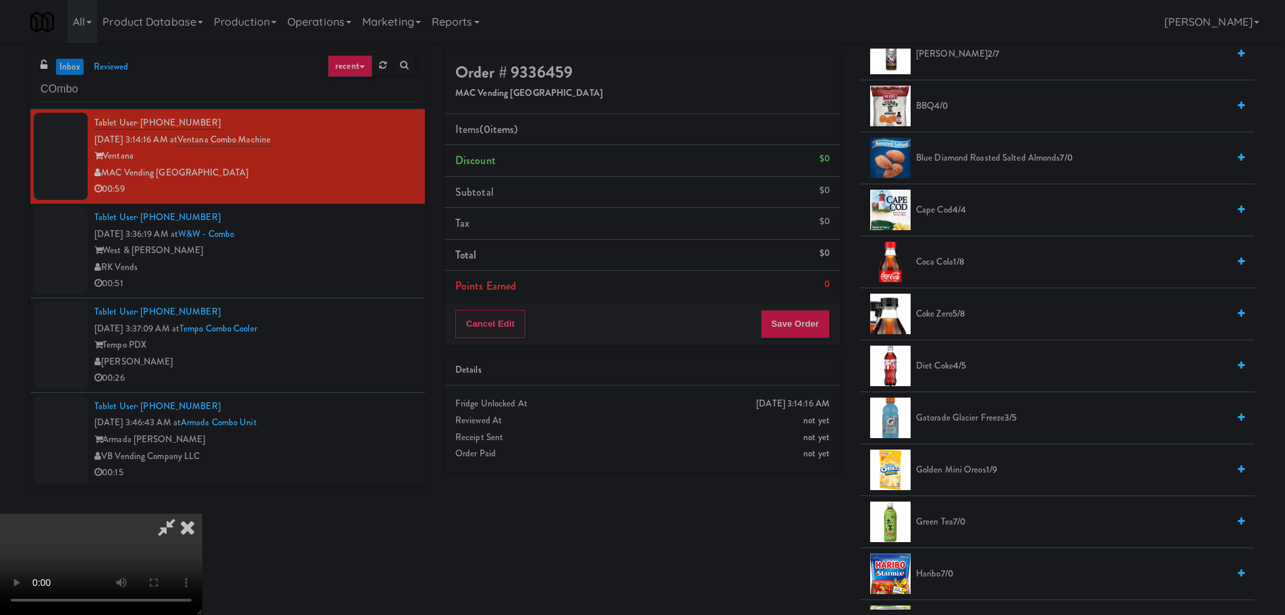
click at [946, 319] on span "Coke Zero 5/8" at bounding box center [1072, 314] width 312 height 17
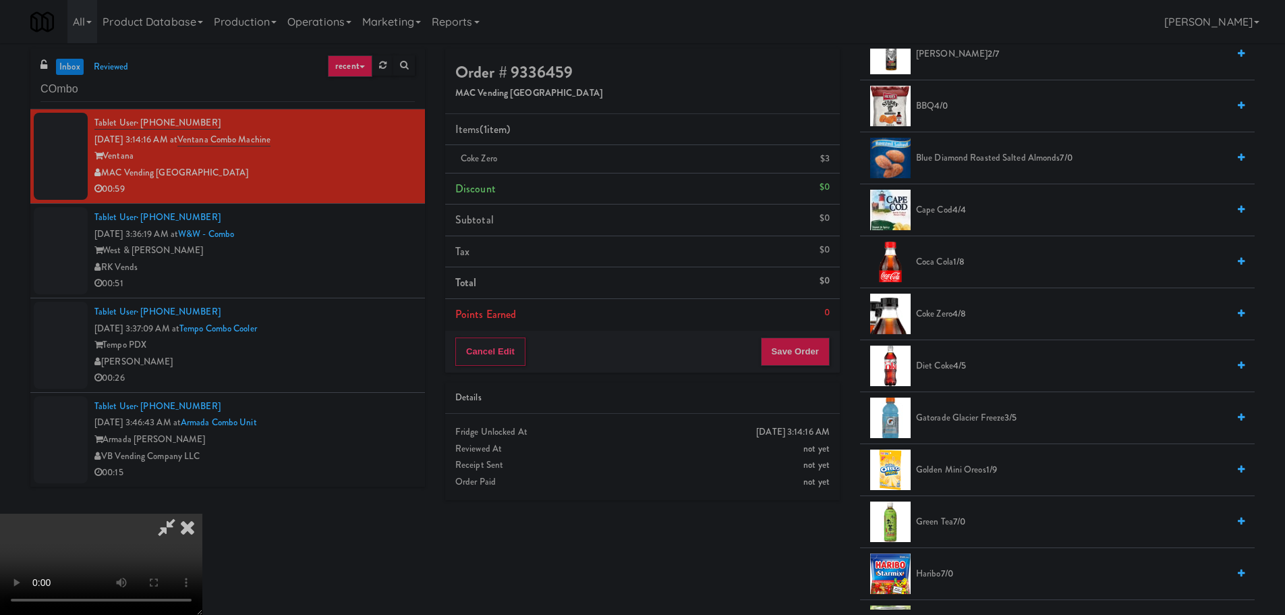
click at [202, 513] on video at bounding box center [101, 563] width 202 height 101
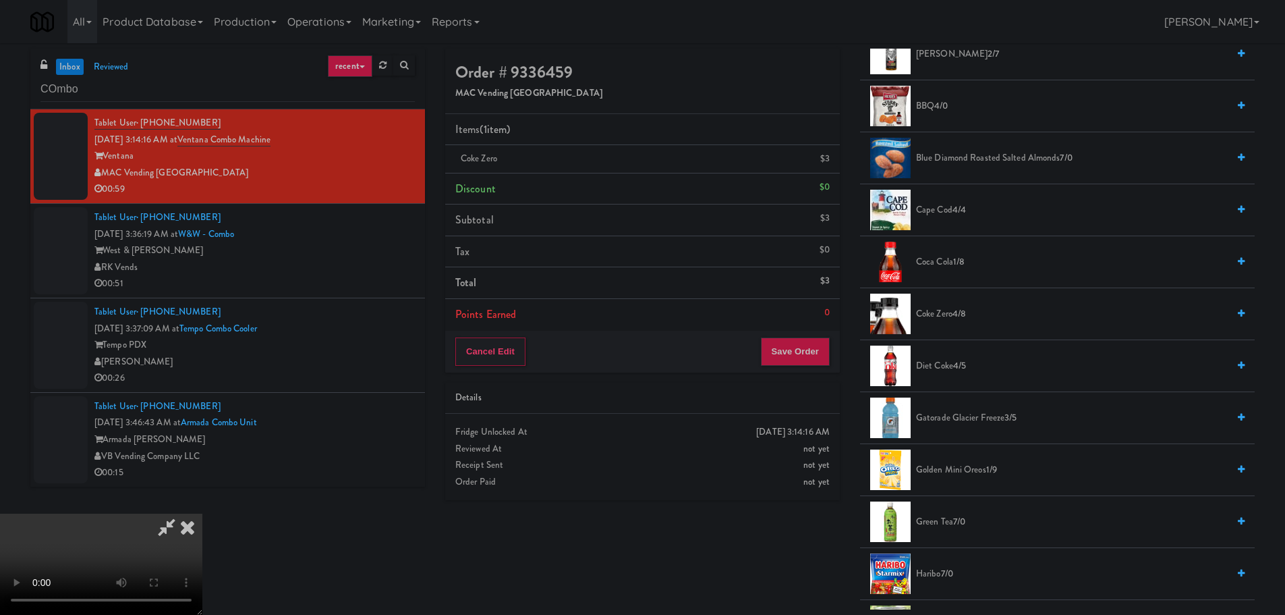
drag, startPoint x: 639, startPoint y: 377, endPoint x: 757, endPoint y: 384, distance: 118.2
click at [202, 513] on video at bounding box center [101, 563] width 202 height 101
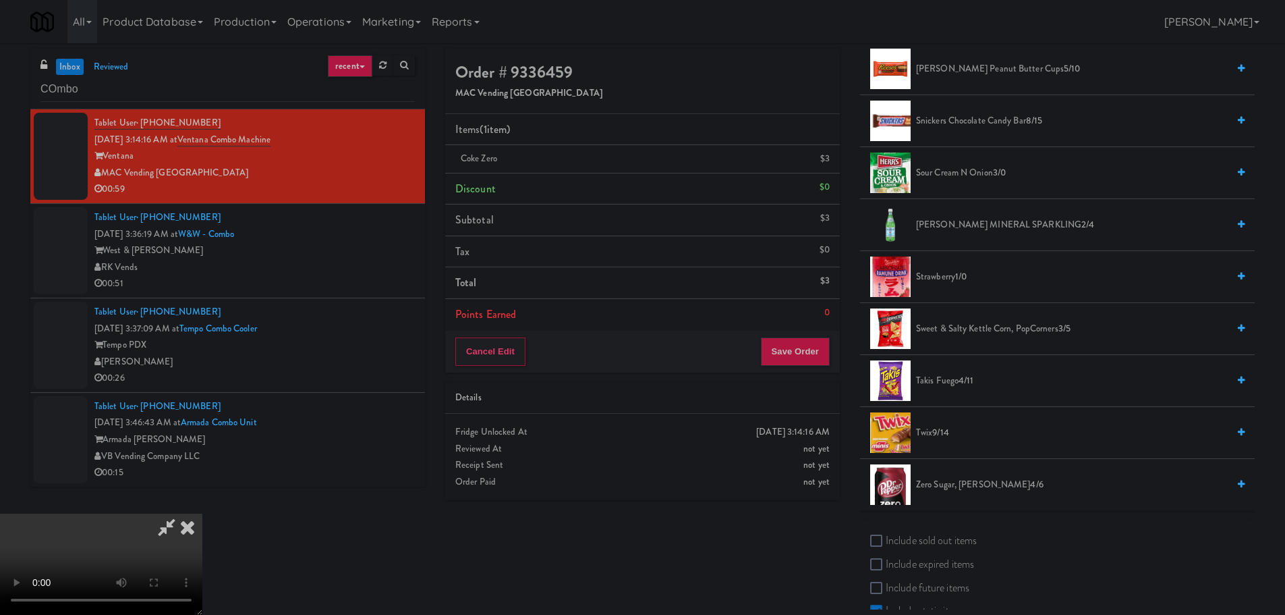
scroll to position [1282, 0]
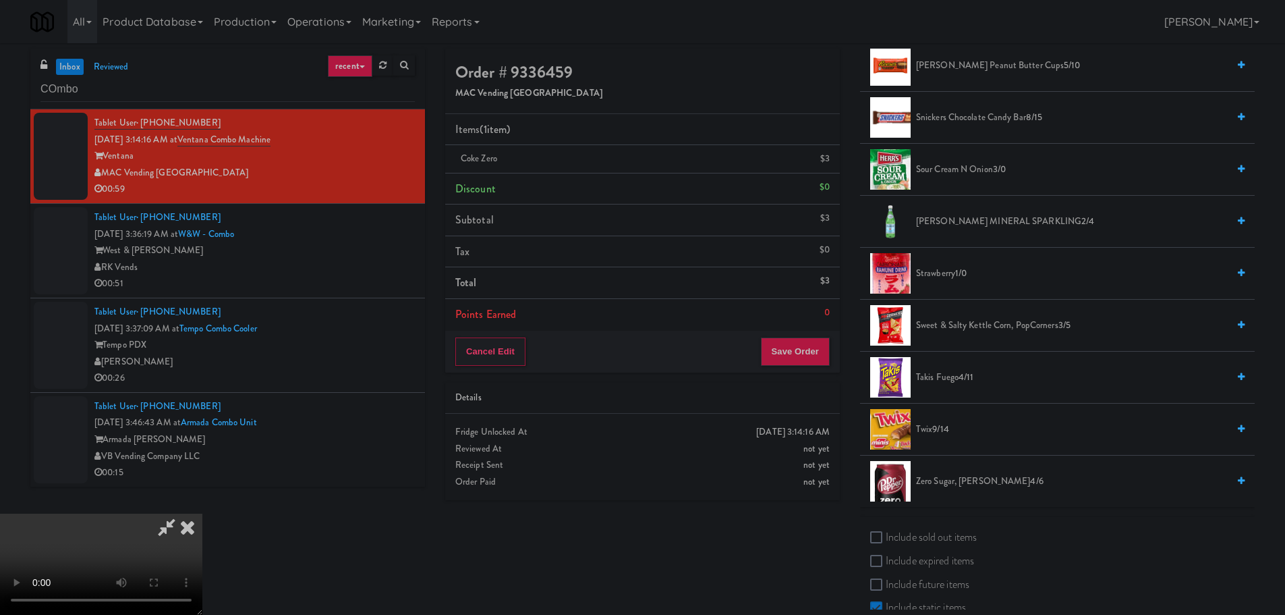
click at [938, 376] on span "Takis Fuego 4/11" at bounding box center [1072, 377] width 312 height 17
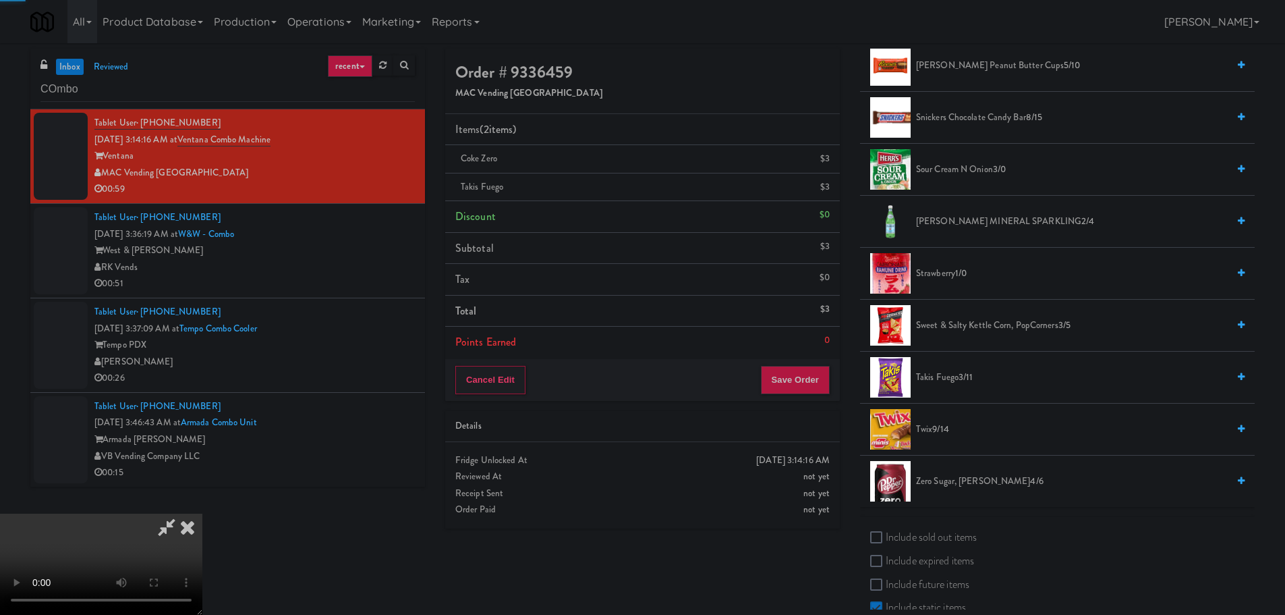
click at [936, 376] on span "Takis Fuego 3/11" at bounding box center [1072, 377] width 312 height 17
click at [955, 377] on span "Takis Fuego 2/11" at bounding box center [1072, 377] width 312 height 17
click at [202, 513] on video at bounding box center [101, 563] width 202 height 101
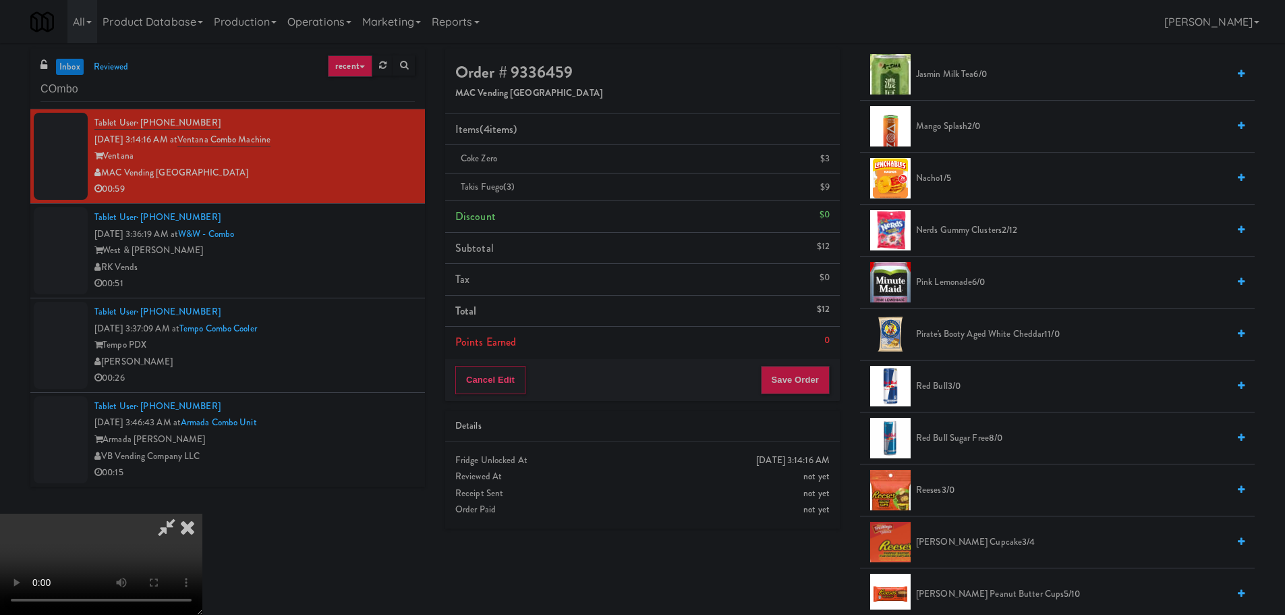
scroll to position [742, 0]
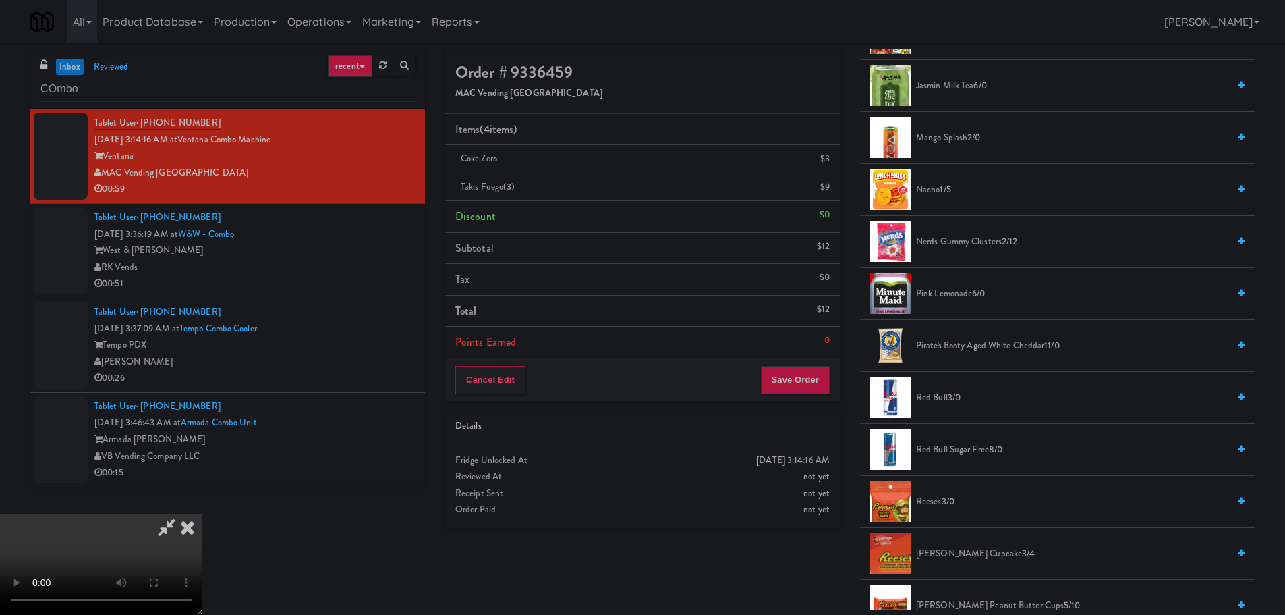
click at [202, 513] on video at bounding box center [101, 563] width 202 height 101
drag, startPoint x: 648, startPoint y: 387, endPoint x: 701, endPoint y: 398, distance: 53.9
click at [202, 513] on video at bounding box center [101, 563] width 202 height 101
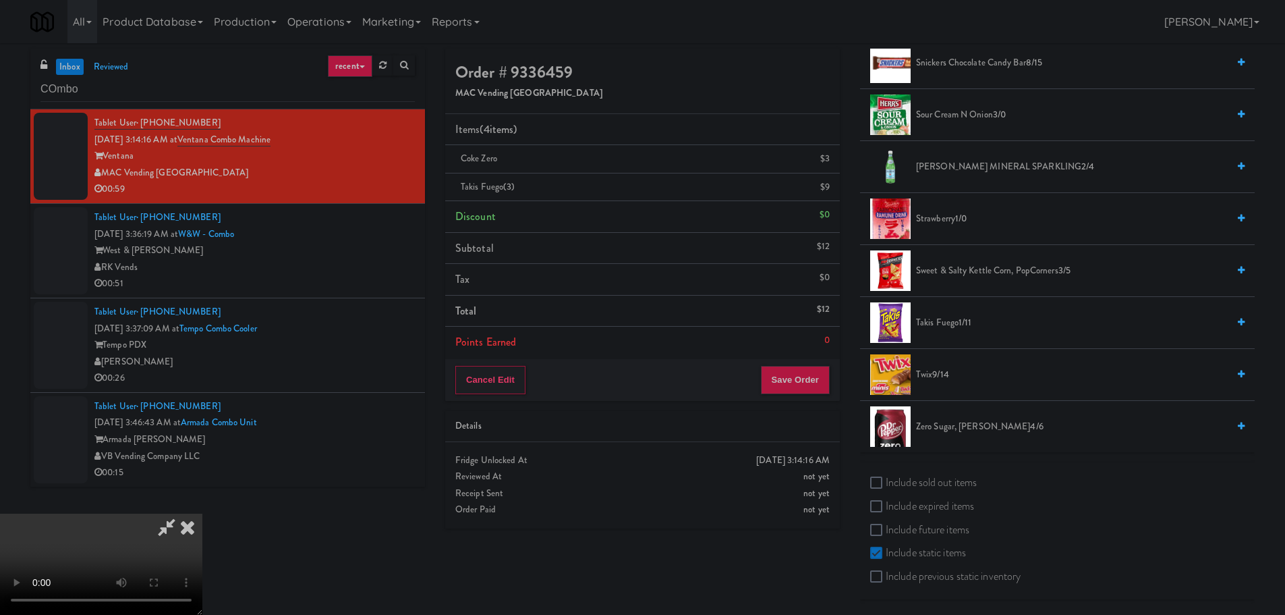
click at [953, 327] on span "Takis Fuego 1/11" at bounding box center [1072, 322] width 312 height 17
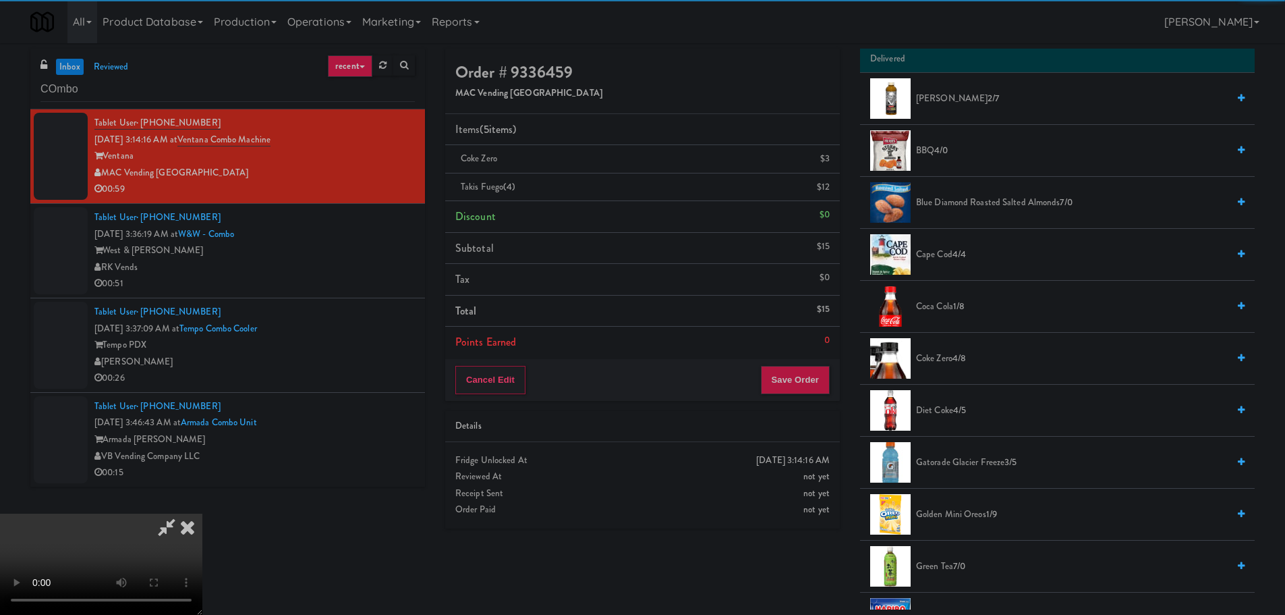
scroll to position [0, 0]
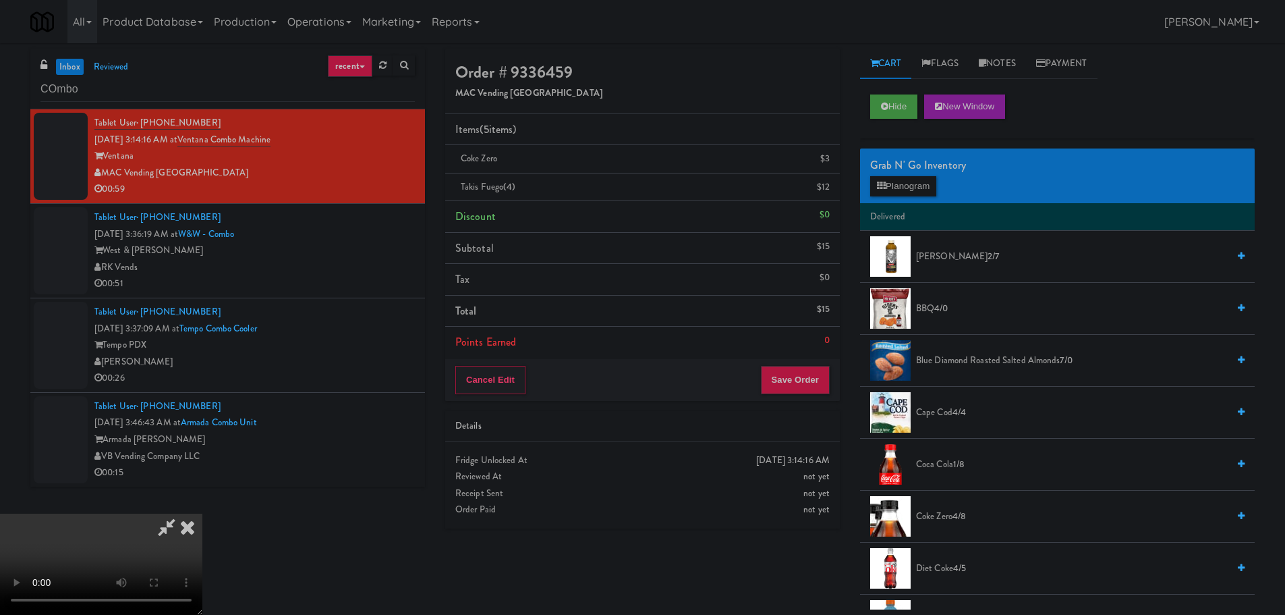
click at [944, 185] on div "Grab N' Go Inventory Planogram" at bounding box center [1057, 175] width 395 height 55
click at [929, 186] on button "Planogram" at bounding box center [903, 186] width 66 height 20
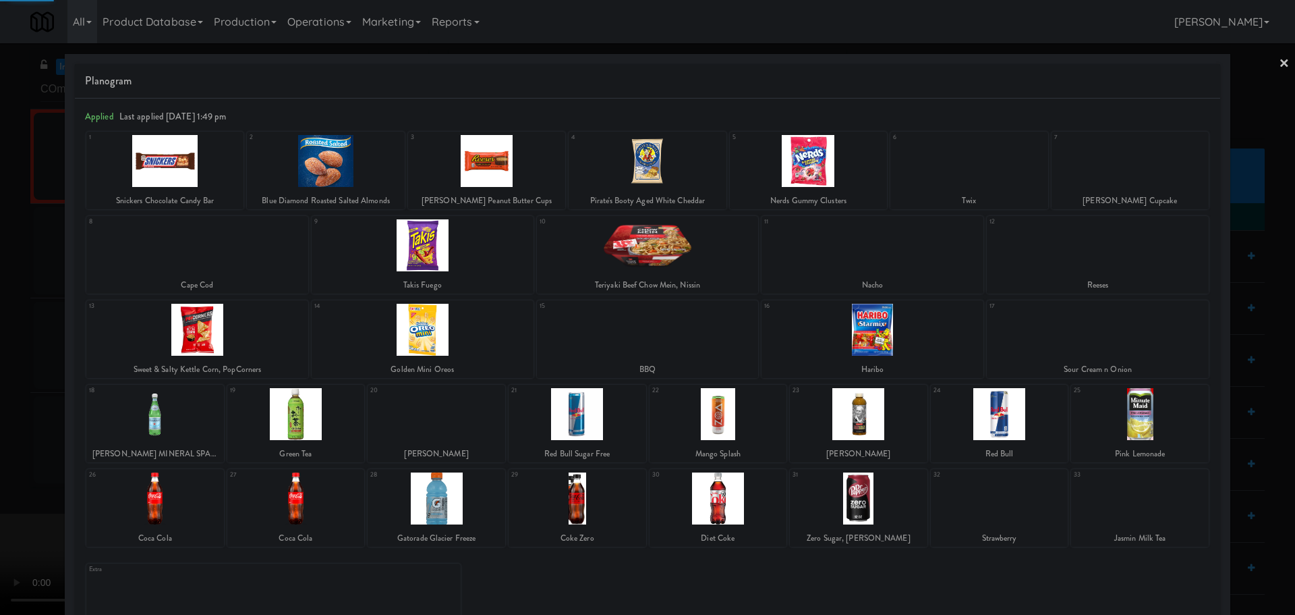
click at [0, 329] on div at bounding box center [647, 307] width 1295 height 615
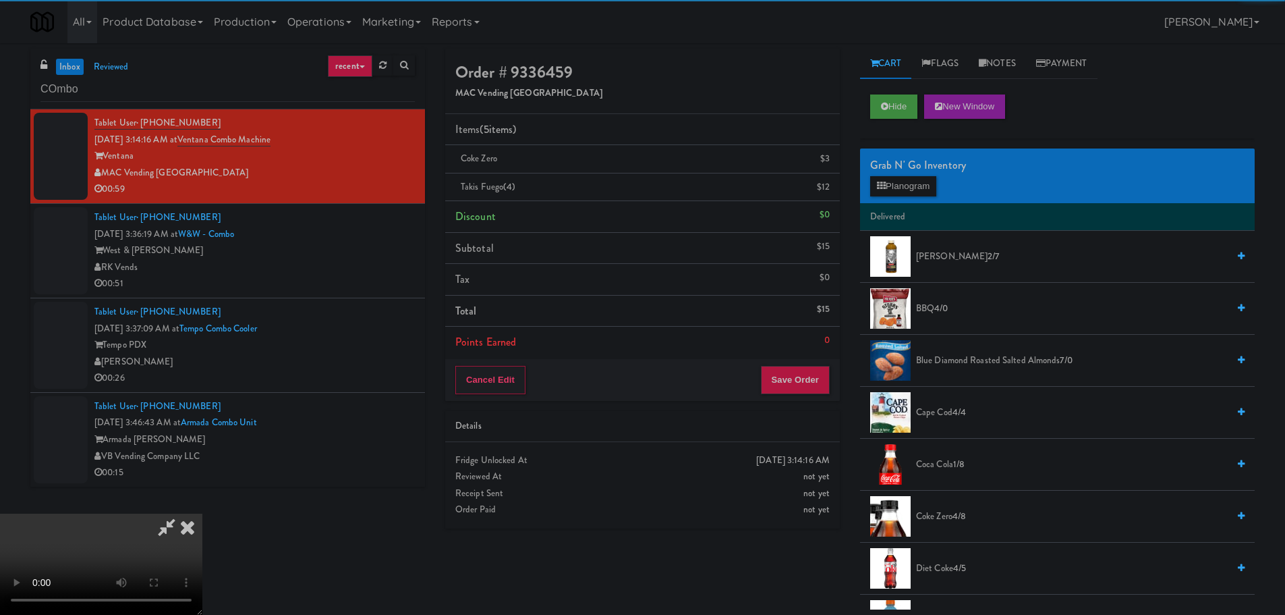
drag, startPoint x: 282, startPoint y: 308, endPoint x: 334, endPoint y: 318, distance: 52.9
click at [202, 513] on video at bounding box center [101, 563] width 202 height 101
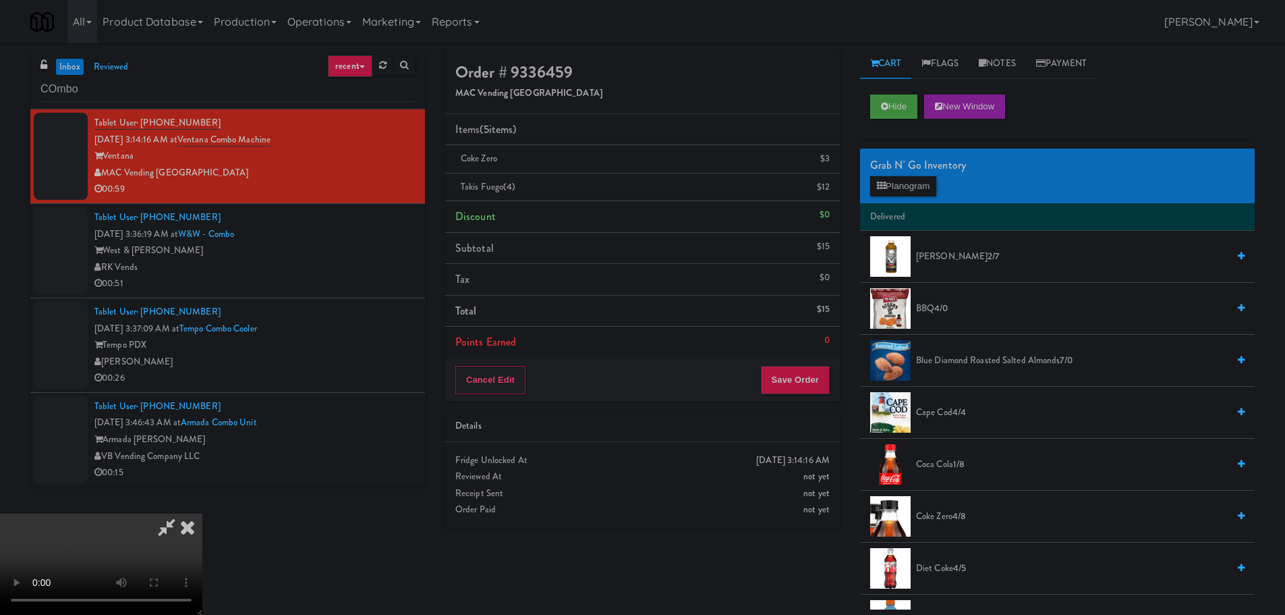
click at [202, 513] on video at bounding box center [101, 563] width 202 height 101
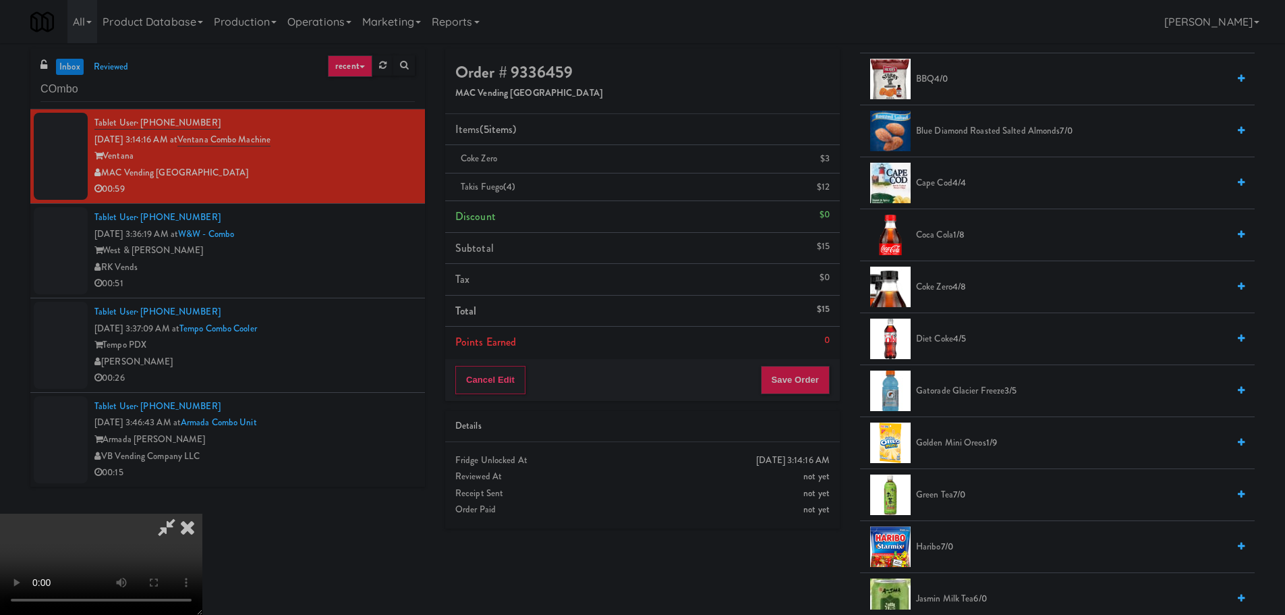
scroll to position [270, 0]
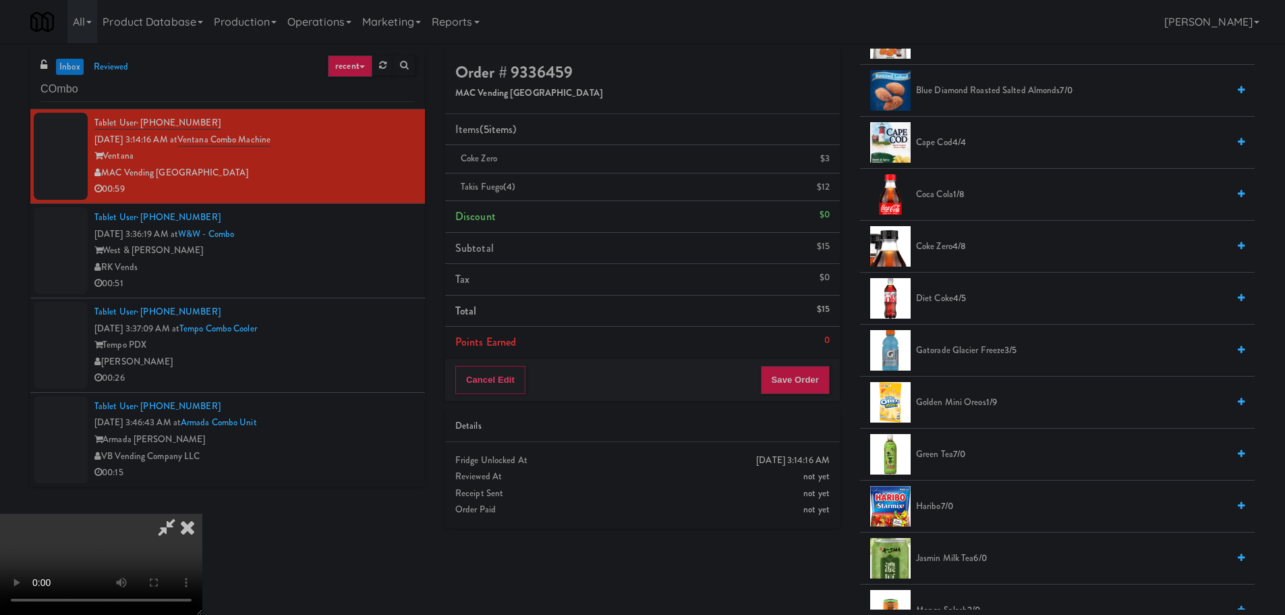
click at [958, 252] on span "4/8" at bounding box center [959, 245] width 13 height 13
click at [202, 513] on video at bounding box center [101, 563] width 202 height 101
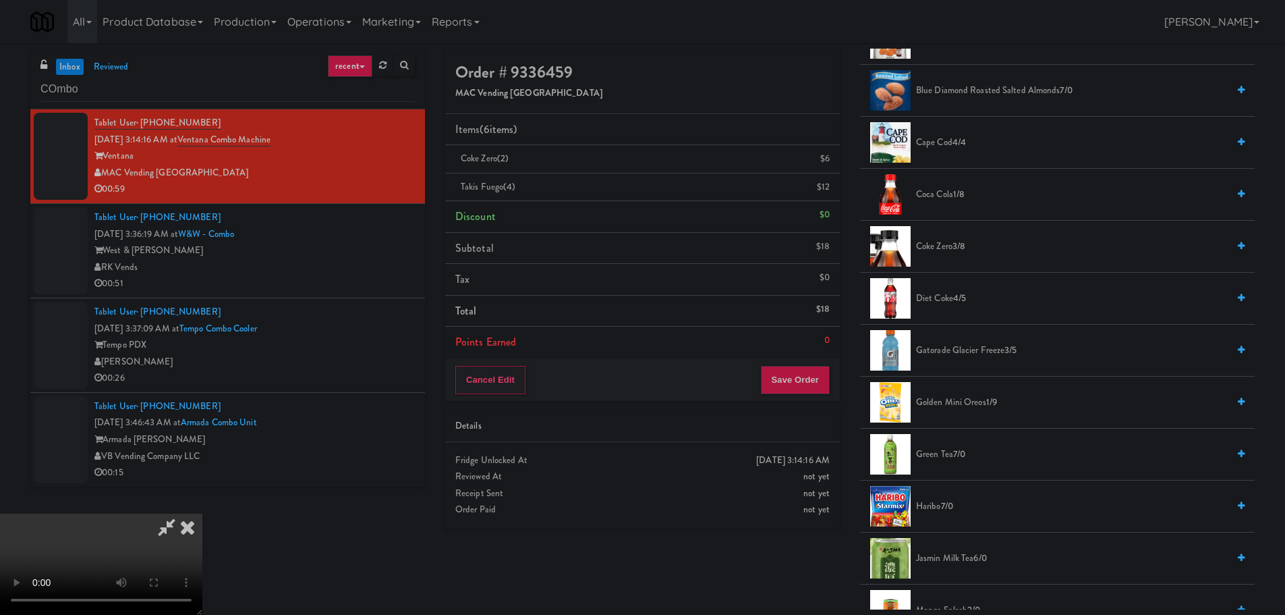
click at [202, 513] on video at bounding box center [101, 563] width 202 height 101
click at [790, 381] on button "Save Order" at bounding box center [795, 380] width 69 height 28
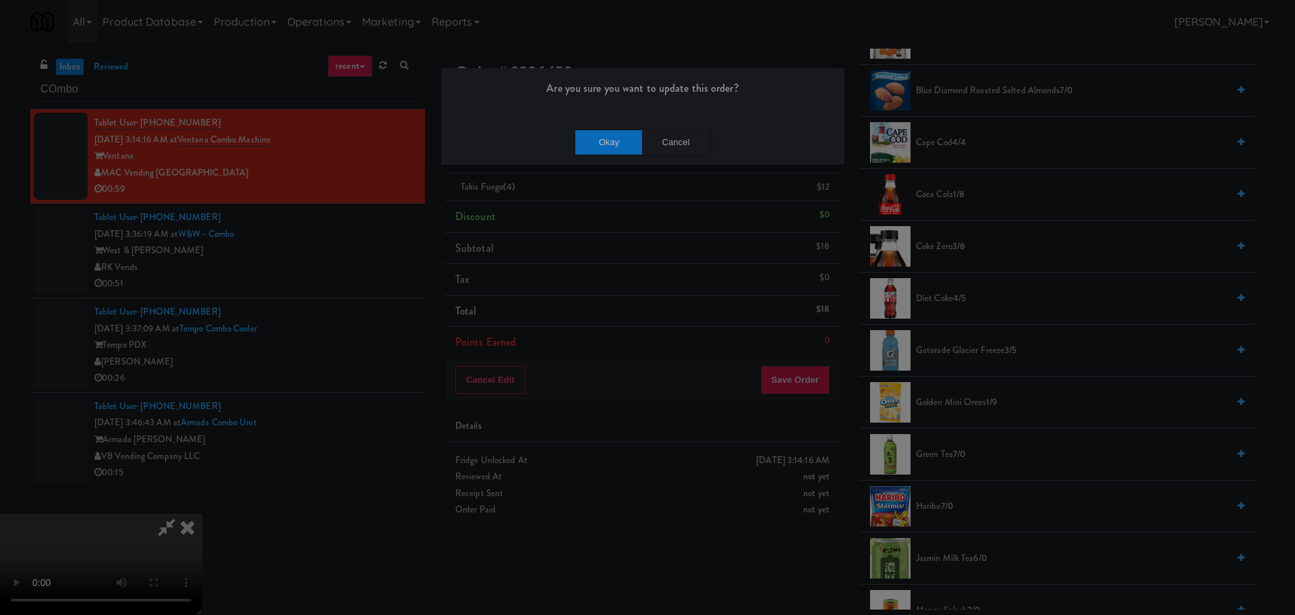
click at [600, 154] on div "Okay Cancel" at bounding box center [642, 141] width 403 height 45
click at [611, 142] on button "Okay" at bounding box center [608, 142] width 67 height 24
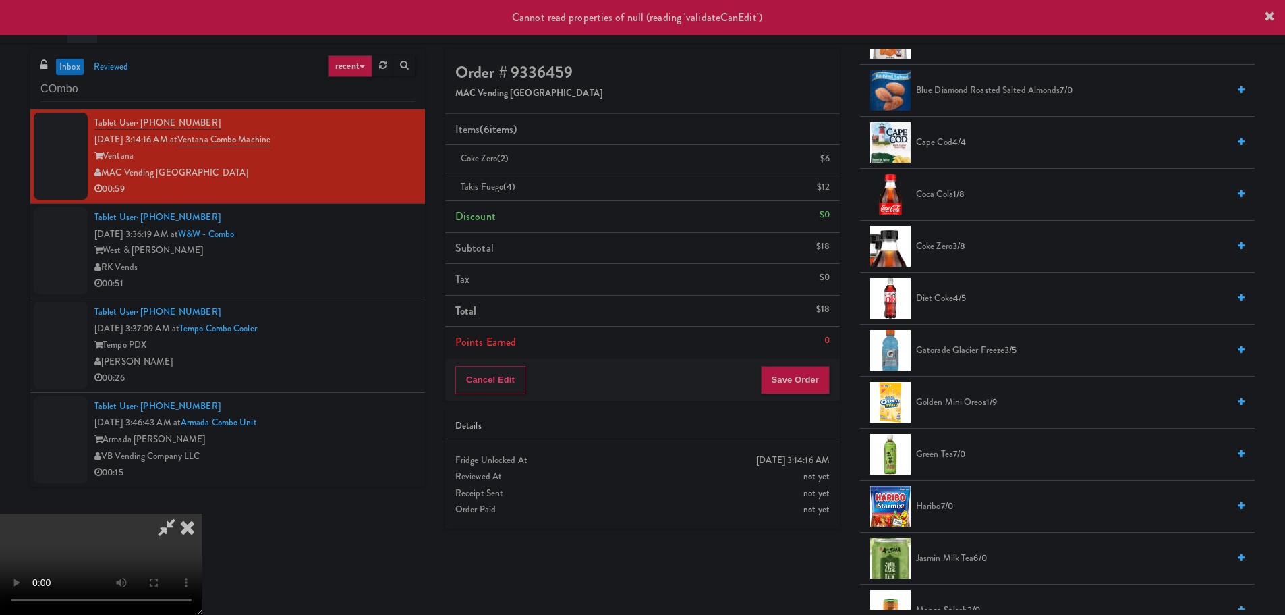
click at [202, 513] on icon at bounding box center [188, 526] width 30 height 27
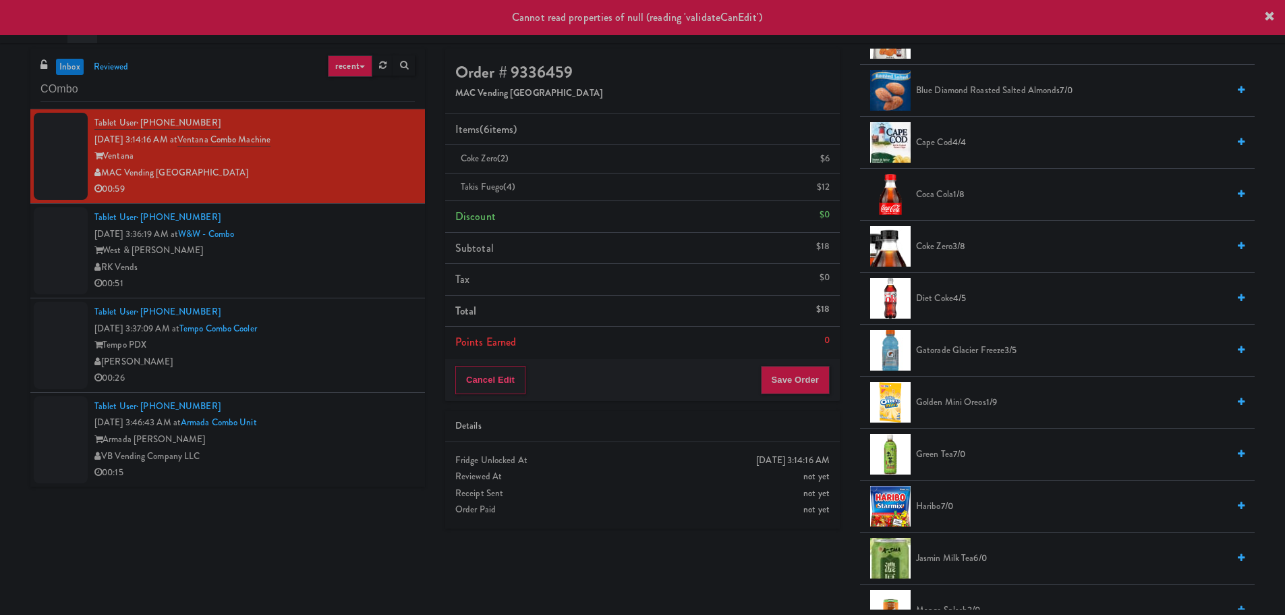
click at [358, 264] on div "RK Vends" at bounding box center [254, 267] width 320 height 17
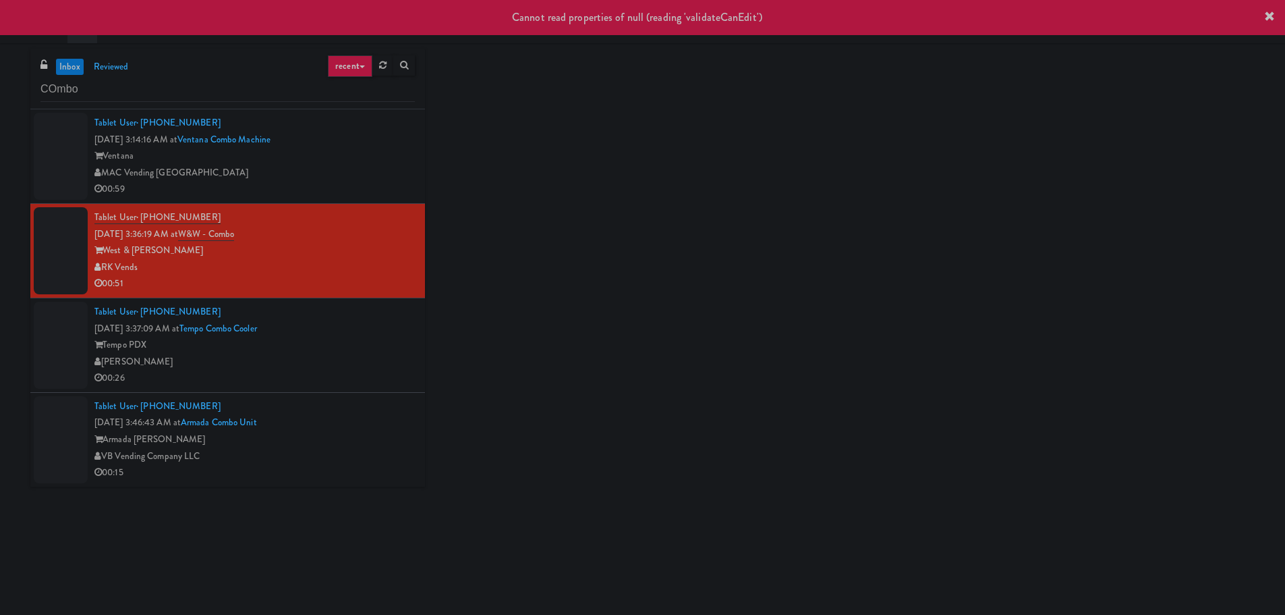
click at [362, 186] on div "00:59" at bounding box center [254, 189] width 320 height 17
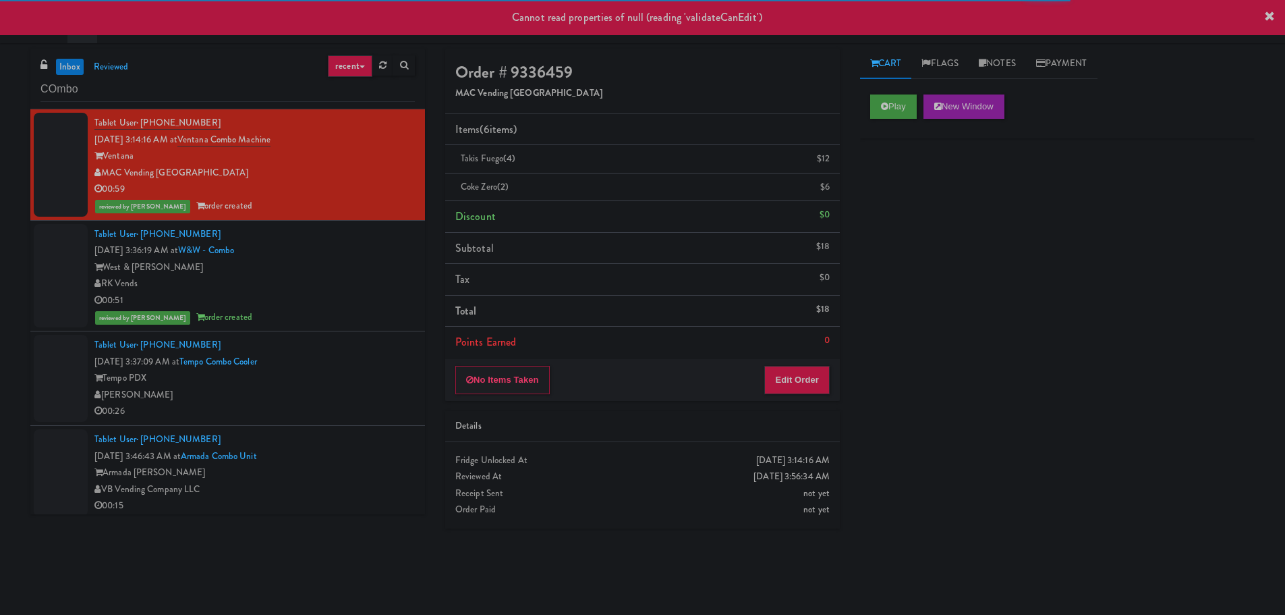
click at [363, 381] on div "Tempo PDX" at bounding box center [254, 378] width 320 height 17
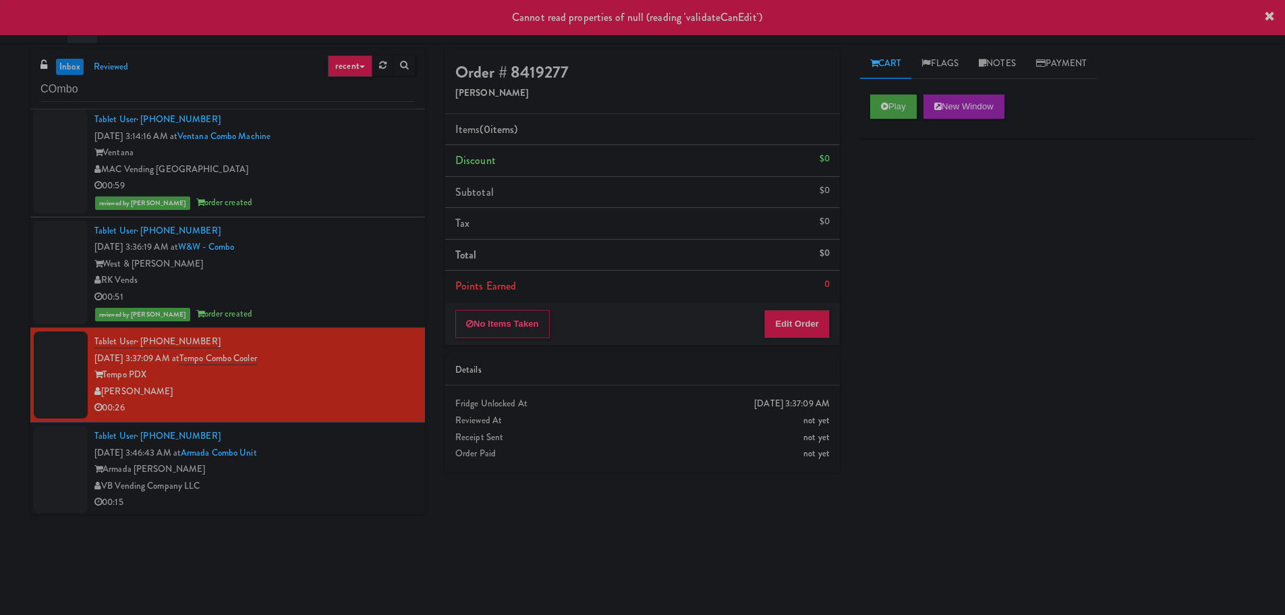
scroll to position [5, 0]
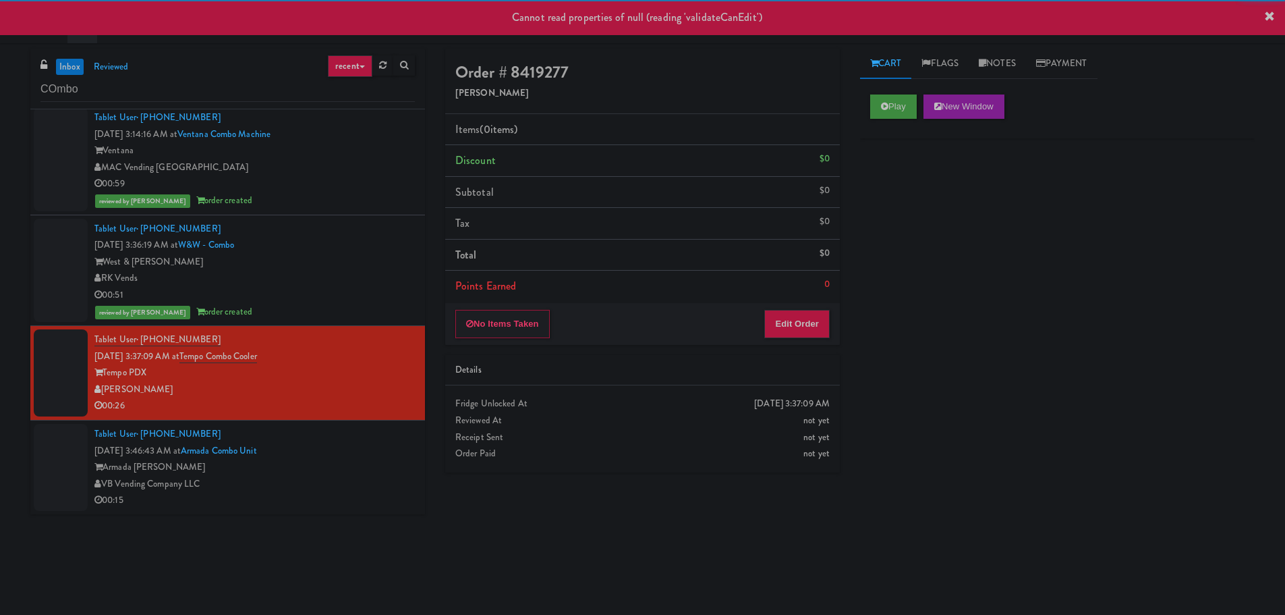
click at [362, 449] on div "Tablet User · (757) 517-5935 [DATE] 3:46:43 AM at Armada Combo Unit Armada [PER…" at bounding box center [254, 467] width 320 height 83
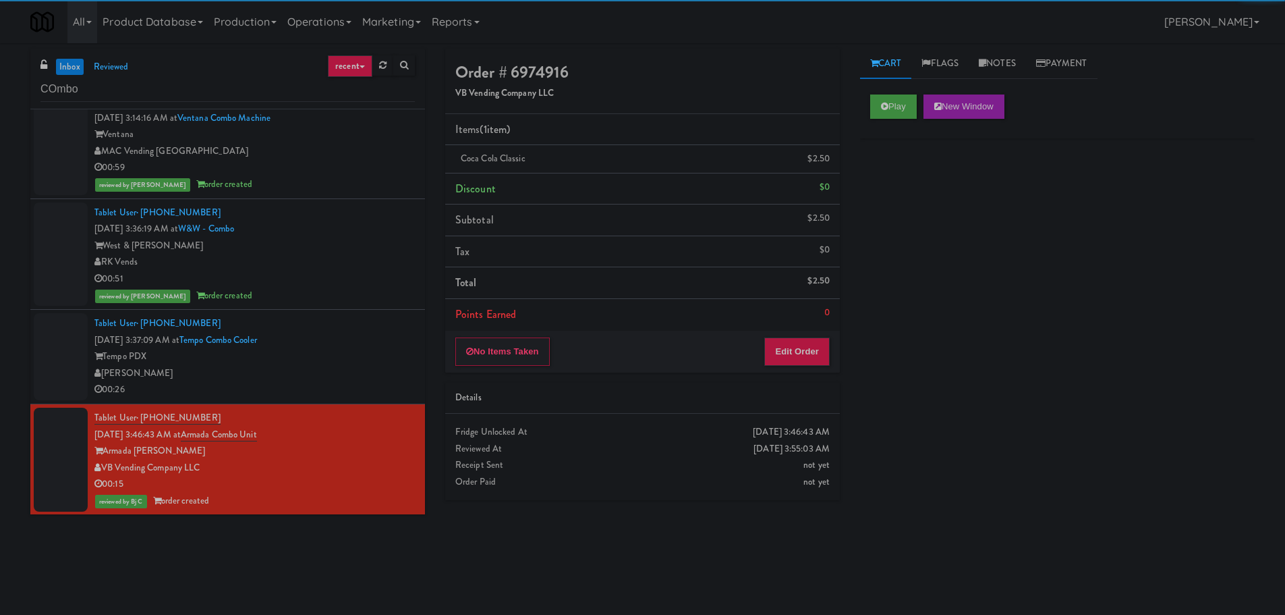
scroll to position [22, 0]
click at [366, 344] on div "Tablet User · (541) 784-6225 [DATE] 3:37:09 AM at Tempo Combo Cooler Tempo PDX …" at bounding box center [254, 355] width 320 height 83
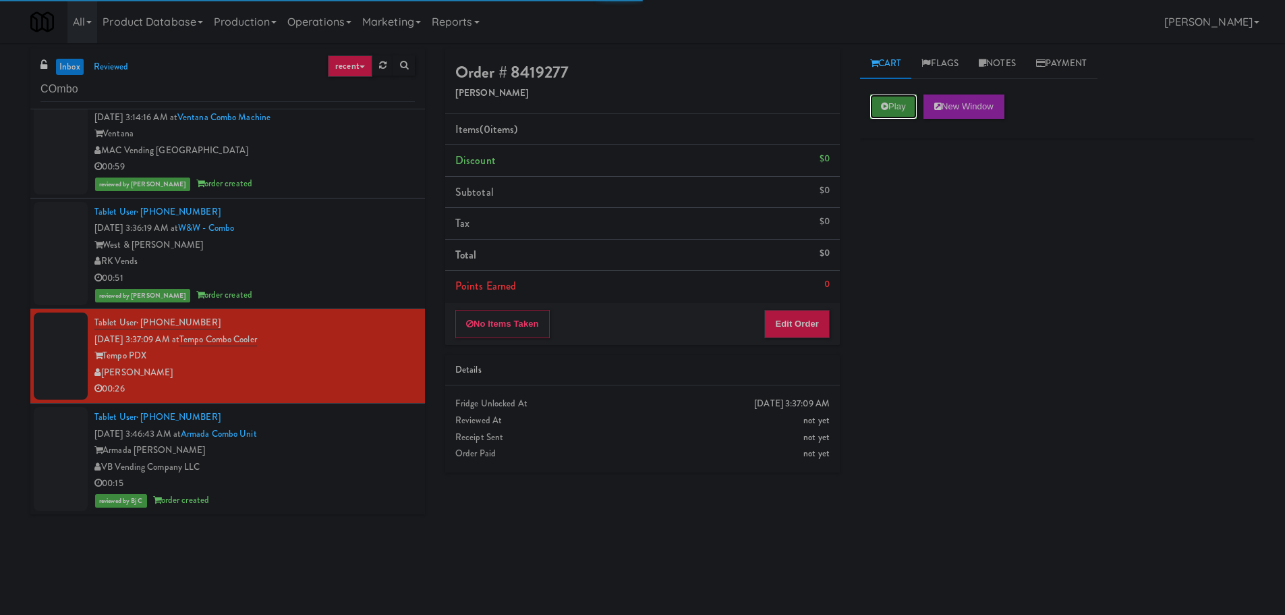
click at [890, 118] on button "Play" at bounding box center [893, 106] width 47 height 24
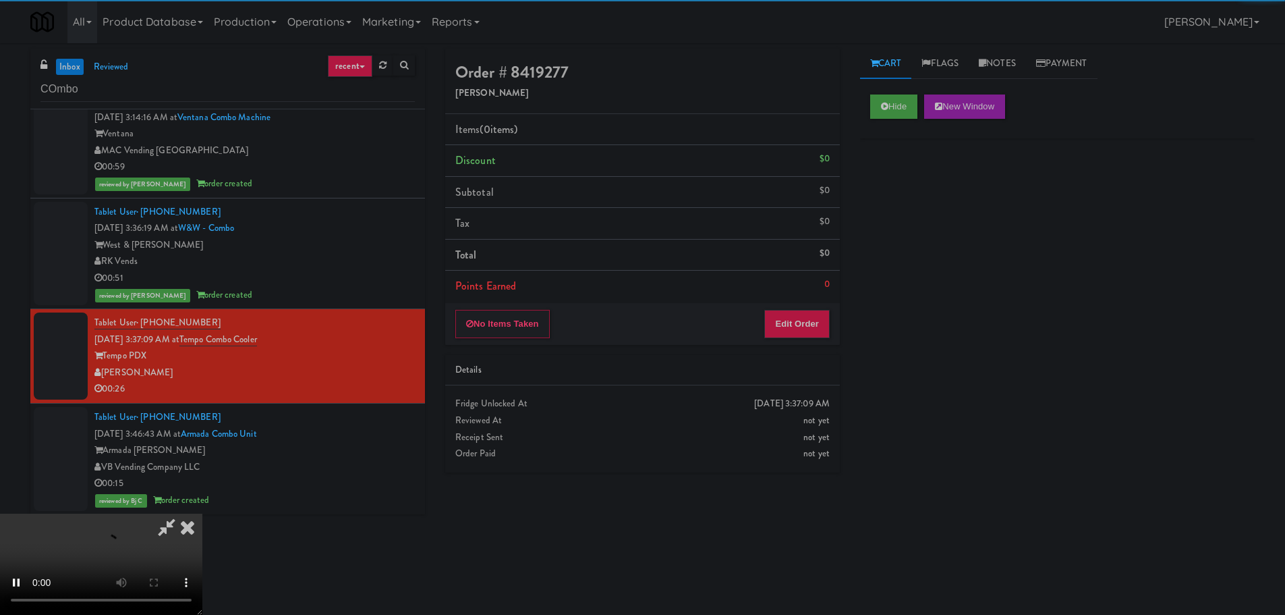
click at [768, 345] on div "Order # 8419277 [PERSON_NAME] Items (0 items ) Discount $0 Subtotal $0 Tax $0 T…" at bounding box center [642, 266] width 415 height 434
click at [783, 329] on button "Edit Order" at bounding box center [796, 324] width 65 height 28
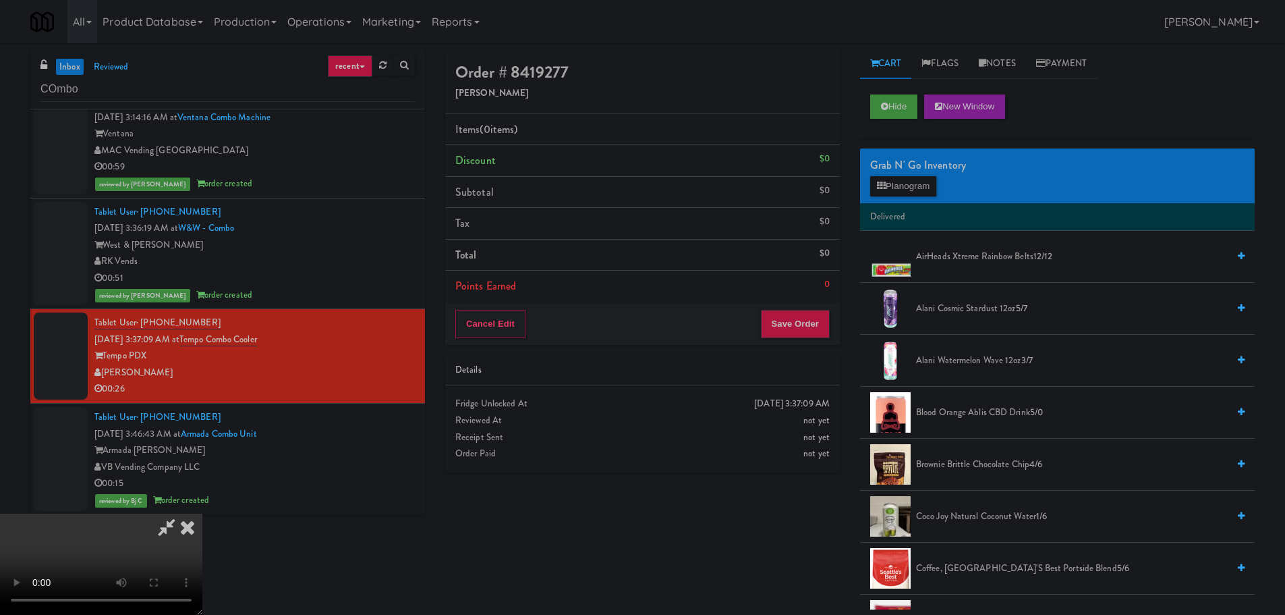
click at [202, 513] on video at bounding box center [101, 563] width 202 height 101
click at [916, 177] on button "Planogram" at bounding box center [903, 186] width 66 height 20
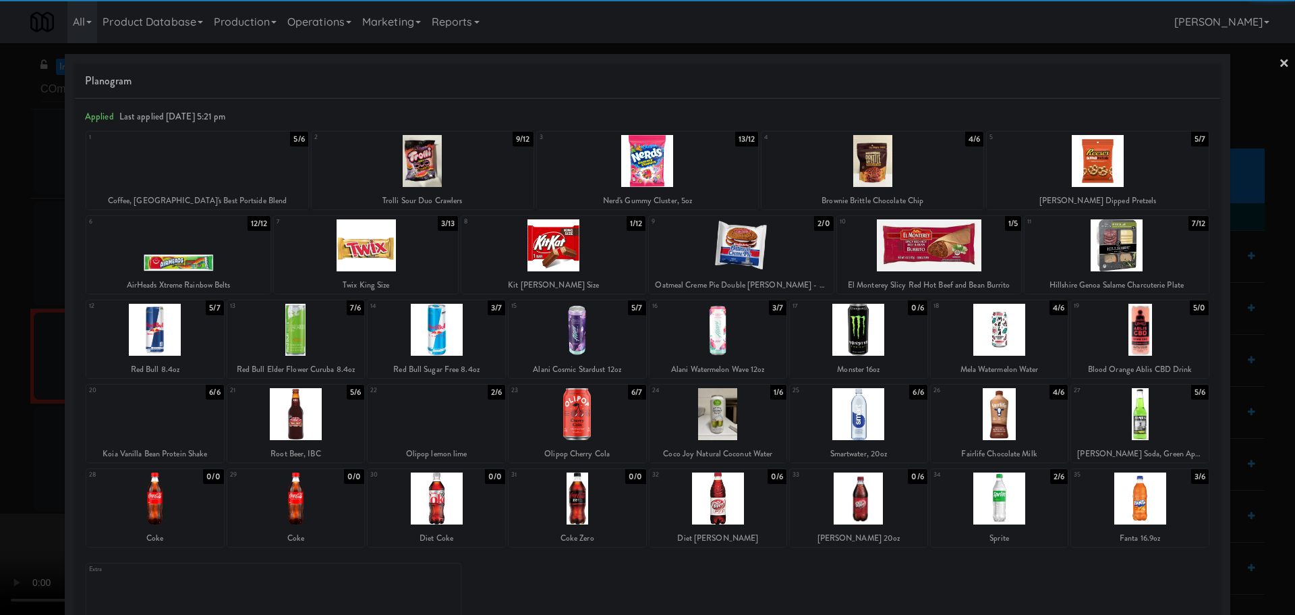
click at [764, 242] on div at bounding box center [741, 245] width 184 height 52
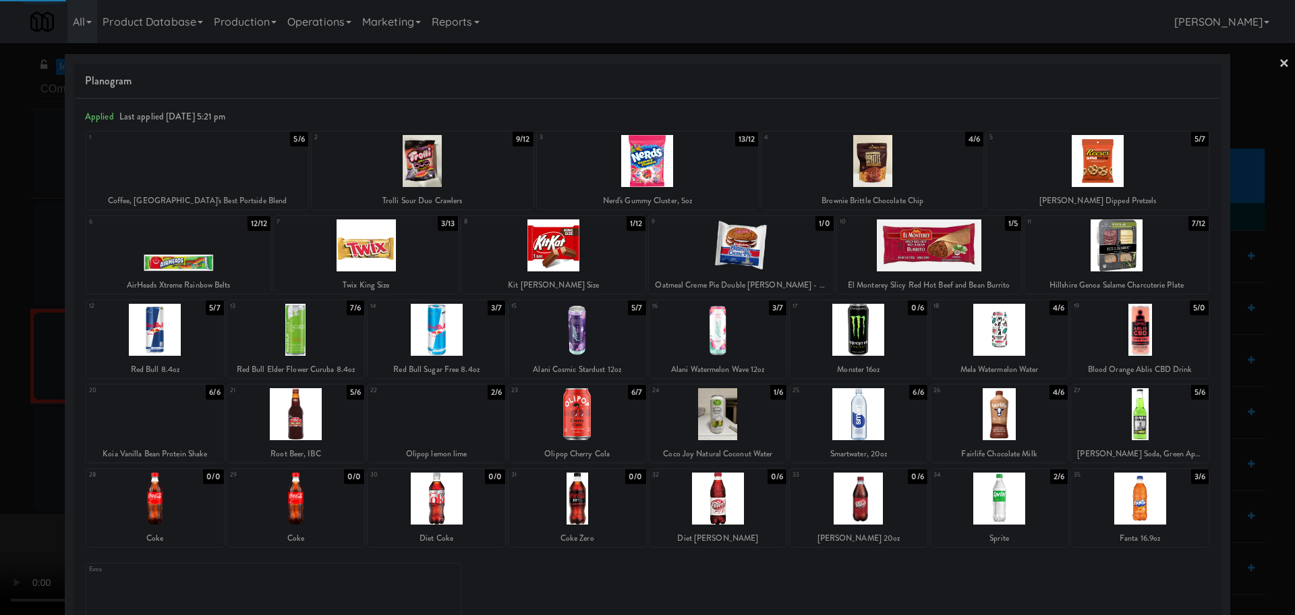
click at [0, 367] on div at bounding box center [647, 307] width 1295 height 615
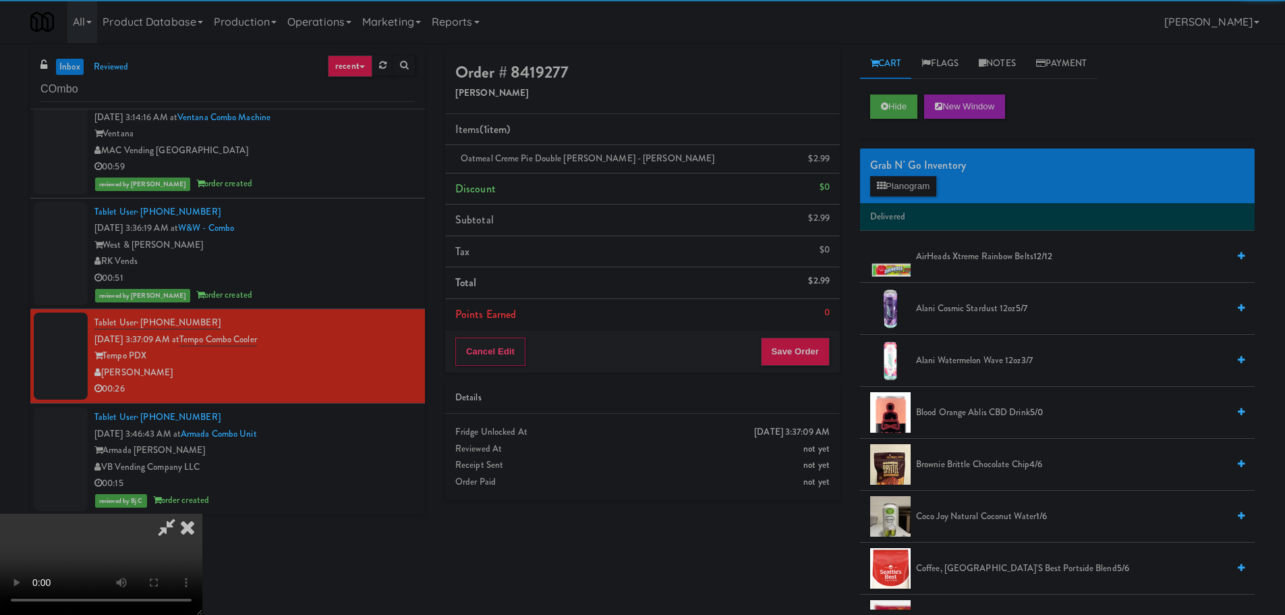
drag, startPoint x: 455, startPoint y: 312, endPoint x: 579, endPoint y: 318, distance: 124.2
click at [202, 513] on video at bounding box center [101, 563] width 202 height 101
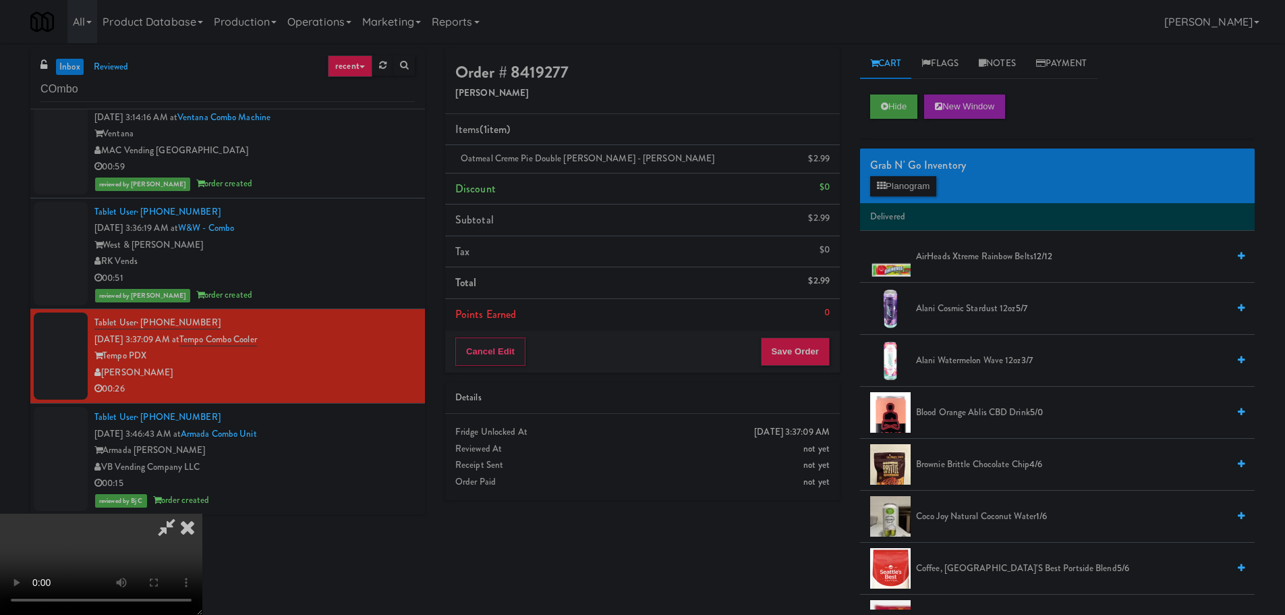
click at [202, 513] on video at bounding box center [101, 563] width 202 height 101
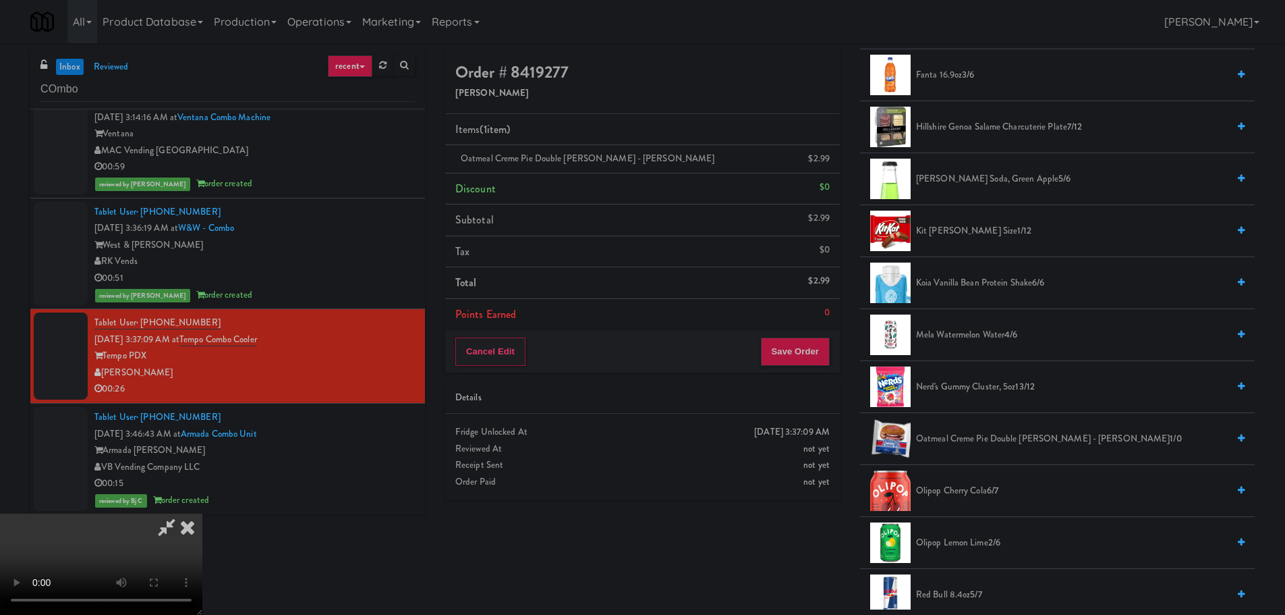
scroll to position [675, 0]
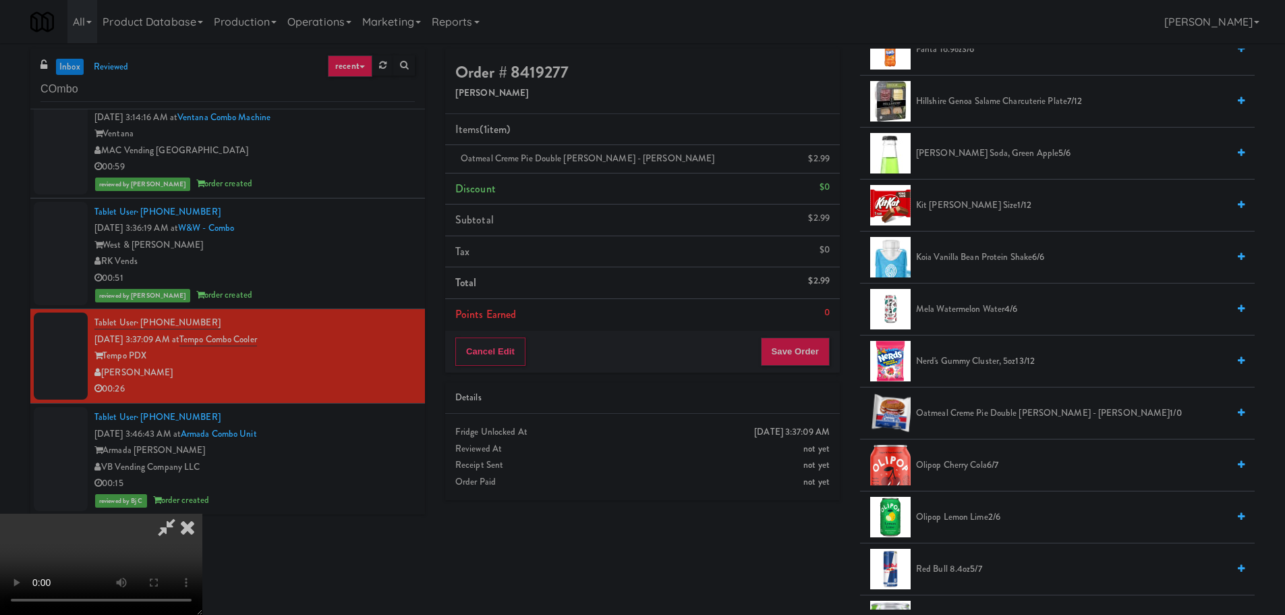
click at [986, 366] on span "Nerd's Gummy Cluster, 5oz 13/12" at bounding box center [1072, 361] width 312 height 17
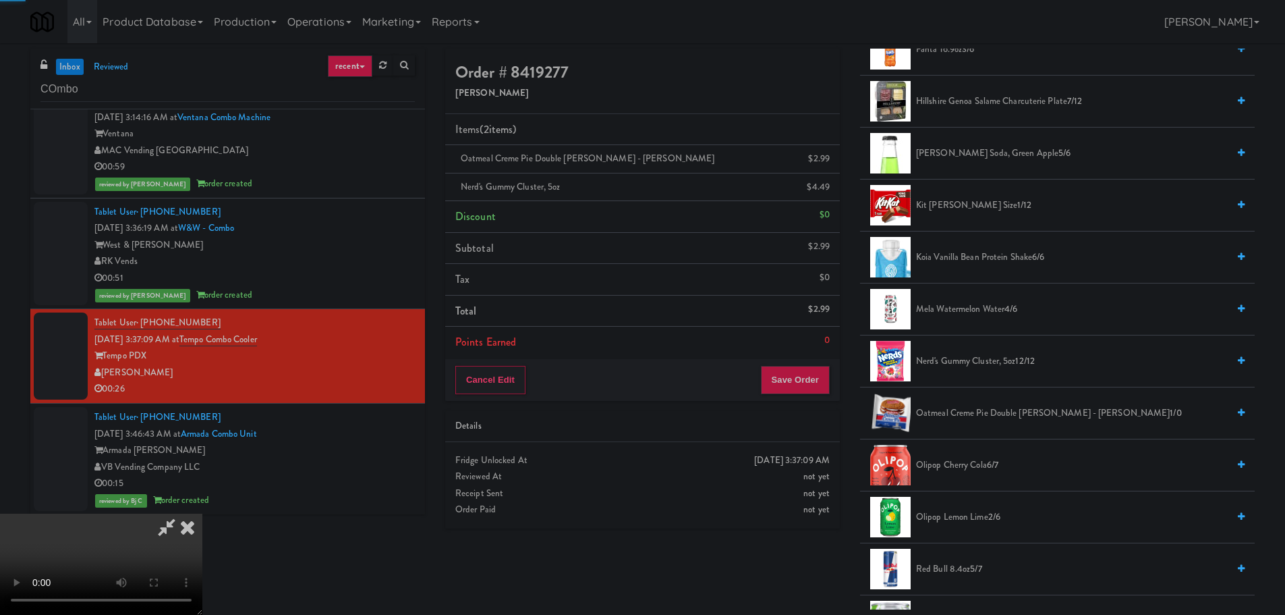
click at [202, 513] on video at bounding box center [101, 563] width 202 height 101
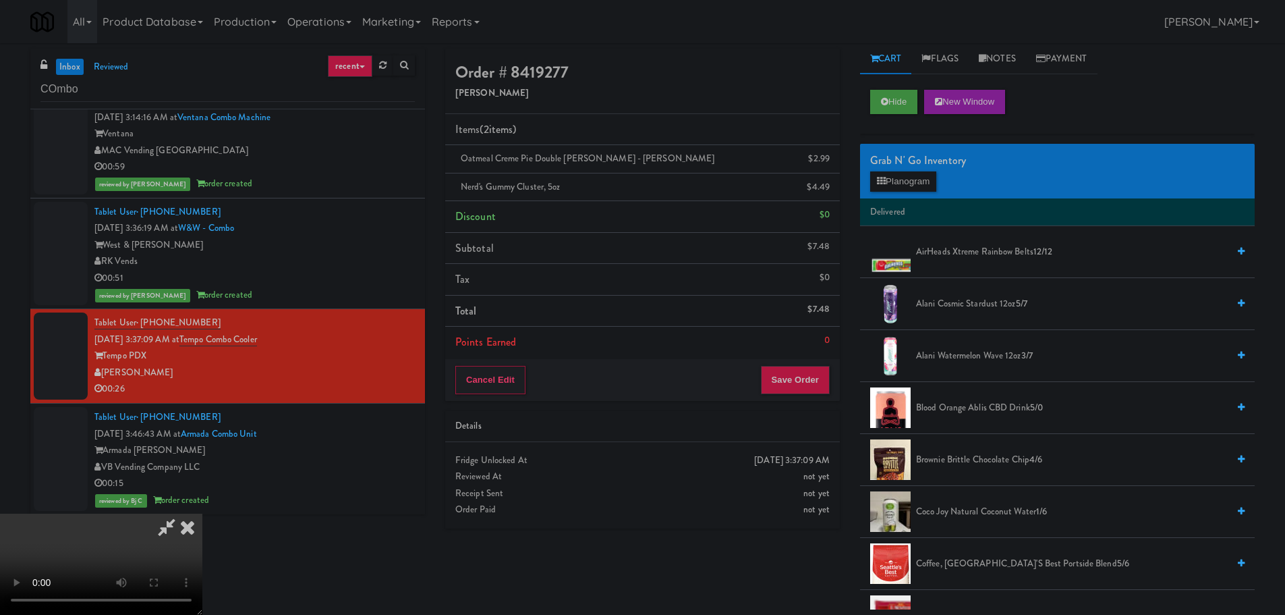
scroll to position [0, 0]
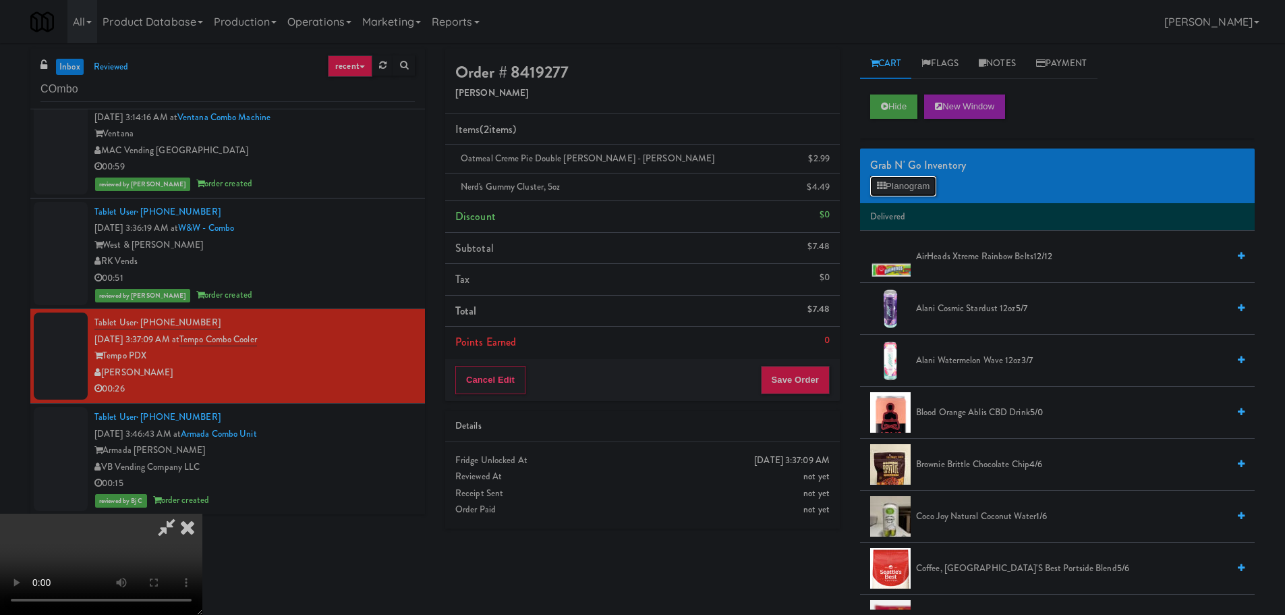
click at [892, 183] on button "Planogram" at bounding box center [903, 186] width 66 height 20
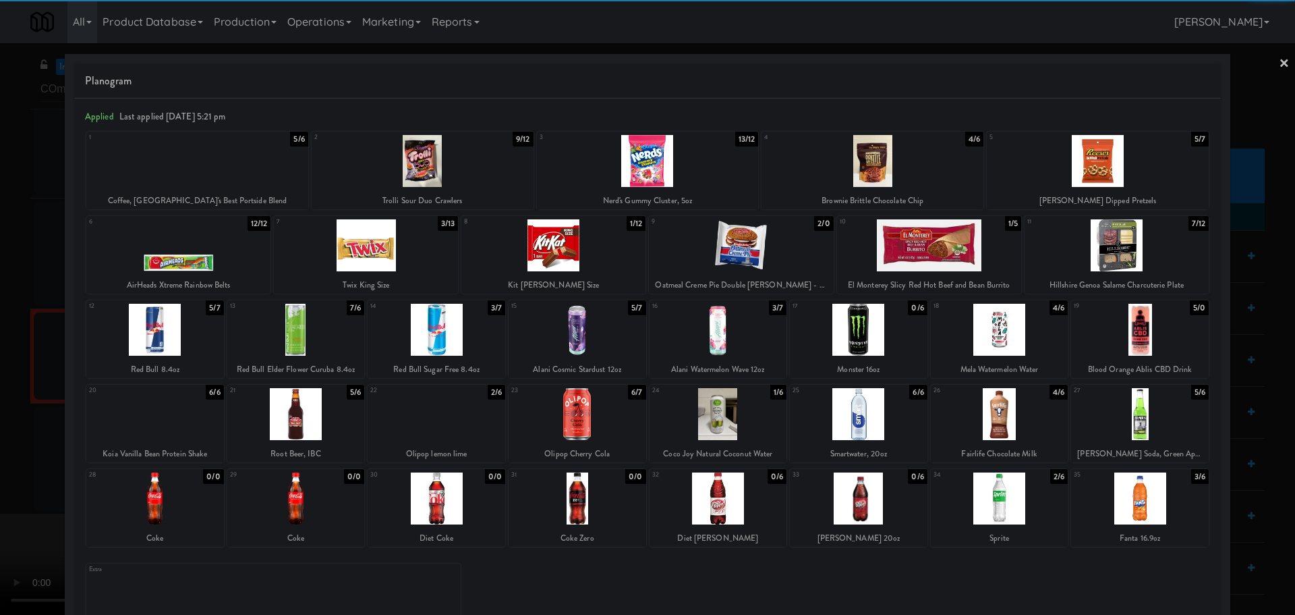
click at [457, 488] on div at bounding box center [437, 498] width 138 height 52
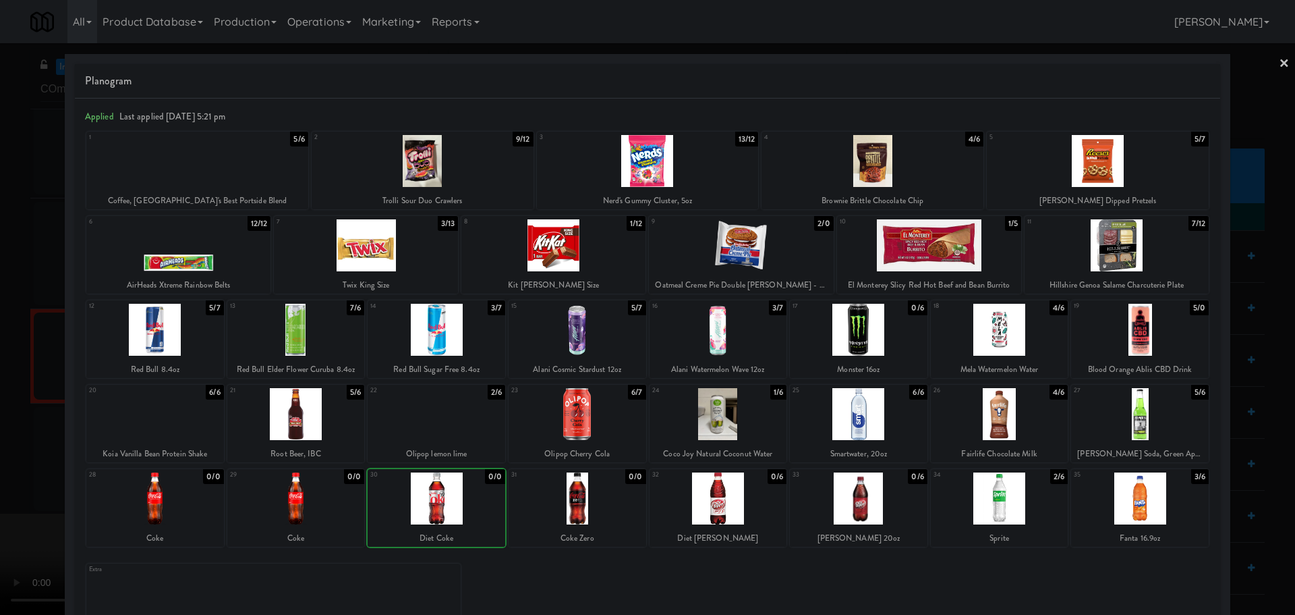
drag, startPoint x: 3, startPoint y: 484, endPoint x: 369, endPoint y: 470, distance: 366.6
click at [13, 485] on div at bounding box center [647, 307] width 1295 height 615
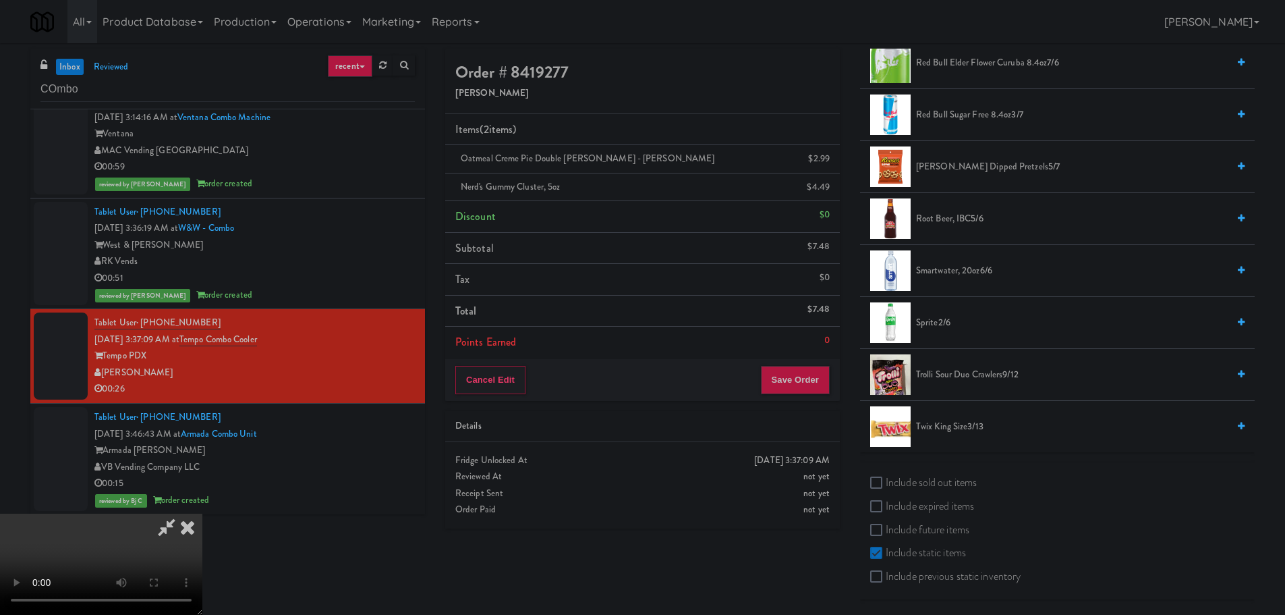
drag, startPoint x: 889, startPoint y: 494, endPoint x: 907, endPoint y: 490, distance: 18.5
click at [890, 494] on div "Include sold out items" at bounding box center [1057, 484] width 374 height 24
click at [908, 490] on label "Include sold out items" at bounding box center [923, 482] width 107 height 20
click at [886, 488] on input "Include sold out items" at bounding box center [878, 483] width 16 height 11
checkbox input "true"
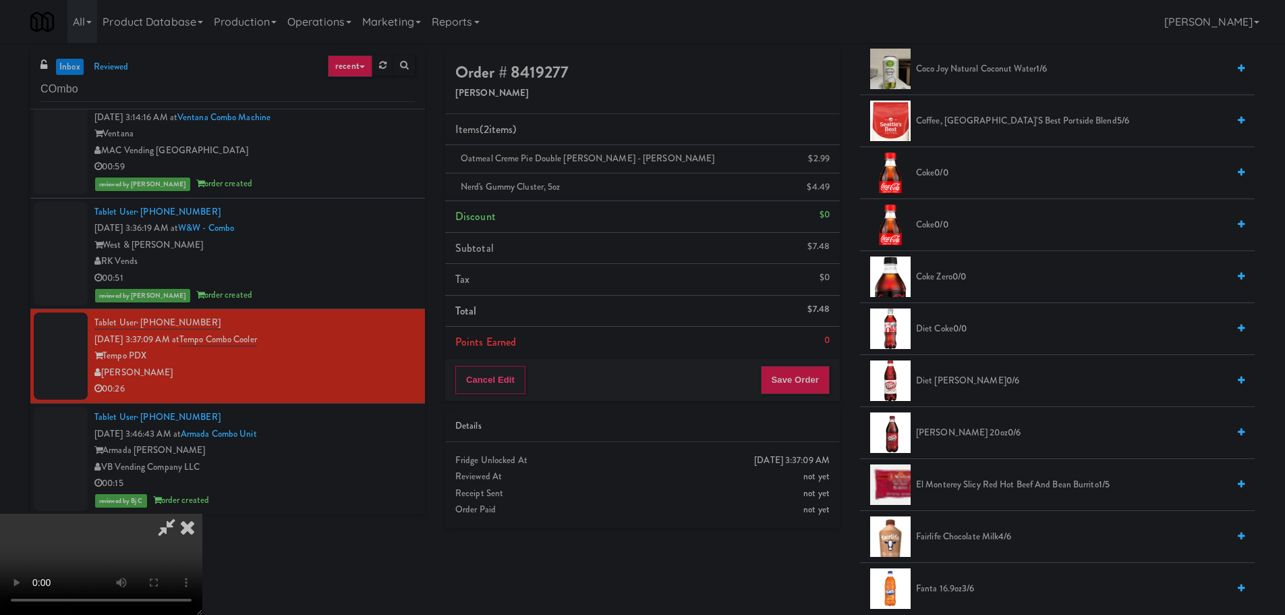
scroll to position [490, 0]
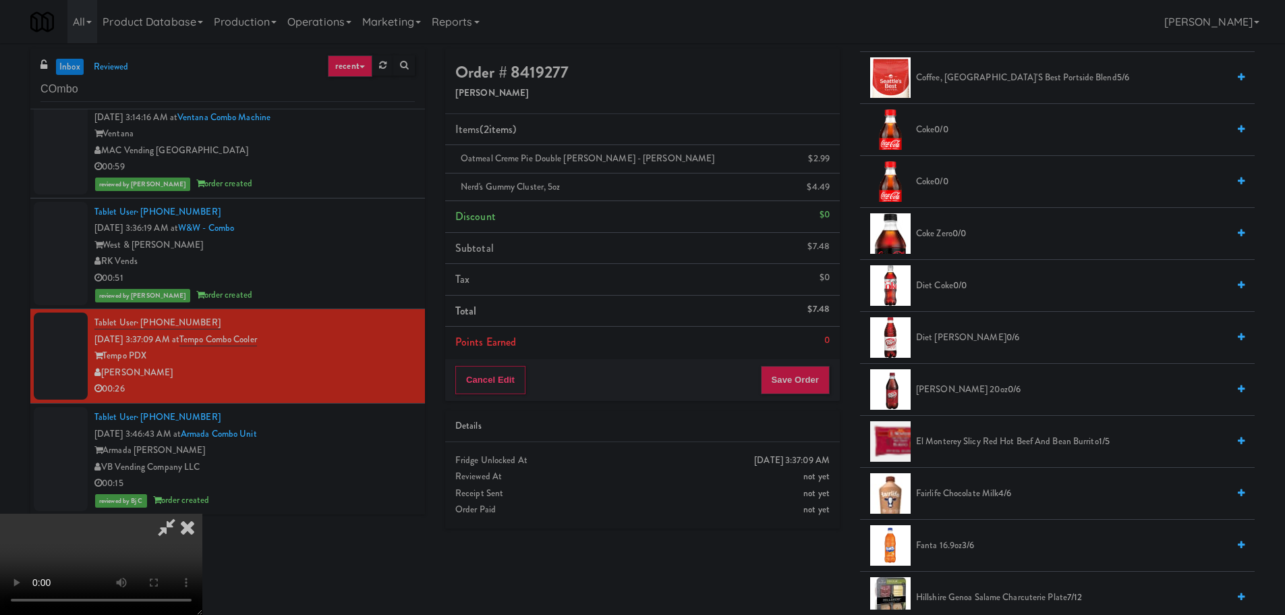
click at [937, 287] on span "Diet Coke 0/0" at bounding box center [1072, 285] width 312 height 17
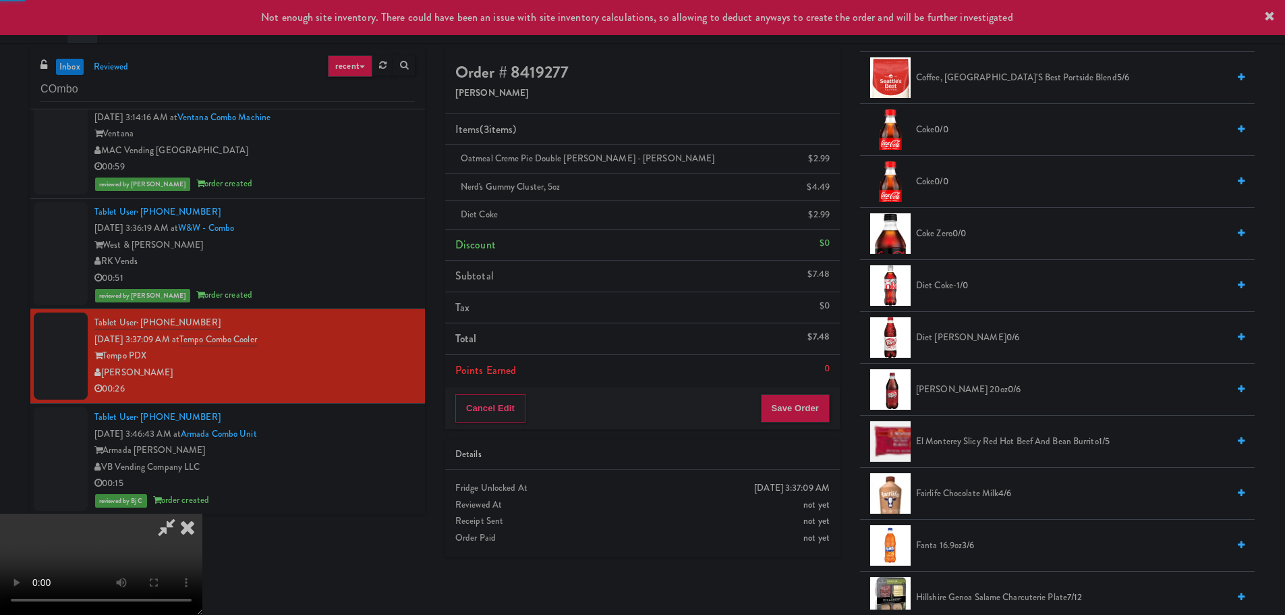
click at [202, 513] on video at bounding box center [101, 563] width 202 height 101
click at [804, 399] on button "Save Order" at bounding box center [795, 408] width 69 height 28
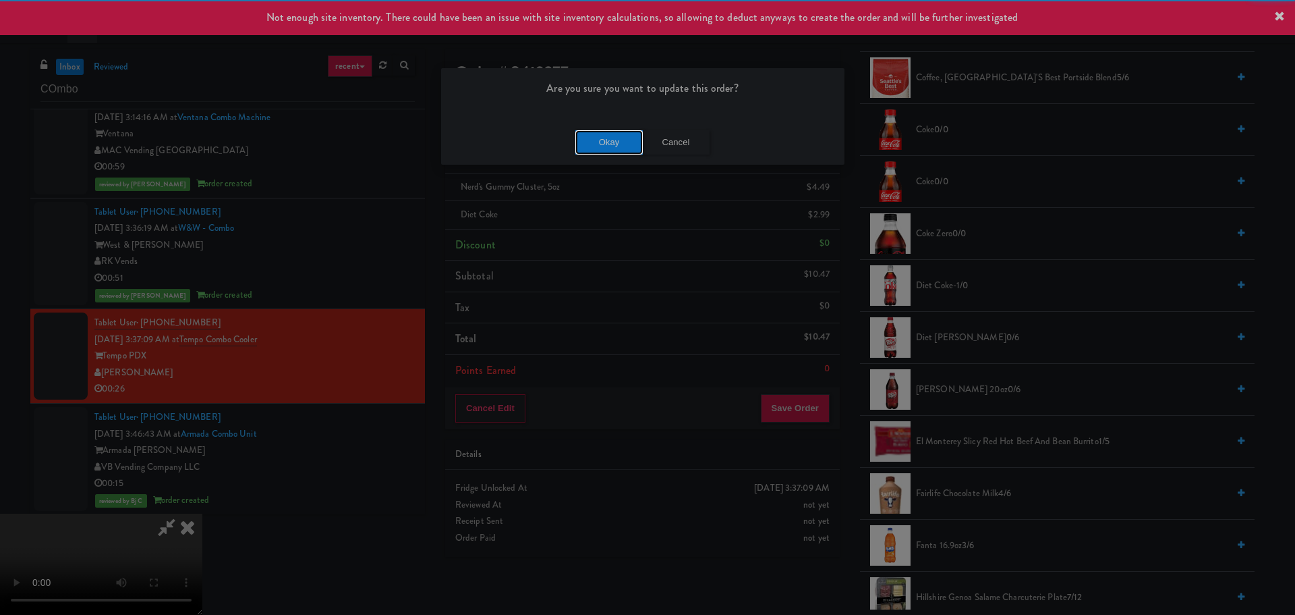
click at [600, 143] on button "Okay" at bounding box center [608, 142] width 67 height 24
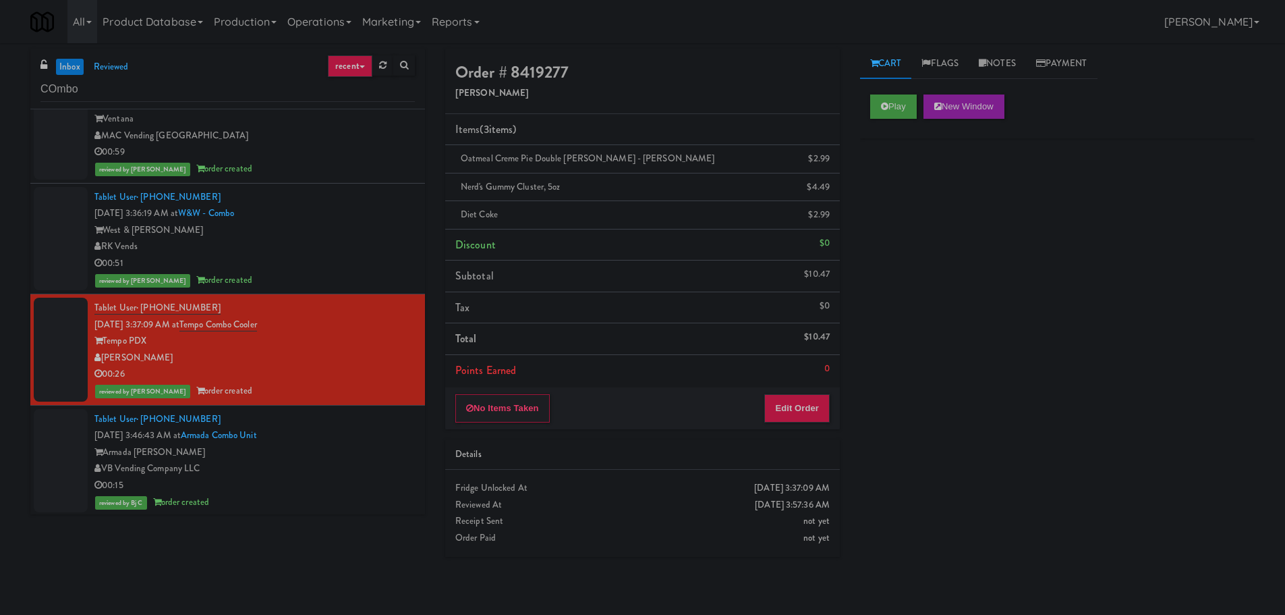
scroll to position [38, 0]
